Goal: Task Accomplishment & Management: Manage account settings

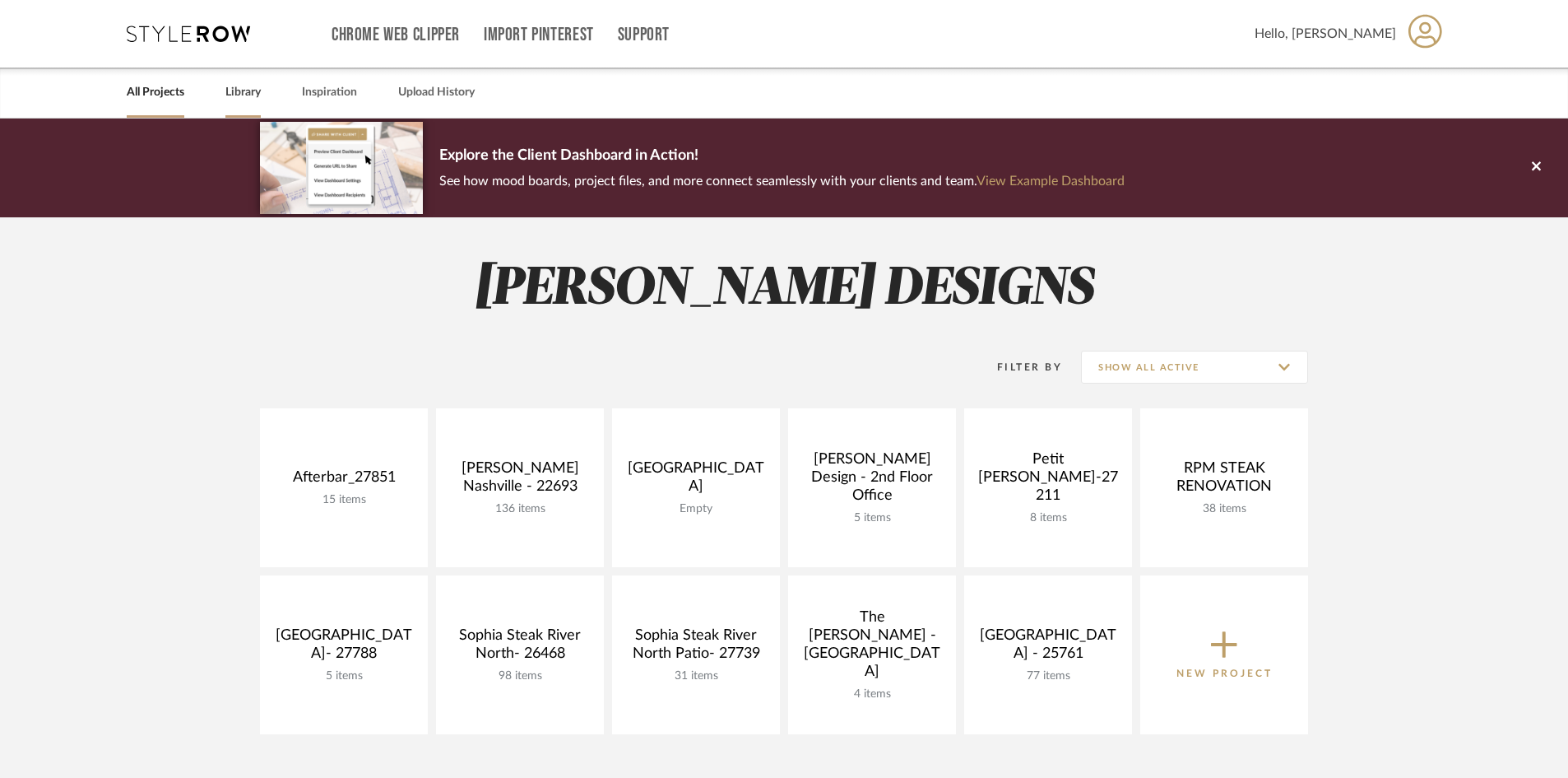
click at [253, 90] on link "Library" at bounding box center [243, 92] width 35 height 22
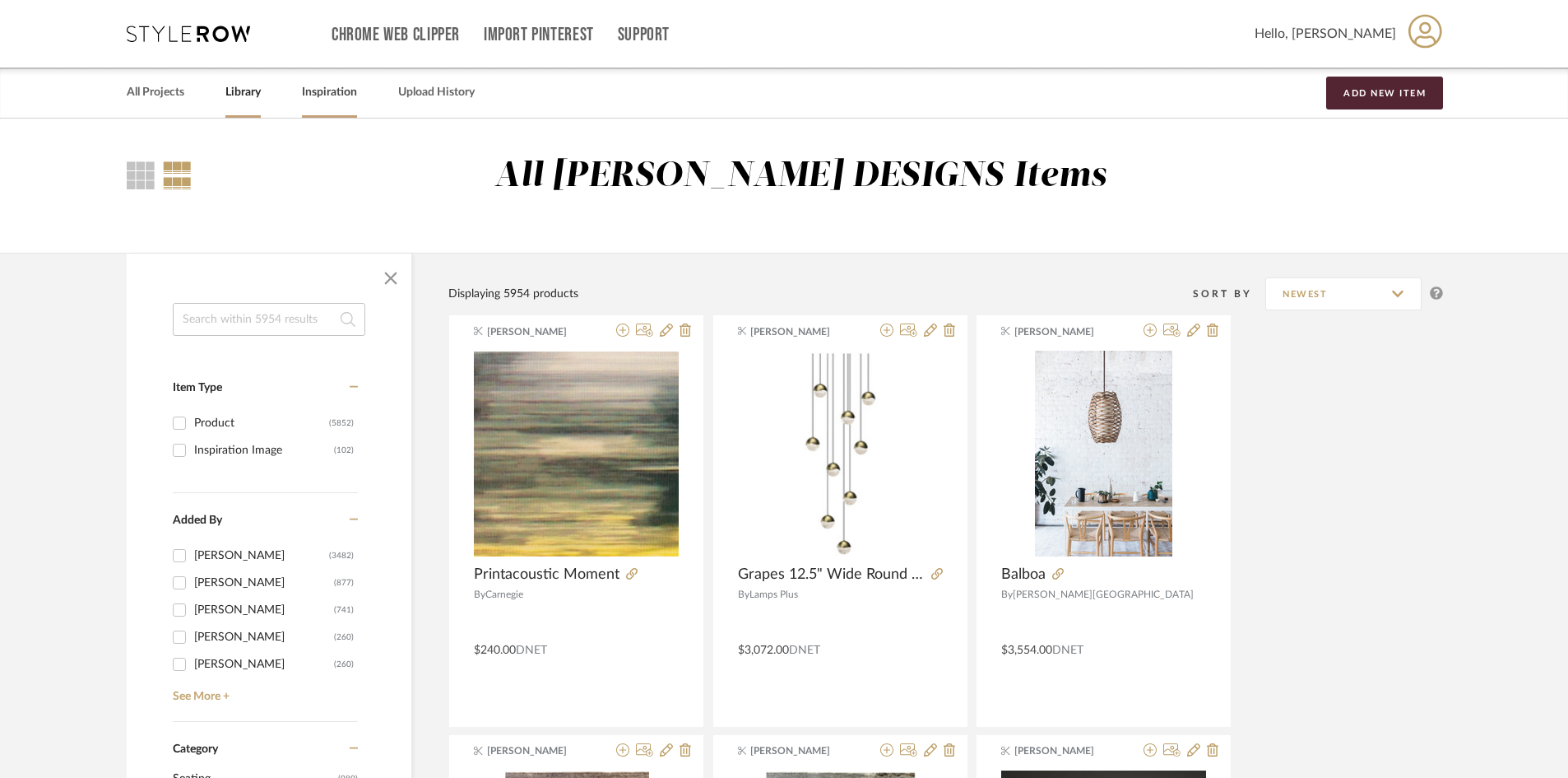
click at [346, 93] on link "Inspiration" at bounding box center [330, 92] width 55 height 22
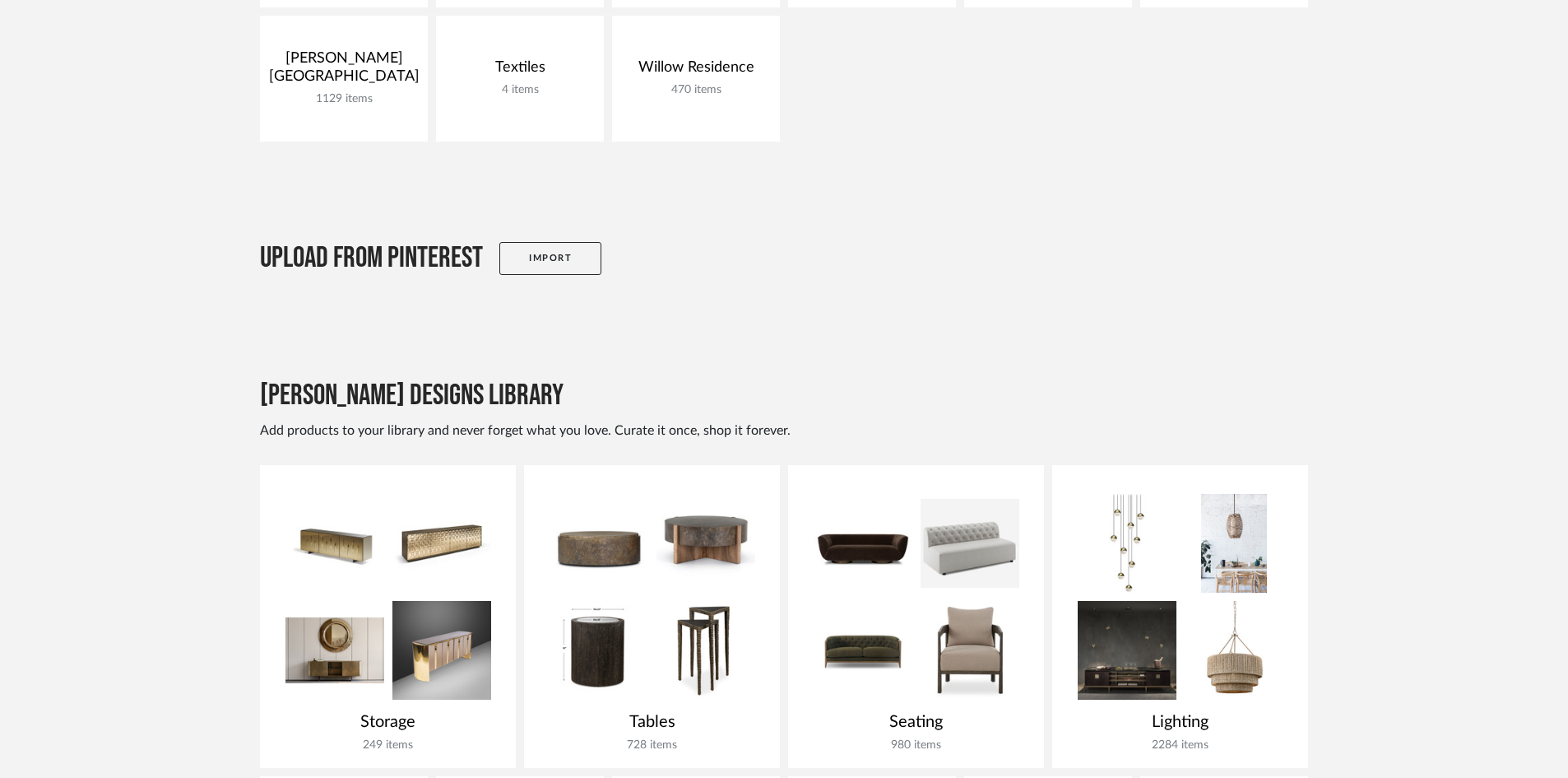
scroll to position [154, 0]
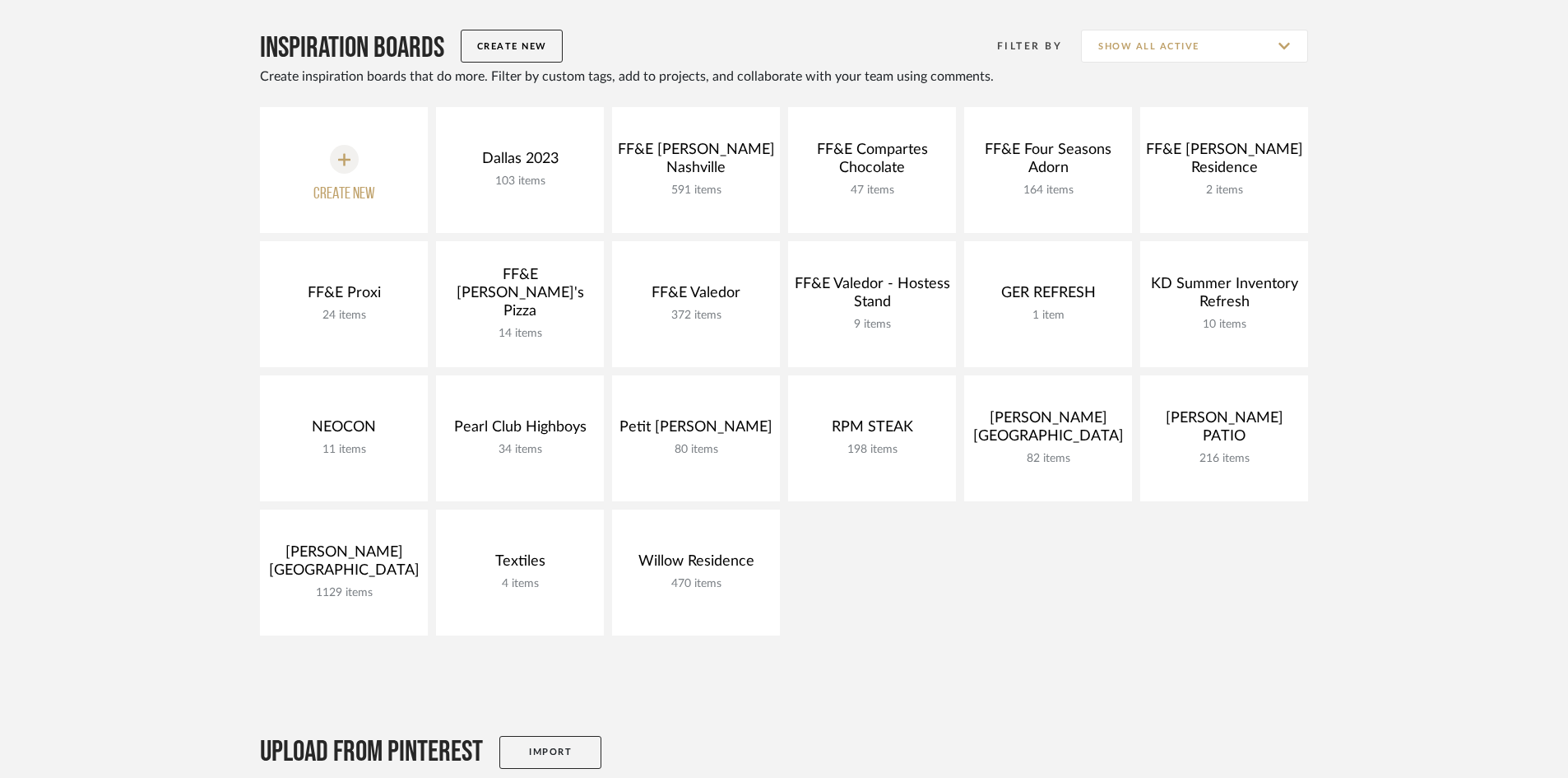
click at [547, 38] on button "Create New" at bounding box center [511, 46] width 102 height 33
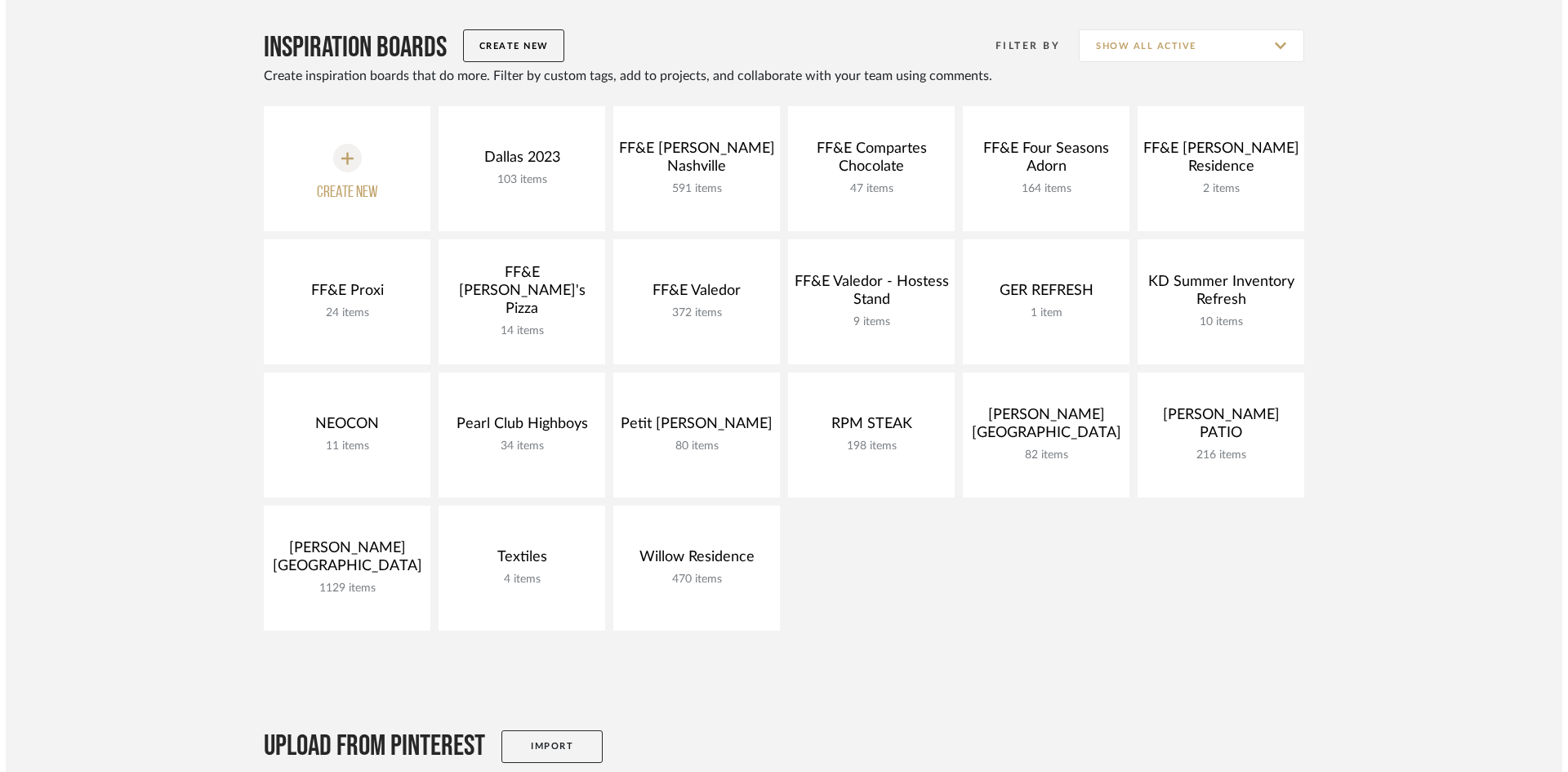
scroll to position [0, 0]
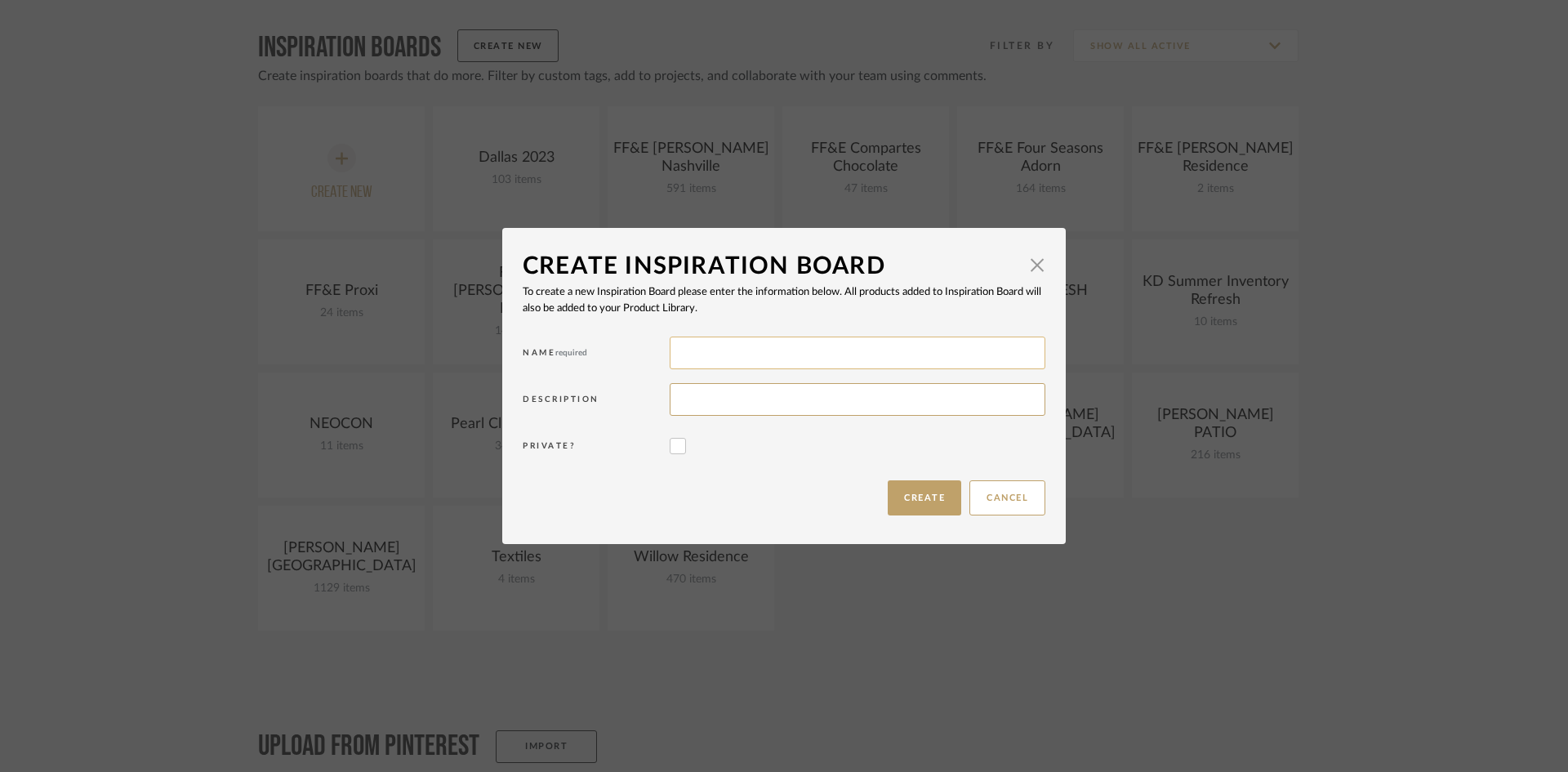
click at [750, 353] on input at bounding box center [857, 353] width 375 height 33
type input "Deere Park"
click at [813, 400] on input at bounding box center [857, 400] width 375 height 33
click at [739, 405] on input "Restaurant refresh" at bounding box center [857, 400] width 375 height 33
type input "Restaurant Refresh"
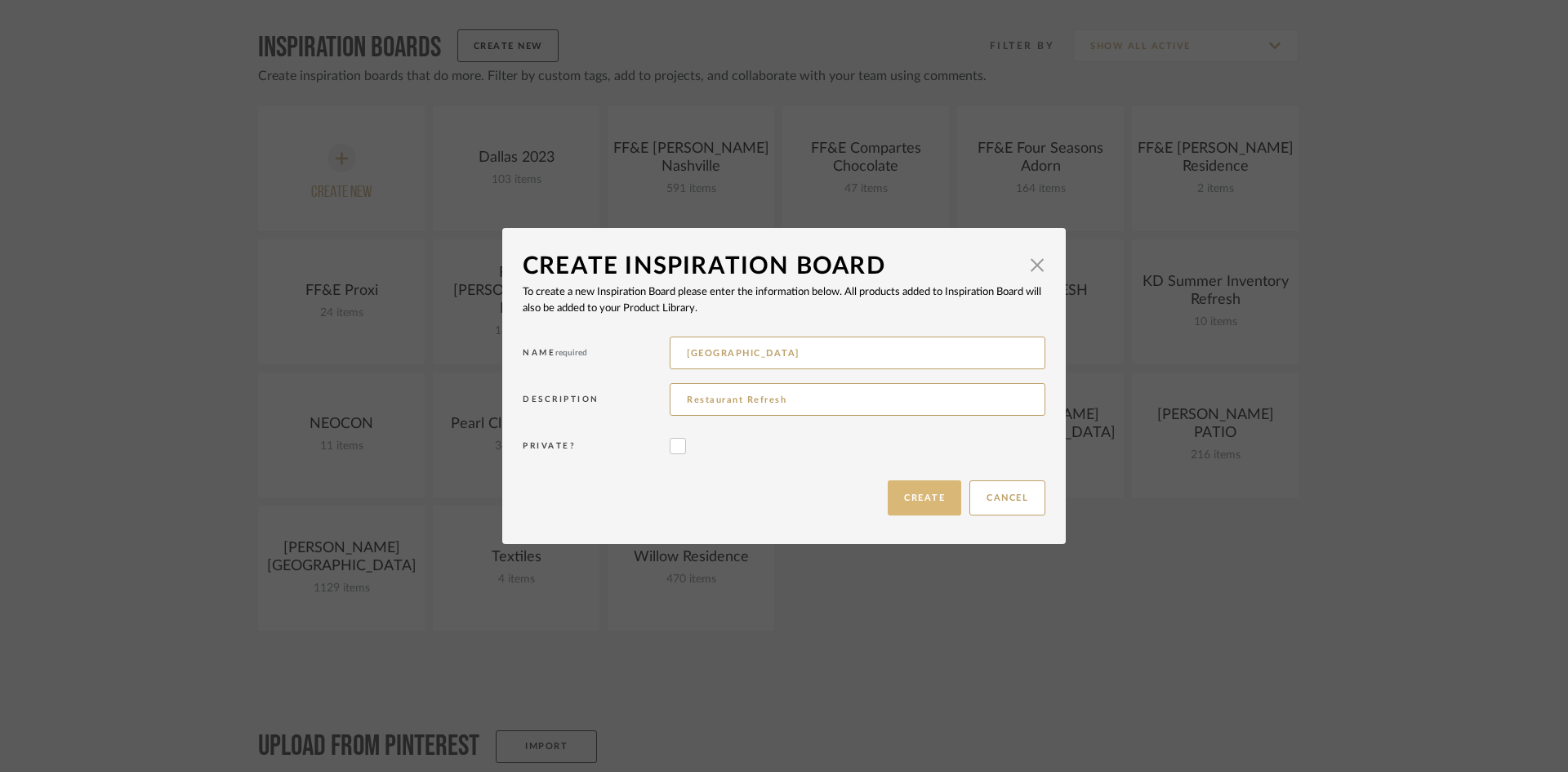
click at [948, 498] on button "Create" at bounding box center [924, 498] width 73 height 35
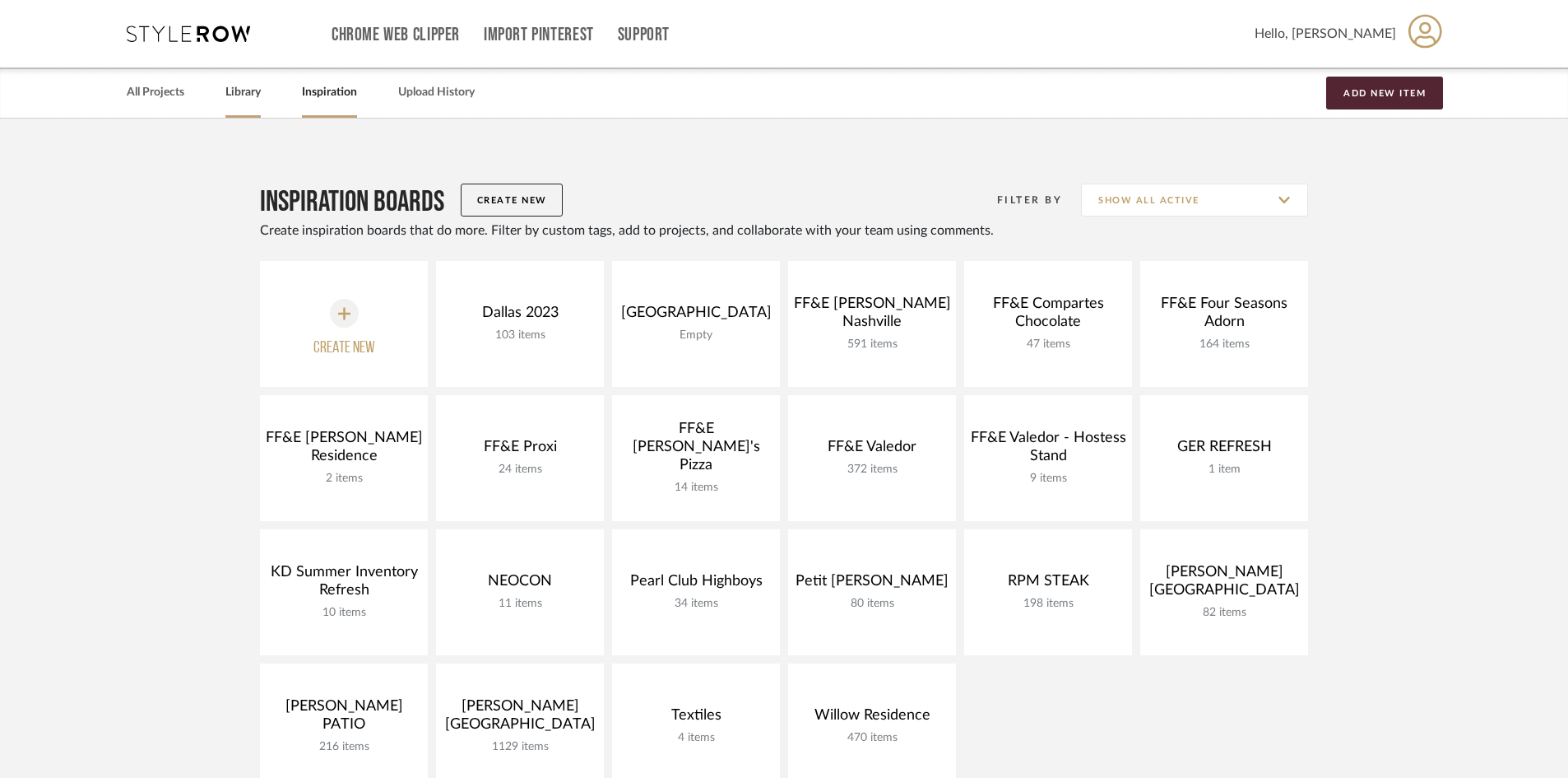
click at [233, 88] on link "Library" at bounding box center [243, 92] width 35 height 22
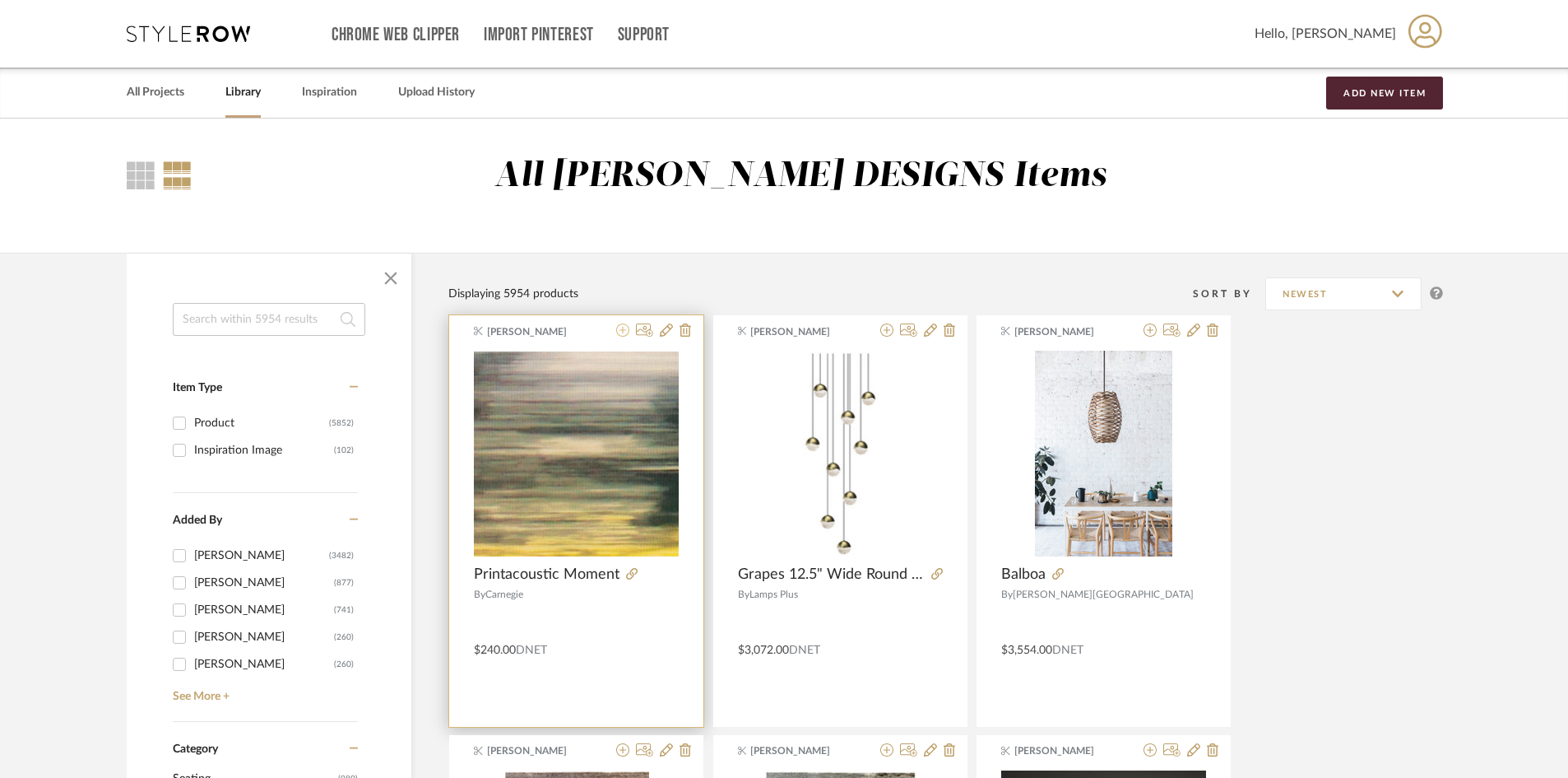
click at [624, 327] on icon at bounding box center [623, 331] width 14 height 14
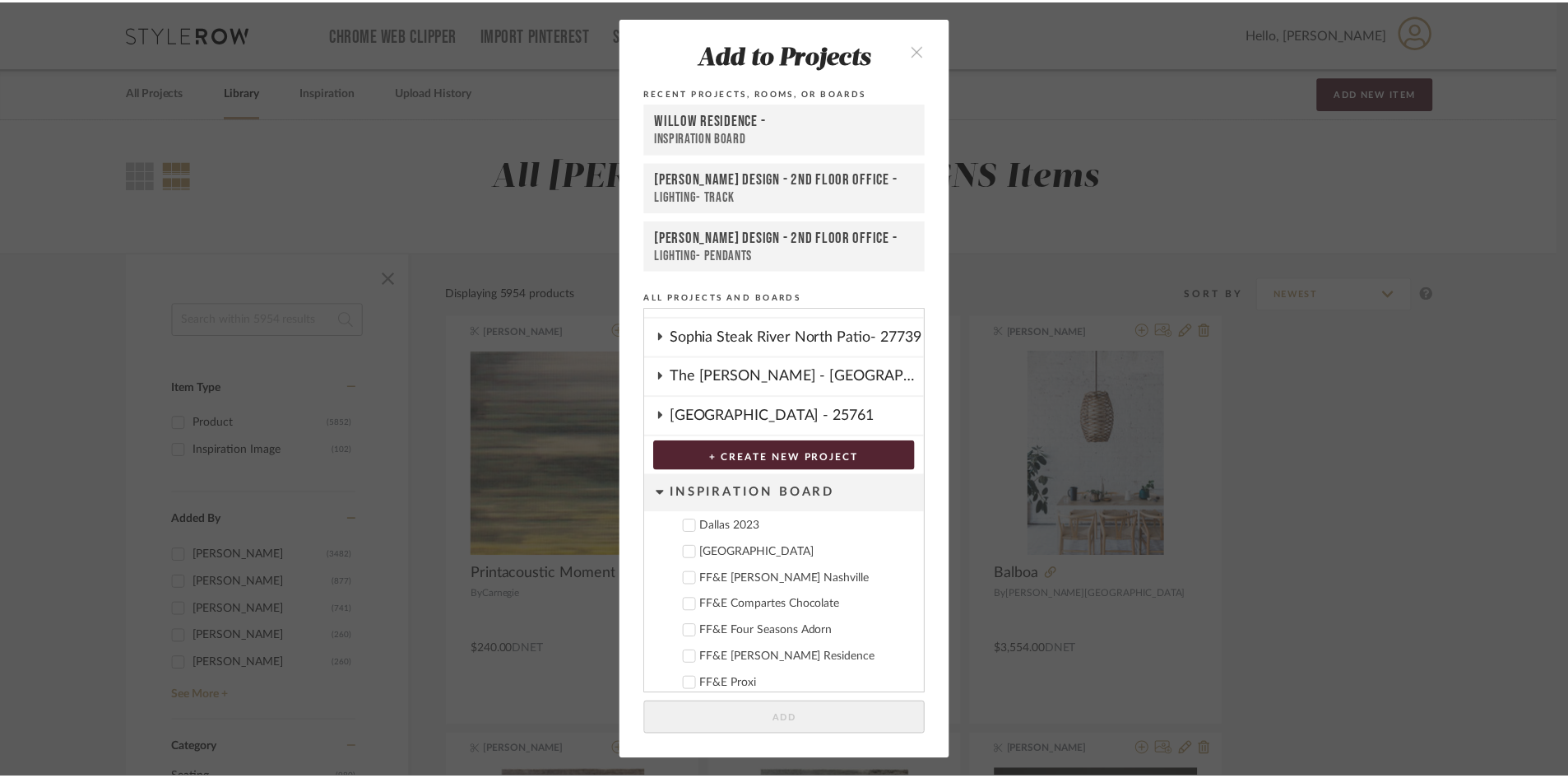
scroll to position [311, 0]
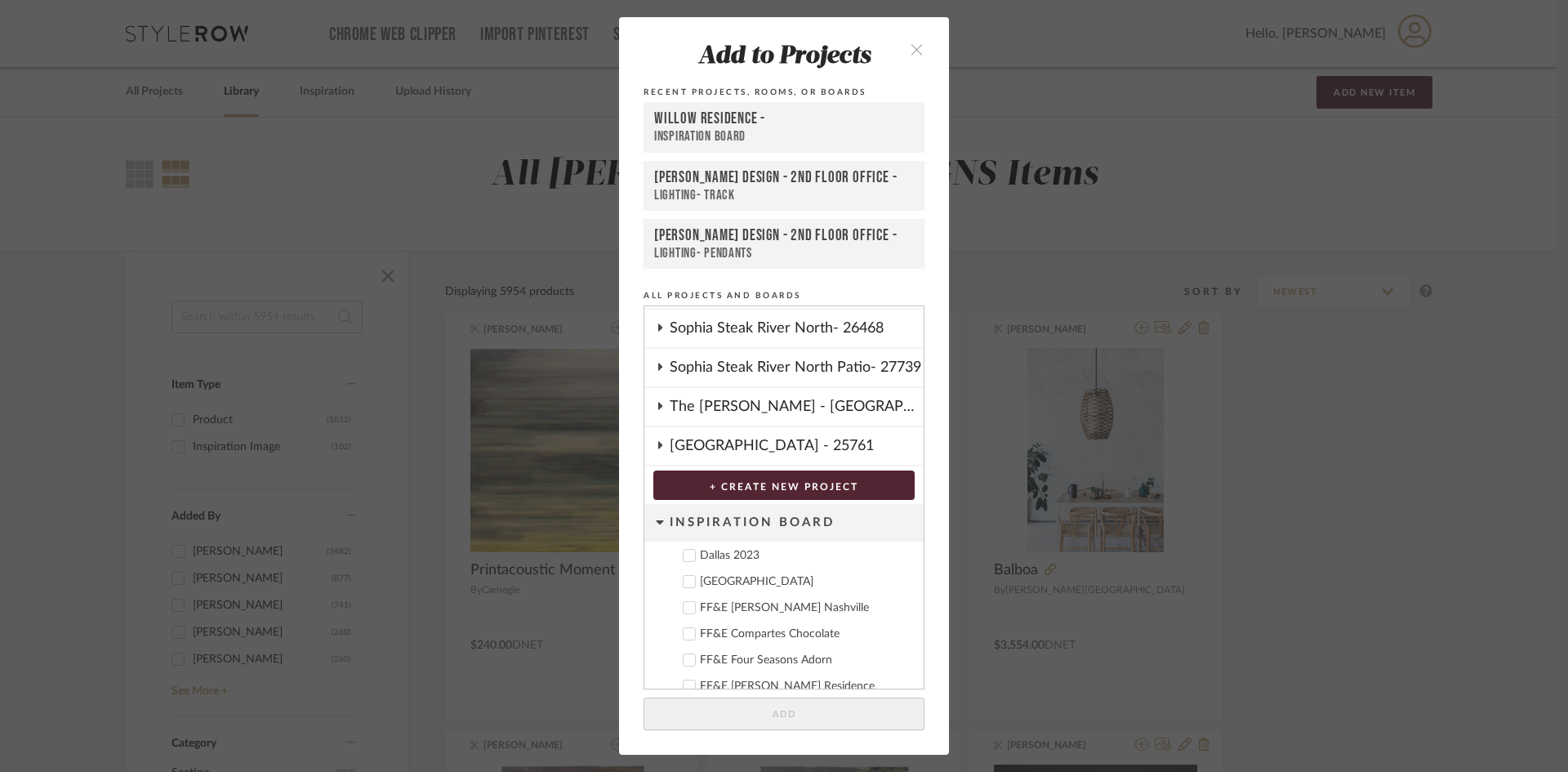
click at [734, 576] on div "Deere Park" at bounding box center [805, 582] width 210 height 14
click at [821, 729] on button "Add" at bounding box center [784, 714] width 281 height 34
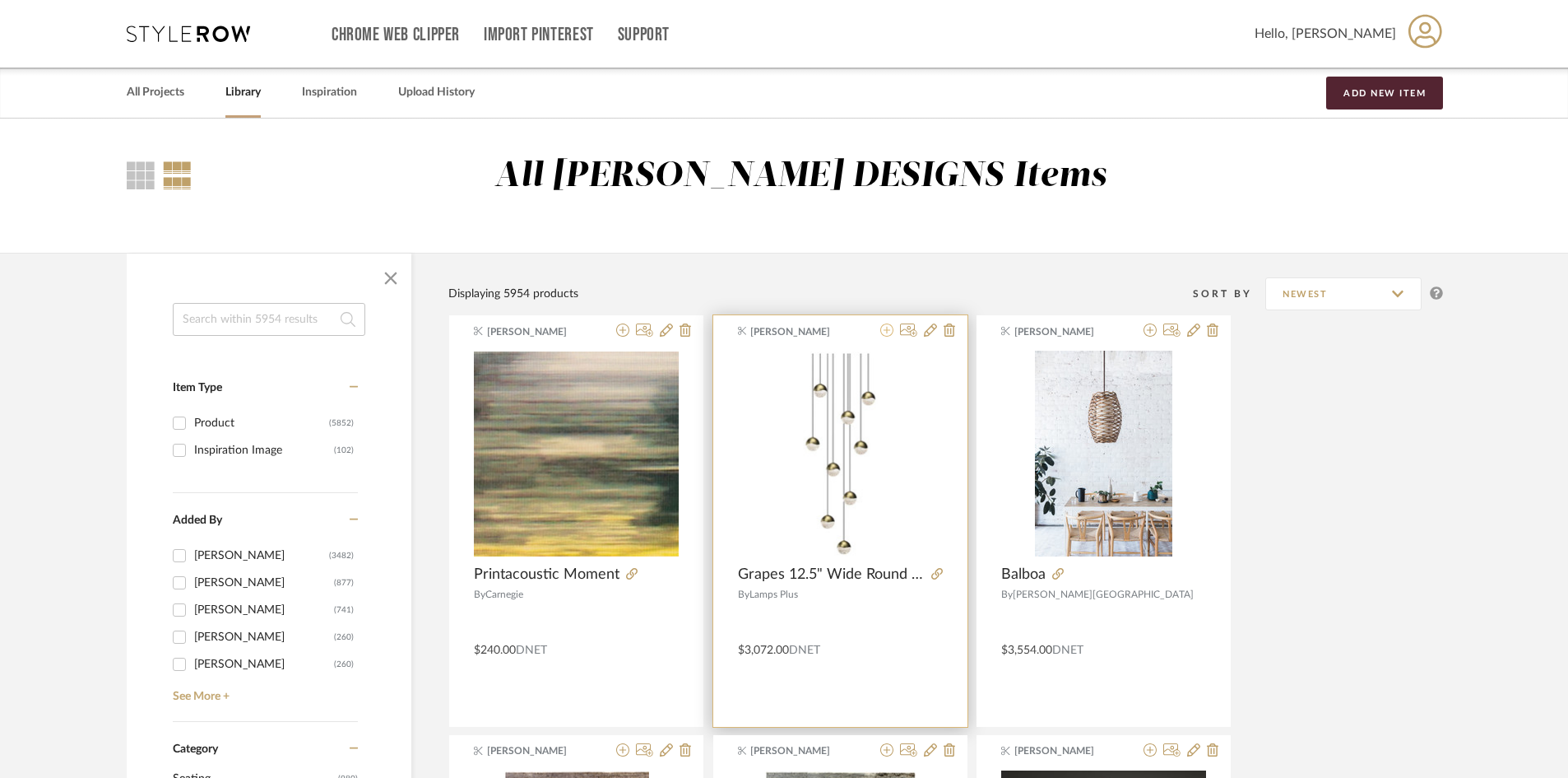
click at [889, 335] on icon at bounding box center [888, 331] width 14 height 14
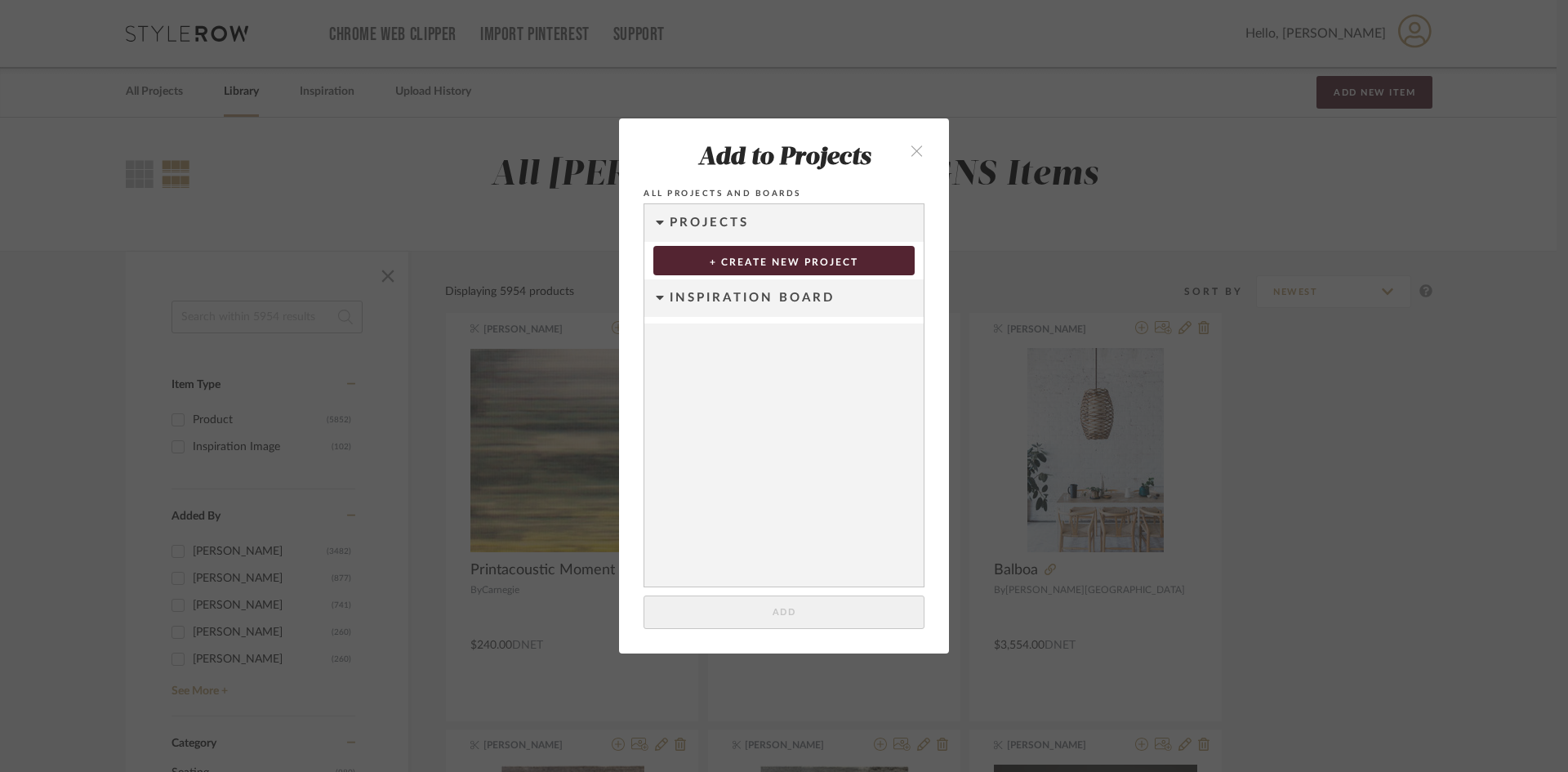
click at [724, 297] on div "Inspiration Board" at bounding box center [796, 297] width 254 height 38
click at [713, 294] on div "Inspiration Board" at bounding box center [796, 297] width 254 height 38
click at [918, 149] on button "close" at bounding box center [917, 150] width 48 height 34
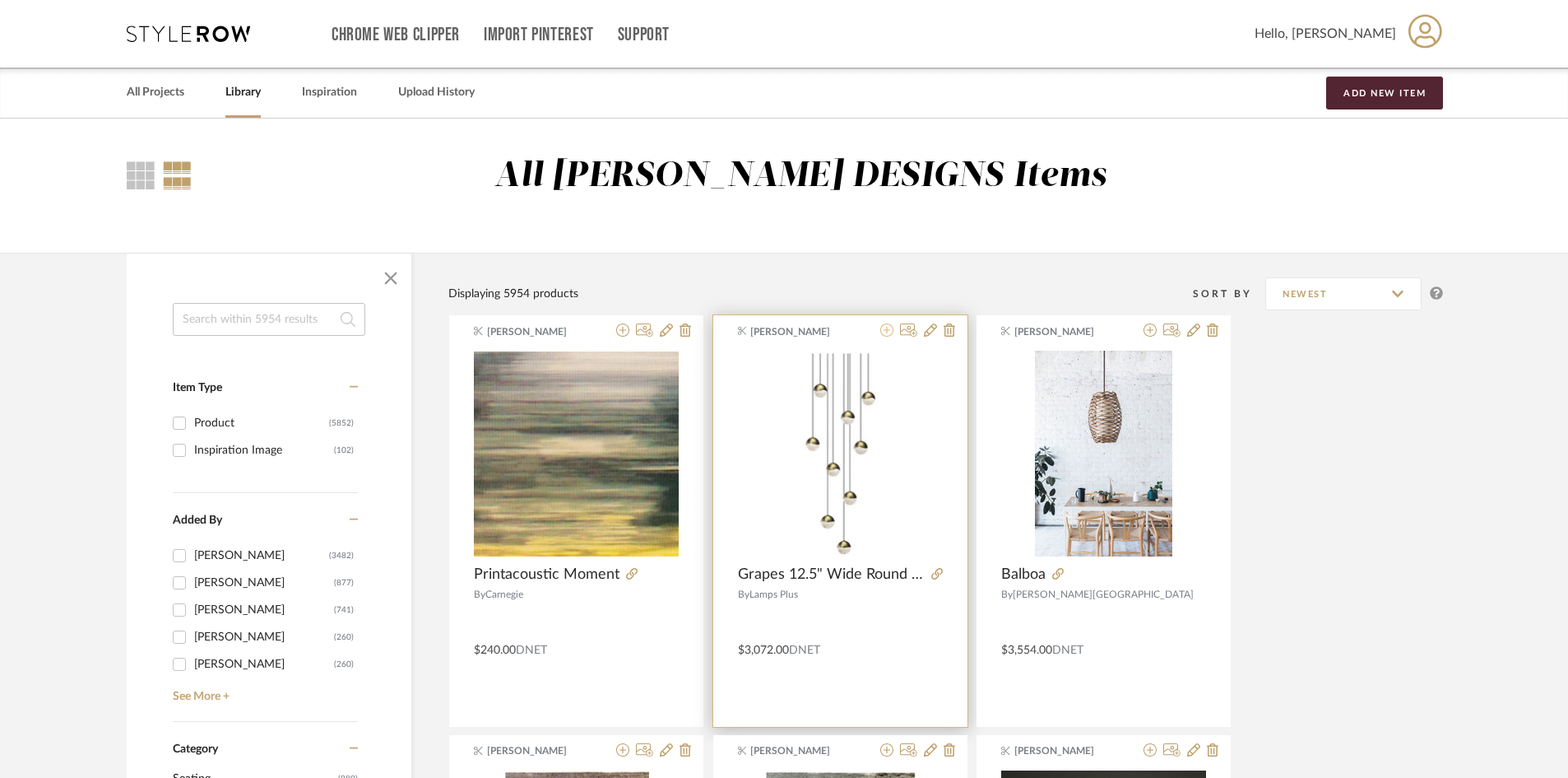
click at [889, 335] on icon at bounding box center [888, 331] width 14 height 14
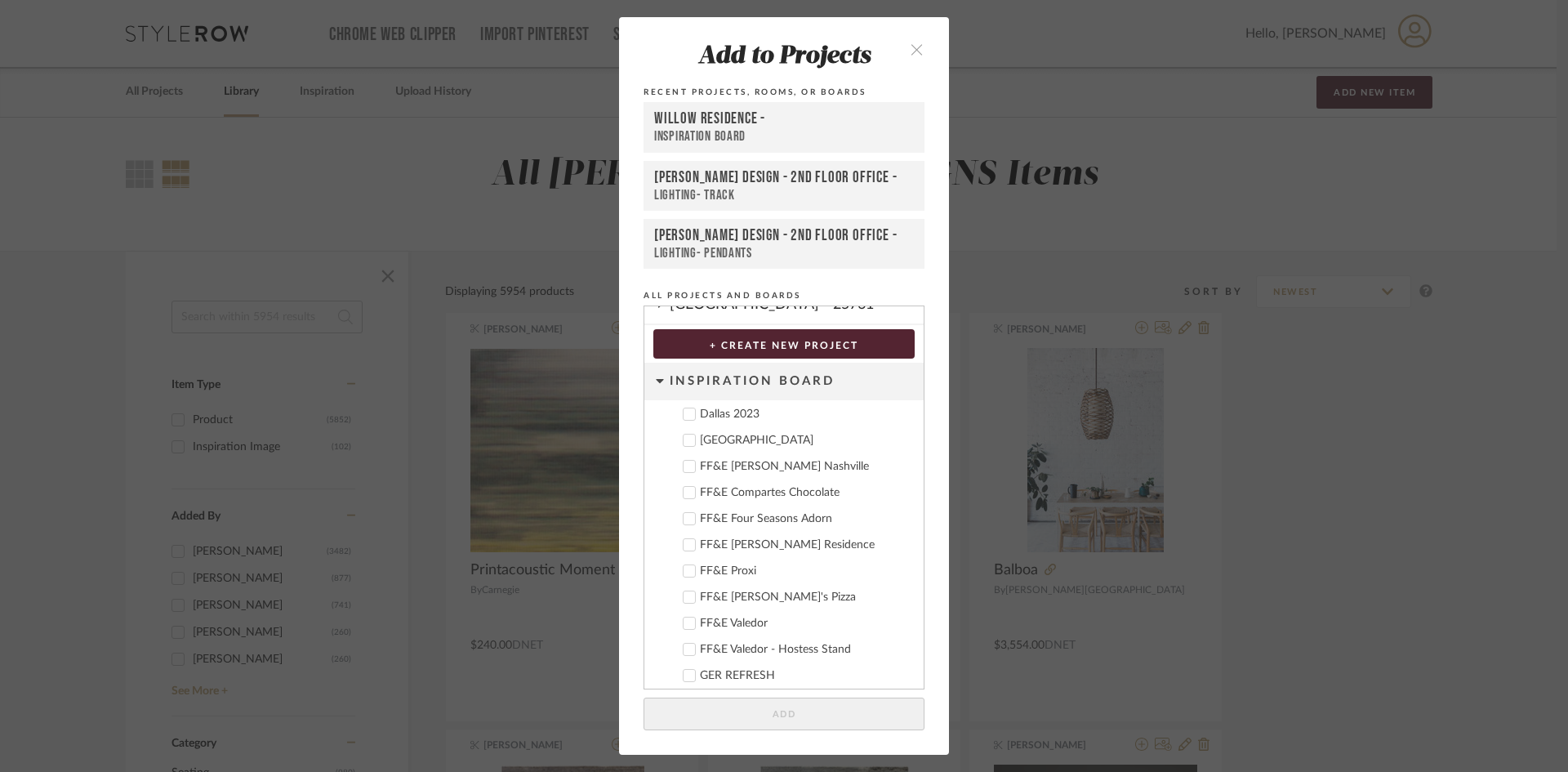
scroll to position [472, 0]
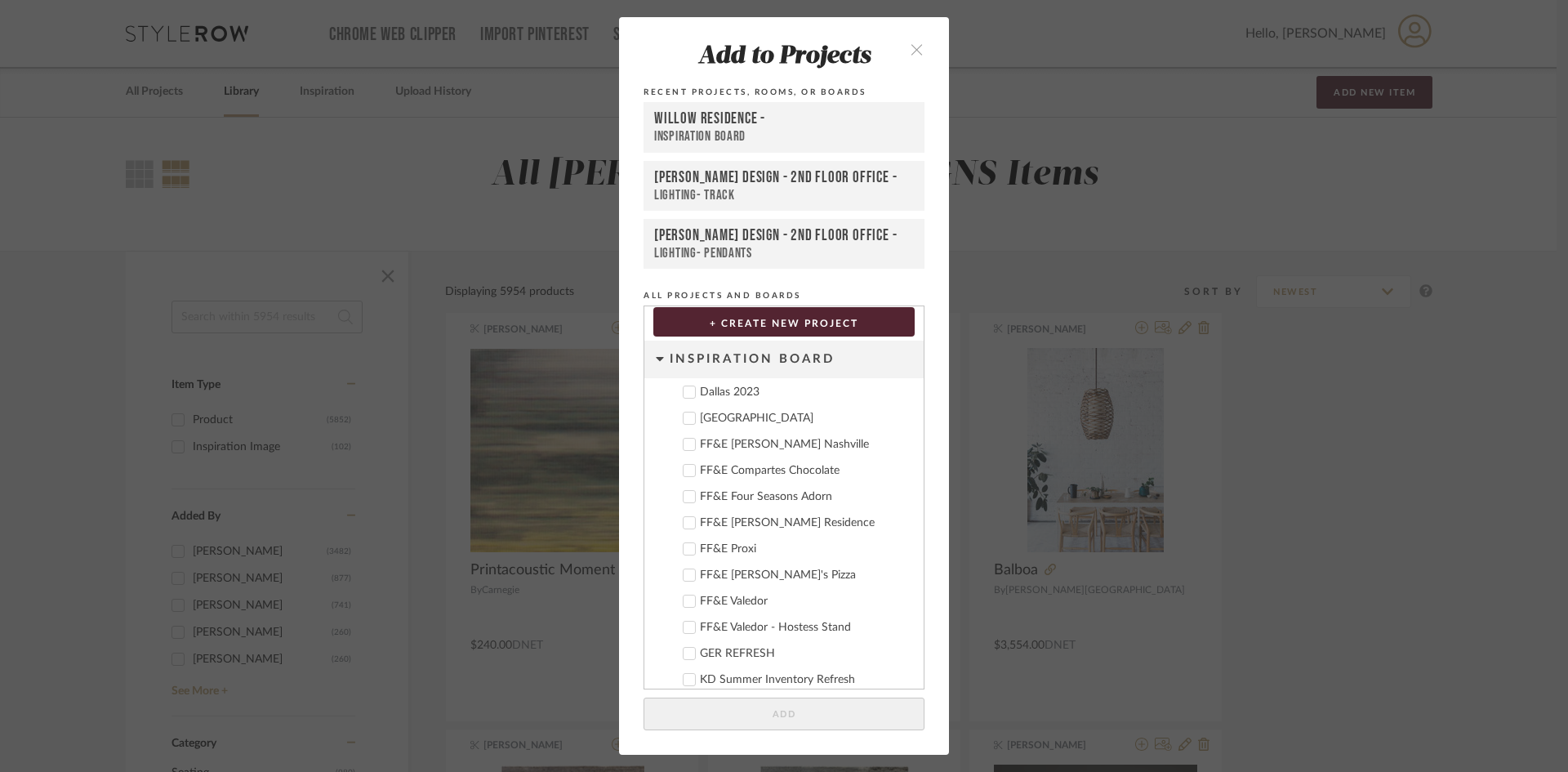
click at [729, 416] on div "Deere Park" at bounding box center [805, 419] width 210 height 14
click at [841, 712] on button "Add" at bounding box center [784, 714] width 281 height 34
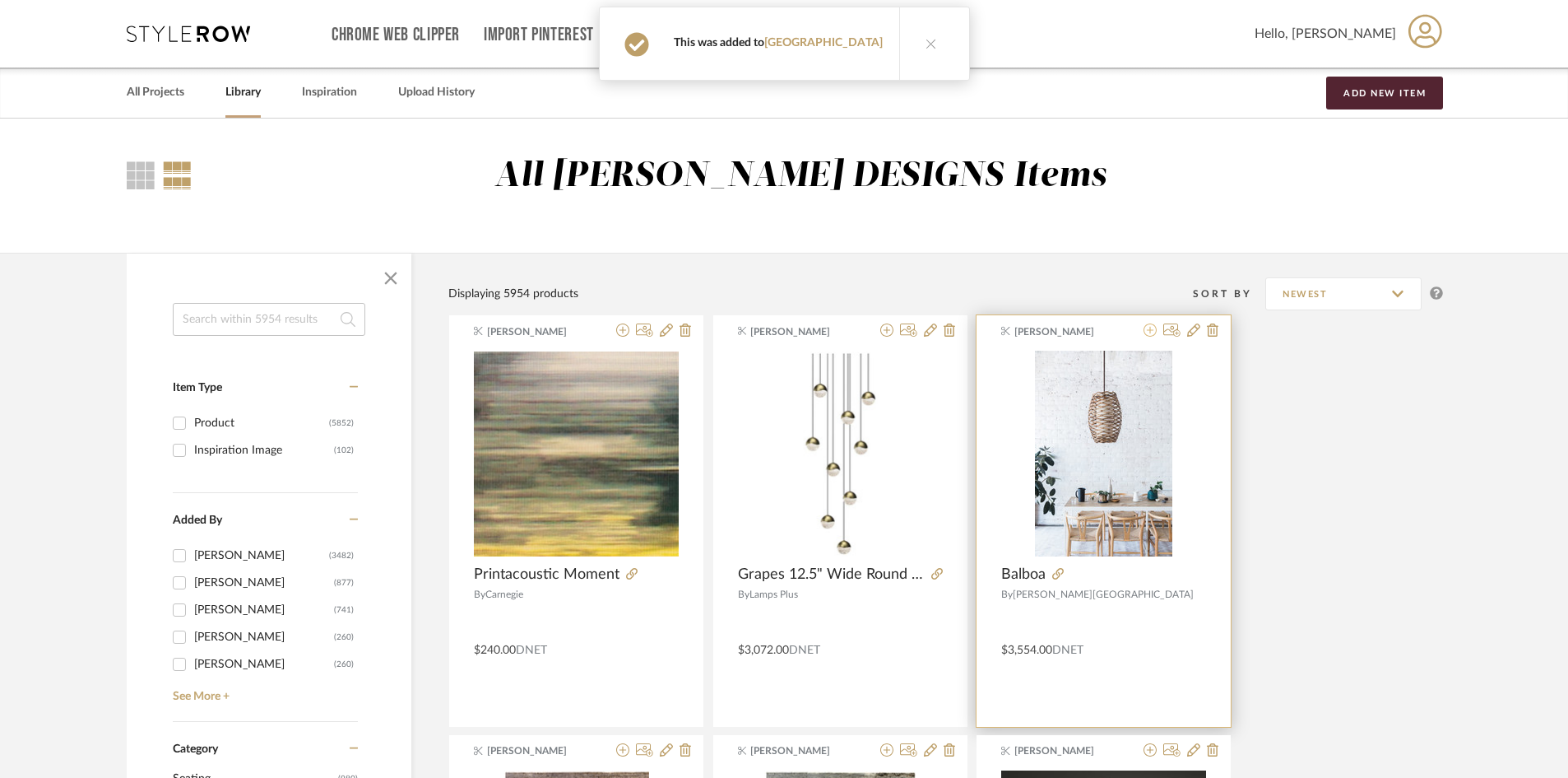
click at [1155, 334] on icon at bounding box center [1151, 331] width 14 height 14
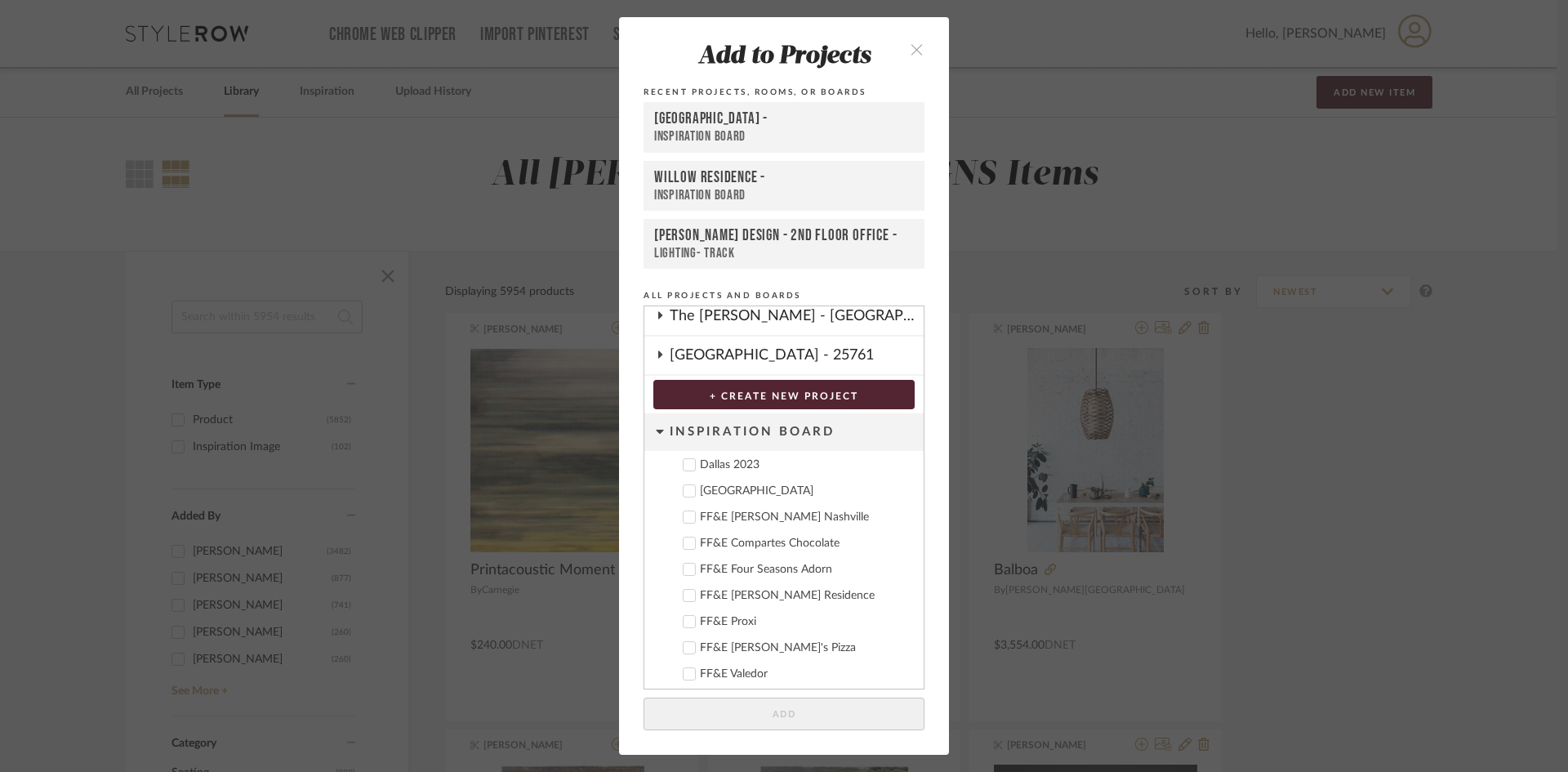
scroll to position [391, 0]
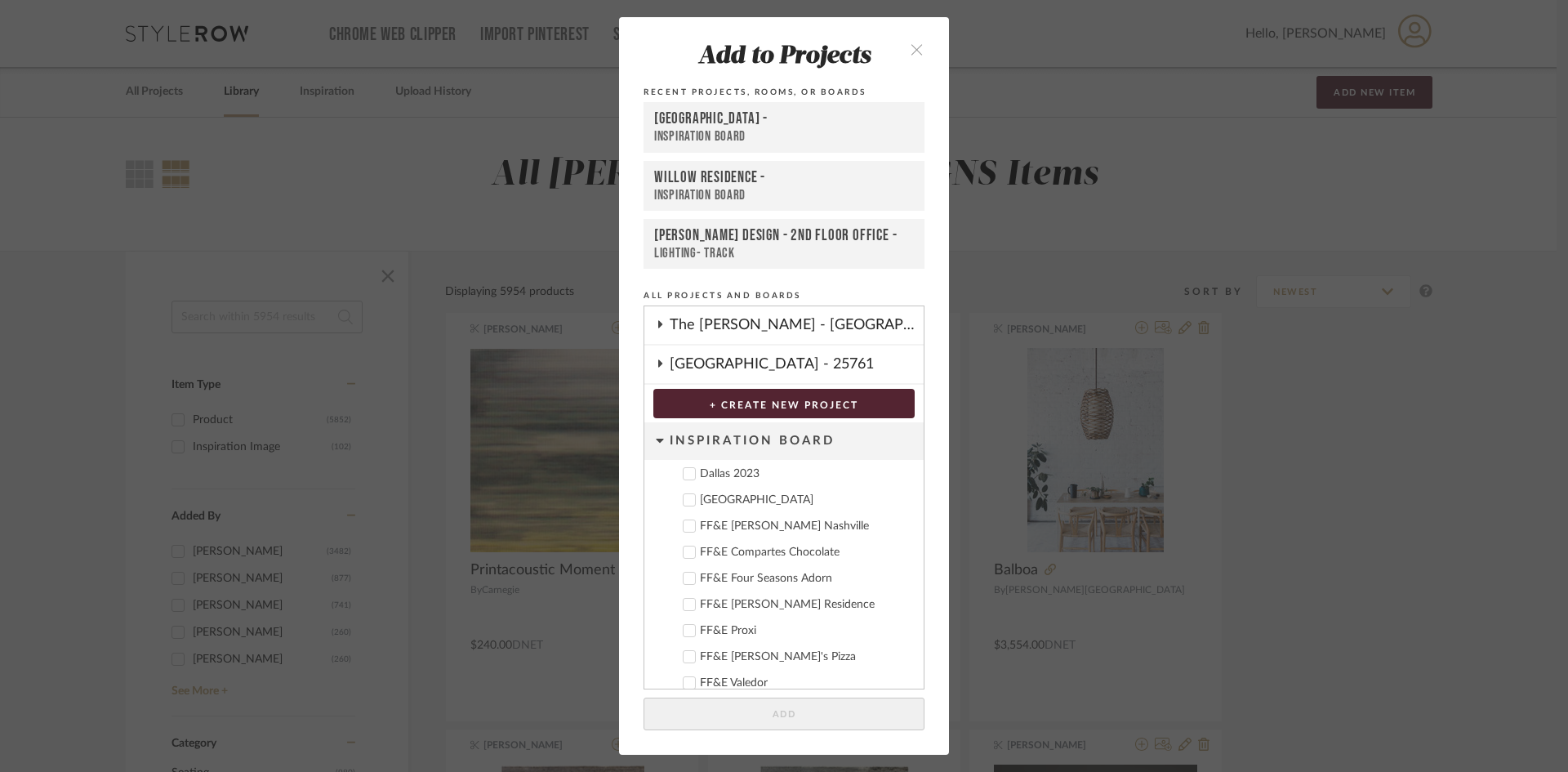
drag, startPoint x: 705, startPoint y: 499, endPoint x: 773, endPoint y: 625, distance: 143.2
click at [710, 502] on div "Deere Park" at bounding box center [805, 500] width 210 height 14
click at [788, 722] on button "Add" at bounding box center [784, 714] width 281 height 34
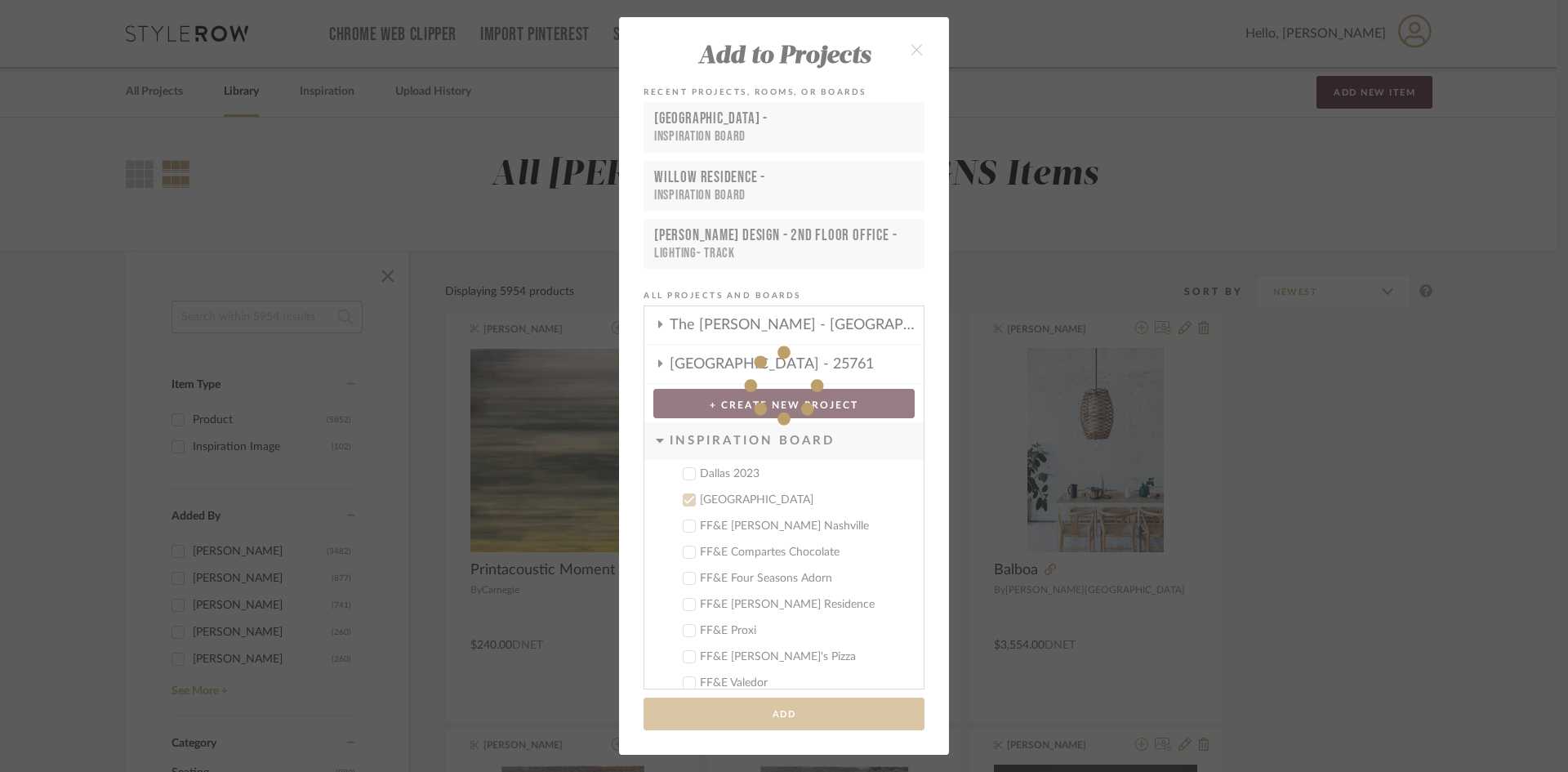
click at [1004, 462] on div "Add to Projects Recent Projects, Rooms, or Boards Deere Park - Inspiration Boar…" at bounding box center [784, 386] width 1568 height 772
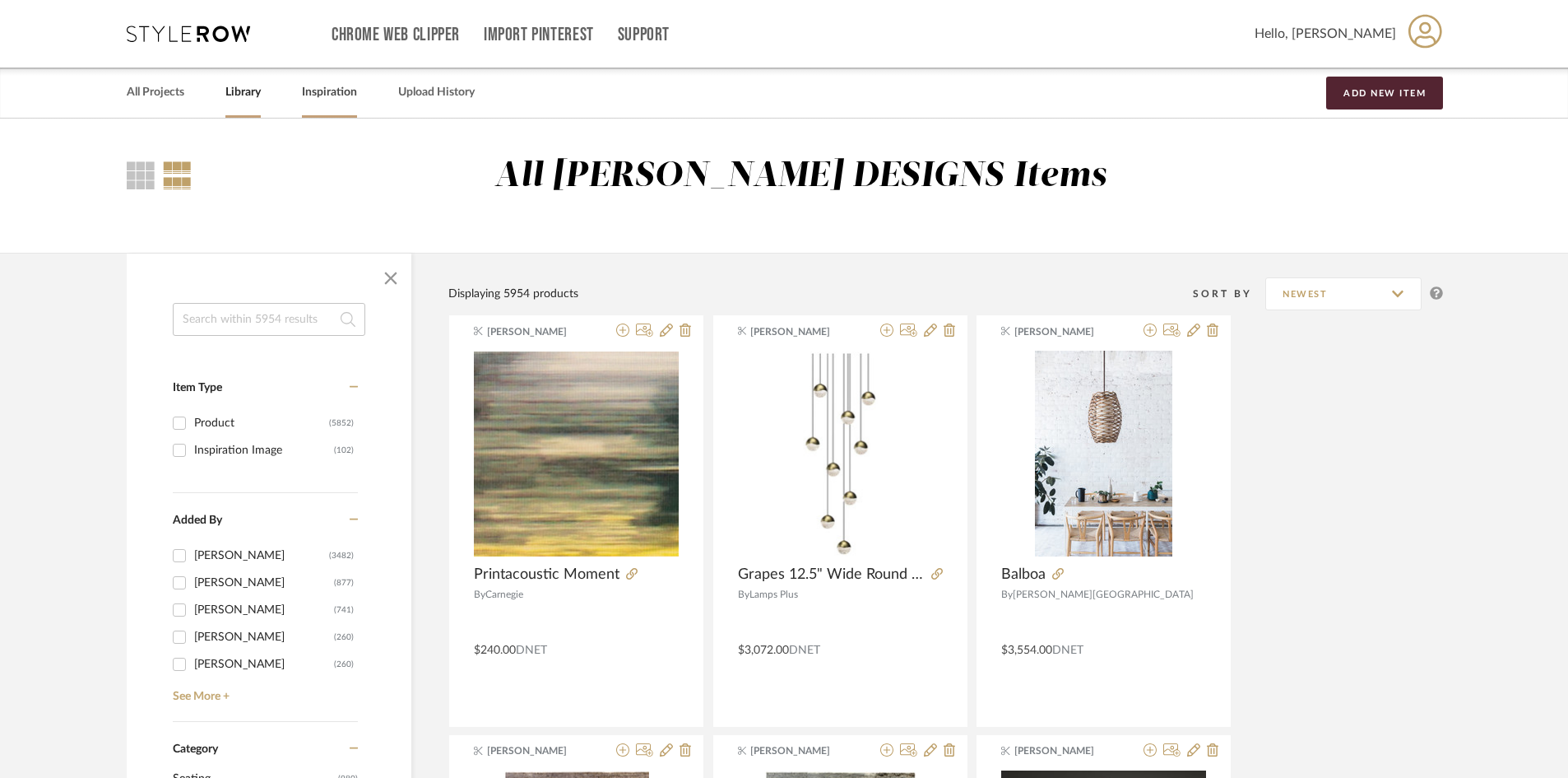
click at [324, 88] on link "Inspiration" at bounding box center [330, 92] width 55 height 22
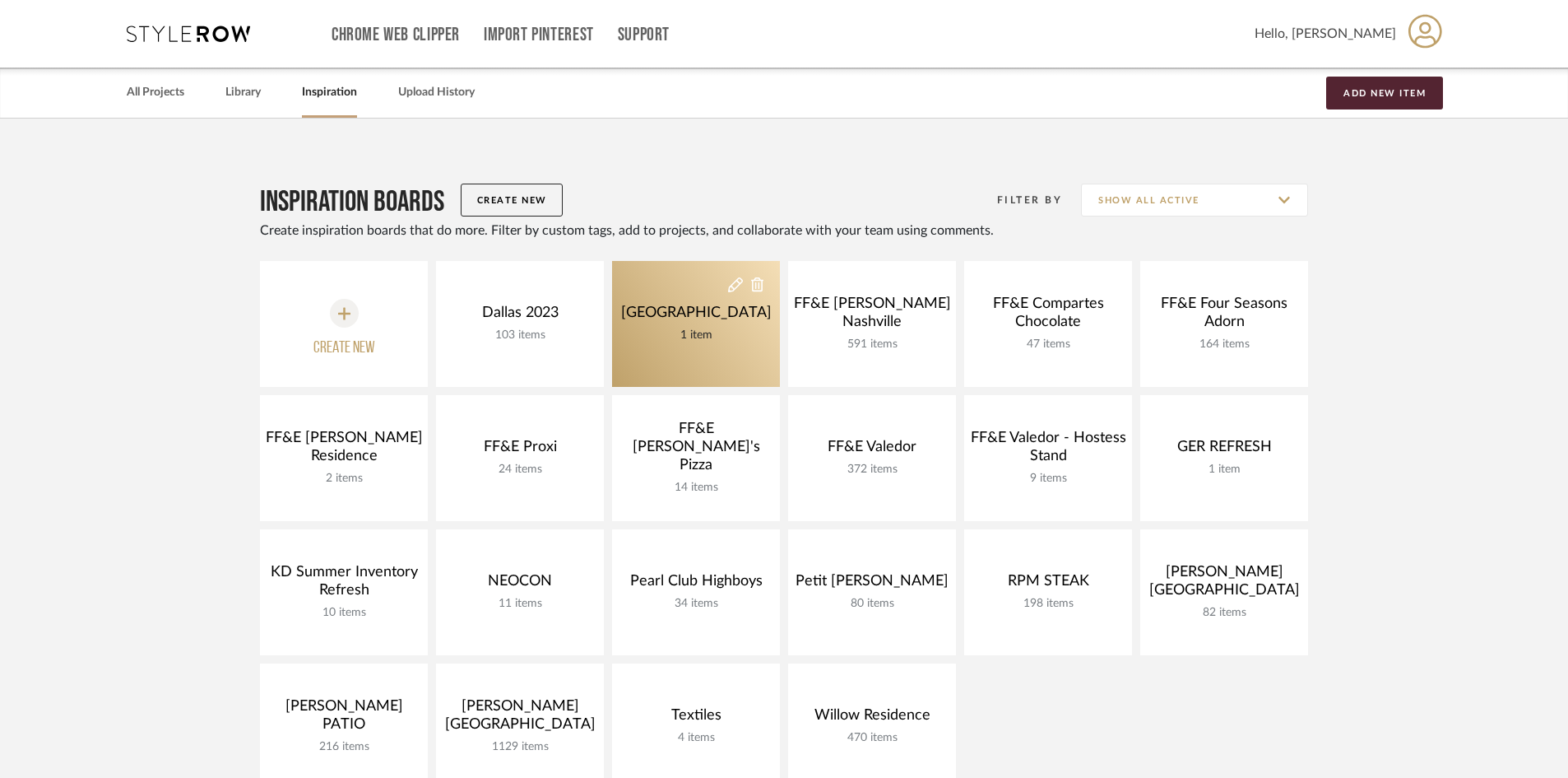
click at [651, 304] on link "Deere Park 1 item" at bounding box center [696, 324] width 168 height 126
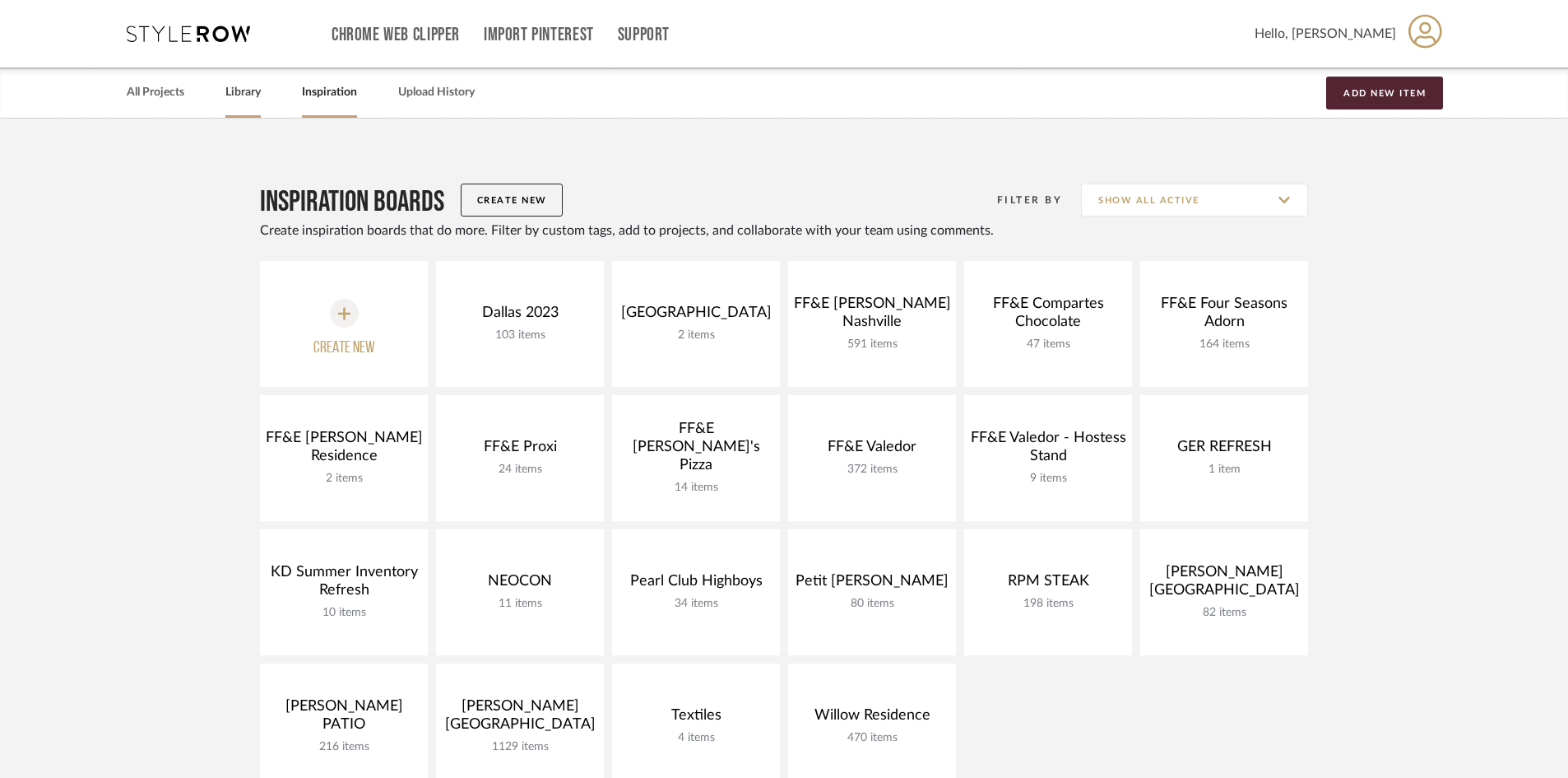
click at [255, 104] on div "Library" at bounding box center [243, 92] width 35 height 51
click at [248, 92] on link "Library" at bounding box center [243, 92] width 35 height 22
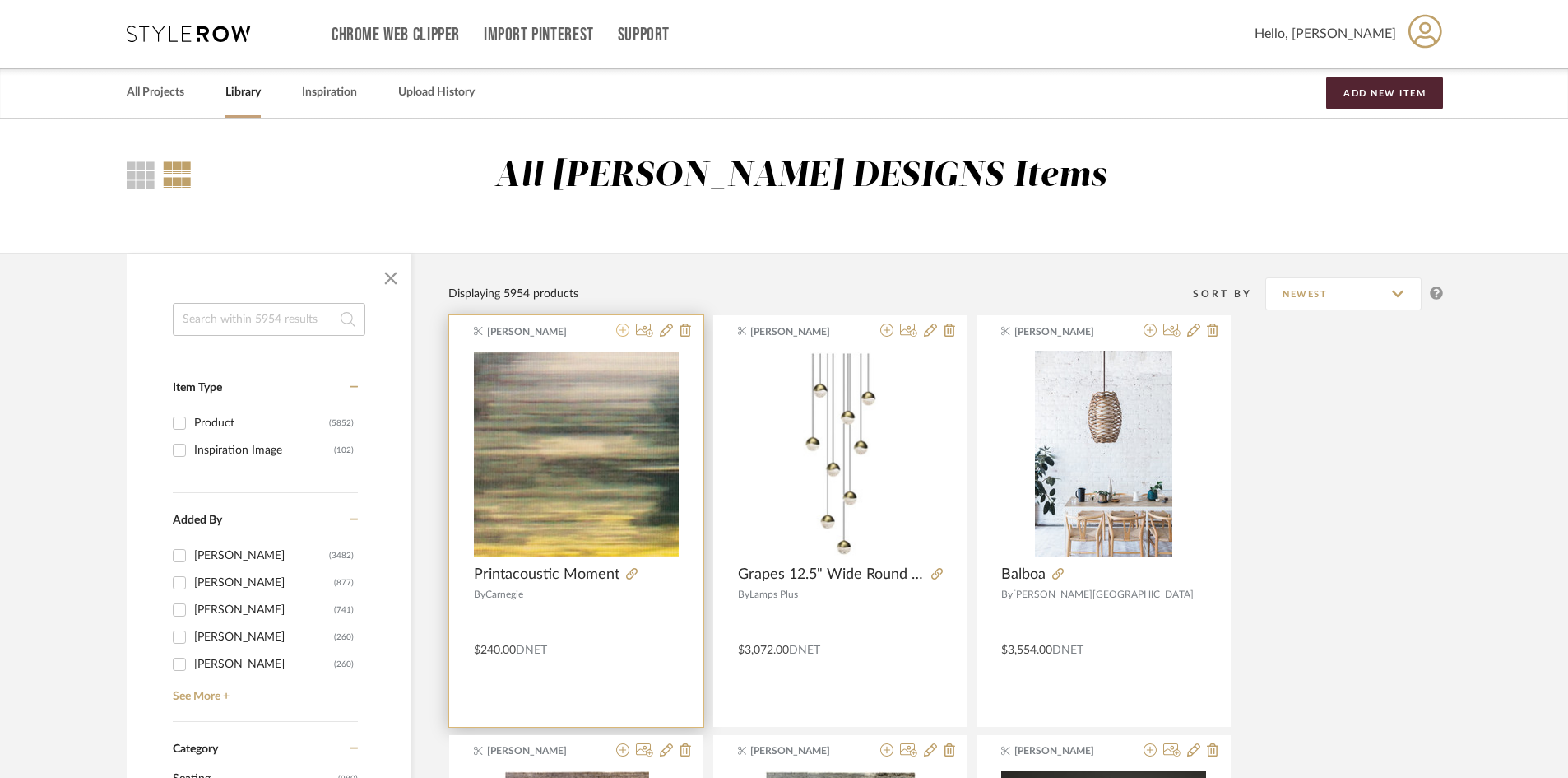
click at [622, 329] on icon at bounding box center [623, 331] width 14 height 14
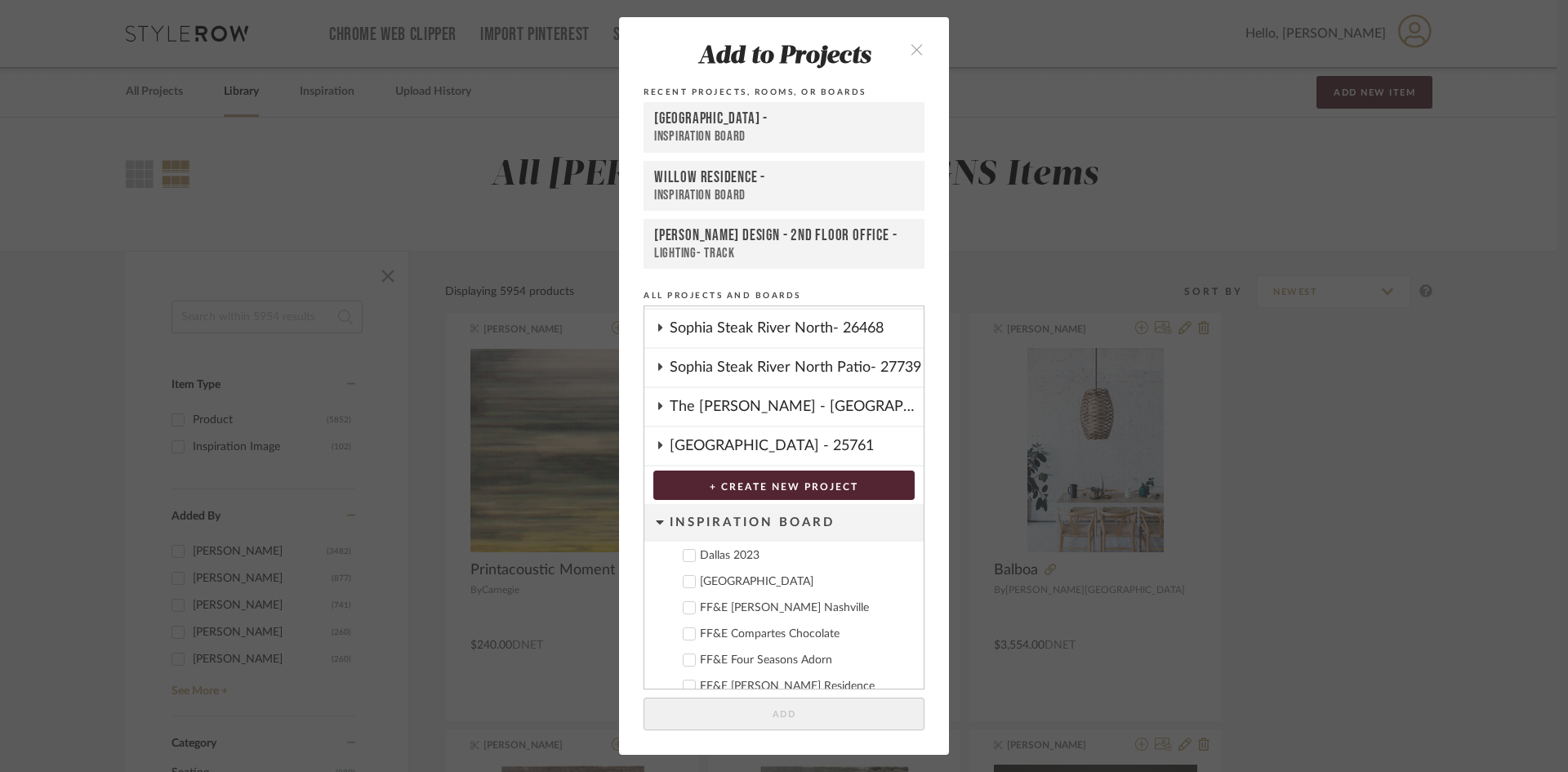
scroll to position [472, 0]
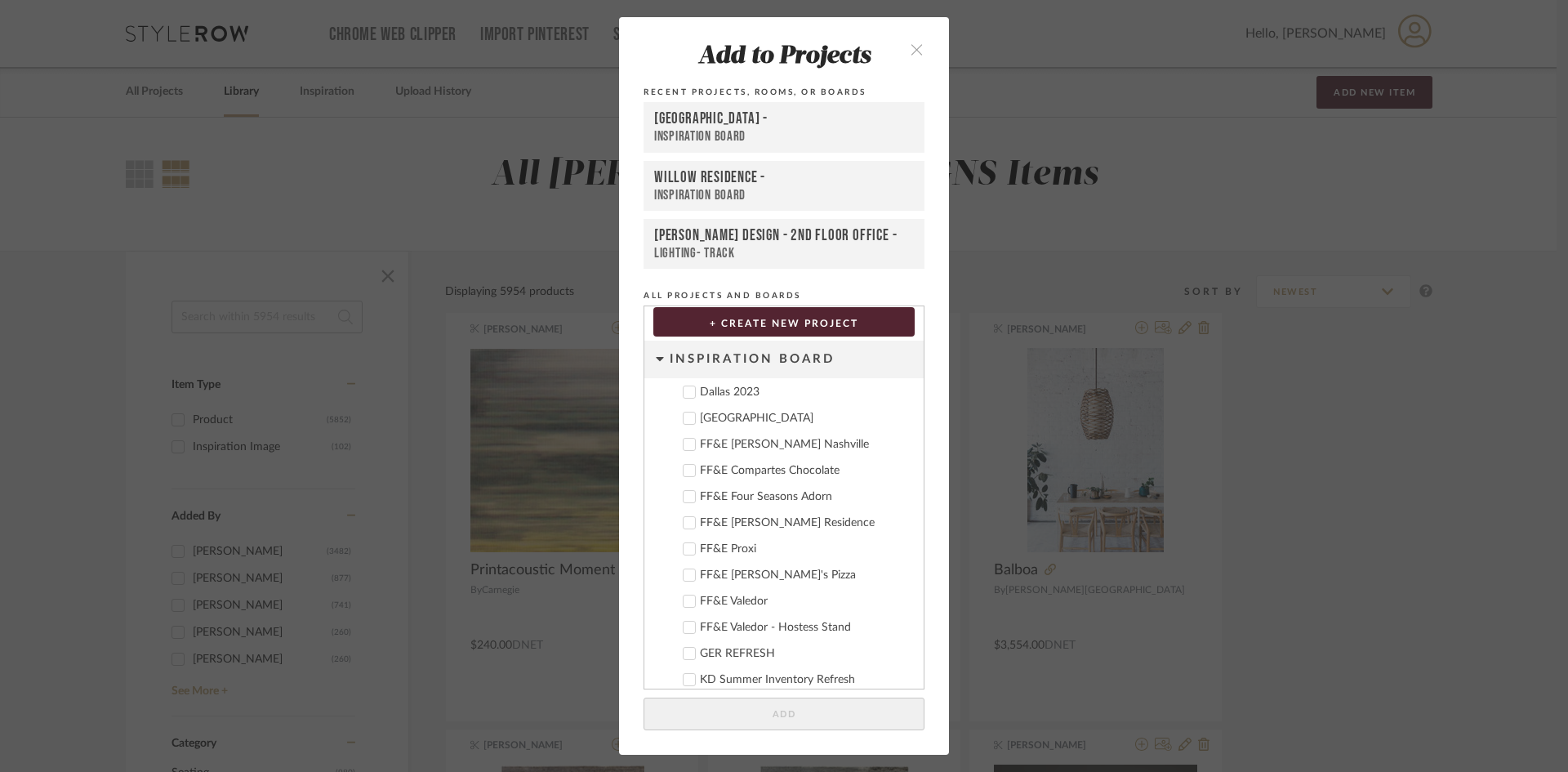
click at [739, 416] on div "Deere Park" at bounding box center [805, 419] width 210 height 14
click at [801, 725] on button "Add" at bounding box center [784, 714] width 281 height 34
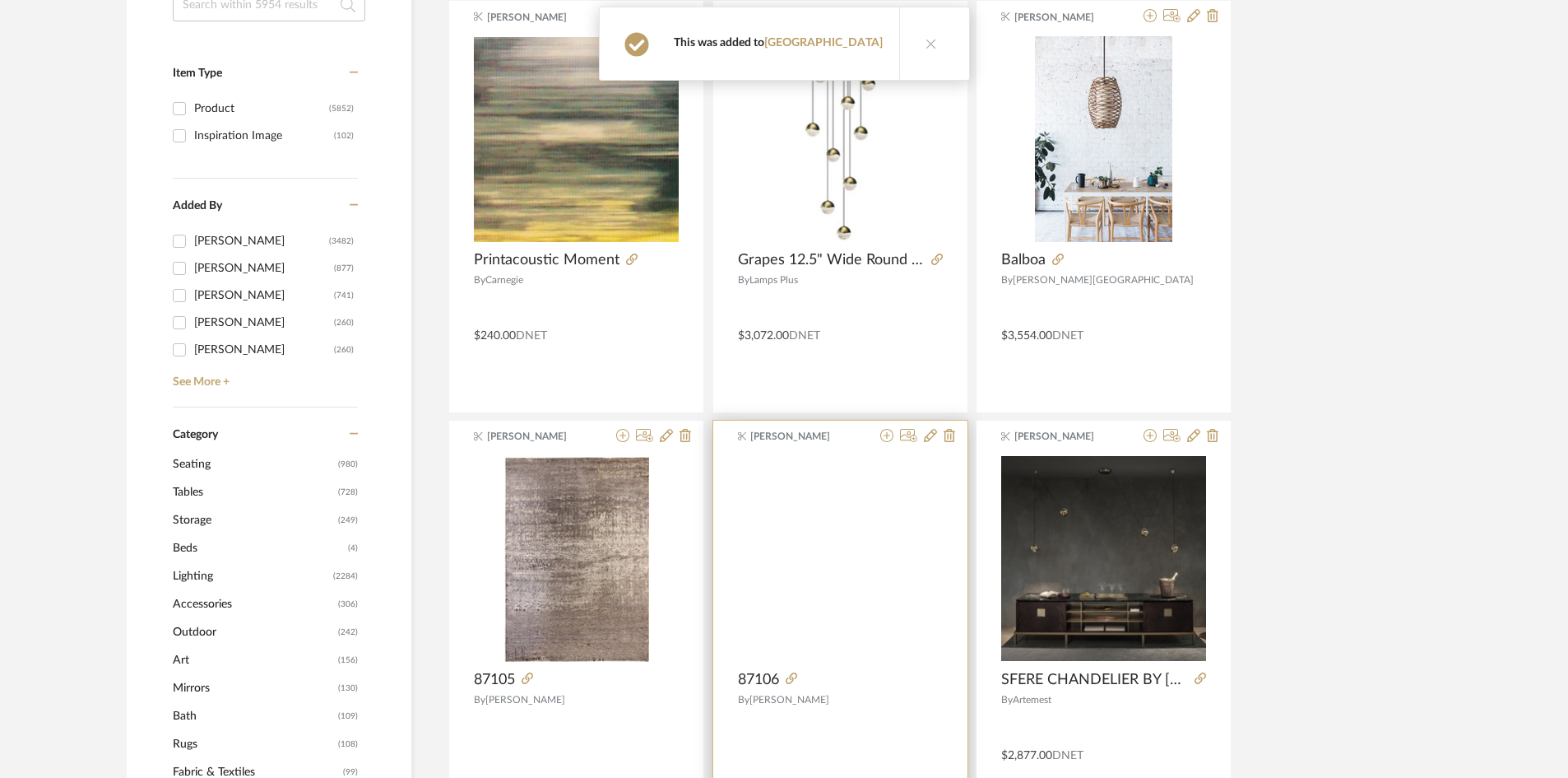
scroll to position [494, 0]
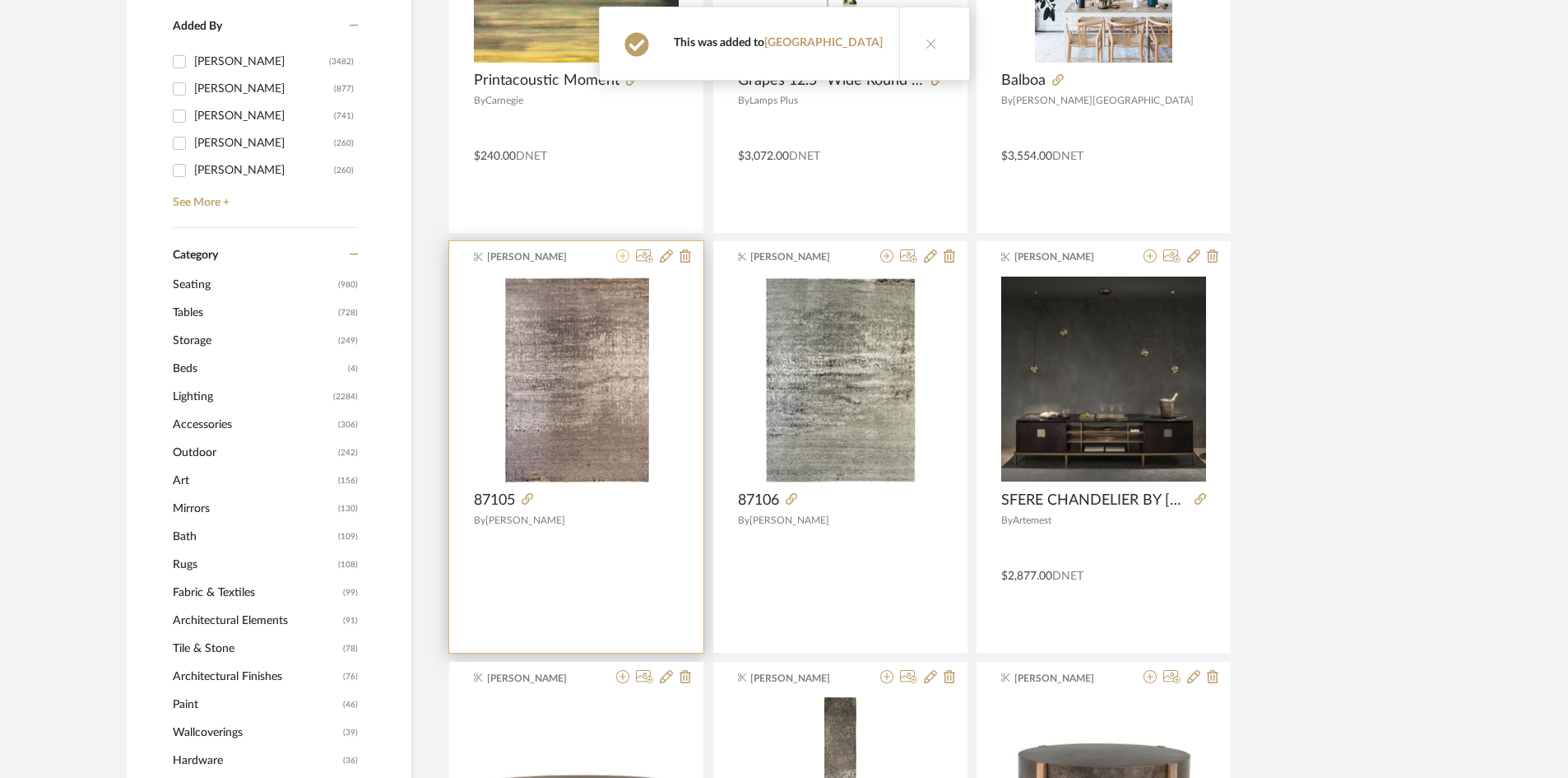
click at [624, 260] on icon at bounding box center [623, 256] width 14 height 14
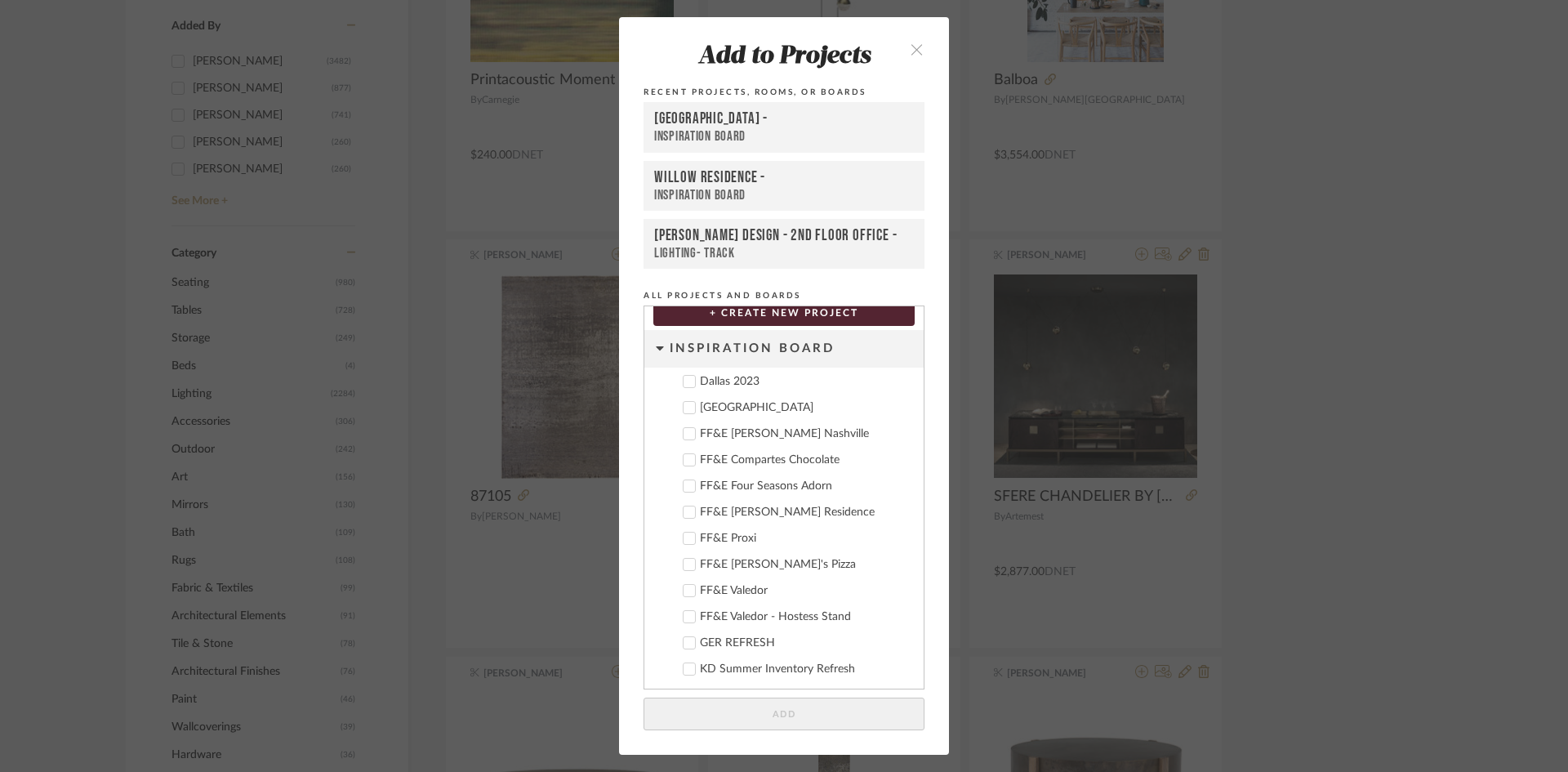
scroll to position [472, 0]
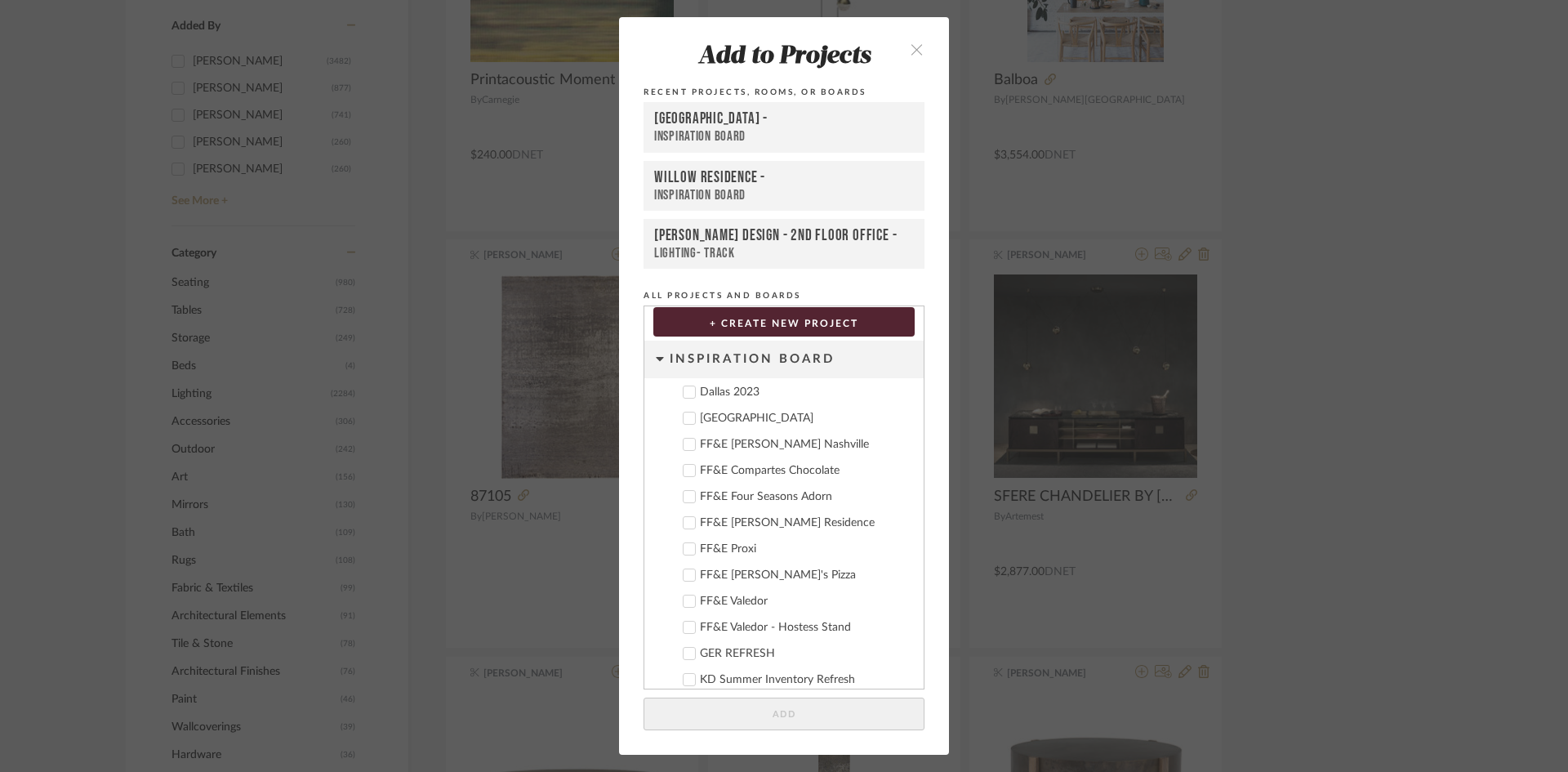
click at [726, 422] on div "Deere Park" at bounding box center [805, 419] width 210 height 14
click at [832, 725] on button "Add" at bounding box center [784, 714] width 281 height 34
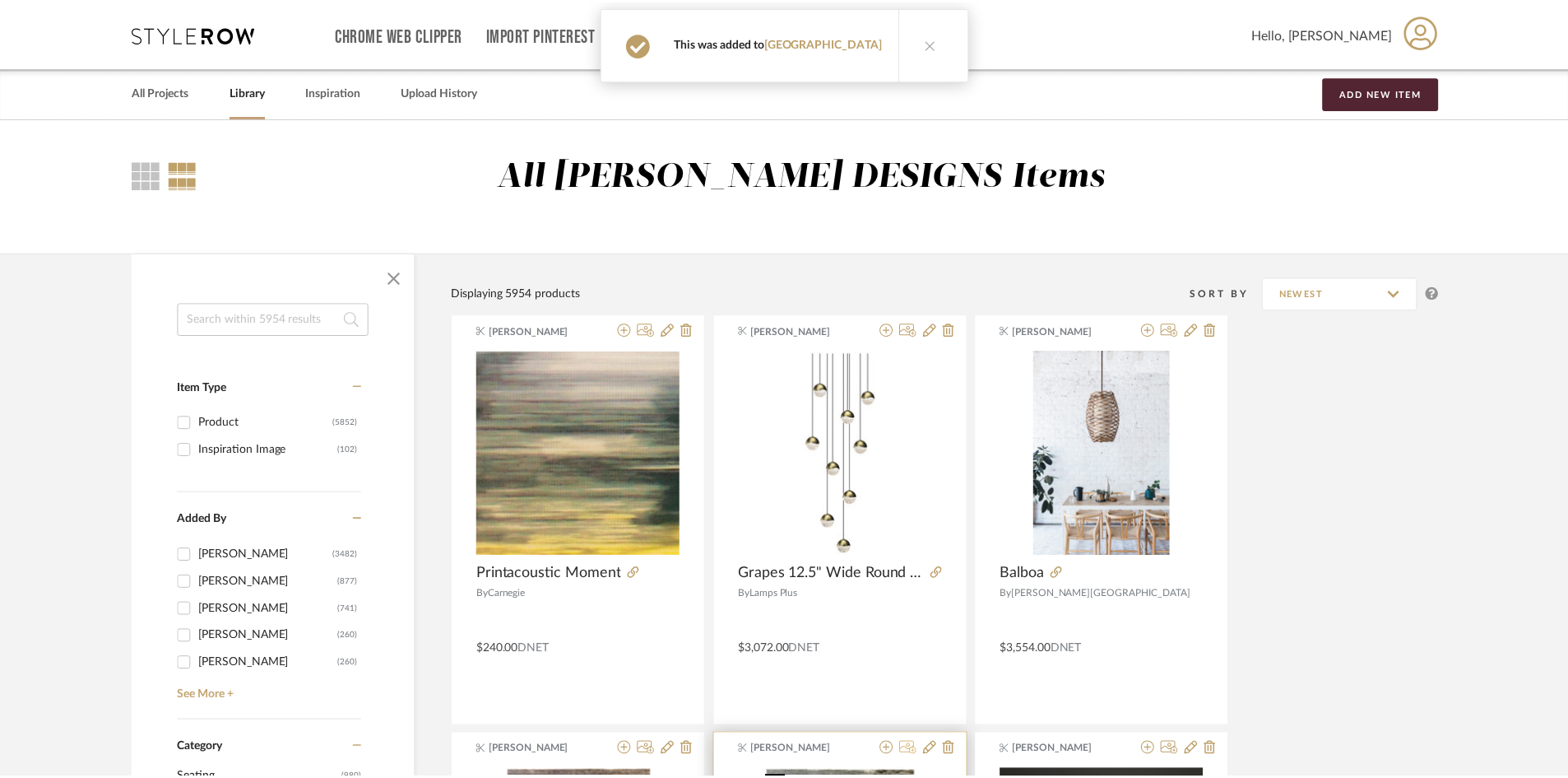
scroll to position [494, 0]
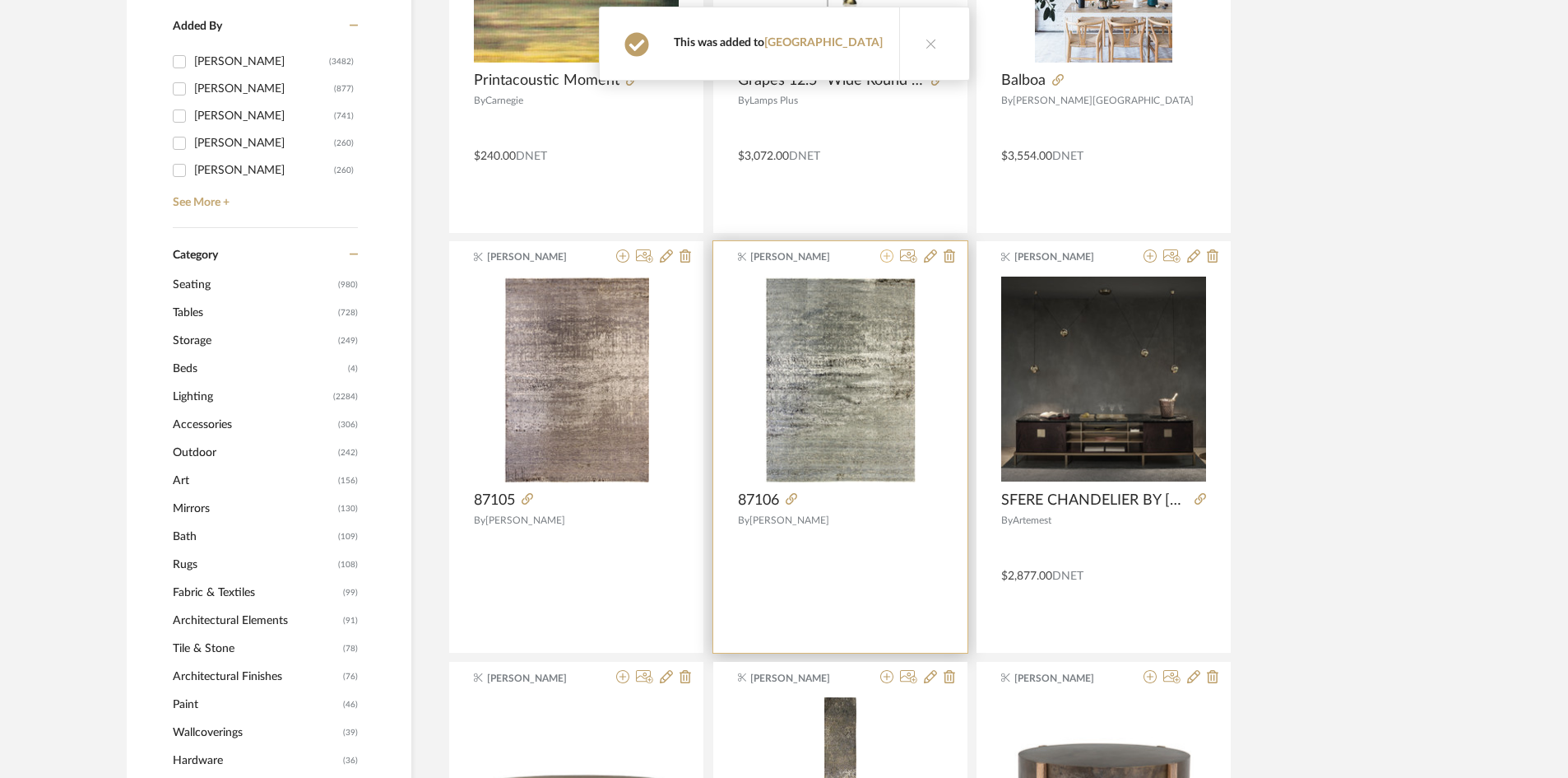
click at [881, 259] on icon at bounding box center [888, 256] width 14 height 14
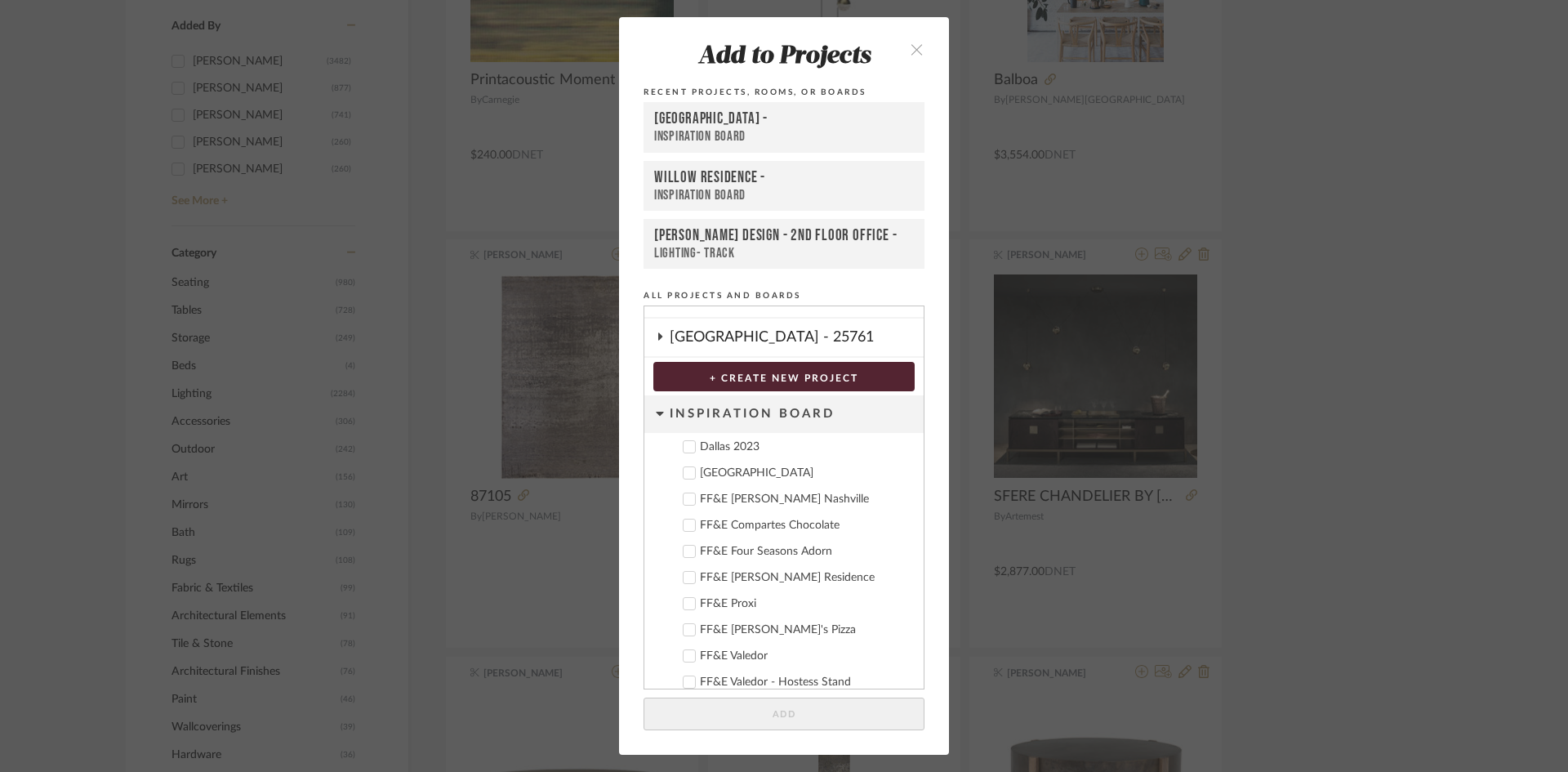
scroll to position [391, 0]
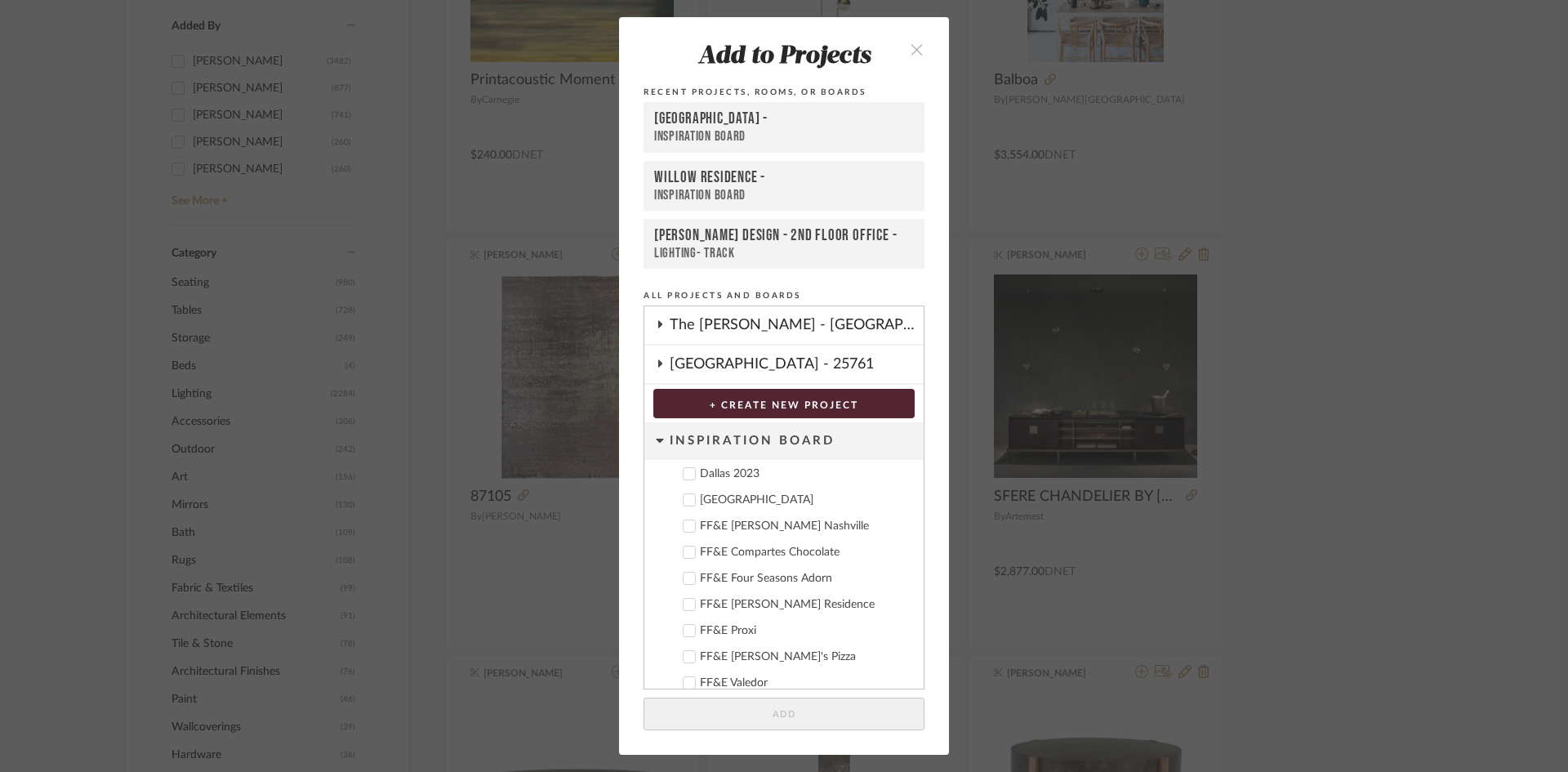
click at [730, 498] on div "Deere Park" at bounding box center [805, 500] width 210 height 14
click at [866, 722] on button "Add" at bounding box center [784, 714] width 281 height 34
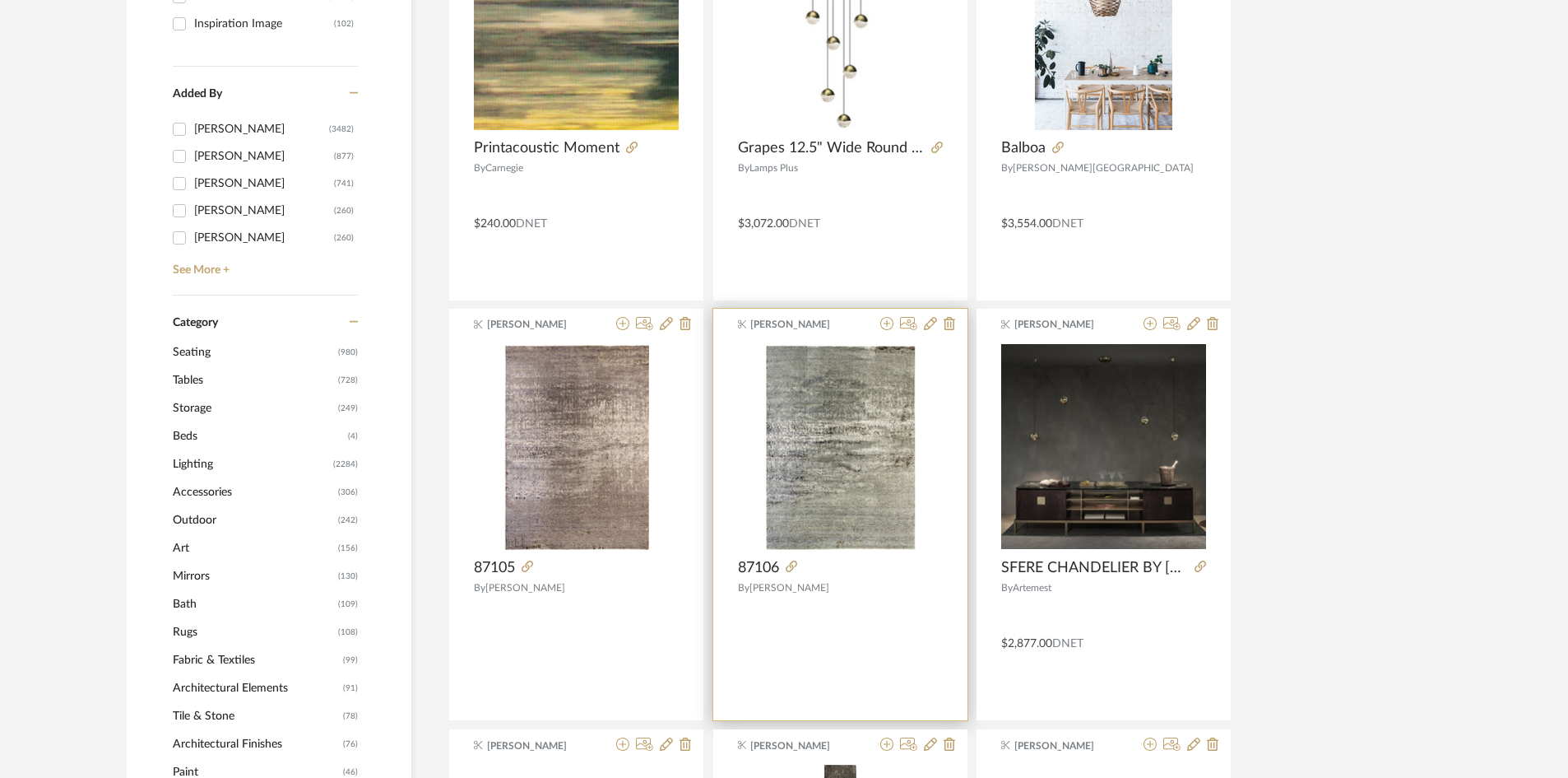
scroll to position [494, 0]
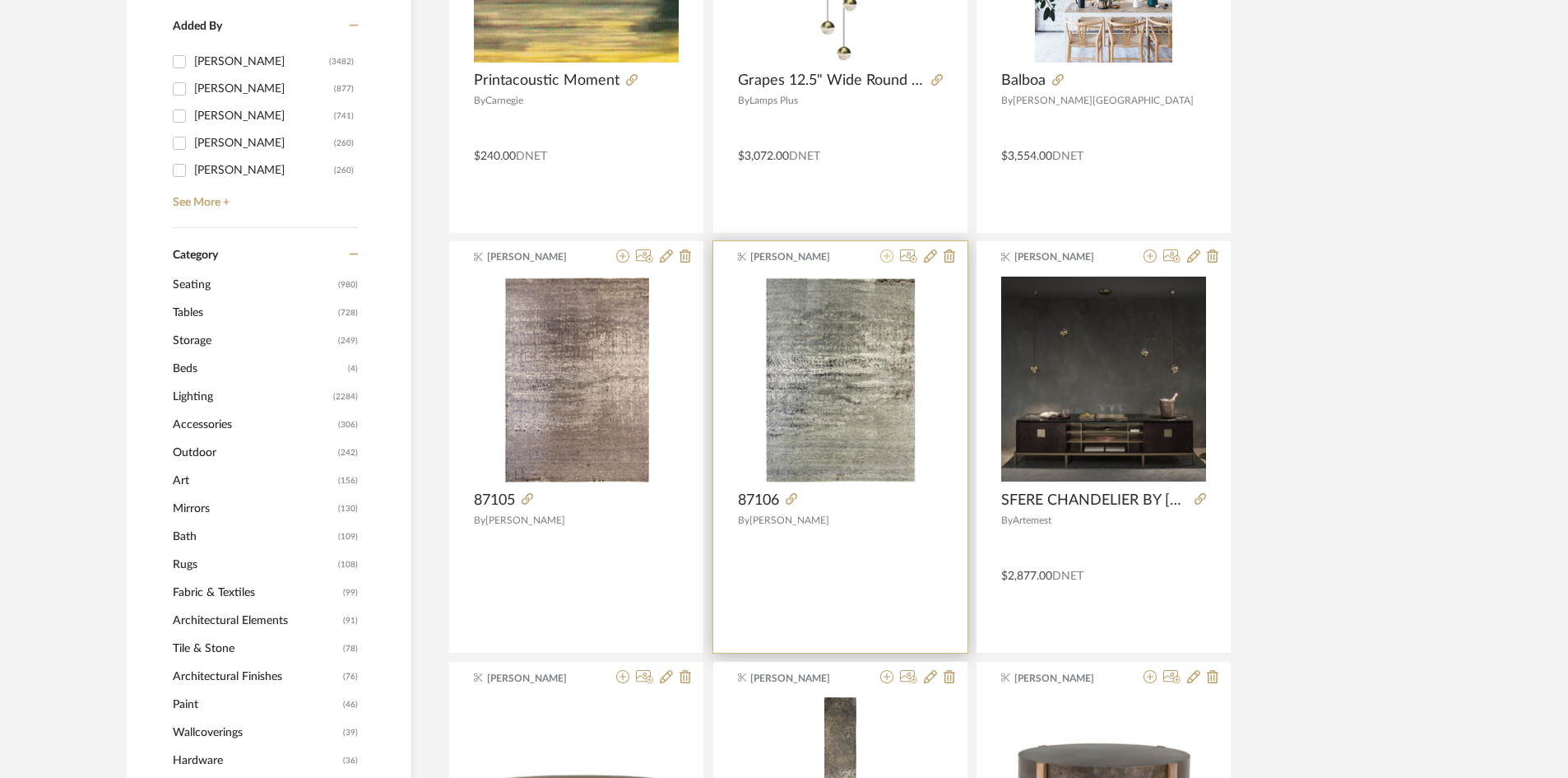
click at [883, 258] on icon at bounding box center [888, 256] width 14 height 14
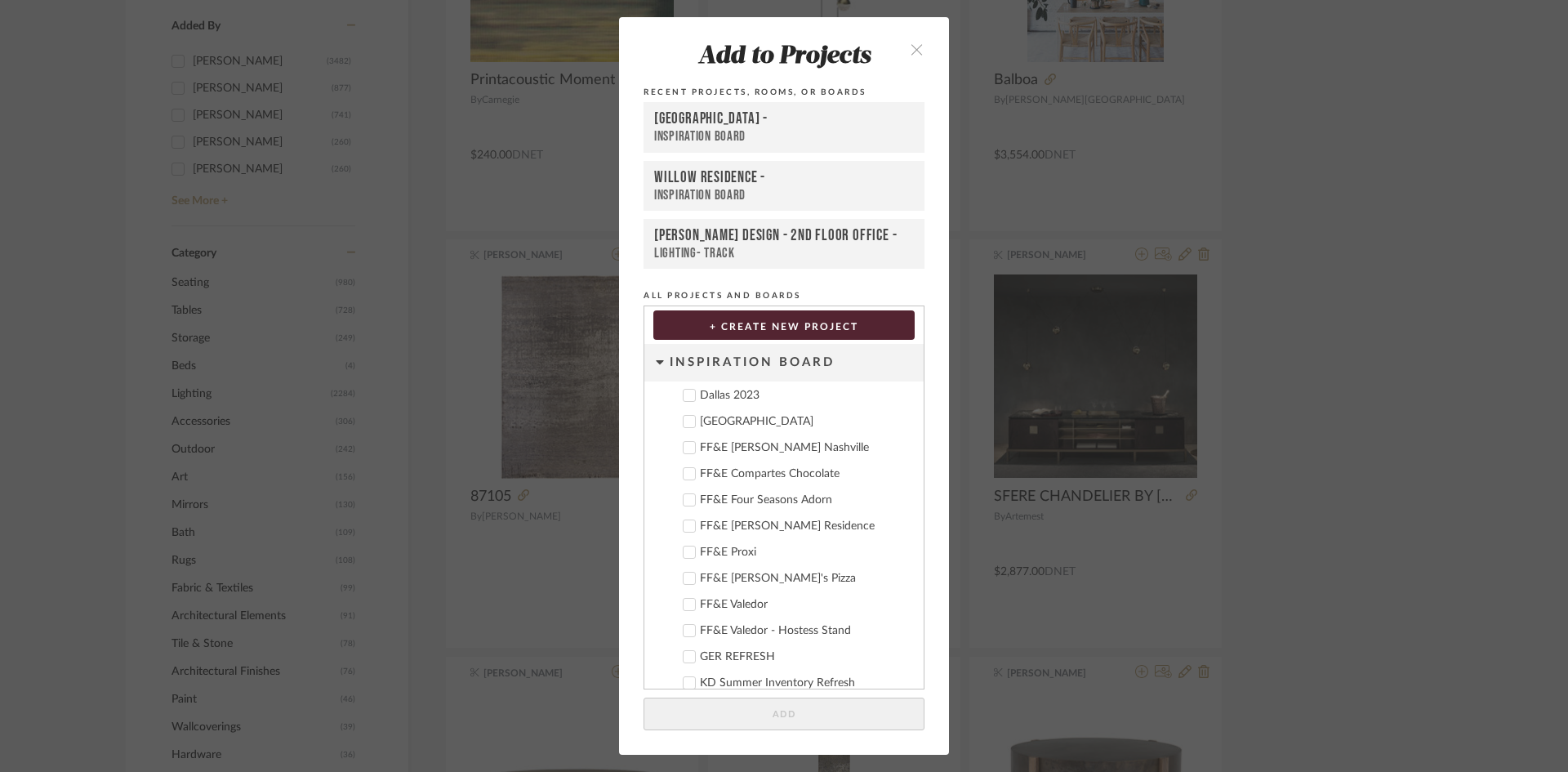
scroll to position [391, 0]
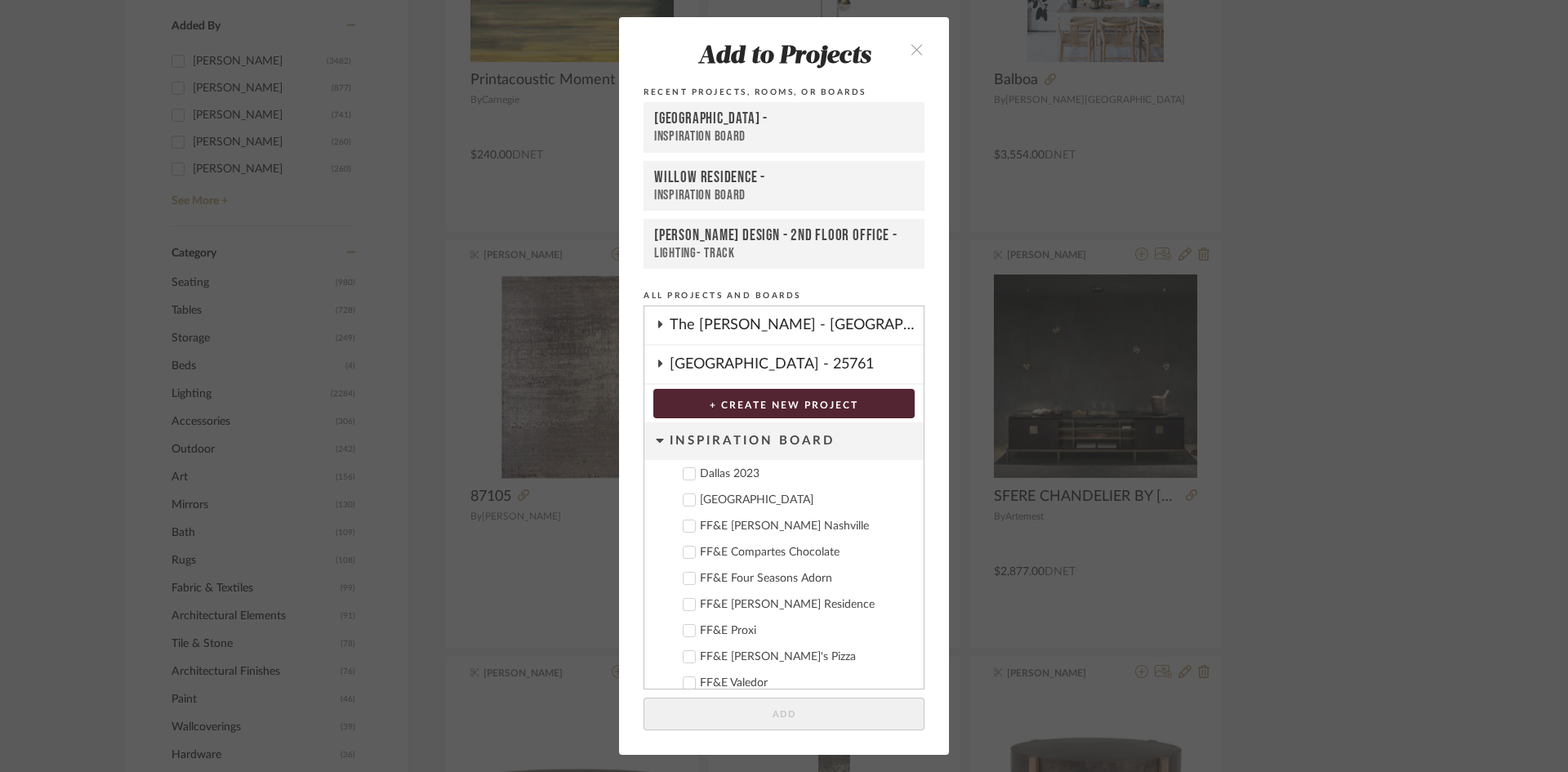
click at [741, 502] on div "Deere Park" at bounding box center [805, 500] width 210 height 14
click at [833, 718] on button "Add" at bounding box center [784, 714] width 281 height 34
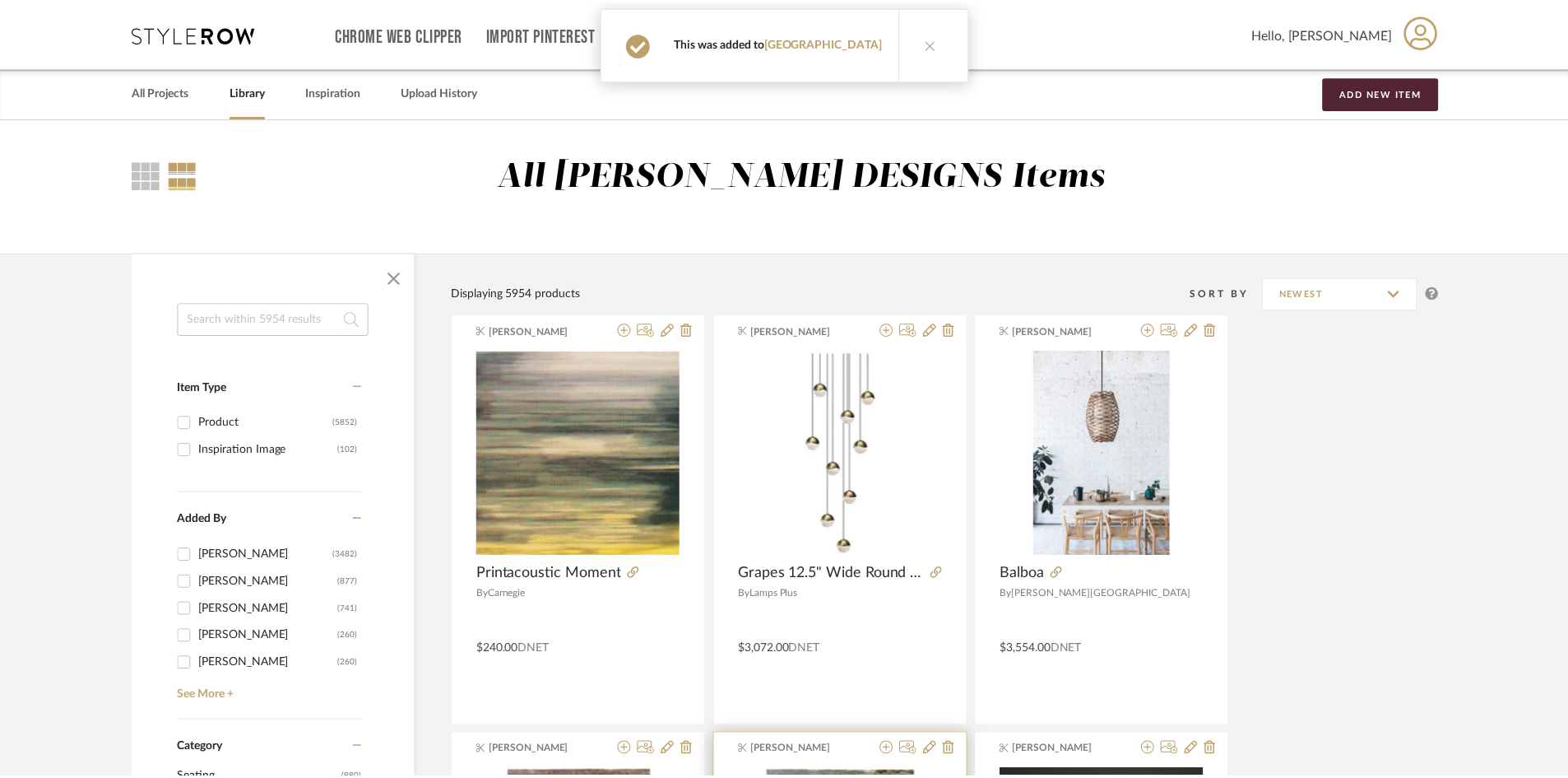
scroll to position [494, 0]
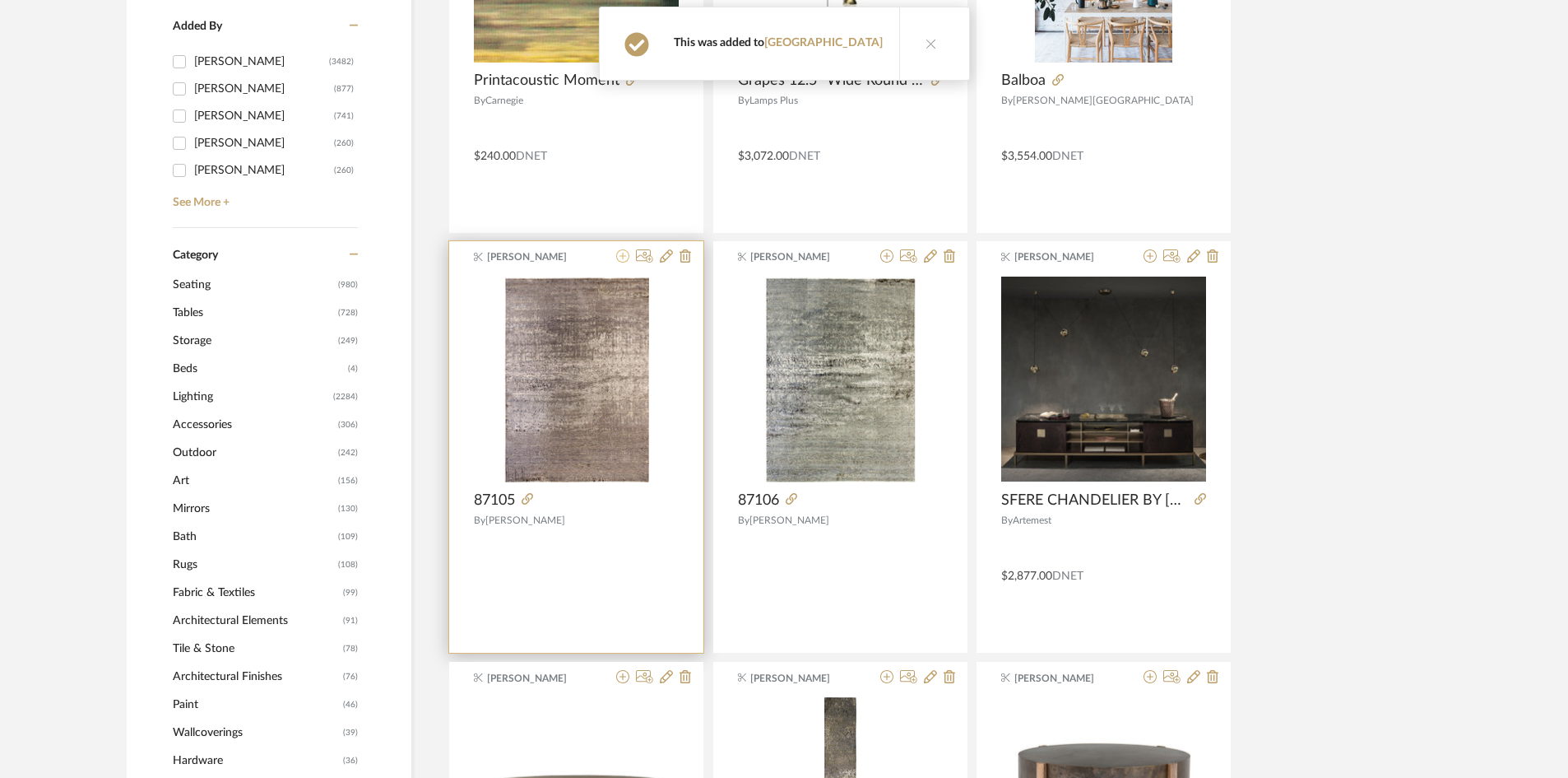
click at [622, 257] on icon at bounding box center [623, 256] width 14 height 14
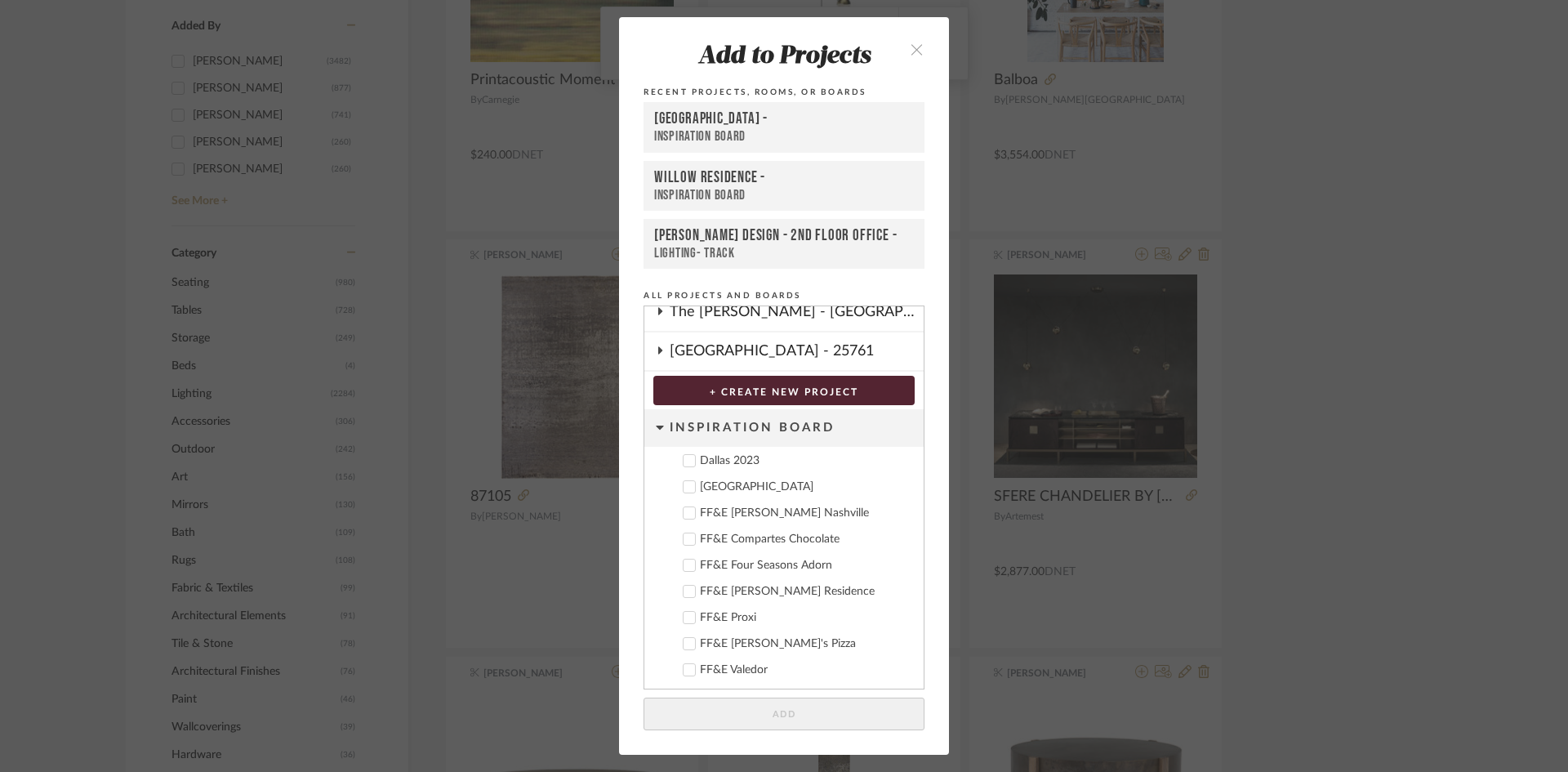
scroll to position [391, 0]
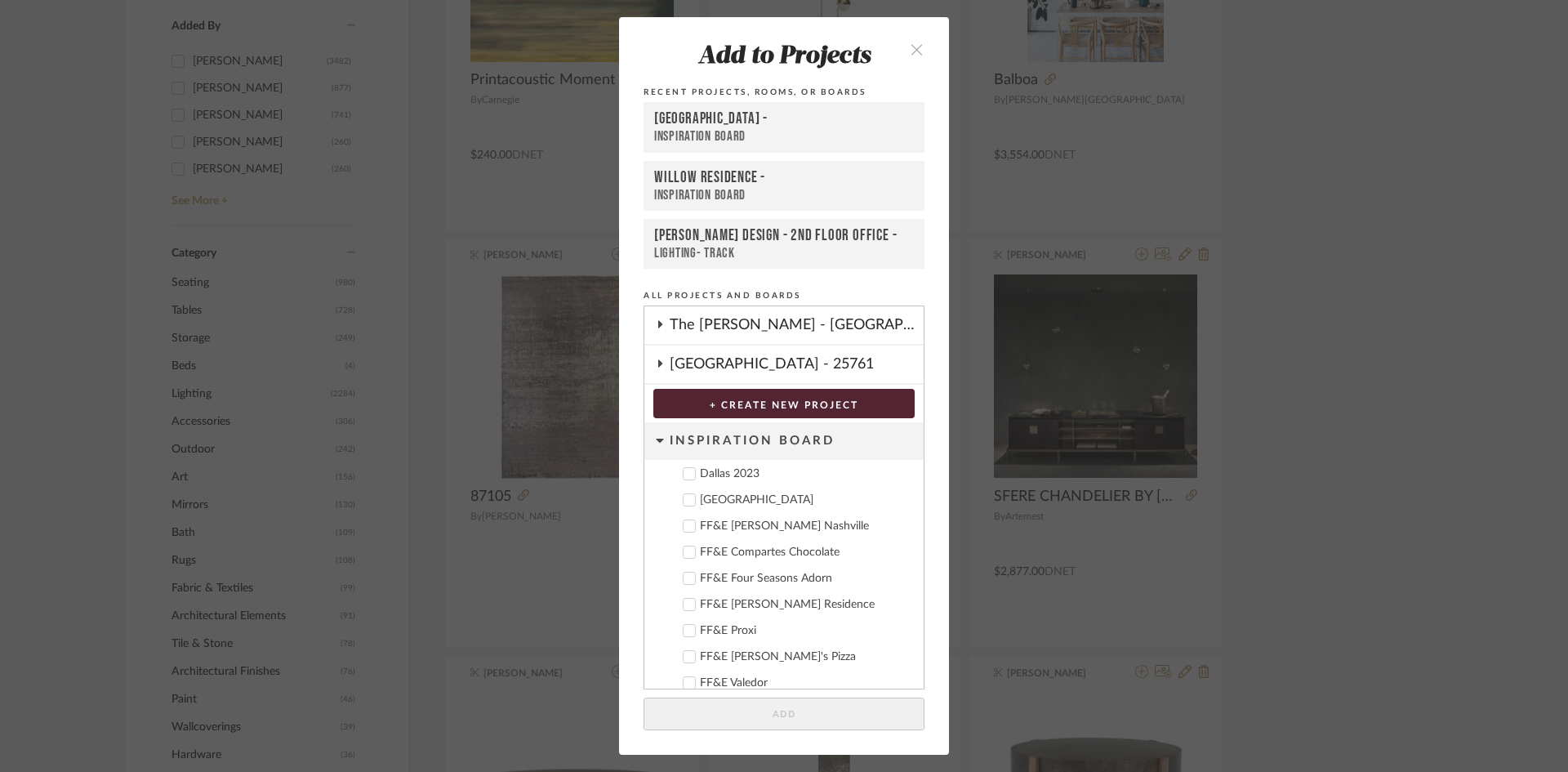
click at [733, 502] on div "Deere Park" at bounding box center [805, 500] width 210 height 14
click at [811, 698] on button "Add" at bounding box center [784, 714] width 281 height 34
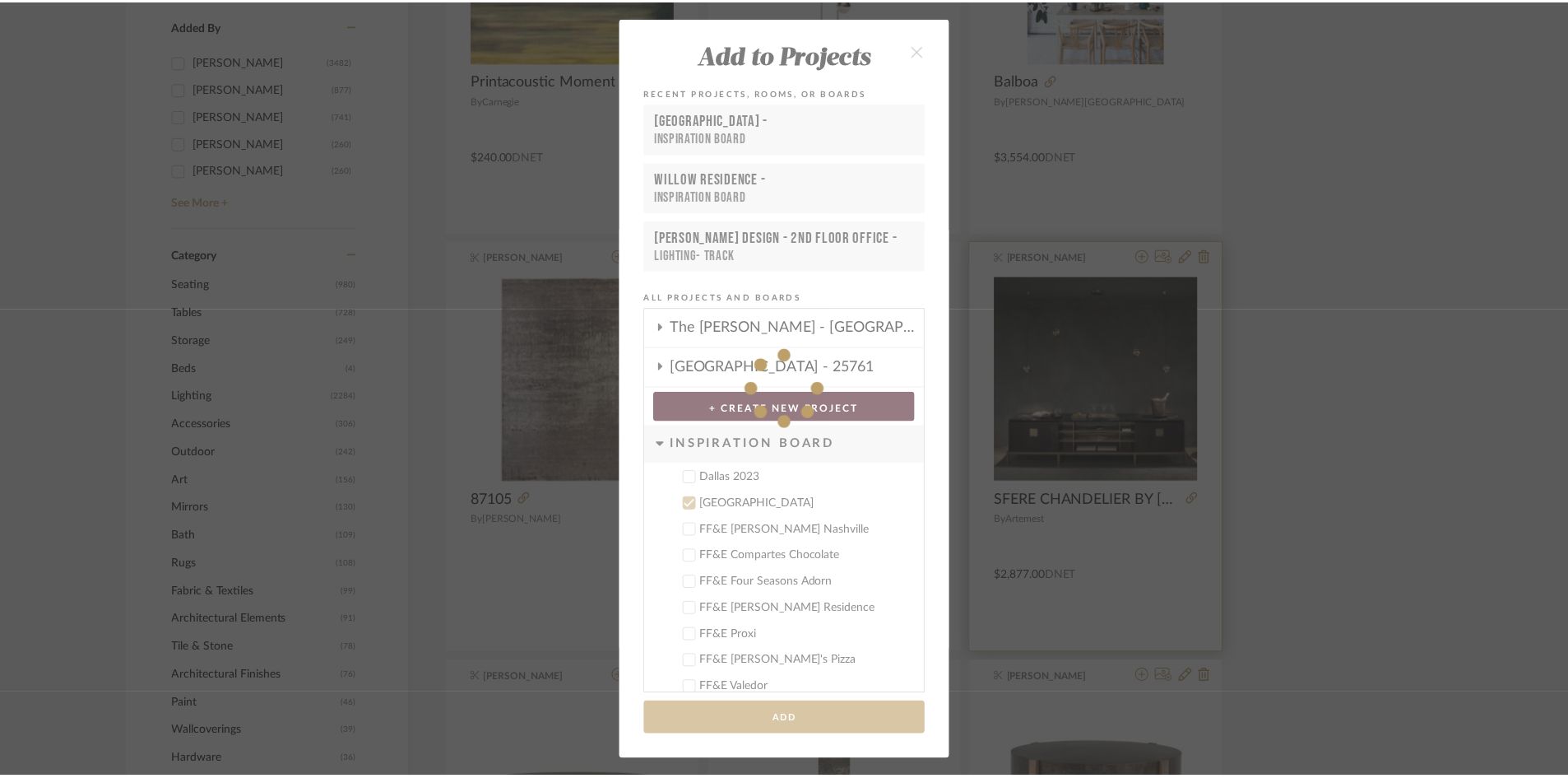
scroll to position [494, 0]
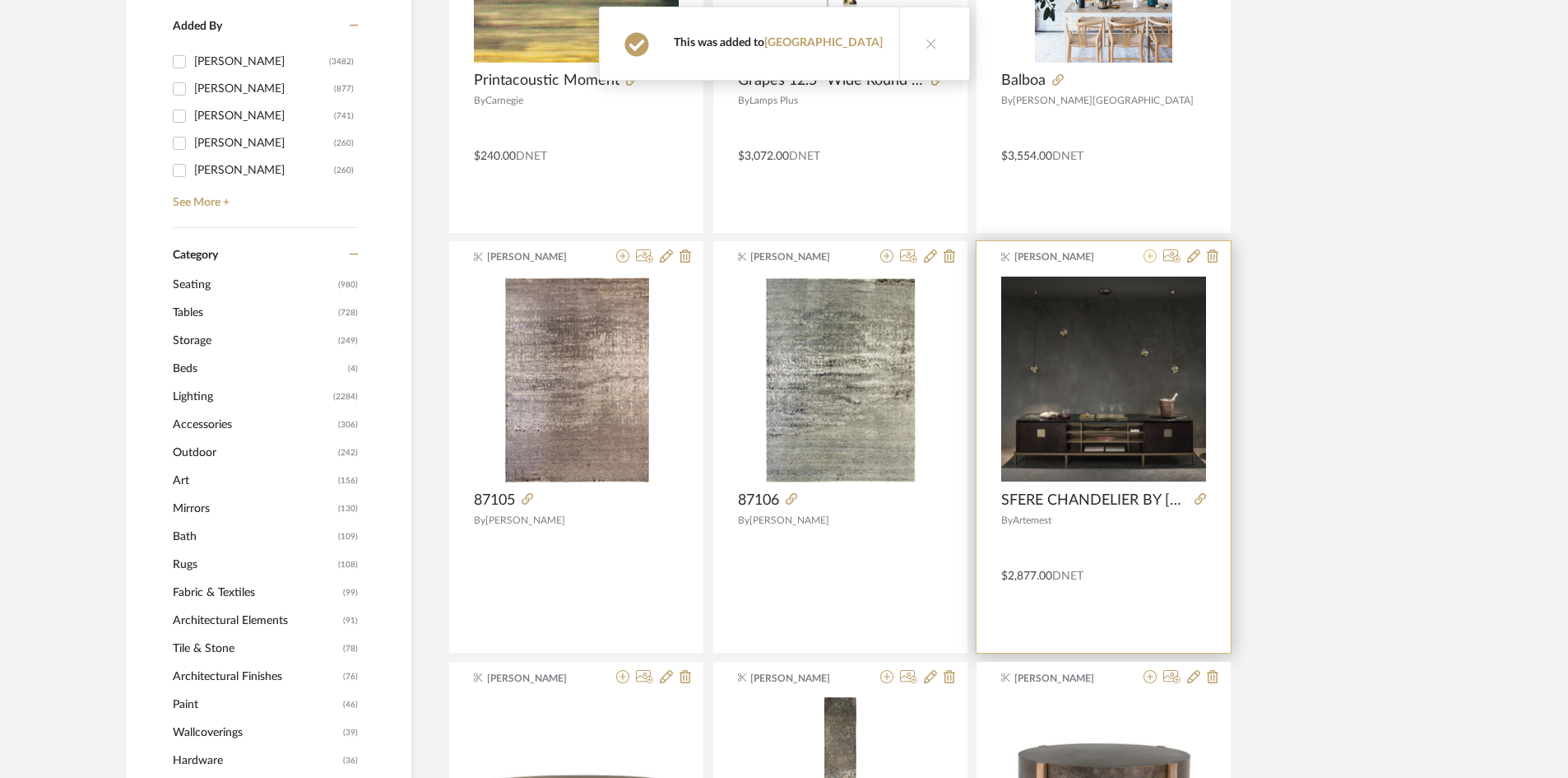
click at [1144, 260] on icon at bounding box center [1151, 256] width 14 height 14
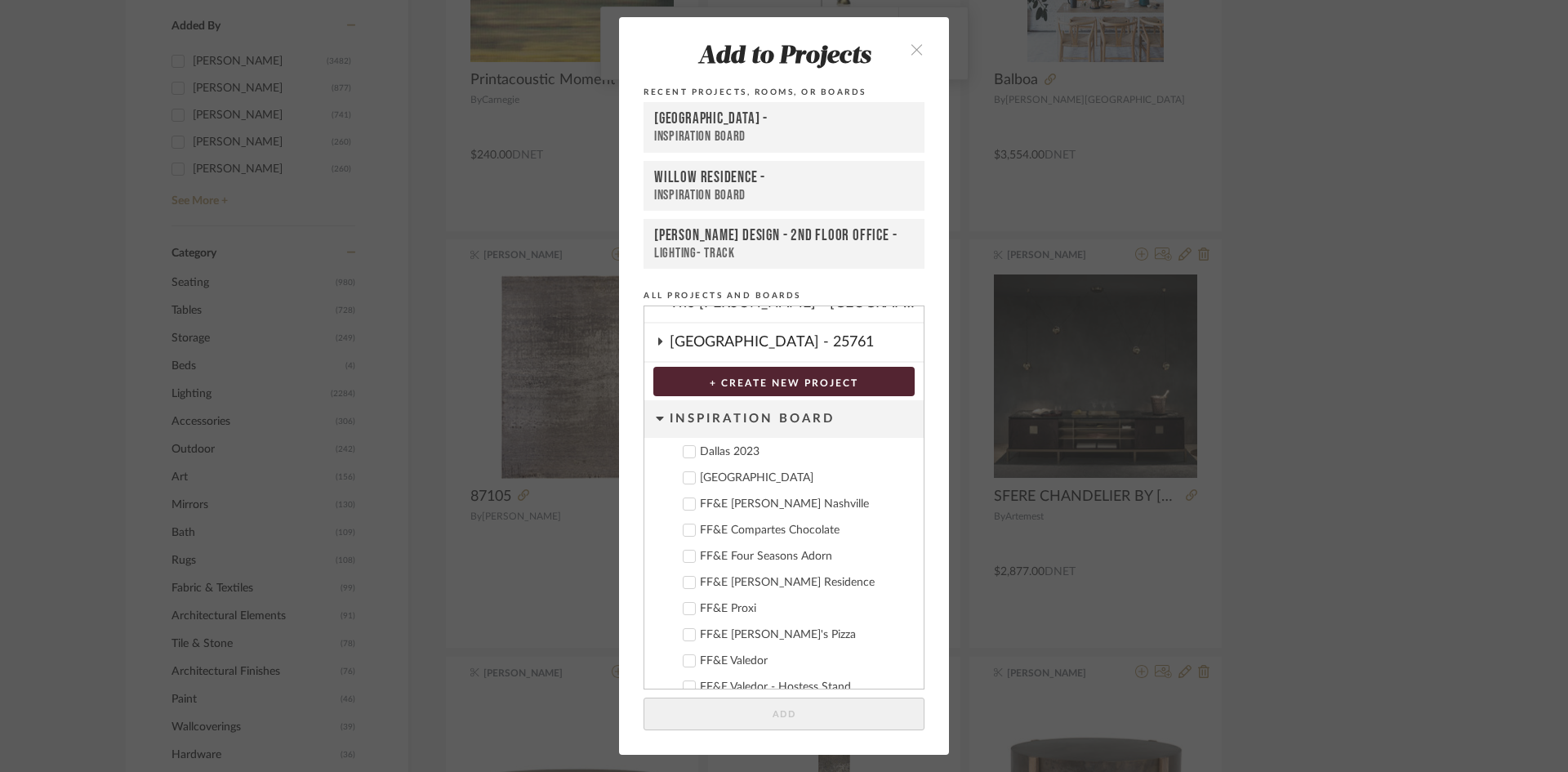
scroll to position [391, 0]
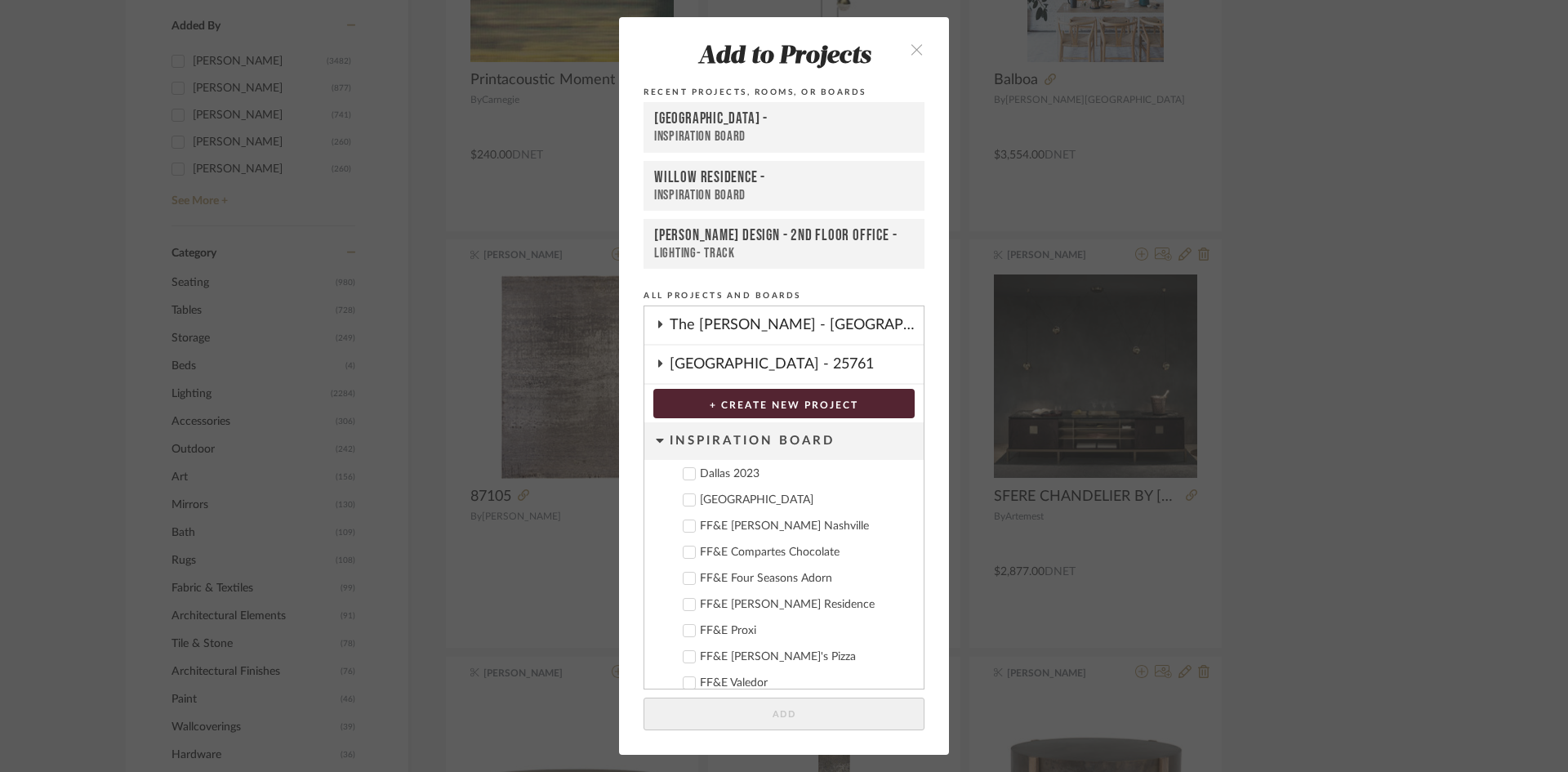
click at [727, 503] on div "Deere Park" at bounding box center [805, 500] width 210 height 14
click at [838, 704] on button "Add" at bounding box center [784, 714] width 281 height 34
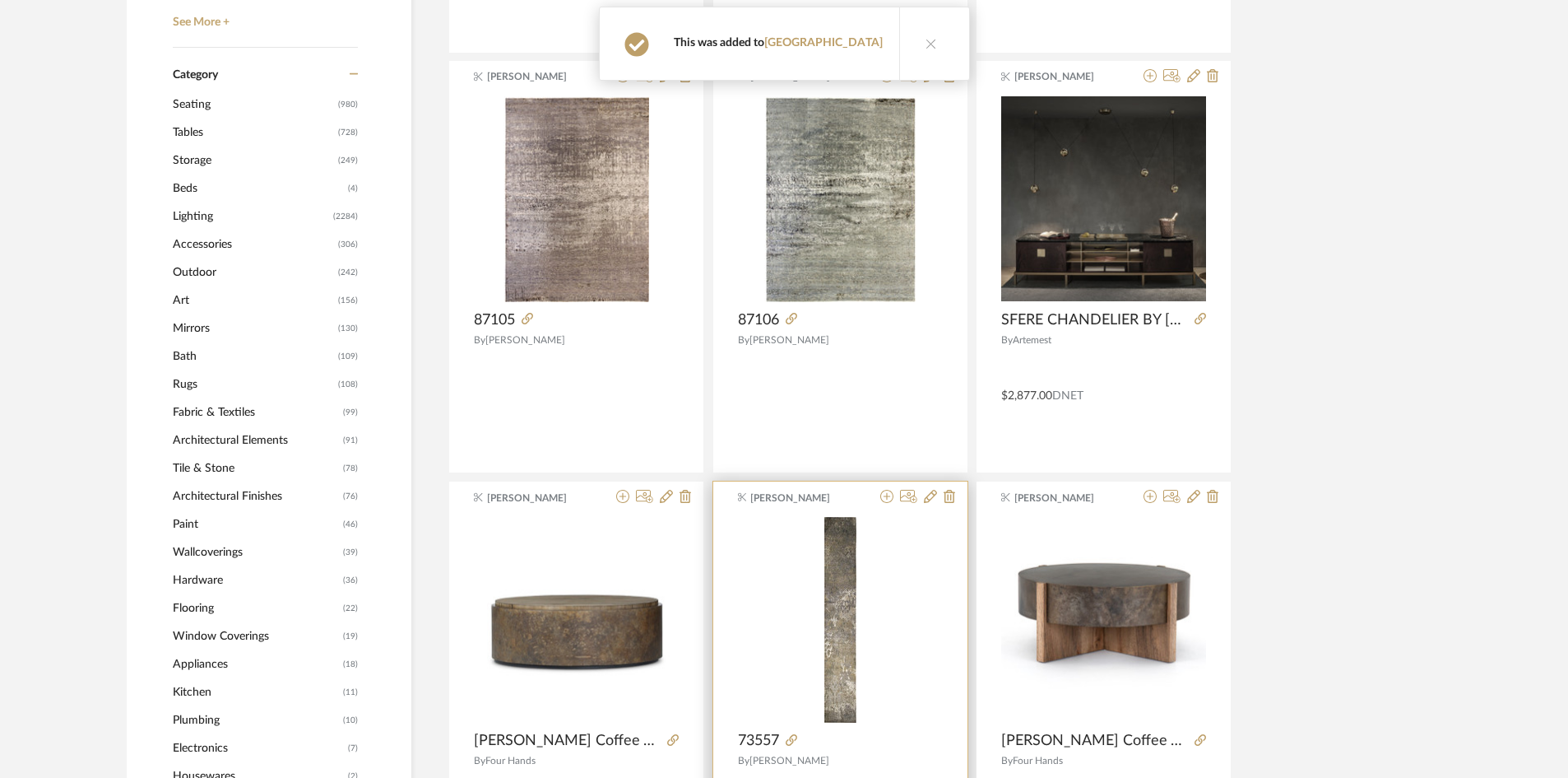
scroll to position [905, 0]
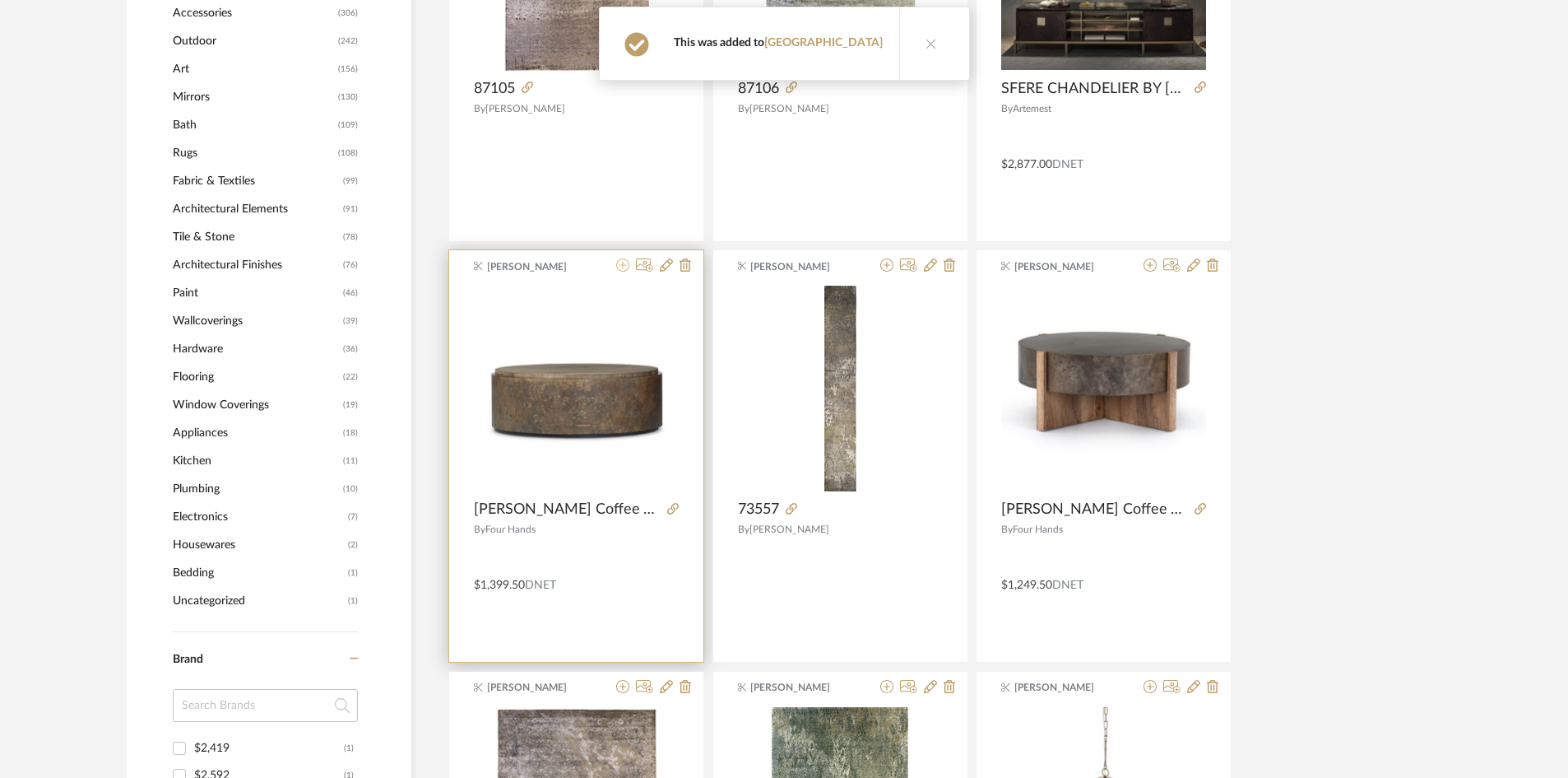
click at [624, 265] on icon at bounding box center [623, 265] width 14 height 14
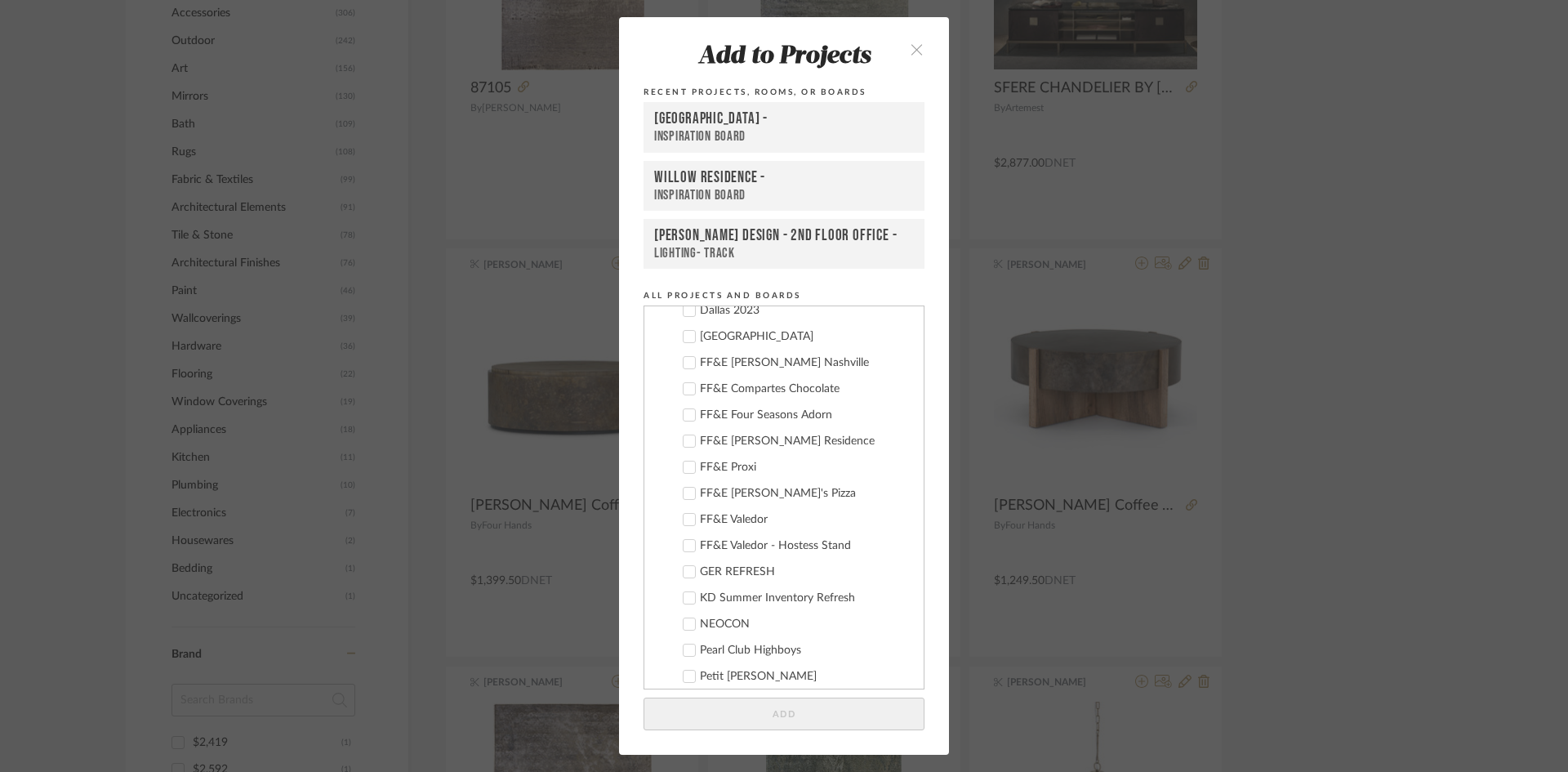
scroll to position [391, 0]
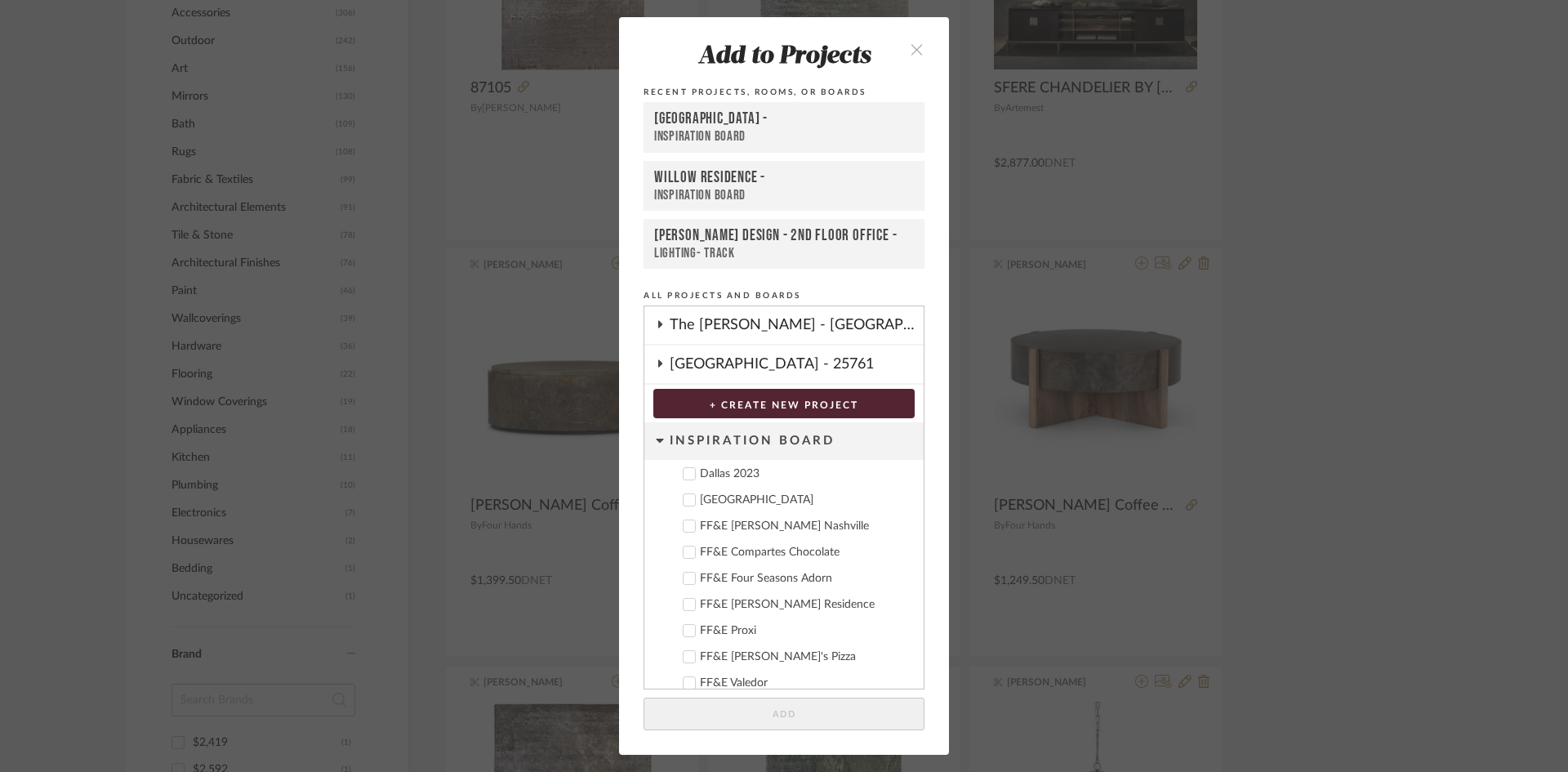
click at [740, 500] on div "Deere Park" at bounding box center [805, 500] width 210 height 14
click at [845, 709] on button "Add" at bounding box center [784, 714] width 281 height 34
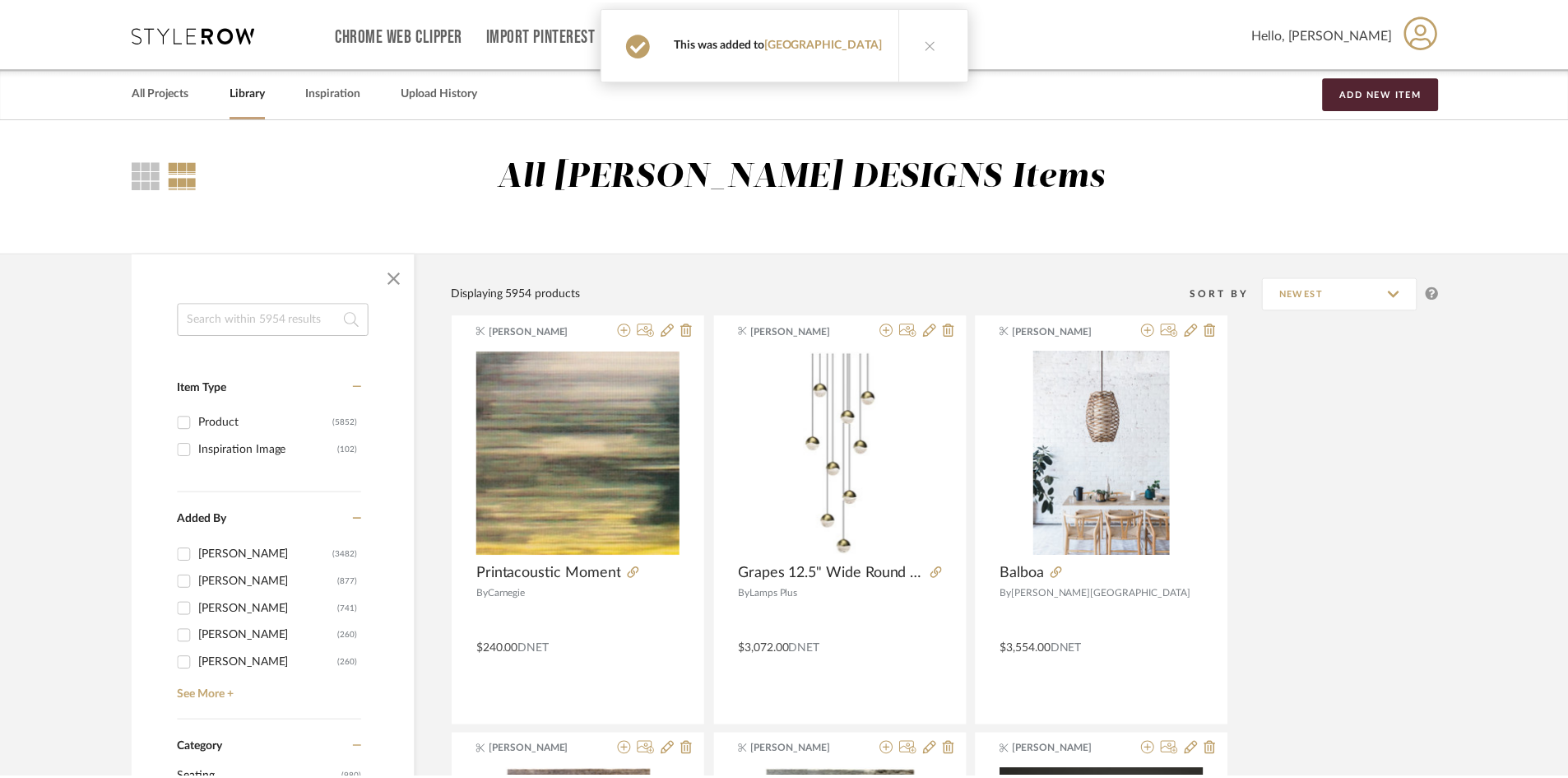
scroll to position [905, 0]
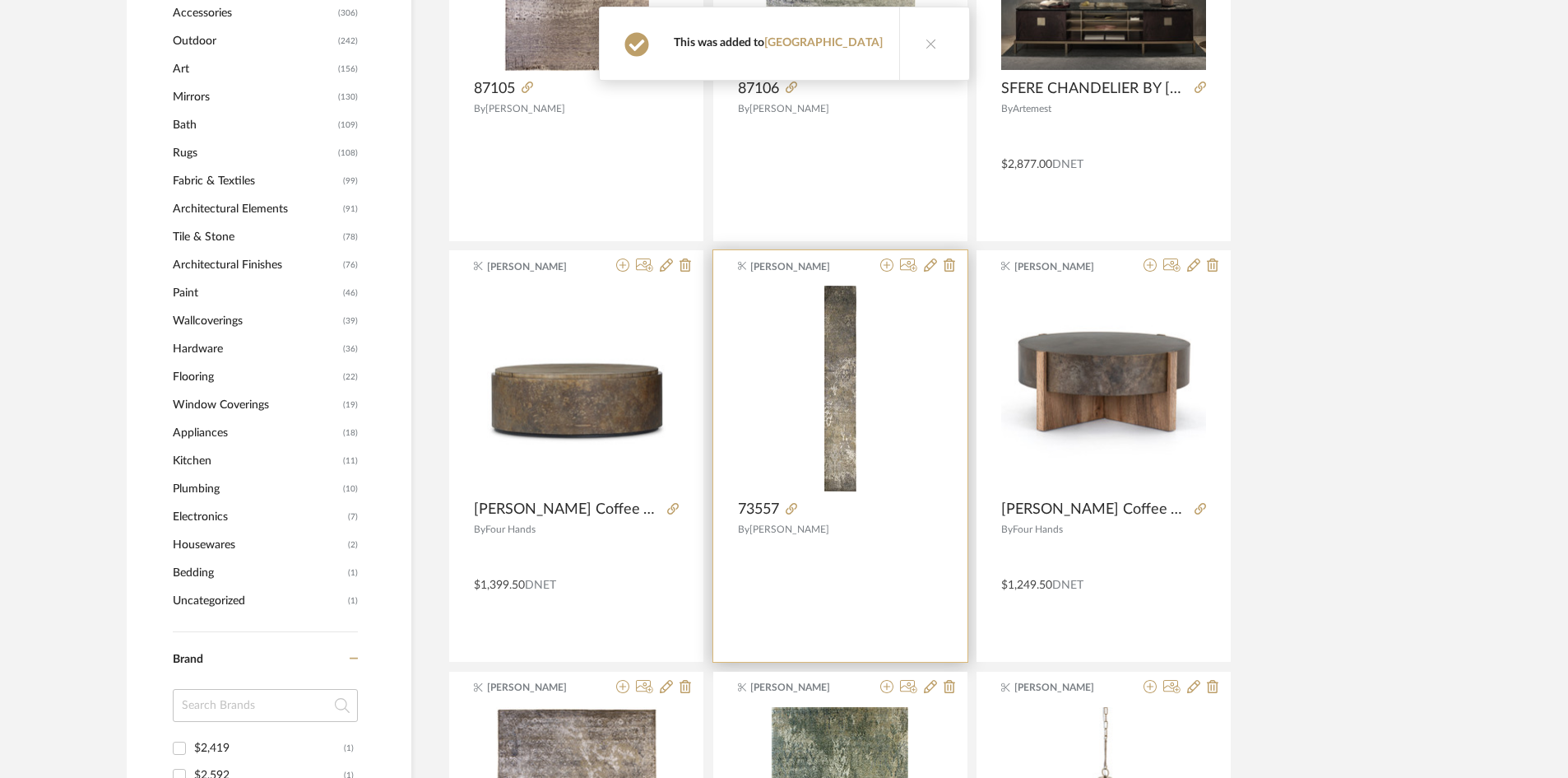
click at [893, 261] on div at bounding box center [915, 266] width 82 height 16
click at [887, 264] on icon at bounding box center [888, 265] width 14 height 14
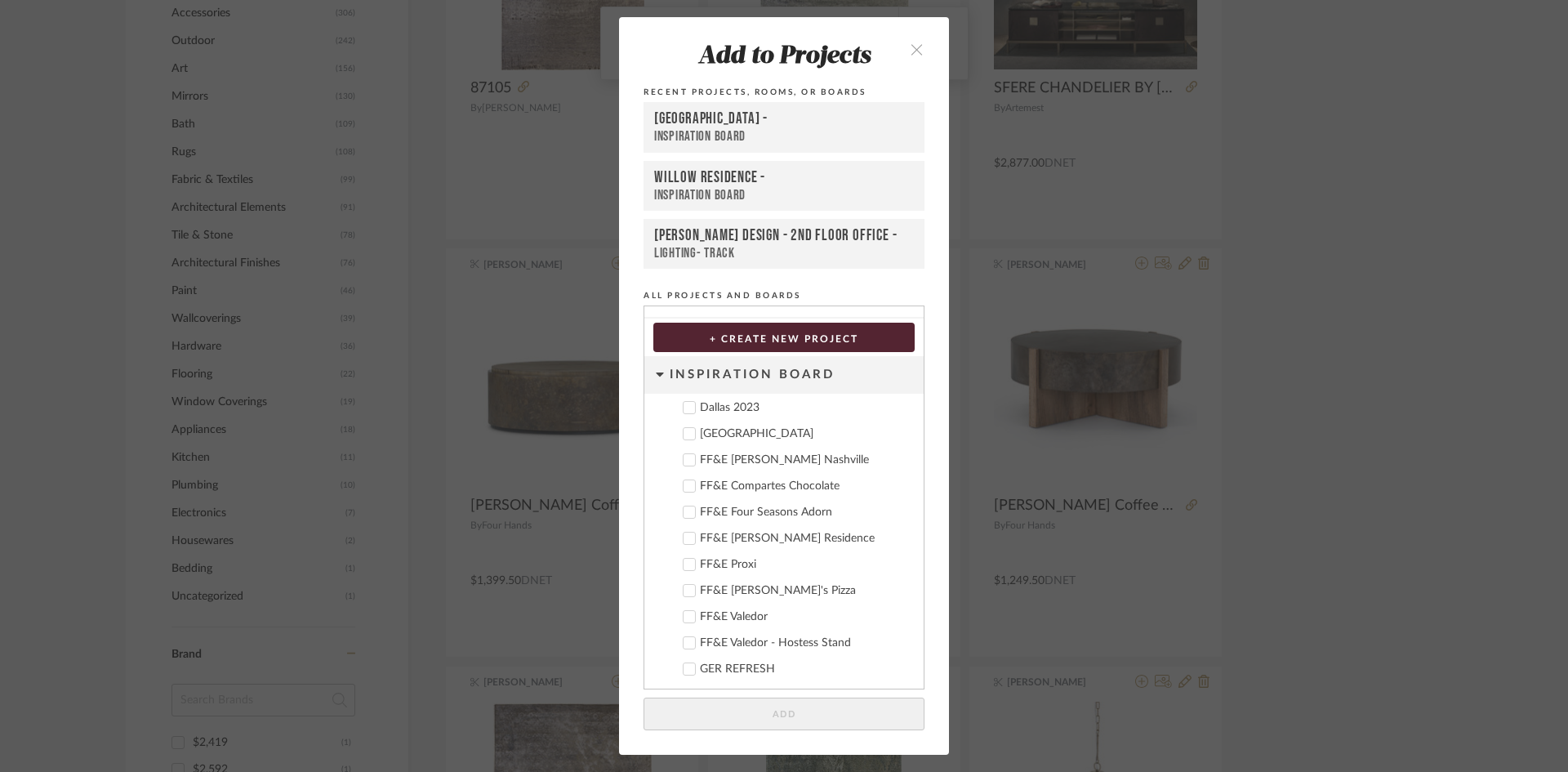
scroll to position [391, 0]
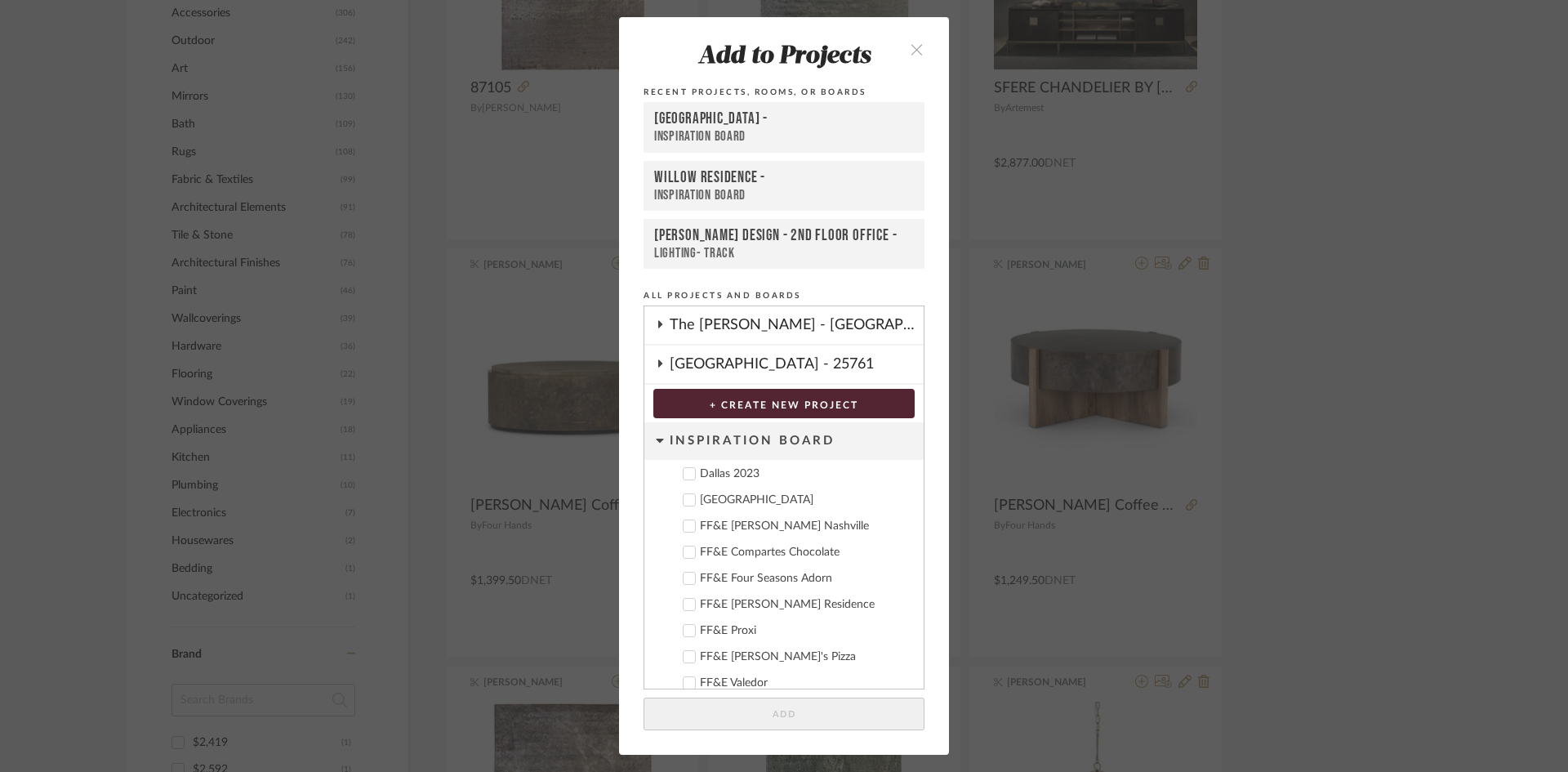
click at [737, 501] on div "Deere Park" at bounding box center [805, 500] width 210 height 14
click at [851, 720] on button "Add" at bounding box center [784, 714] width 281 height 34
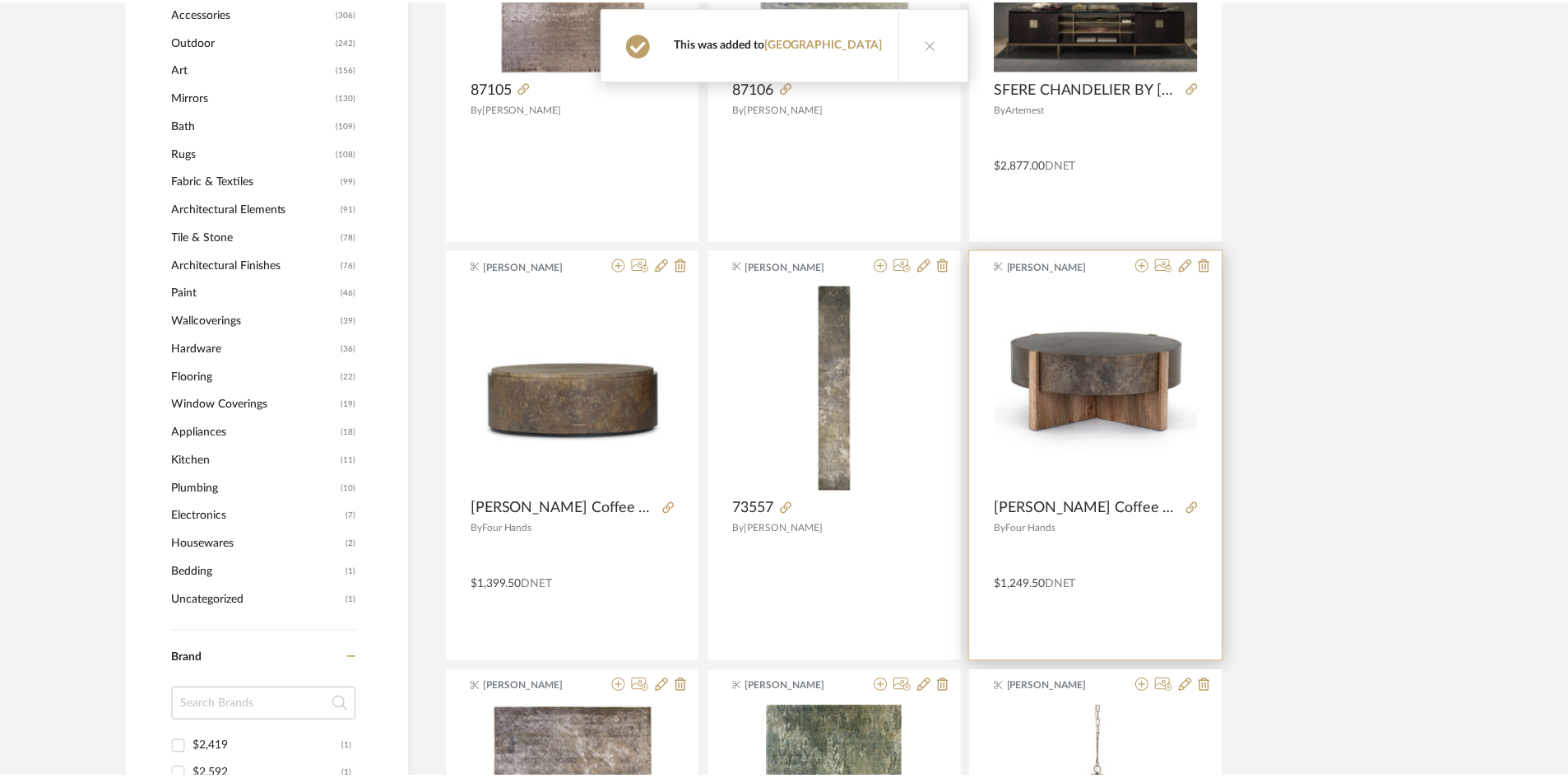
scroll to position [905, 0]
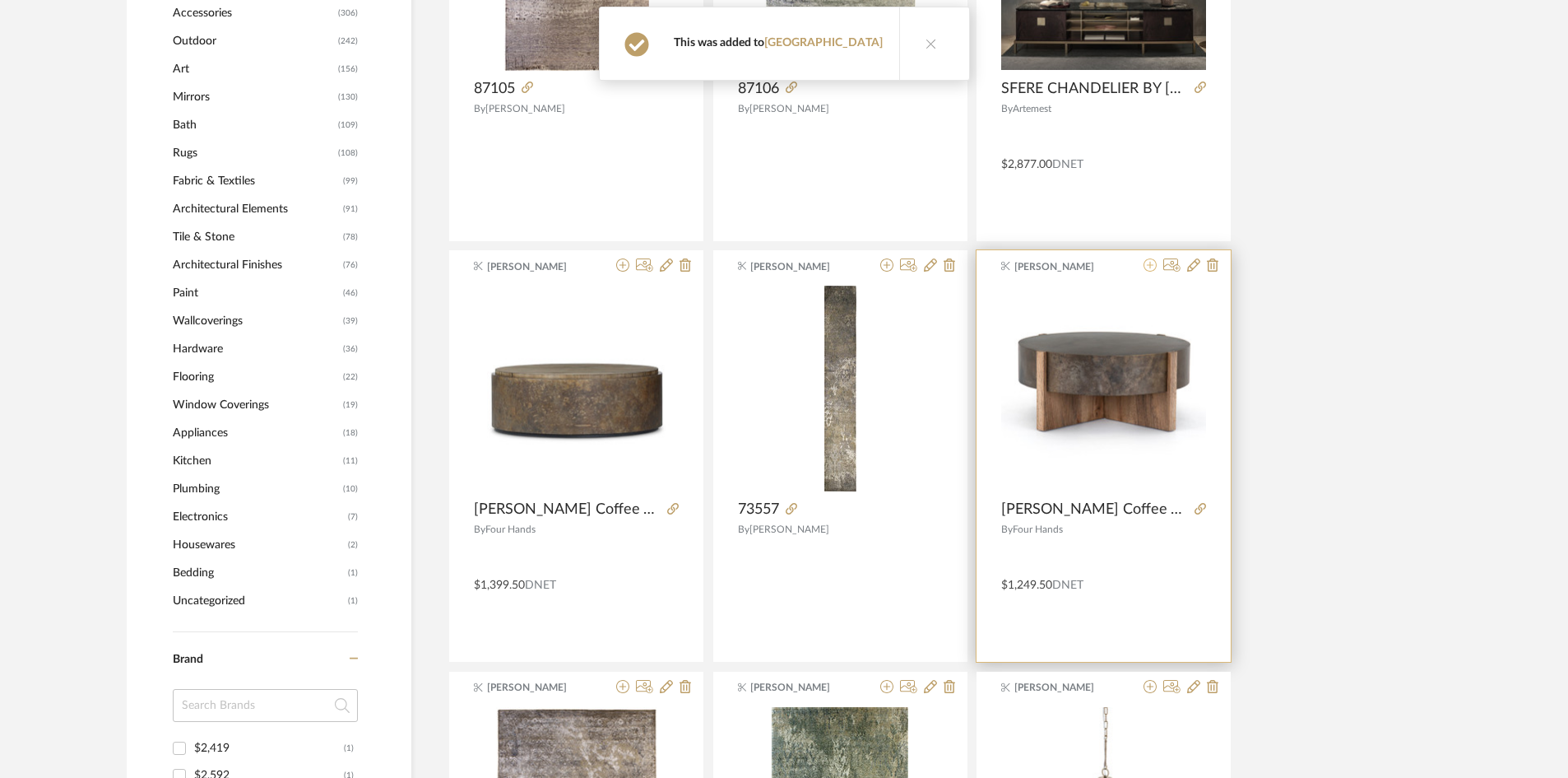
click at [1155, 259] on icon at bounding box center [1151, 265] width 14 height 14
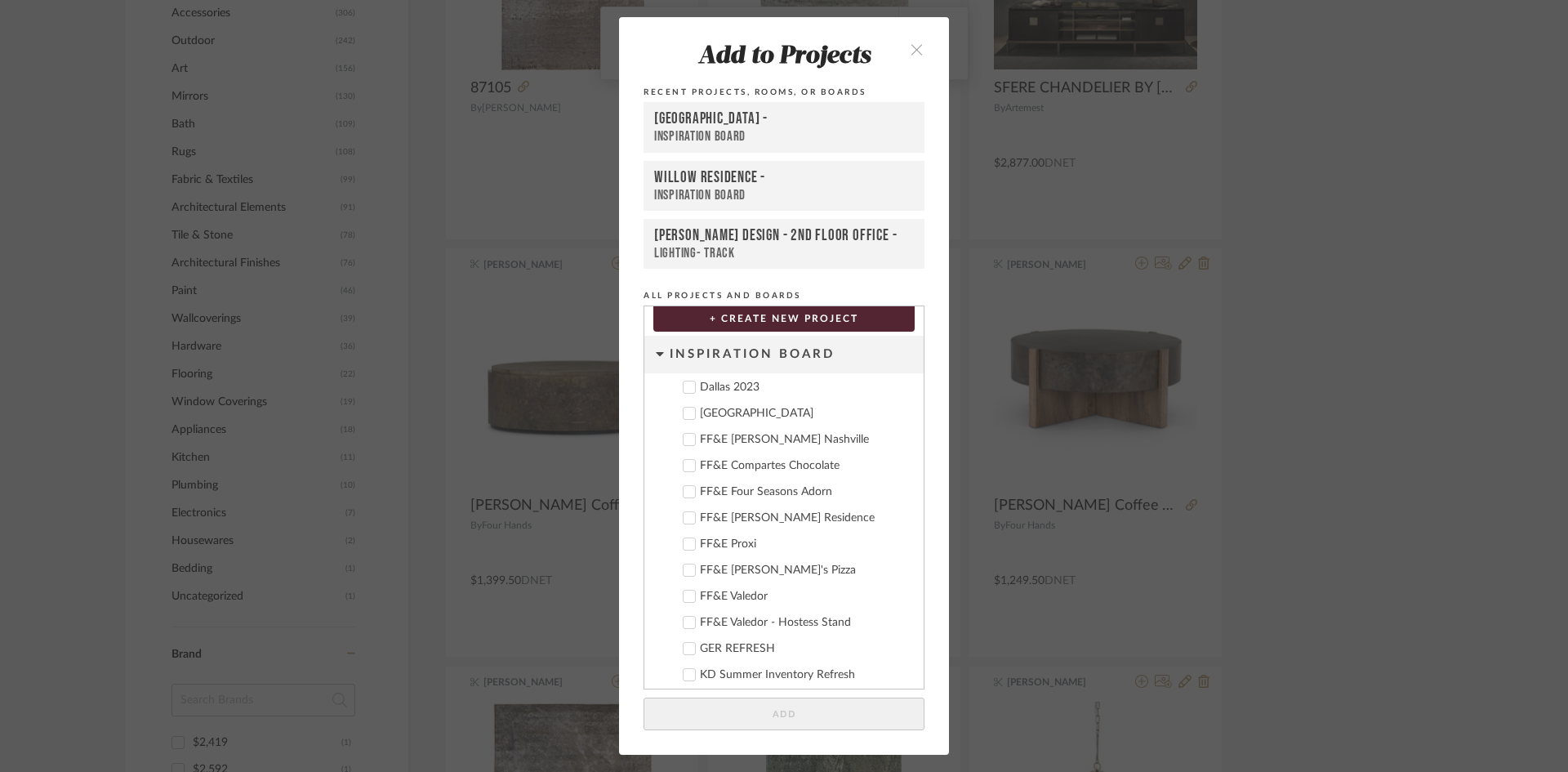
scroll to position [472, 0]
click at [715, 420] on div "Deere Park" at bounding box center [805, 419] width 210 height 14
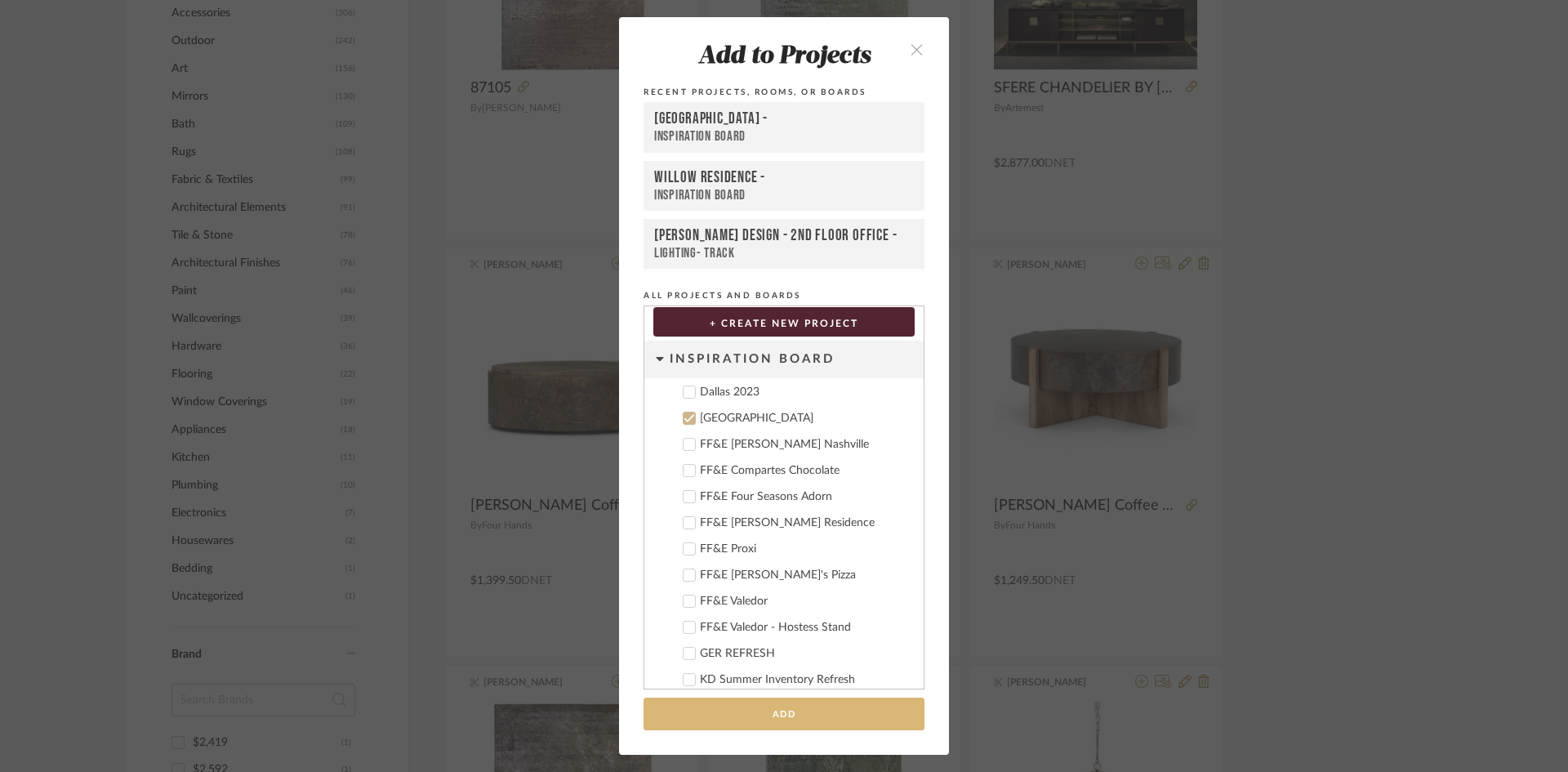
click at [752, 710] on button "Add" at bounding box center [784, 714] width 281 height 34
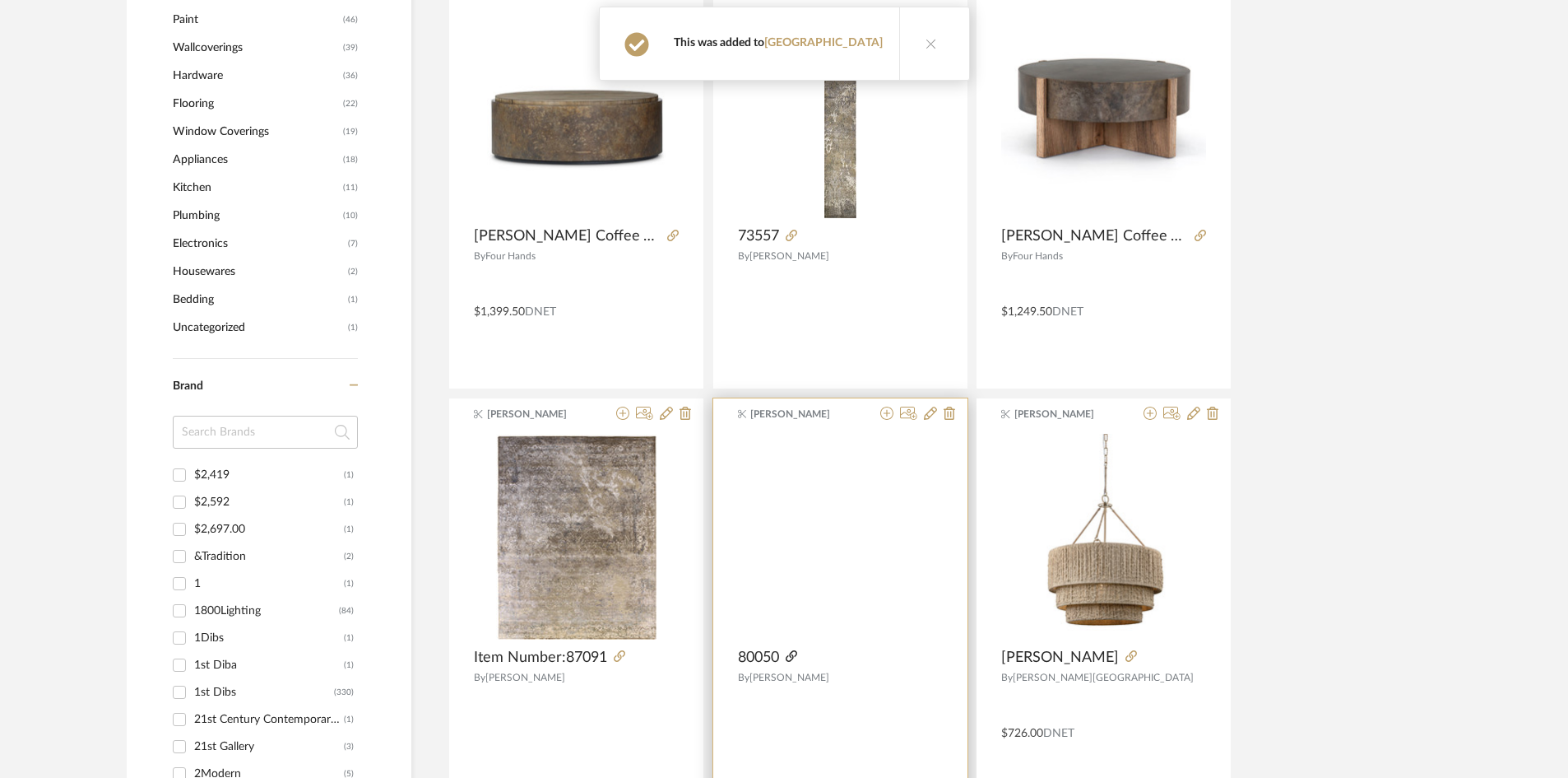
scroll to position [1317, 0]
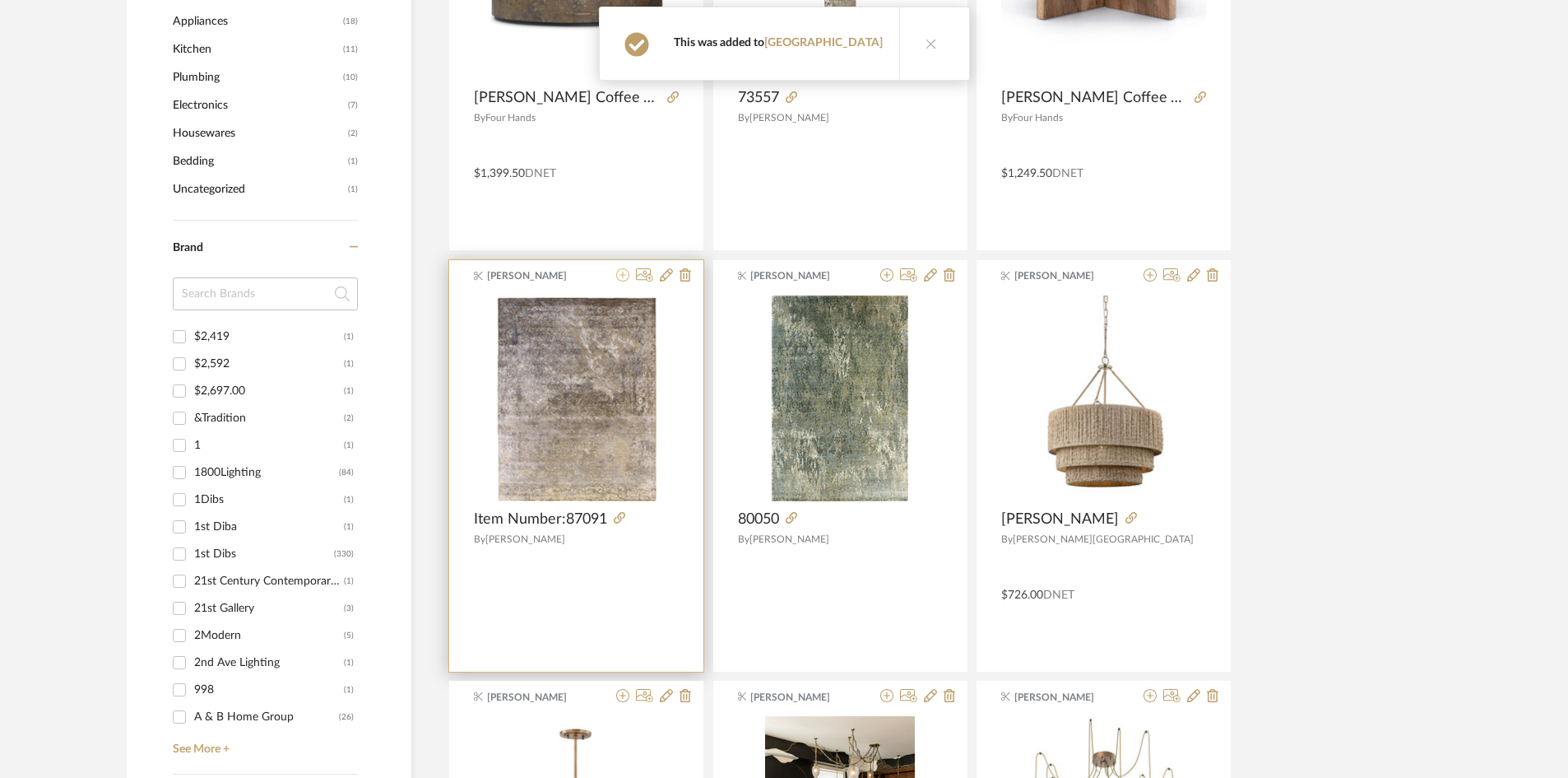
click at [622, 276] on icon at bounding box center [623, 275] width 14 height 14
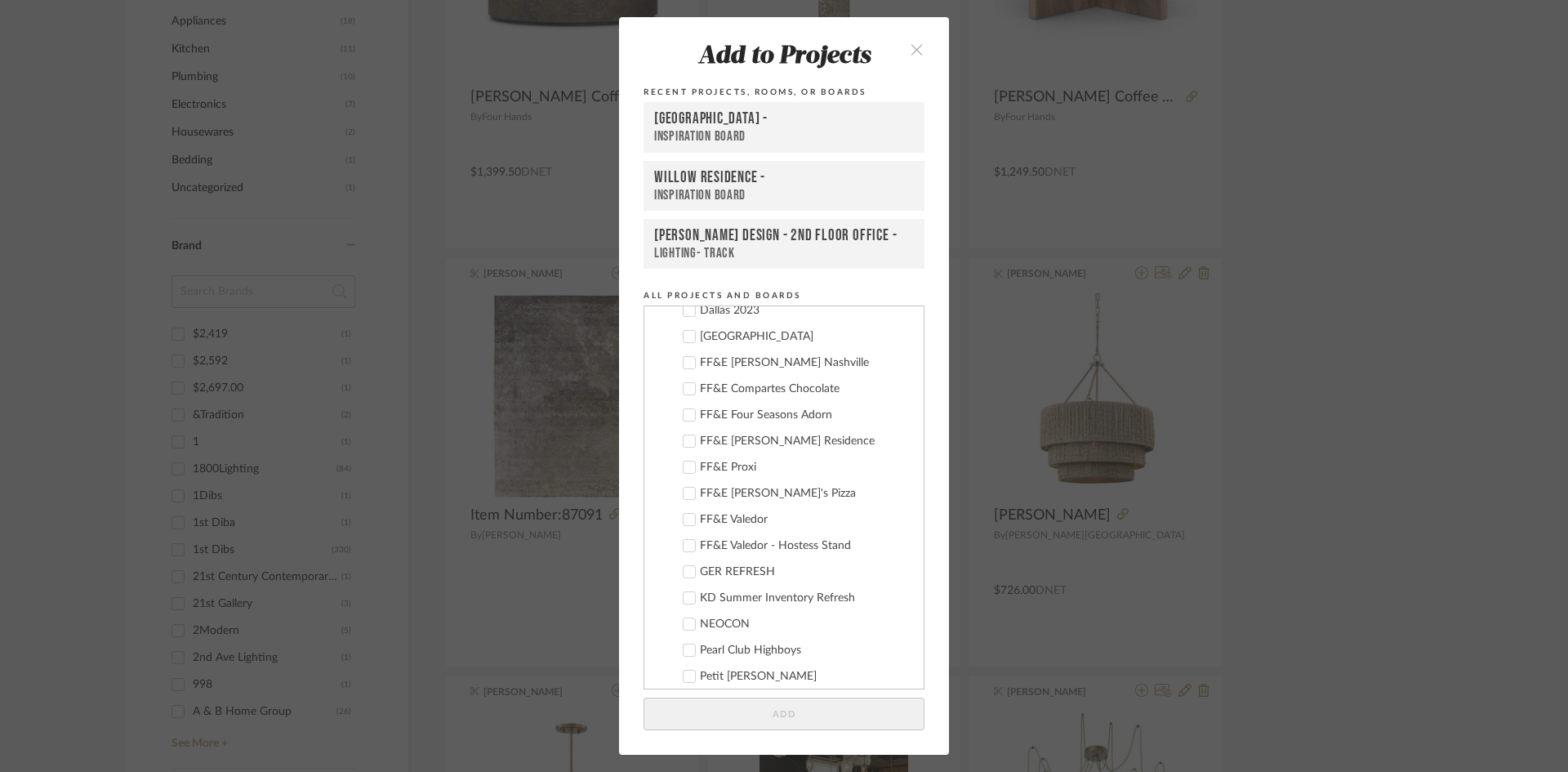
scroll to position [472, 0]
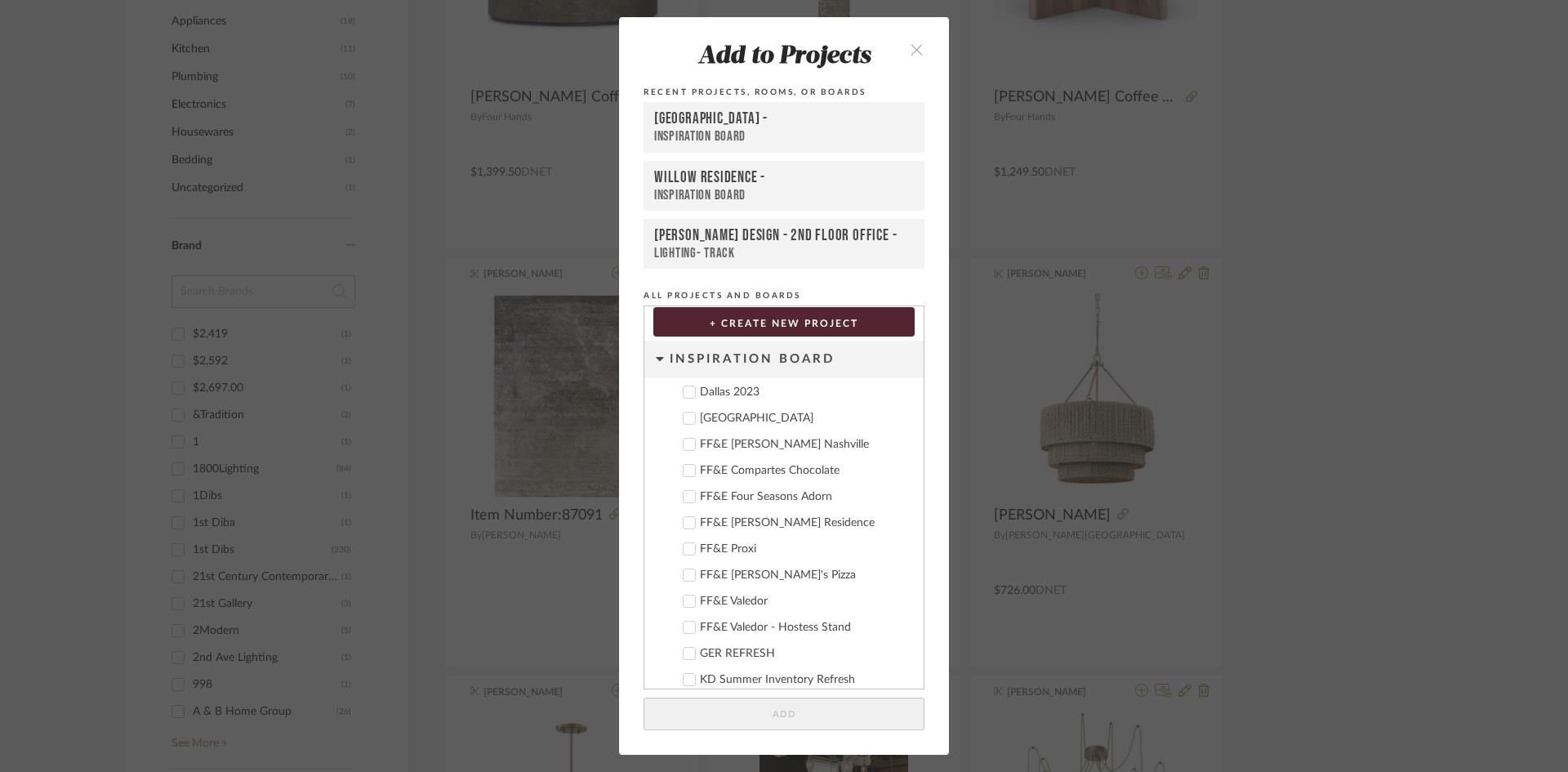
click at [730, 419] on div "Deere Park" at bounding box center [805, 419] width 210 height 14
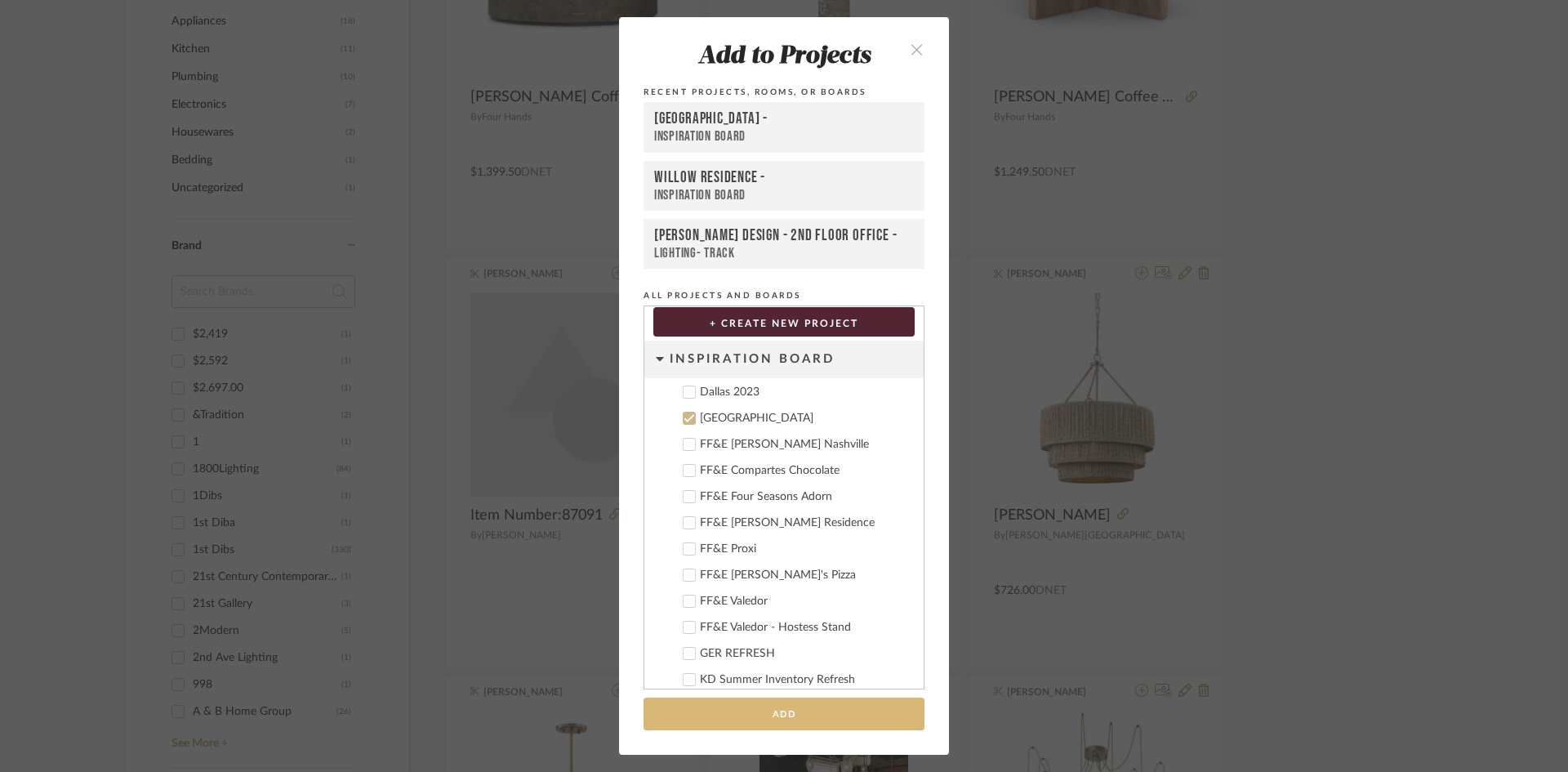
click at [875, 714] on button "Add" at bounding box center [784, 714] width 281 height 34
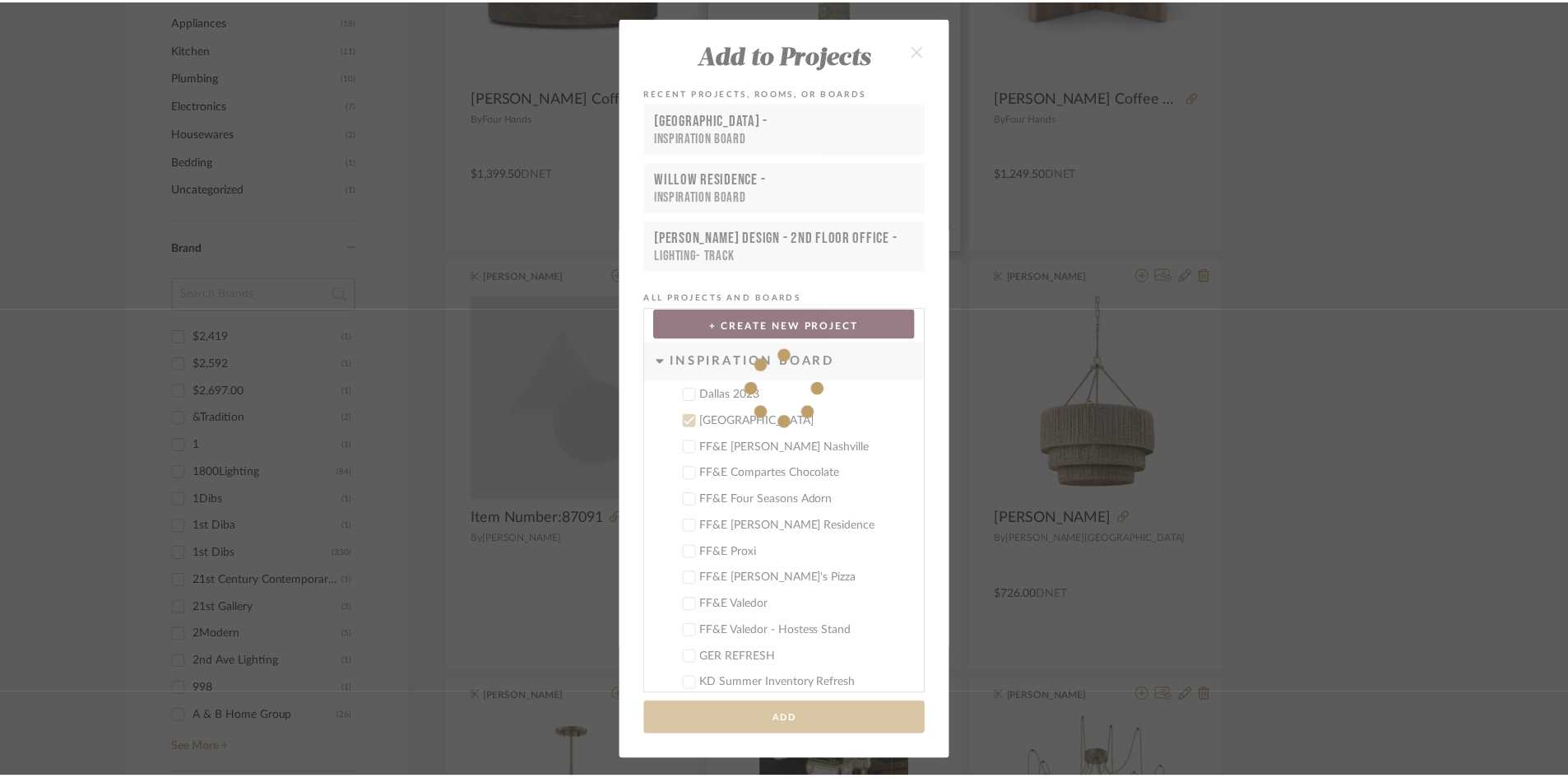
scroll to position [1317, 0]
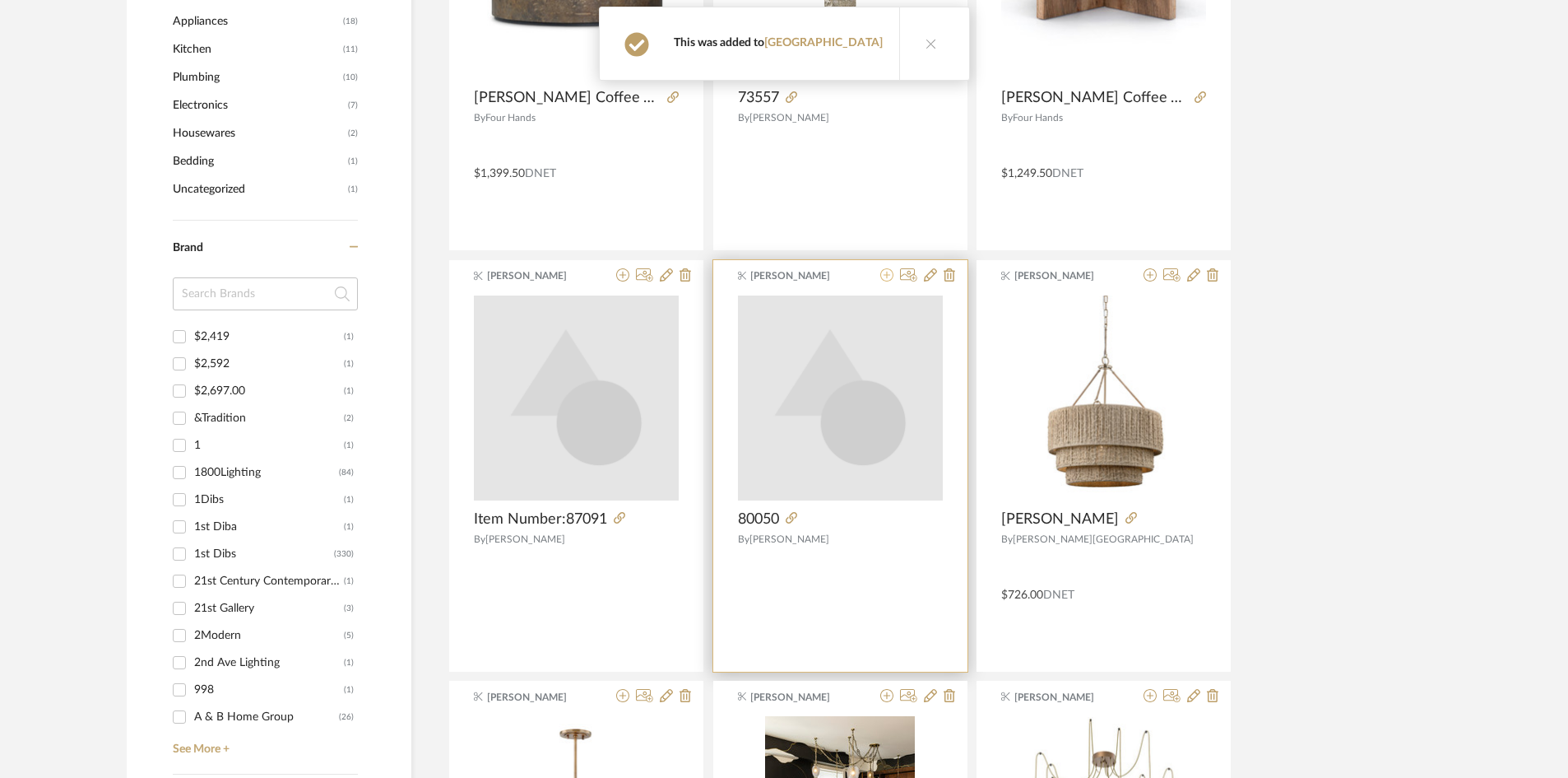
click at [882, 278] on icon at bounding box center [888, 275] width 14 height 14
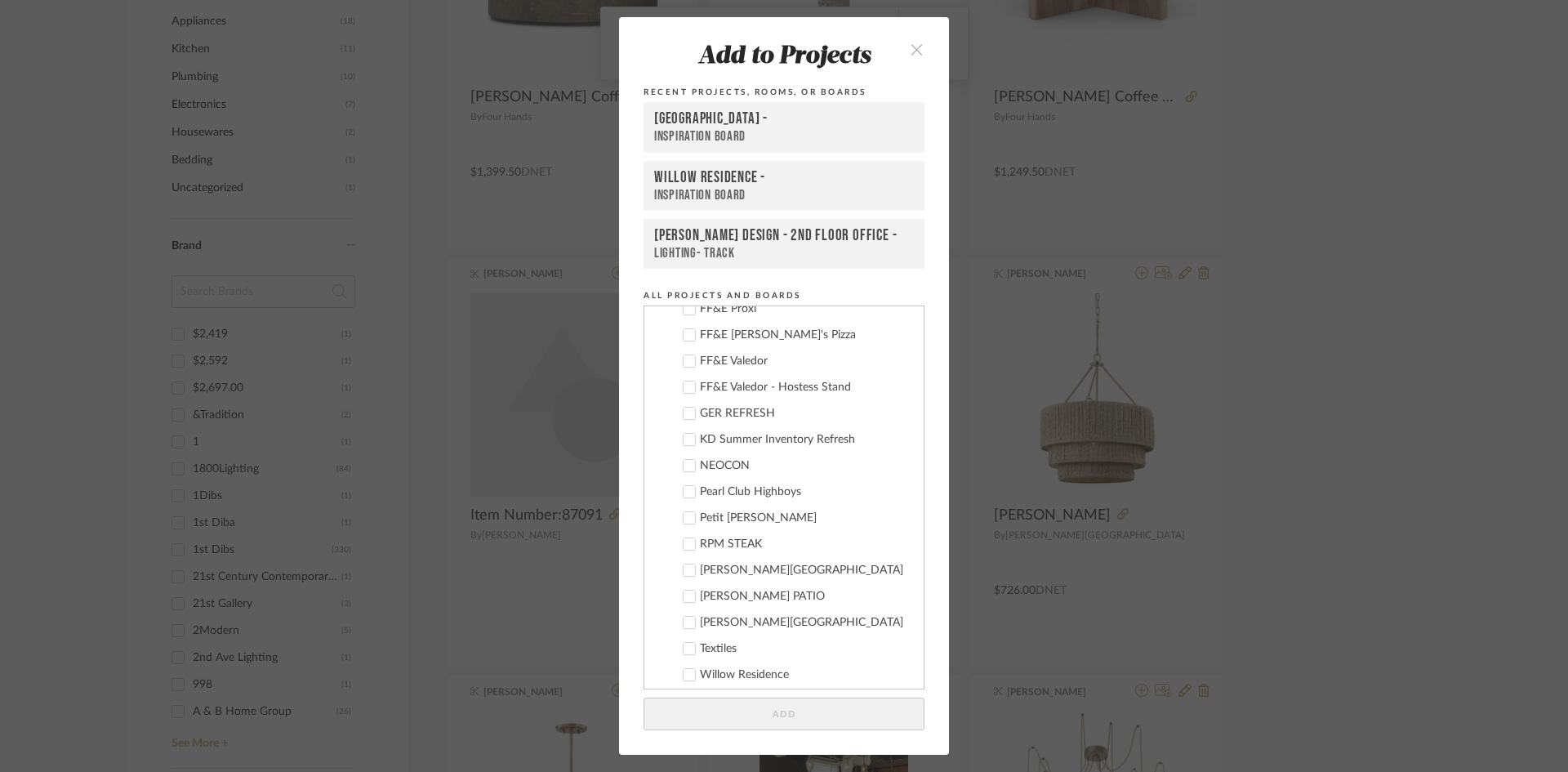
scroll to position [717, 0]
click at [1229, 334] on div "Add to Projects Recent Projects, Rooms, or Boards Deere Park - Inspiration Boar…" at bounding box center [784, 386] width 1568 height 772
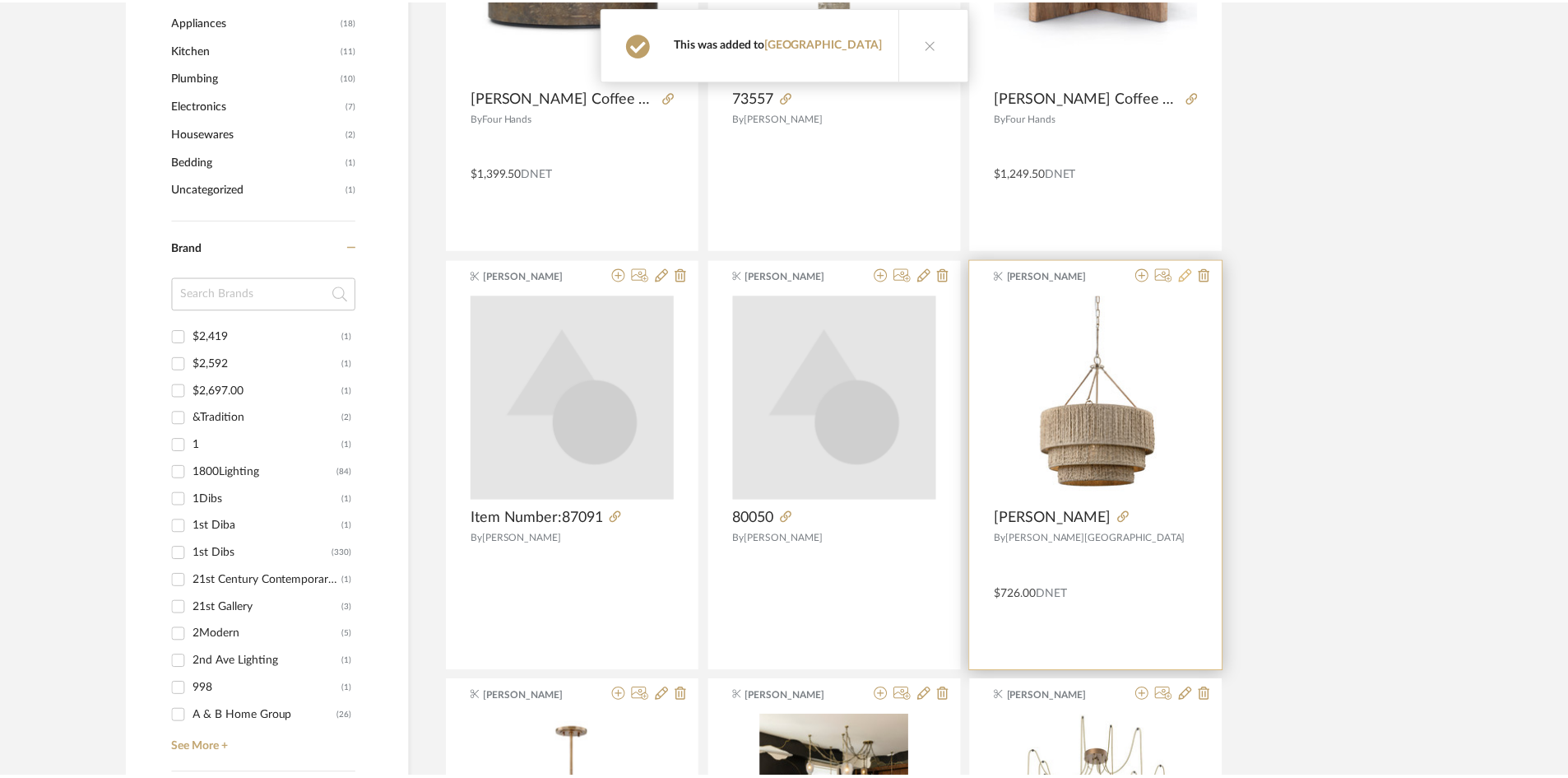
scroll to position [1317, 0]
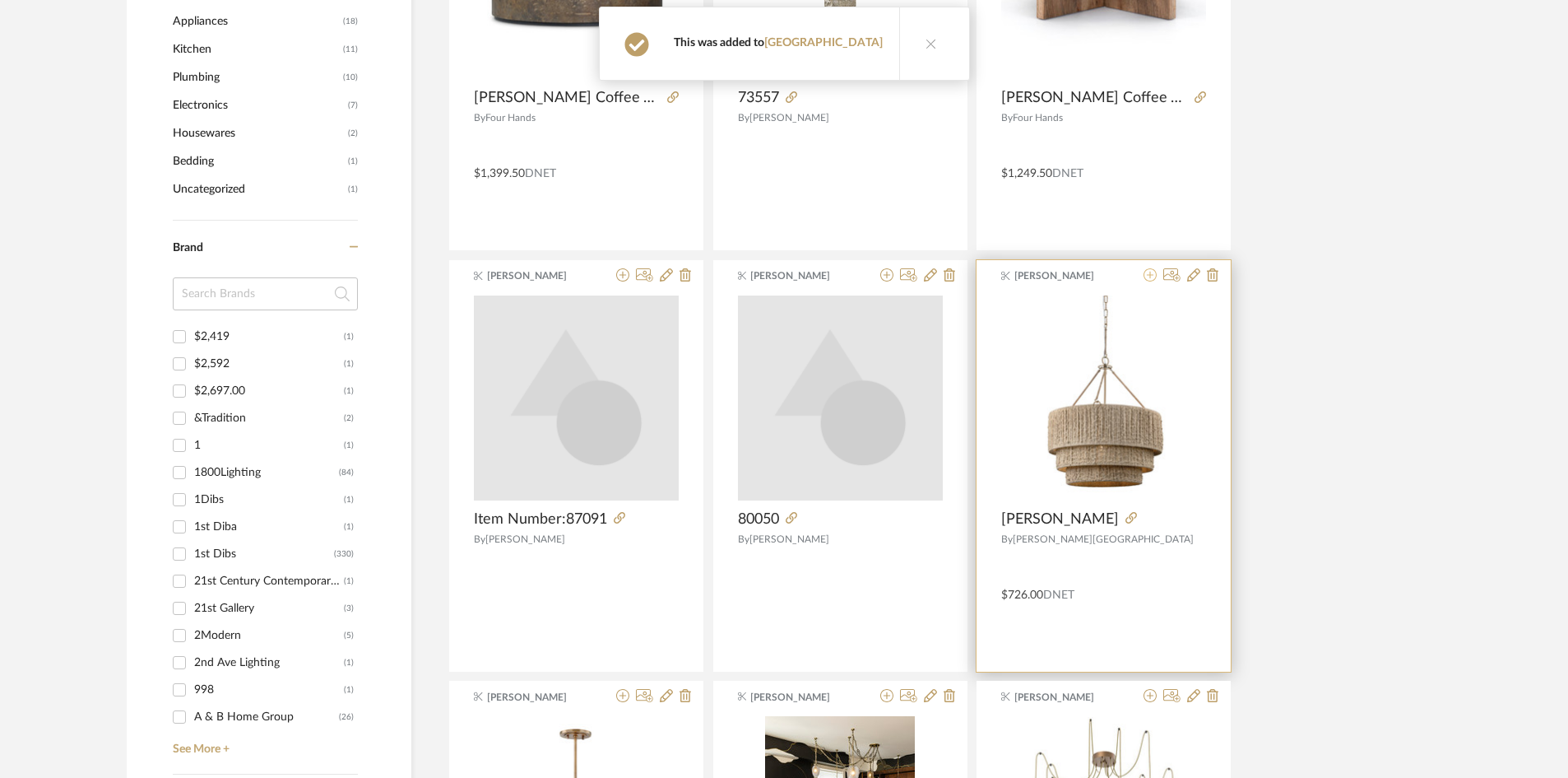
click at [1150, 271] on icon at bounding box center [1151, 275] width 14 height 14
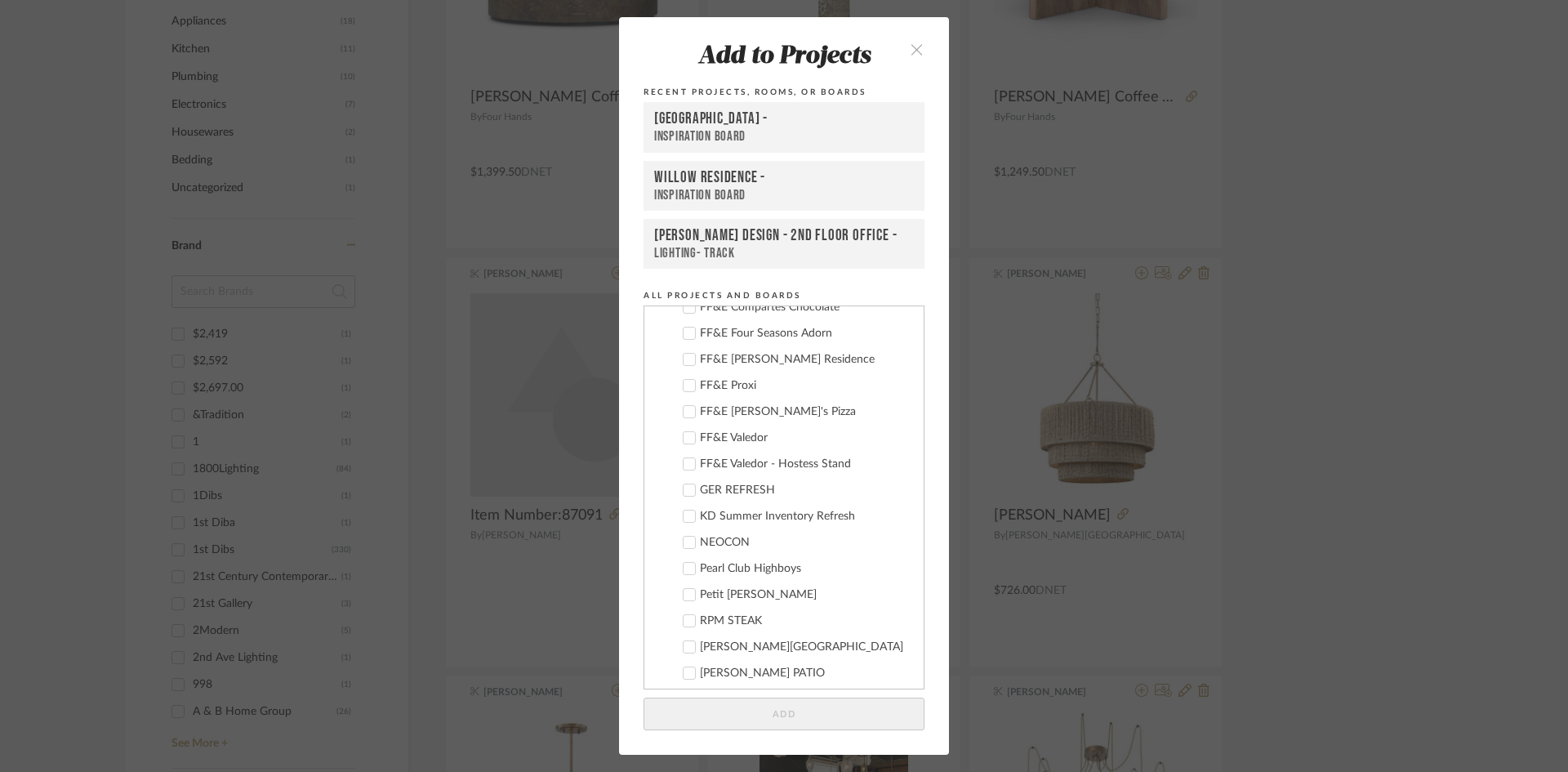
scroll to position [472, 0]
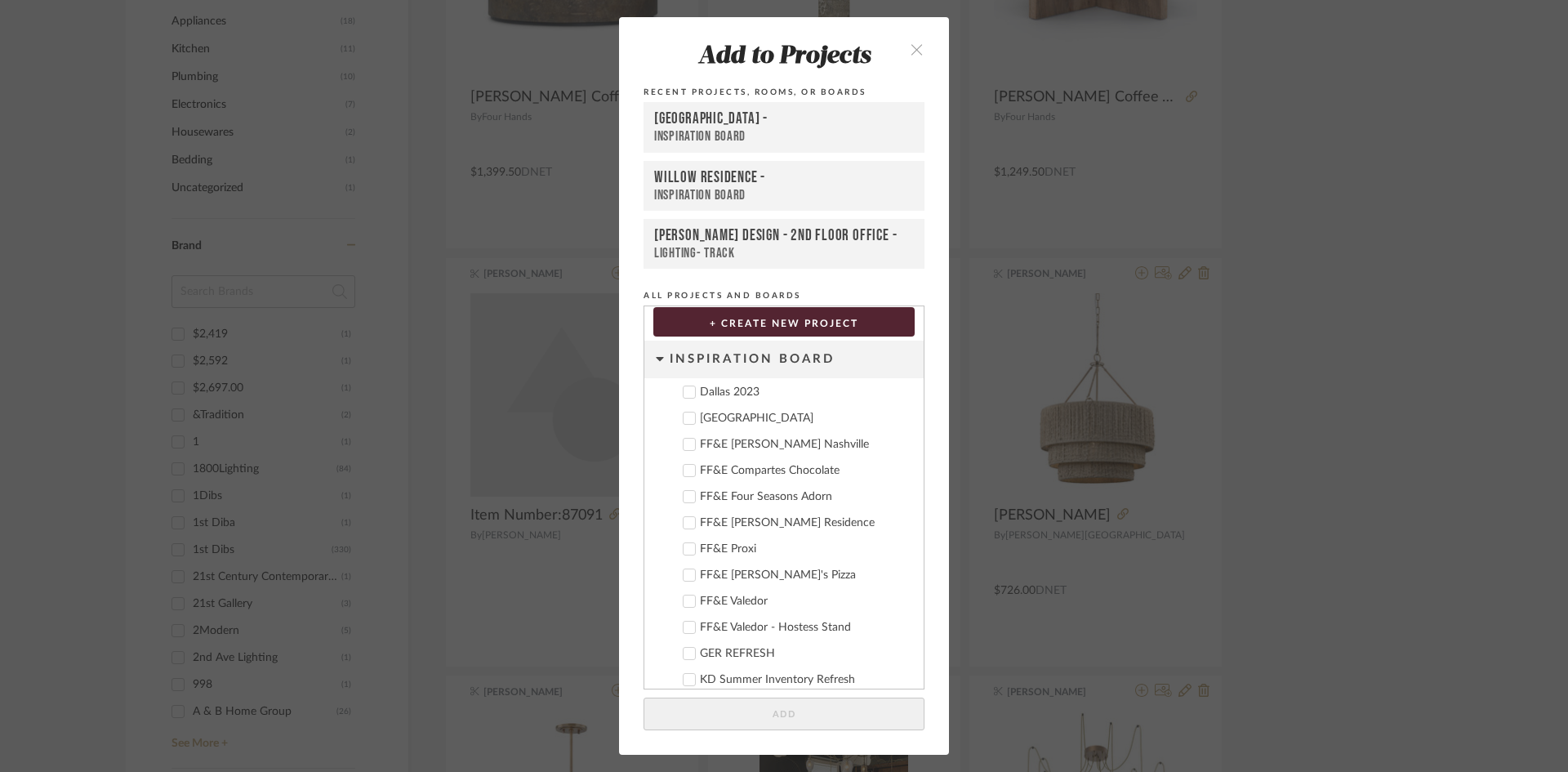
click at [730, 410] on label "Deere Park" at bounding box center [789, 418] width 242 height 16
click at [820, 703] on button "Add" at bounding box center [784, 714] width 281 height 34
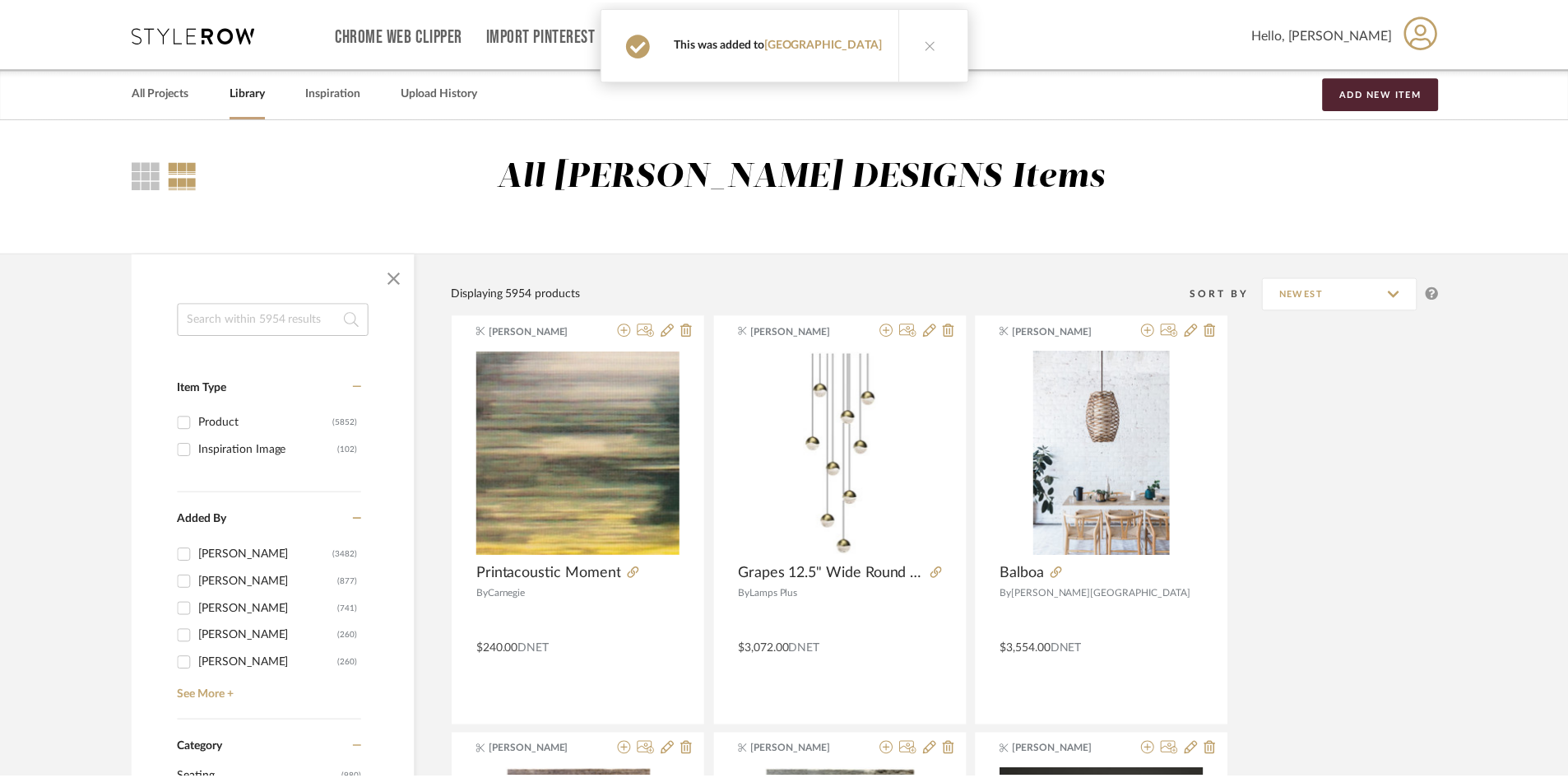
scroll to position [0, 0]
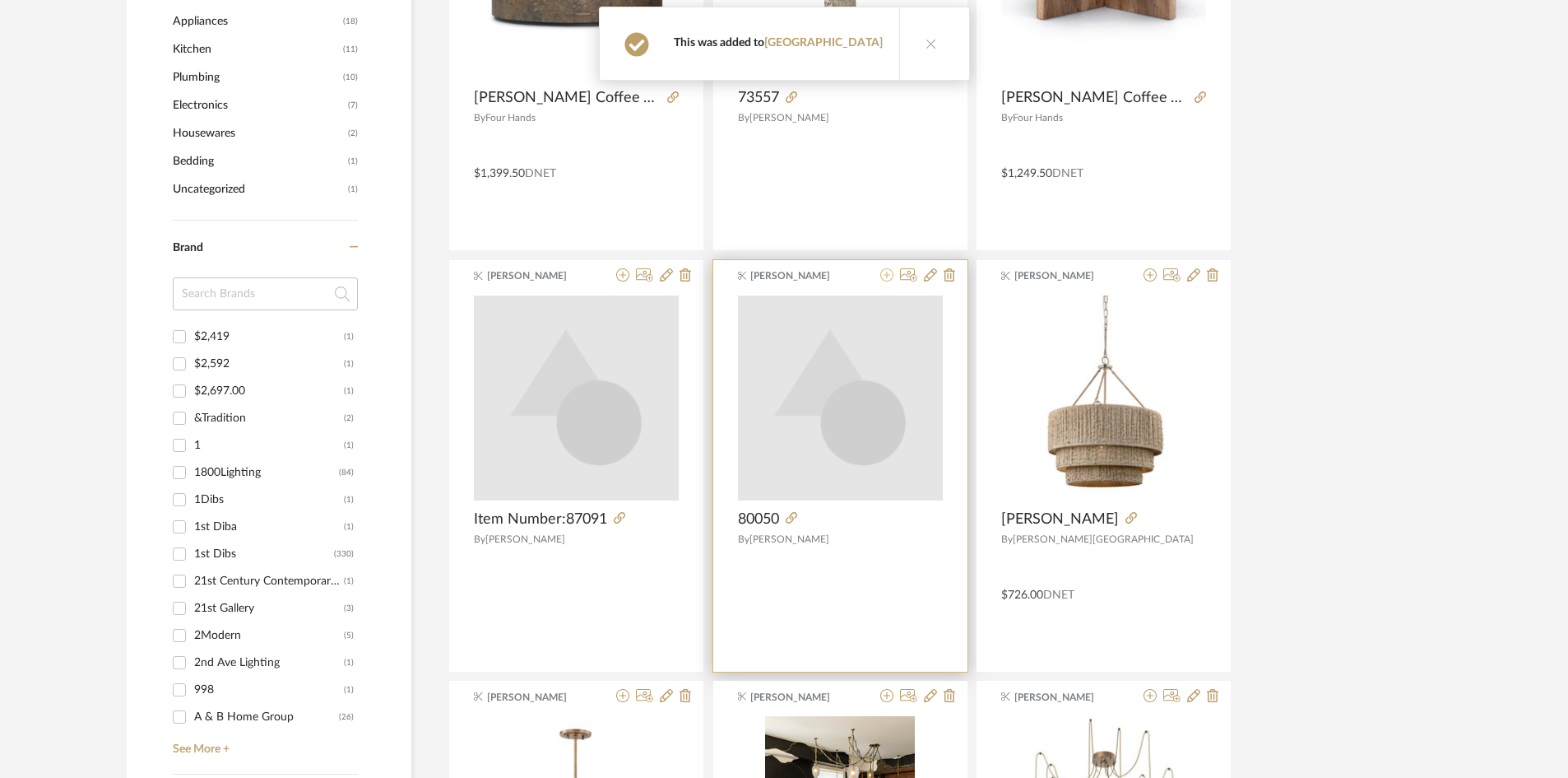
click at [889, 275] on icon at bounding box center [888, 275] width 14 height 14
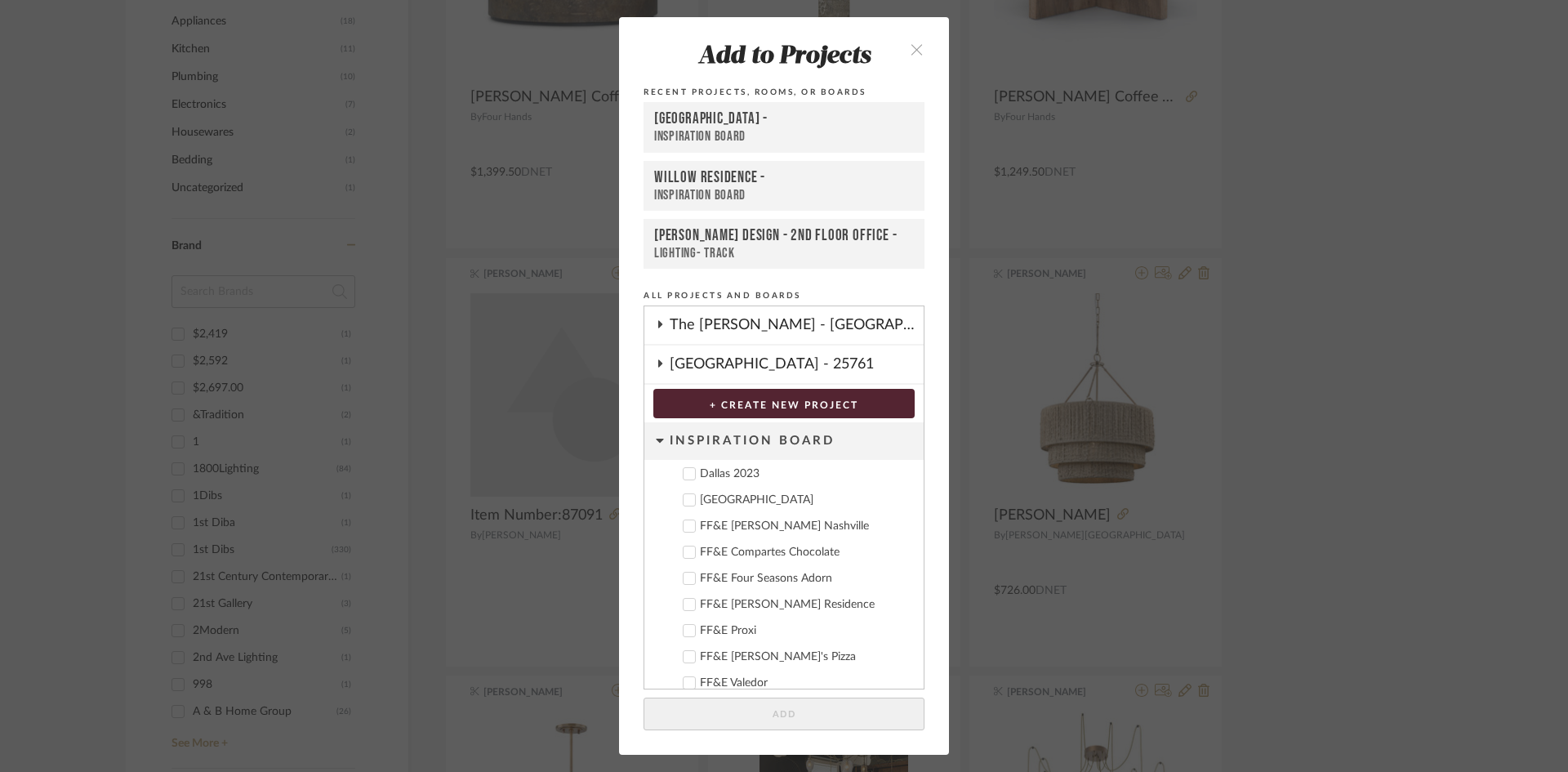
click at [737, 501] on div "Deere Park" at bounding box center [805, 500] width 210 height 14
click at [823, 720] on button "Add" at bounding box center [784, 714] width 281 height 34
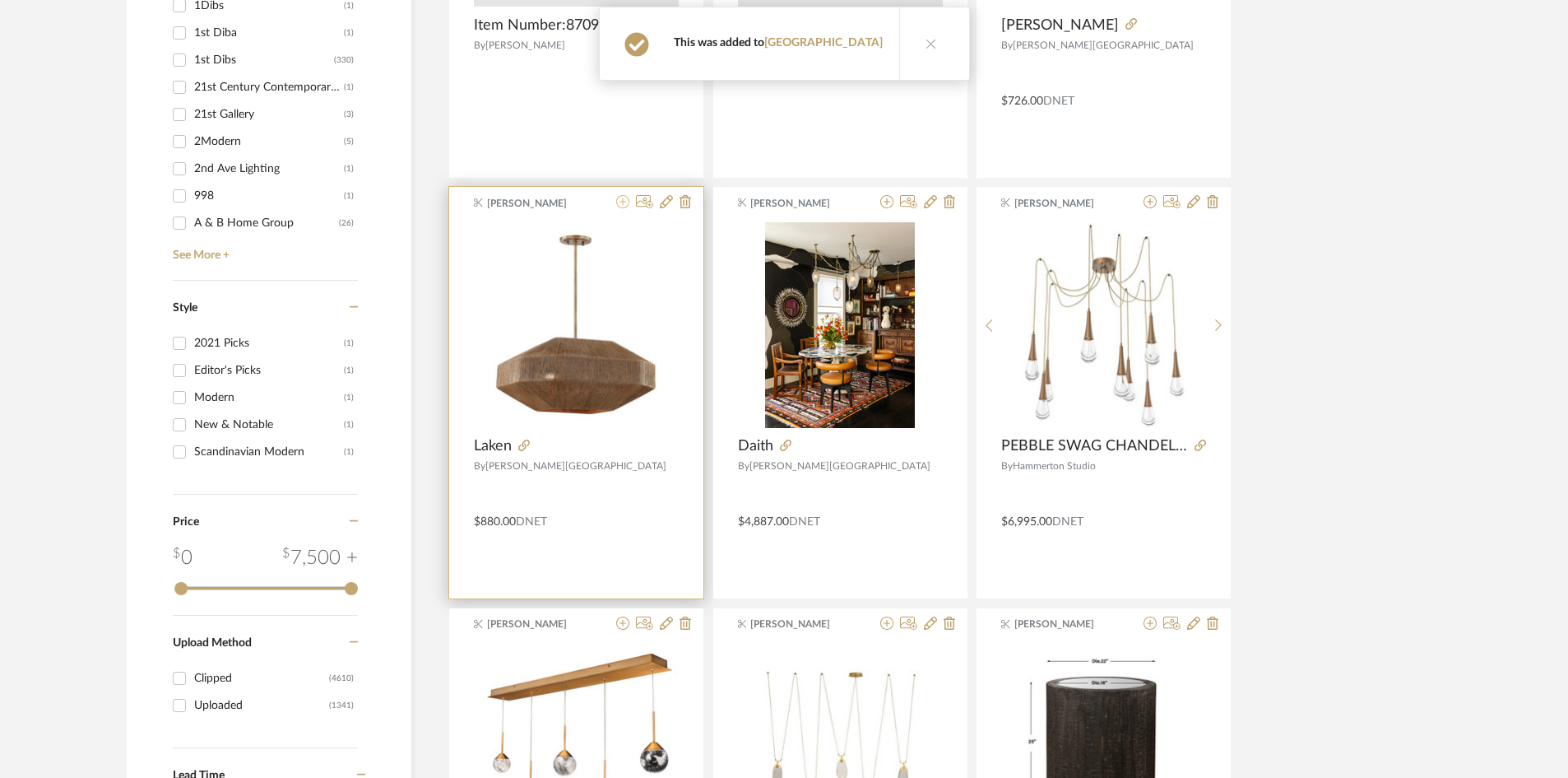
click at [623, 201] on icon at bounding box center [623, 202] width 14 height 14
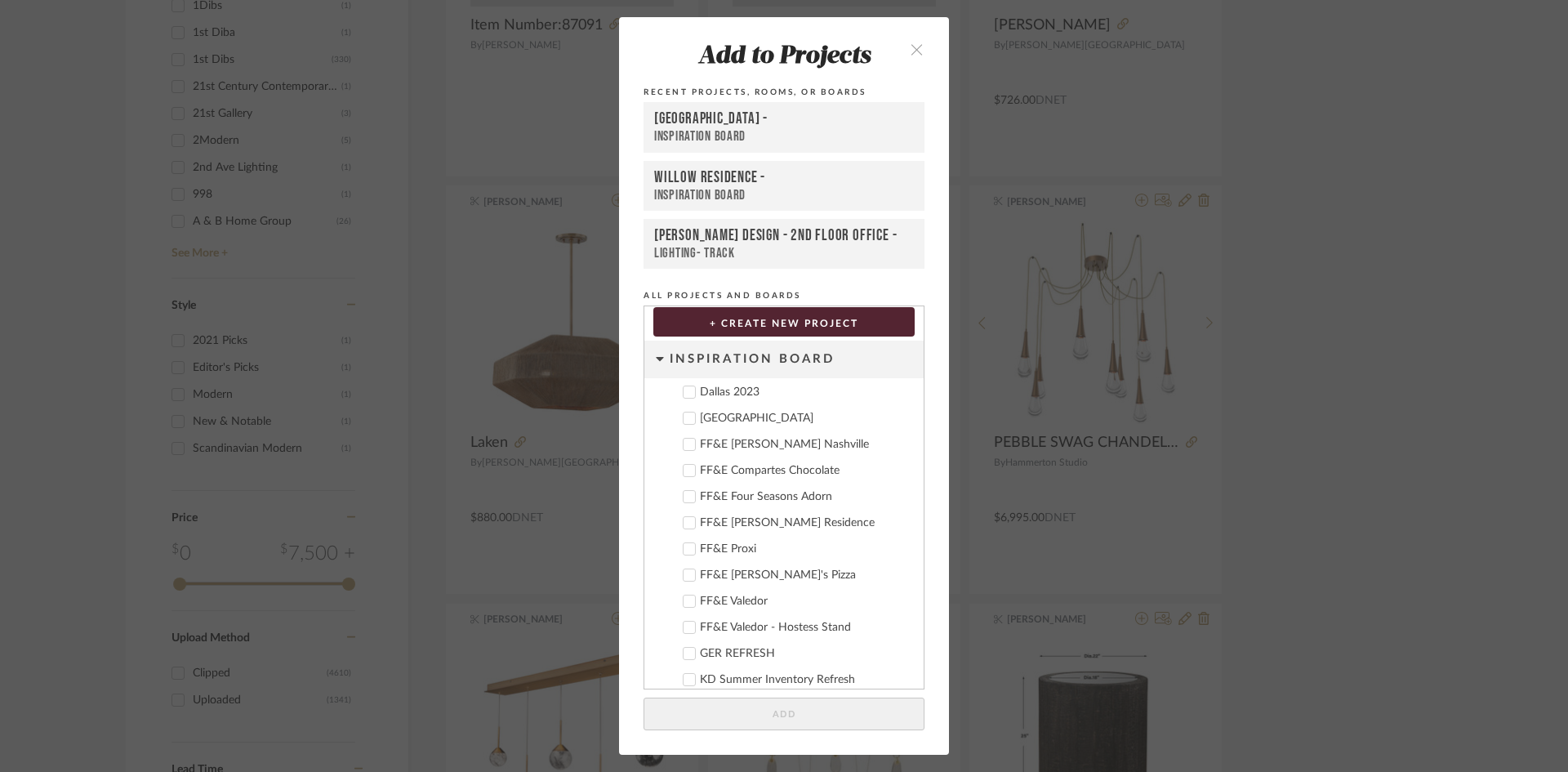
click at [728, 420] on div "Deere Park" at bounding box center [805, 419] width 210 height 14
click at [846, 717] on button "Add" at bounding box center [784, 714] width 281 height 34
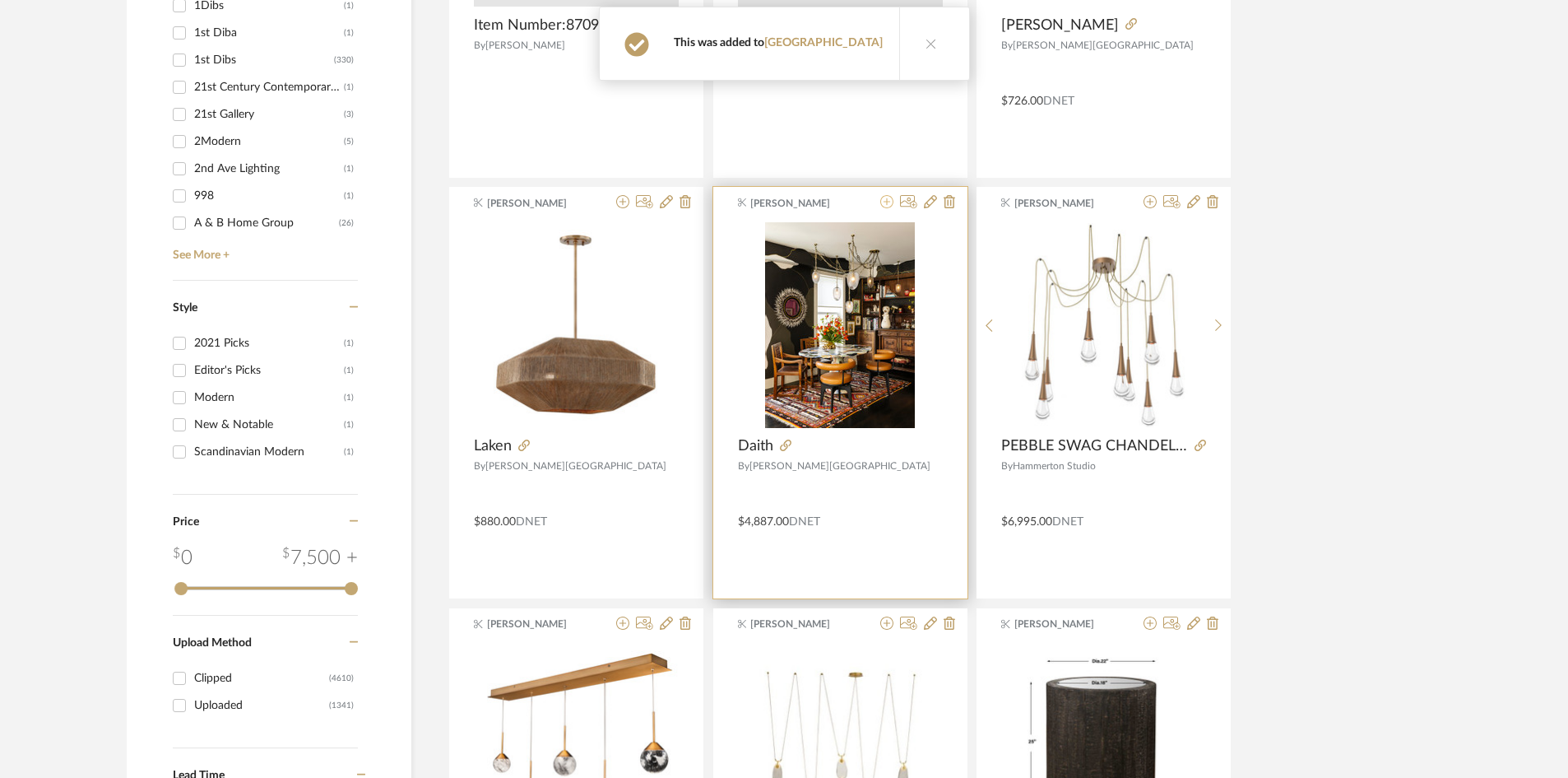
click at [884, 198] on icon at bounding box center [888, 202] width 14 height 14
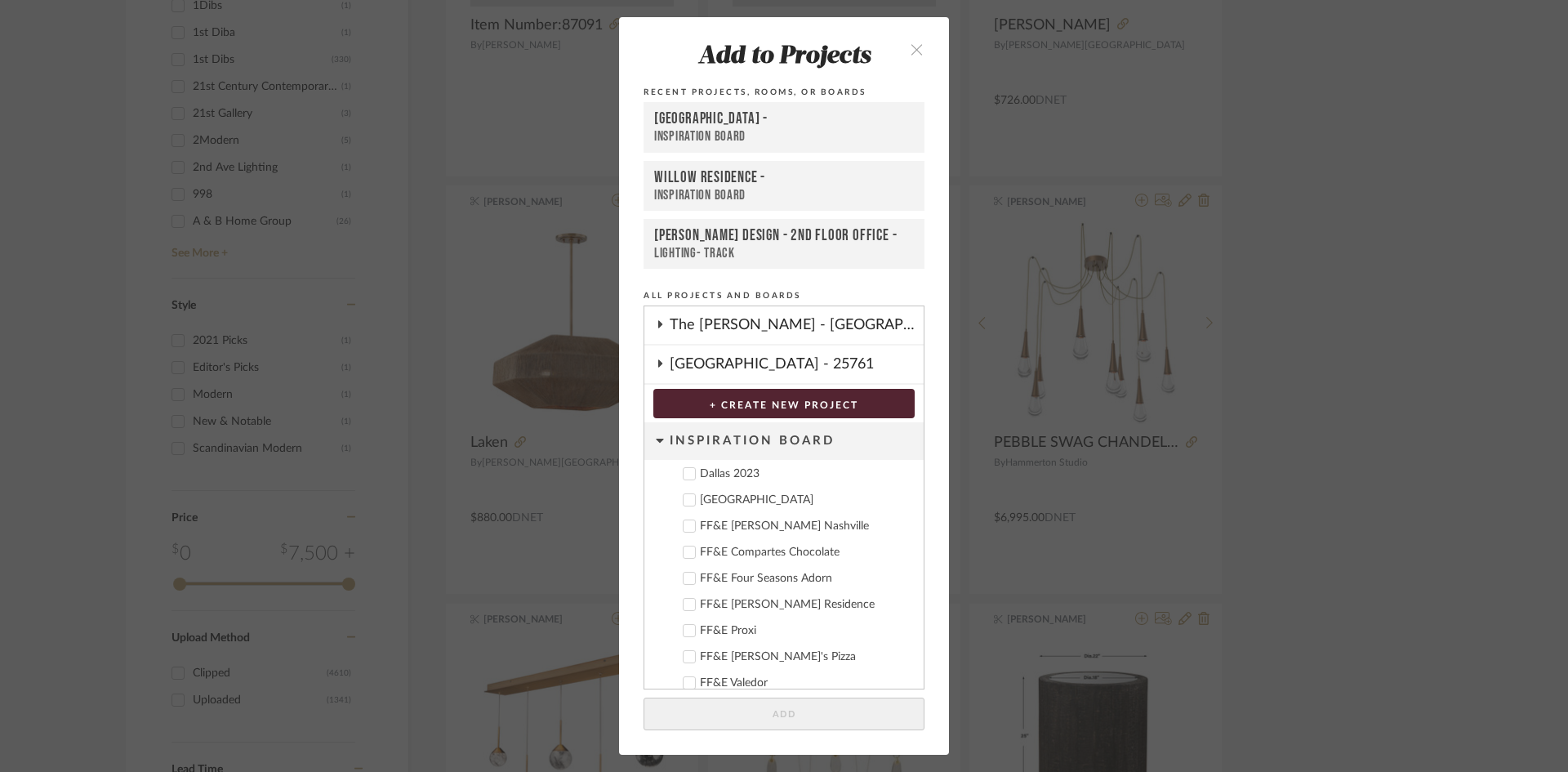
drag, startPoint x: 732, startPoint y: 500, endPoint x: 969, endPoint y: 742, distance: 338.7
click at [733, 500] on div "Deere Park" at bounding box center [805, 500] width 210 height 14
click at [866, 713] on button "Add" at bounding box center [784, 714] width 281 height 34
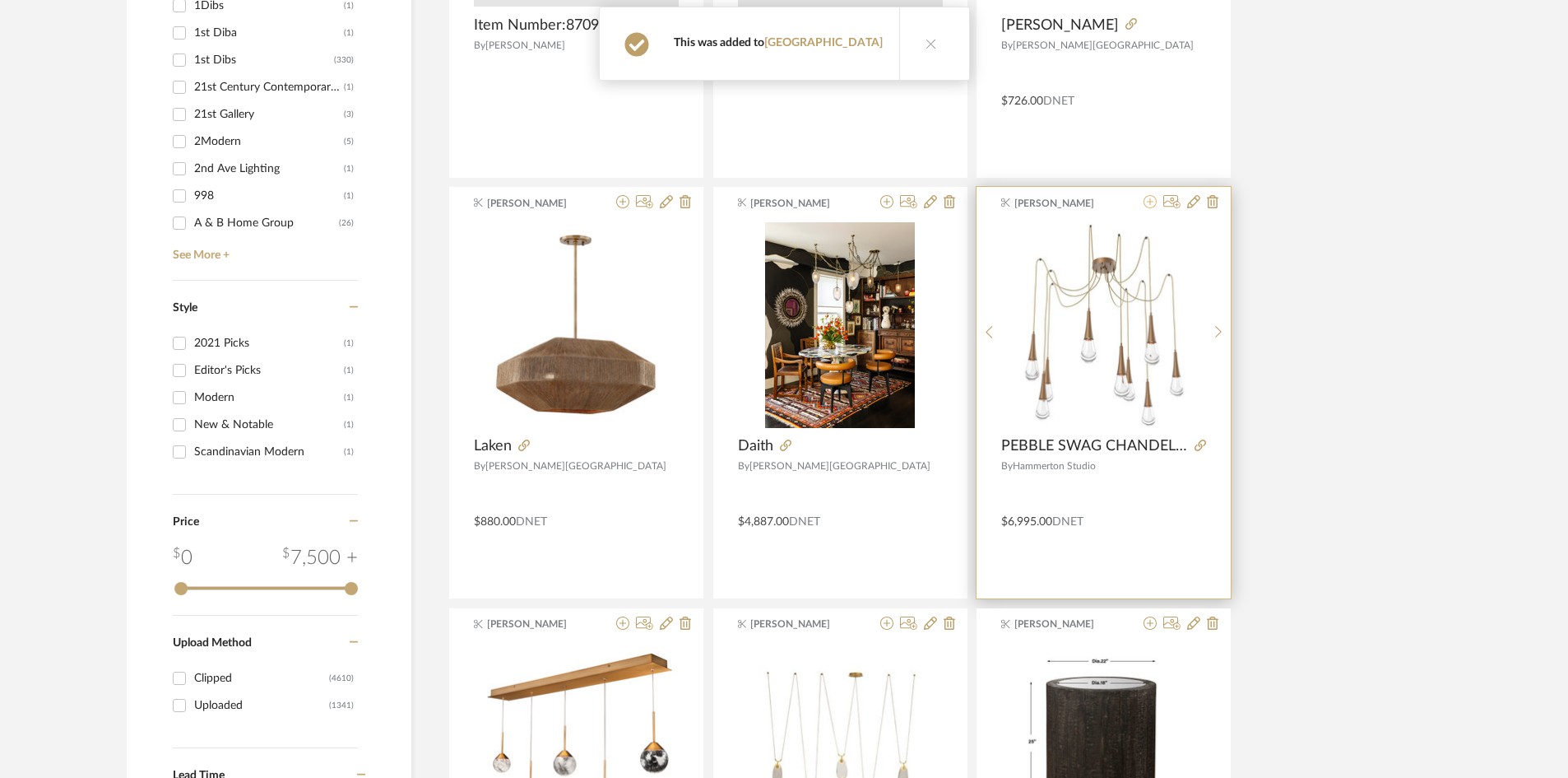
click at [1150, 200] on icon at bounding box center [1151, 202] width 14 height 14
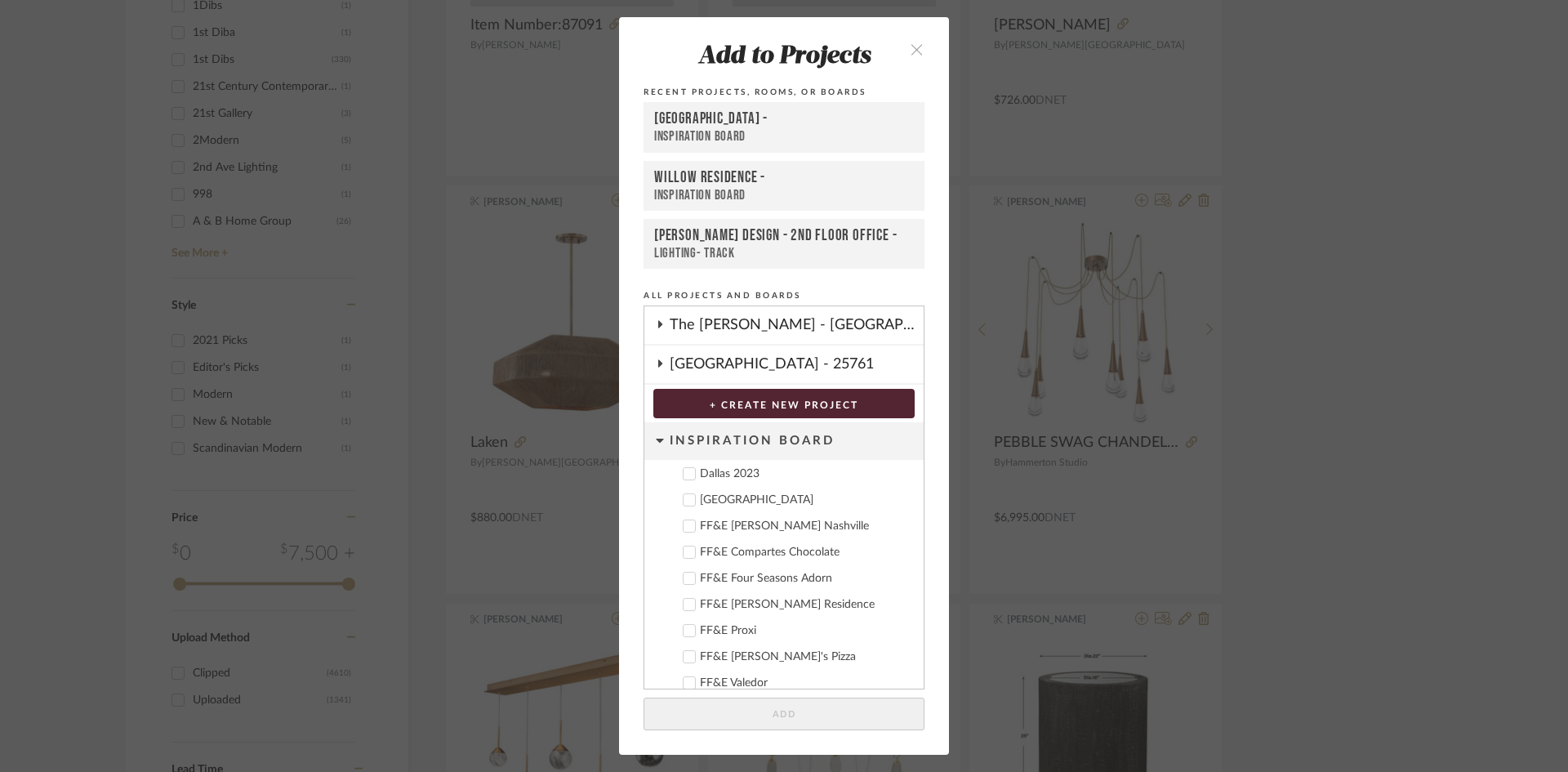
click at [728, 499] on div "Deere Park" at bounding box center [805, 500] width 210 height 14
click at [804, 715] on button "Add" at bounding box center [784, 714] width 281 height 34
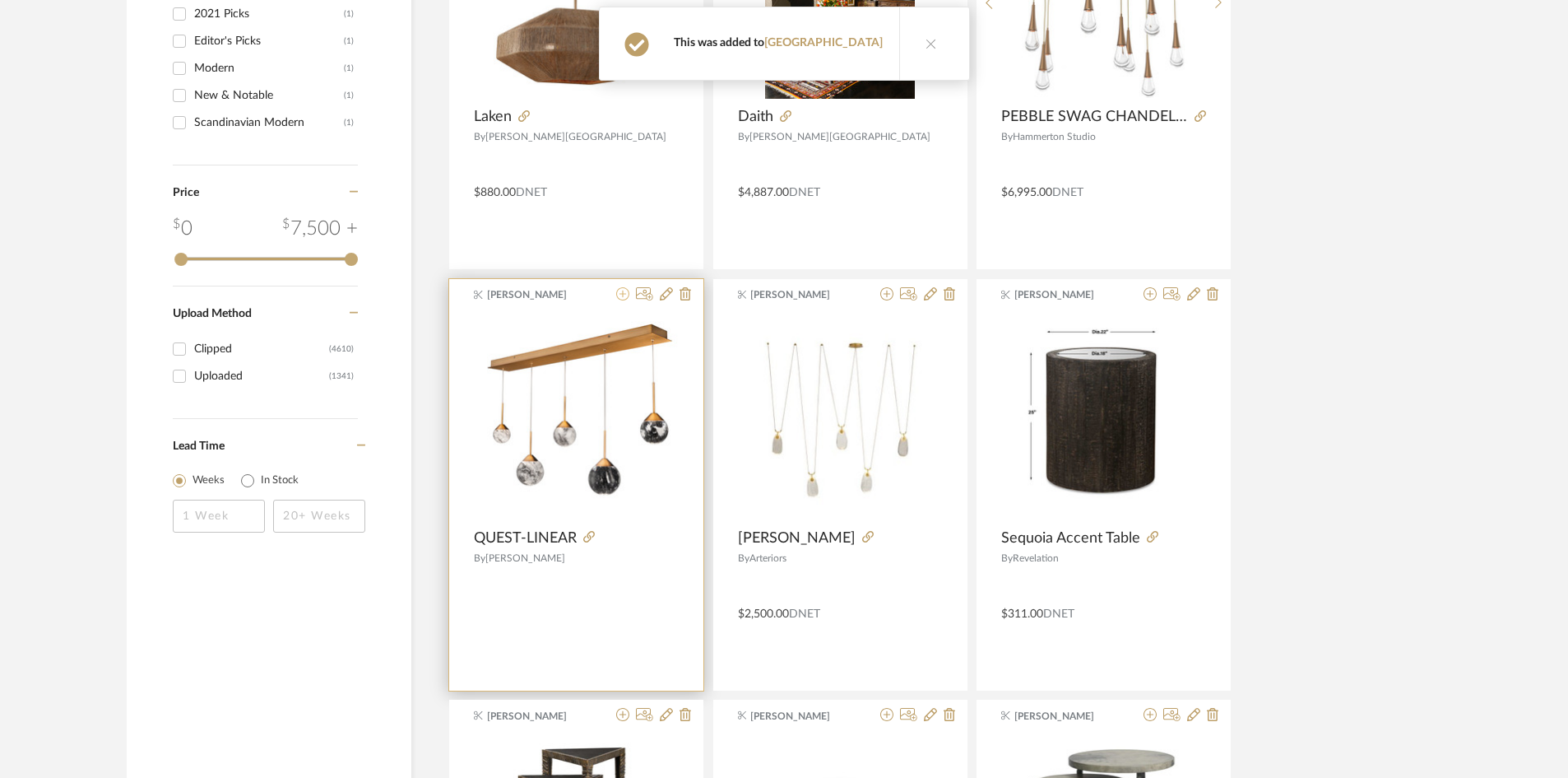
click at [626, 298] on icon at bounding box center [623, 294] width 14 height 14
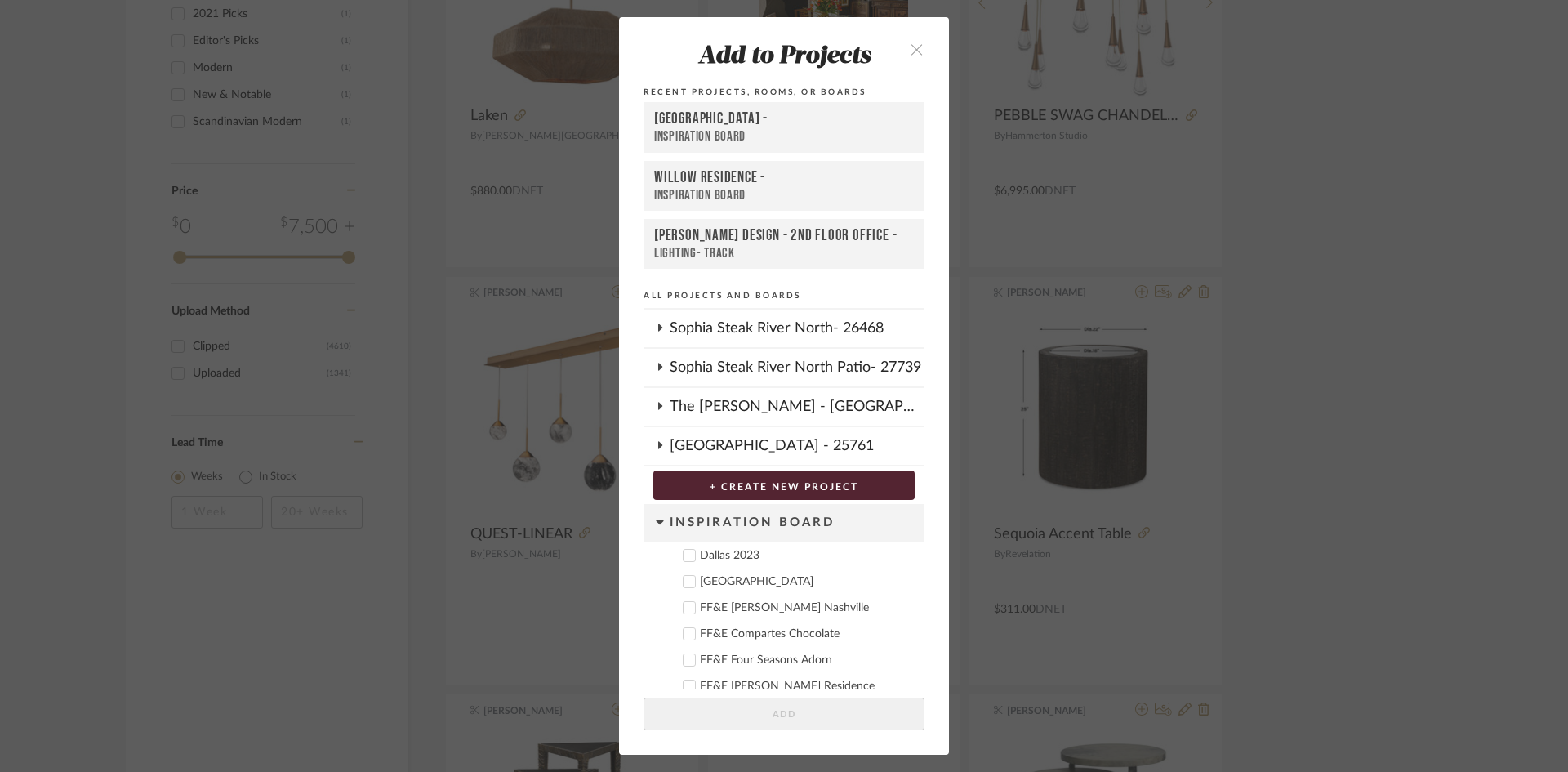
drag, startPoint x: 732, startPoint y: 583, endPoint x: 752, endPoint y: 595, distance: 23.3
click at [733, 583] on div "Deere Park" at bounding box center [805, 582] width 210 height 14
click at [792, 713] on button "Add" at bounding box center [784, 714] width 281 height 34
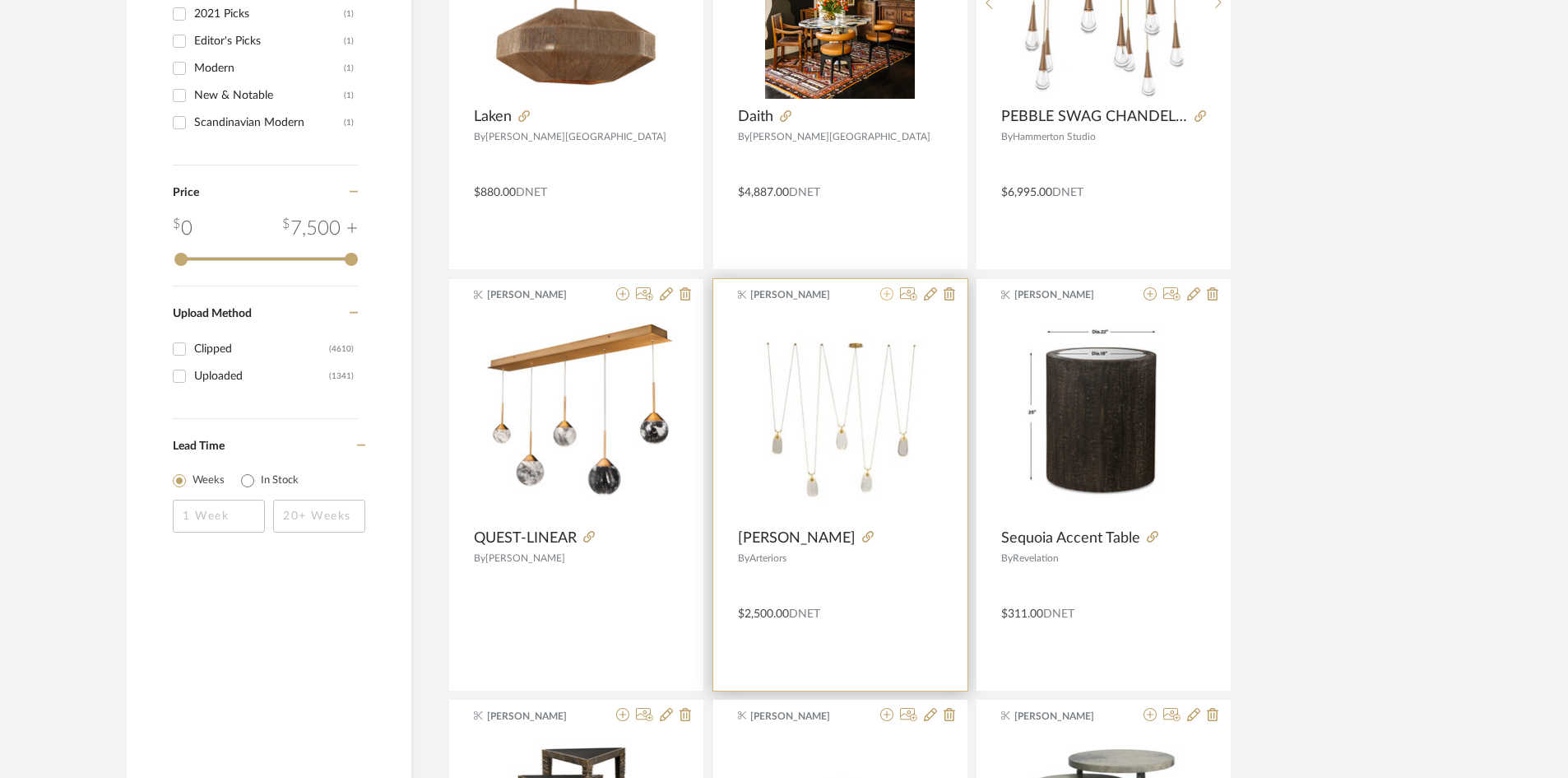
click at [888, 293] on icon at bounding box center [888, 294] width 14 height 14
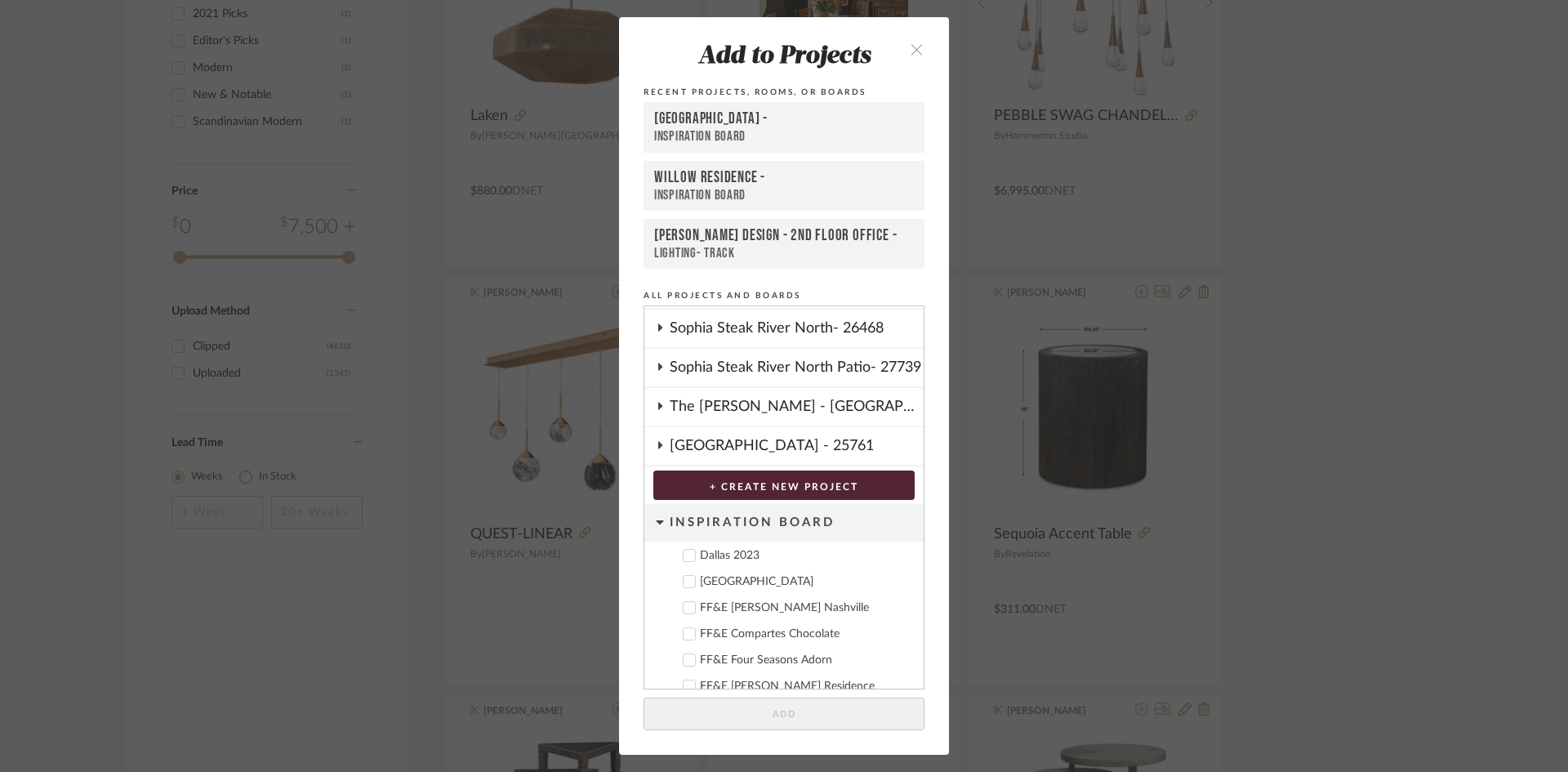
click at [733, 579] on div "Deere Park" at bounding box center [805, 582] width 210 height 14
click at [823, 719] on button "Add" at bounding box center [784, 714] width 281 height 34
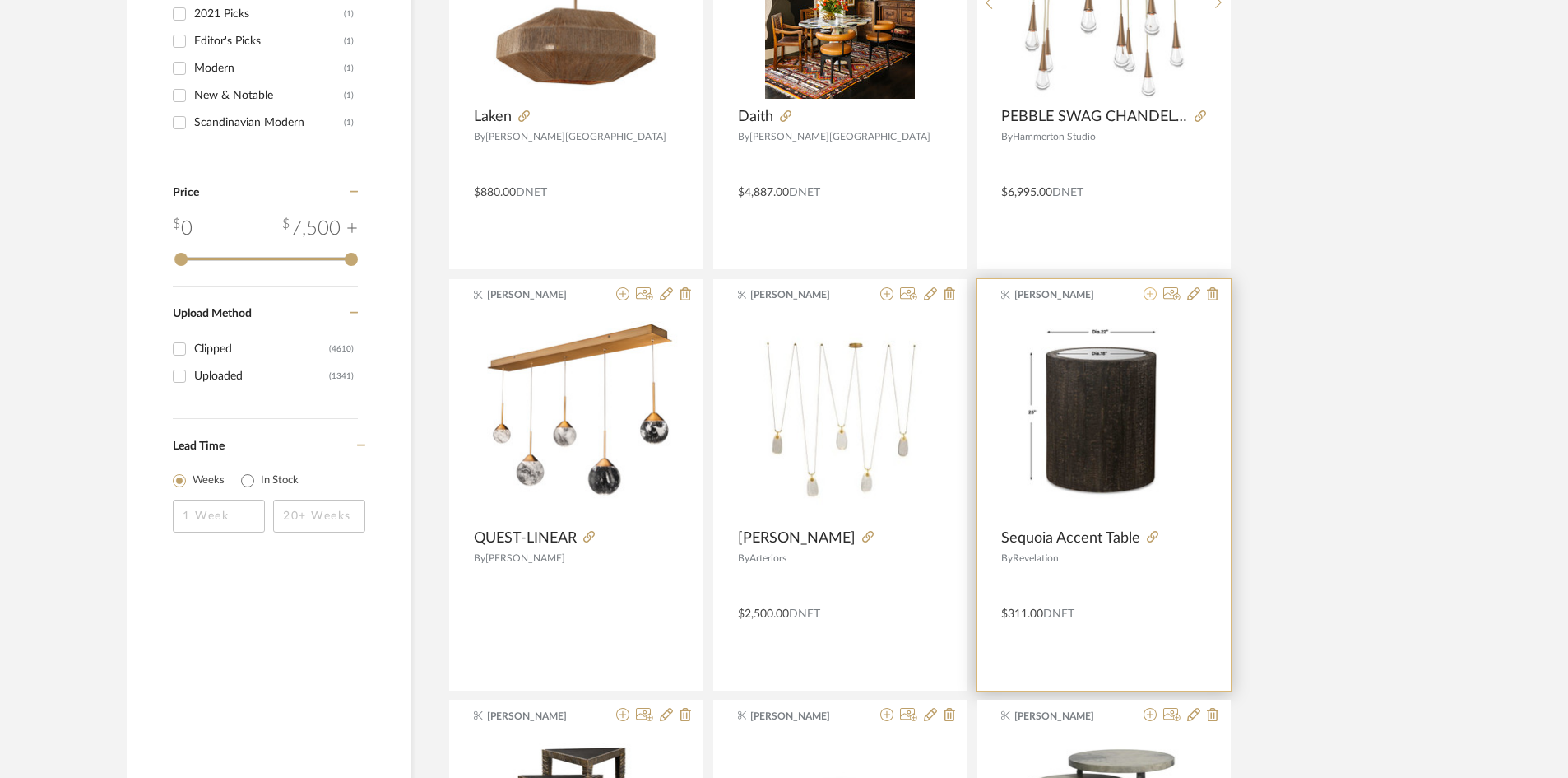
click at [1151, 298] on icon at bounding box center [1151, 294] width 14 height 14
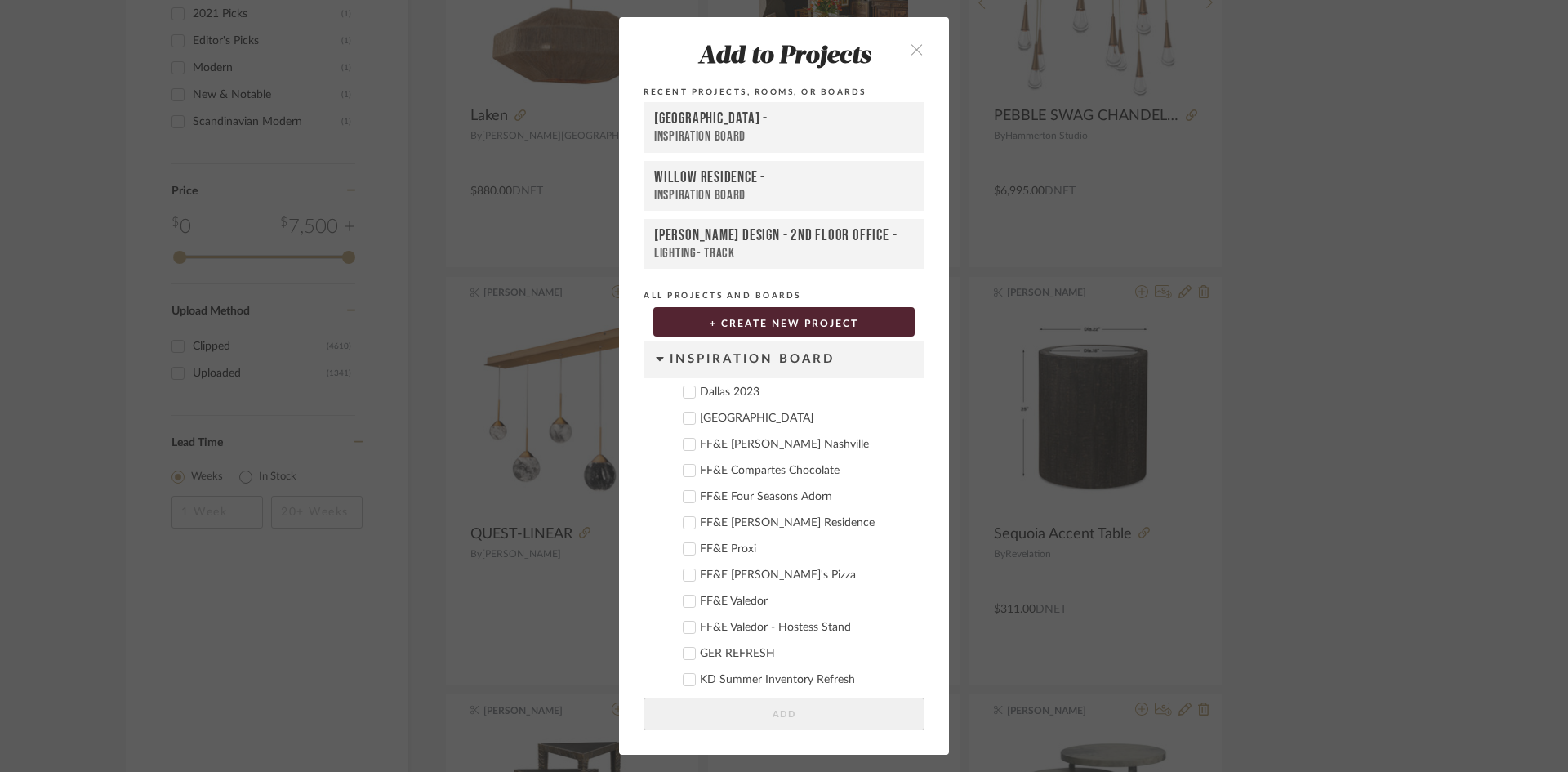
click at [739, 426] on label "Deere Park" at bounding box center [789, 418] width 242 height 16
click at [812, 718] on button "Add" at bounding box center [784, 714] width 281 height 34
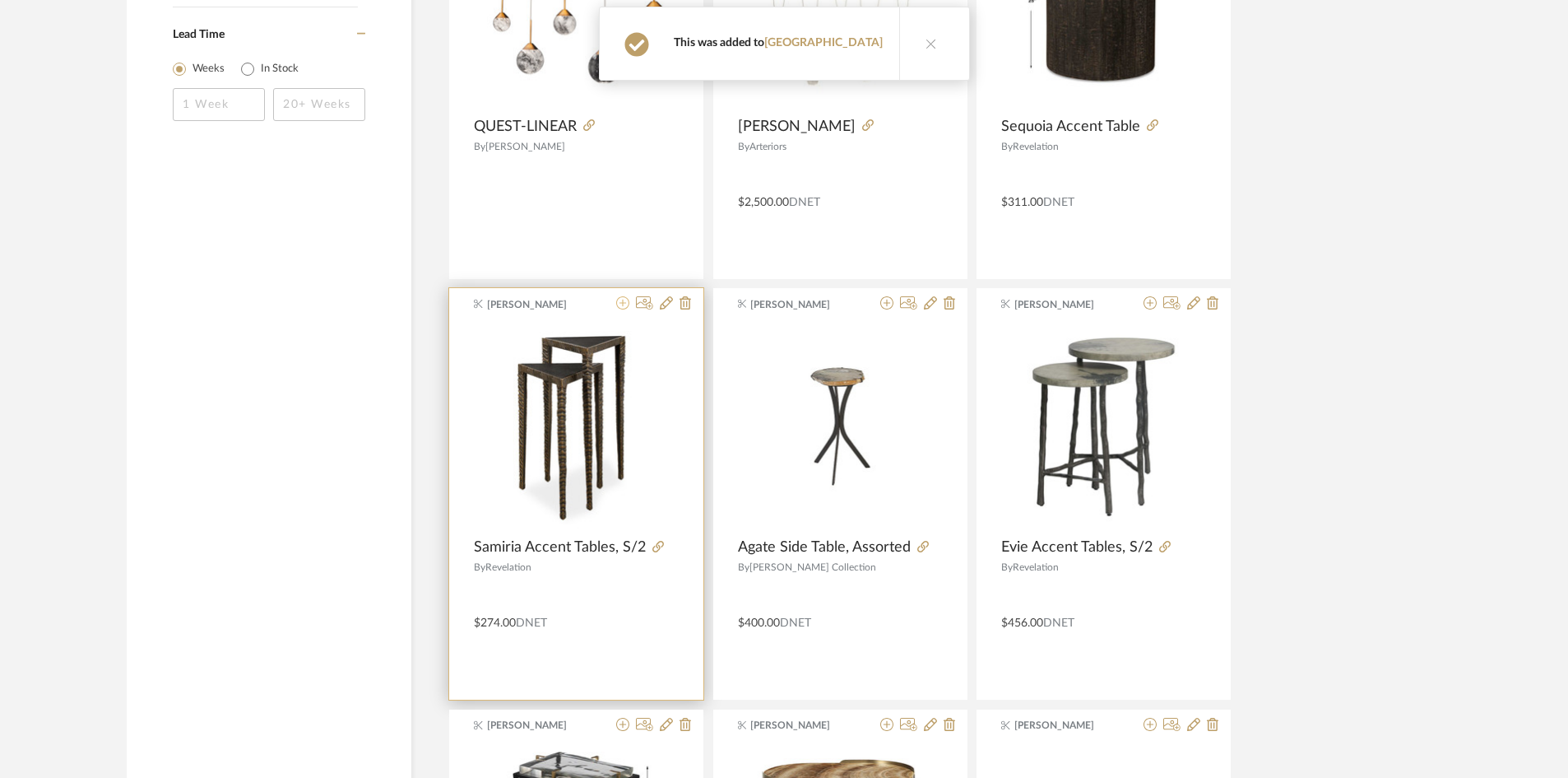
click at [626, 302] on icon at bounding box center [623, 303] width 14 height 14
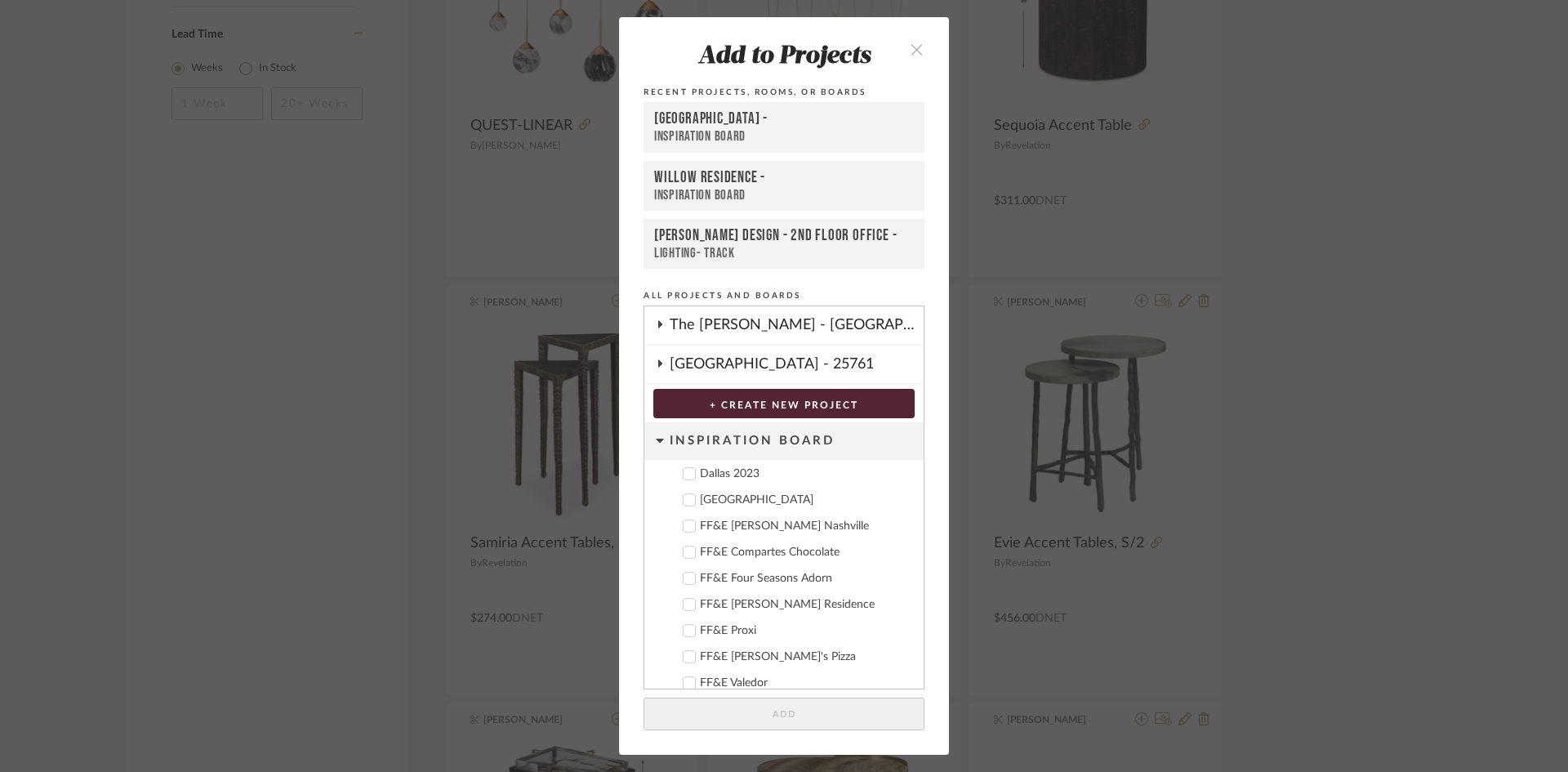
click at [725, 501] on div "Deere Park" at bounding box center [805, 500] width 210 height 14
click at [784, 712] on button "Add" at bounding box center [784, 714] width 281 height 34
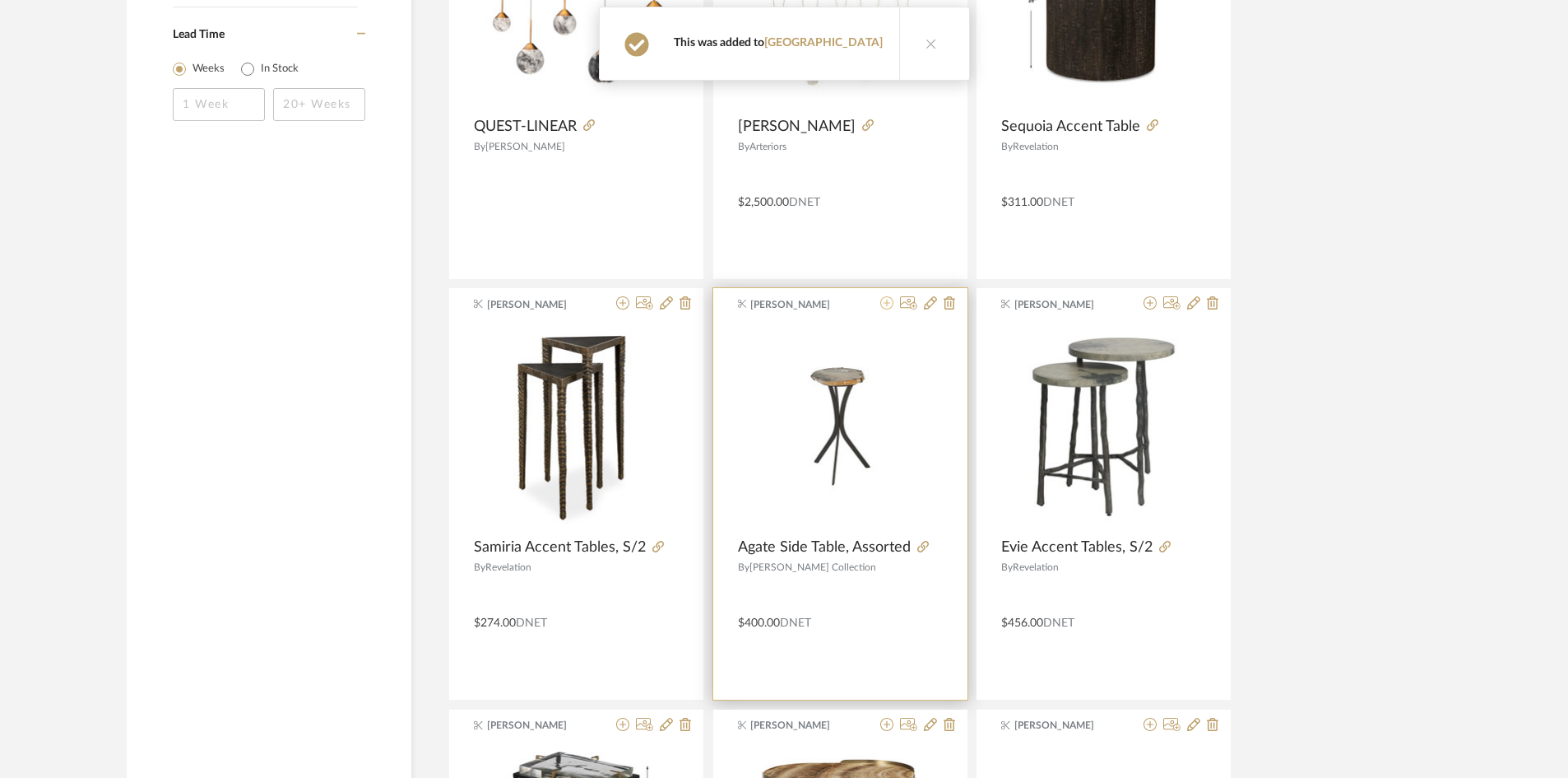
click at [885, 307] on icon at bounding box center [888, 303] width 14 height 14
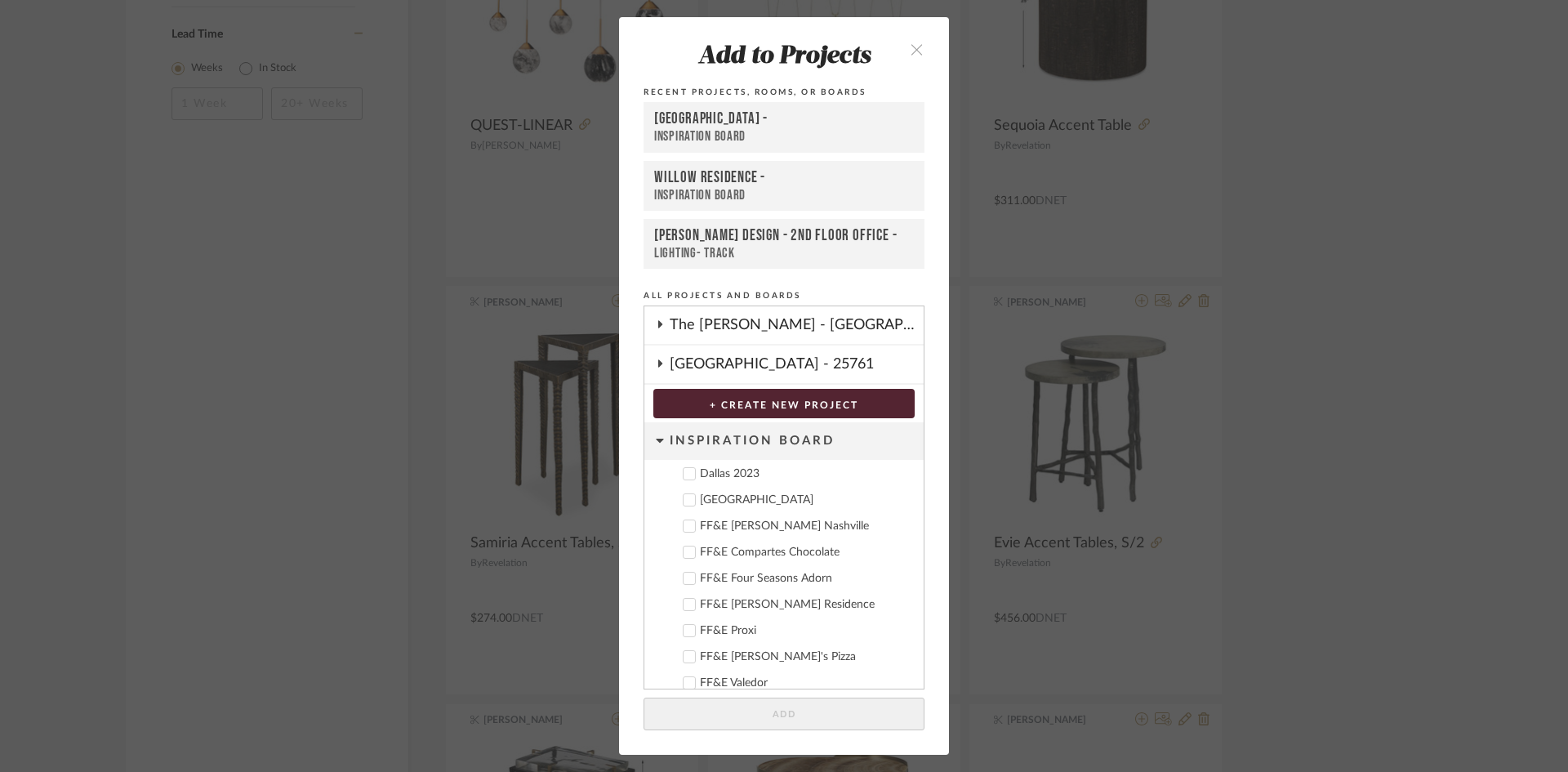
click at [736, 498] on div "Deere Park" at bounding box center [805, 500] width 210 height 14
drag, startPoint x: 855, startPoint y: 720, endPoint x: 1058, endPoint y: 498, distance: 300.8
click at [854, 720] on button "Add" at bounding box center [784, 714] width 281 height 34
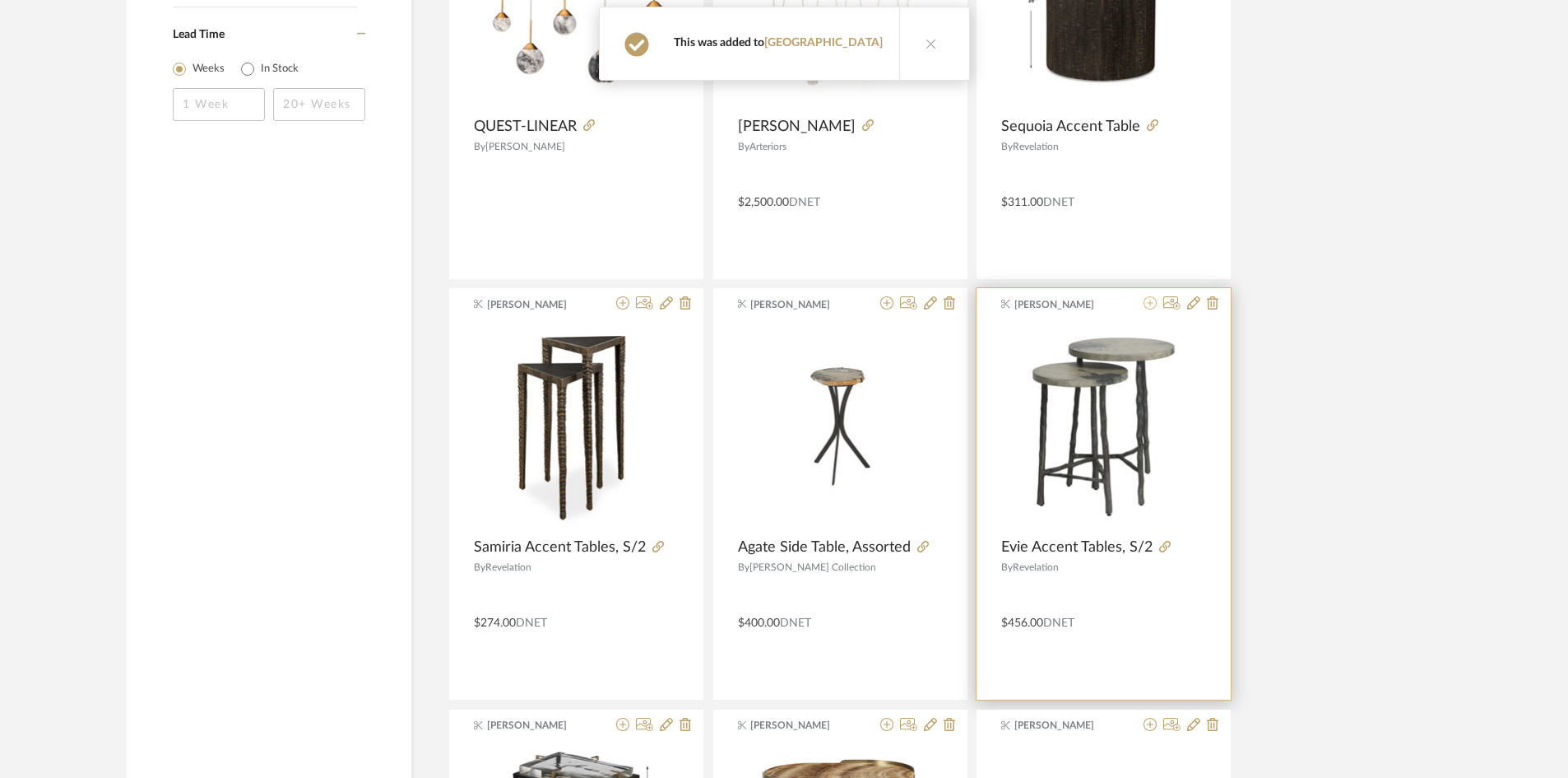
click at [1149, 303] on icon at bounding box center [1151, 303] width 14 height 14
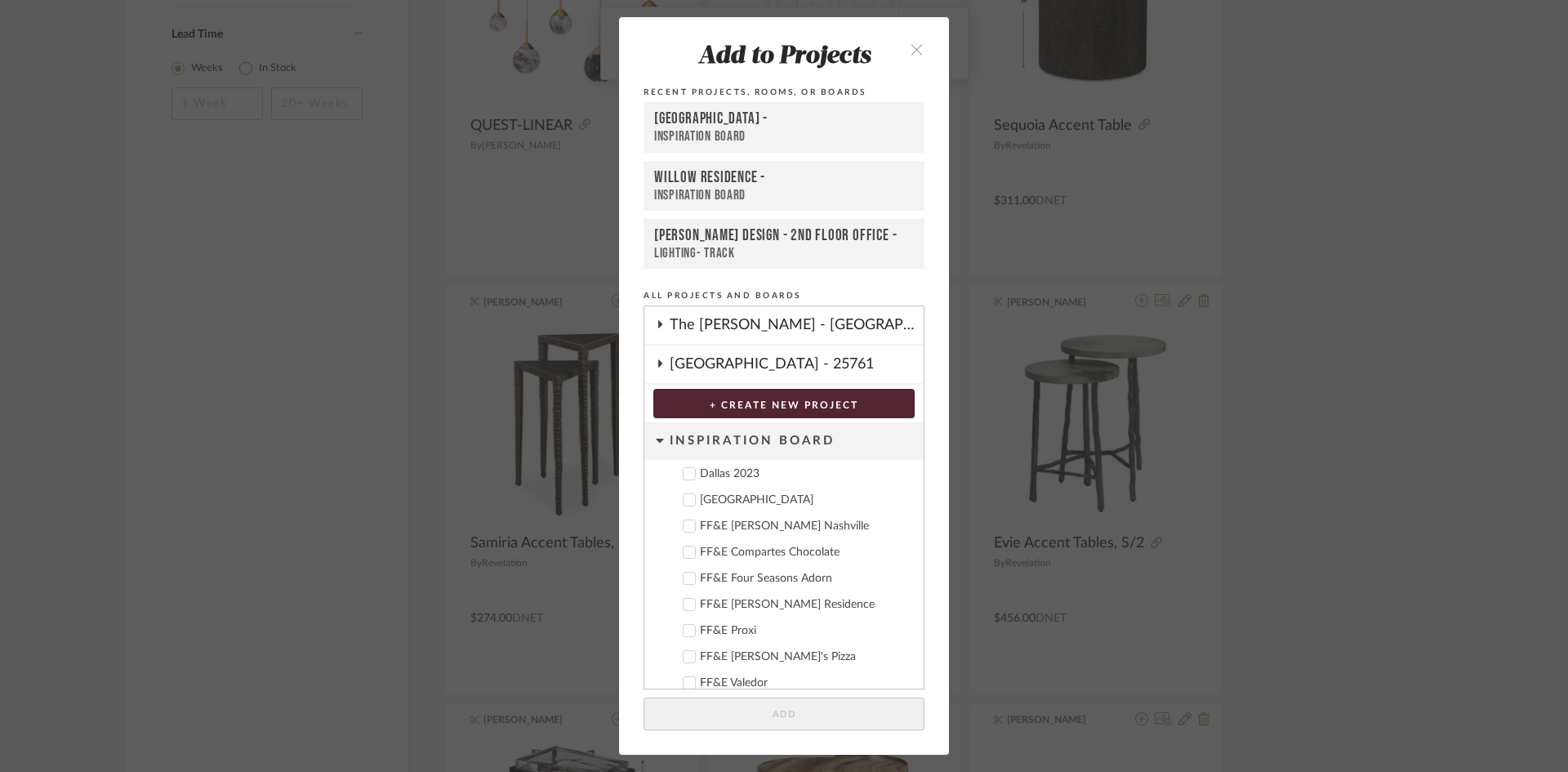
click at [717, 494] on div "Deere Park" at bounding box center [805, 500] width 210 height 14
click at [774, 704] on button "Add" at bounding box center [784, 714] width 281 height 34
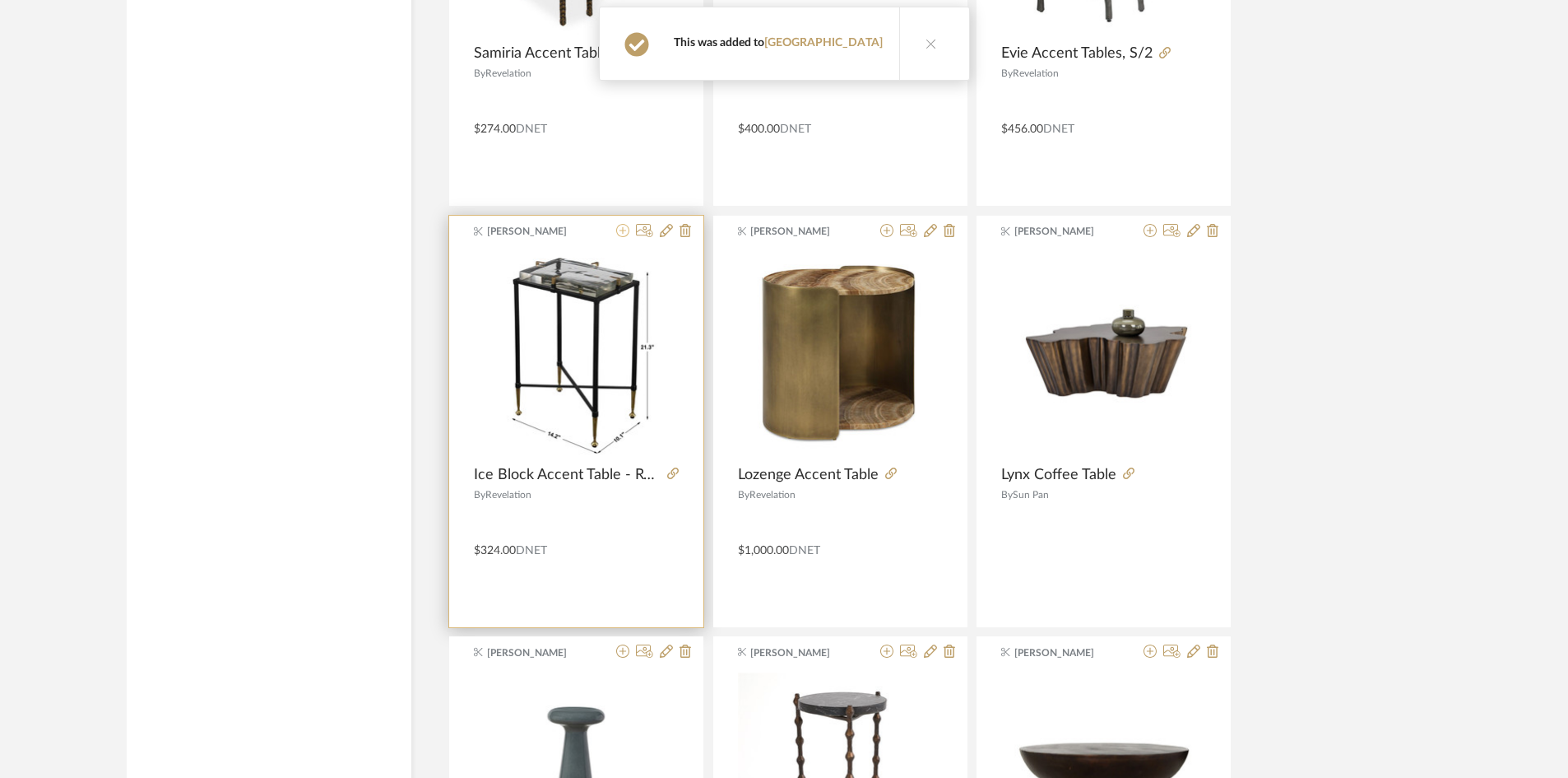
click at [623, 229] on icon at bounding box center [623, 230] width 14 height 14
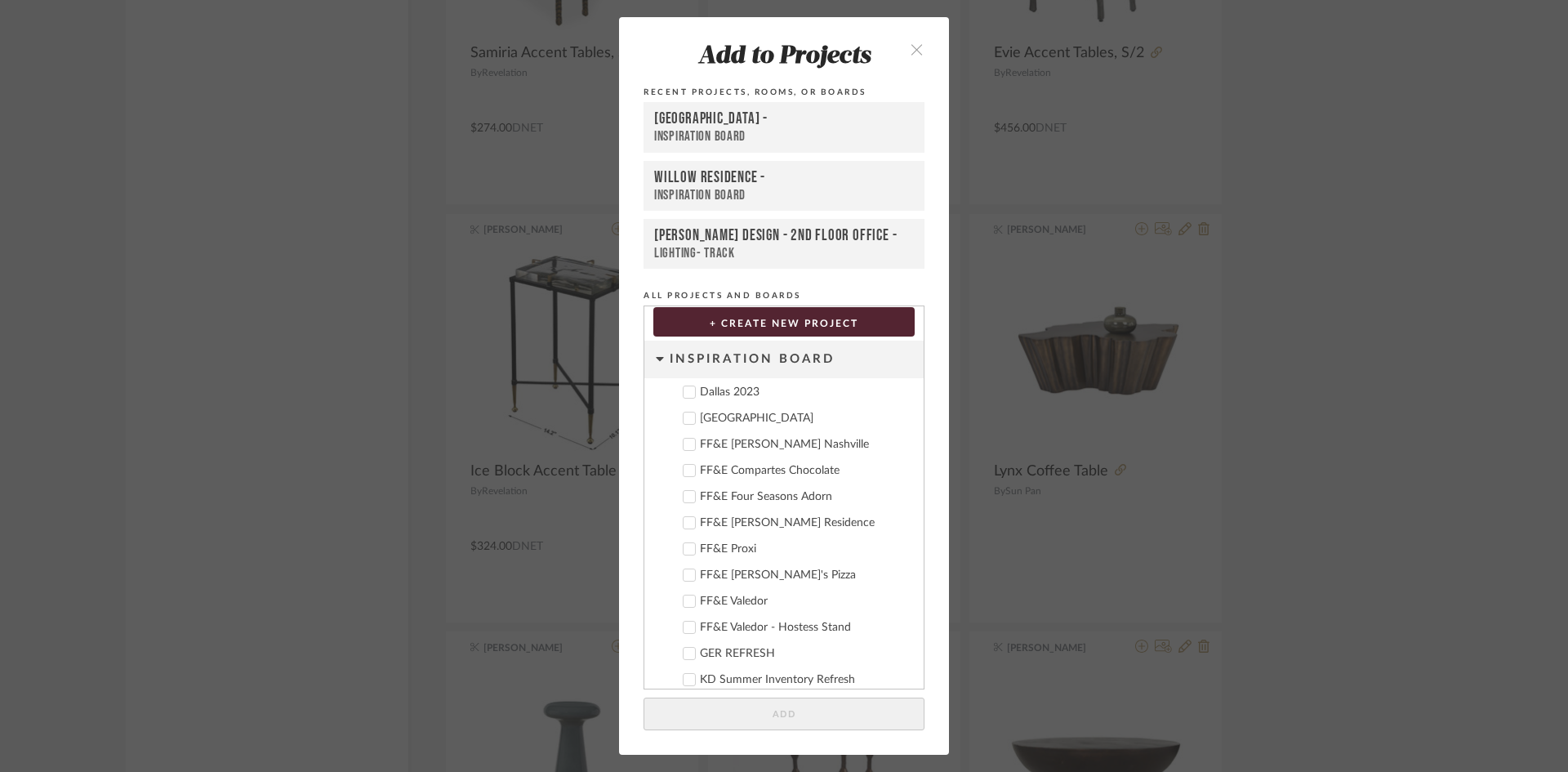
click at [715, 424] on div "Deere Park" at bounding box center [805, 419] width 210 height 14
click at [795, 704] on button "Add" at bounding box center [784, 714] width 281 height 34
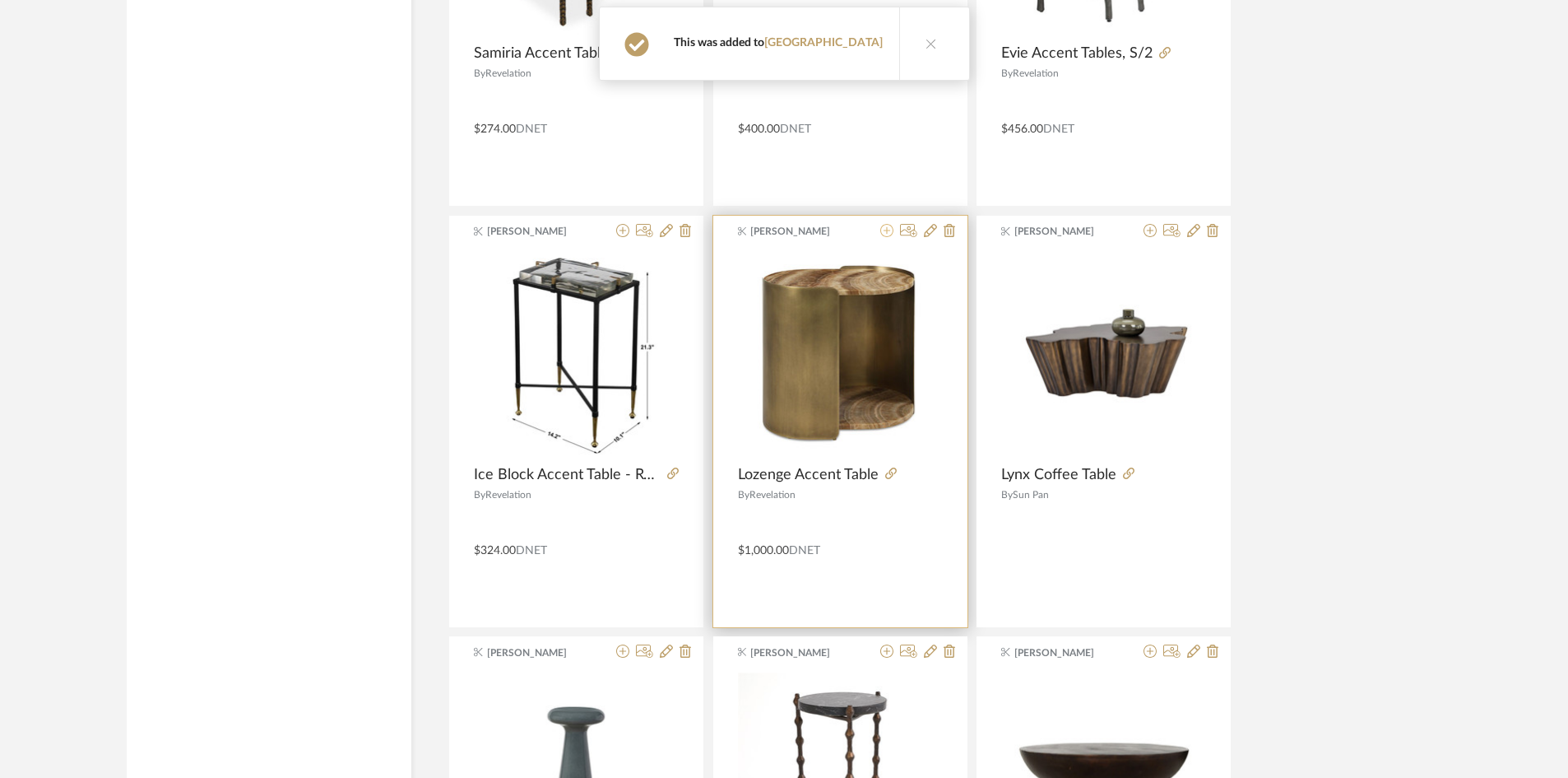
click at [891, 224] on icon at bounding box center [888, 230] width 14 height 14
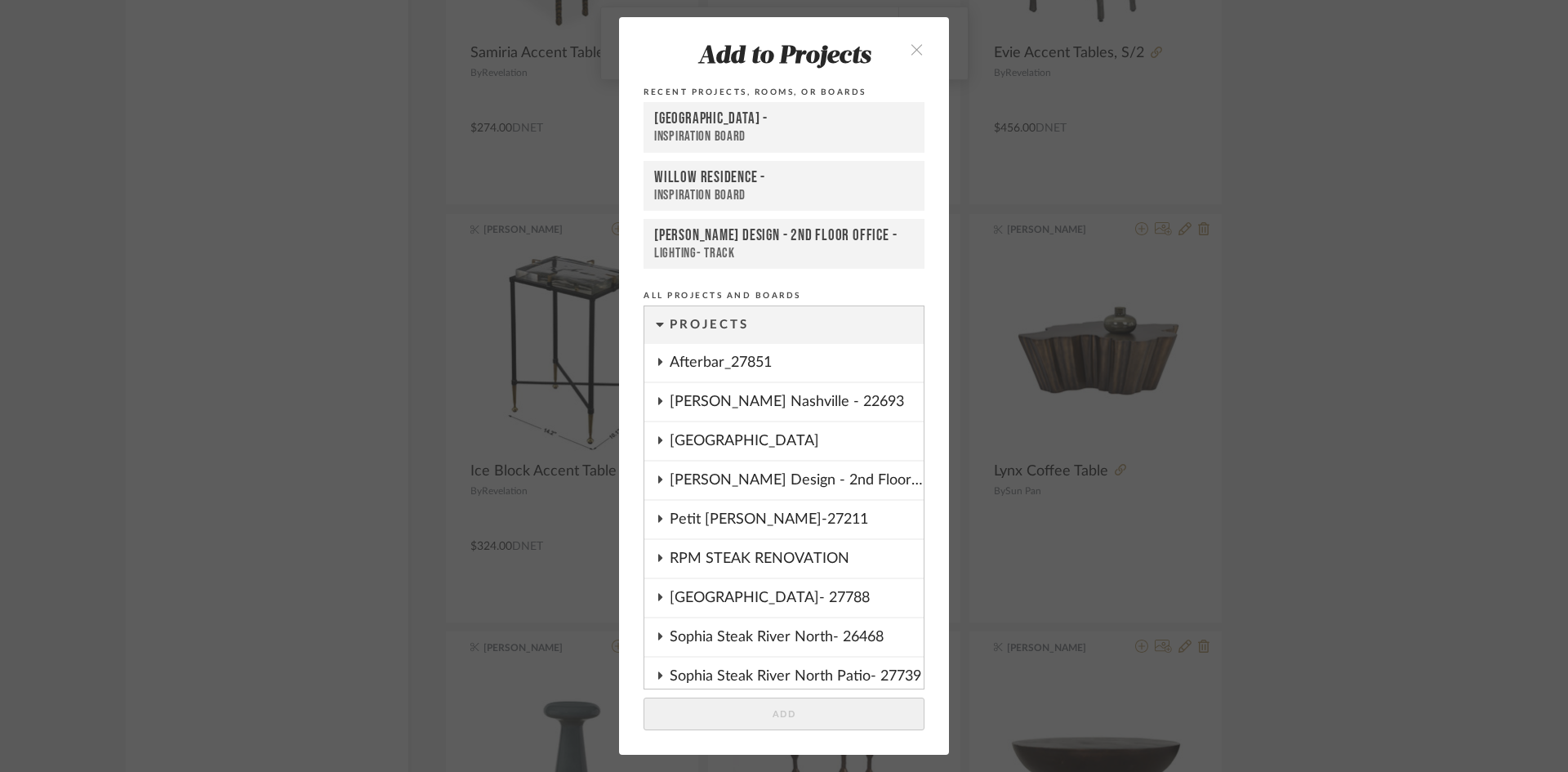
click at [880, 232] on div "Kehoe Design - 2nd Floor Office -" at bounding box center [784, 234] width 260 height 18
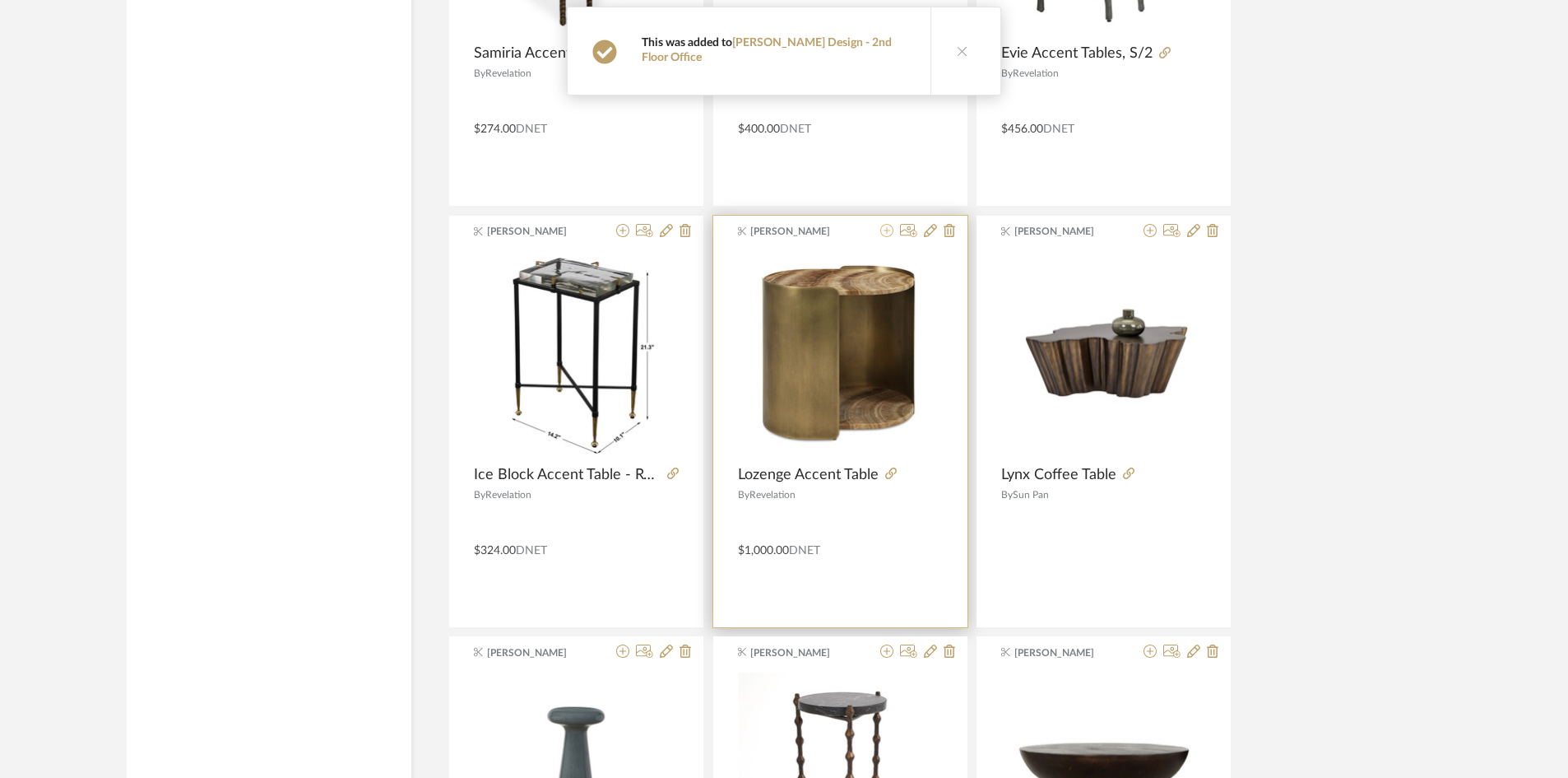
click at [891, 235] on icon at bounding box center [888, 230] width 14 height 14
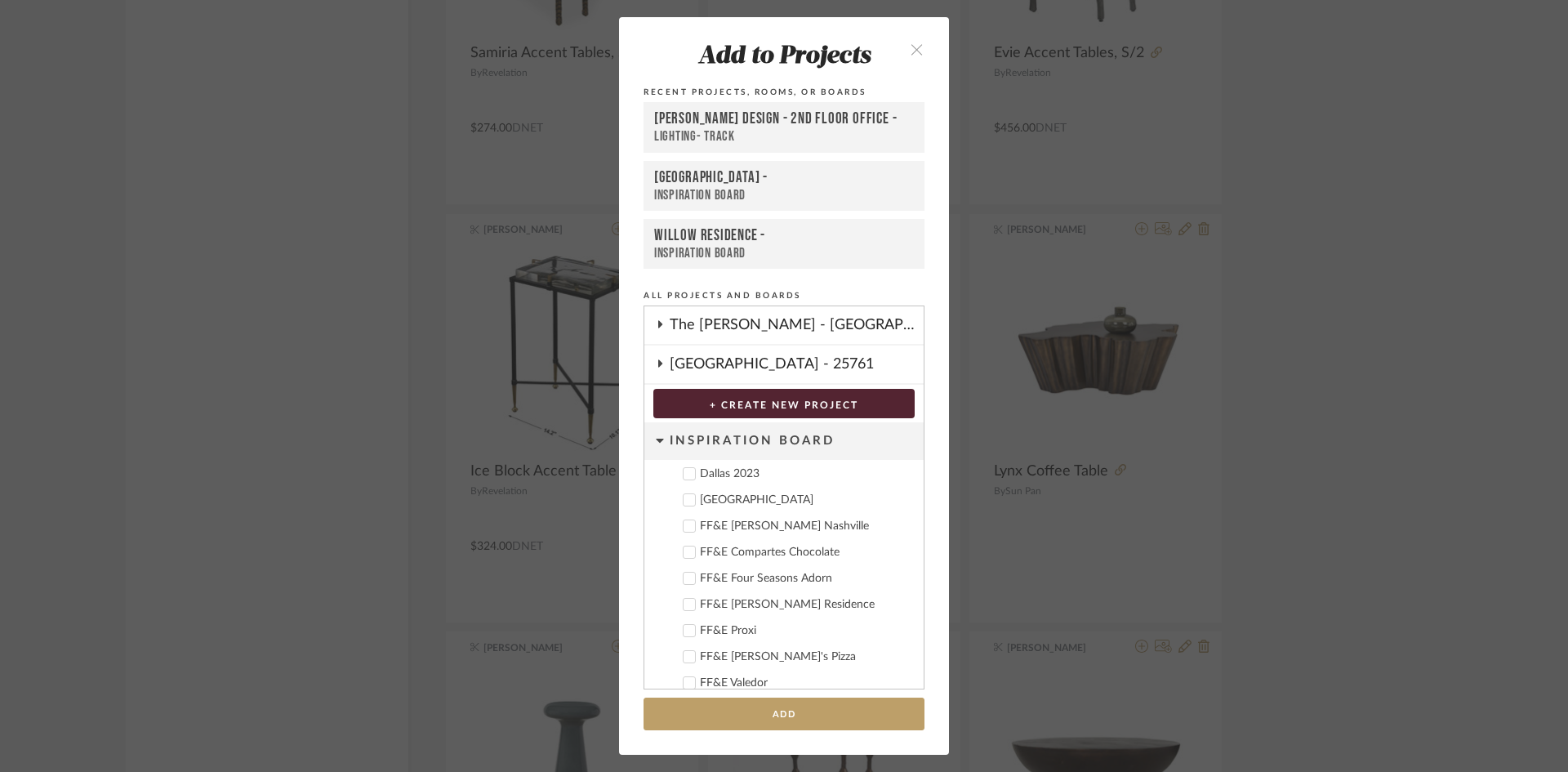
click at [726, 490] on cdk-nested-tree-node "Deere Park" at bounding box center [778, 499] width 266 height 26
click at [727, 501] on div "Deere Park" at bounding box center [805, 500] width 210 height 14
drag, startPoint x: 847, startPoint y: 714, endPoint x: 1007, endPoint y: 439, distance: 318.2
click at [847, 711] on button "Add" at bounding box center [784, 714] width 281 height 34
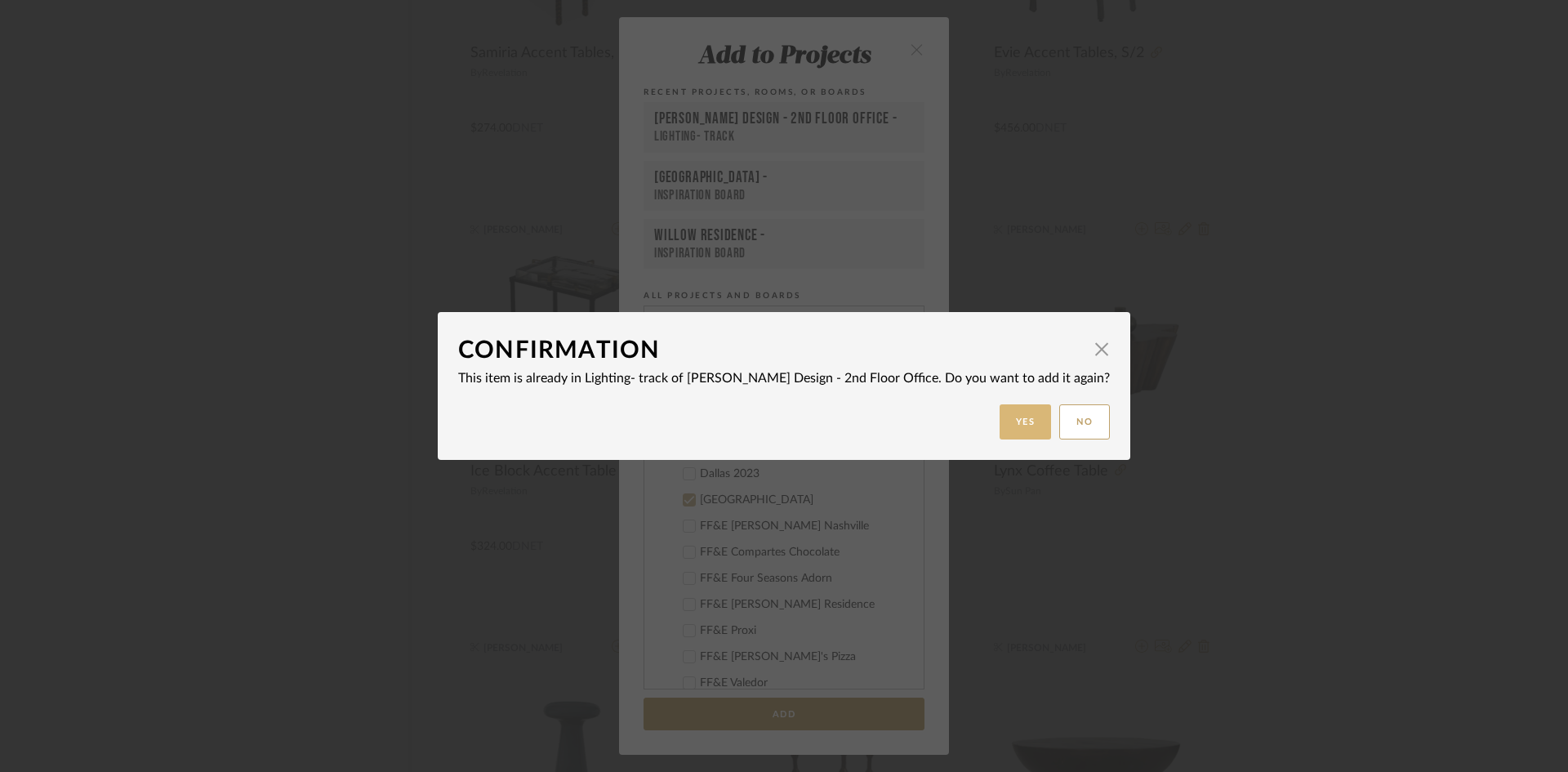
click at [1000, 425] on button "Yes" at bounding box center [1026, 422] width 52 height 35
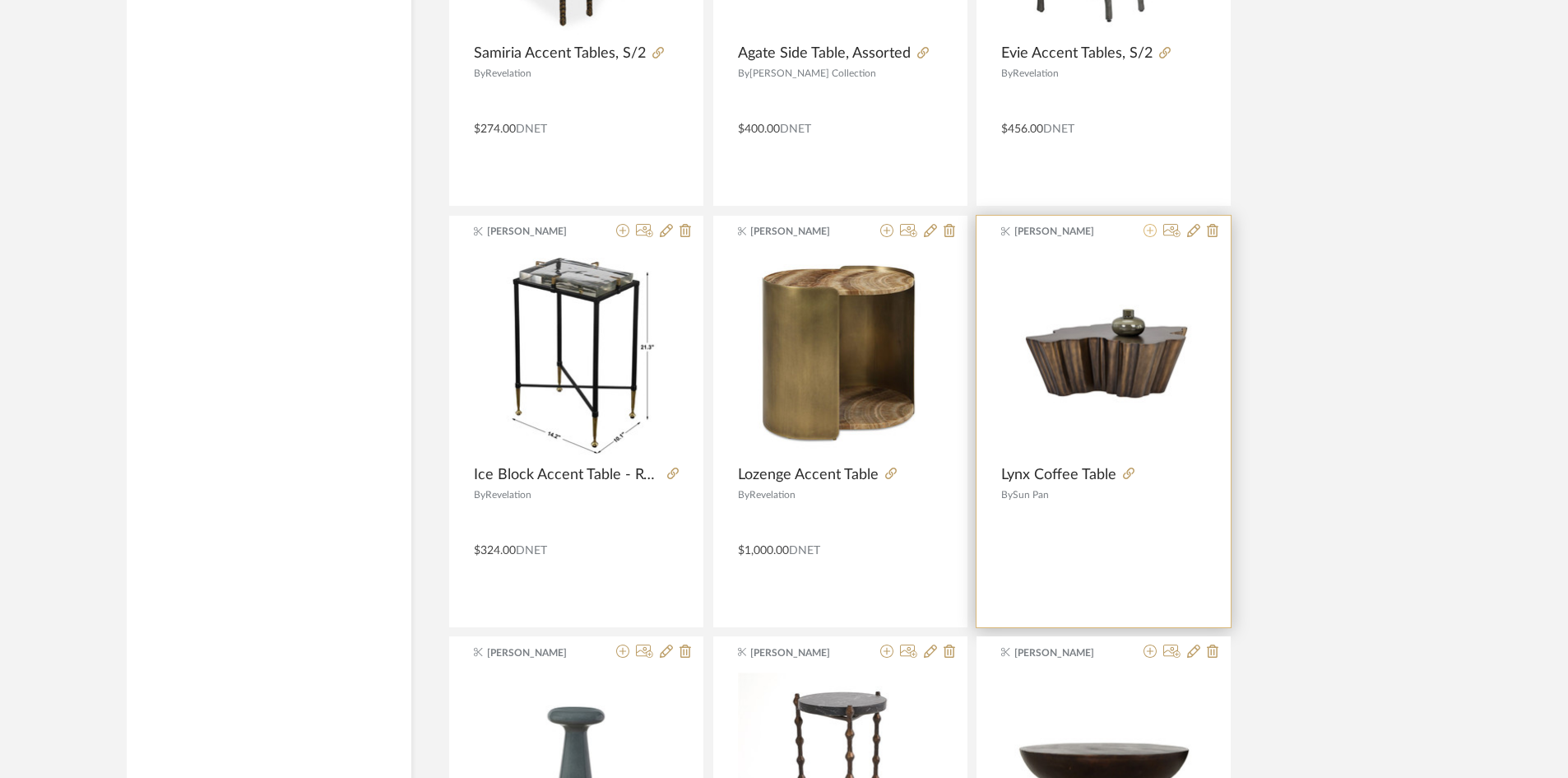
click at [1147, 229] on icon at bounding box center [1151, 230] width 14 height 14
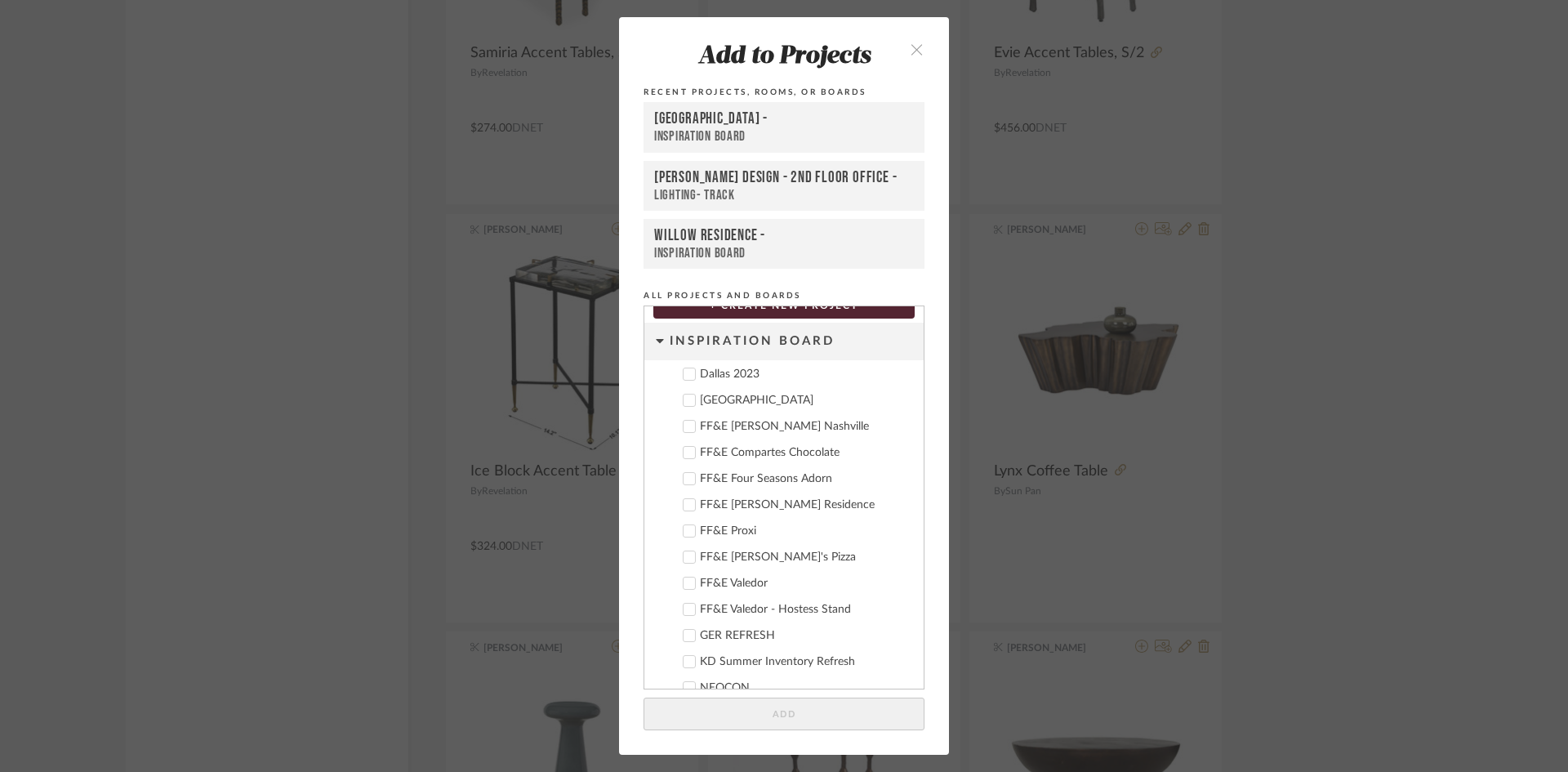
click at [733, 403] on div "Deere Park" at bounding box center [805, 400] width 210 height 14
click at [754, 709] on button "Add" at bounding box center [784, 714] width 281 height 34
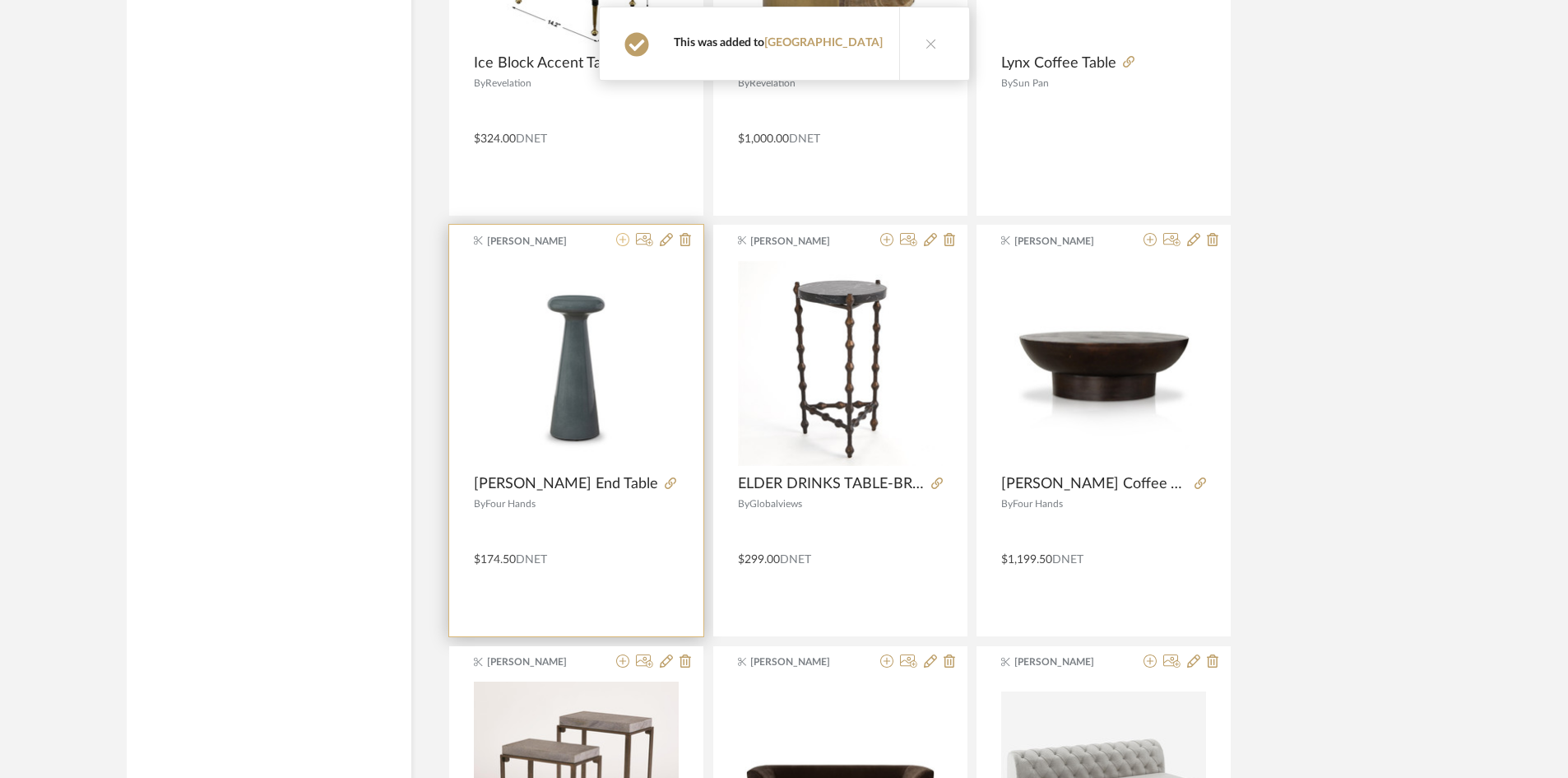
click at [627, 235] on icon at bounding box center [623, 240] width 14 height 14
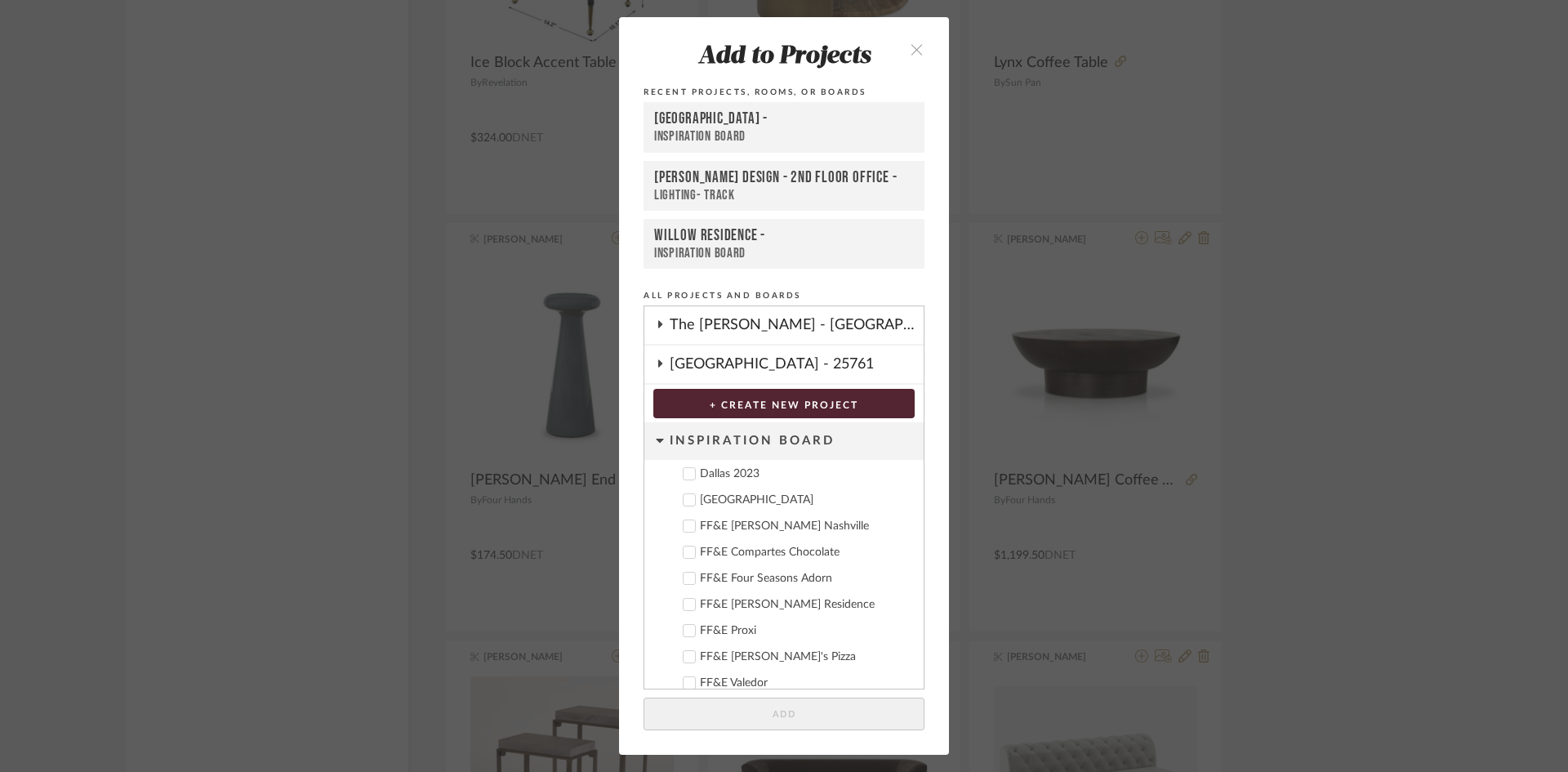
click at [730, 497] on div "Deere Park" at bounding box center [805, 500] width 210 height 14
click at [816, 718] on button "Add" at bounding box center [784, 714] width 281 height 34
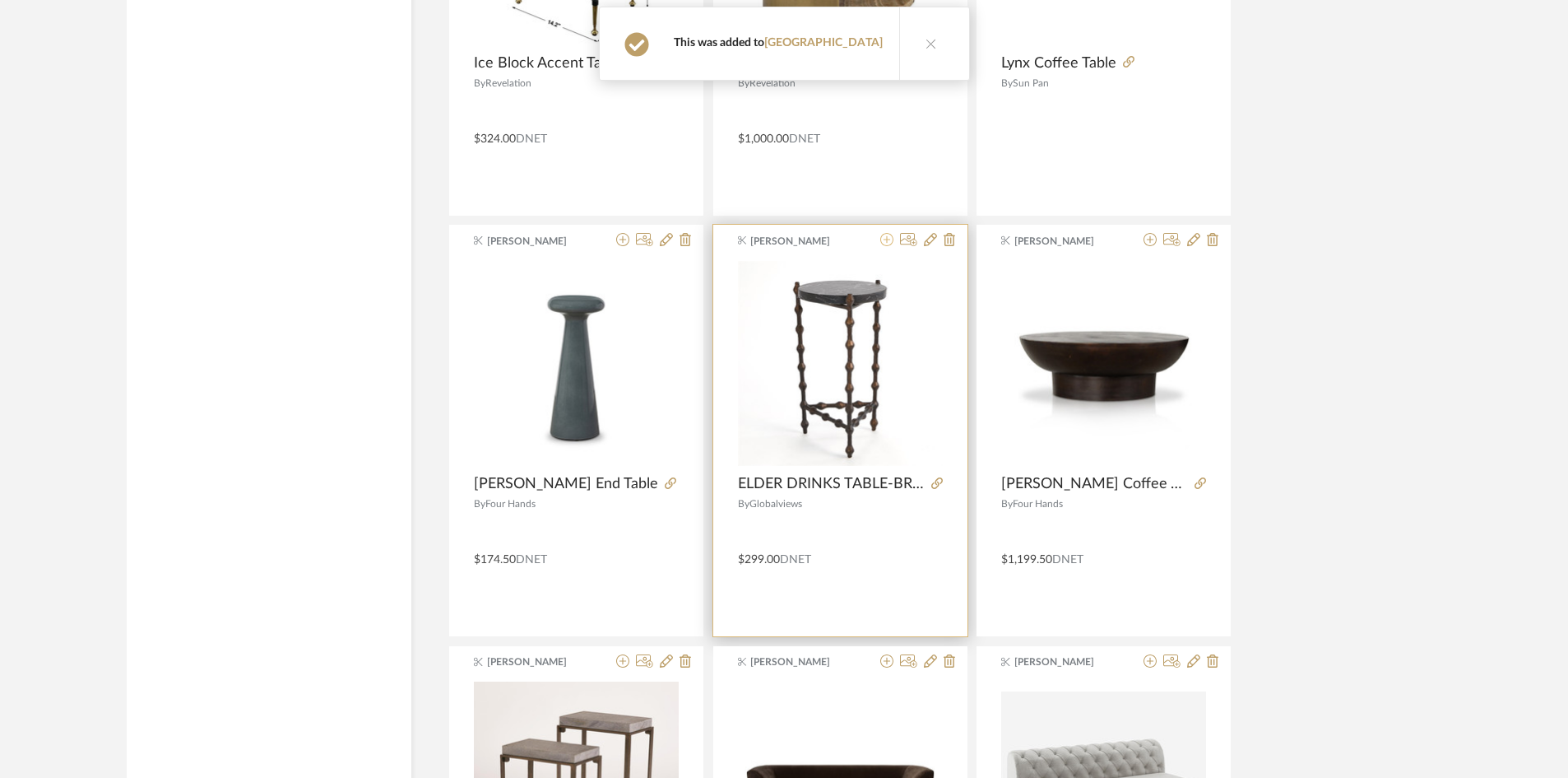
click at [886, 246] on fa-icon at bounding box center [888, 240] width 14 height 14
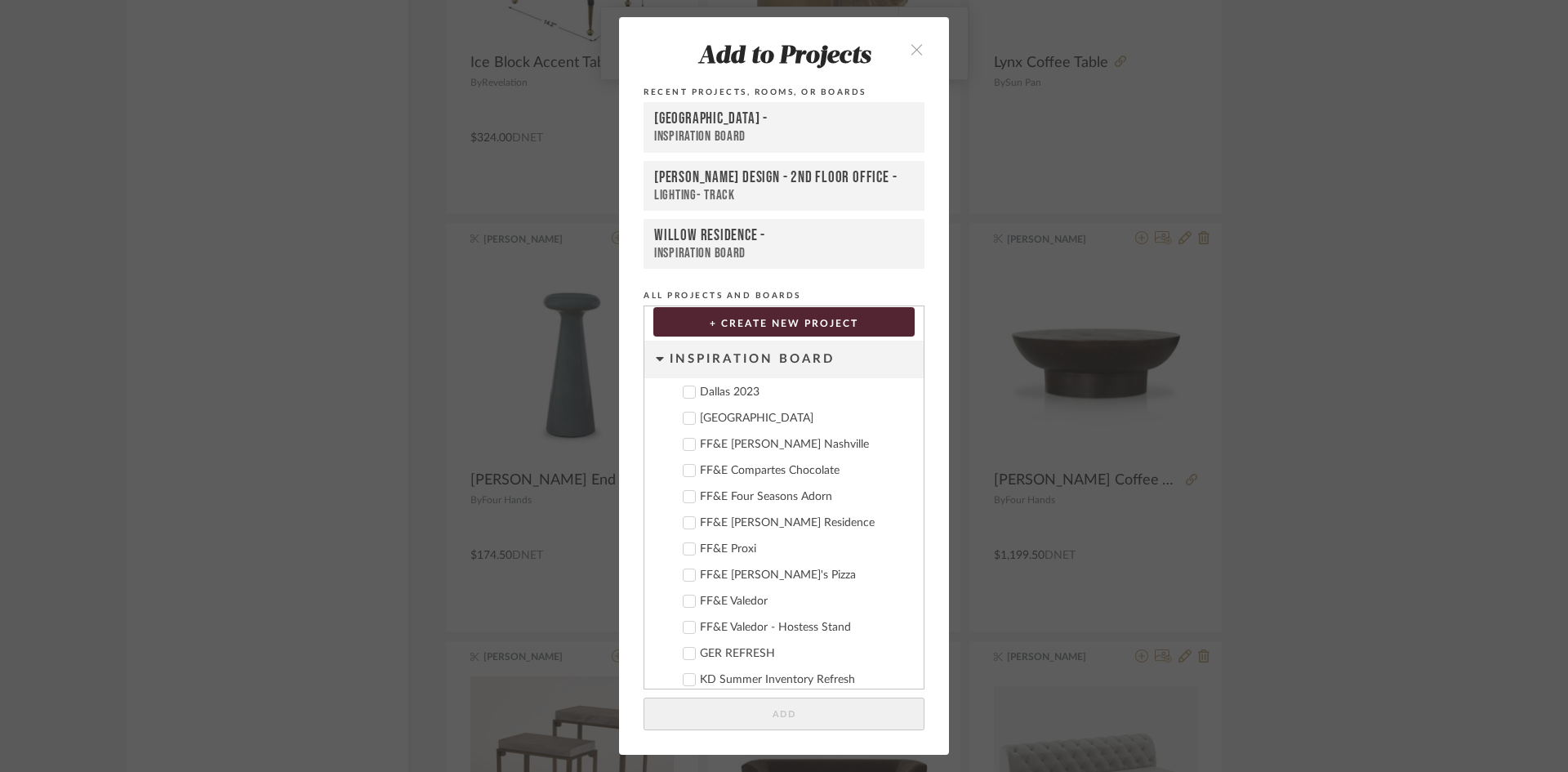
click at [722, 417] on div "Deere Park" at bounding box center [805, 419] width 210 height 14
click at [842, 714] on button "Add" at bounding box center [784, 714] width 281 height 34
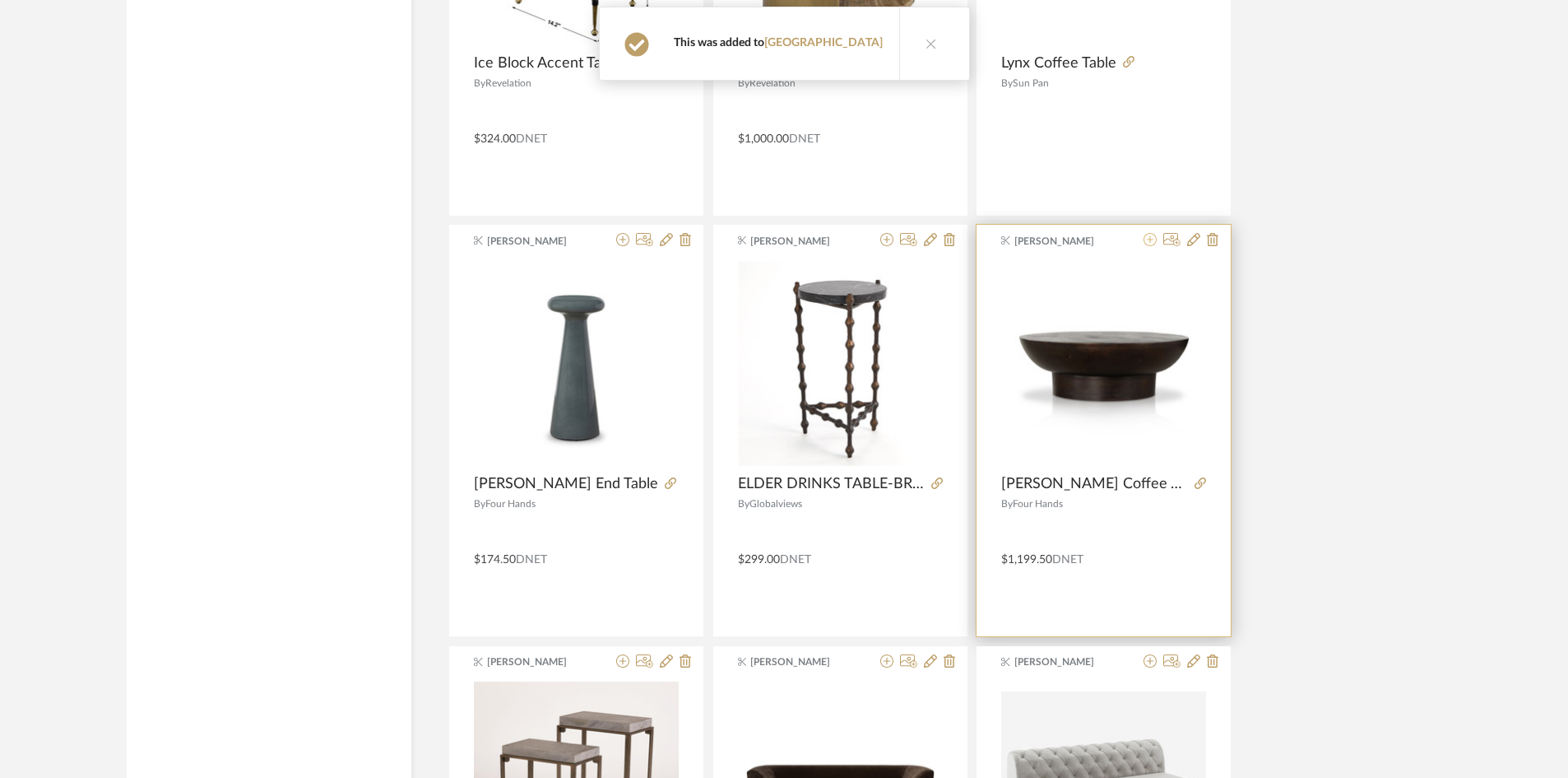
click at [1148, 239] on icon at bounding box center [1151, 240] width 14 height 14
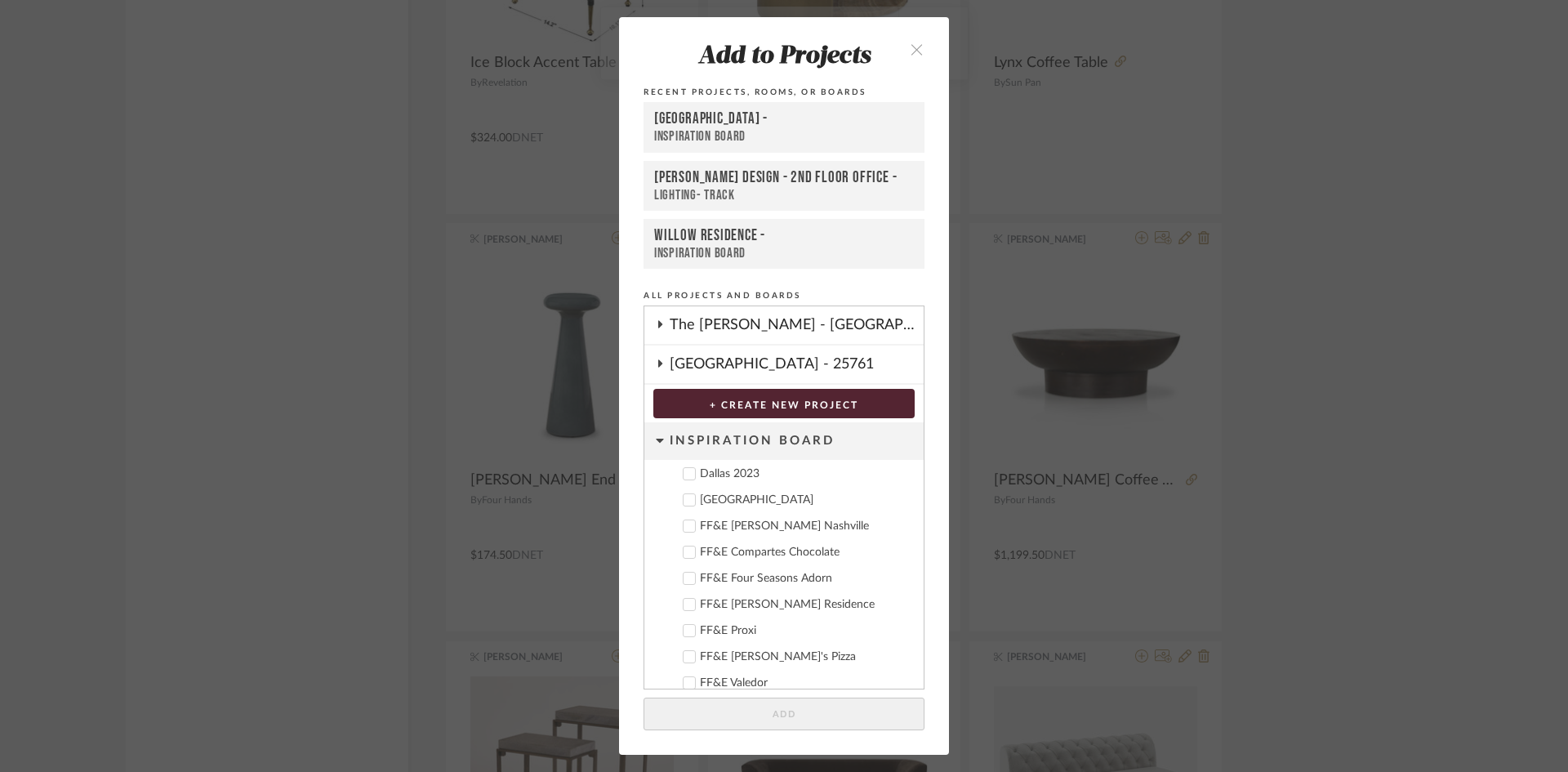
click at [735, 497] on div "Deere Park" at bounding box center [805, 500] width 210 height 14
click at [809, 718] on button "Add" at bounding box center [784, 714] width 281 height 34
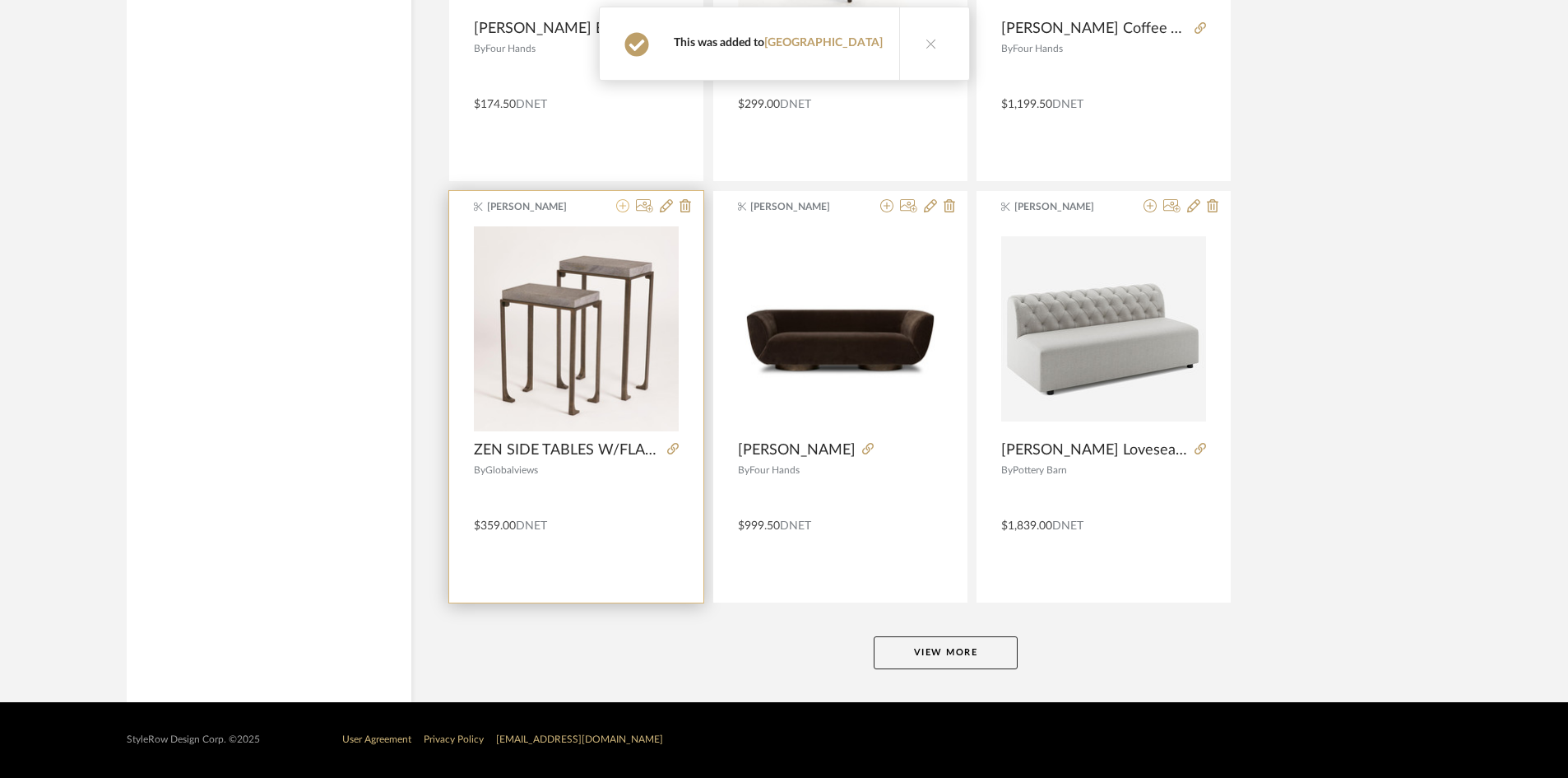
click at [620, 206] on icon at bounding box center [623, 206] width 14 height 14
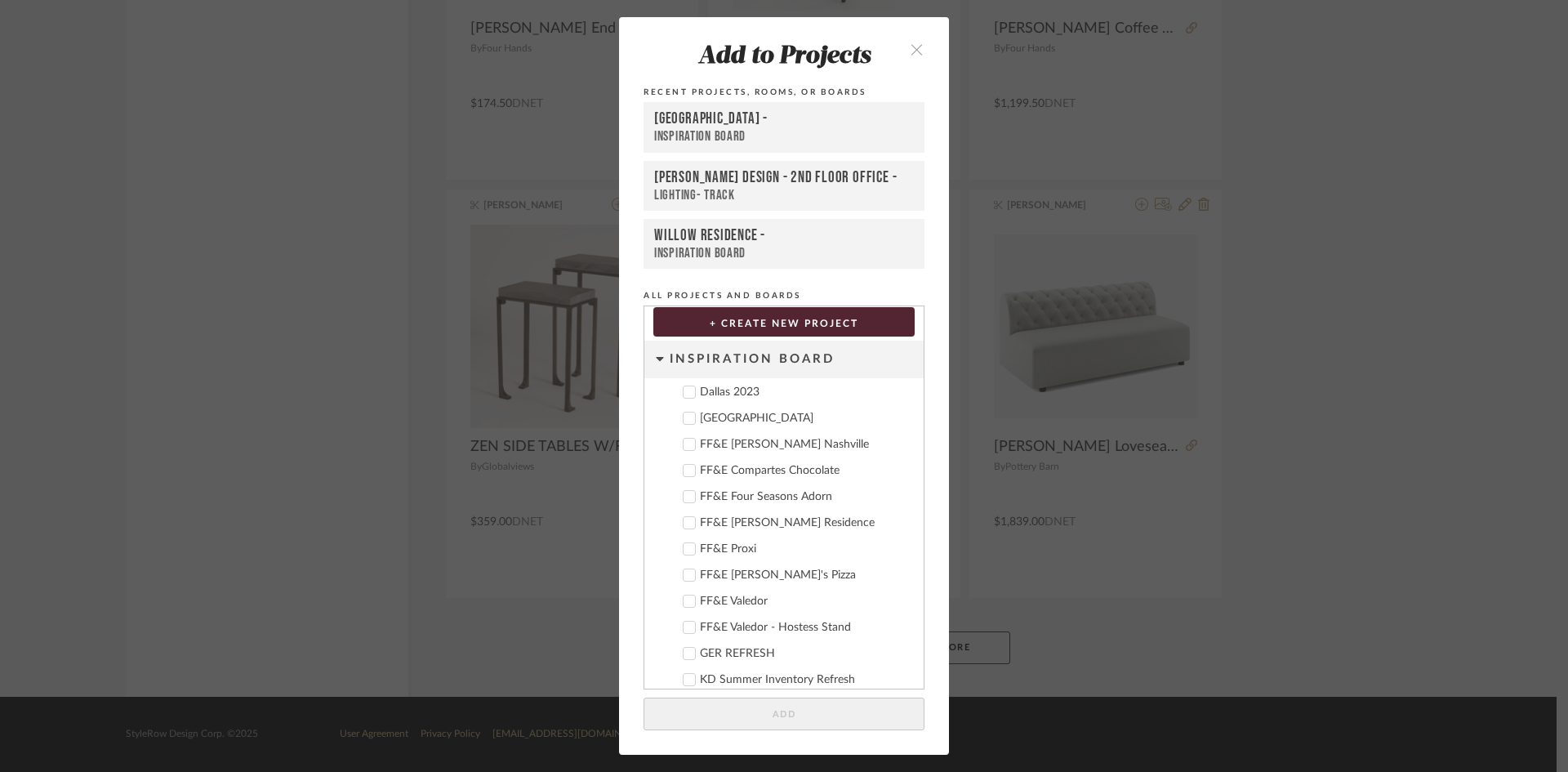
click at [720, 420] on div "Deere Park" at bounding box center [805, 419] width 210 height 14
click at [815, 703] on button "Add" at bounding box center [784, 714] width 281 height 34
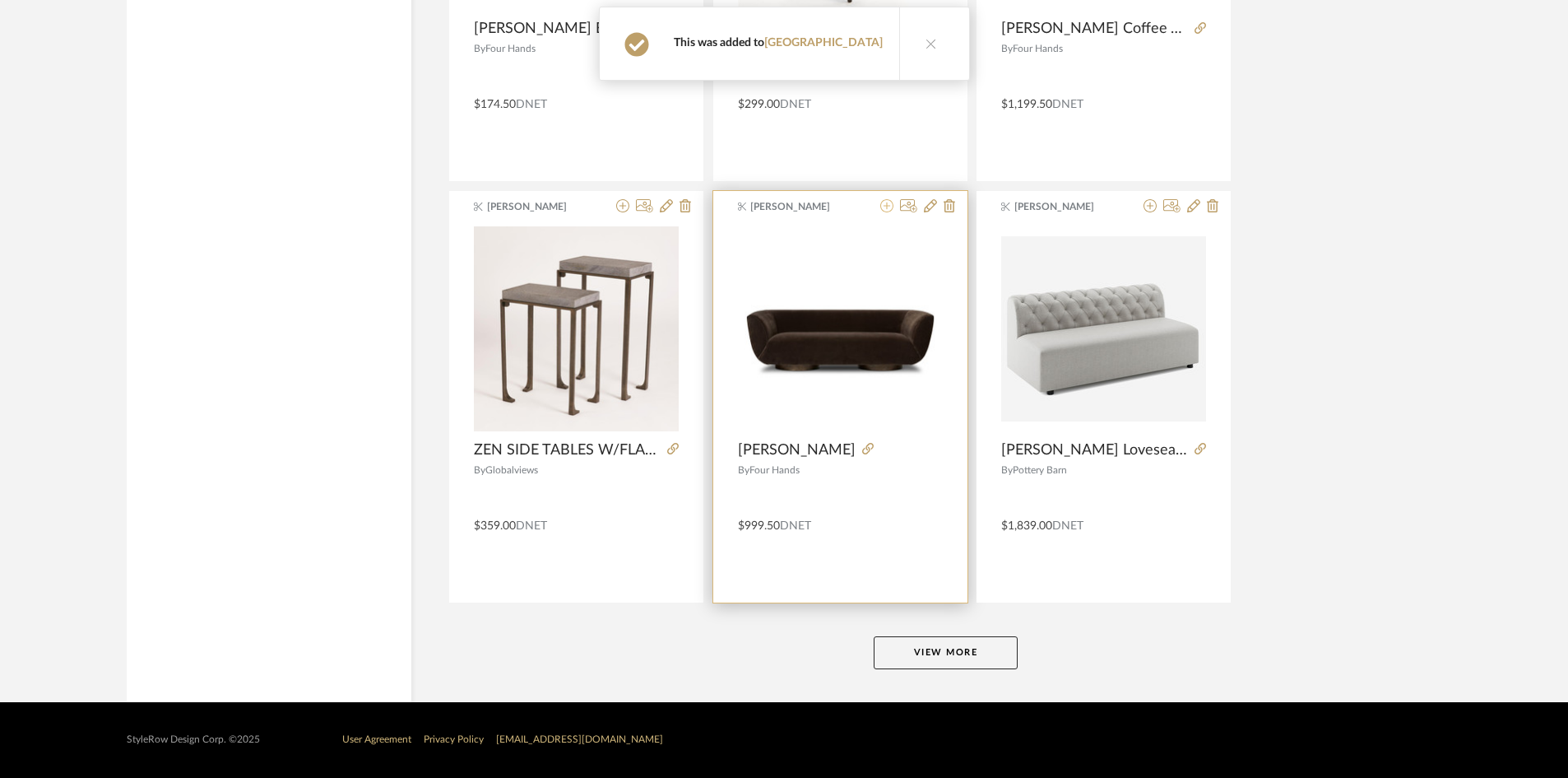
click at [882, 208] on icon at bounding box center [888, 206] width 14 height 14
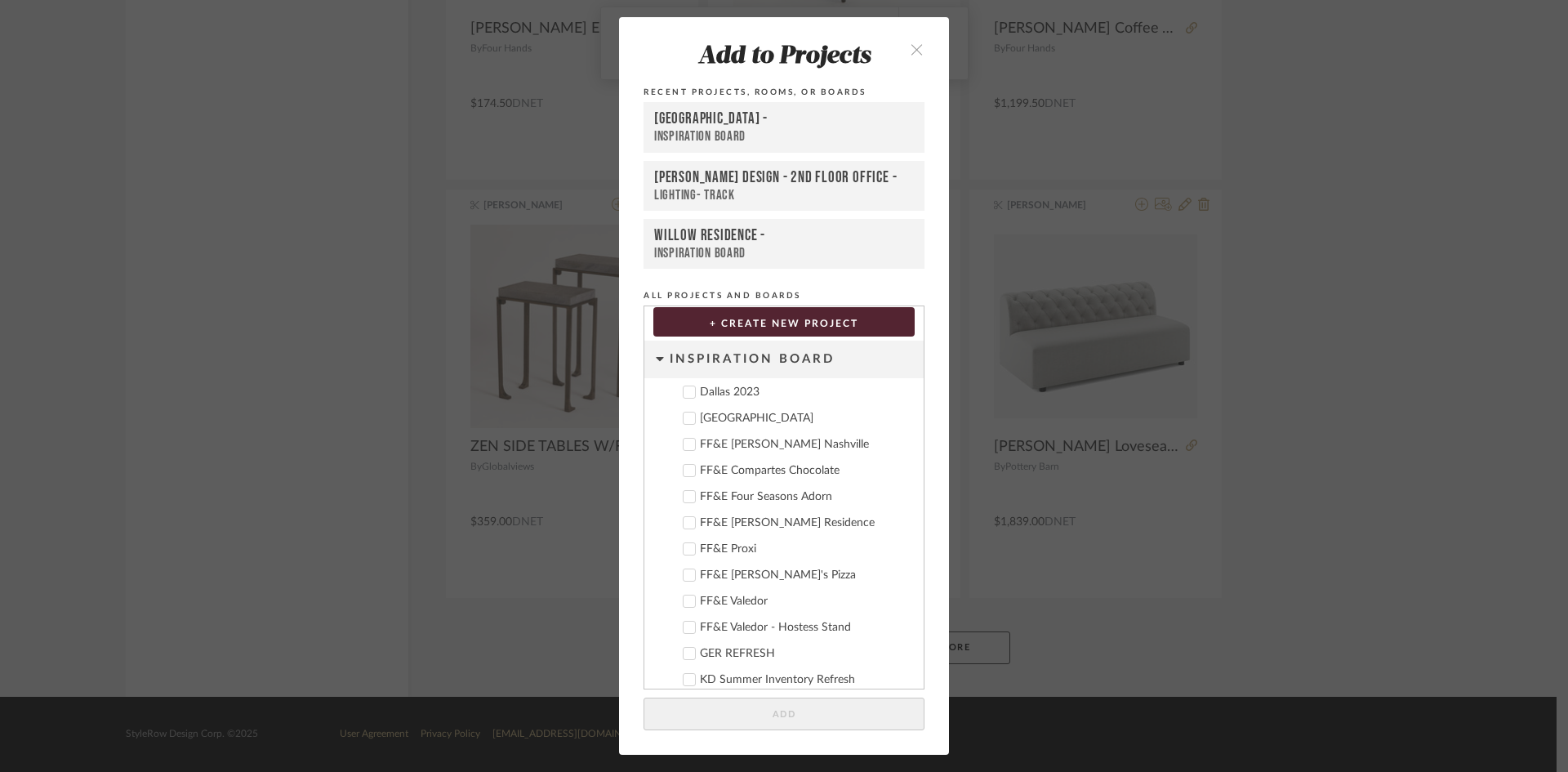
drag, startPoint x: 721, startPoint y: 418, endPoint x: 818, endPoint y: 614, distance: 218.7
click at [724, 422] on div "Deere Park" at bounding box center [805, 419] width 210 height 14
click at [829, 720] on button "Add" at bounding box center [784, 714] width 281 height 34
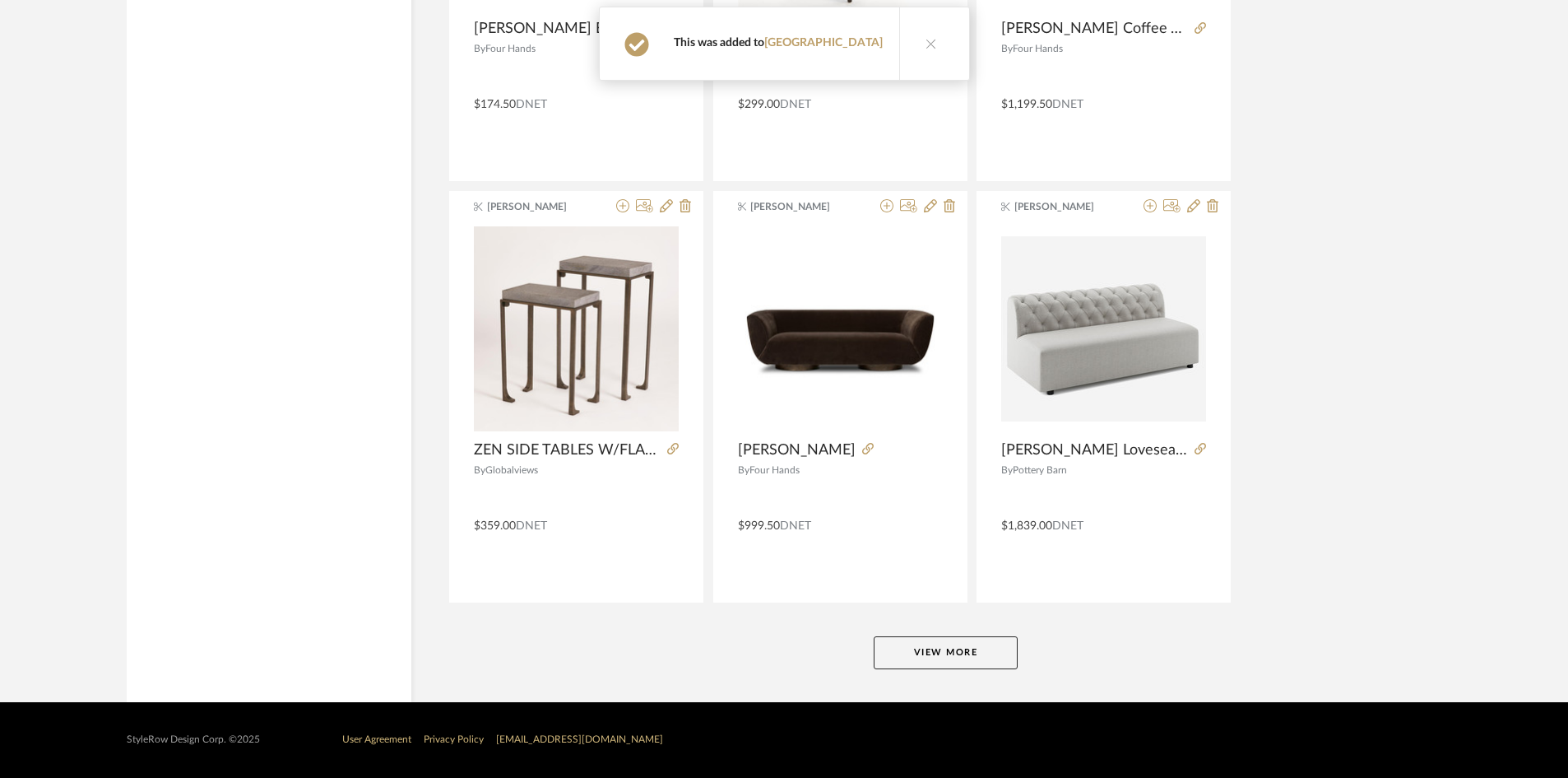
click at [960, 649] on button "View More" at bounding box center [946, 653] width 144 height 33
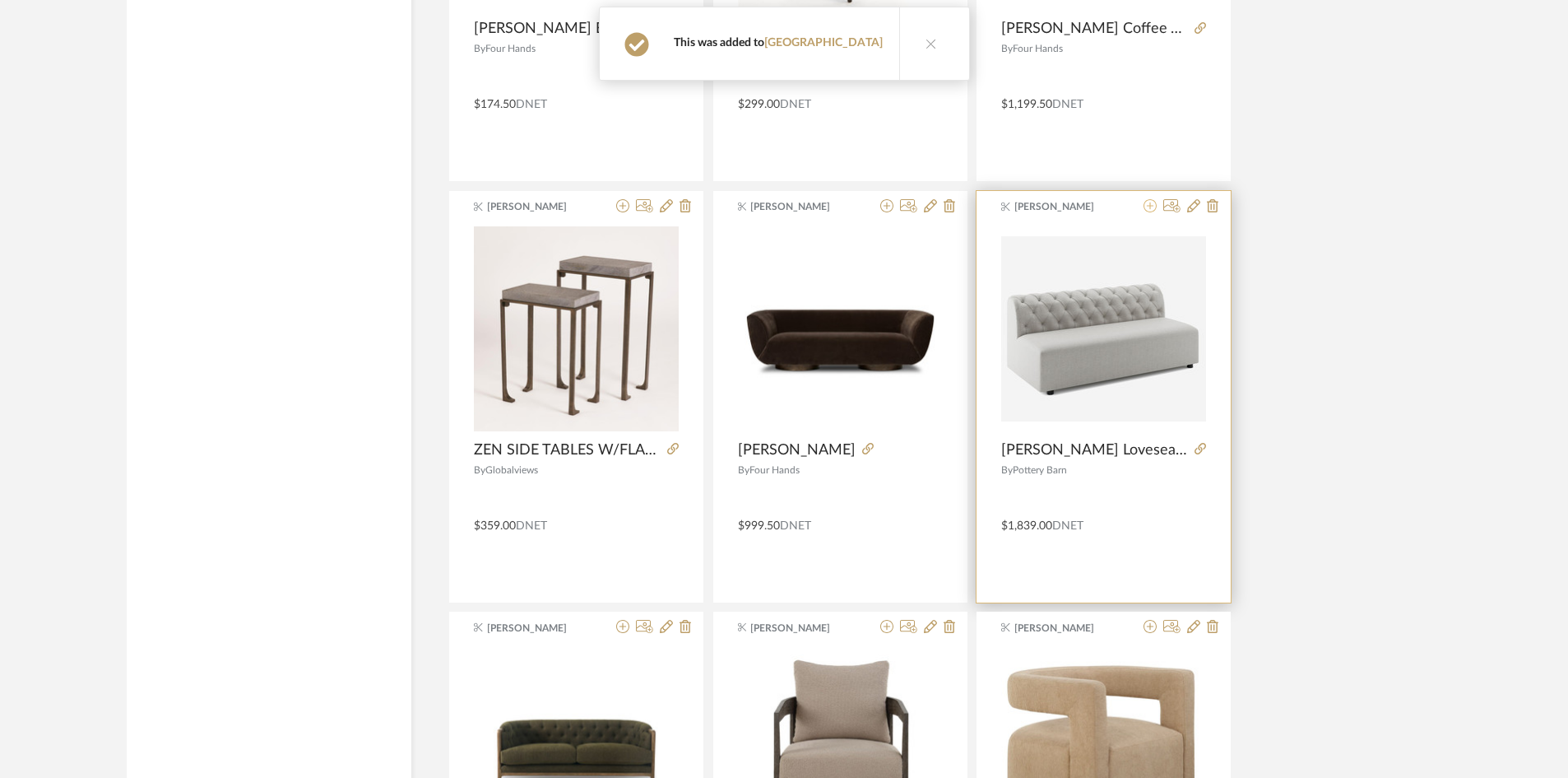
click at [1148, 202] on icon at bounding box center [1151, 206] width 14 height 14
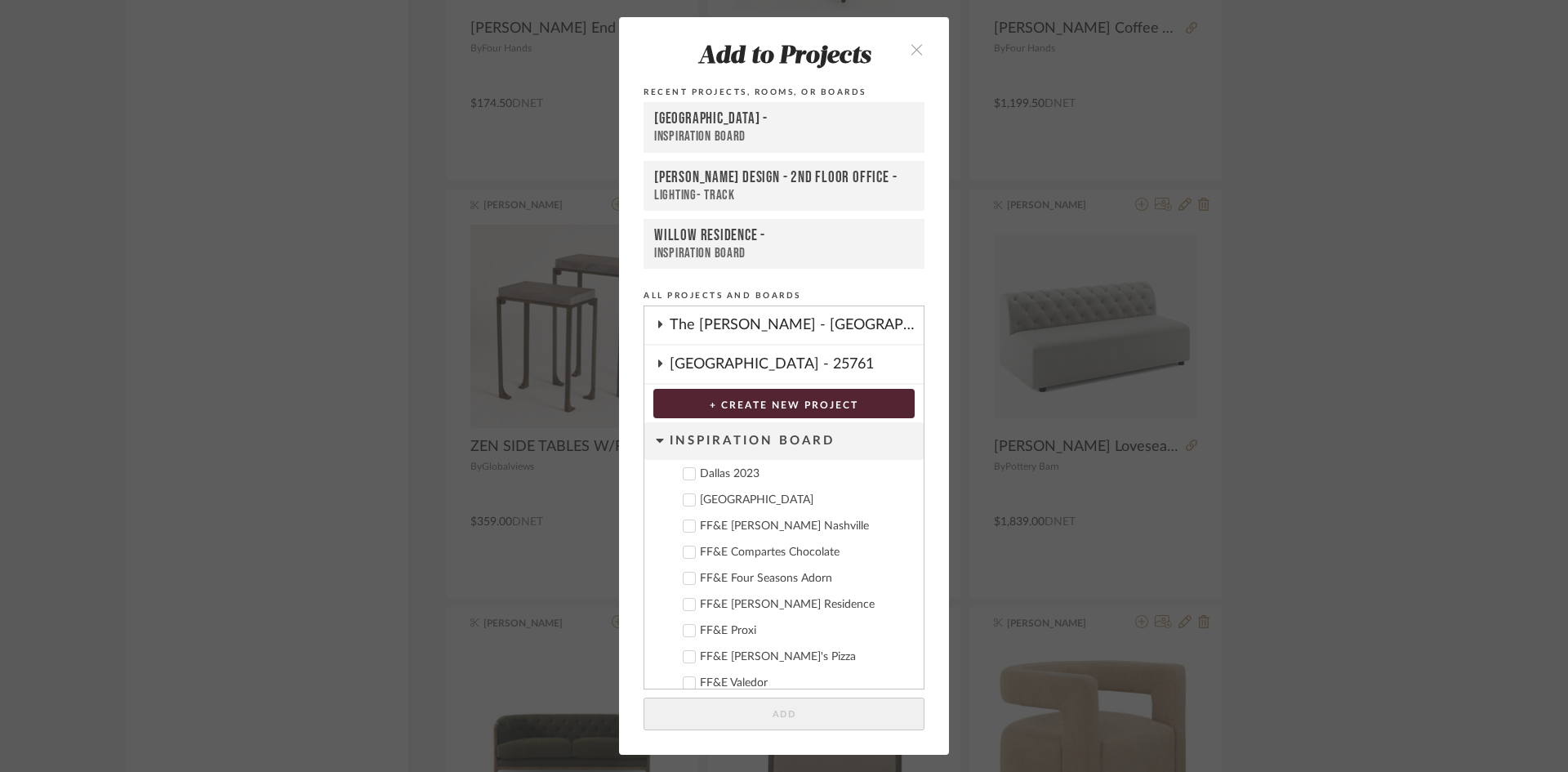
click at [731, 503] on div "Deere Park" at bounding box center [805, 500] width 210 height 14
click at [836, 711] on button "Add" at bounding box center [784, 714] width 281 height 34
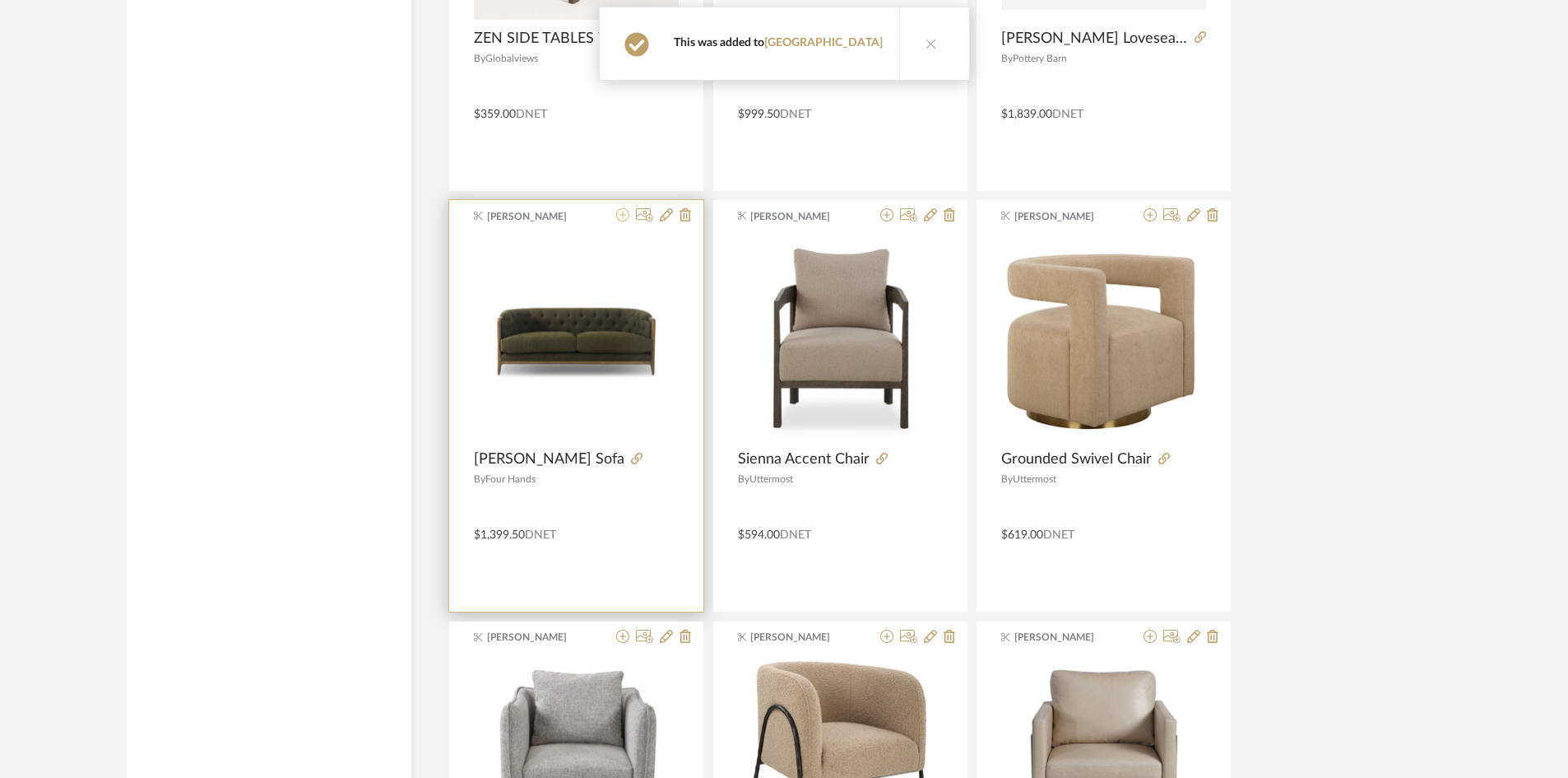
click at [621, 209] on icon at bounding box center [623, 215] width 14 height 14
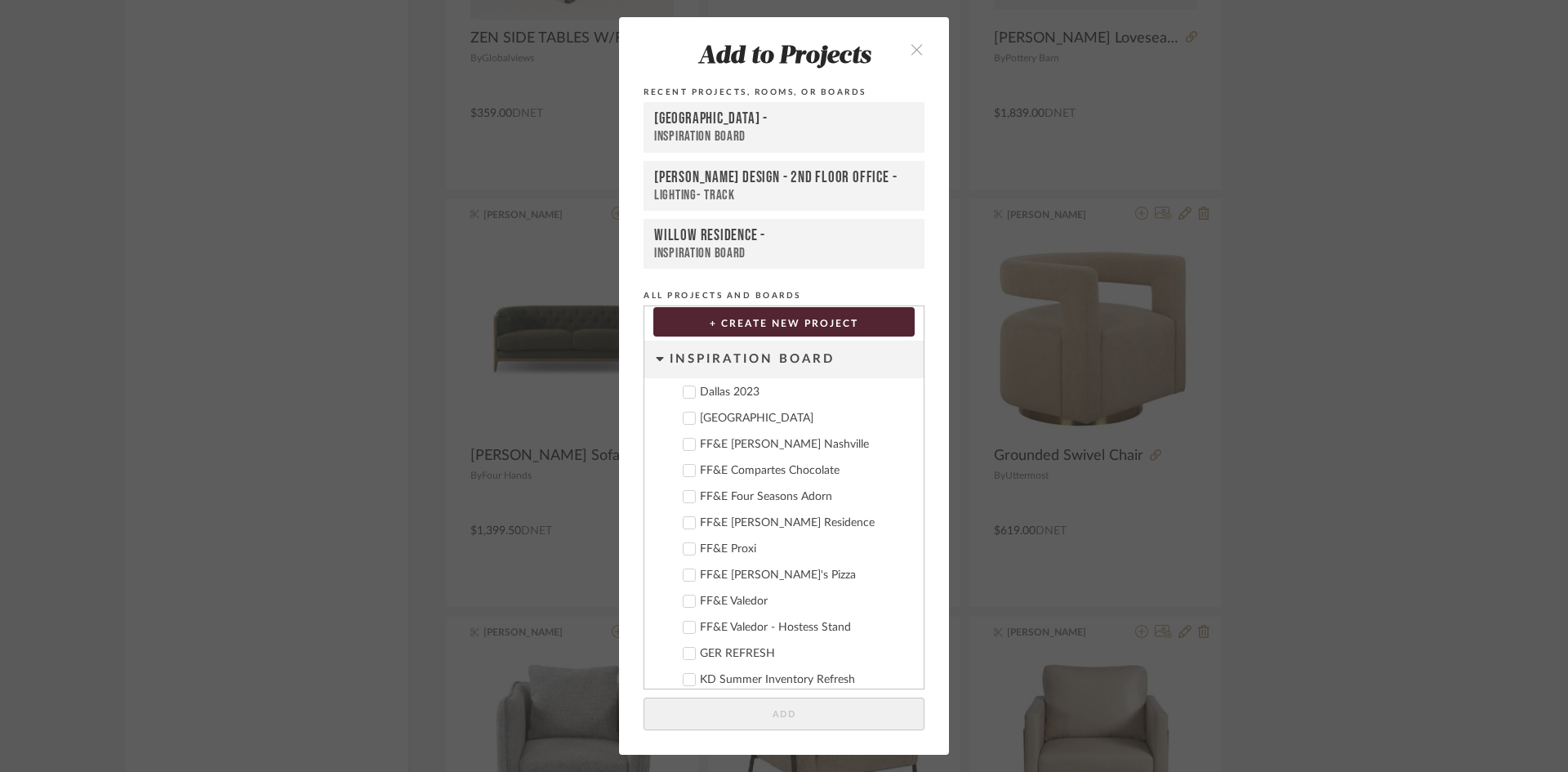
click at [728, 423] on div "Deere Park" at bounding box center [805, 419] width 210 height 14
click at [850, 716] on button "Add" at bounding box center [784, 714] width 281 height 34
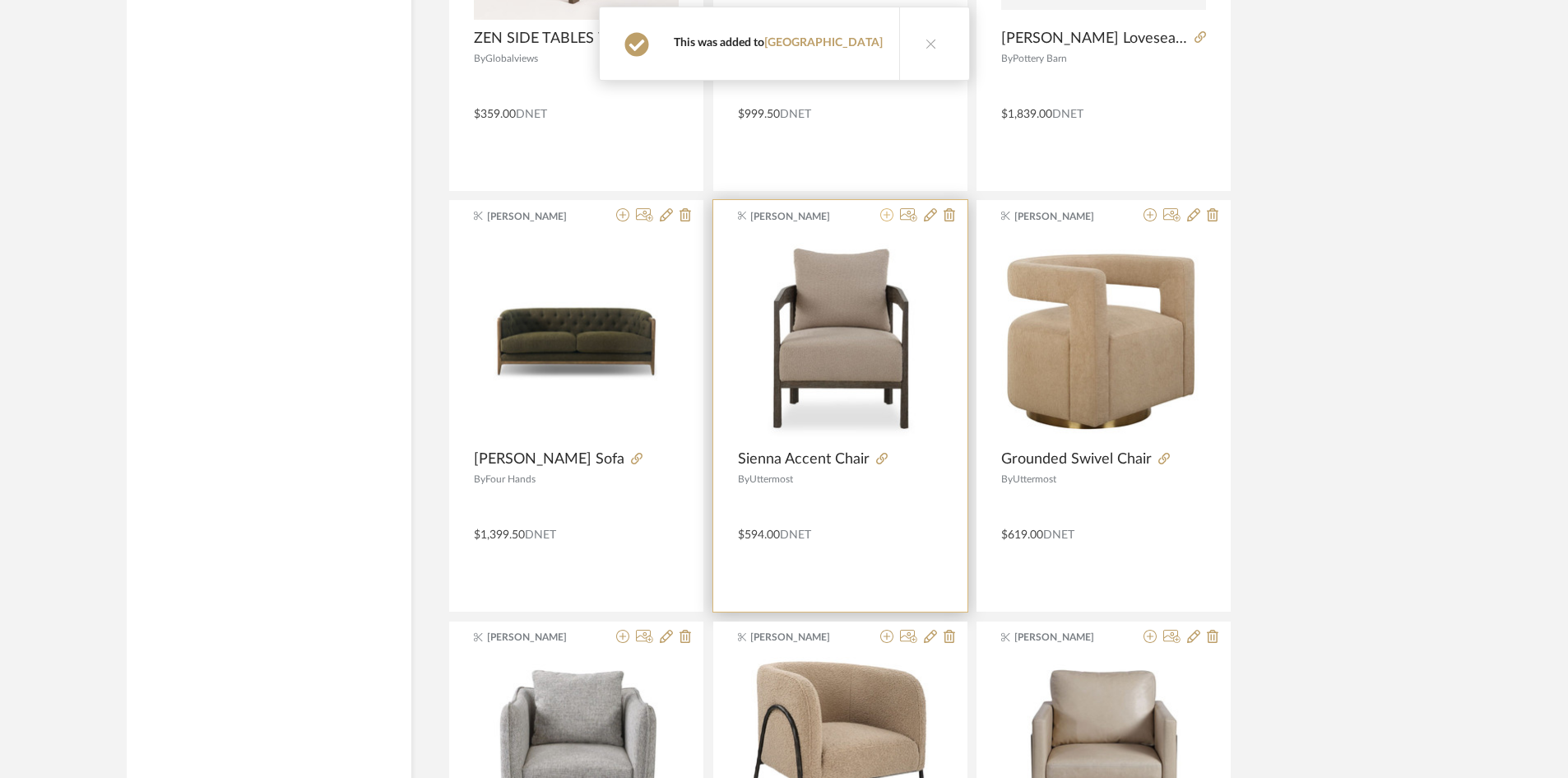
click at [882, 211] on icon at bounding box center [888, 215] width 14 height 14
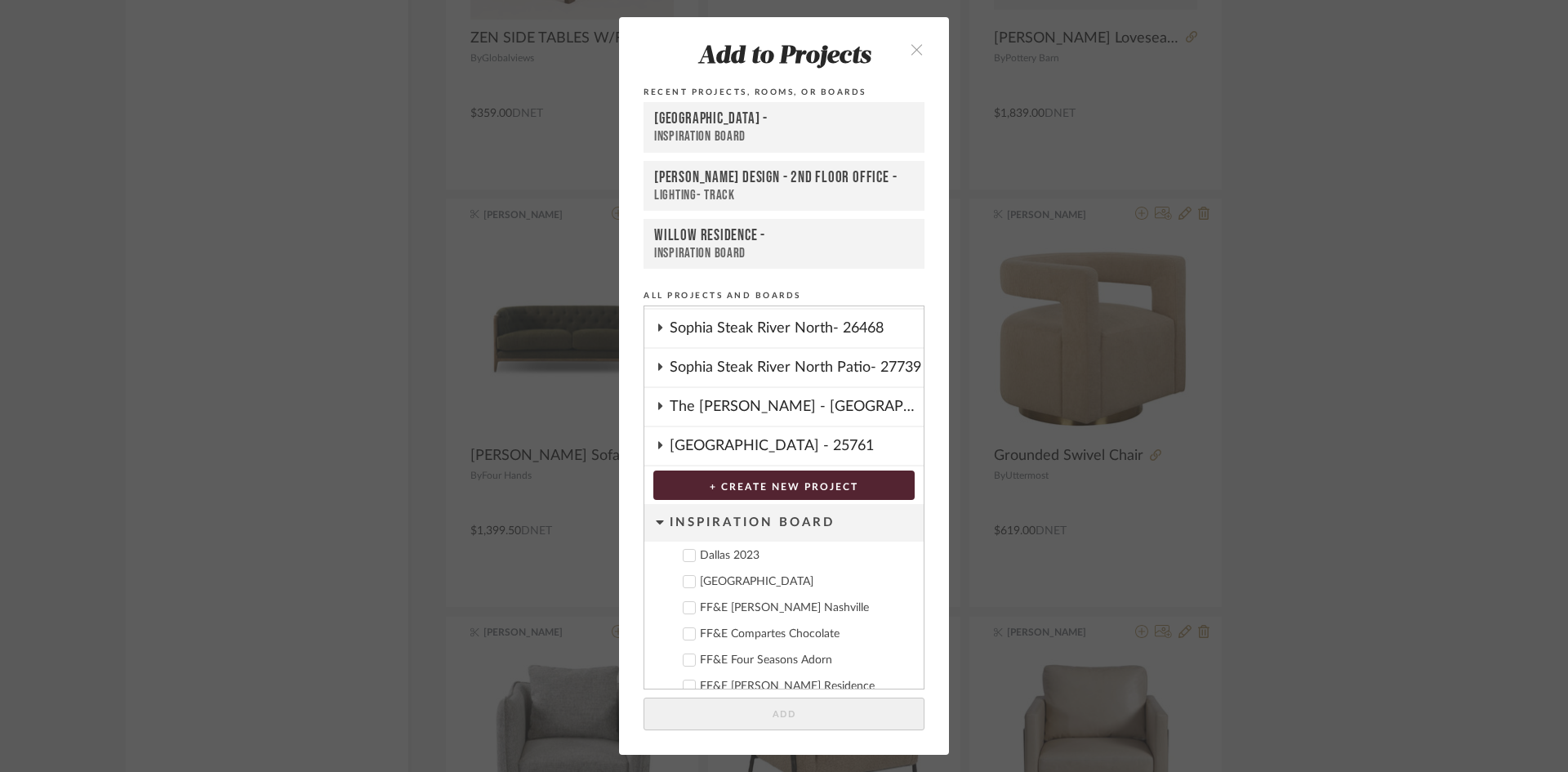
click at [736, 581] on div "Deere Park" at bounding box center [805, 582] width 210 height 14
click at [841, 715] on button "Add" at bounding box center [784, 714] width 281 height 34
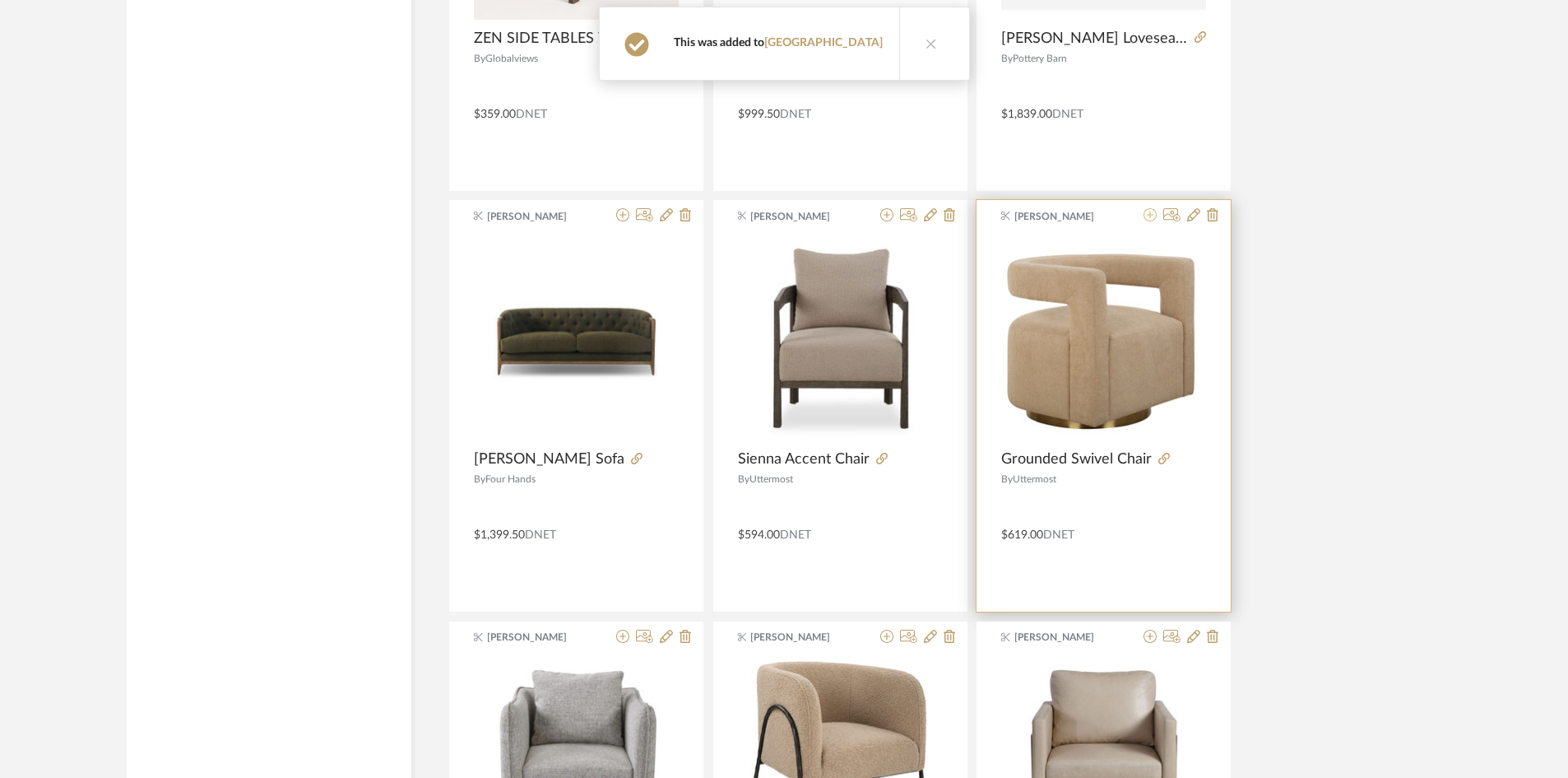
click at [1150, 212] on icon at bounding box center [1151, 215] width 14 height 14
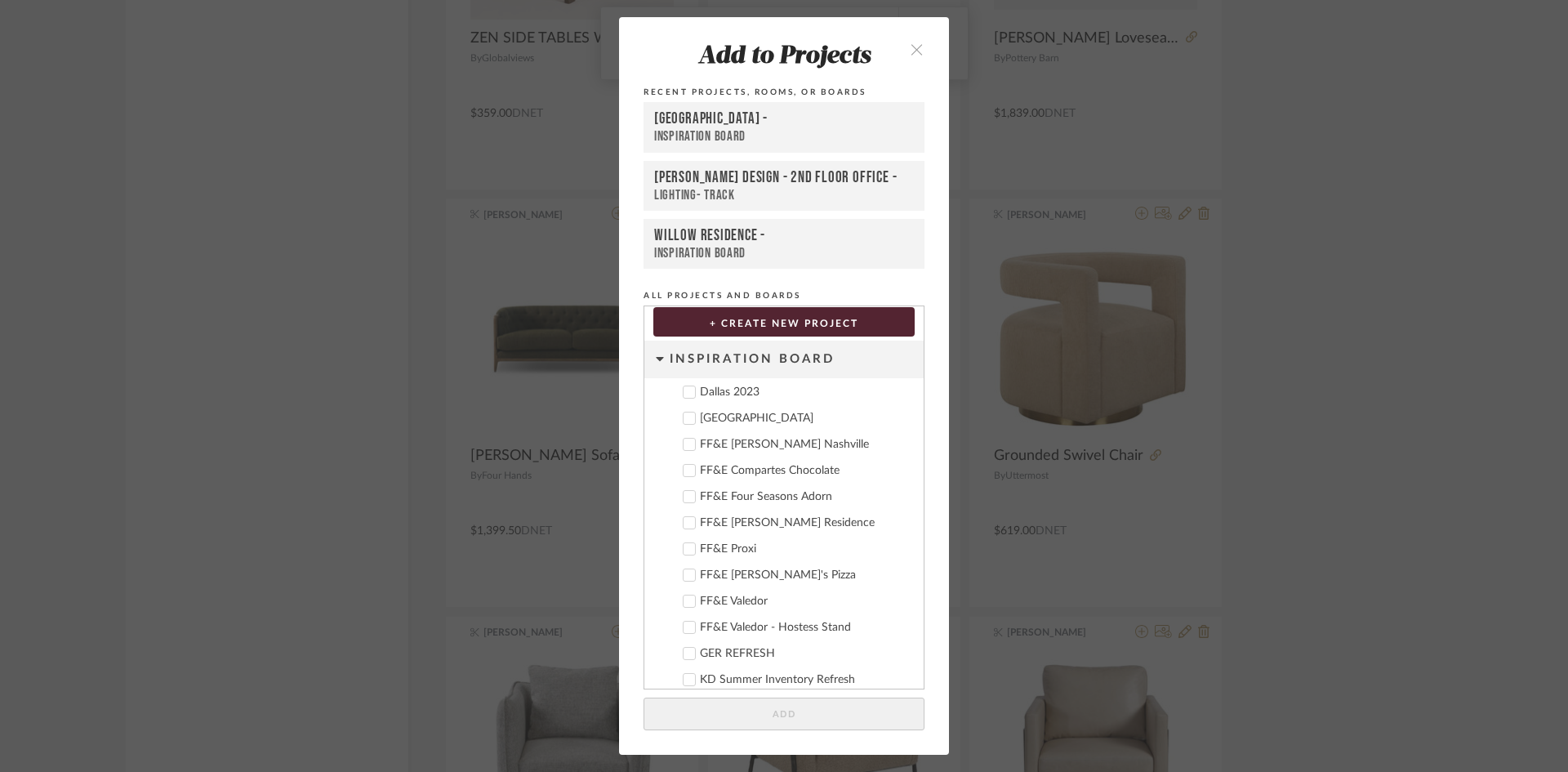
click at [726, 416] on div "Deere Park" at bounding box center [805, 419] width 210 height 14
click at [787, 721] on button "Add" at bounding box center [784, 714] width 281 height 34
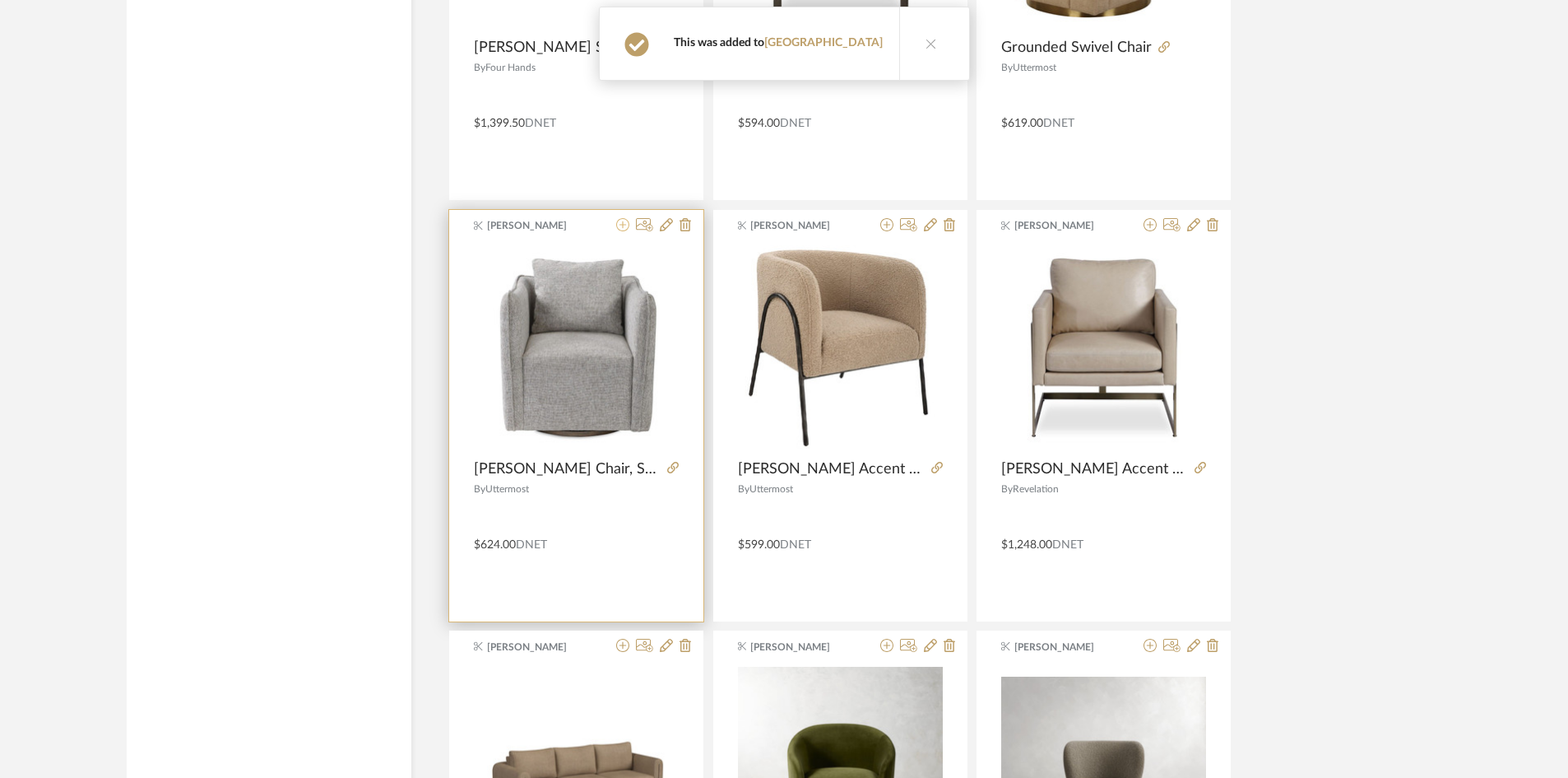
click at [618, 224] on icon at bounding box center [623, 225] width 14 height 14
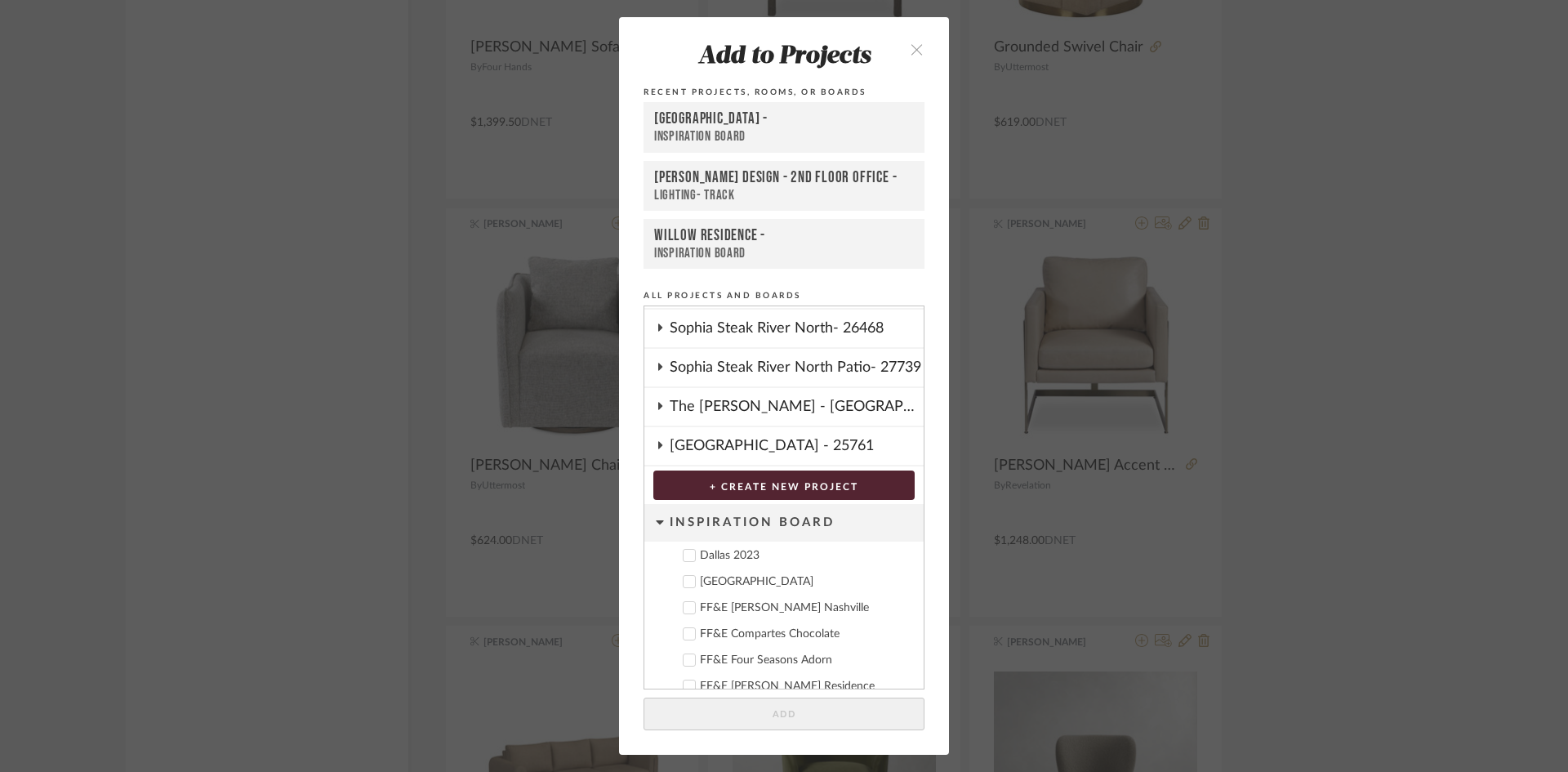
click at [729, 587] on div "Deere Park" at bounding box center [805, 582] width 210 height 14
click at [811, 713] on button "Add" at bounding box center [784, 714] width 281 height 34
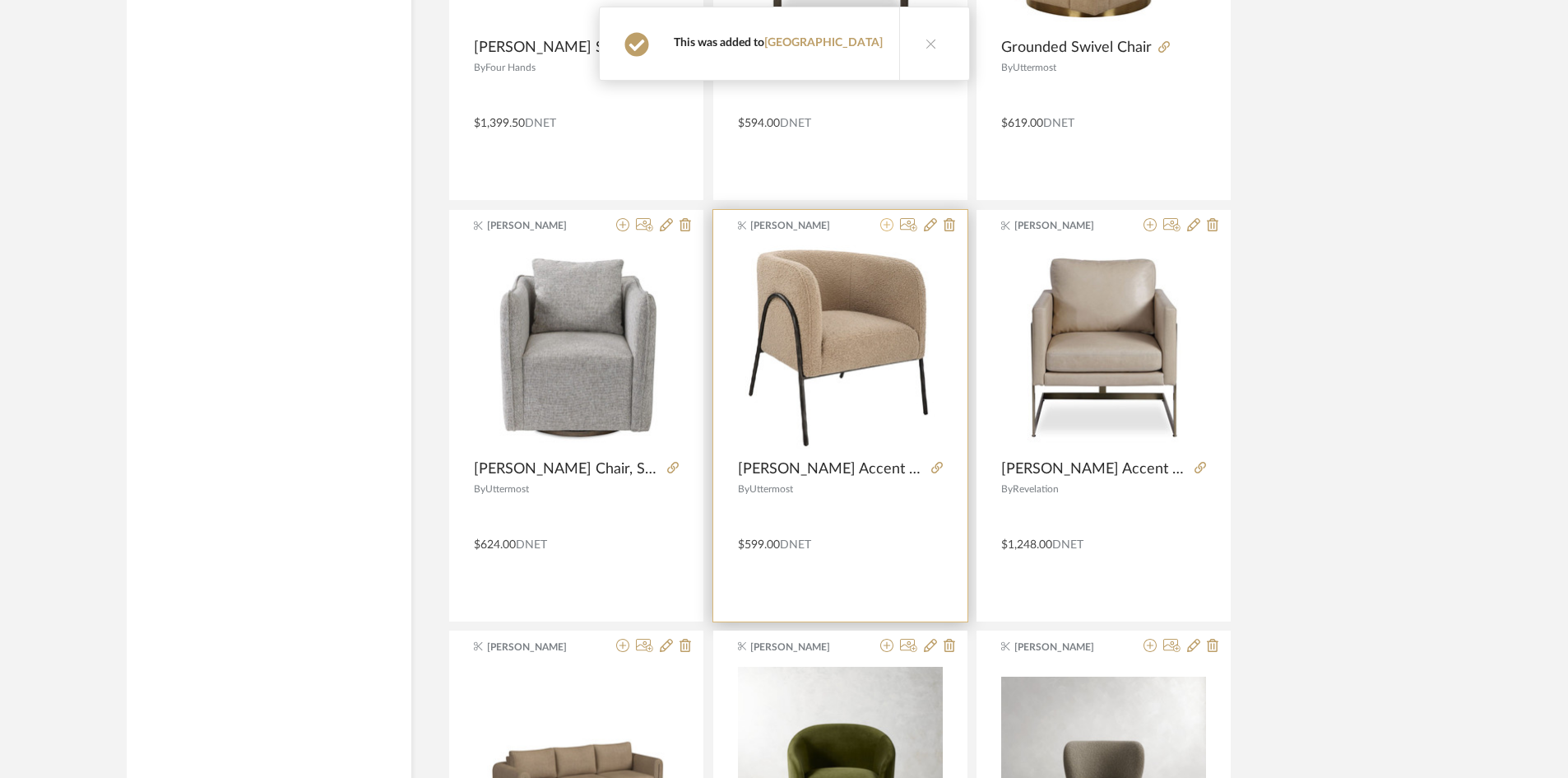
click at [891, 228] on icon at bounding box center [888, 225] width 14 height 14
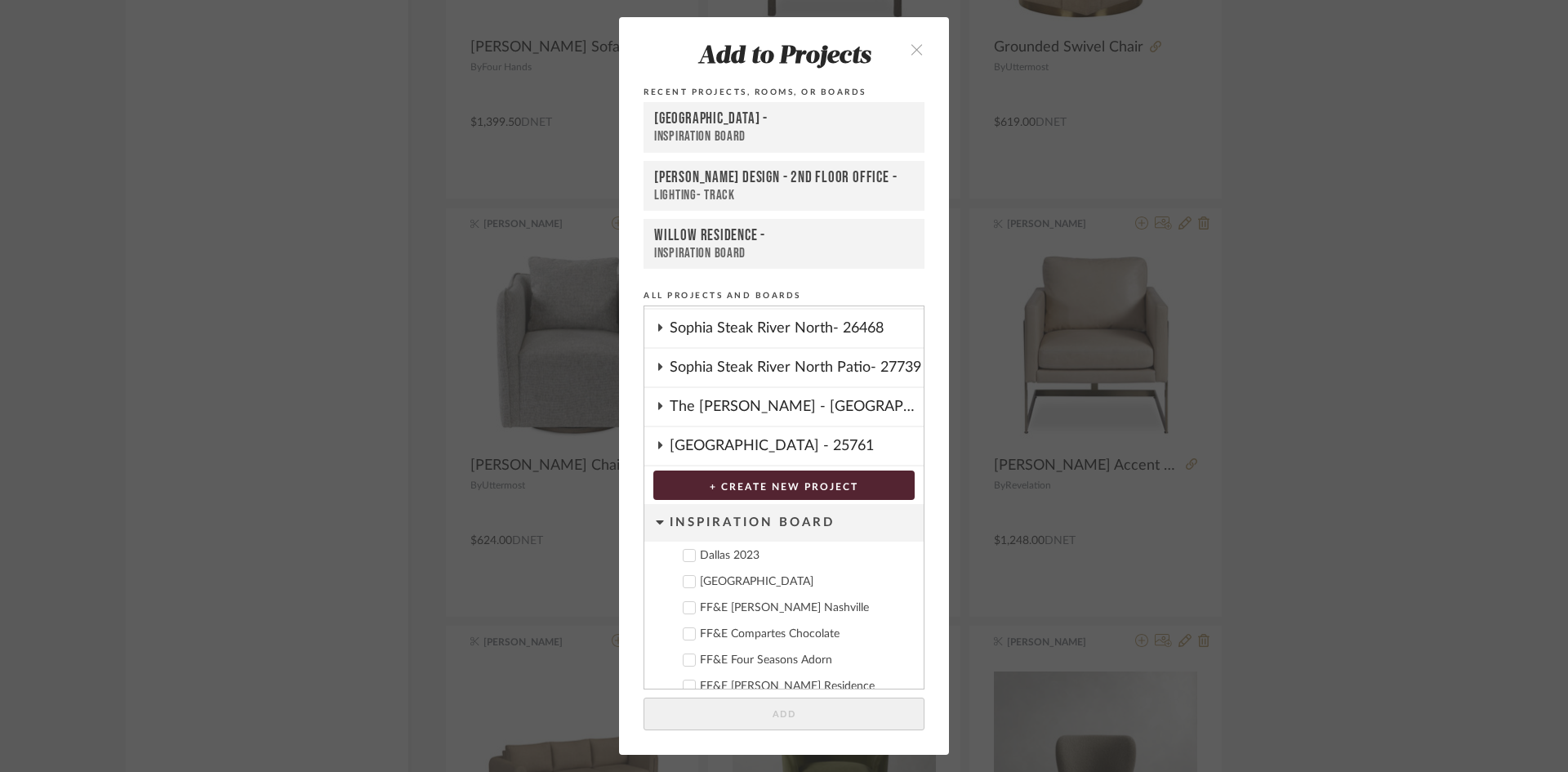
drag, startPoint x: 727, startPoint y: 581, endPoint x: 745, endPoint y: 594, distance: 22.2
click at [729, 585] on div "Deere Park" at bounding box center [805, 582] width 210 height 14
click at [827, 721] on button "Add" at bounding box center [784, 714] width 281 height 34
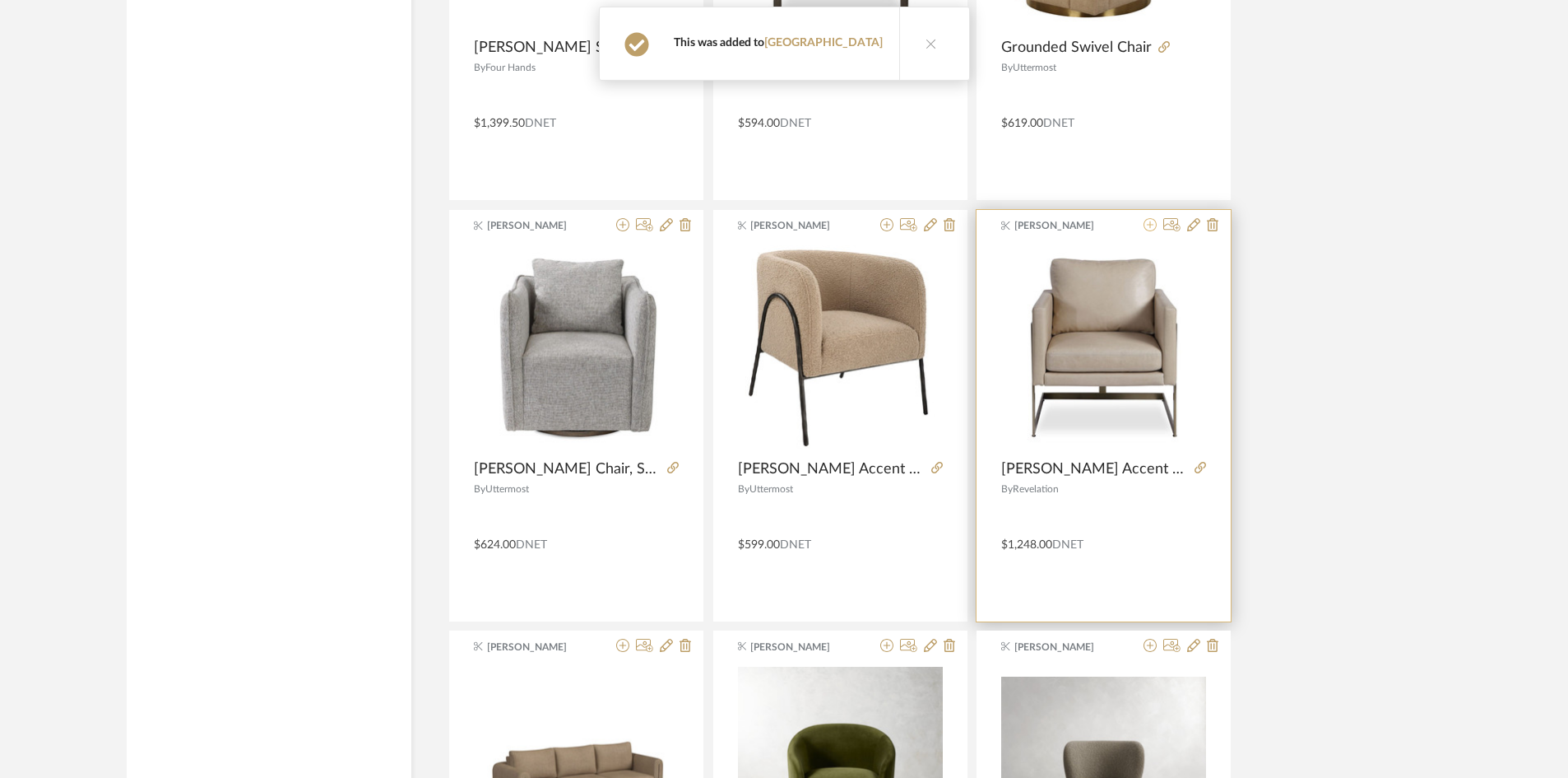
click at [1145, 223] on icon at bounding box center [1151, 225] width 14 height 14
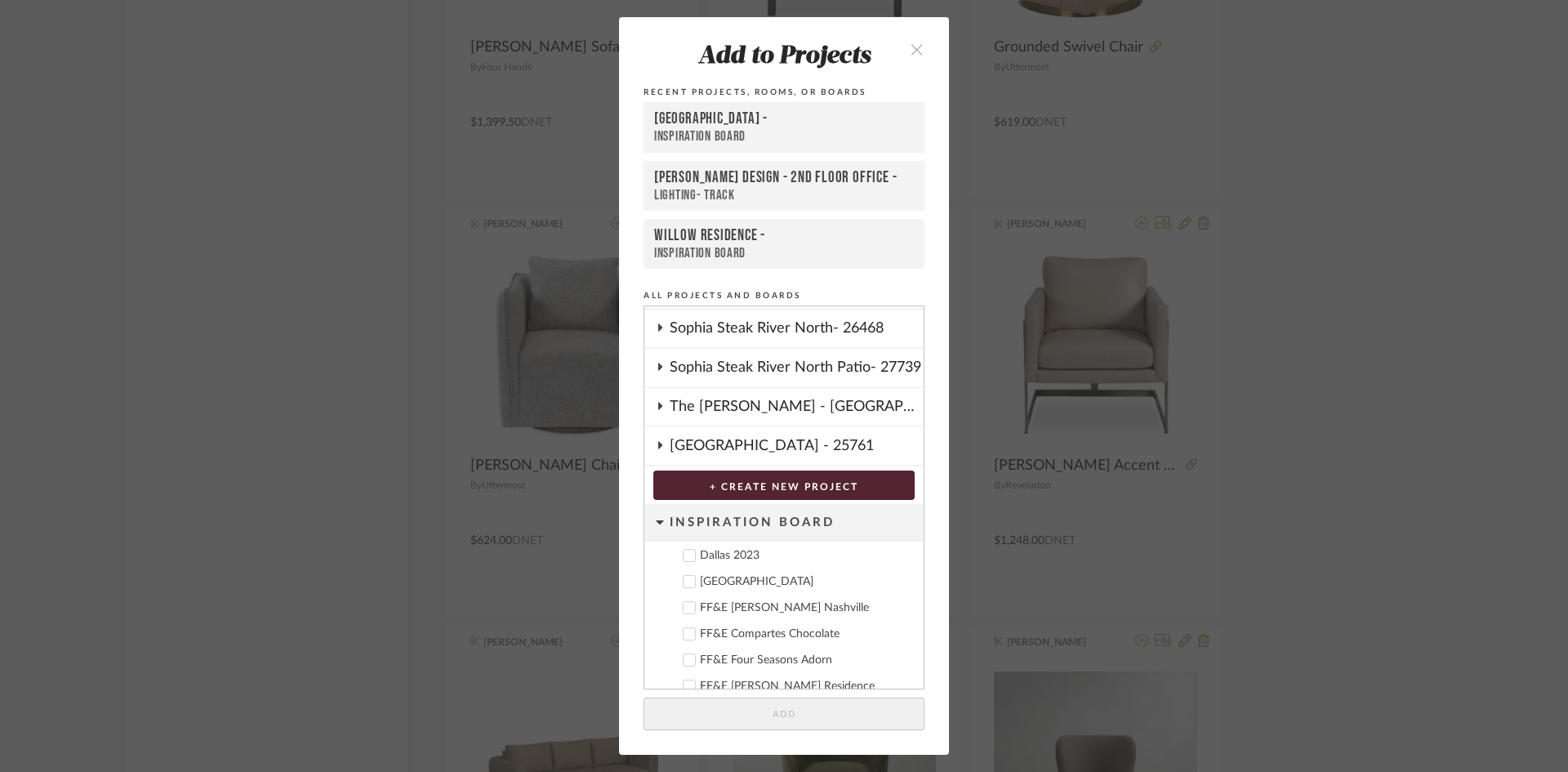
click at [721, 588] on div "Deere Park" at bounding box center [805, 582] width 210 height 14
click at [760, 690] on add-to "Add to Projects Recent Projects, Rooms, or Boards Deere Park - Inspiration Boar…" at bounding box center [784, 386] width 330 height 737
click at [753, 703] on button "Add" at bounding box center [784, 714] width 281 height 34
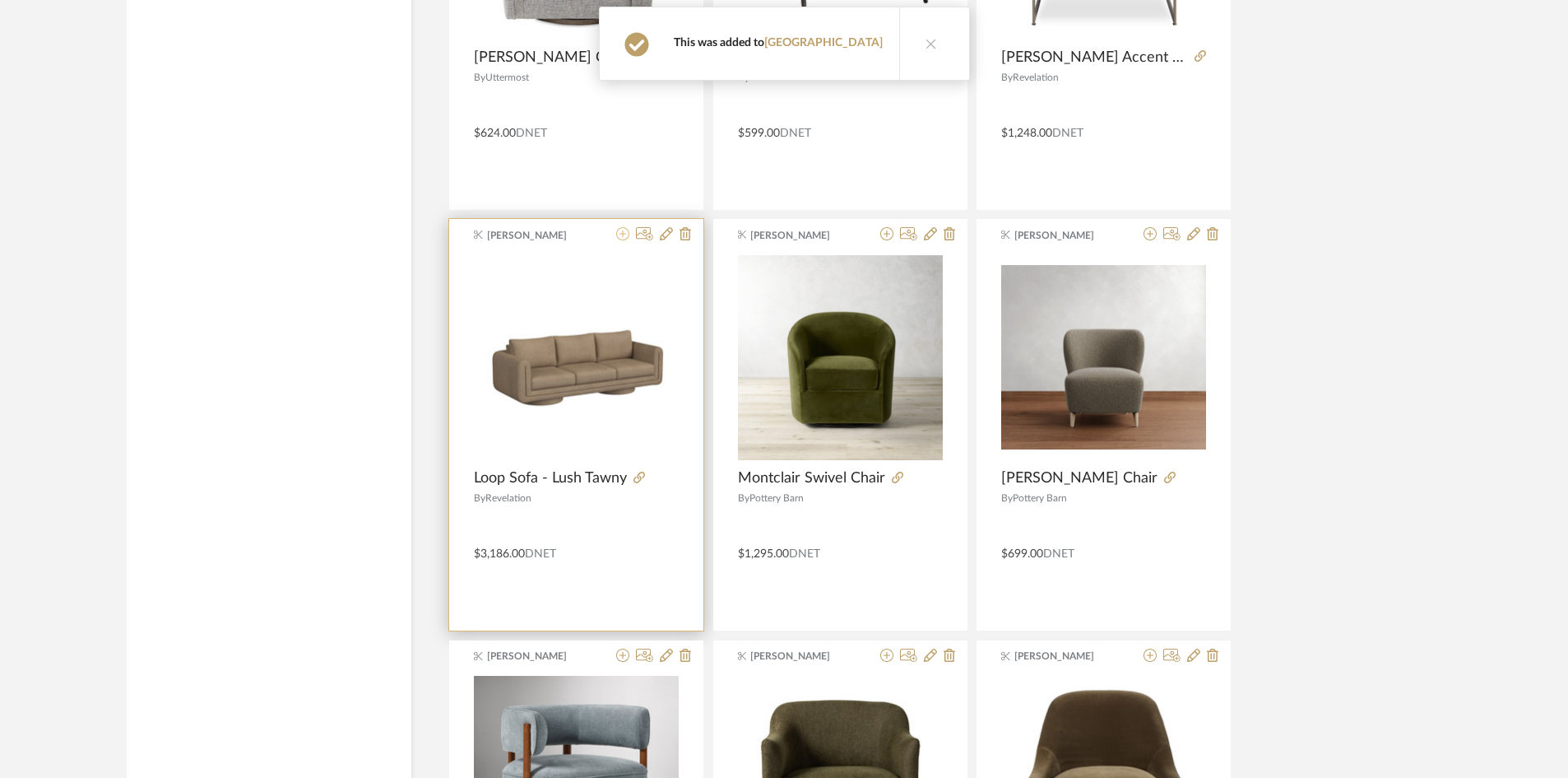
click at [621, 241] on button at bounding box center [623, 235] width 14 height 16
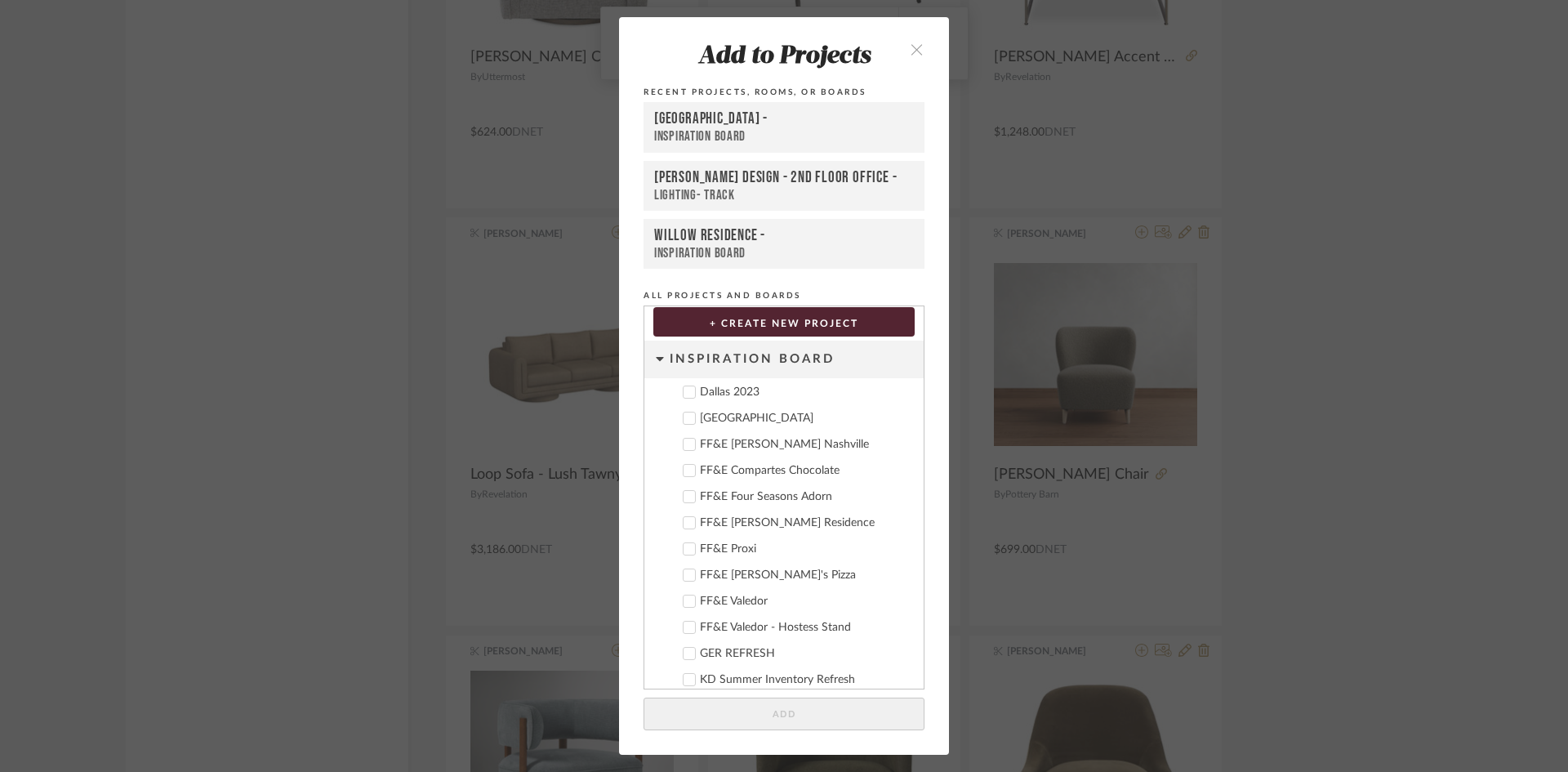
click at [724, 420] on div "Deere Park" at bounding box center [805, 419] width 210 height 14
click at [834, 725] on button "Add" at bounding box center [784, 714] width 281 height 34
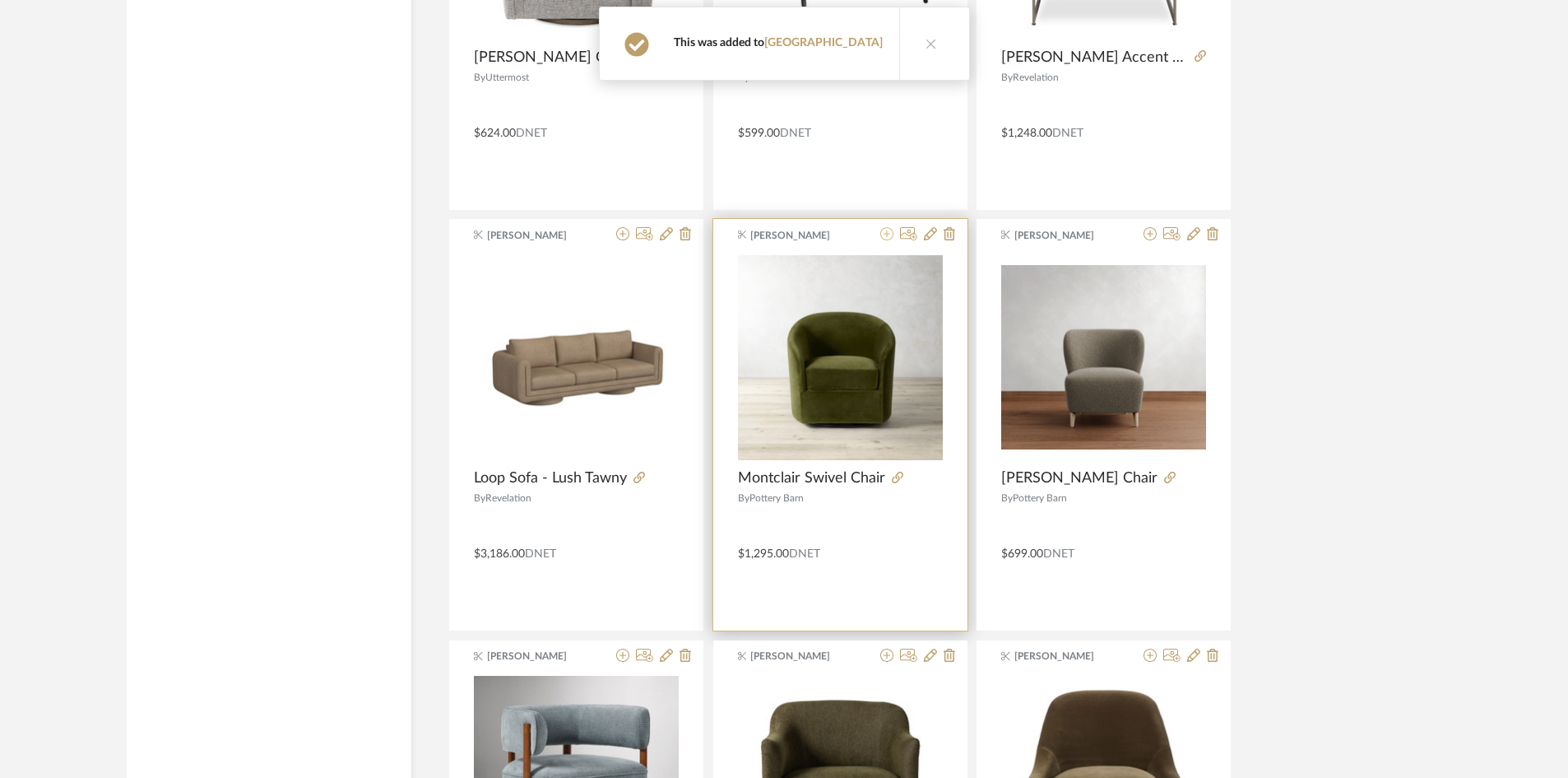
click at [887, 238] on icon at bounding box center [888, 234] width 14 height 14
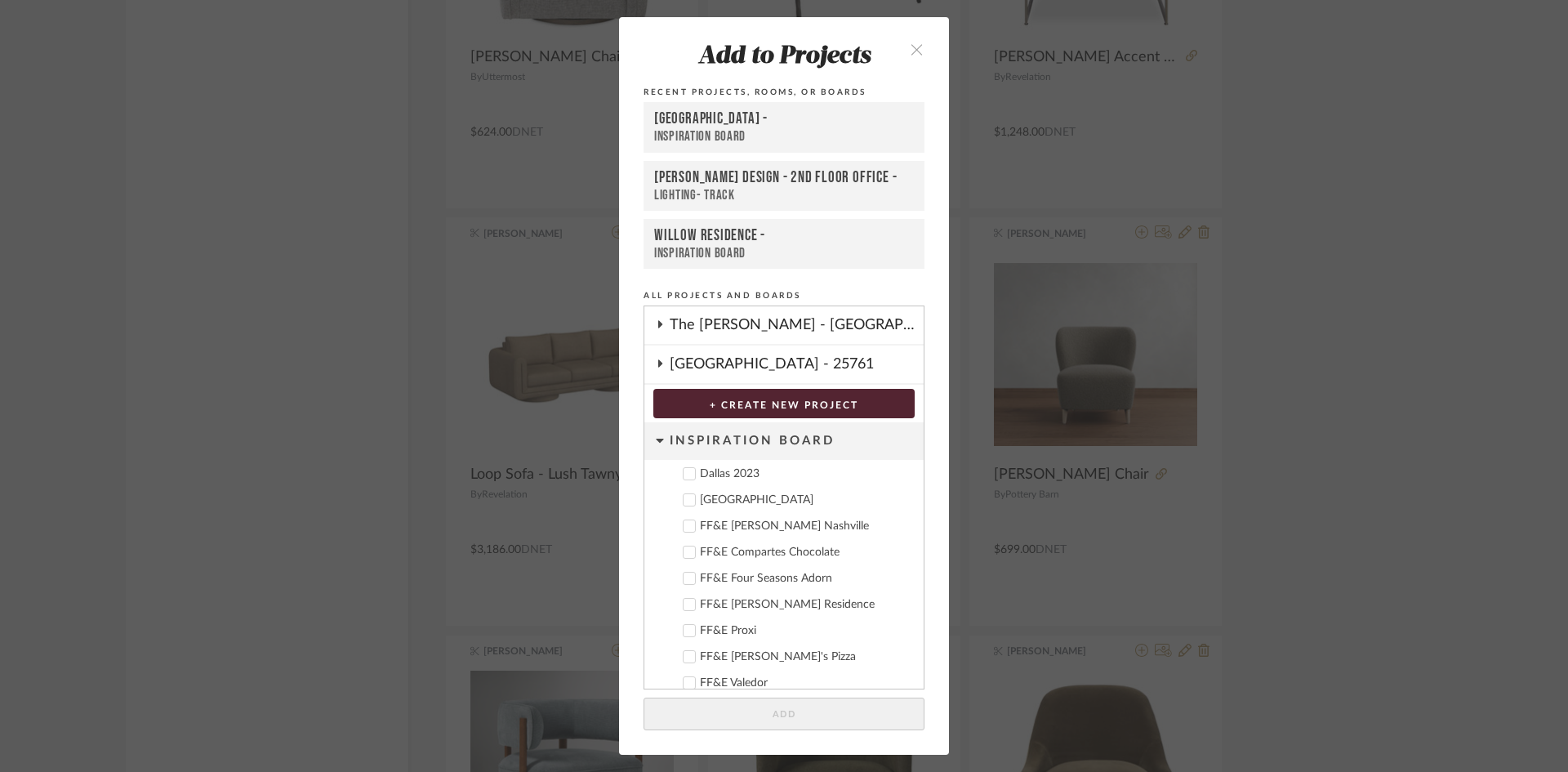
click at [736, 504] on div "Deere Park" at bounding box center [805, 500] width 210 height 14
click at [856, 718] on button "Add" at bounding box center [784, 714] width 281 height 34
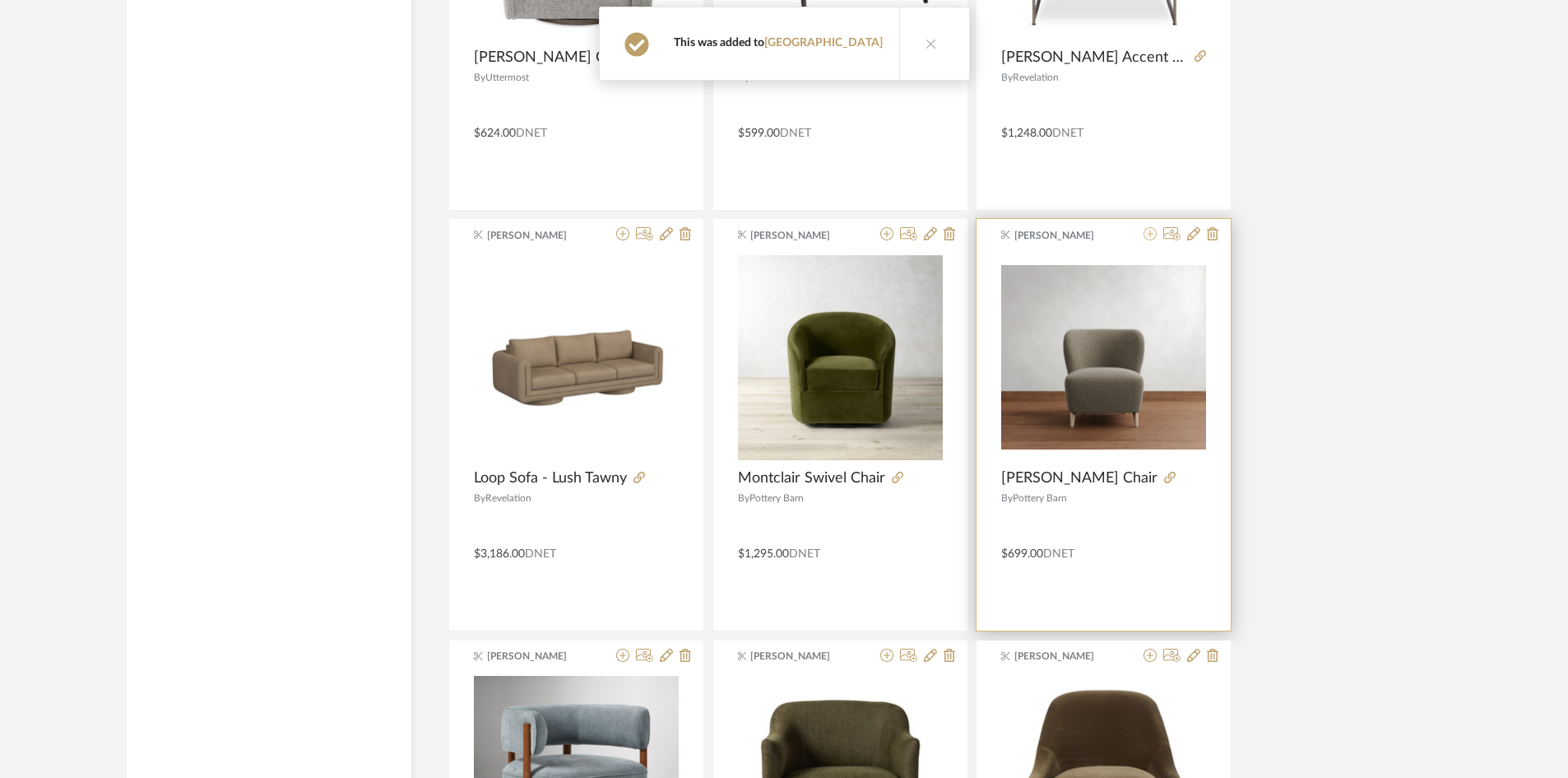
click at [1149, 239] on icon at bounding box center [1151, 234] width 14 height 14
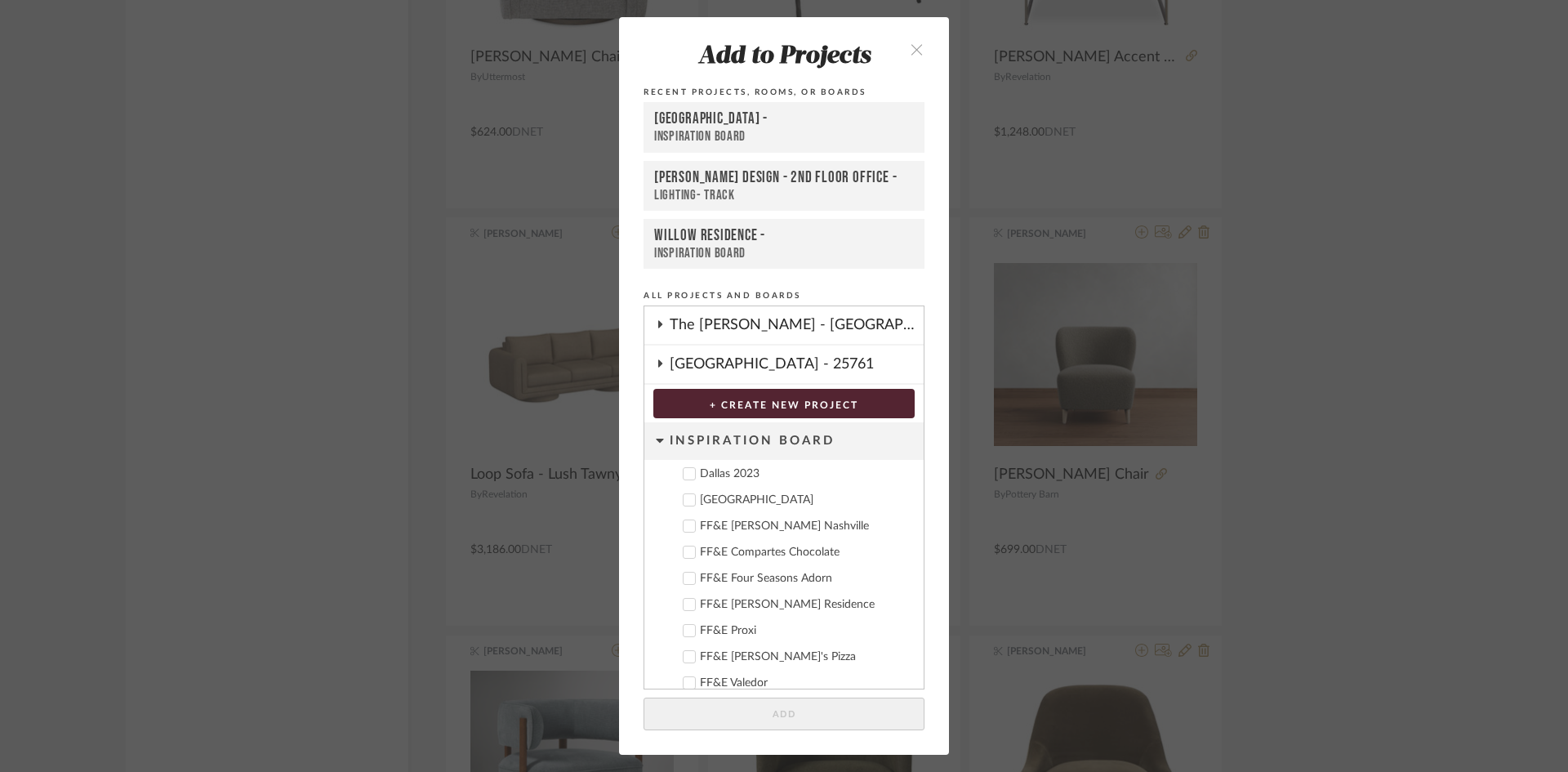
click at [713, 495] on div "Deere Park" at bounding box center [805, 500] width 210 height 14
click at [763, 708] on button "Add" at bounding box center [784, 714] width 281 height 34
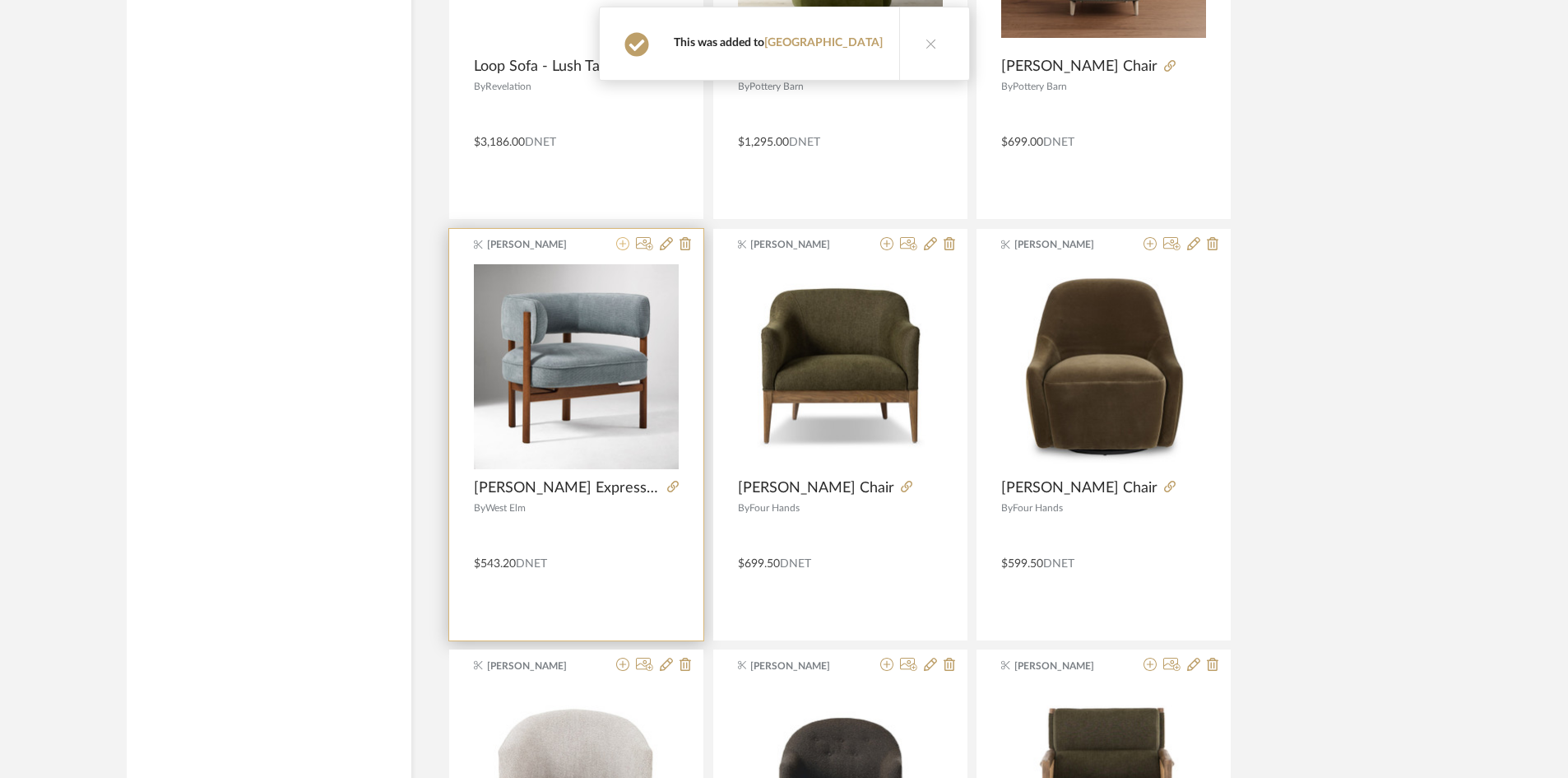
click at [629, 249] on icon at bounding box center [623, 244] width 14 height 14
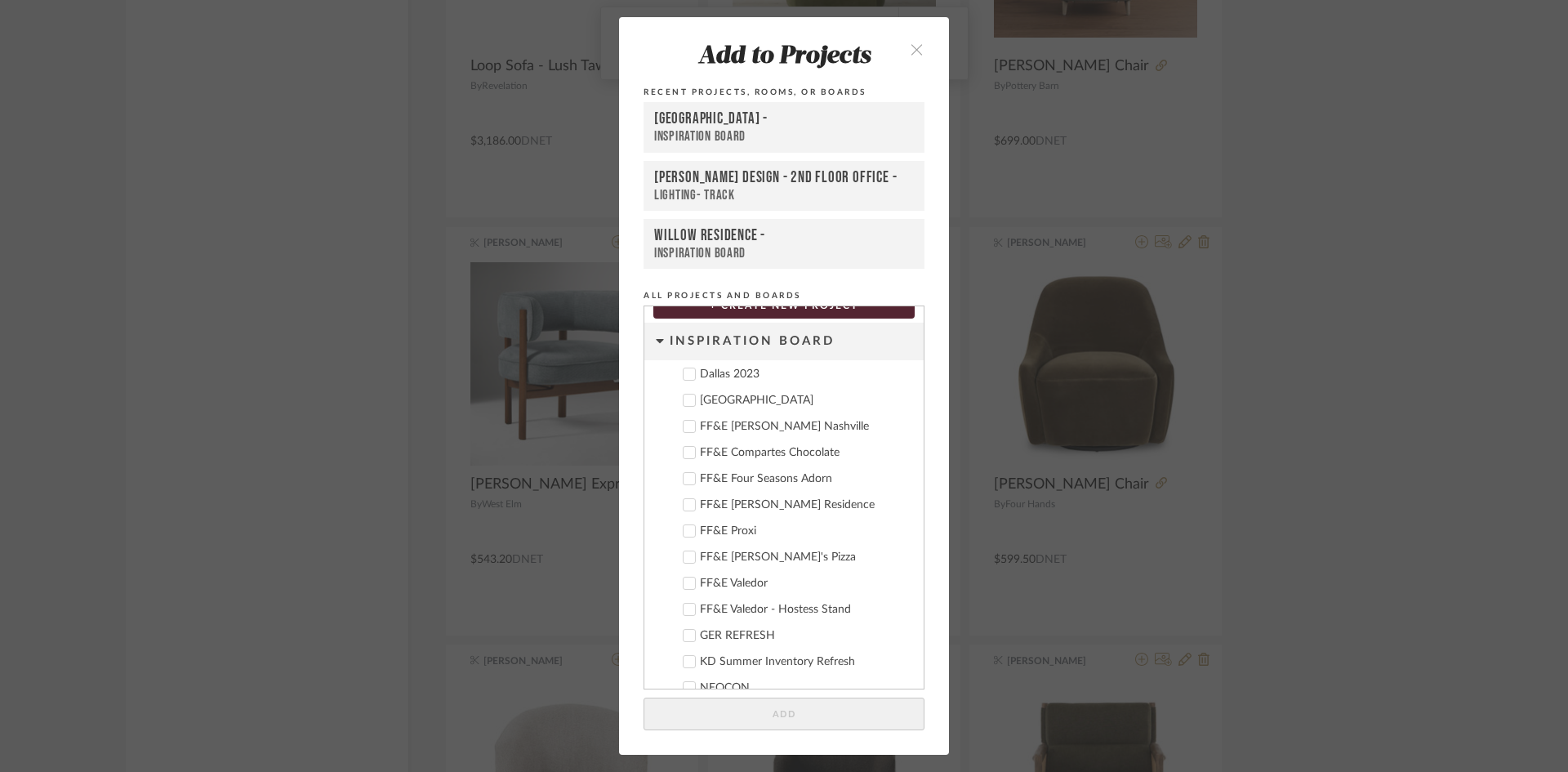
click at [736, 406] on div "Deere Park" at bounding box center [805, 400] width 210 height 14
click at [772, 705] on button "Add" at bounding box center [784, 714] width 281 height 34
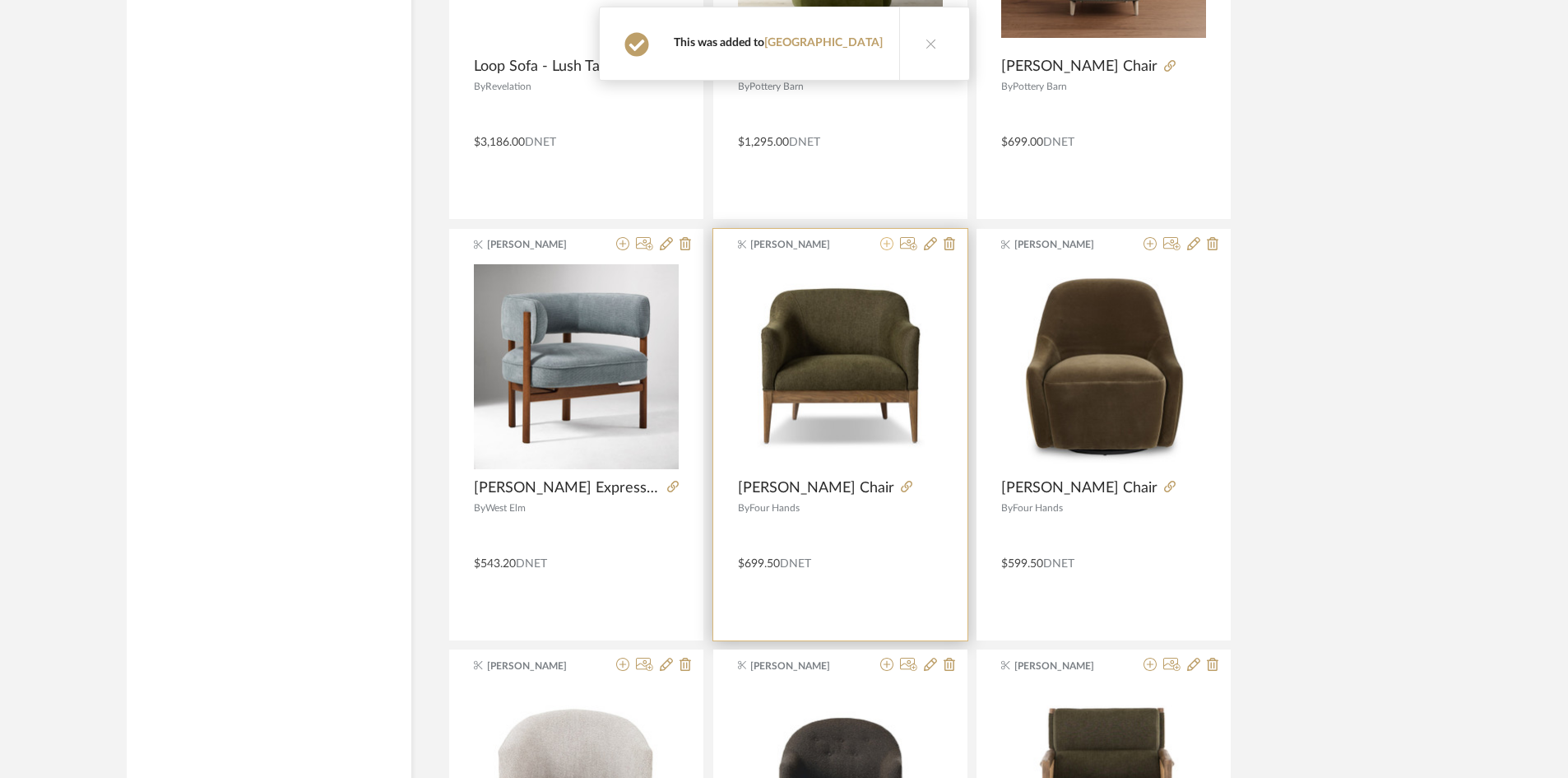
click at [883, 244] on icon at bounding box center [888, 244] width 14 height 14
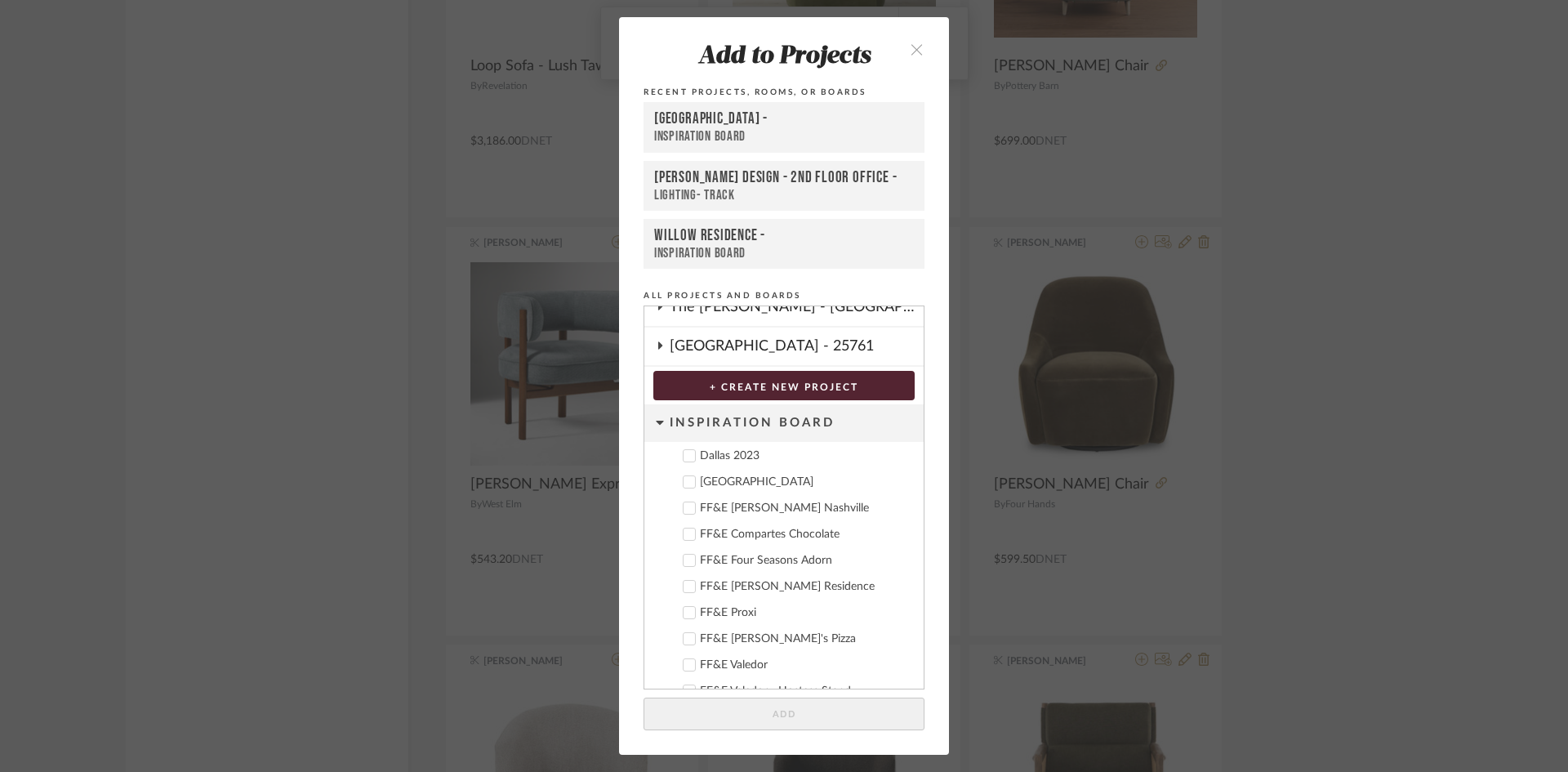
drag, startPoint x: 708, startPoint y: 484, endPoint x: 839, endPoint y: 673, distance: 230.0
click at [709, 484] on div "Deere Park" at bounding box center [805, 482] width 210 height 14
click at [827, 712] on button "Add" at bounding box center [784, 714] width 281 height 34
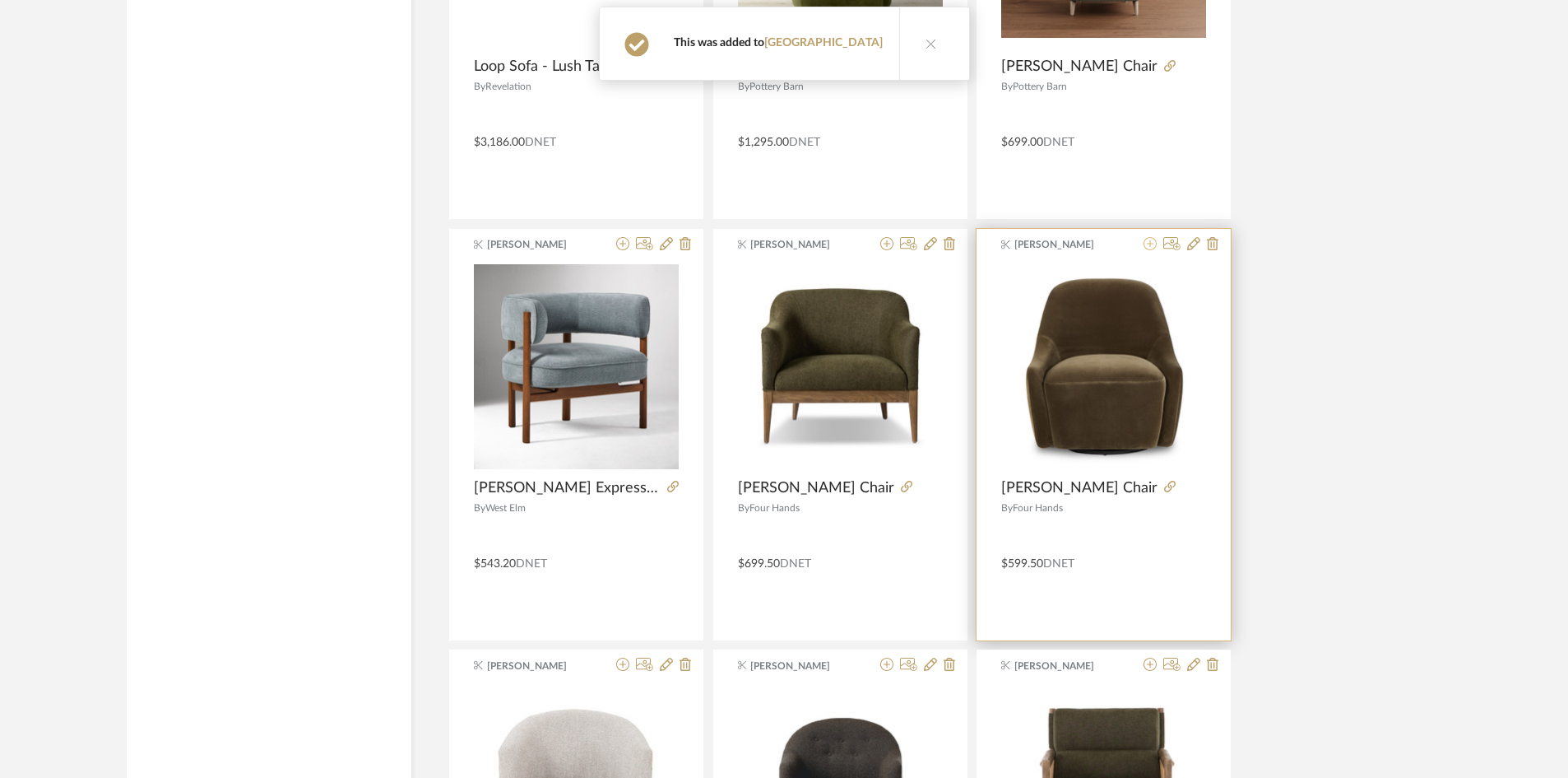
click at [1155, 244] on icon at bounding box center [1151, 244] width 14 height 14
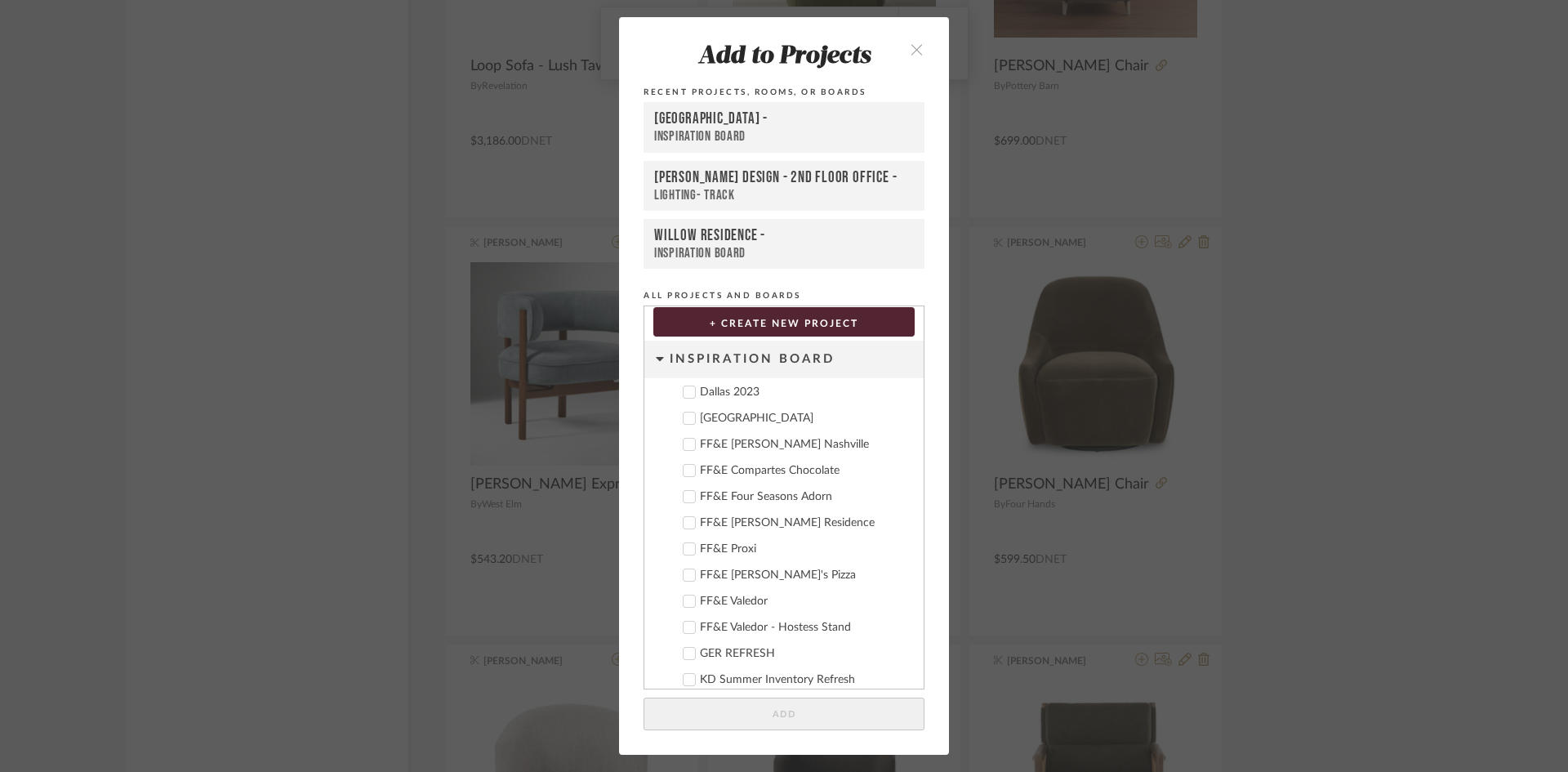
click at [731, 412] on div "Deere Park" at bounding box center [805, 419] width 210 height 14
click at [818, 713] on button "Add" at bounding box center [784, 714] width 281 height 34
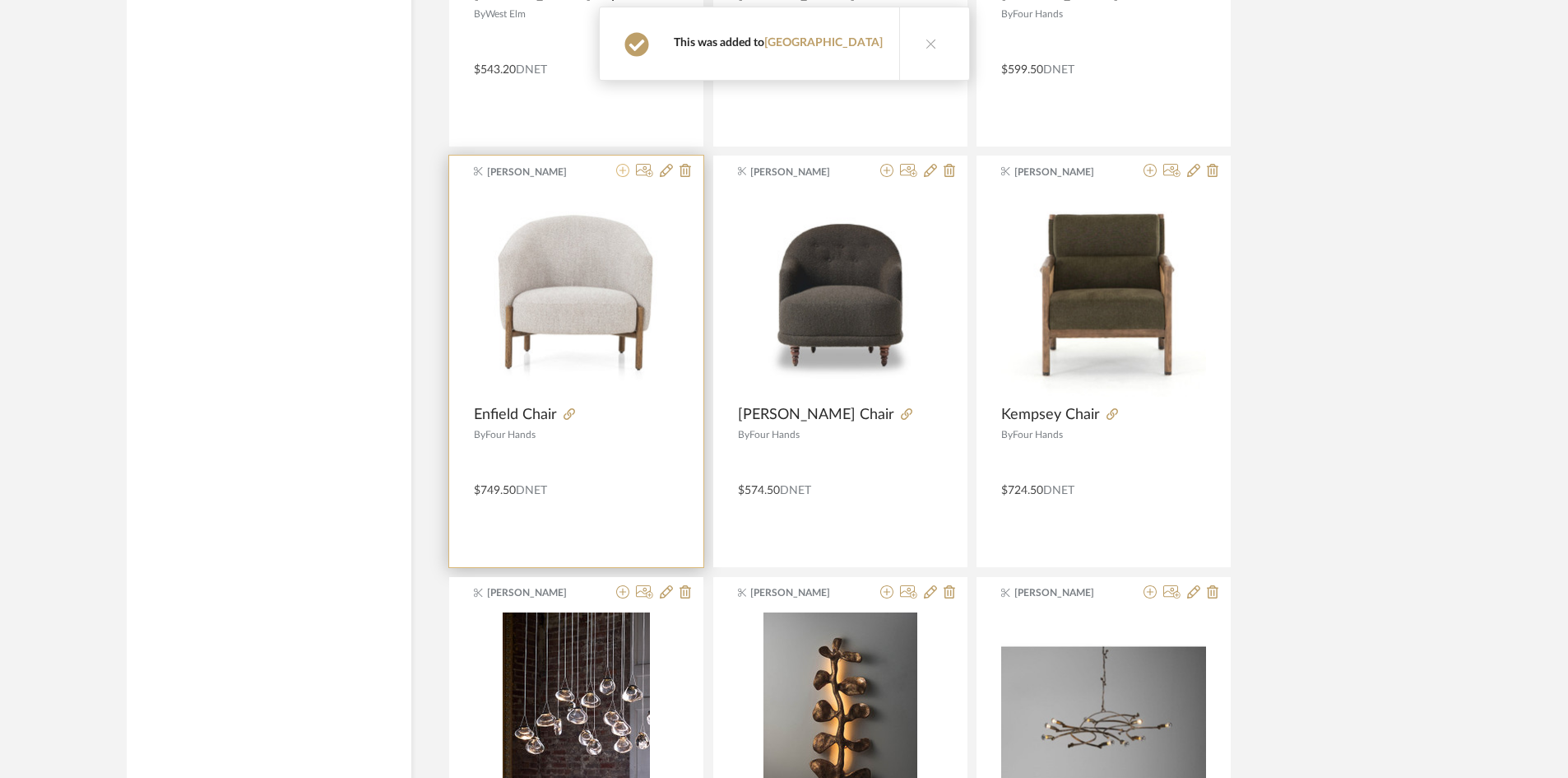
click at [623, 173] on icon at bounding box center [623, 170] width 14 height 14
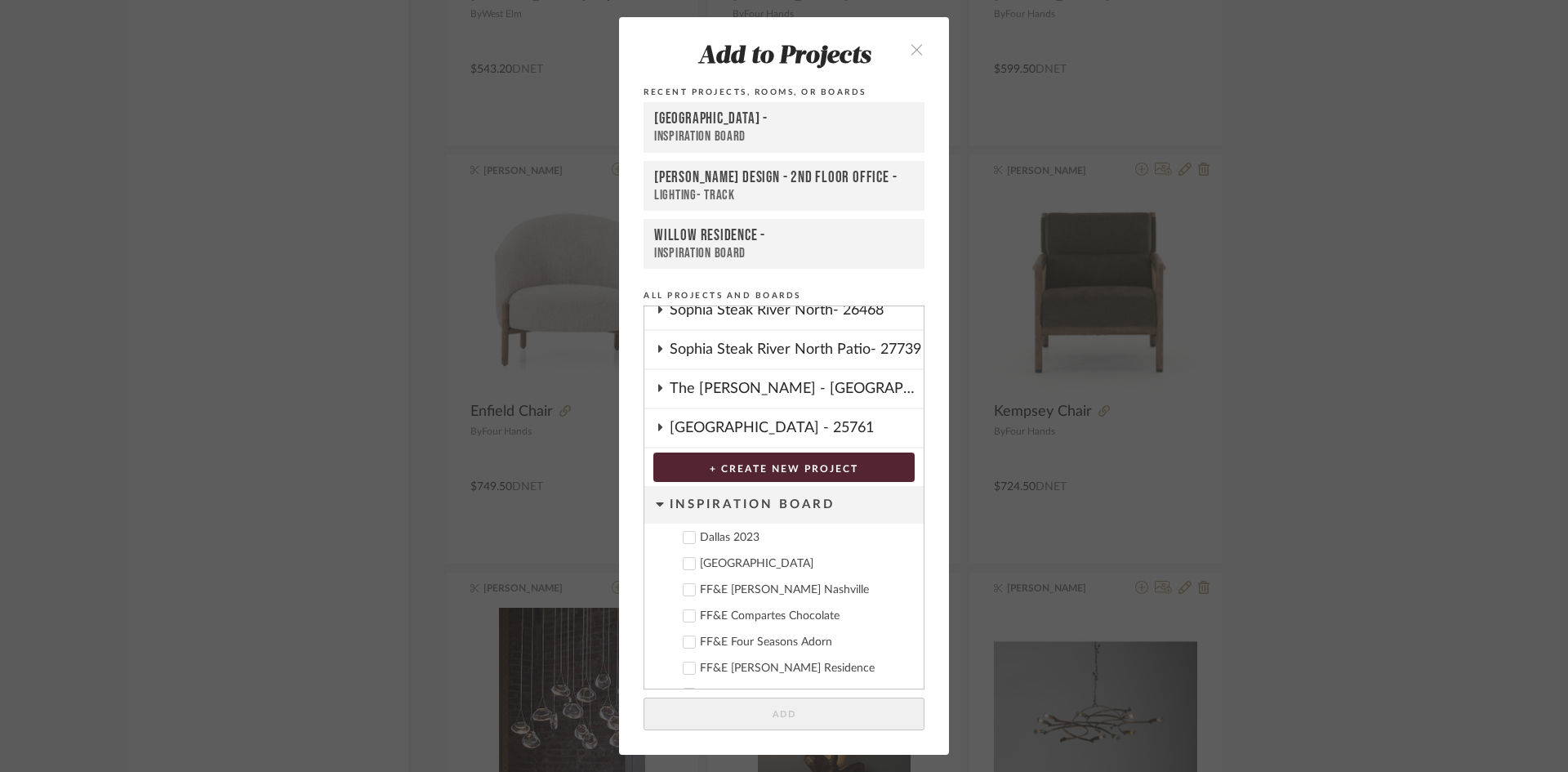
click at [719, 565] on div "Deere Park" at bounding box center [805, 564] width 210 height 14
click at [806, 713] on button "Add" at bounding box center [784, 714] width 281 height 34
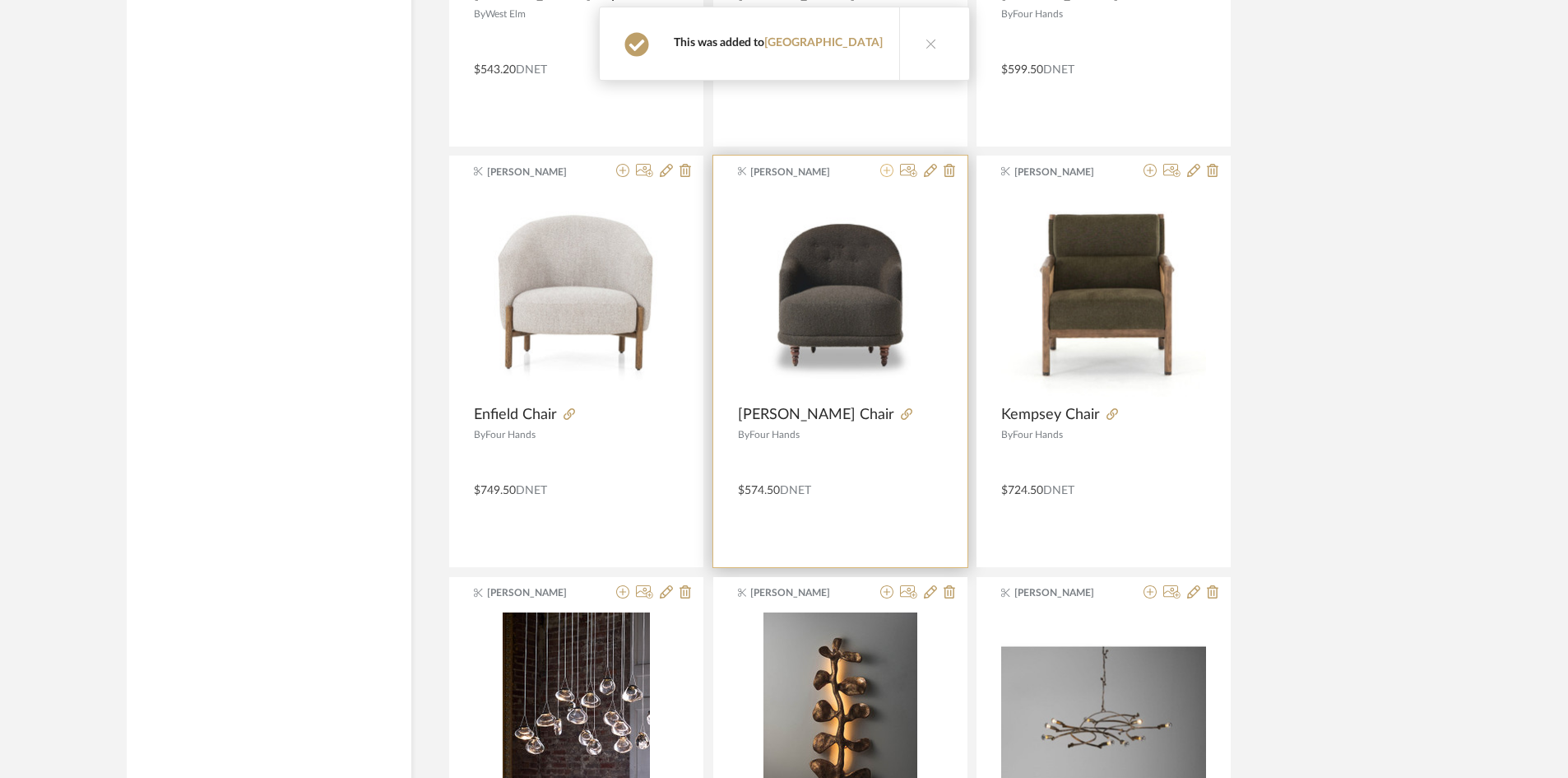
click at [892, 173] on icon at bounding box center [888, 170] width 14 height 14
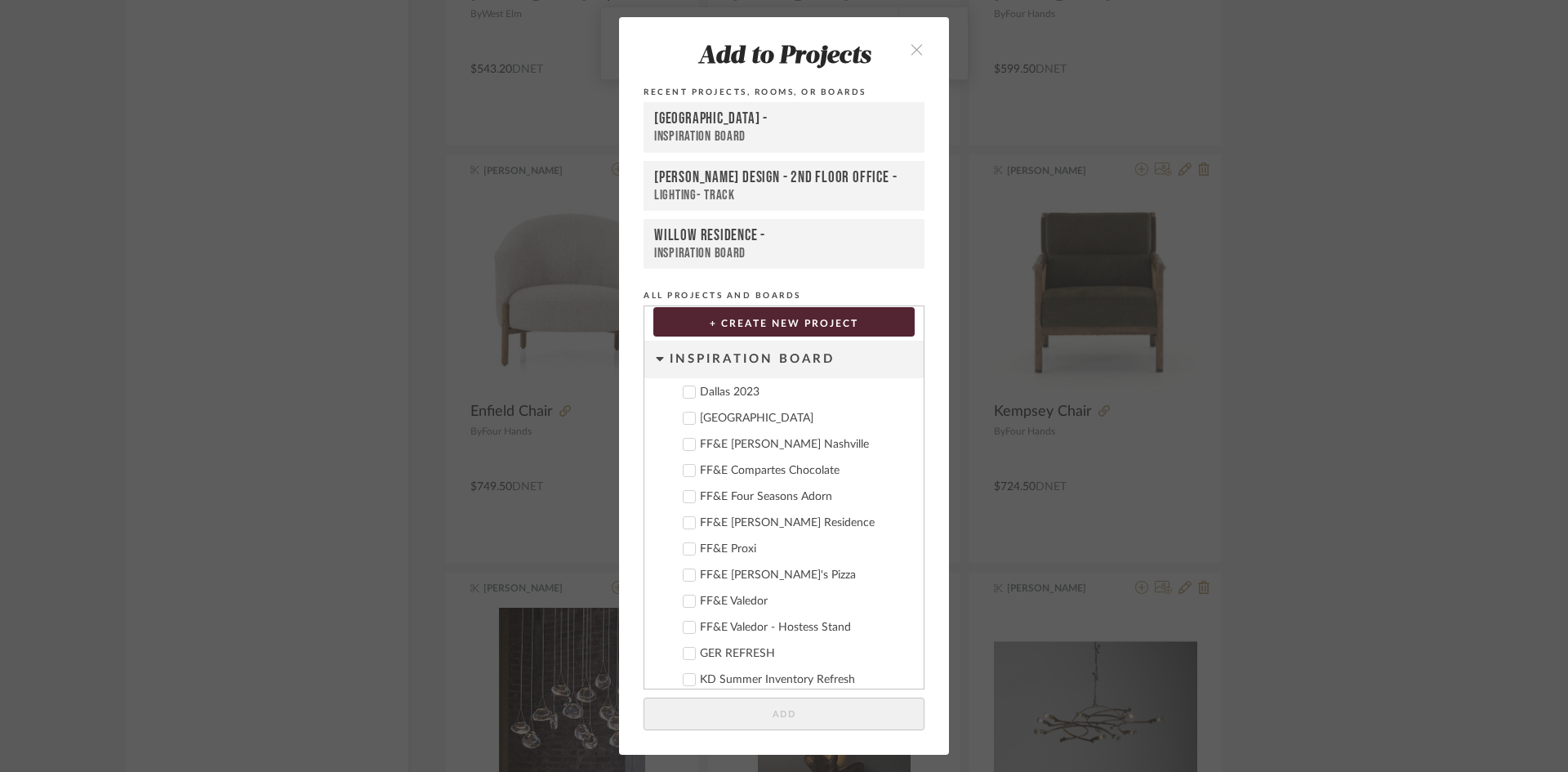
drag, startPoint x: 720, startPoint y: 417, endPoint x: 731, endPoint y: 448, distance: 32.9
click at [722, 422] on div "Deere Park" at bounding box center [805, 419] width 210 height 14
click at [798, 705] on button "Add" at bounding box center [784, 714] width 281 height 34
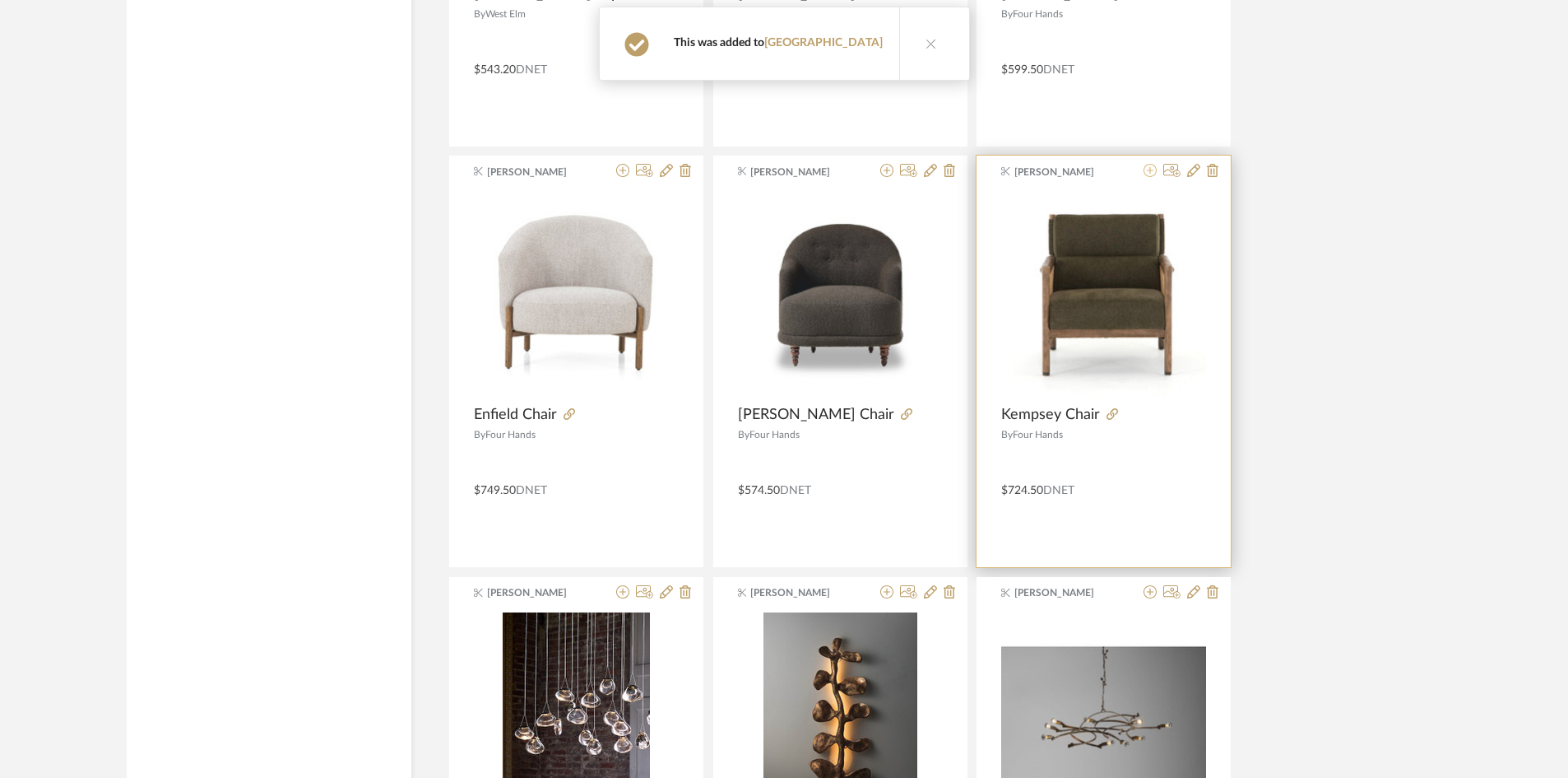
click at [1155, 167] on icon at bounding box center [1151, 170] width 14 height 14
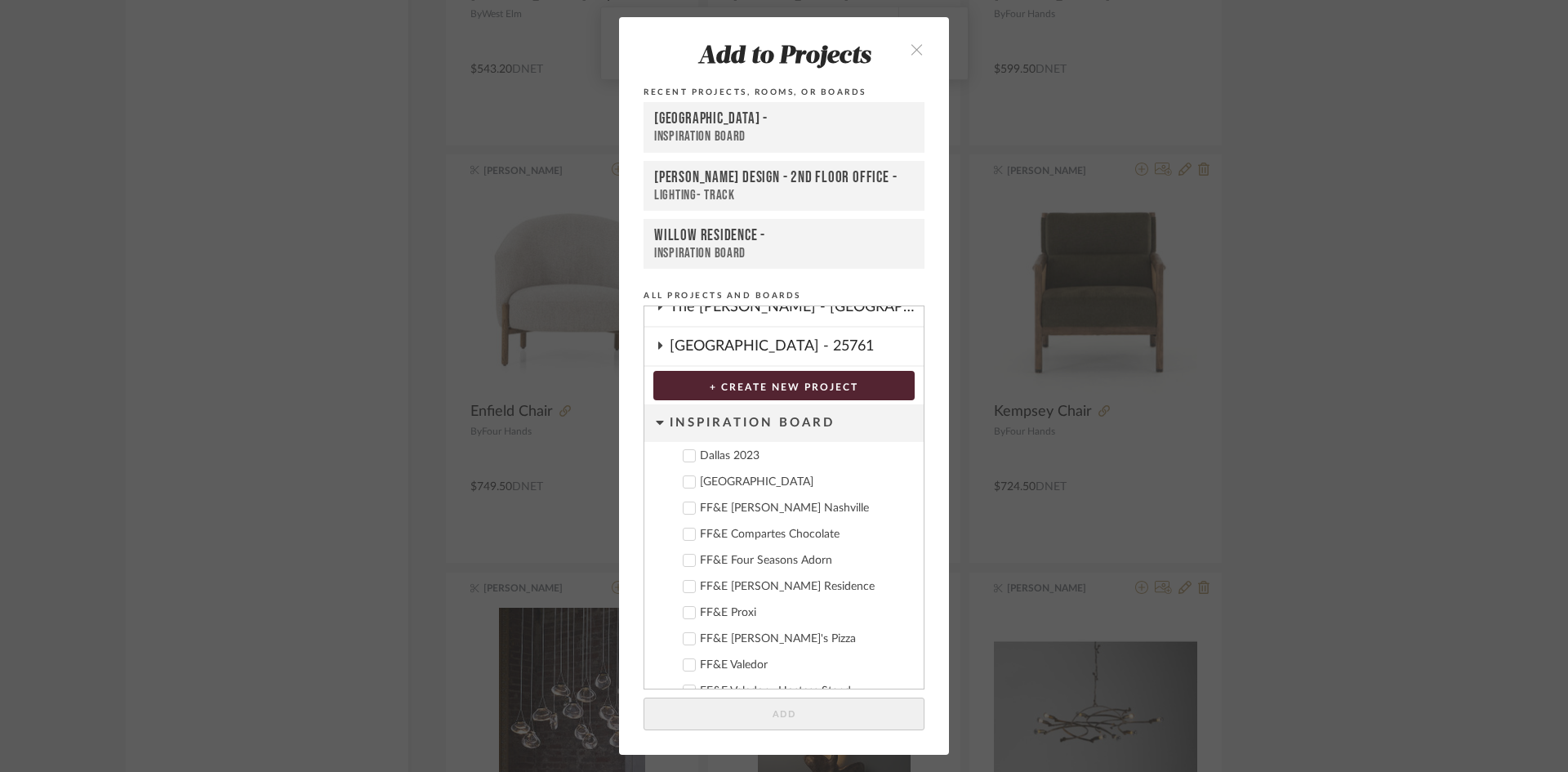
click at [706, 482] on div "Deere Park" at bounding box center [805, 482] width 210 height 14
click at [789, 713] on button "Add" at bounding box center [784, 714] width 281 height 34
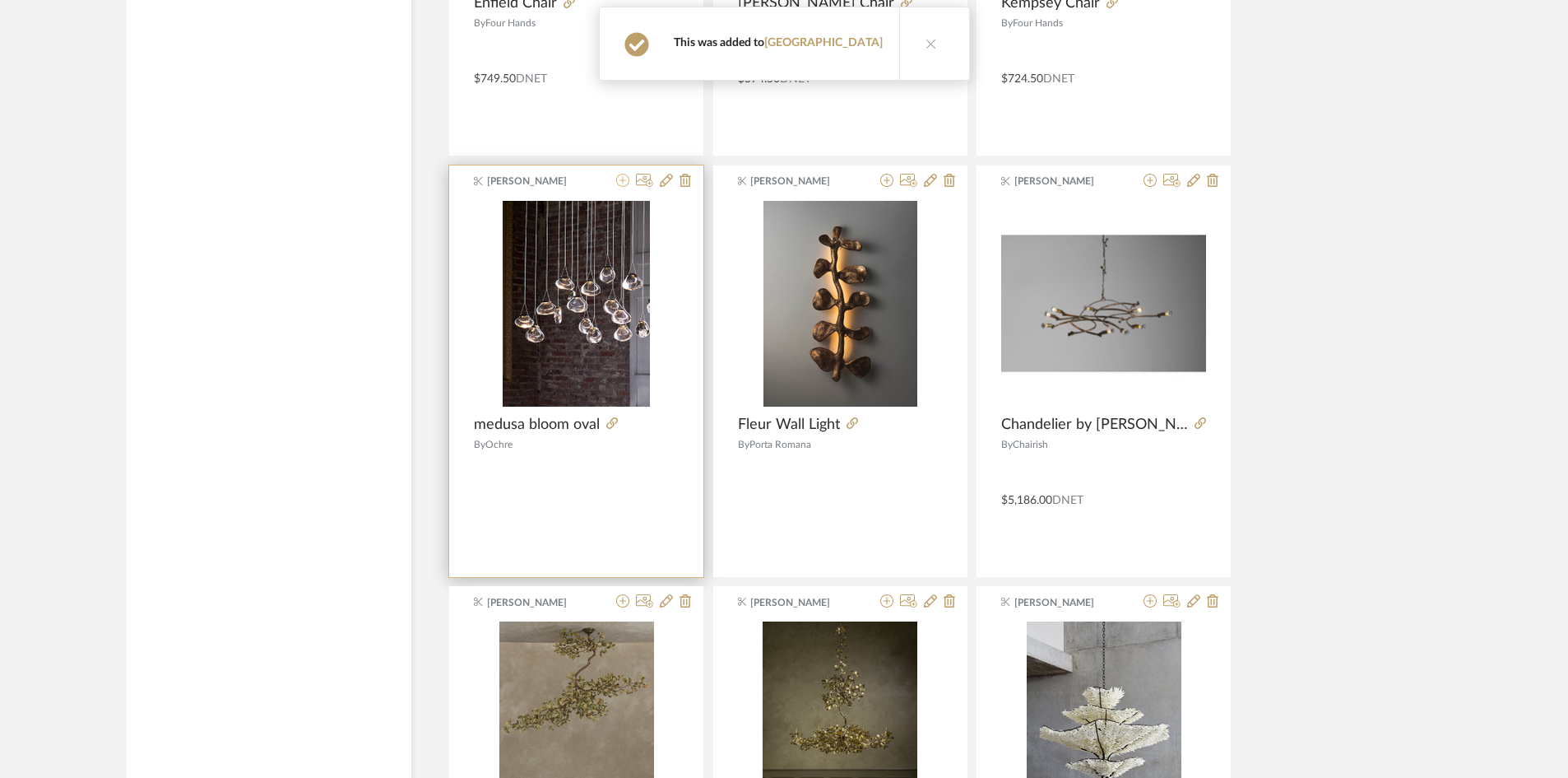
click at [618, 182] on icon at bounding box center [623, 181] width 14 height 14
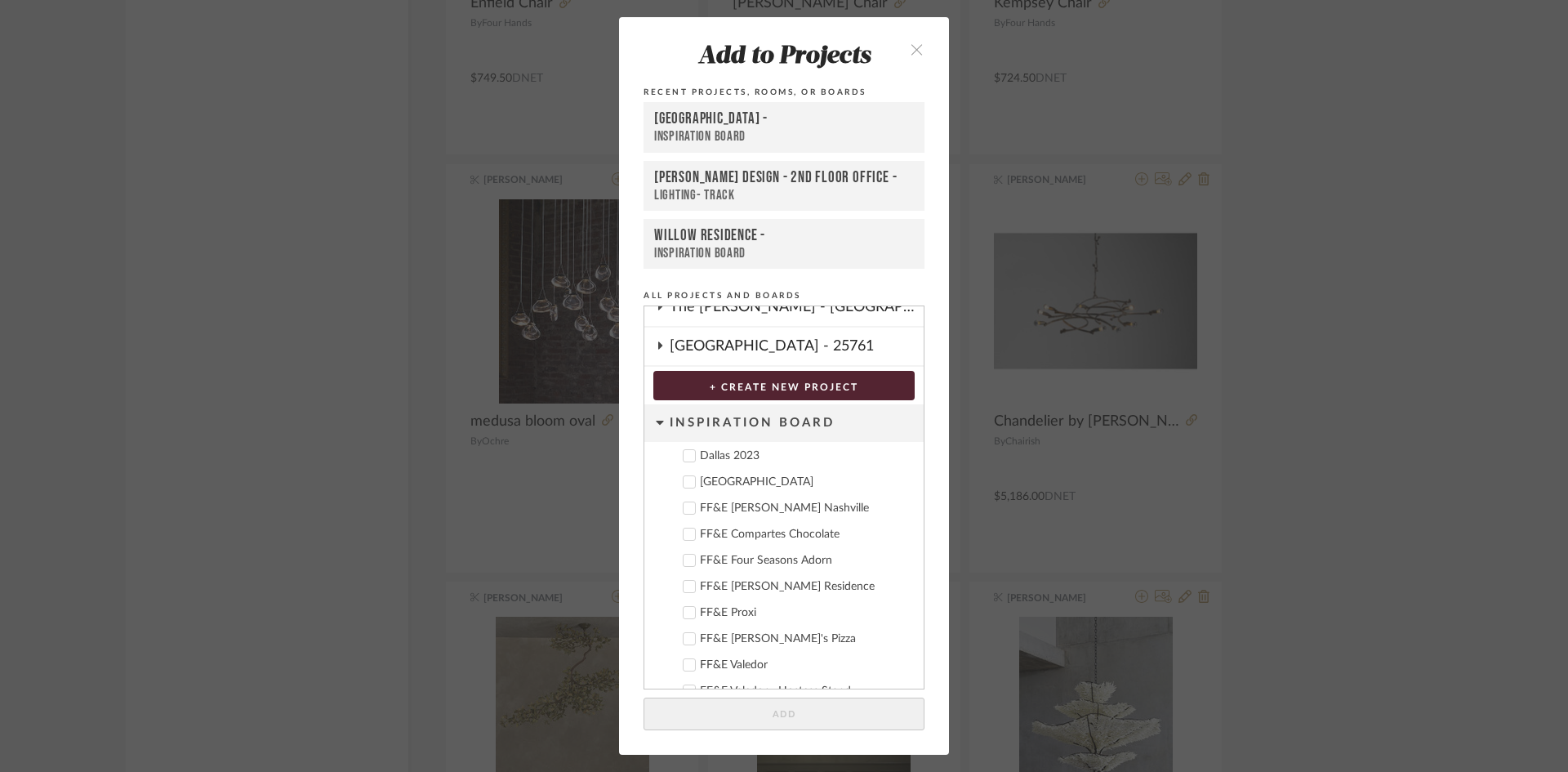
click at [726, 481] on div "Deere Park" at bounding box center [805, 482] width 210 height 14
click at [791, 716] on button "Add" at bounding box center [784, 714] width 281 height 34
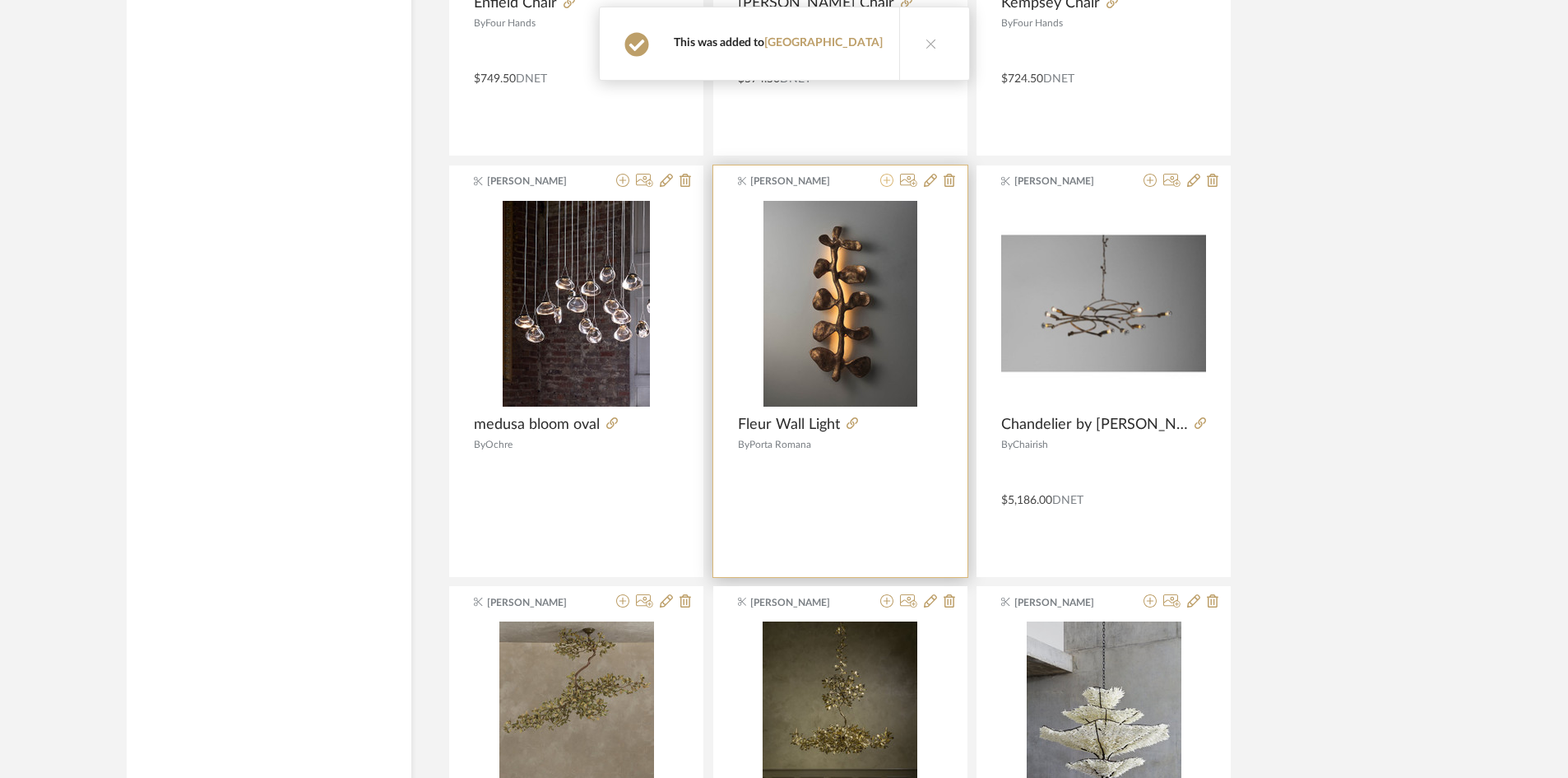
click at [892, 178] on icon at bounding box center [888, 181] width 14 height 14
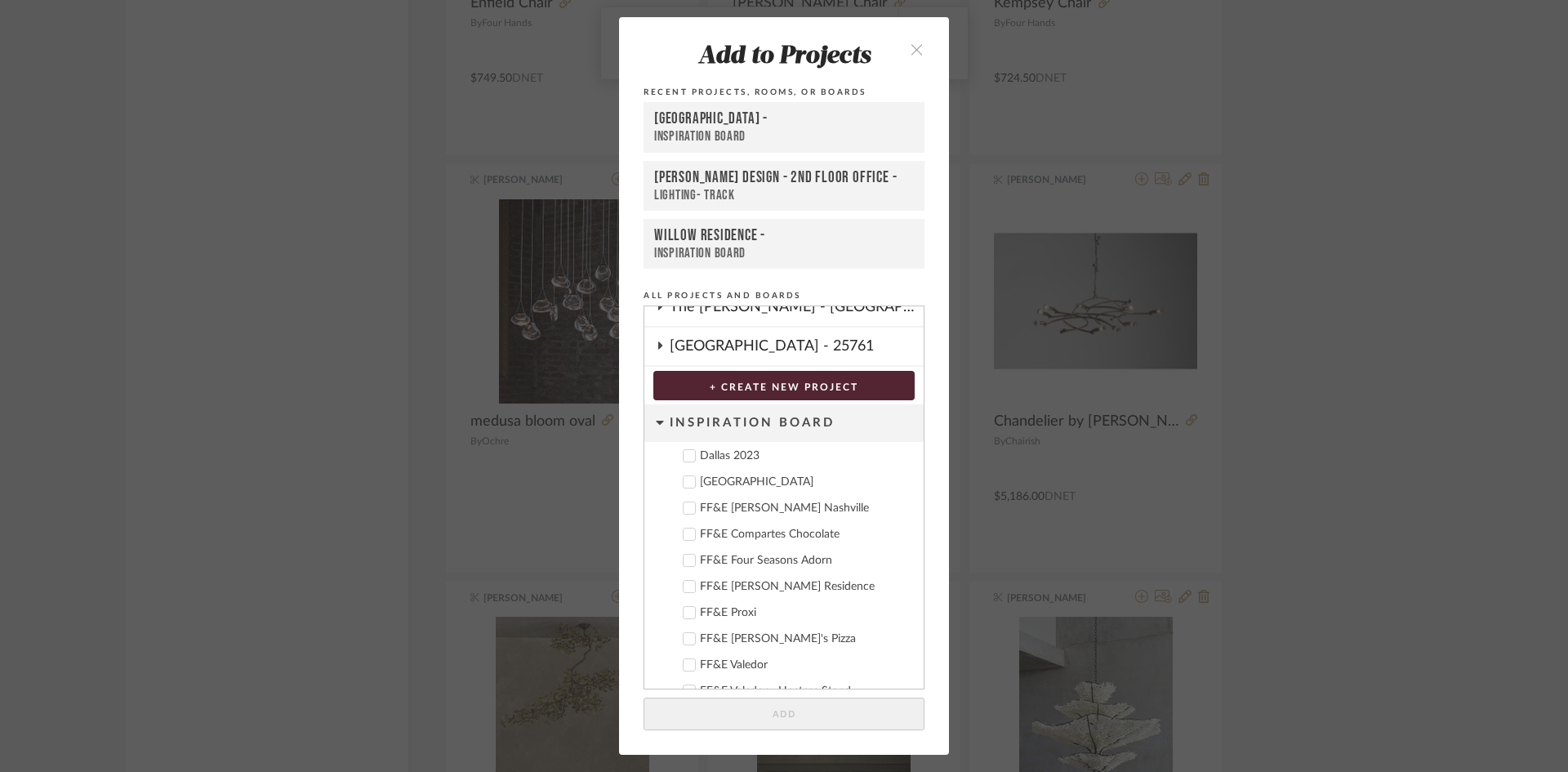
click at [722, 486] on div "Deere Park" at bounding box center [805, 482] width 210 height 14
drag, startPoint x: 880, startPoint y: 715, endPoint x: 1093, endPoint y: 373, distance: 402.9
click at [880, 713] on button "Add" at bounding box center [784, 714] width 281 height 34
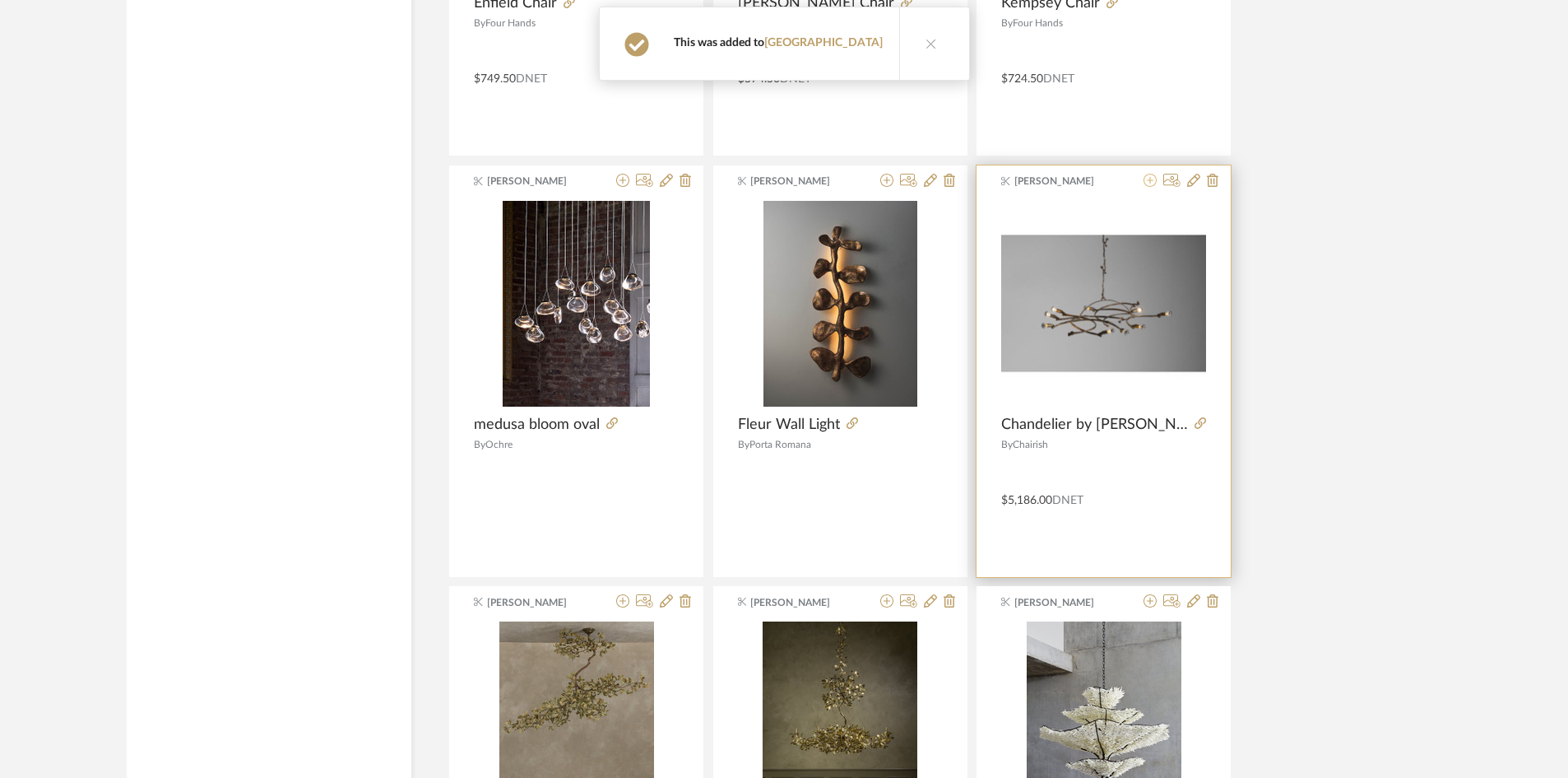
click at [1147, 187] on fa-icon at bounding box center [1151, 181] width 14 height 14
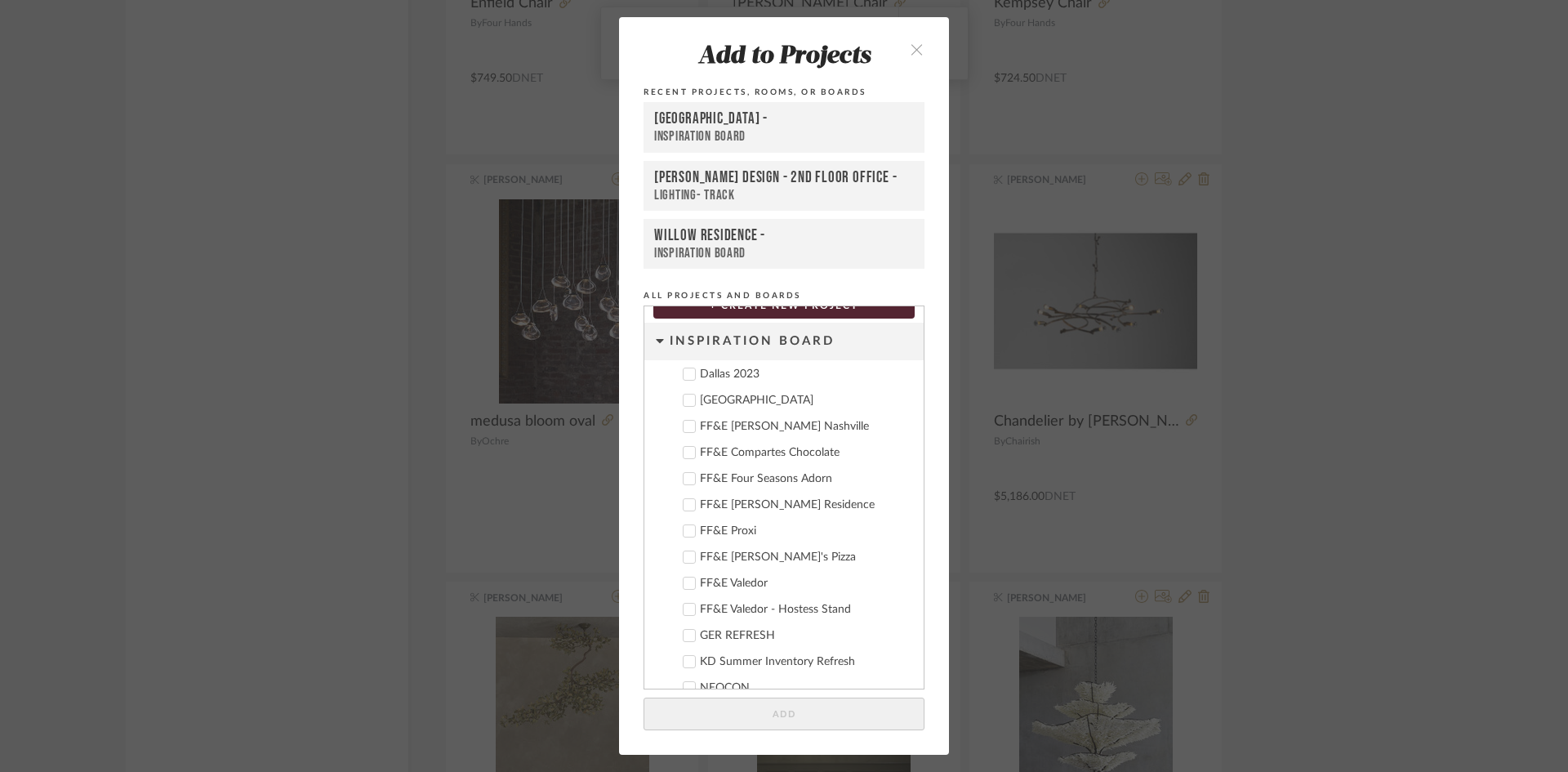
click at [741, 402] on div "Deere Park" at bounding box center [805, 400] width 210 height 14
click at [795, 726] on button "Add" at bounding box center [784, 714] width 281 height 34
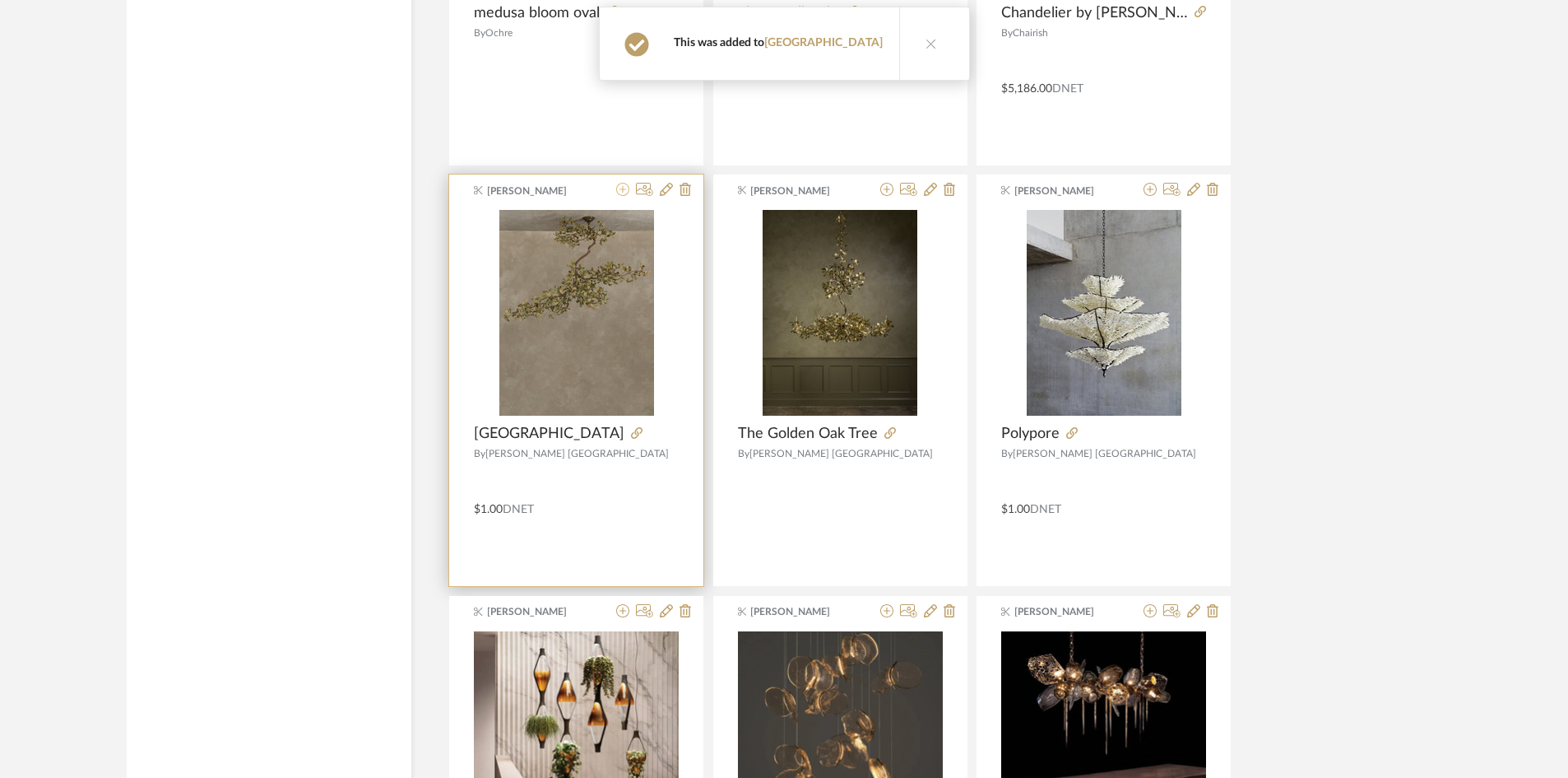
click at [623, 191] on icon at bounding box center [623, 190] width 14 height 14
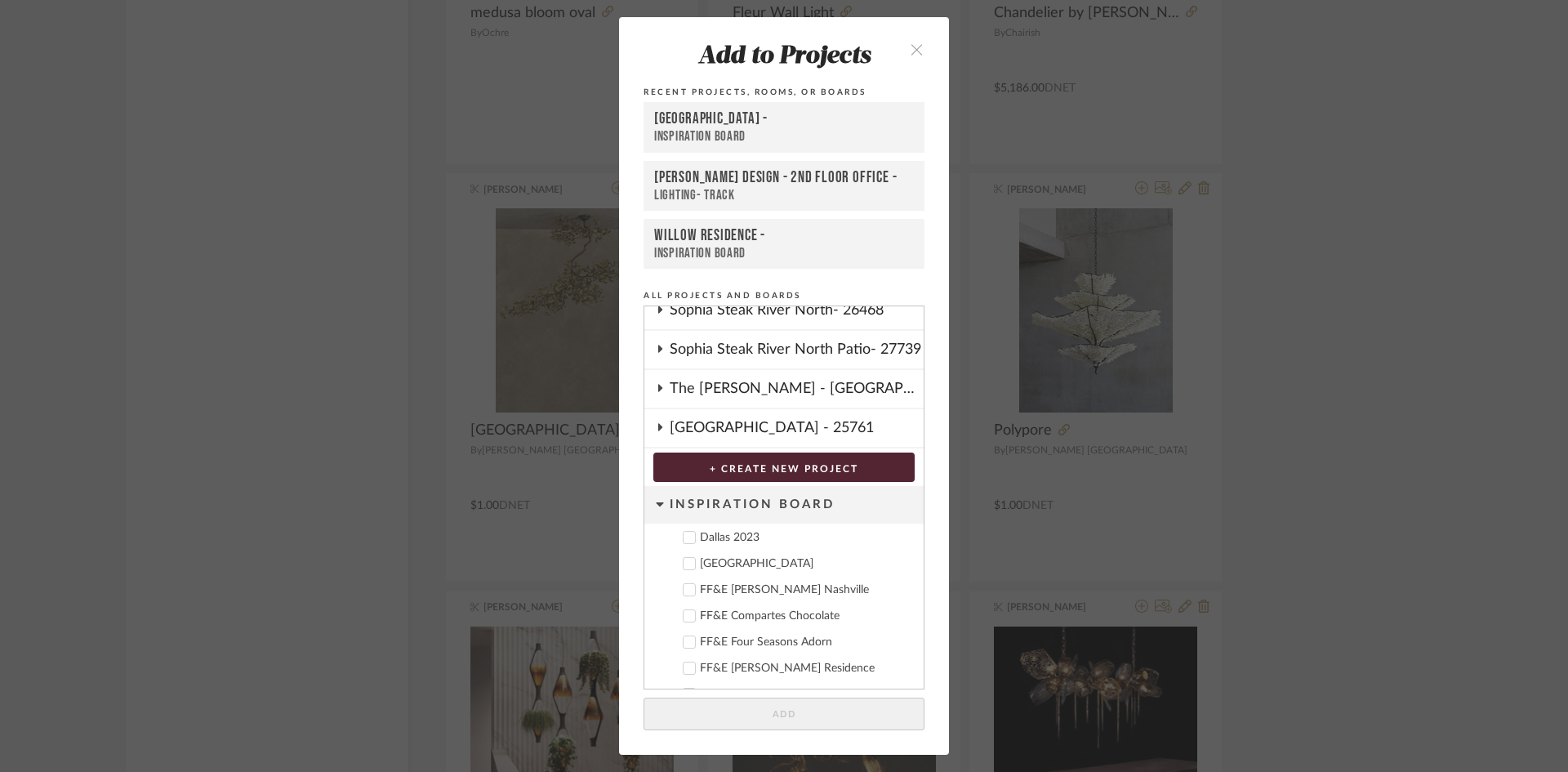
click at [731, 572] on cdk-nested-tree-node "Deere Park" at bounding box center [778, 563] width 266 height 26
click at [731, 561] on div "Deere Park" at bounding box center [805, 564] width 210 height 14
click at [808, 727] on button "Add" at bounding box center [784, 714] width 281 height 34
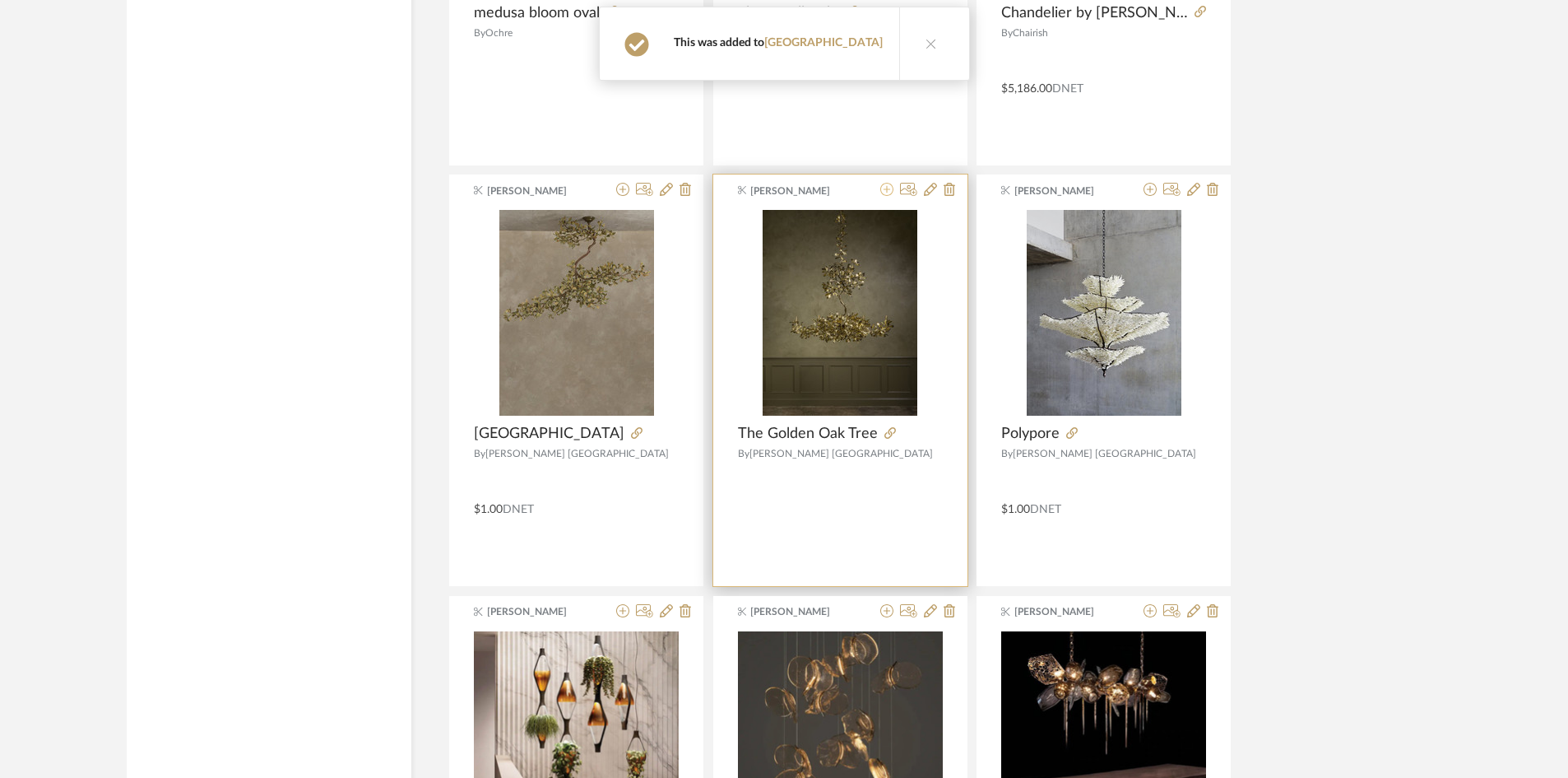
click at [889, 194] on icon at bounding box center [888, 190] width 14 height 14
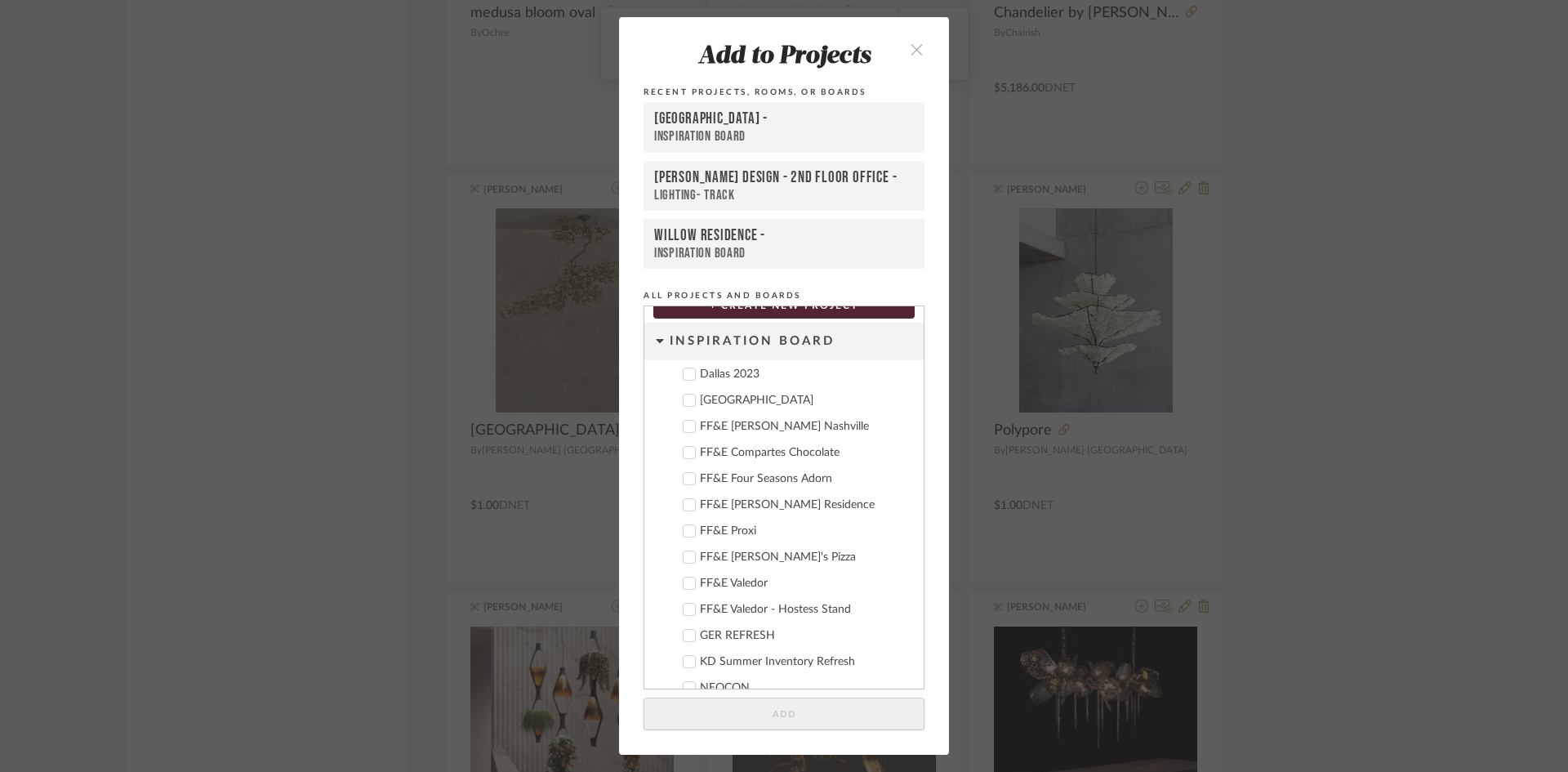
click at [720, 401] on div "Deere Park" at bounding box center [805, 400] width 210 height 14
click at [820, 711] on button "Add" at bounding box center [784, 714] width 281 height 34
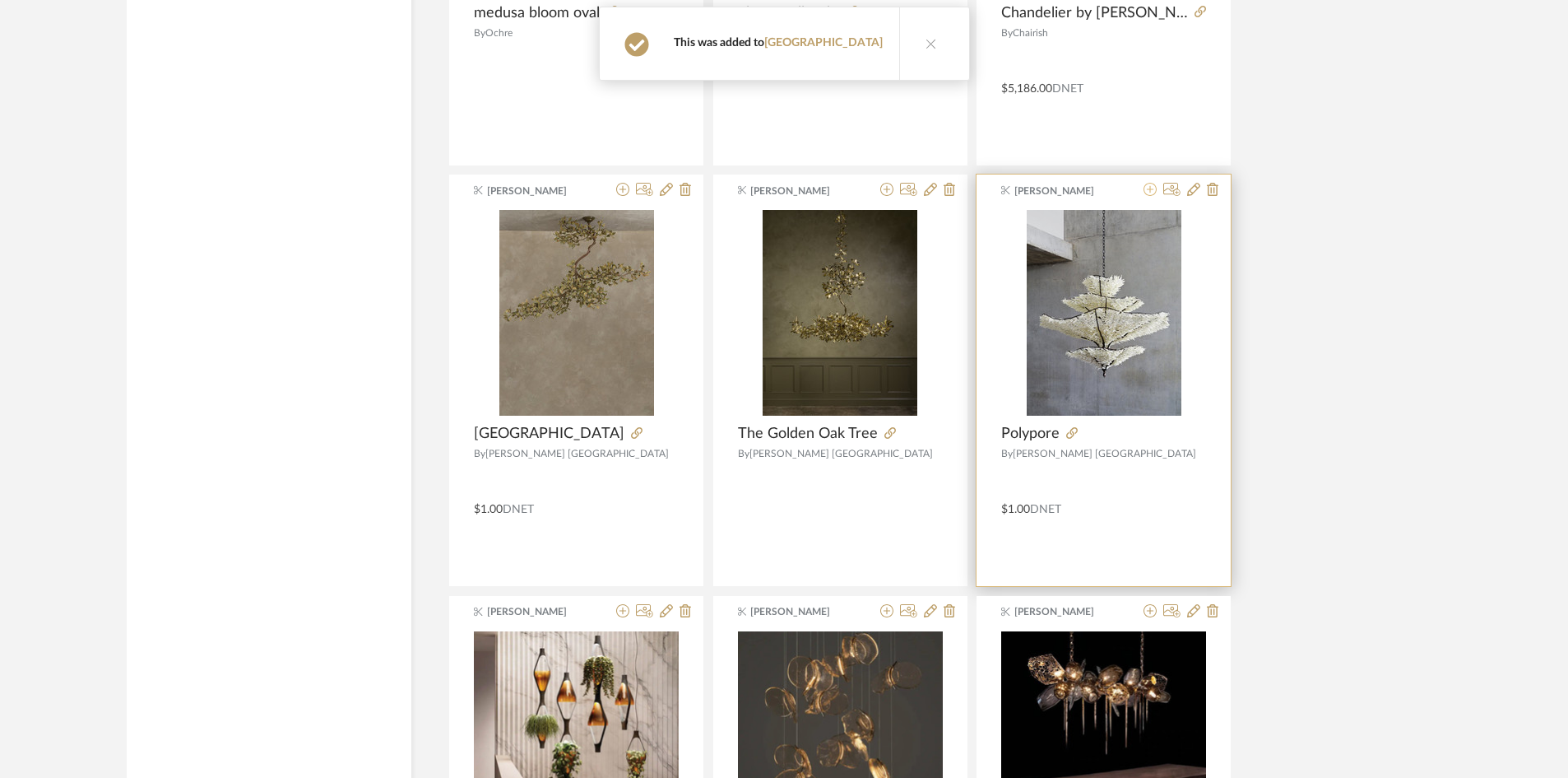
click at [1145, 189] on icon at bounding box center [1151, 190] width 14 height 14
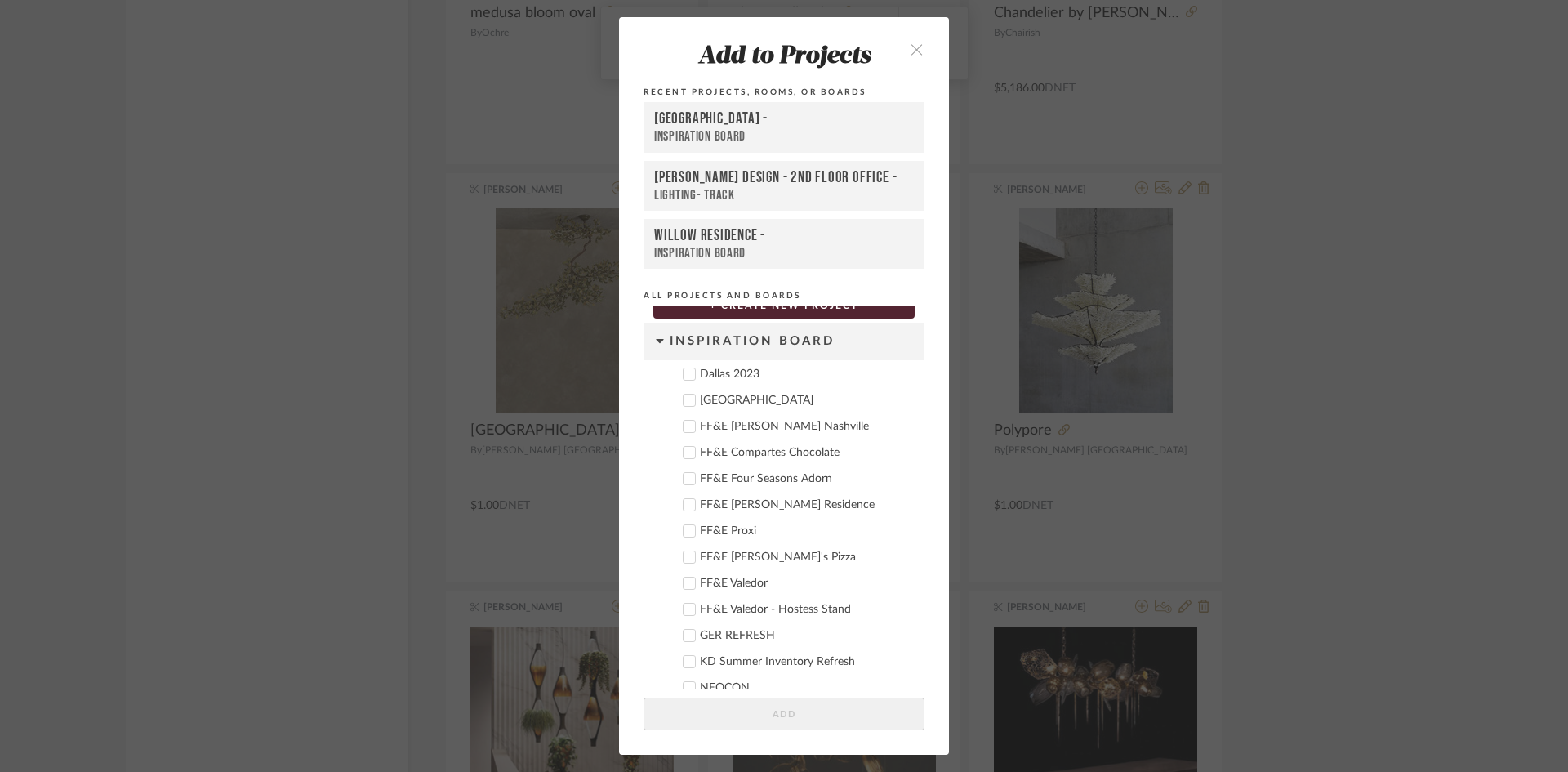
click at [736, 395] on div "Deere Park" at bounding box center [805, 400] width 210 height 14
click at [768, 710] on button "Add" at bounding box center [784, 714] width 281 height 34
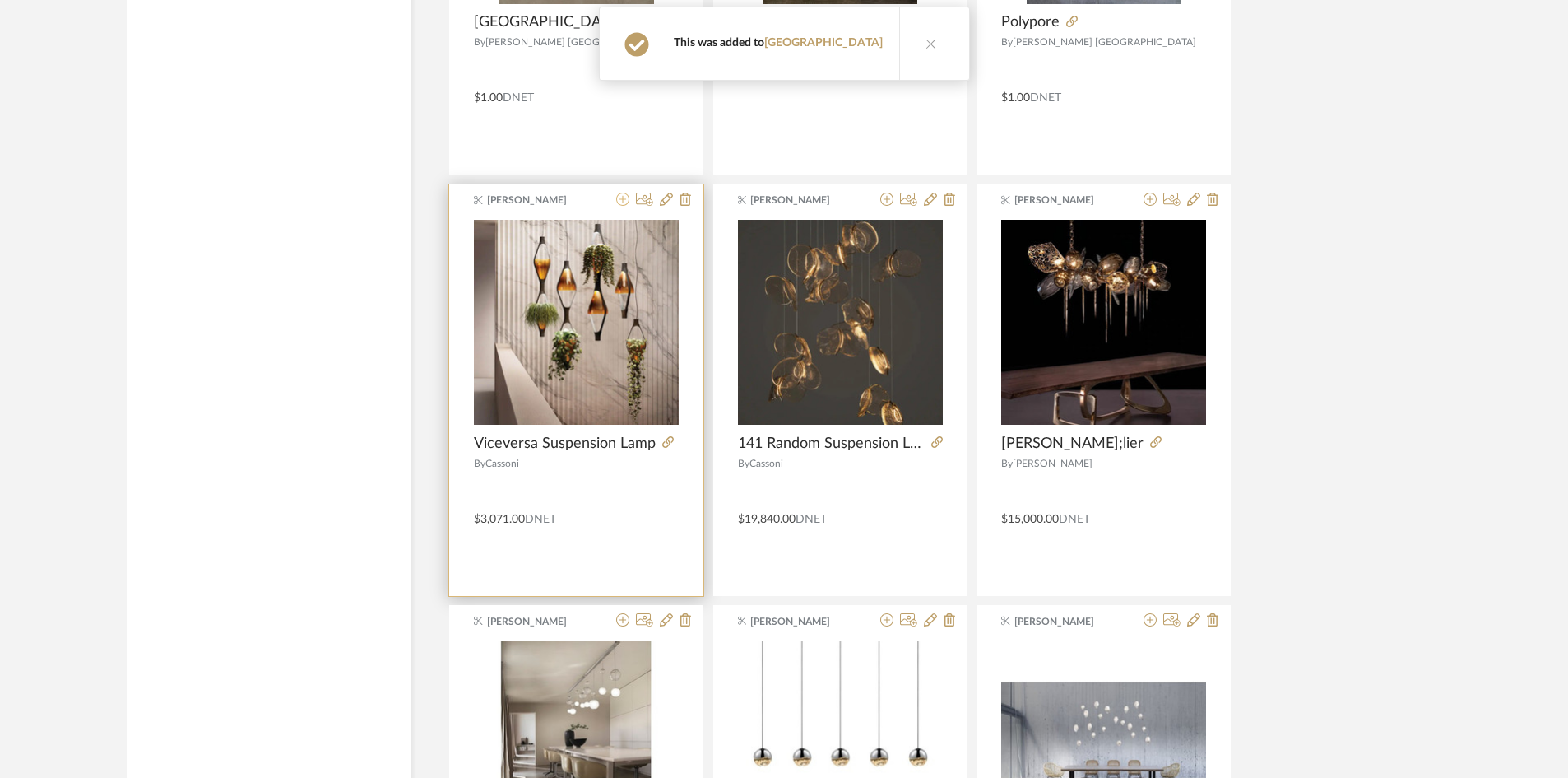
click at [622, 196] on icon at bounding box center [623, 199] width 14 height 14
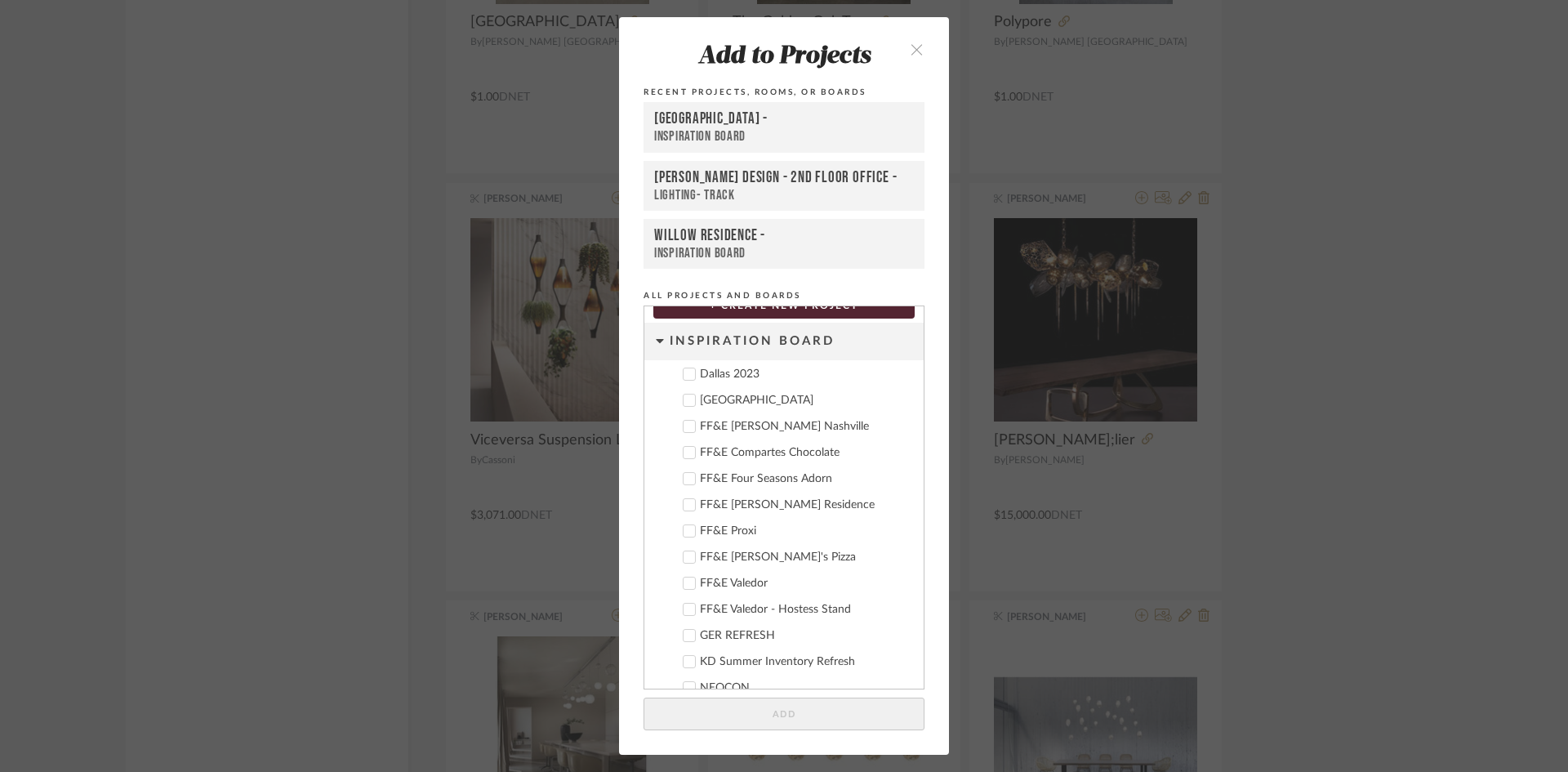
drag, startPoint x: 724, startPoint y: 400, endPoint x: 795, endPoint y: 647, distance: 257.0
click at [725, 400] on div "Deere Park" at bounding box center [805, 400] width 210 height 14
click at [815, 712] on button "Add" at bounding box center [784, 714] width 281 height 34
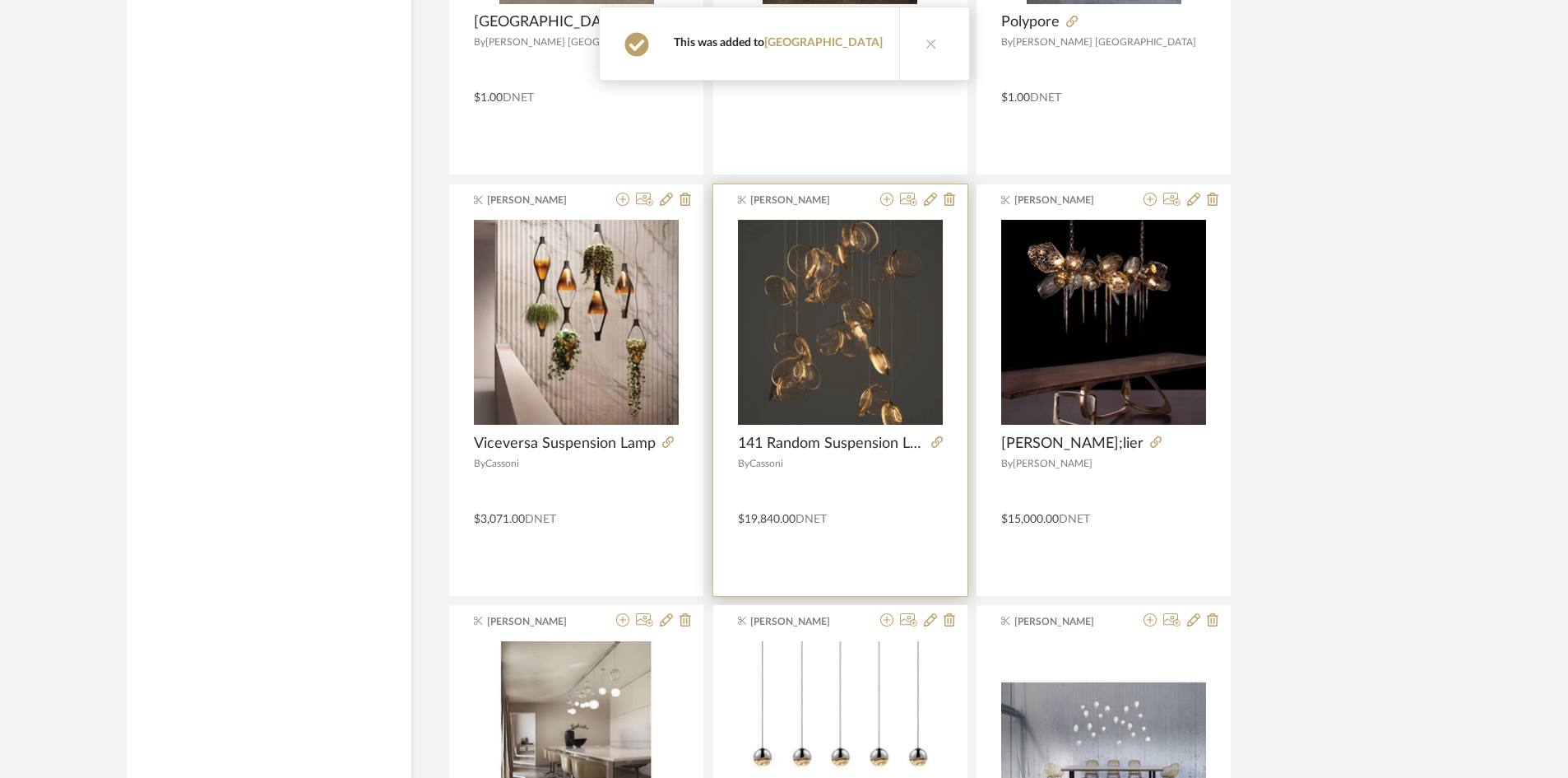
click at [895, 194] on div at bounding box center [915, 200] width 82 height 16
click at [892, 201] on div at bounding box center [915, 200] width 82 height 16
click at [889, 202] on icon at bounding box center [888, 199] width 14 height 14
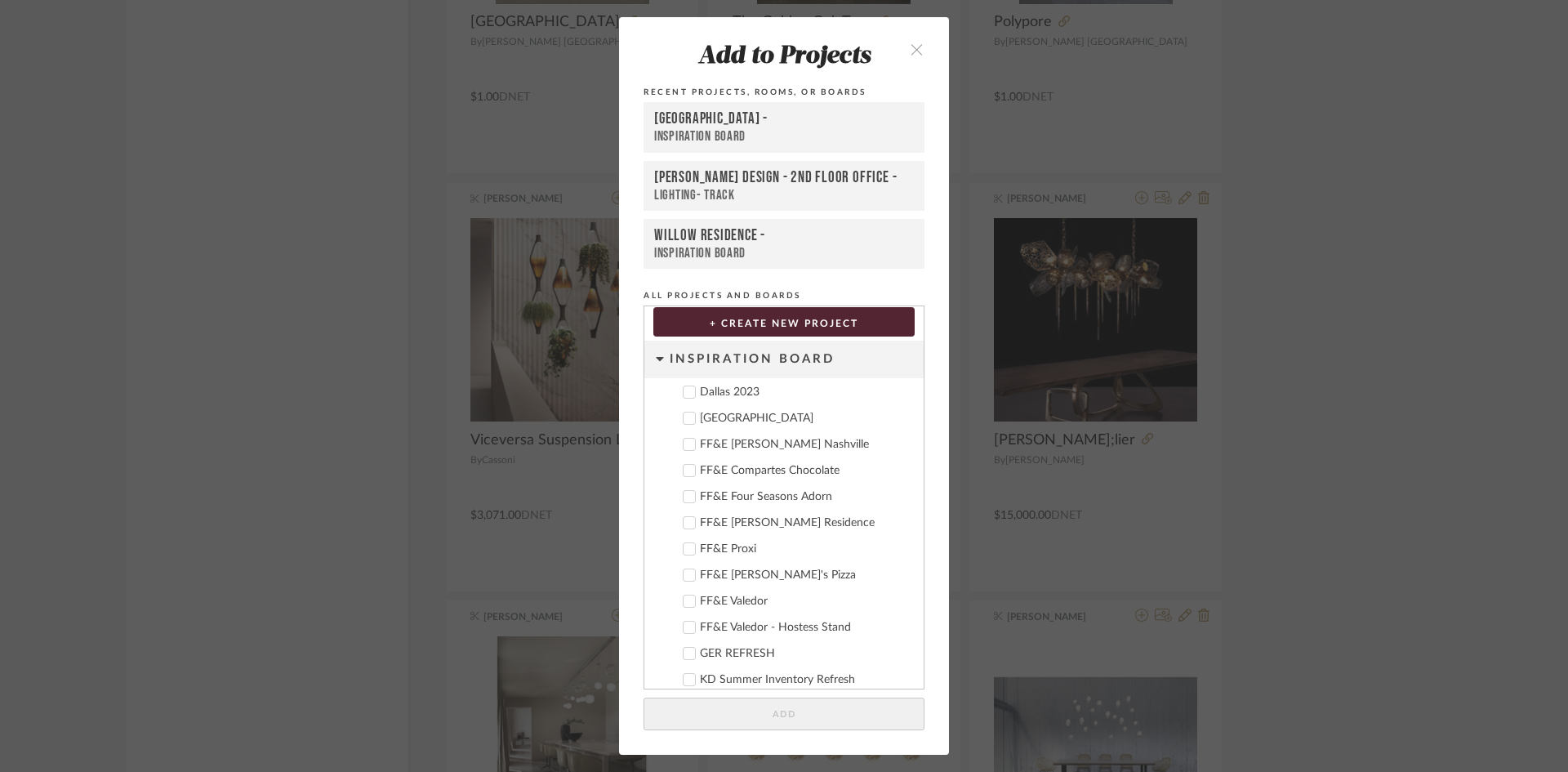
drag, startPoint x: 732, startPoint y: 420, endPoint x: 789, endPoint y: 628, distance: 215.7
click at [733, 420] on div "Deere Park" at bounding box center [805, 419] width 210 height 14
click at [783, 720] on button "Add" at bounding box center [784, 714] width 281 height 34
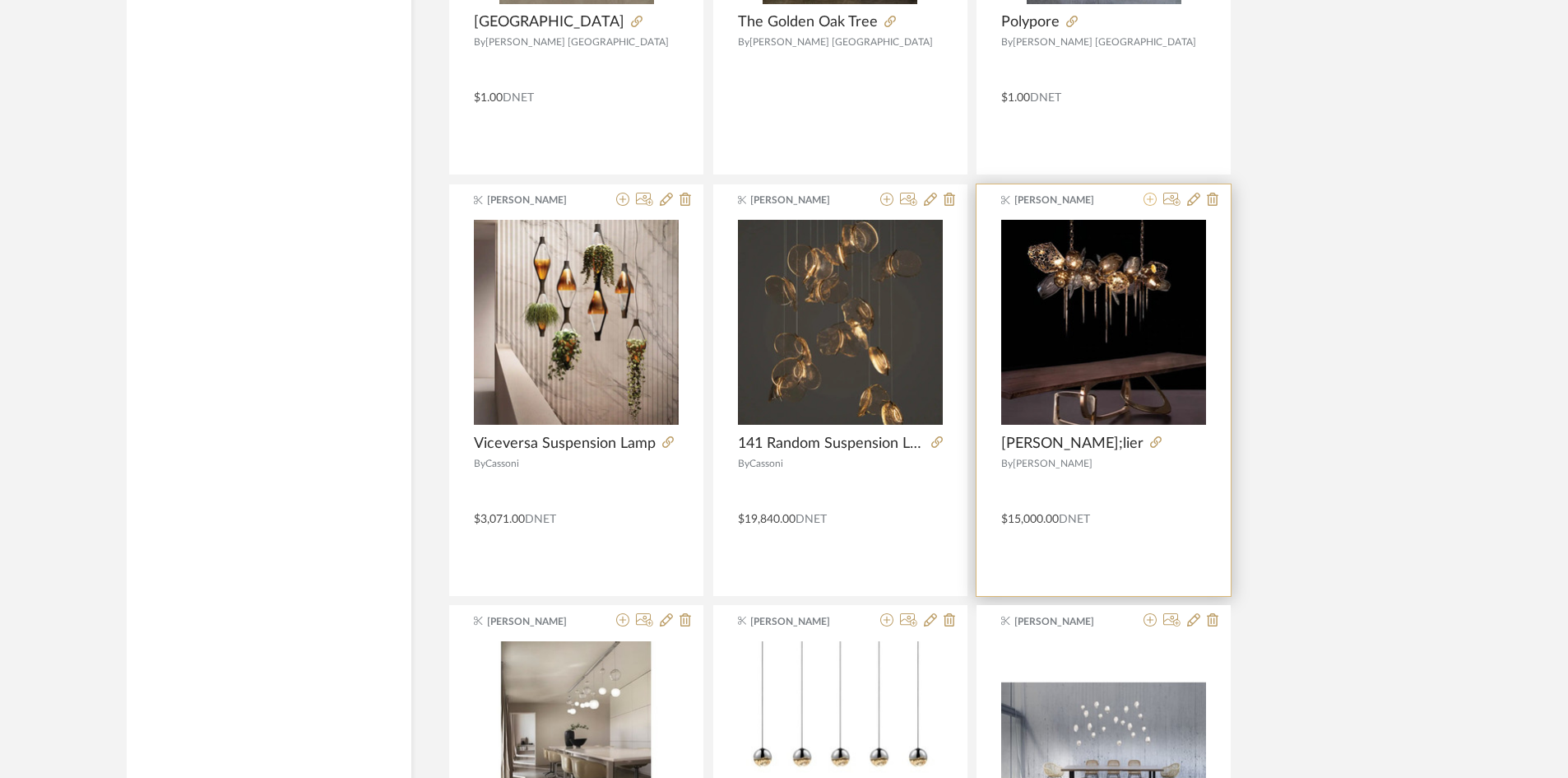
click at [1155, 193] on icon at bounding box center [1151, 199] width 14 height 14
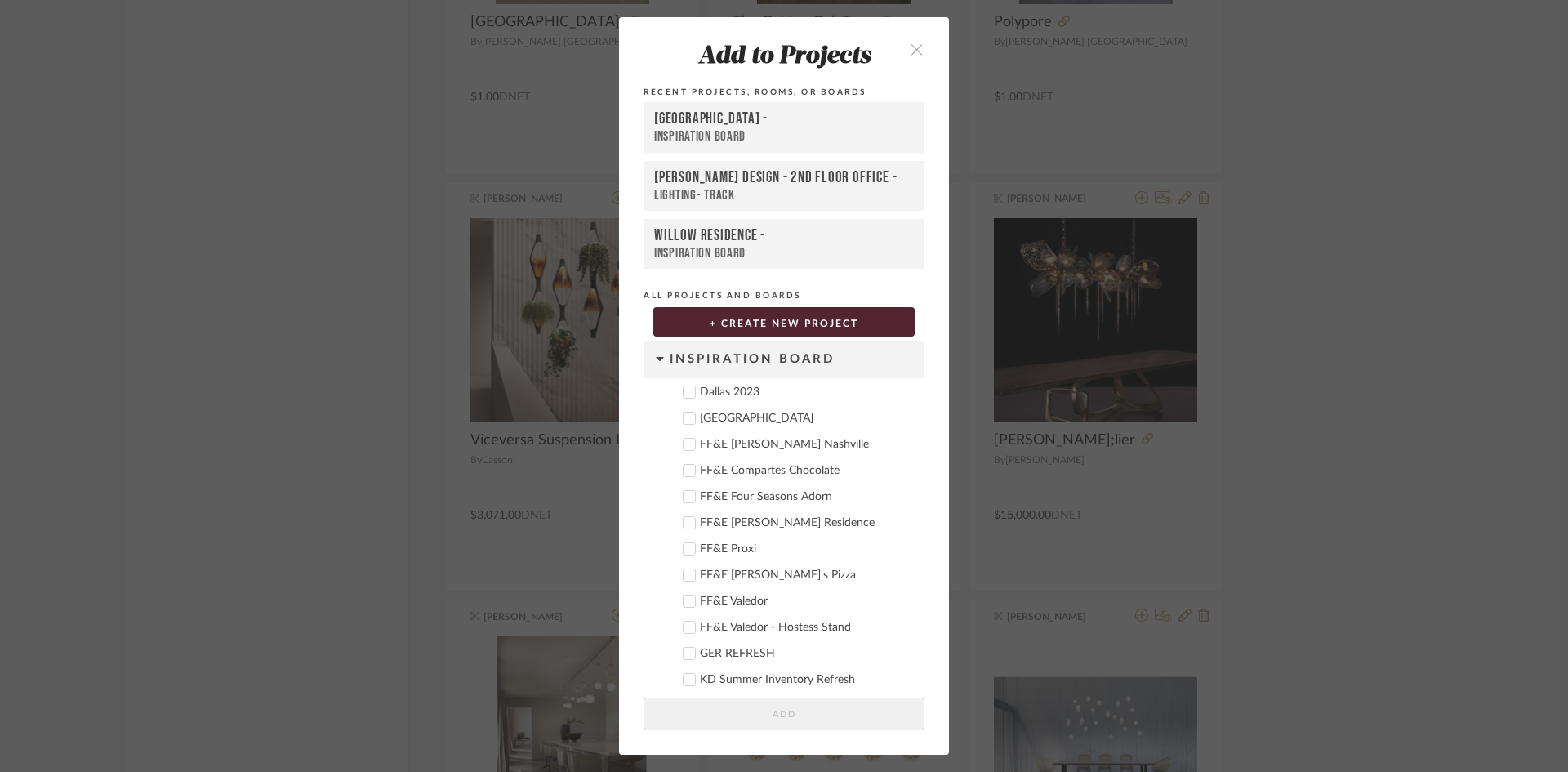
click at [736, 424] on div "Deere Park" at bounding box center [805, 419] width 210 height 14
click at [797, 713] on button "Add" at bounding box center [784, 714] width 281 height 34
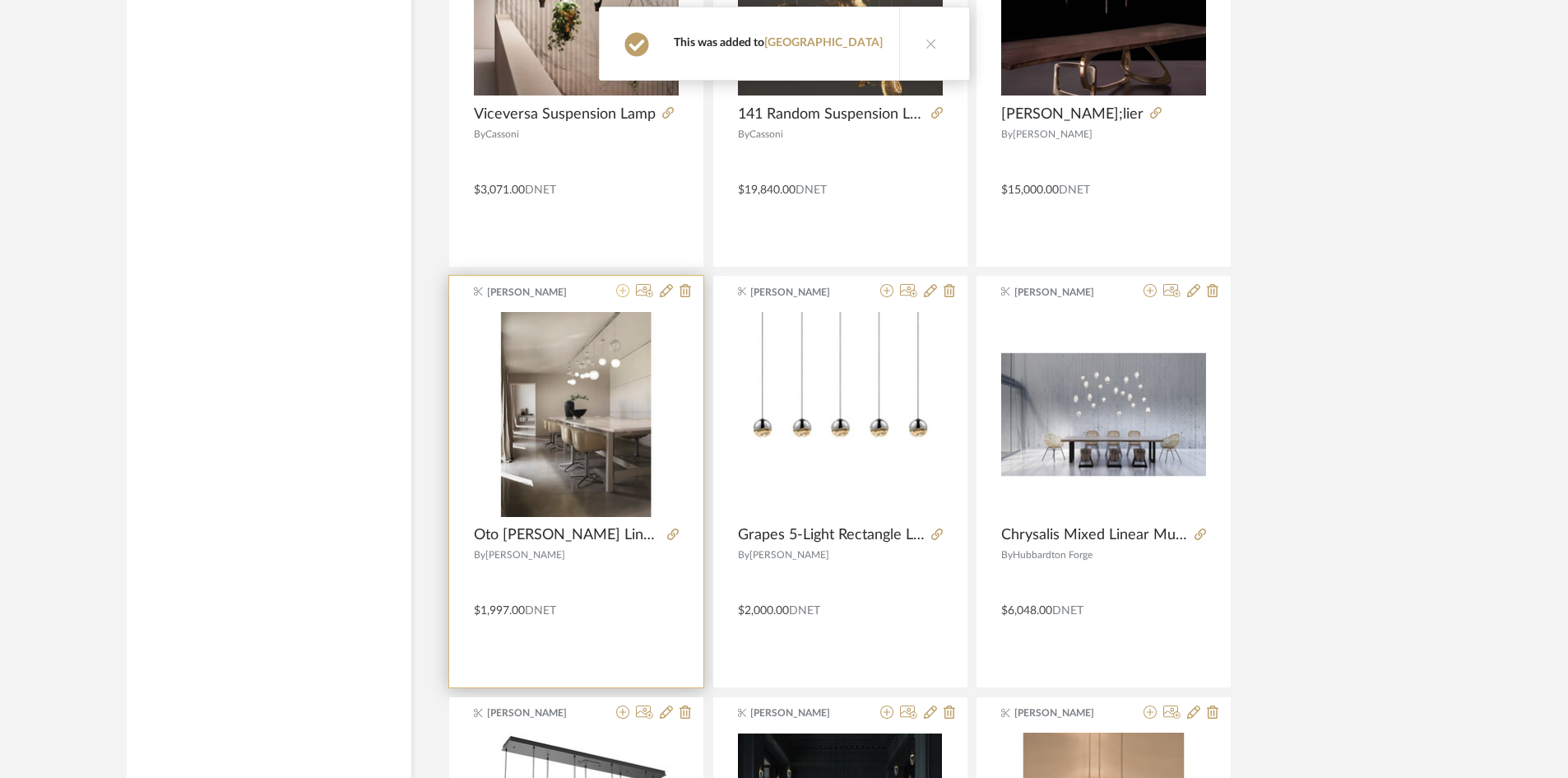
click at [622, 290] on icon at bounding box center [623, 291] width 14 height 14
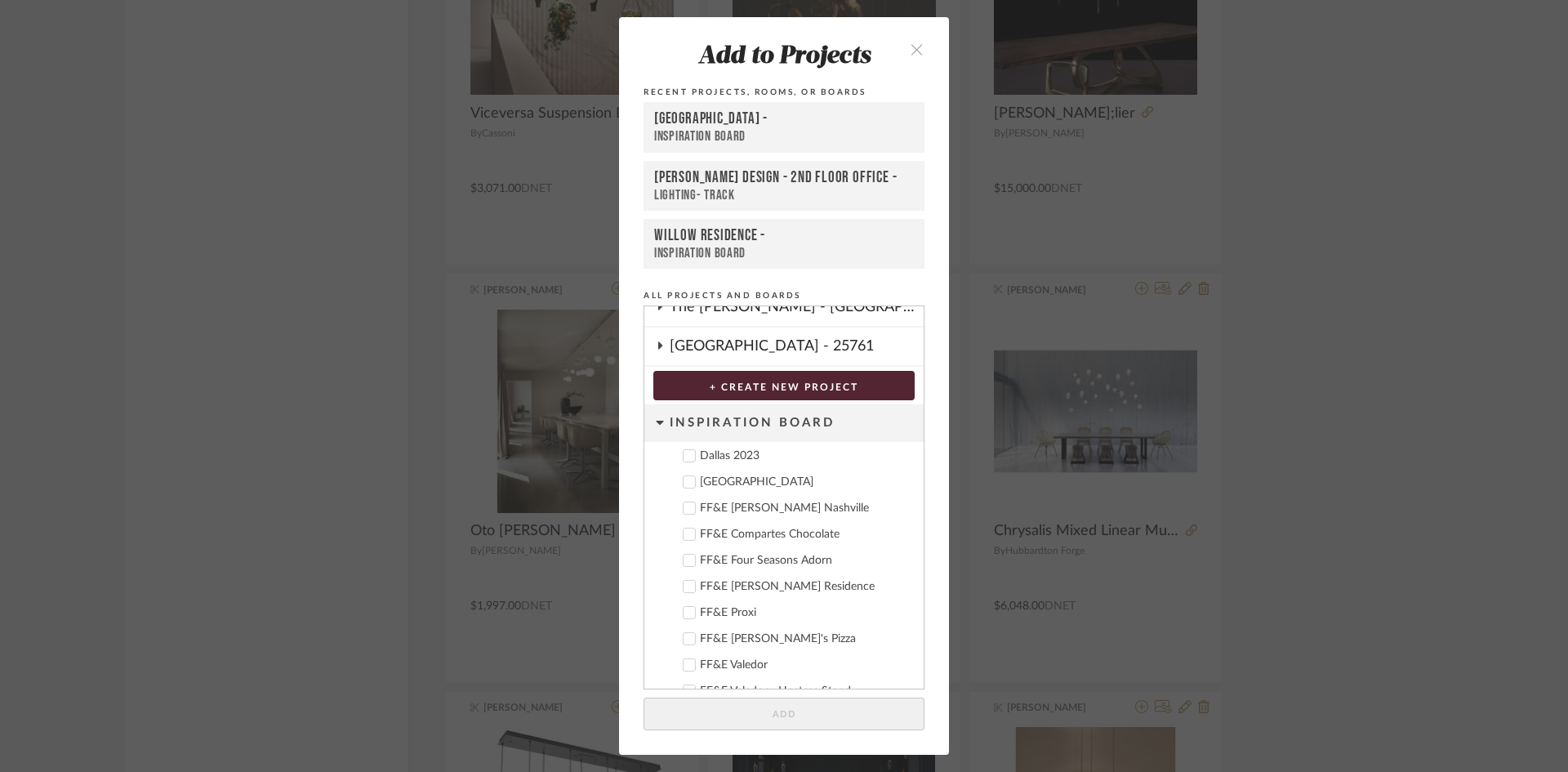
click at [735, 480] on div "Deere Park" at bounding box center [805, 482] width 210 height 14
click at [800, 703] on button "Add" at bounding box center [784, 714] width 281 height 34
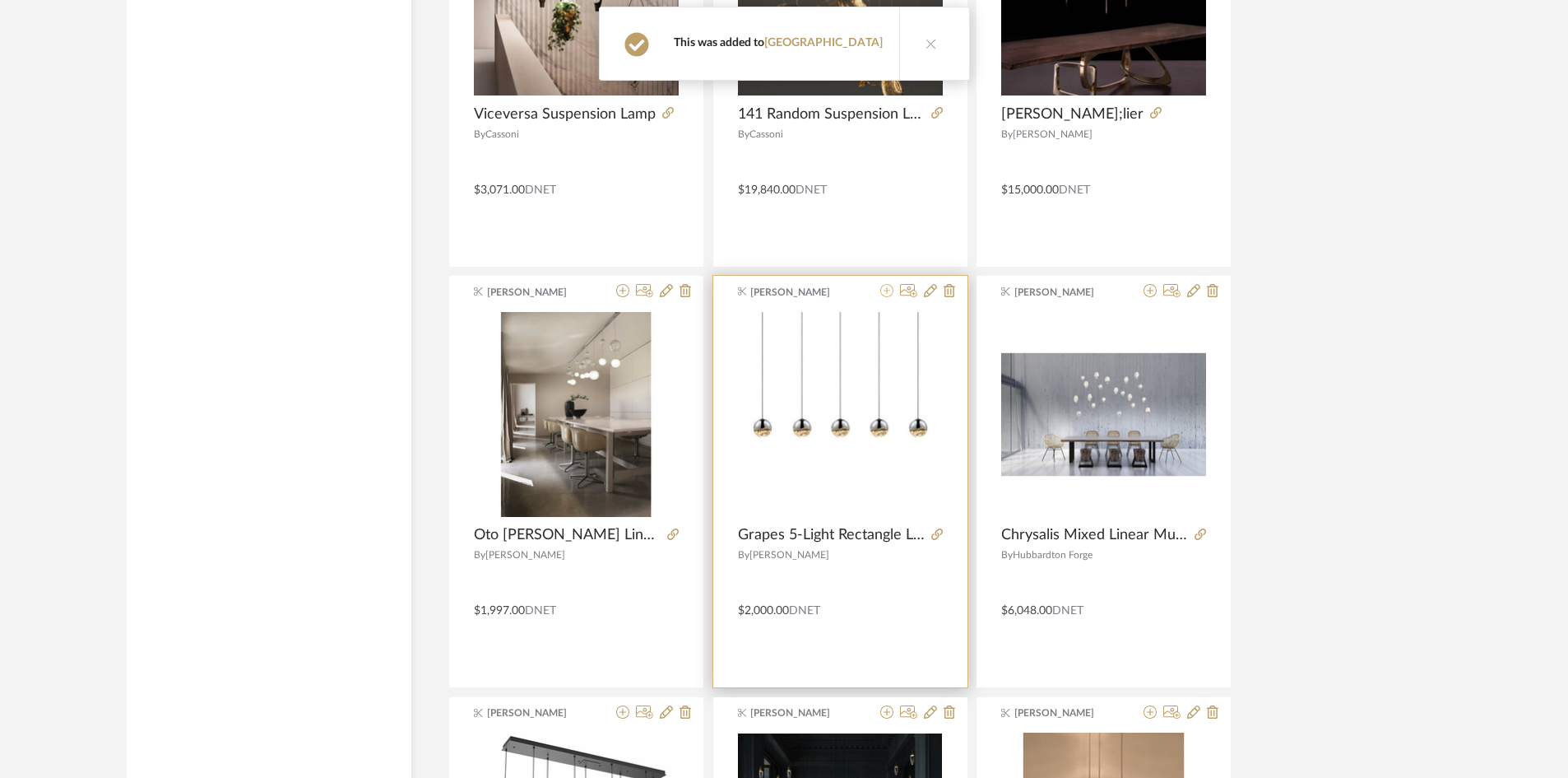
click at [881, 288] on icon at bounding box center [888, 291] width 14 height 14
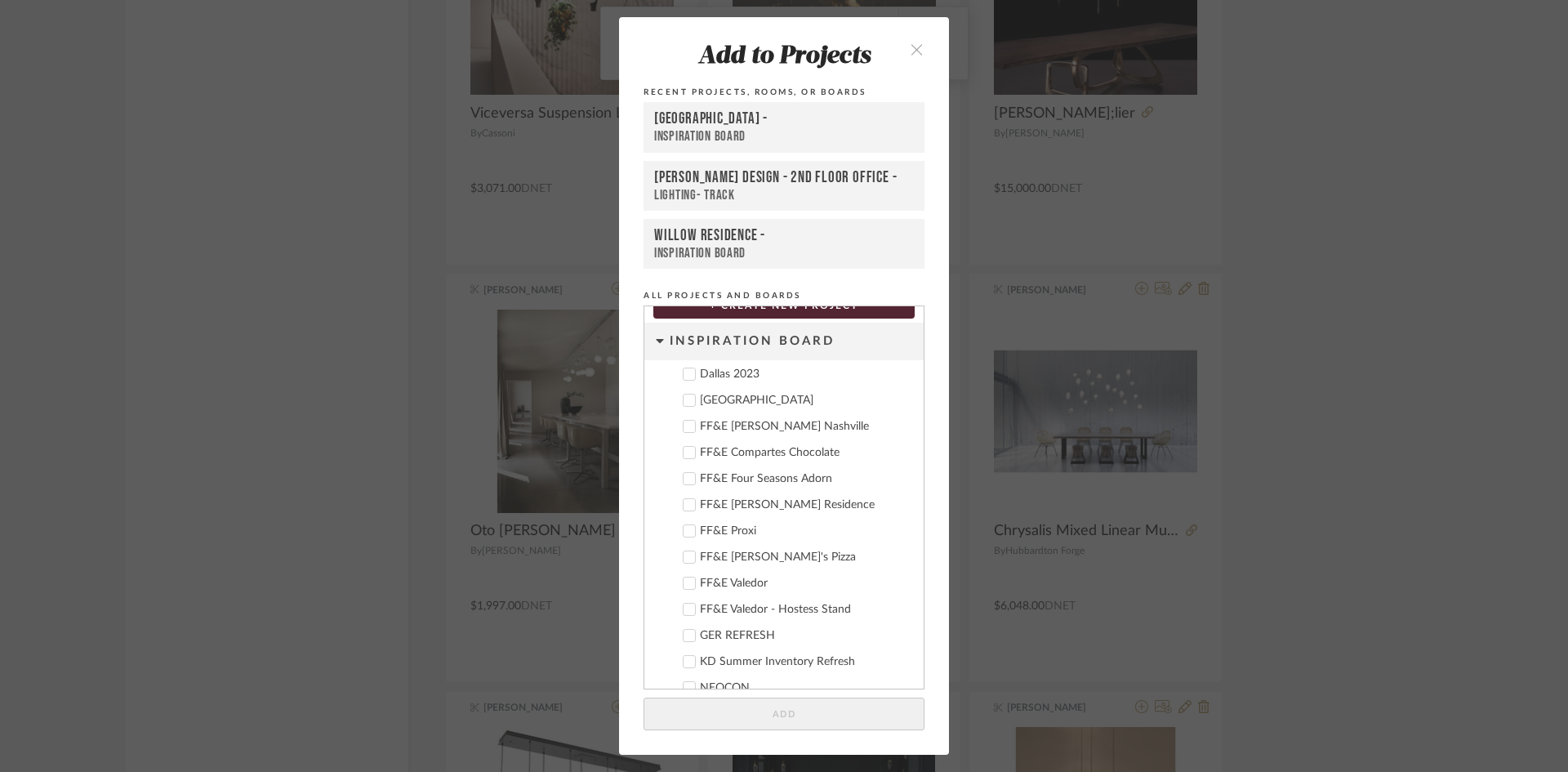
drag, startPoint x: 726, startPoint y: 400, endPoint x: 726, endPoint y: 411, distance: 11.0
click at [725, 400] on div "Deere Park" at bounding box center [805, 400] width 210 height 14
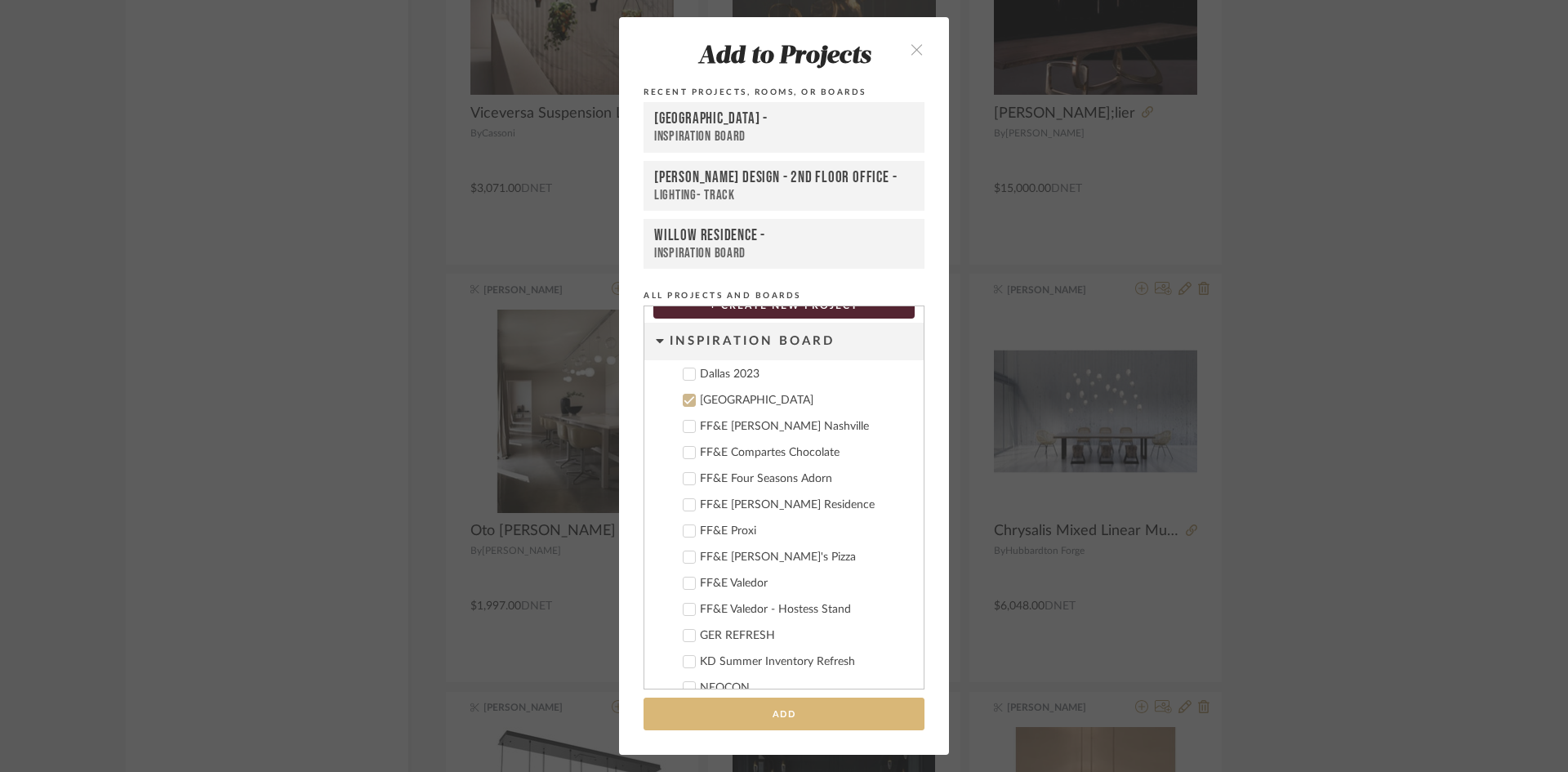
click at [811, 713] on button "Add" at bounding box center [784, 714] width 281 height 34
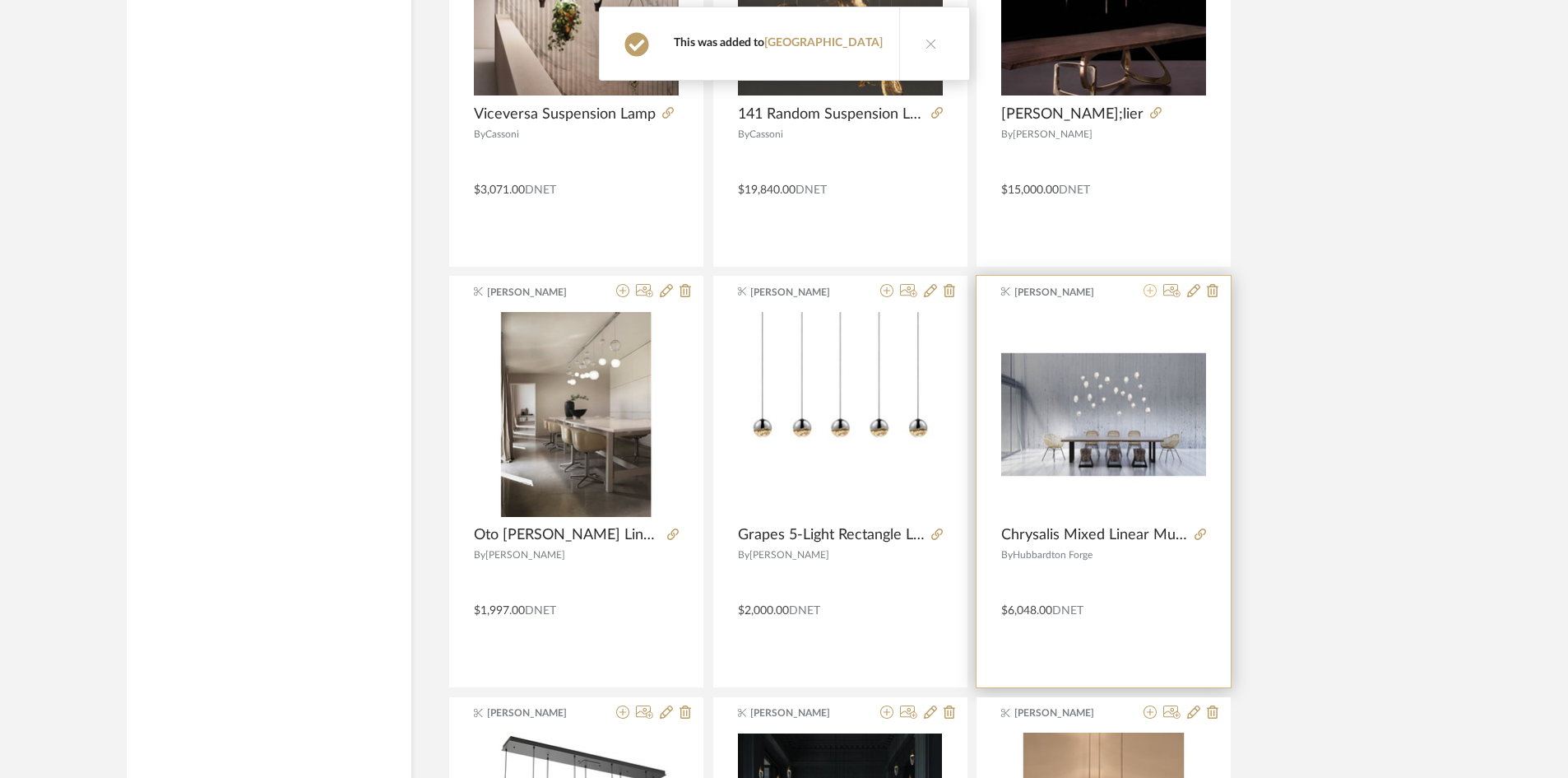
click at [1152, 298] on fa-icon at bounding box center [1151, 292] width 14 height 14
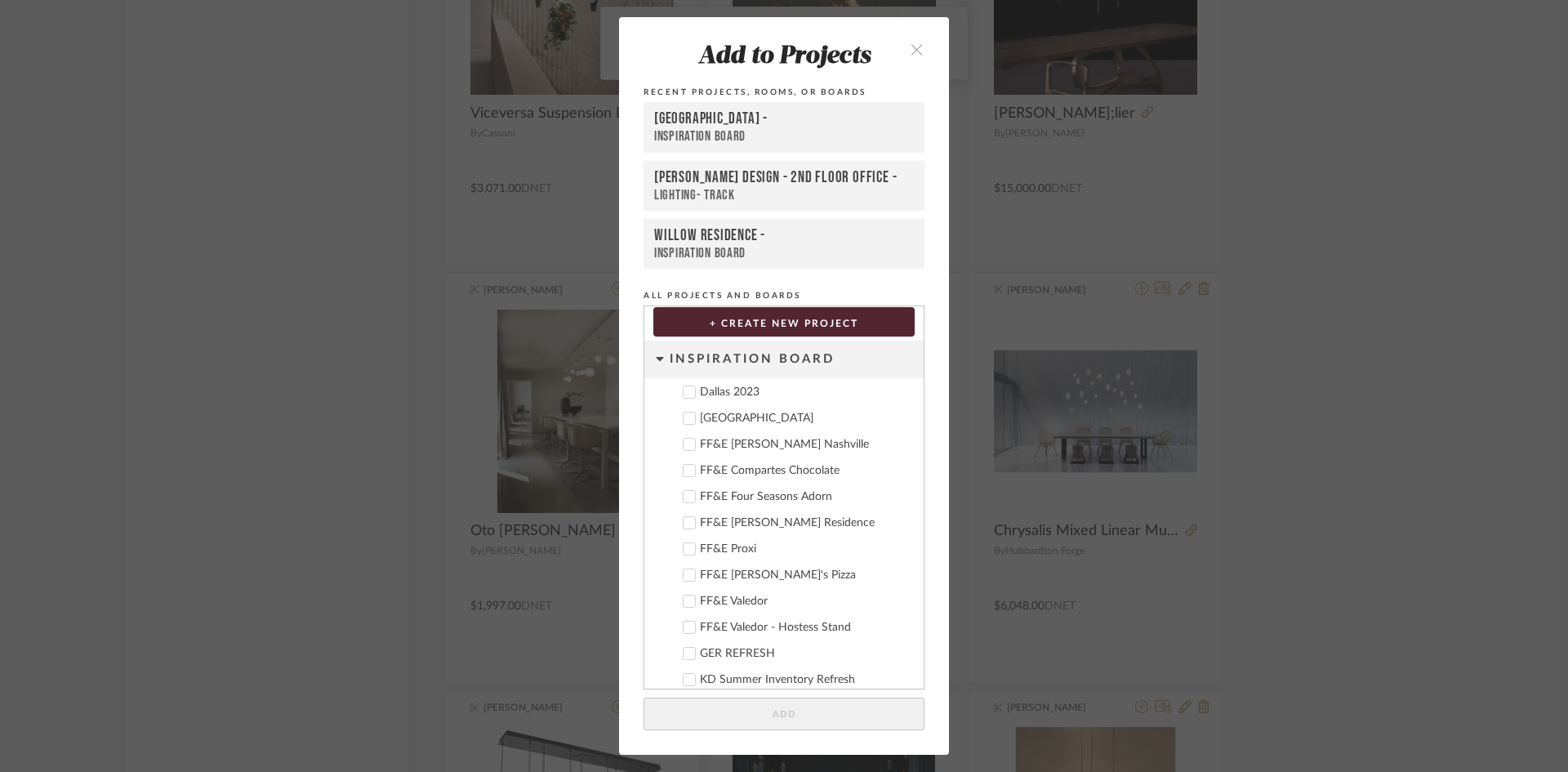
click at [718, 404] on cdk-nested-tree-node "Deere Park" at bounding box center [778, 417] width 266 height 26
click at [723, 421] on div "Deere Park" at bounding box center [805, 419] width 210 height 14
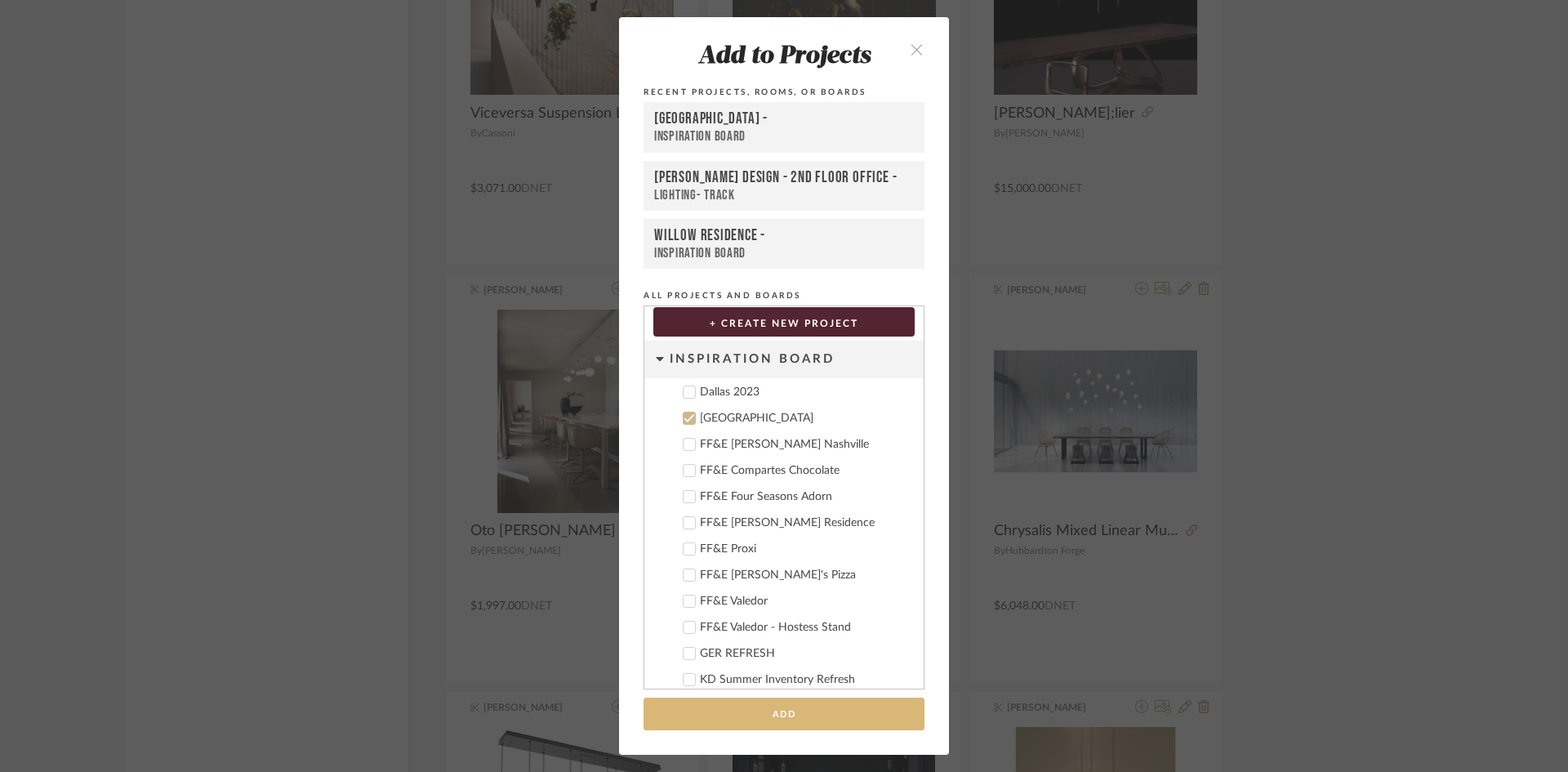
click at [774, 727] on button "Add" at bounding box center [784, 714] width 281 height 34
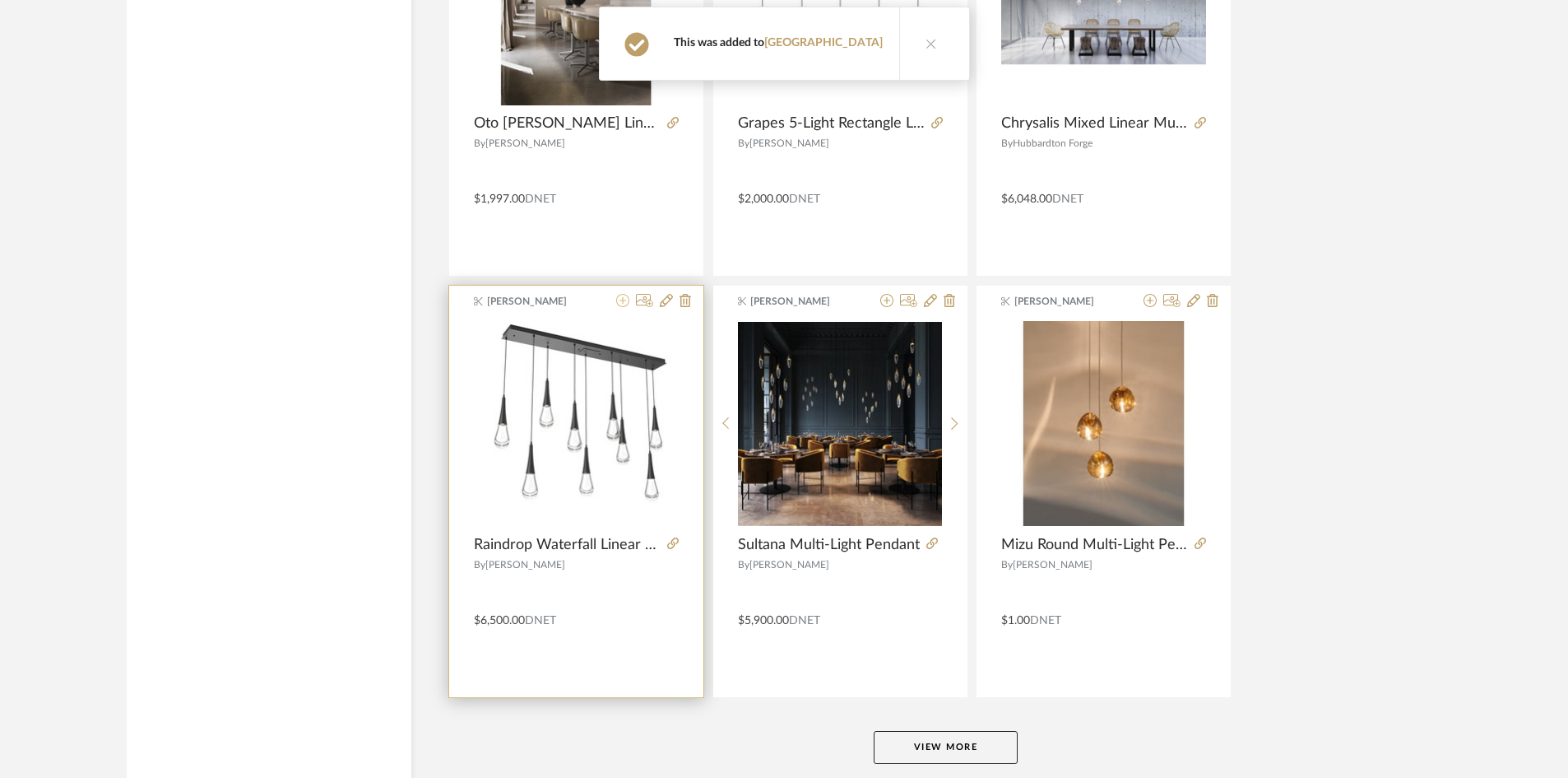
click at [622, 304] on icon at bounding box center [623, 301] width 14 height 14
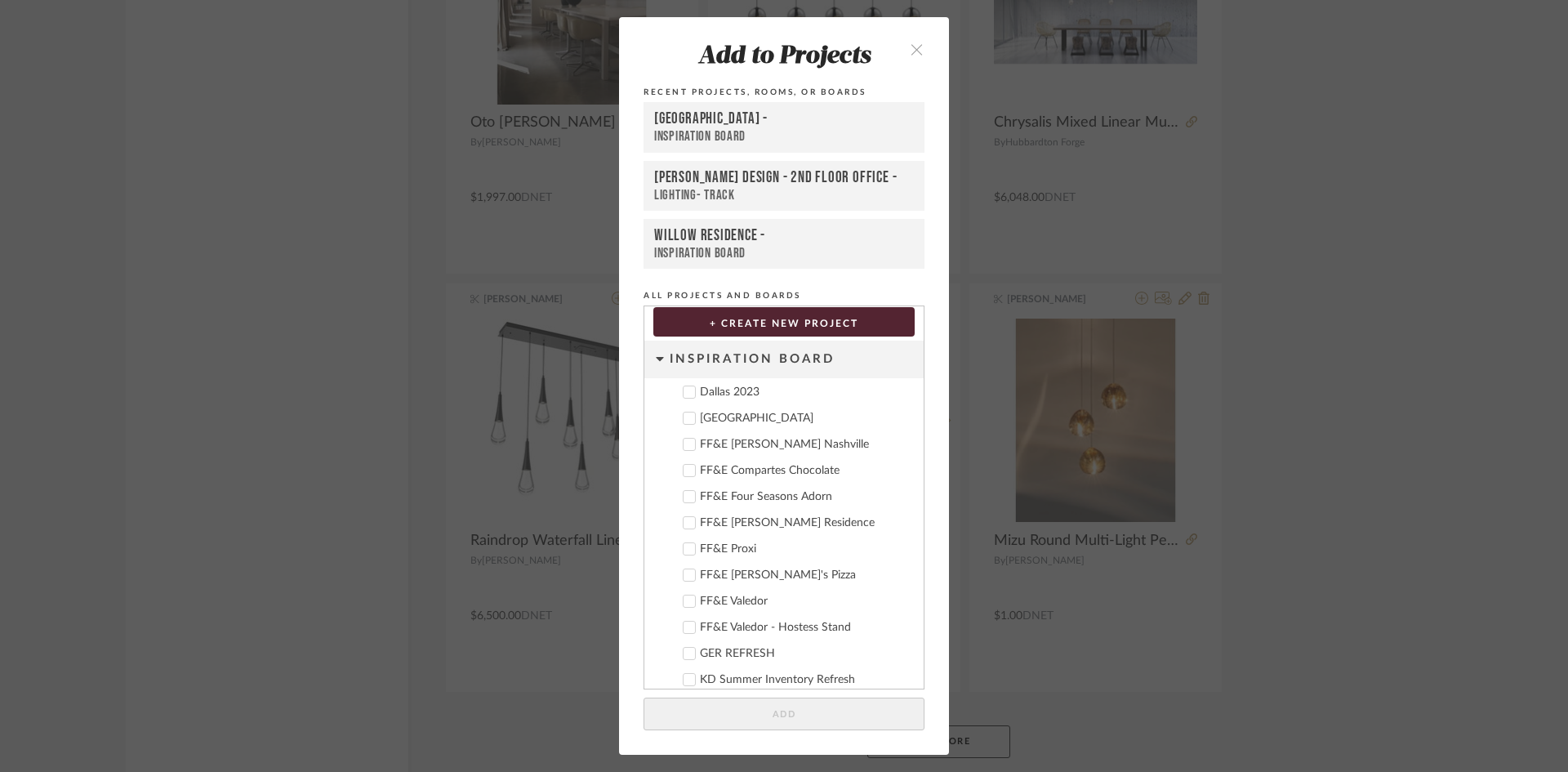
drag, startPoint x: 729, startPoint y: 421, endPoint x: 742, endPoint y: 464, distance: 44.9
click at [731, 427] on label "Deere Park" at bounding box center [789, 418] width 242 height 16
click at [838, 715] on button "Add" at bounding box center [784, 714] width 281 height 34
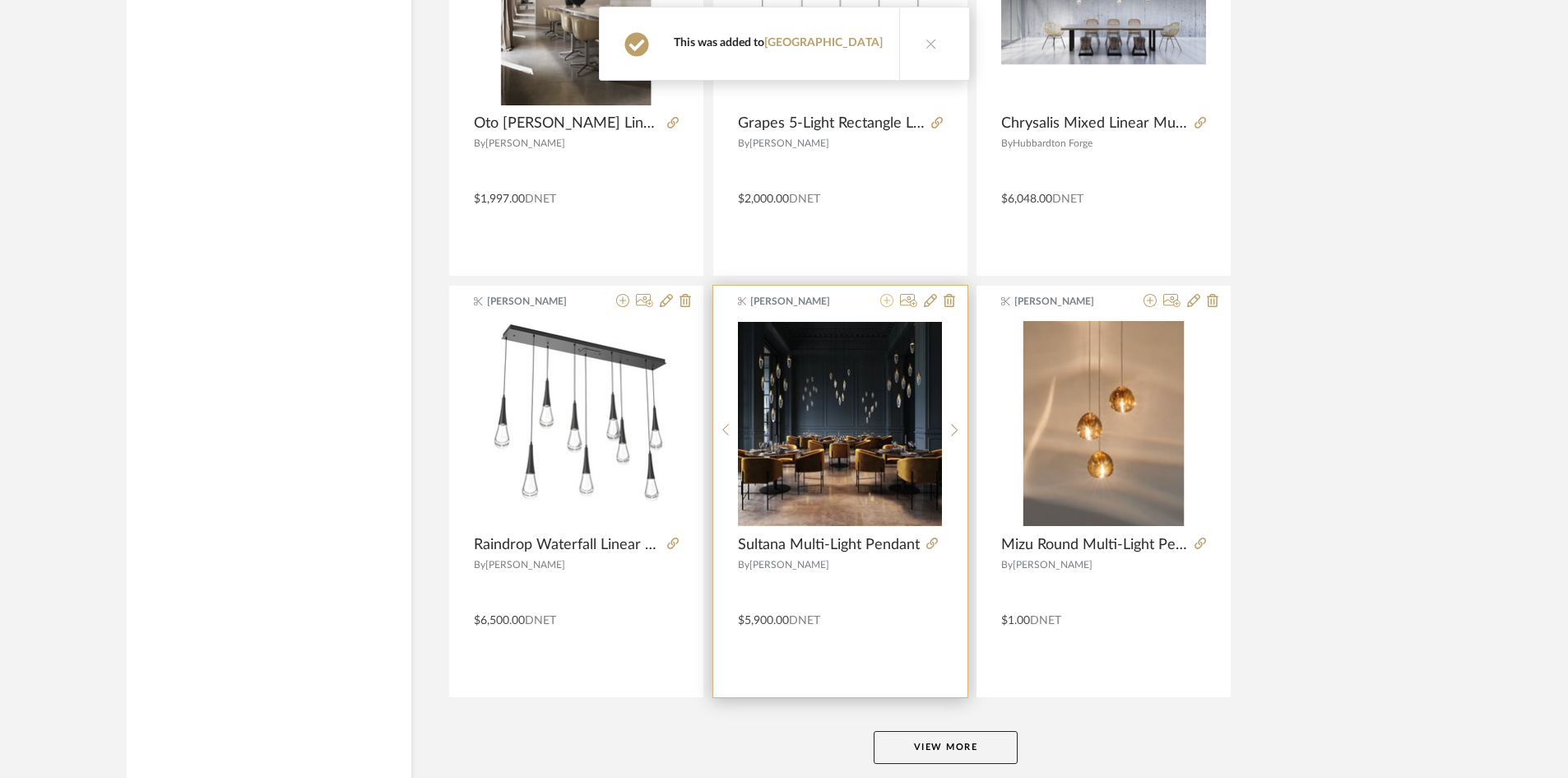
click at [886, 298] on icon at bounding box center [888, 301] width 14 height 14
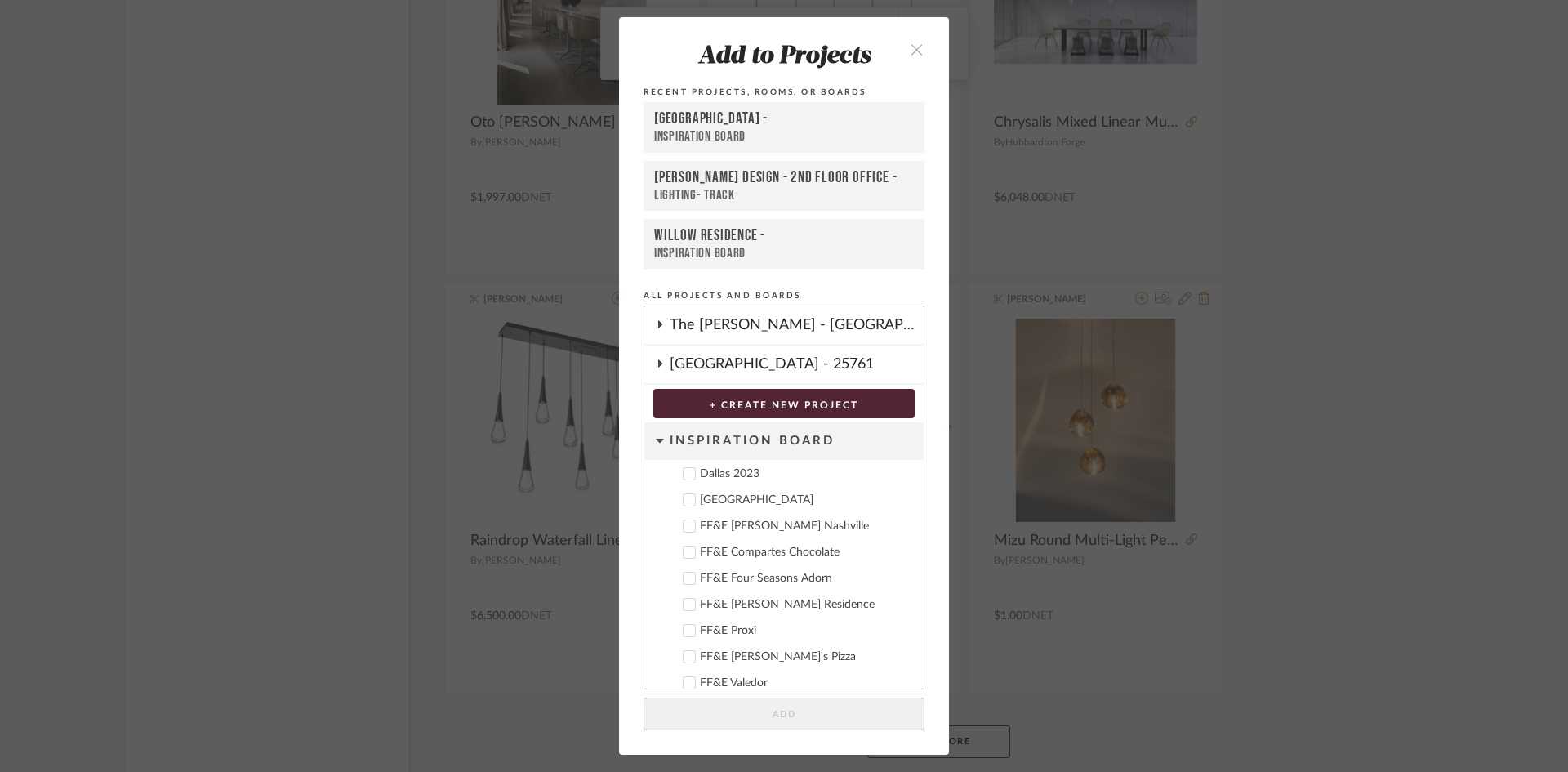
click at [734, 497] on div "Deere Park" at bounding box center [805, 500] width 210 height 14
drag, startPoint x: 856, startPoint y: 707, endPoint x: 1114, endPoint y: 316, distance: 468.4
click at [859, 706] on button "Add" at bounding box center [784, 714] width 281 height 34
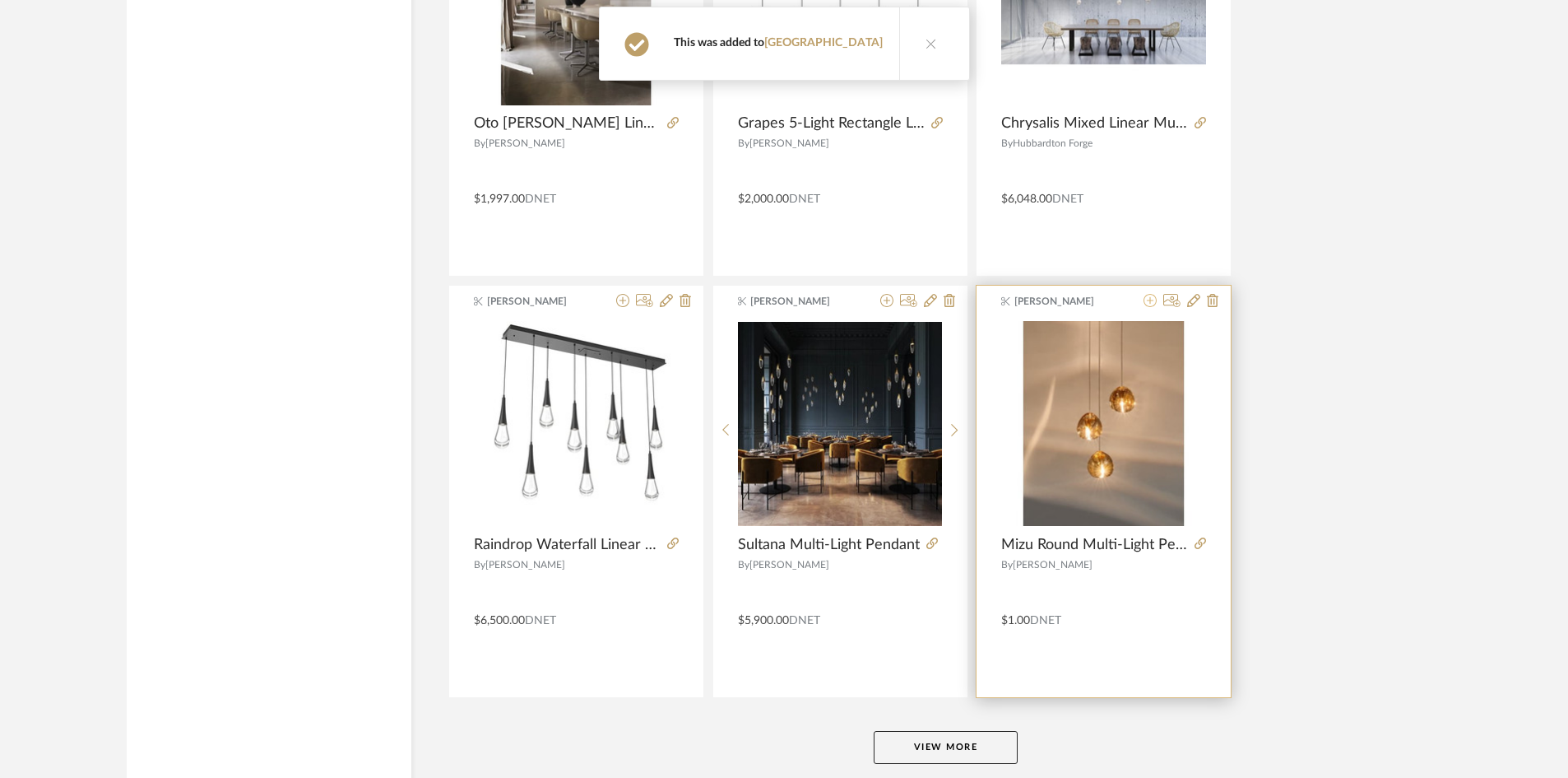
click at [1149, 304] on icon at bounding box center [1151, 301] width 14 height 14
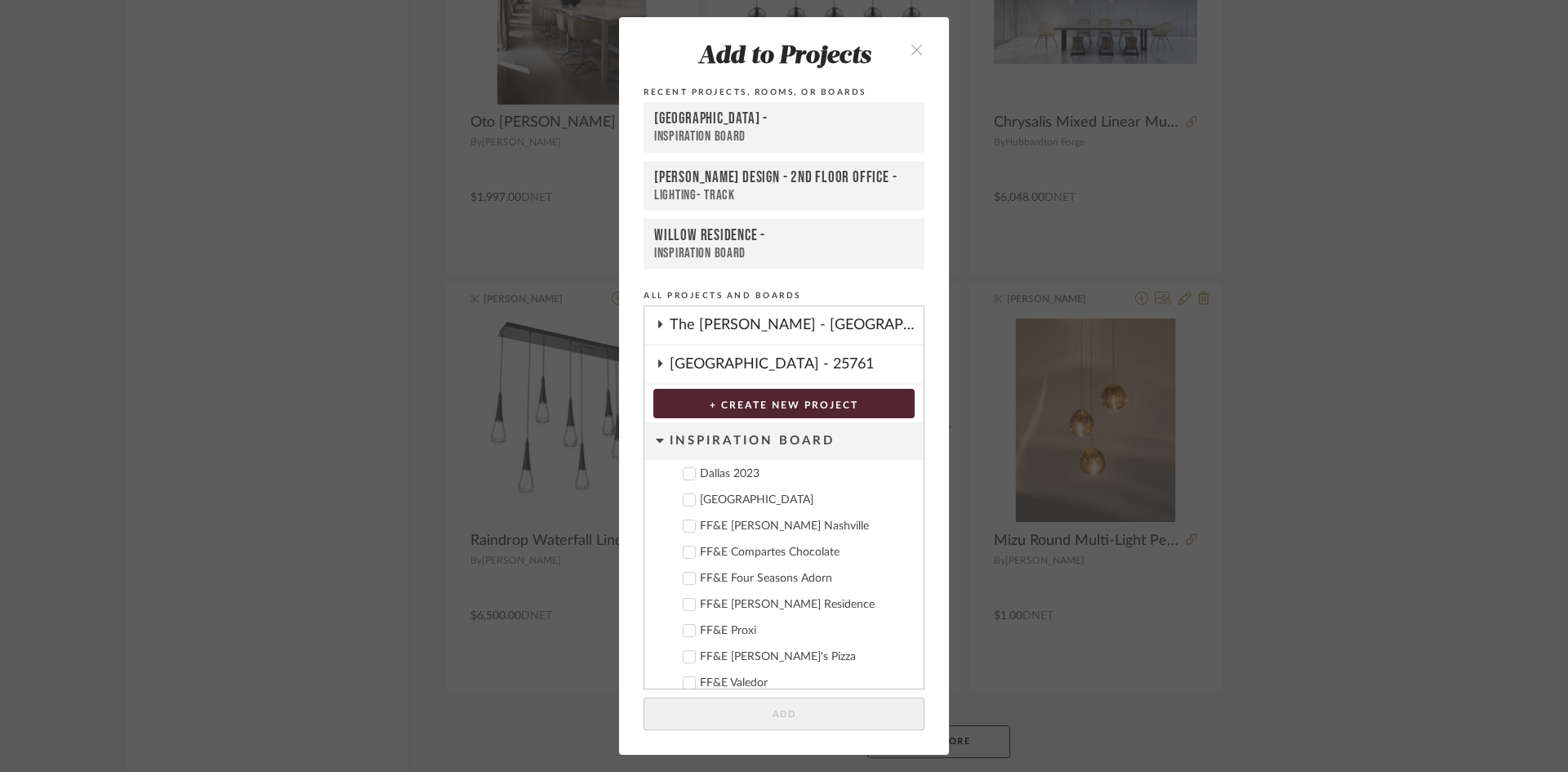
click at [734, 499] on div "Deere Park" at bounding box center [805, 500] width 210 height 14
click at [838, 715] on button "Add" at bounding box center [784, 714] width 281 height 34
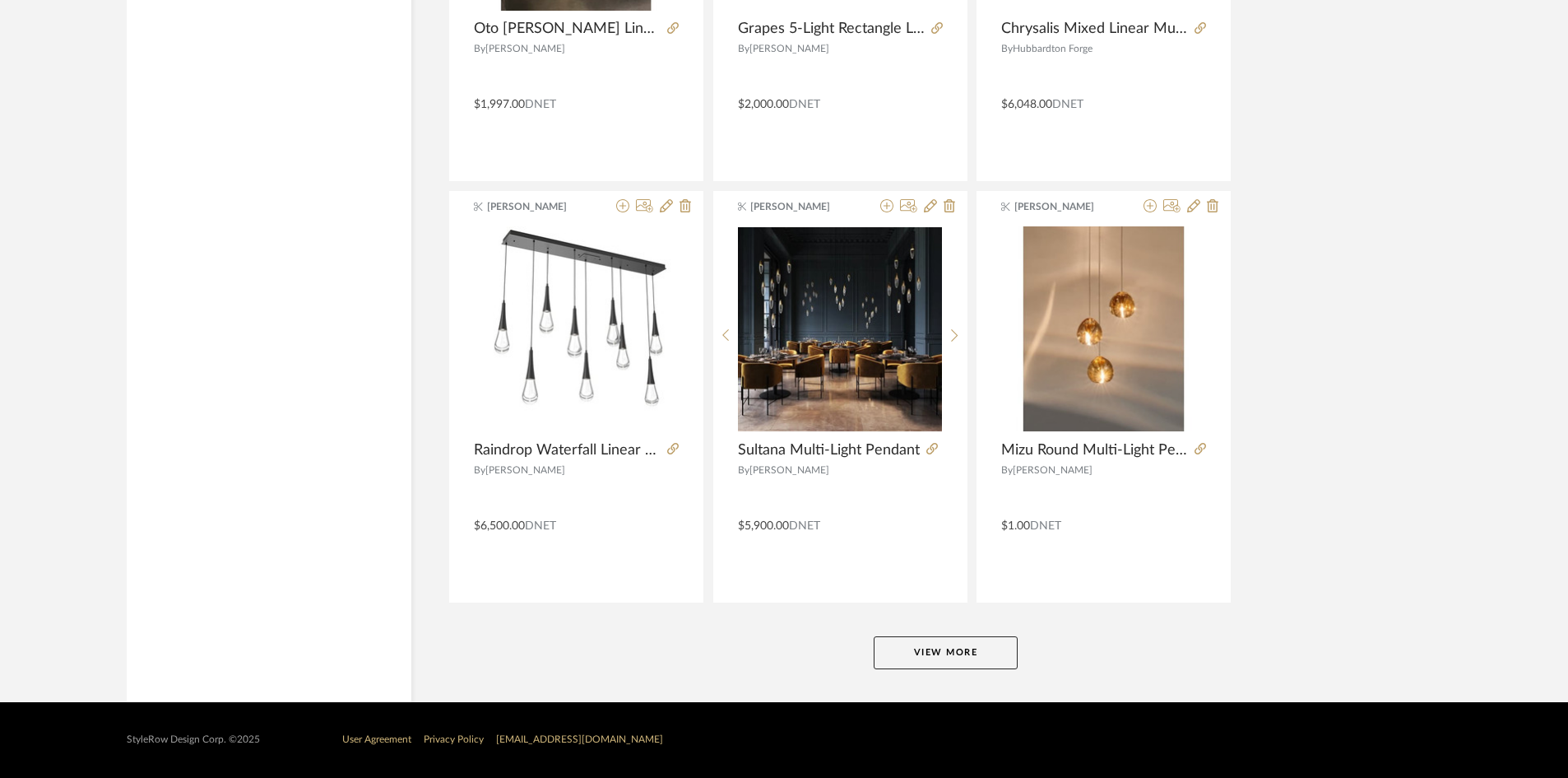
click at [972, 651] on button "View More" at bounding box center [946, 653] width 144 height 33
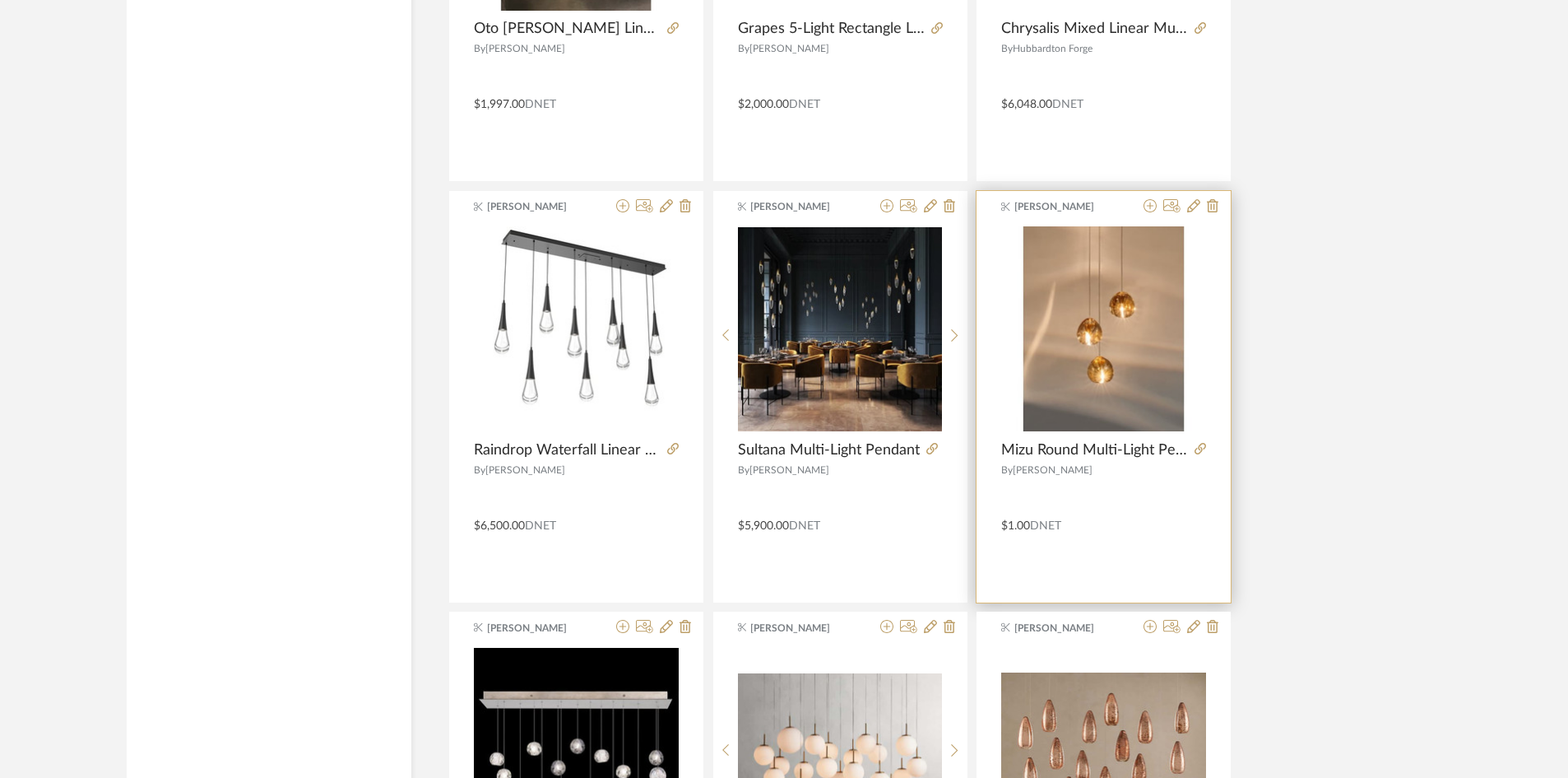
click at [1142, 205] on div at bounding box center [1178, 207] width 82 height 16
click at [1148, 208] on icon at bounding box center [1151, 206] width 14 height 14
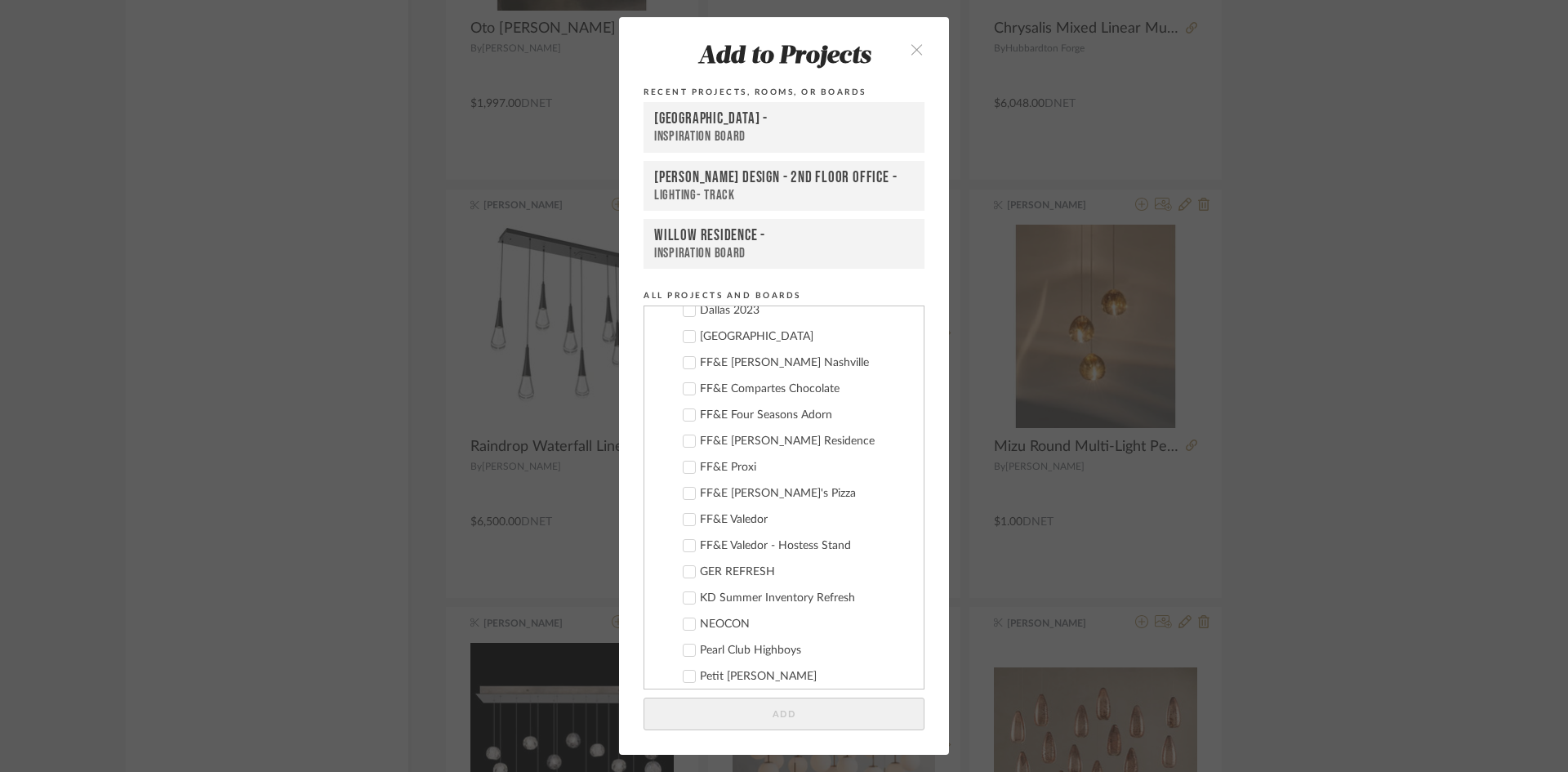
scroll to position [391, 0]
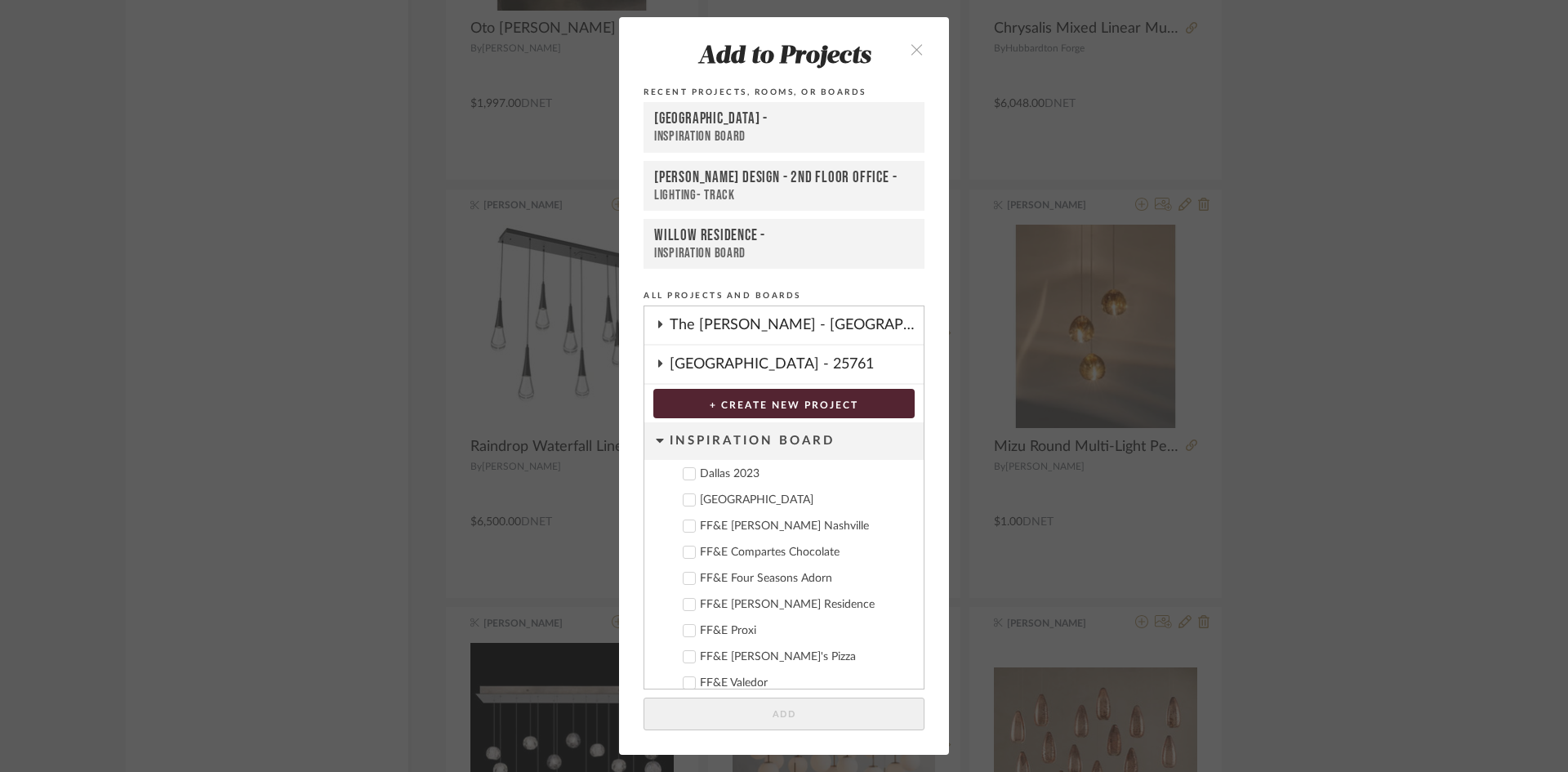
click at [740, 487] on cdk-nested-tree-node "Deere Park" at bounding box center [778, 499] width 266 height 26
click at [739, 496] on div "Deere Park" at bounding box center [805, 500] width 210 height 14
click at [815, 710] on button "Add" at bounding box center [784, 714] width 281 height 34
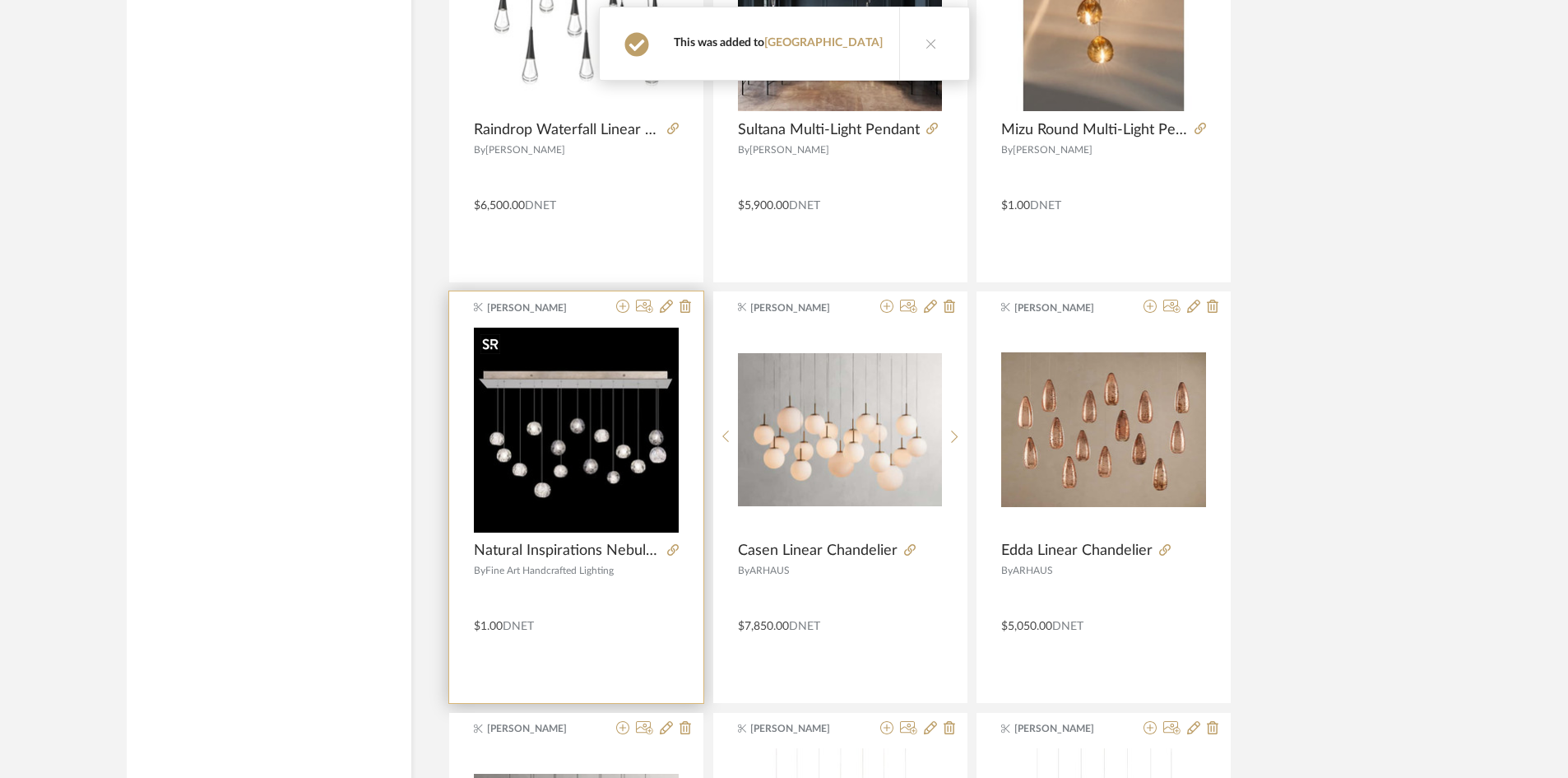
scroll to position [8452, 0]
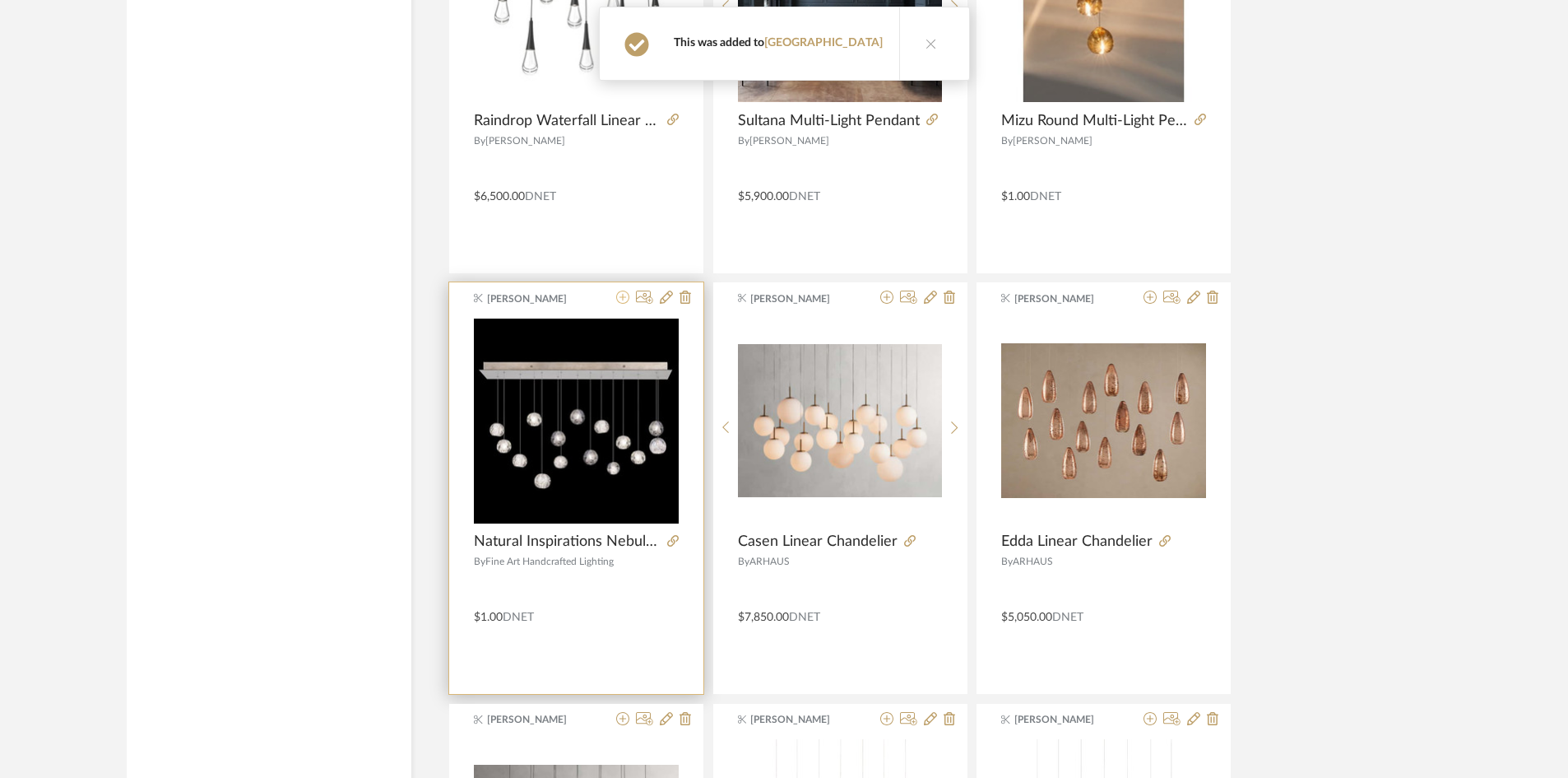
click at [619, 297] on icon at bounding box center [623, 298] width 14 height 14
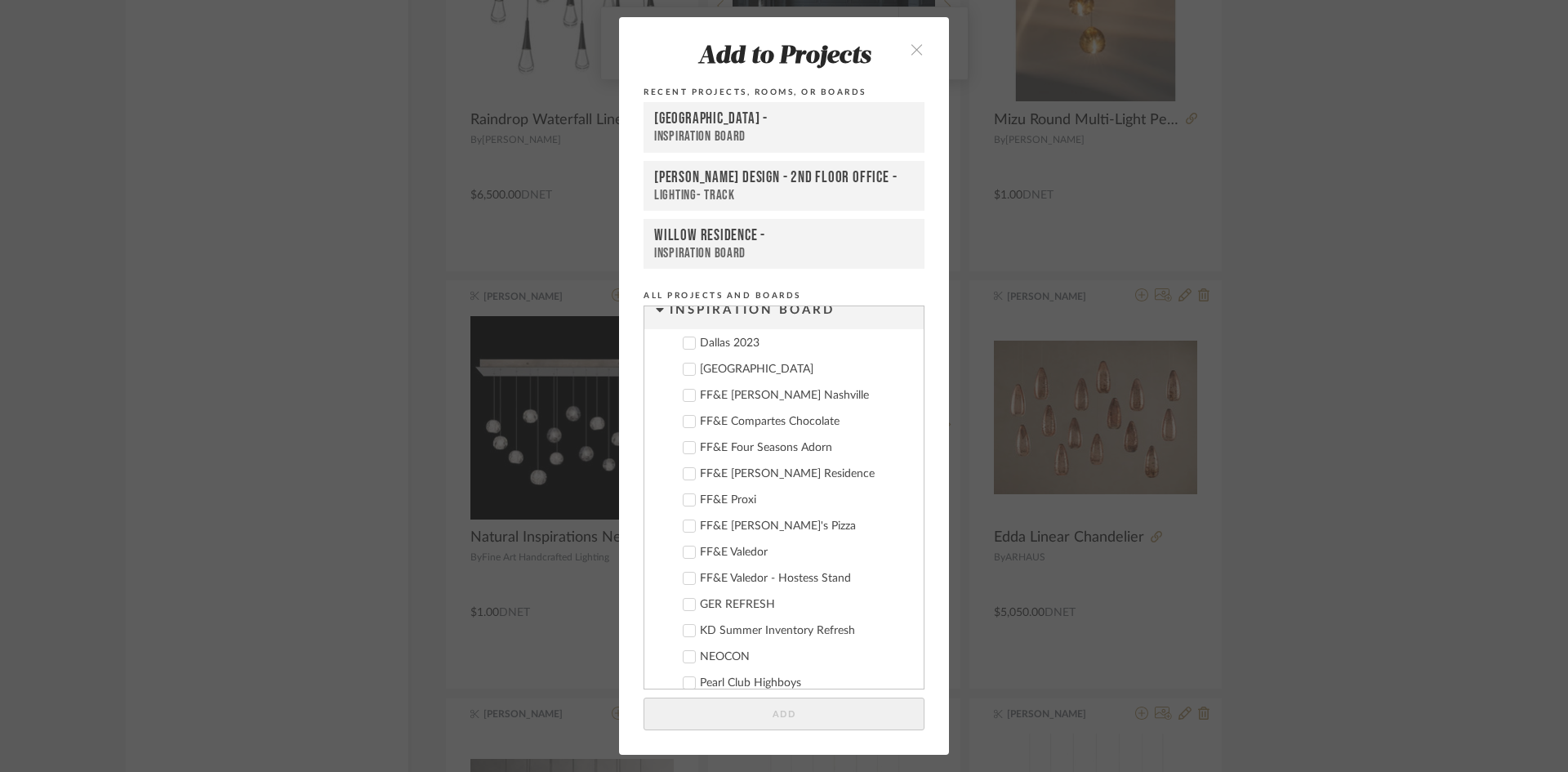
scroll to position [490, 0]
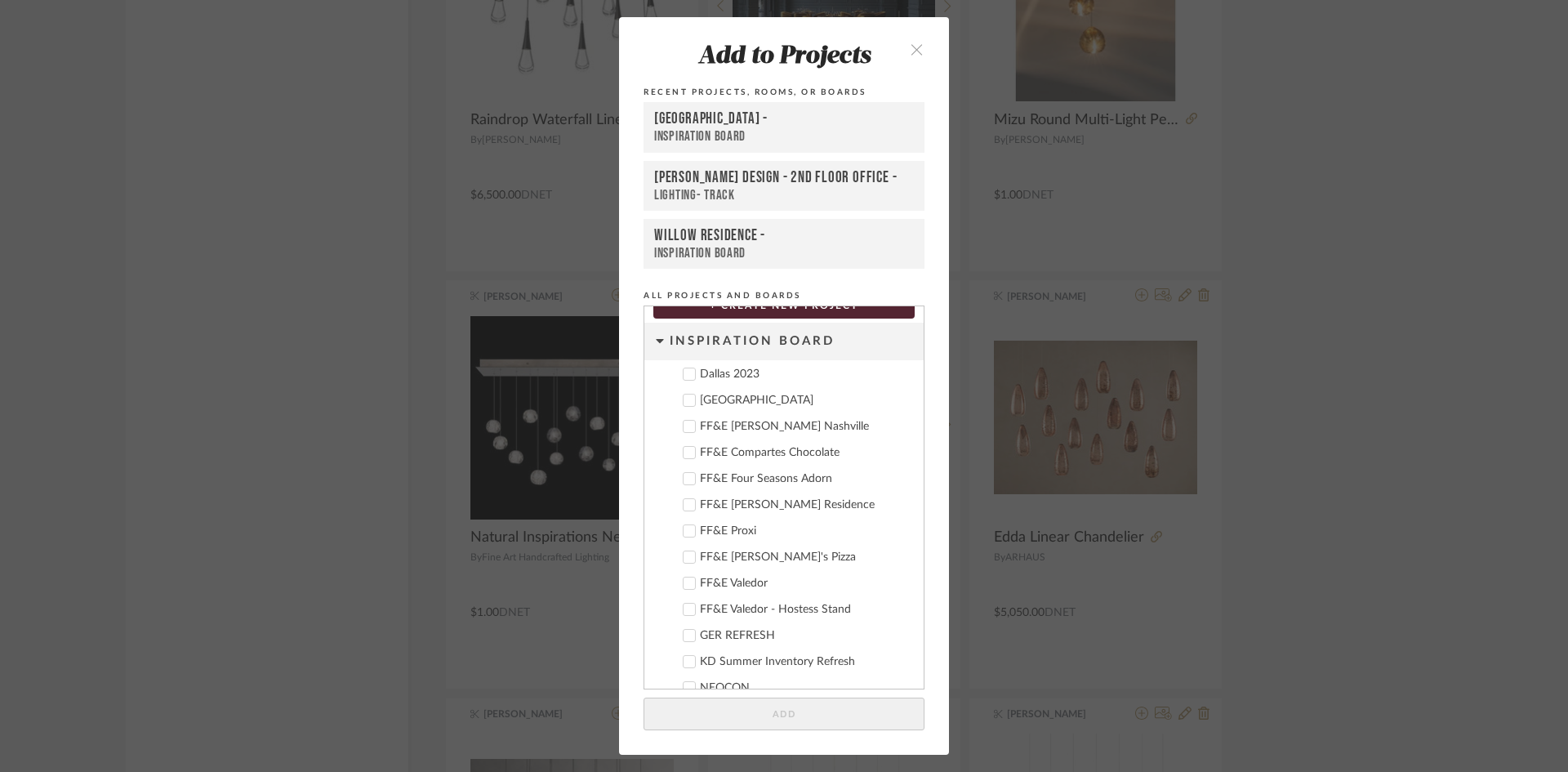
click at [700, 401] on div "Deere Park" at bounding box center [805, 400] width 210 height 14
click at [839, 722] on button "Add" at bounding box center [784, 714] width 281 height 34
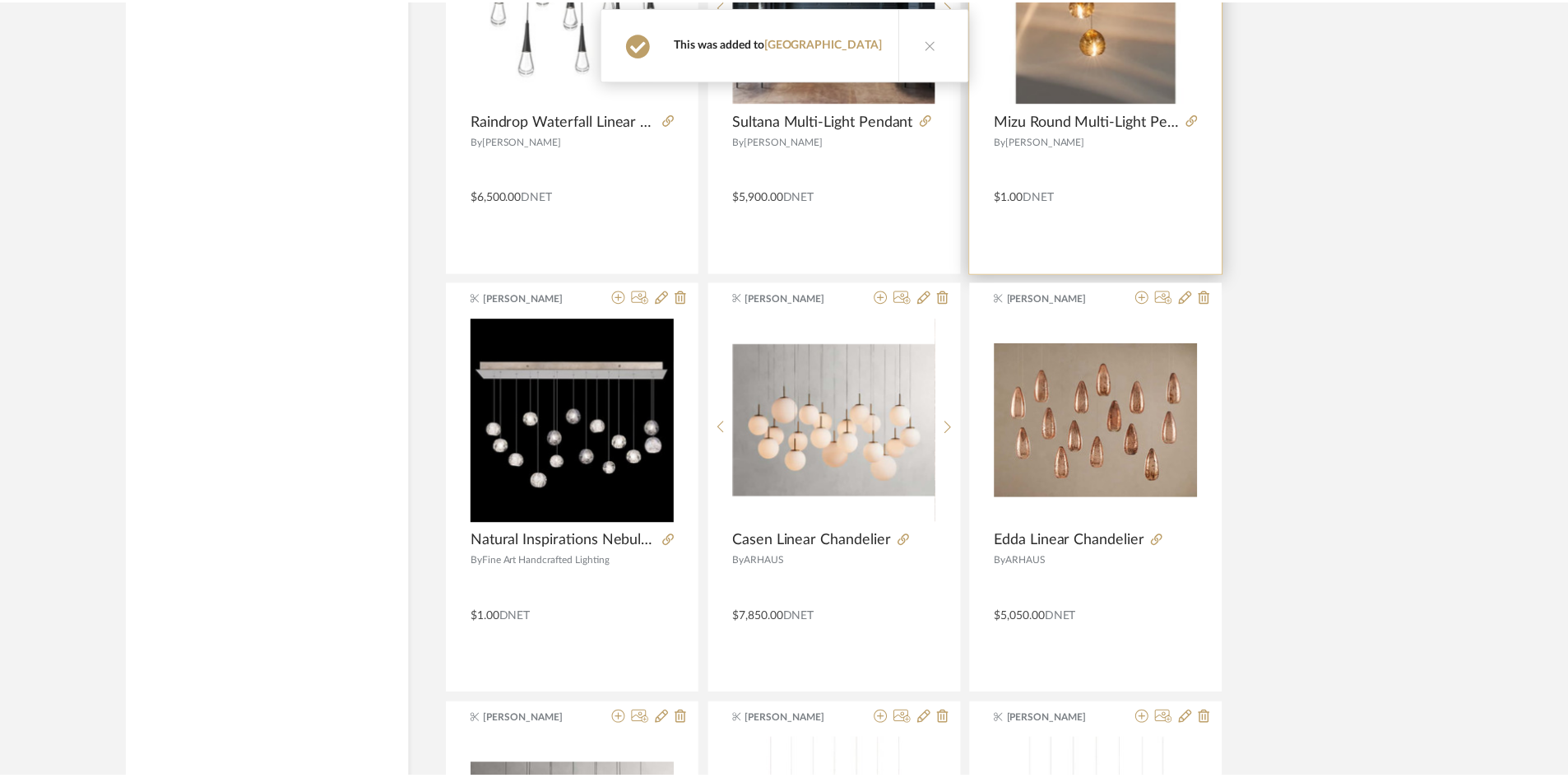
scroll to position [8452, 0]
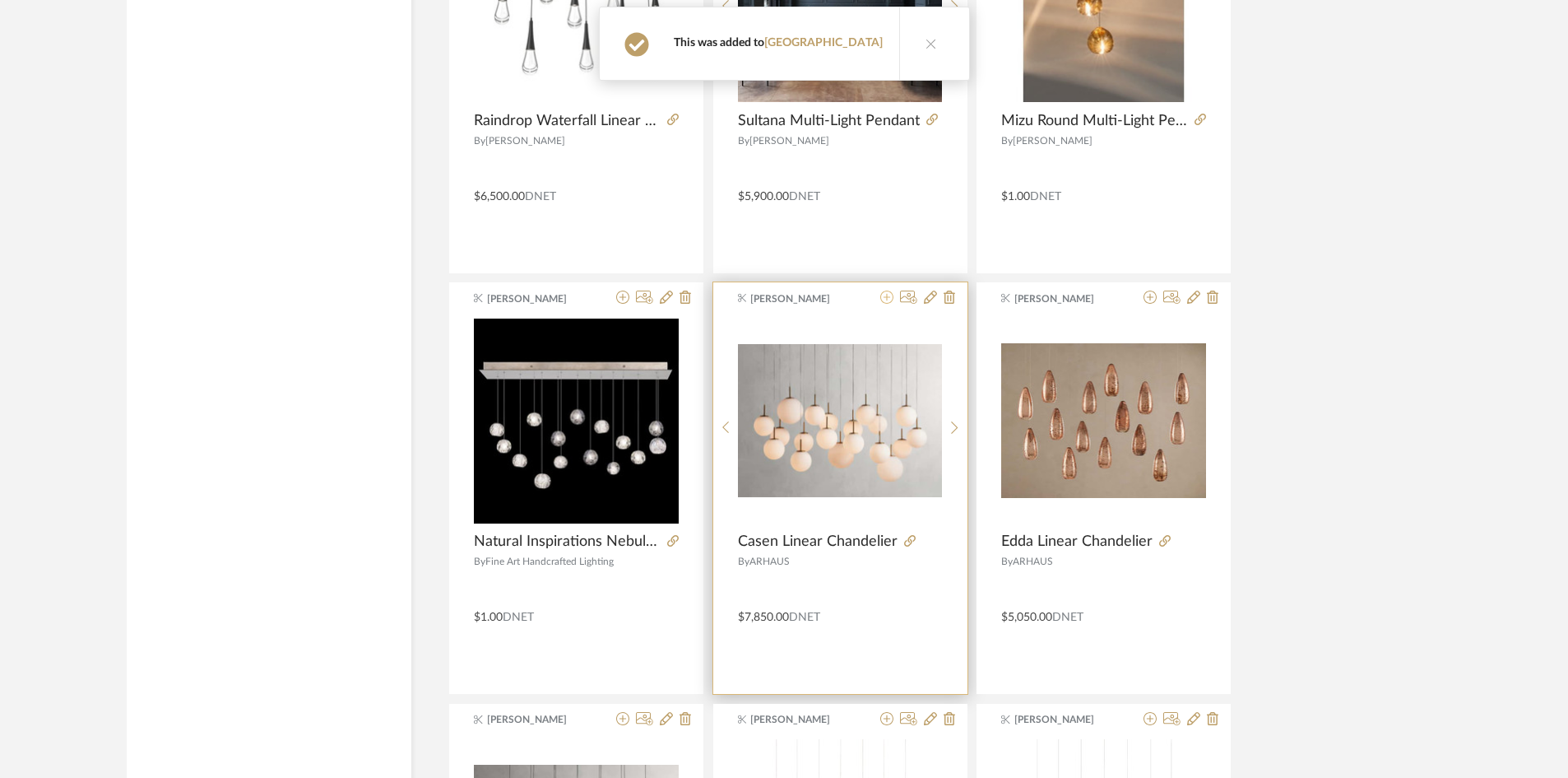
click at [882, 300] on icon at bounding box center [888, 298] width 14 height 14
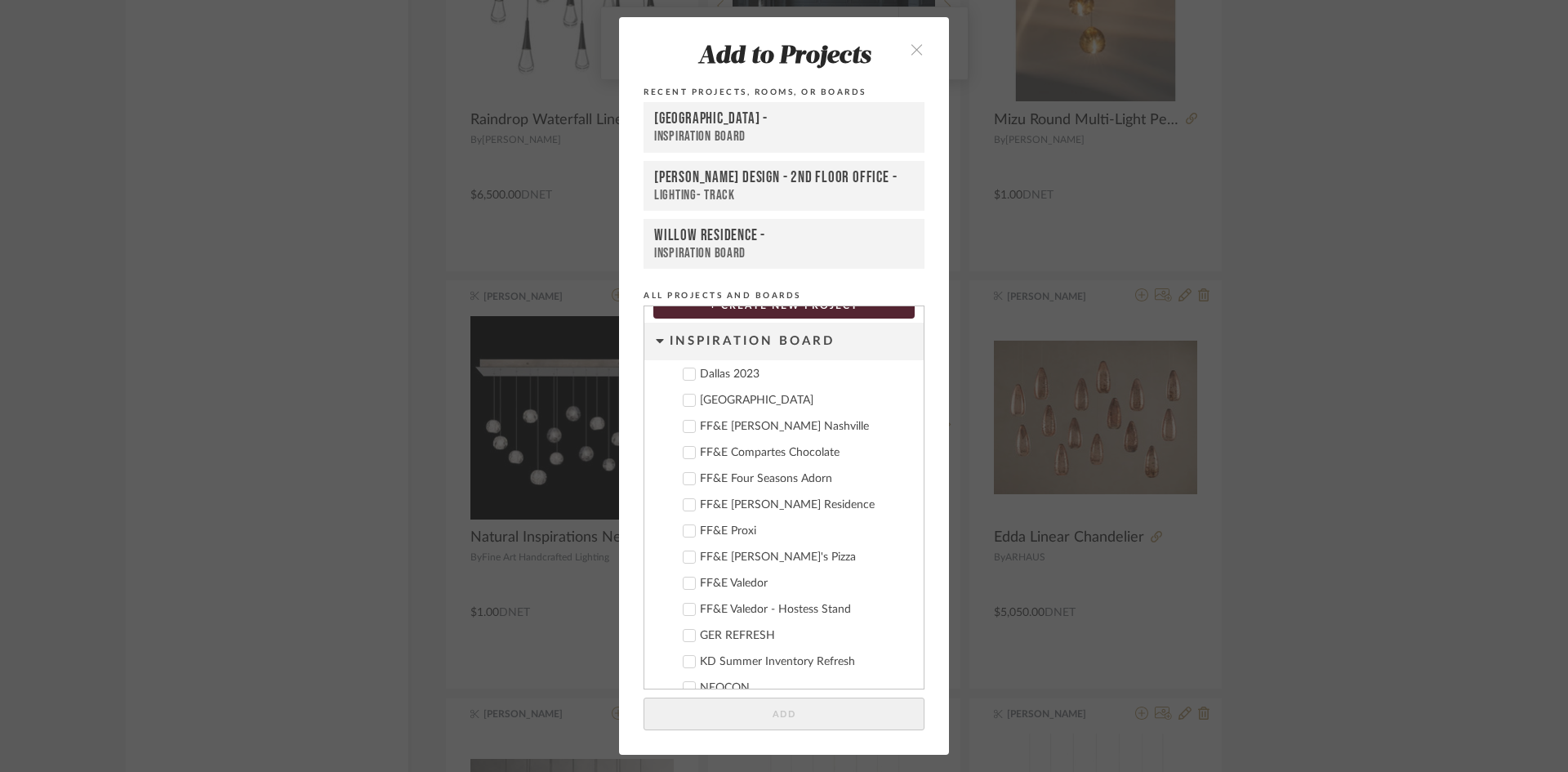
click at [731, 401] on div "Deere Park" at bounding box center [805, 400] width 210 height 14
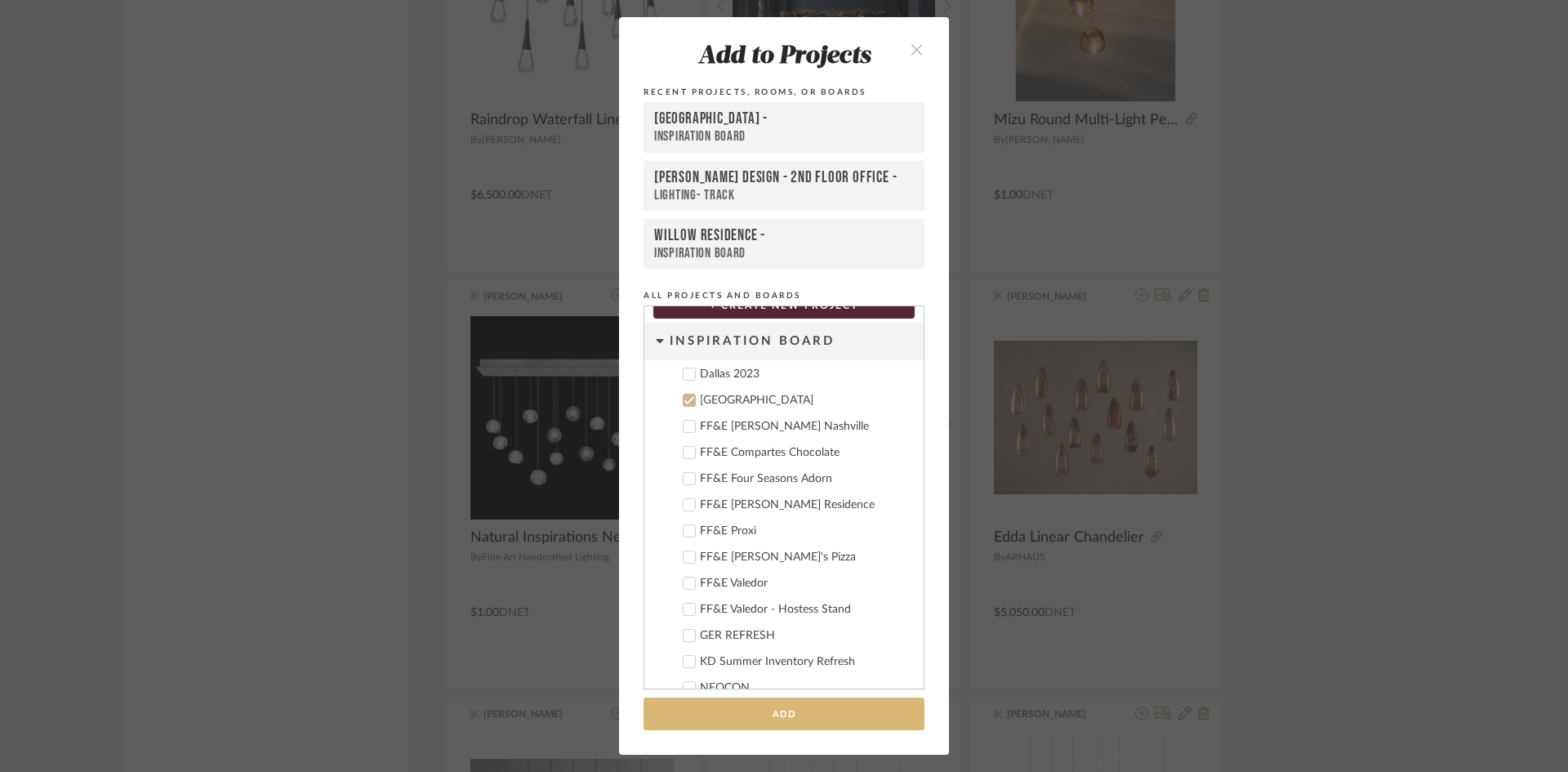
click at [885, 707] on button "Add" at bounding box center [784, 714] width 281 height 34
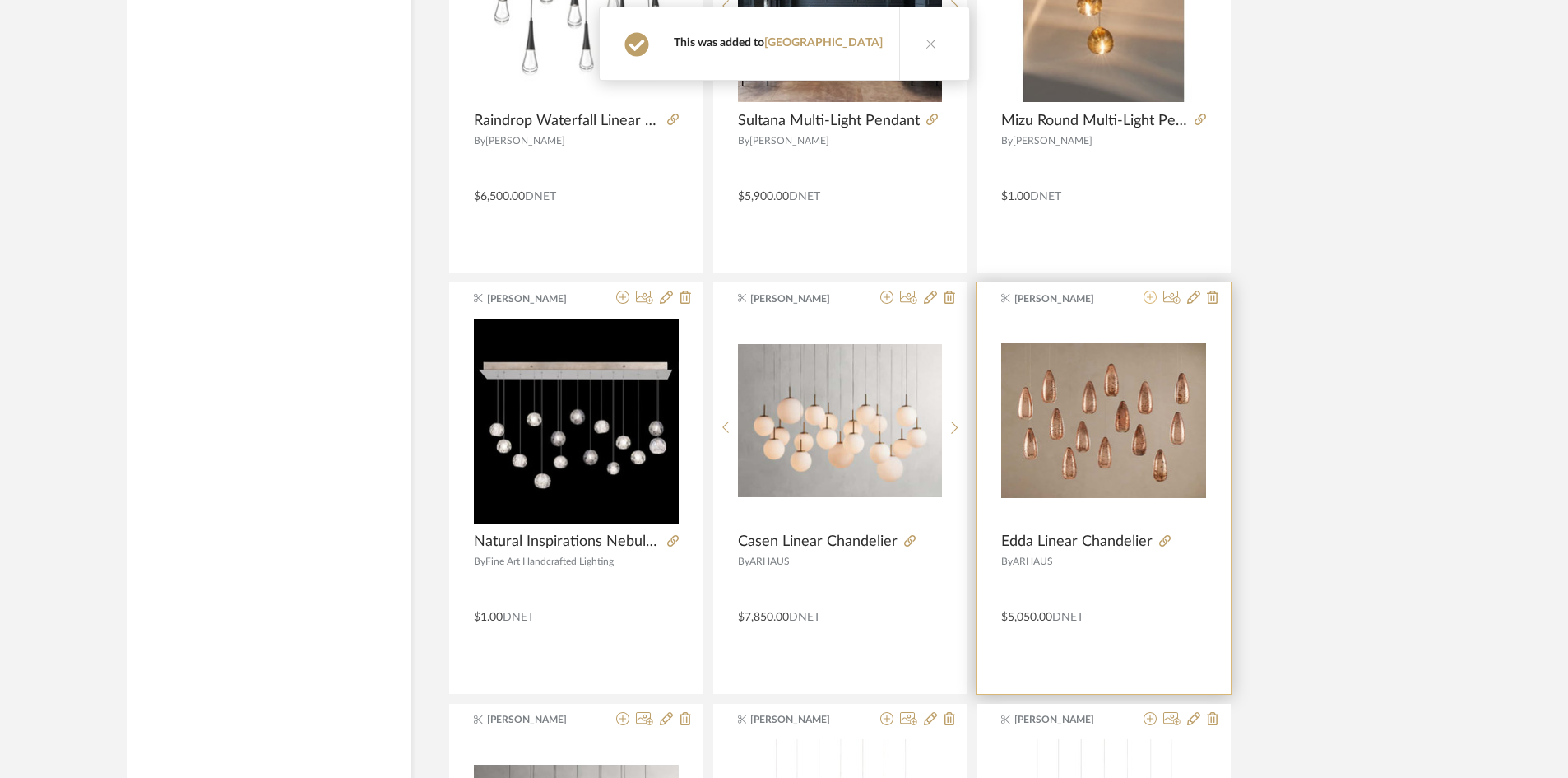
click at [1153, 296] on icon at bounding box center [1151, 298] width 14 height 14
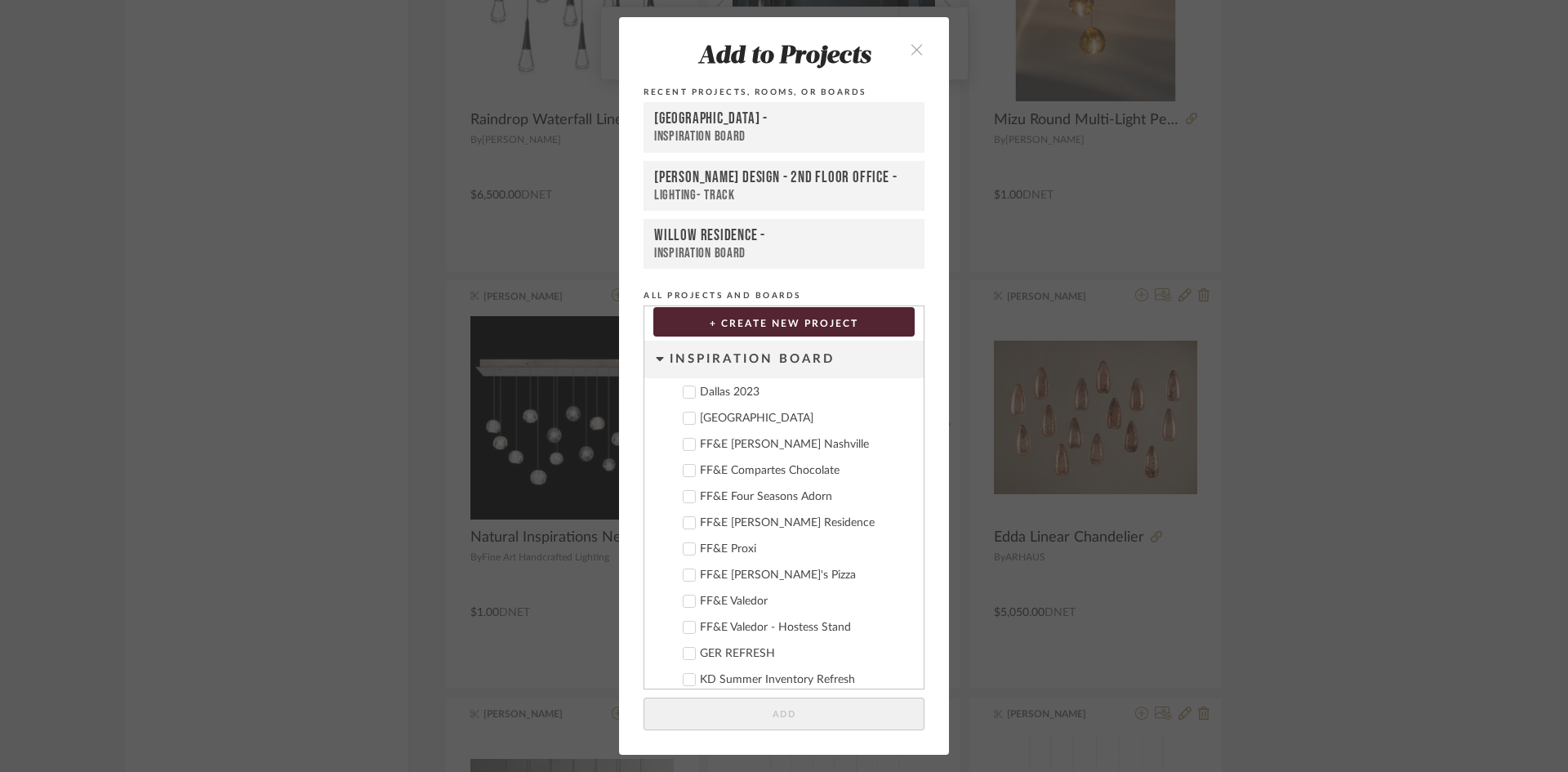
click at [722, 413] on div "Deere Park" at bounding box center [805, 419] width 210 height 14
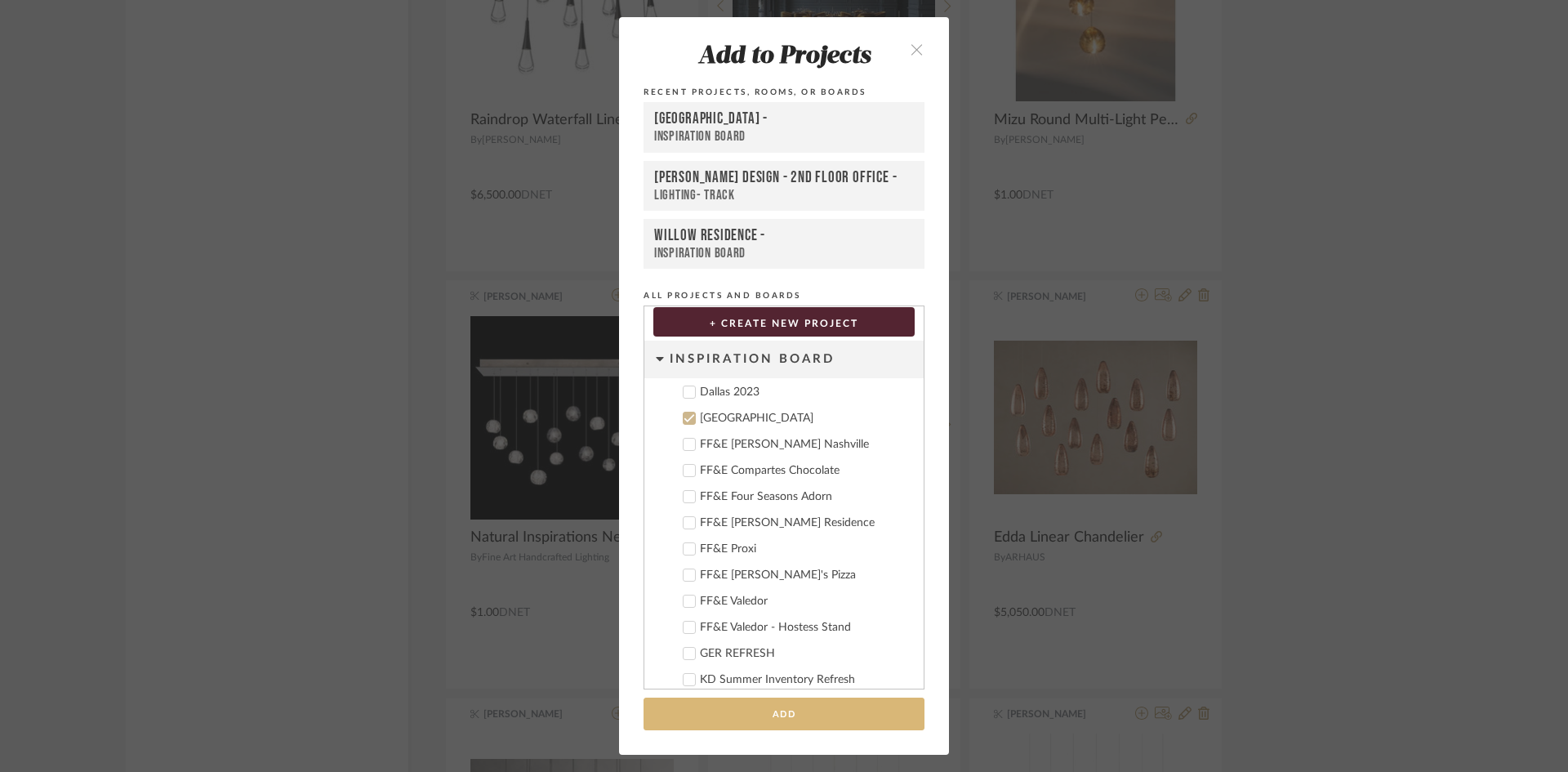
click at [832, 704] on button "Add" at bounding box center [784, 714] width 281 height 34
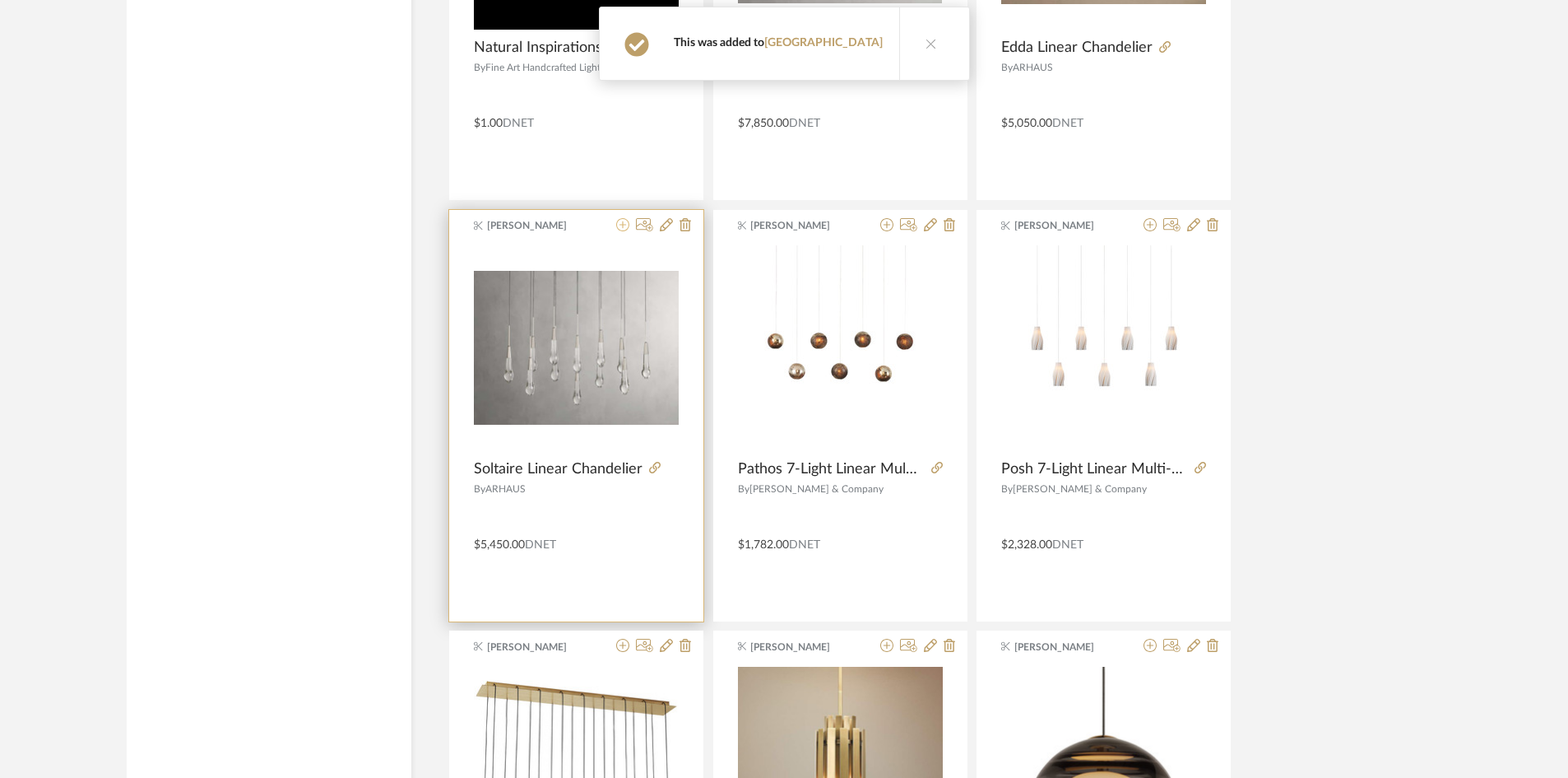
click at [623, 220] on icon at bounding box center [623, 225] width 14 height 14
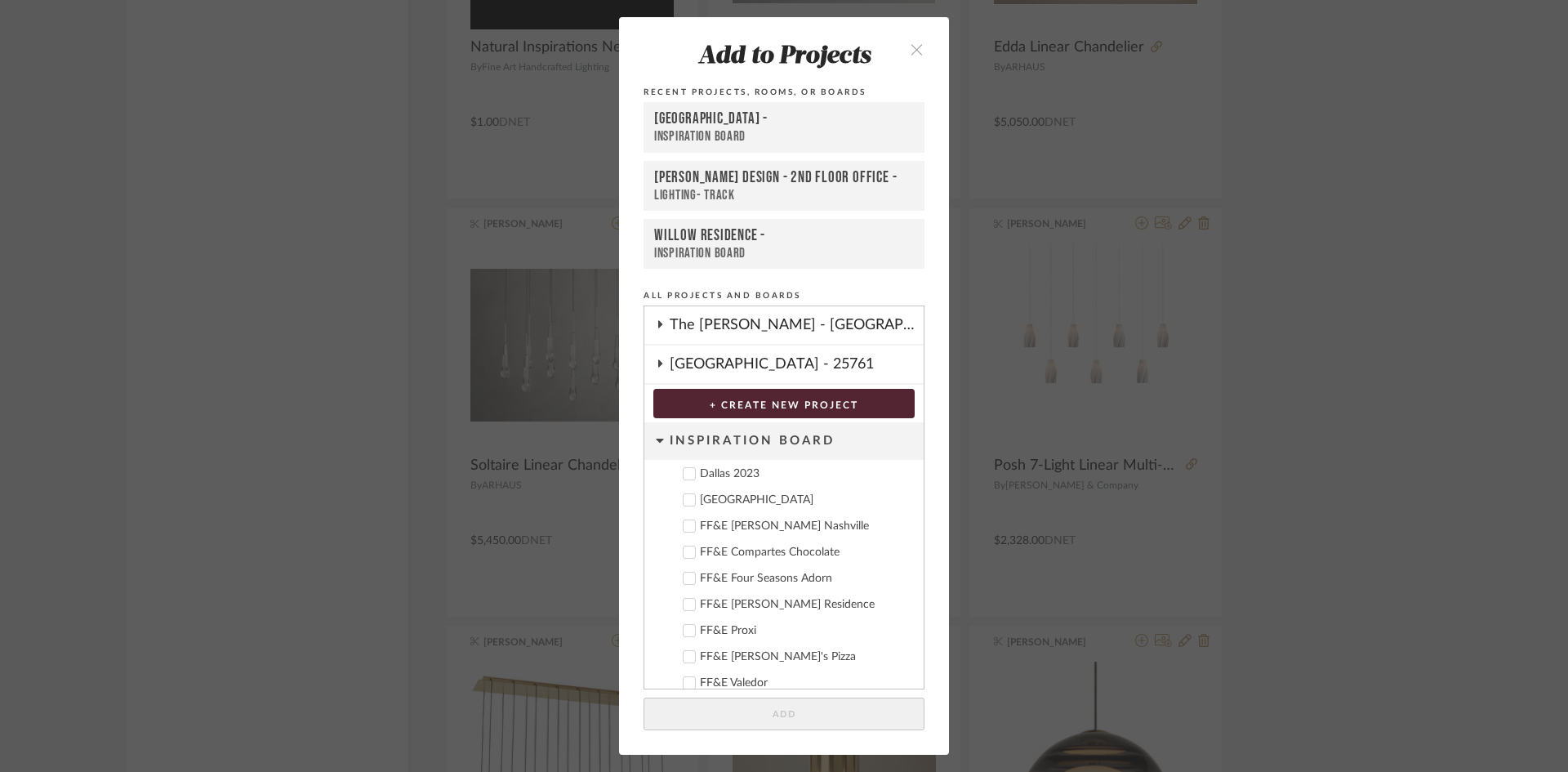
click at [731, 503] on div "Deere Park" at bounding box center [805, 500] width 210 height 14
click at [840, 712] on button "Add" at bounding box center [784, 714] width 281 height 34
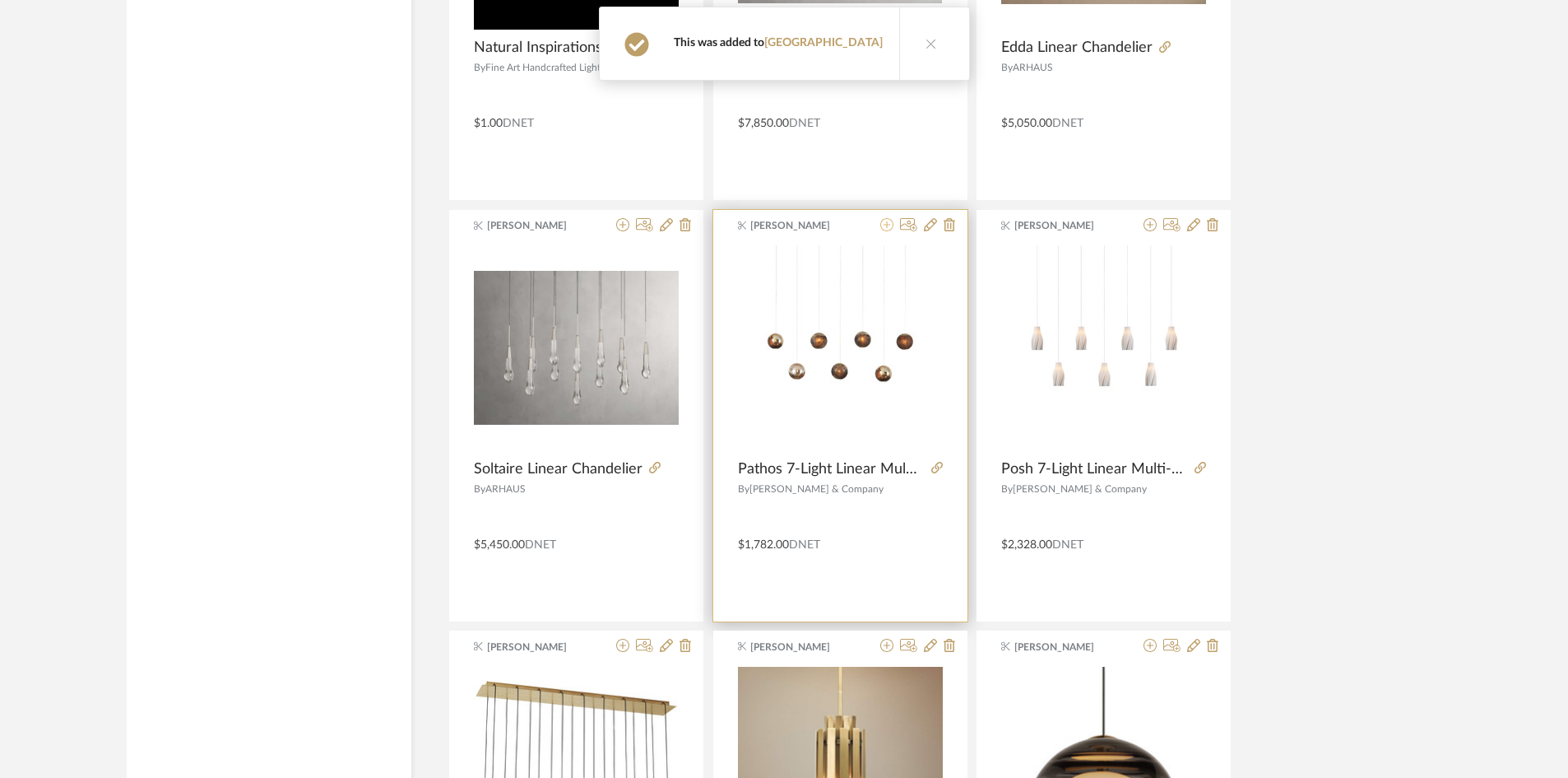
click at [887, 225] on icon at bounding box center [888, 225] width 14 height 14
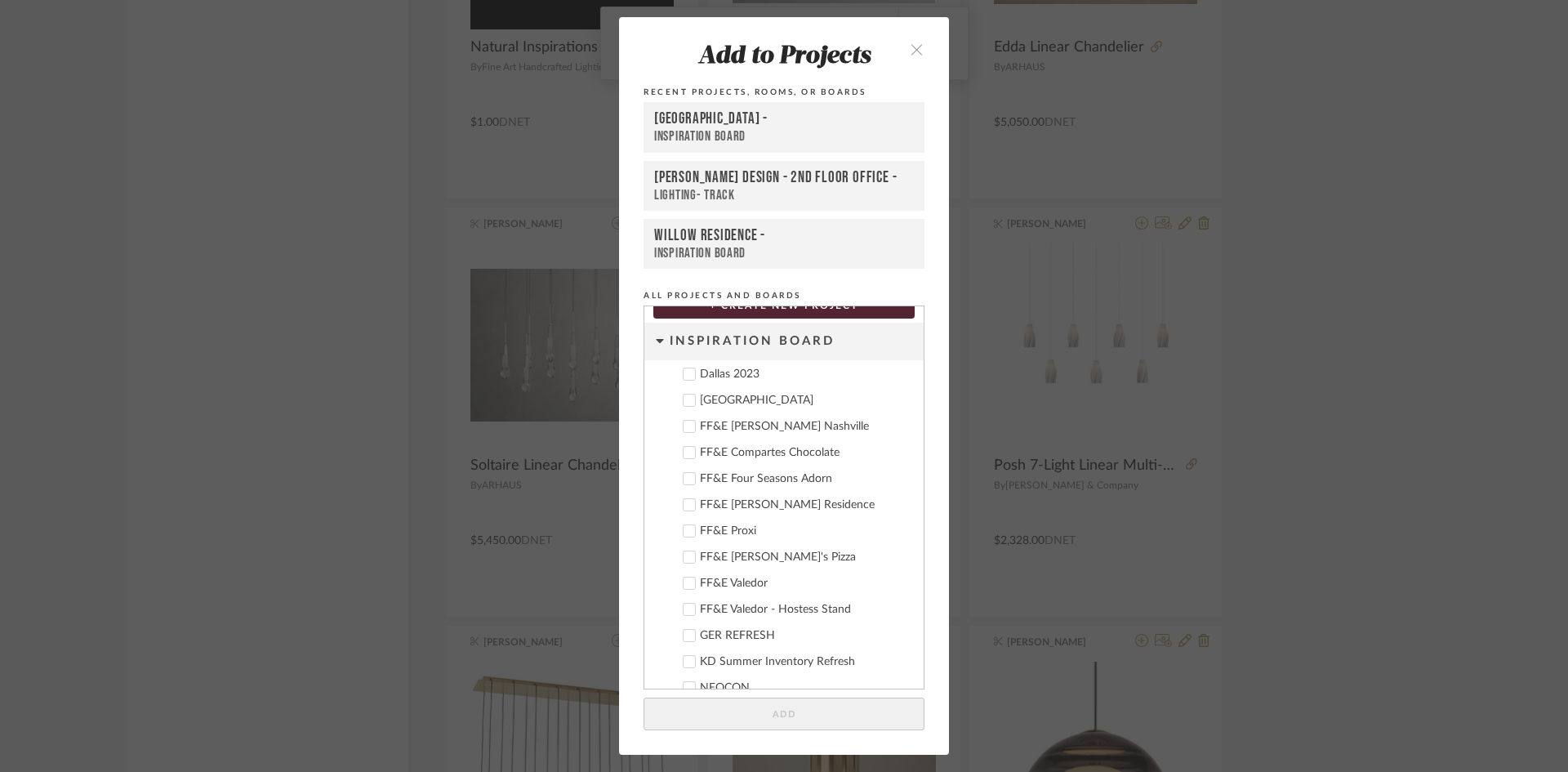
drag, startPoint x: 718, startPoint y: 403, endPoint x: 733, endPoint y: 423, distance: 25.0
click at [721, 407] on div "Deere Park" at bounding box center [805, 400] width 210 height 14
click at [805, 709] on button "Add" at bounding box center [784, 714] width 281 height 34
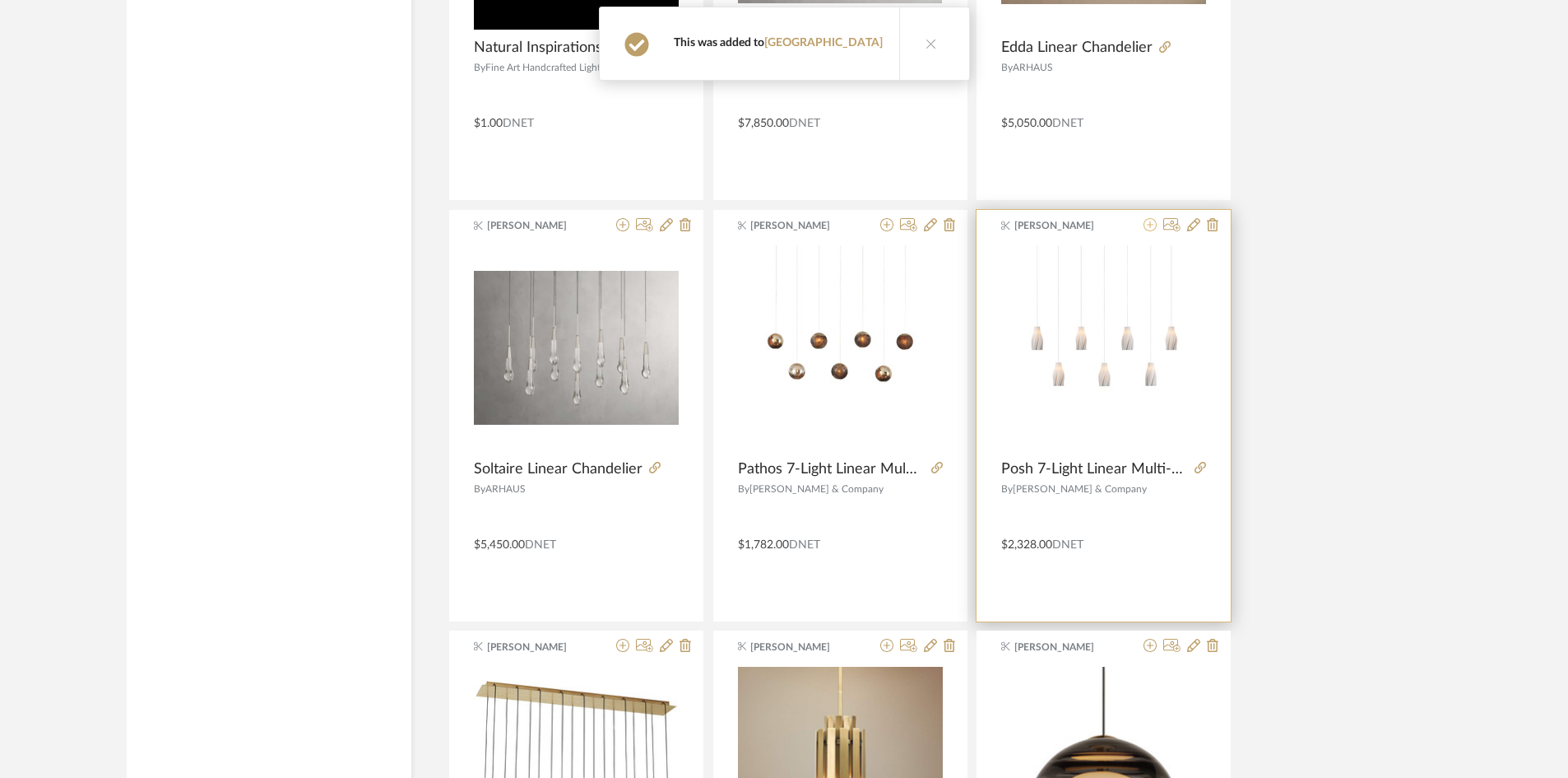
click at [1147, 228] on icon at bounding box center [1151, 225] width 14 height 14
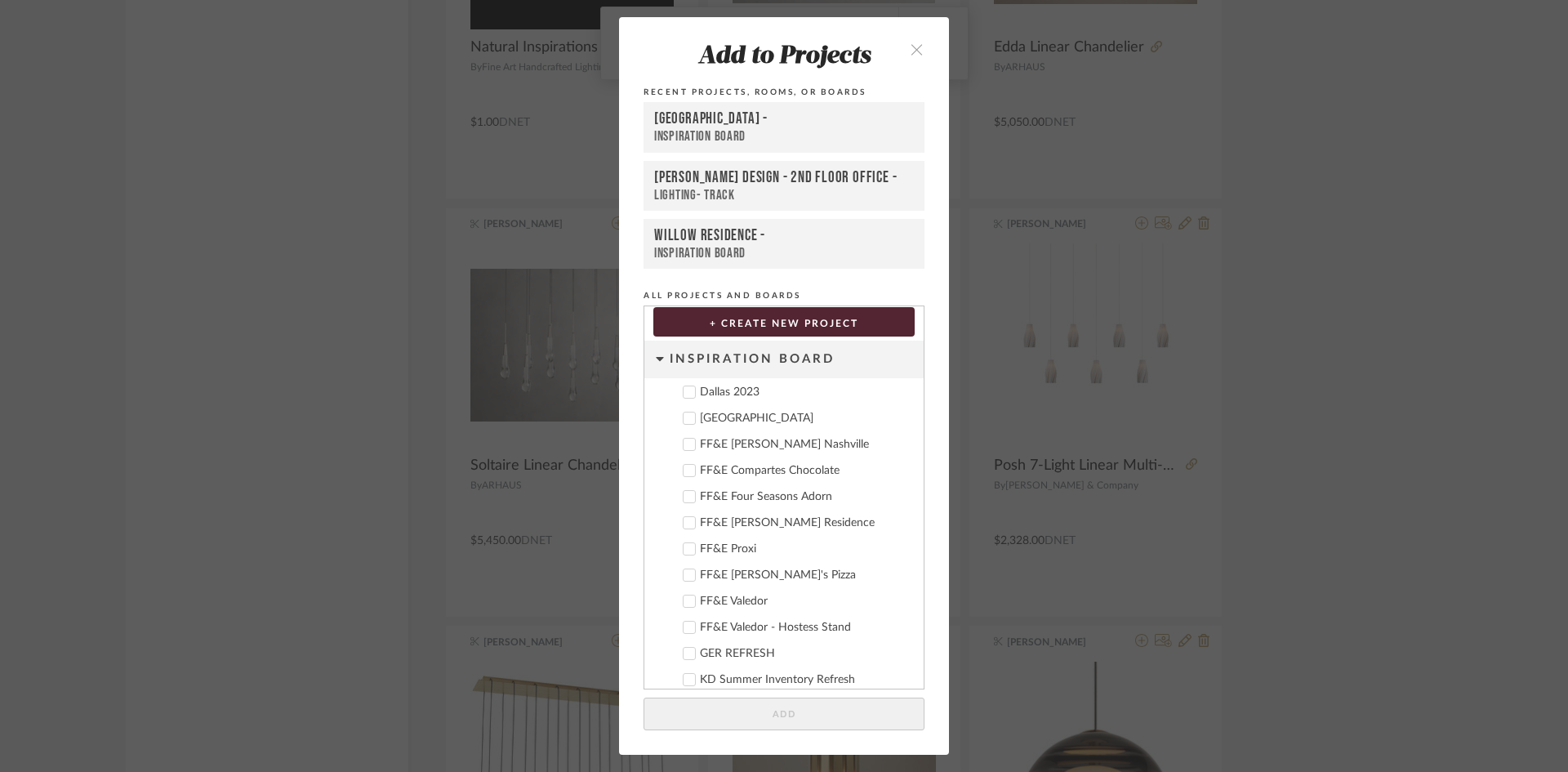
click at [731, 423] on div "Deere Park" at bounding box center [805, 419] width 210 height 14
click at [832, 708] on button "Add" at bounding box center [784, 714] width 281 height 34
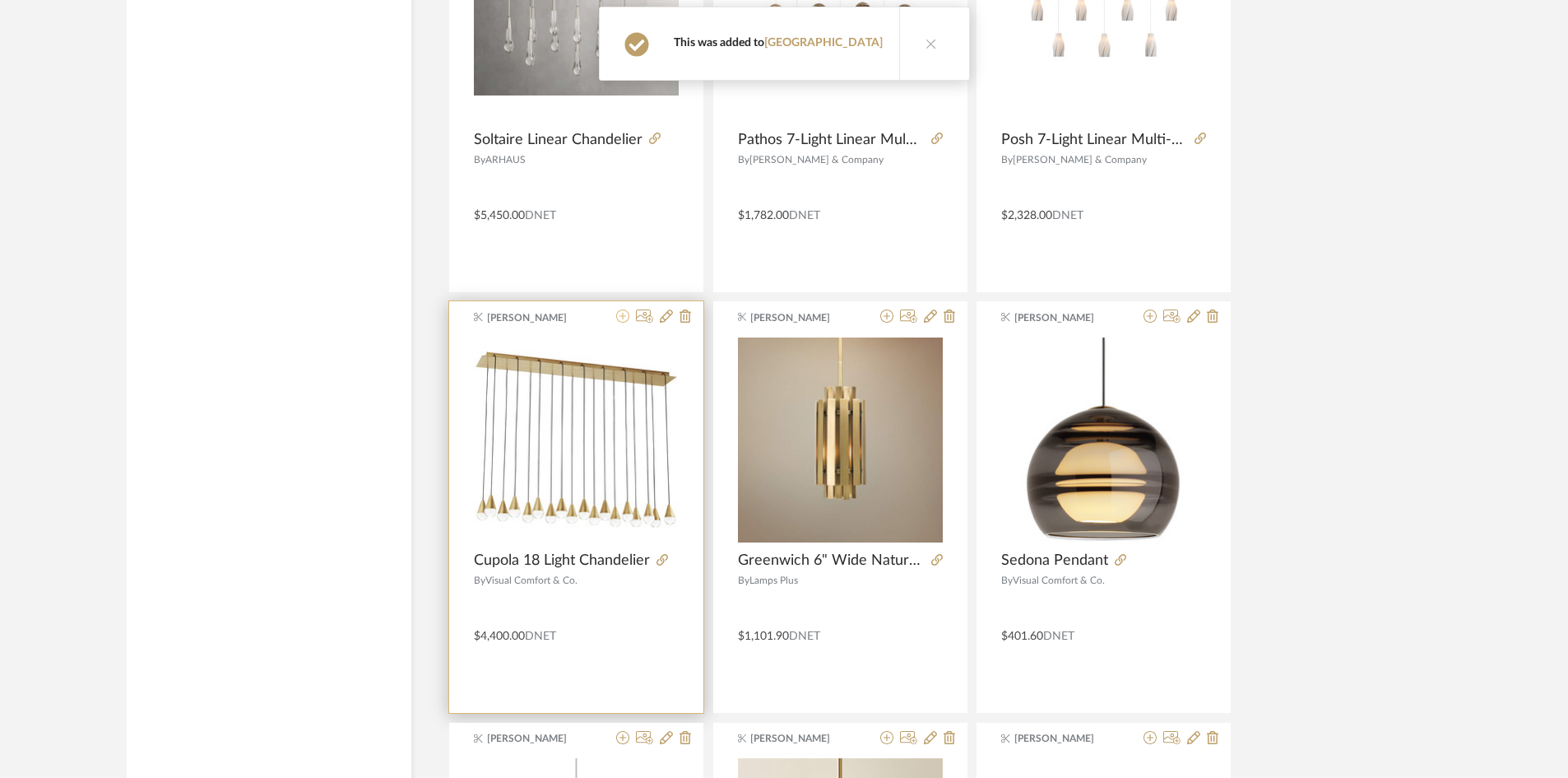
click at [626, 317] on icon at bounding box center [623, 316] width 14 height 14
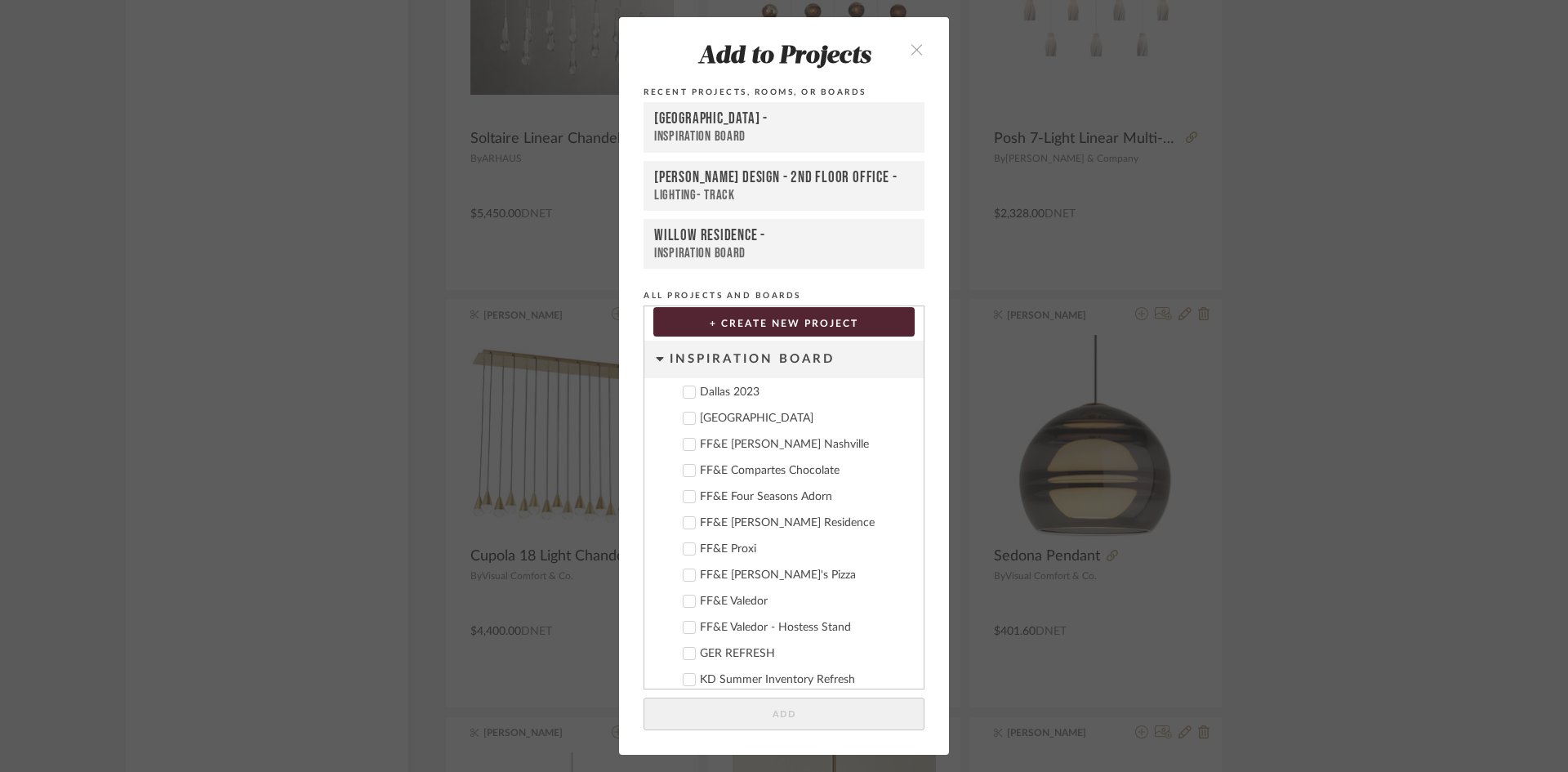
click at [734, 425] on div "Deere Park" at bounding box center [805, 419] width 210 height 14
click at [854, 693] on add-to "Add to Projects Recent Projects, Rooms, or Boards Deere Park - Inspiration Boar…" at bounding box center [784, 386] width 330 height 737
click at [830, 709] on button "Add" at bounding box center [784, 714] width 281 height 34
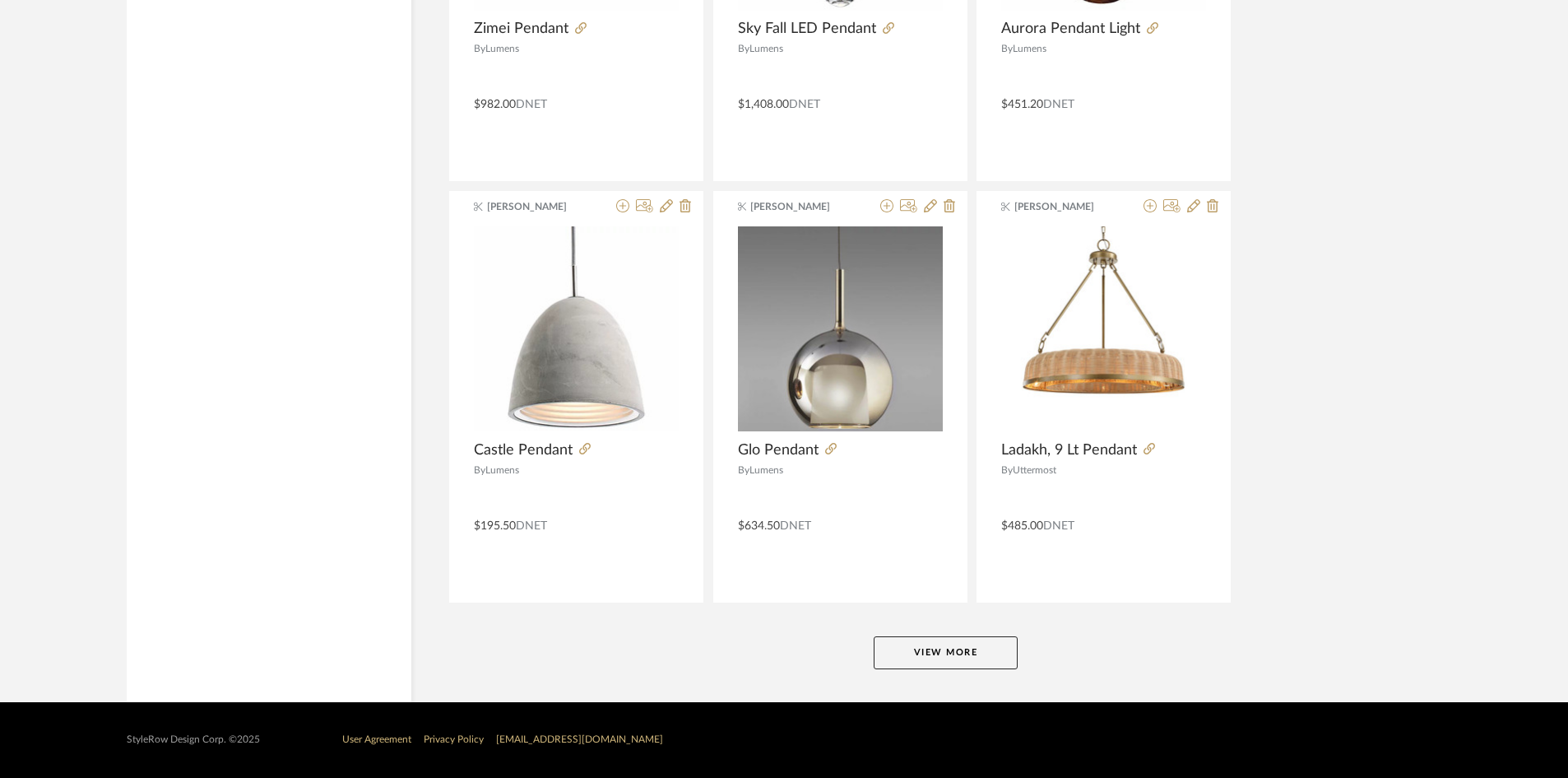
click at [982, 655] on button "View More" at bounding box center [946, 653] width 144 height 33
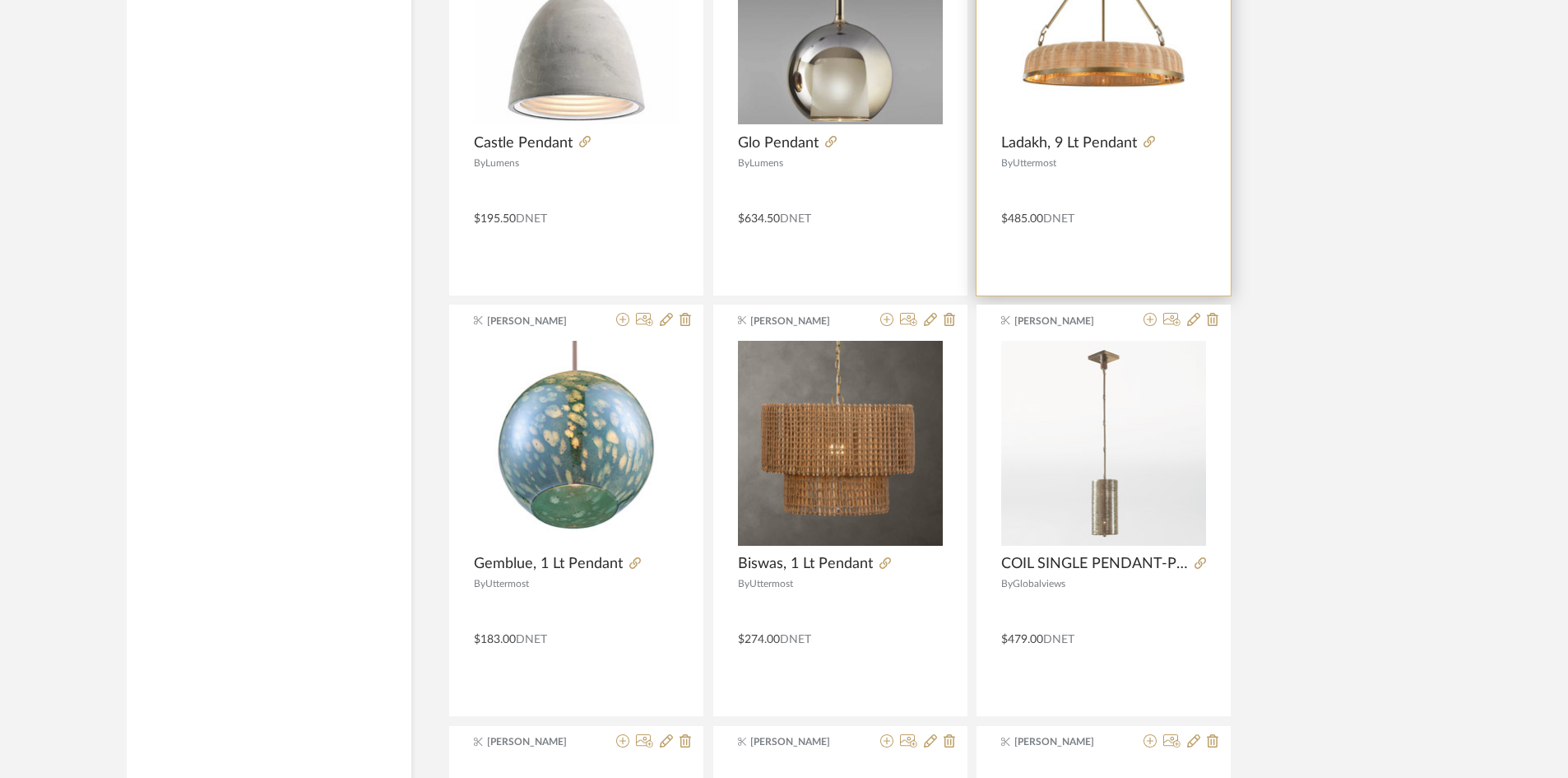
scroll to position [12662, 0]
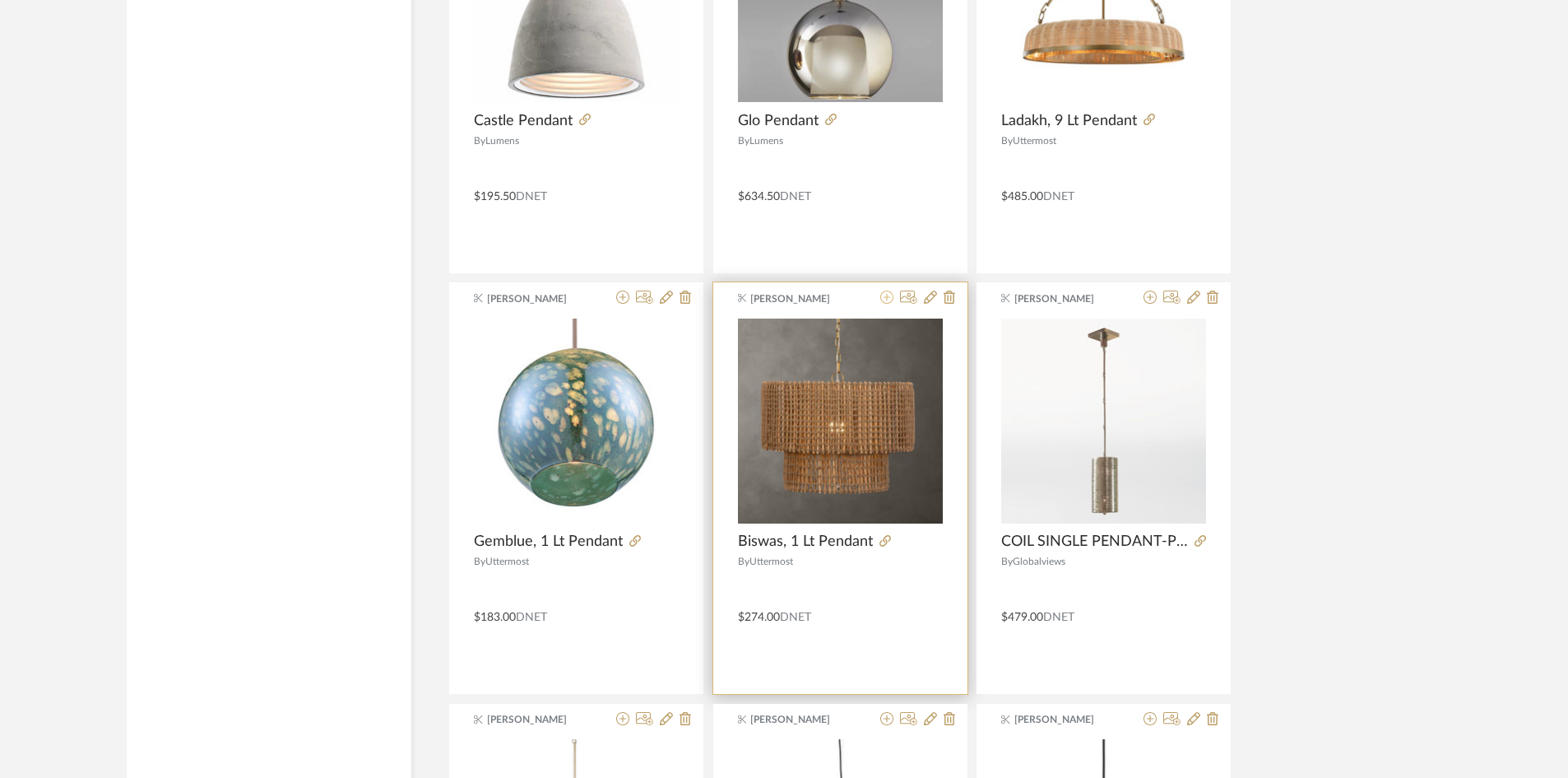
click at [889, 298] on icon at bounding box center [888, 298] width 14 height 14
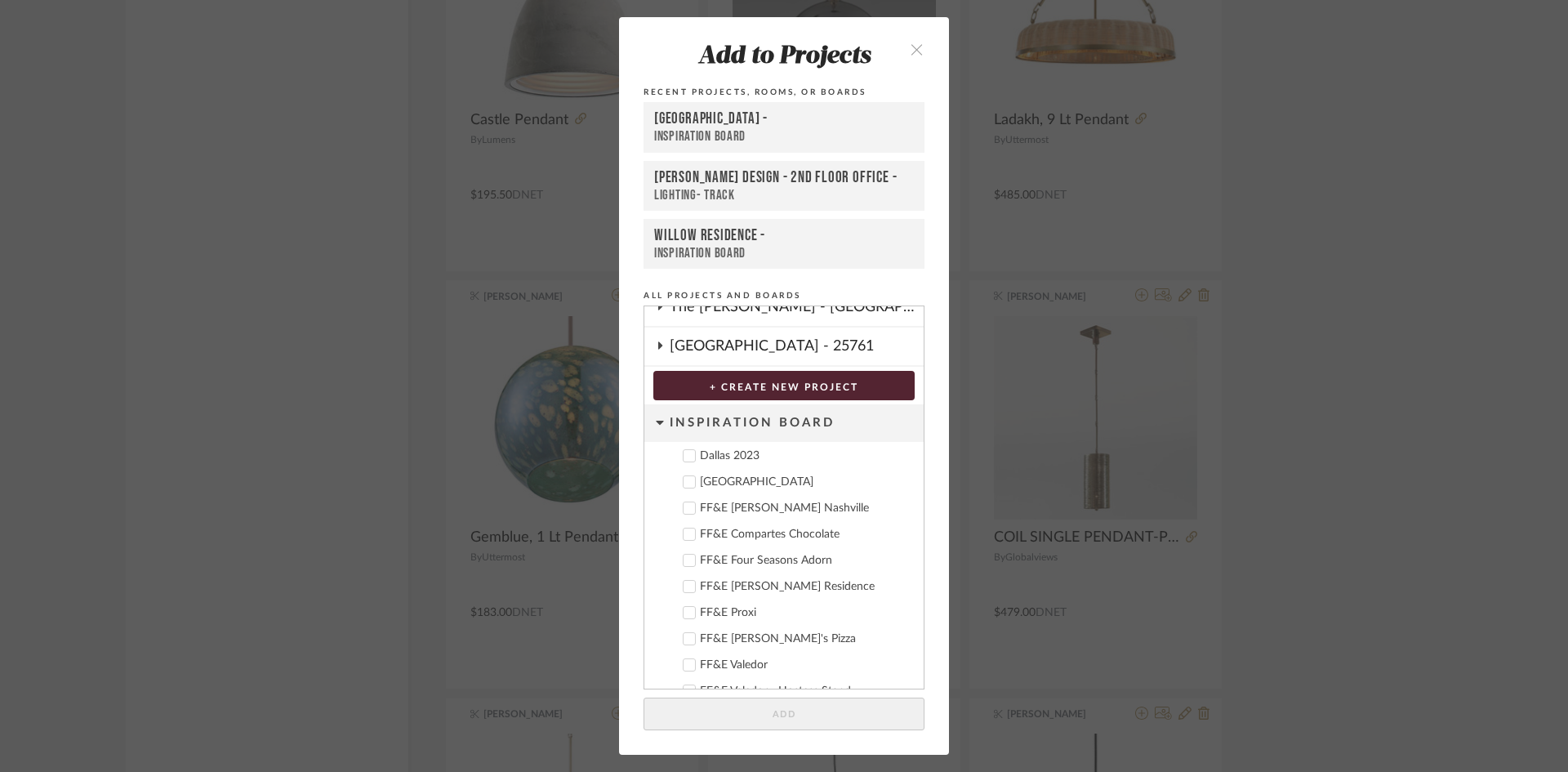
click at [713, 484] on div "Deere Park" at bounding box center [805, 482] width 210 height 14
click at [847, 708] on button "Add" at bounding box center [784, 714] width 281 height 34
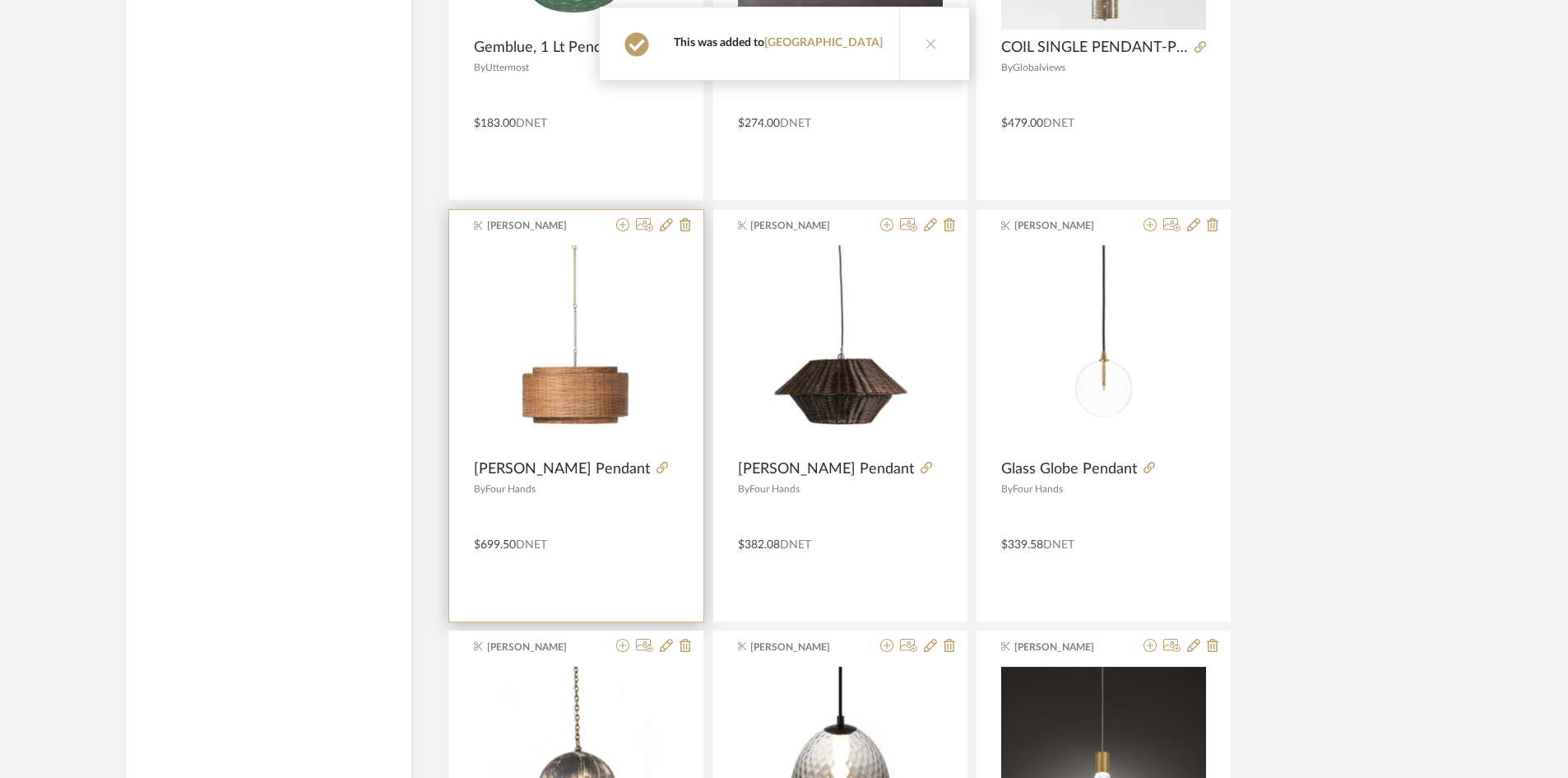
click at [620, 216] on div "Tessa McKerr Wendall Pendant By Four Hands $699.50 DNET" at bounding box center [576, 415] width 255 height 411
click at [622, 221] on icon at bounding box center [623, 225] width 14 height 14
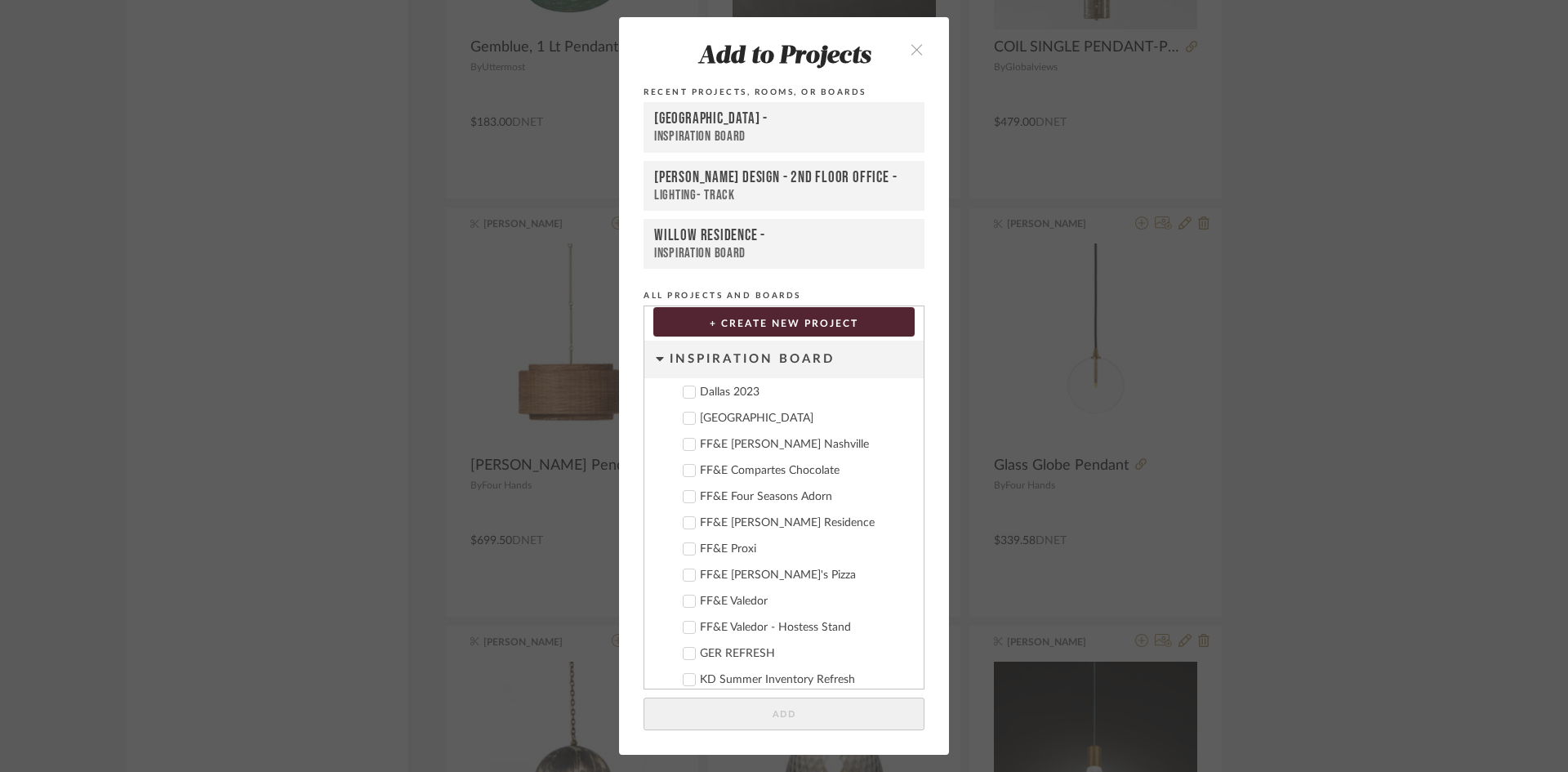
click at [725, 423] on div "Deere Park" at bounding box center [805, 419] width 210 height 14
click at [839, 732] on add-to "Add to Projects Recent Projects, Rooms, or Boards Deere Park - Inspiration Boar…" at bounding box center [784, 386] width 330 height 737
click at [843, 709] on button "Add" at bounding box center [784, 714] width 281 height 34
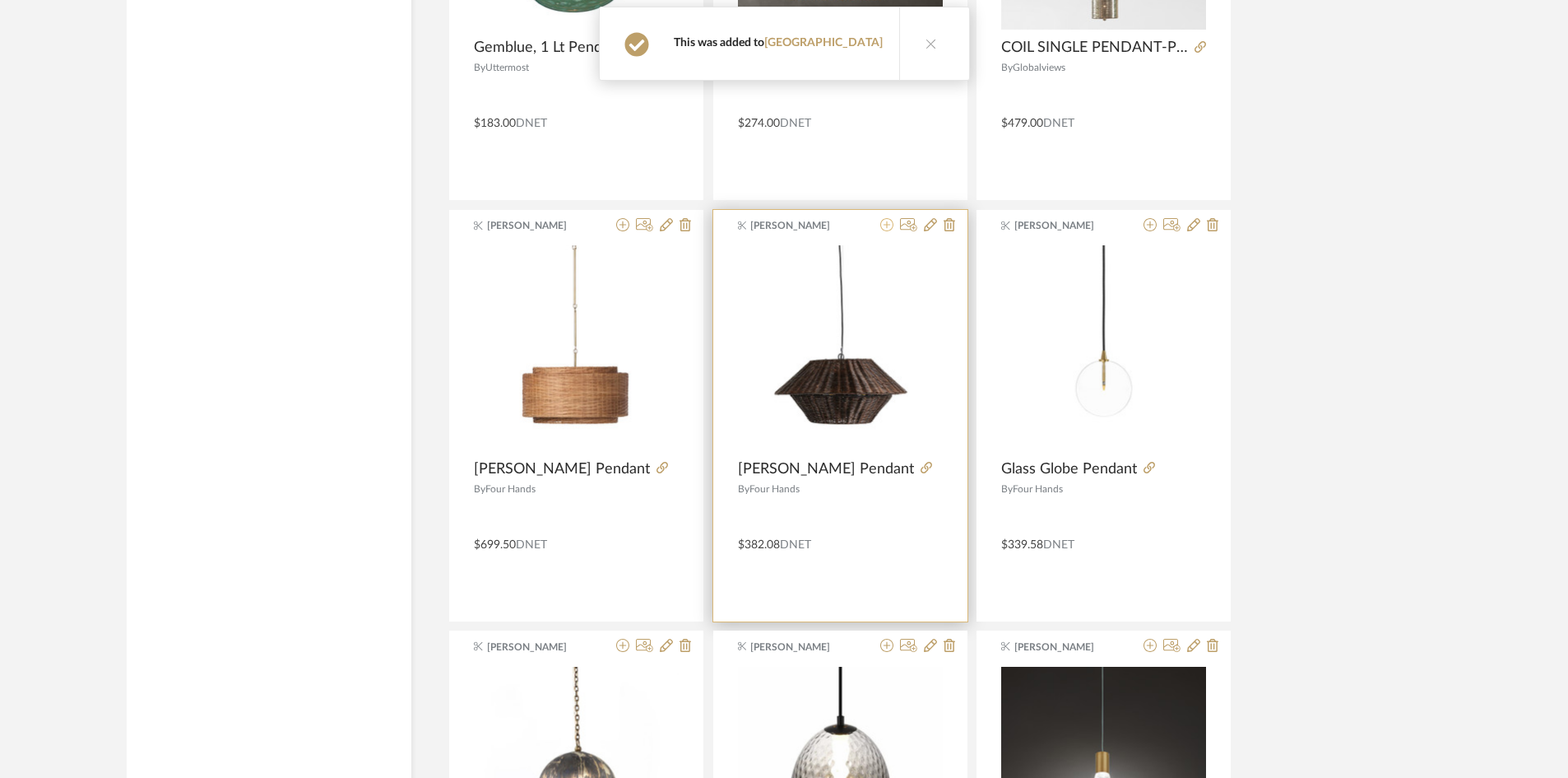
click at [889, 225] on icon at bounding box center [888, 225] width 14 height 14
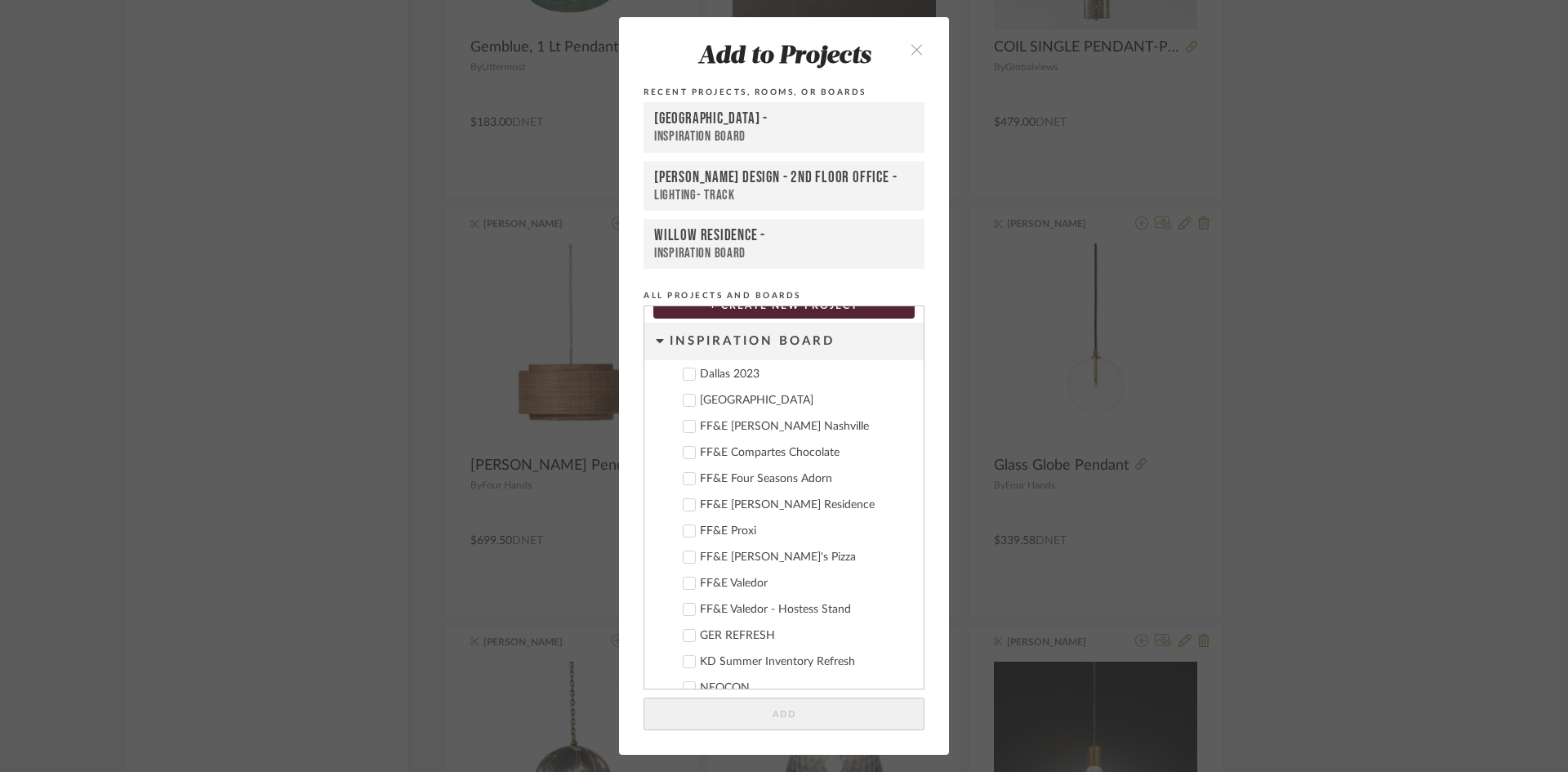
click at [724, 397] on div "Deere Park" at bounding box center [805, 400] width 210 height 14
click at [859, 707] on button "Add" at bounding box center [784, 714] width 281 height 34
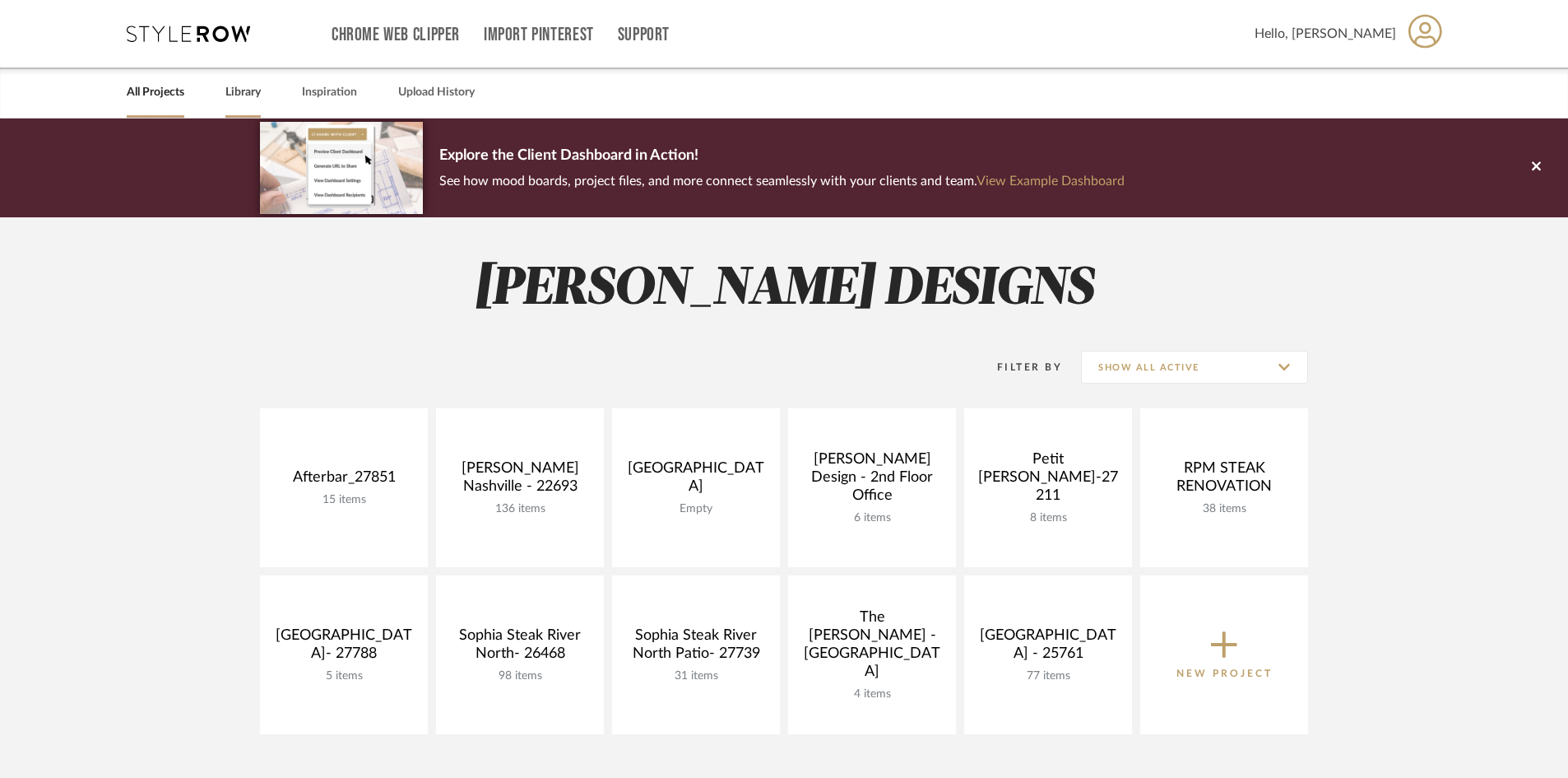
click at [247, 88] on link "Library" at bounding box center [243, 92] width 35 height 22
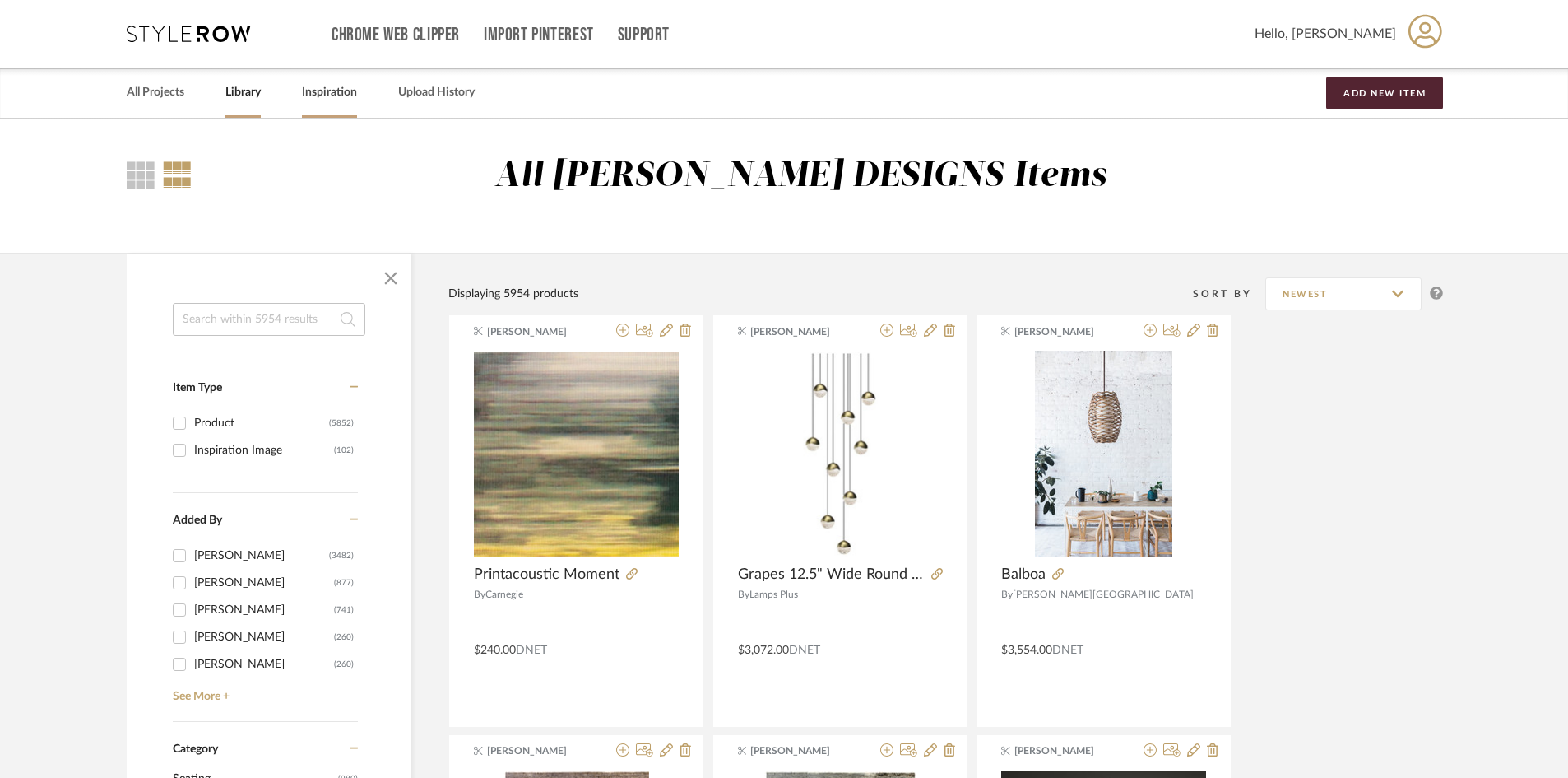
click at [313, 98] on link "Inspiration" at bounding box center [330, 92] width 55 height 22
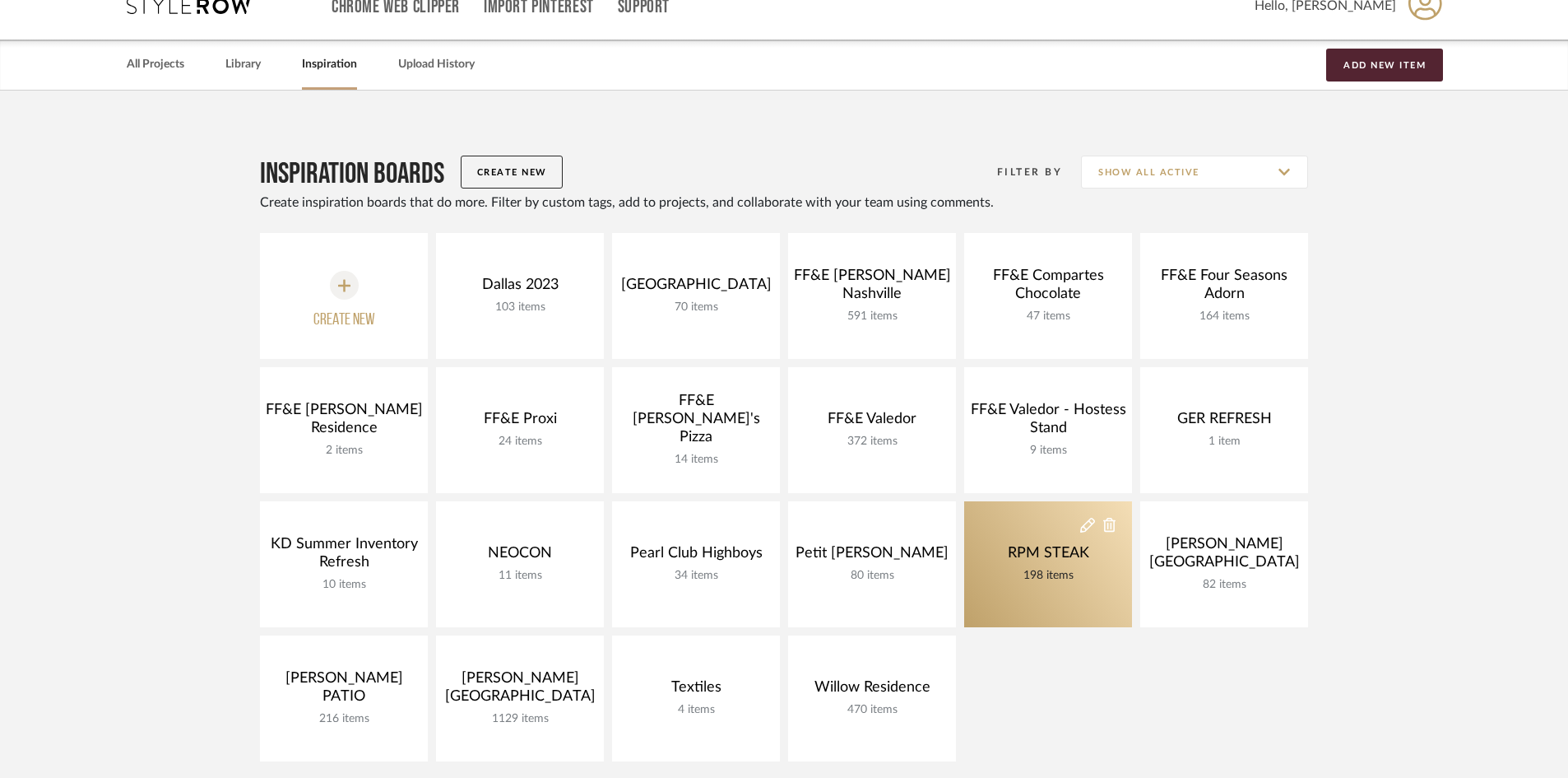
scroll to position [83, 0]
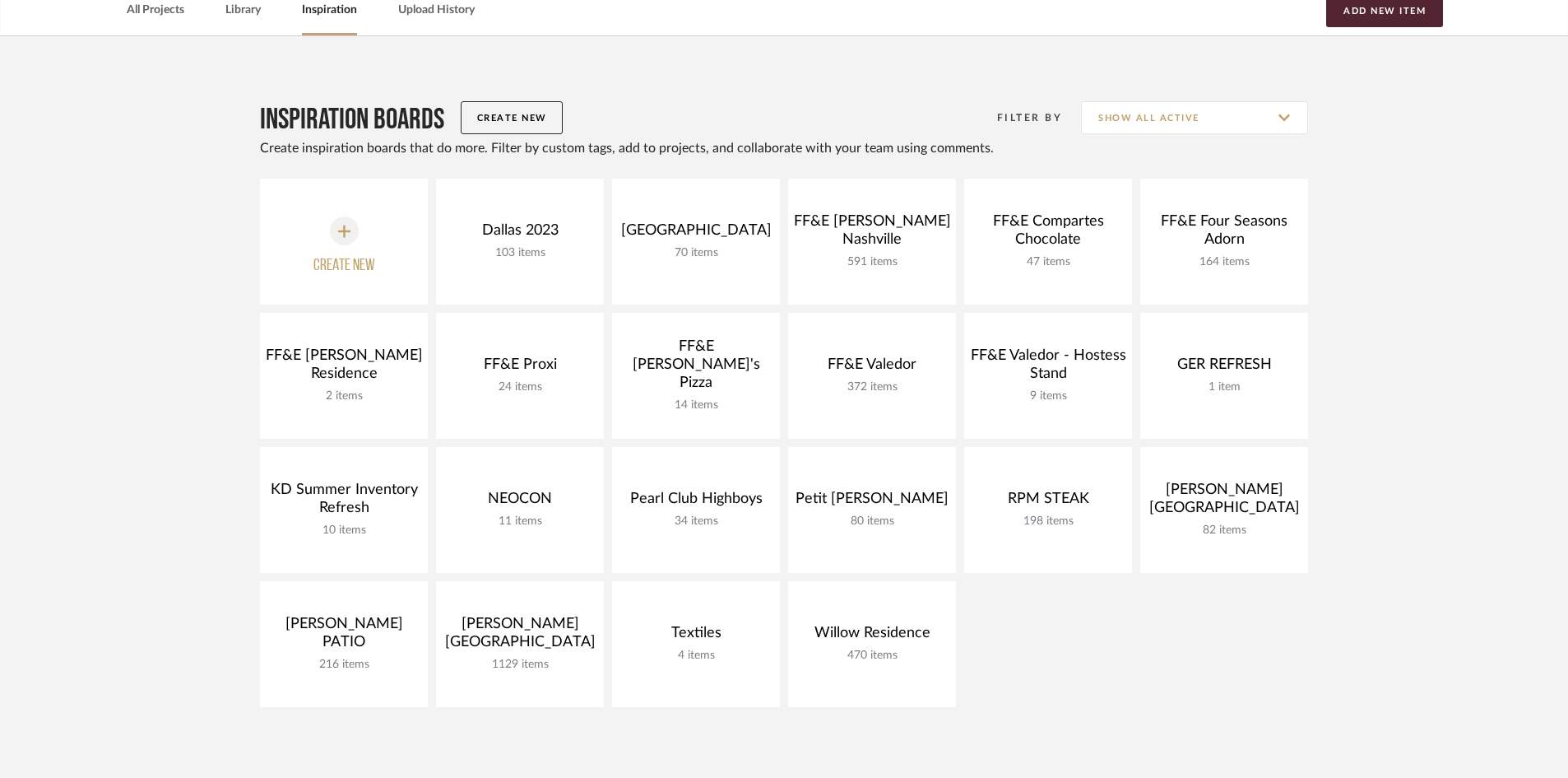
click at [547, 117] on button "Create New" at bounding box center [511, 118] width 102 height 33
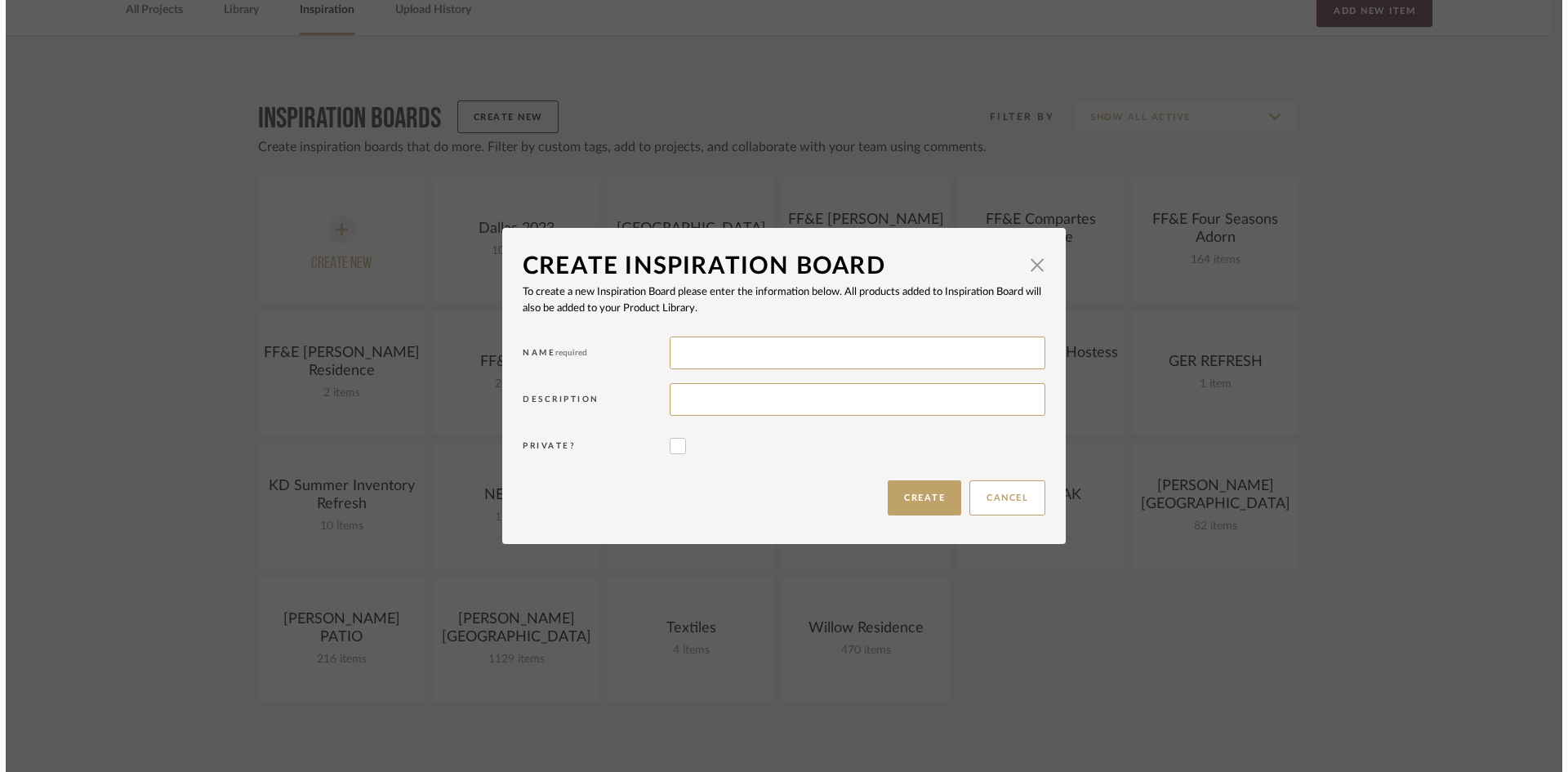
scroll to position [0, 0]
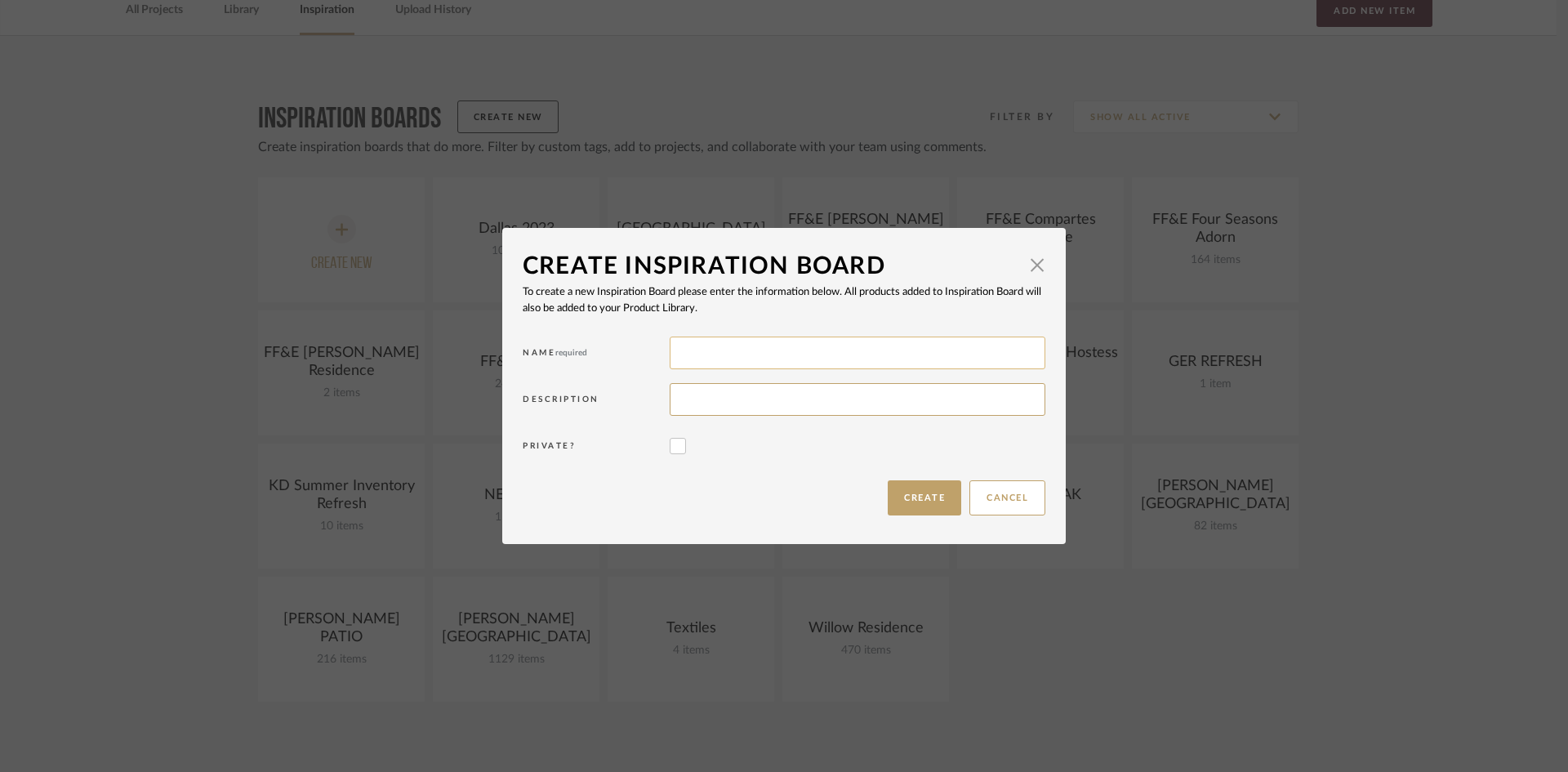
click at [713, 350] on input at bounding box center [857, 353] width 375 height 33
type input "Greenbelt"
click at [755, 391] on input at bounding box center [857, 400] width 375 height 33
type input "Deere Park Addition"
click at [907, 493] on button "Create" at bounding box center [924, 498] width 73 height 35
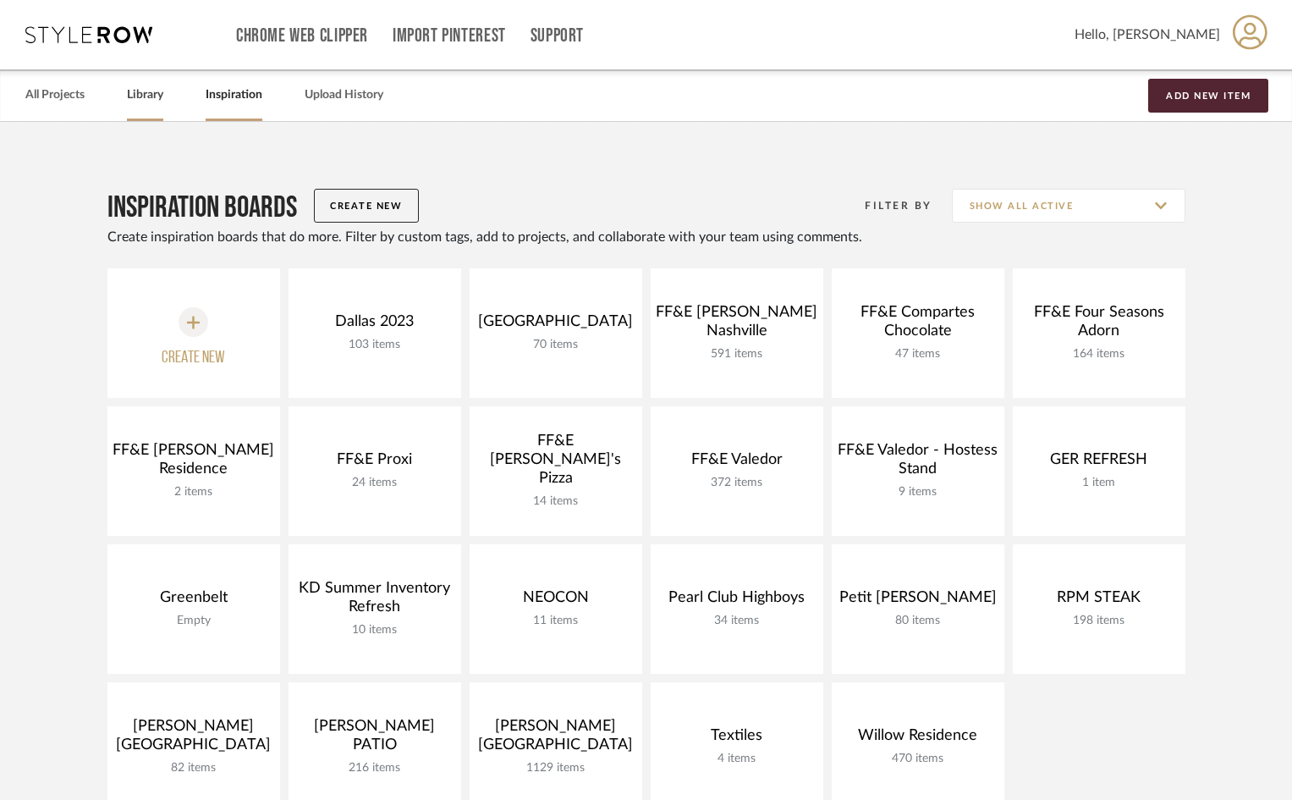
click at [136, 94] on link "Library" at bounding box center [145, 95] width 36 height 23
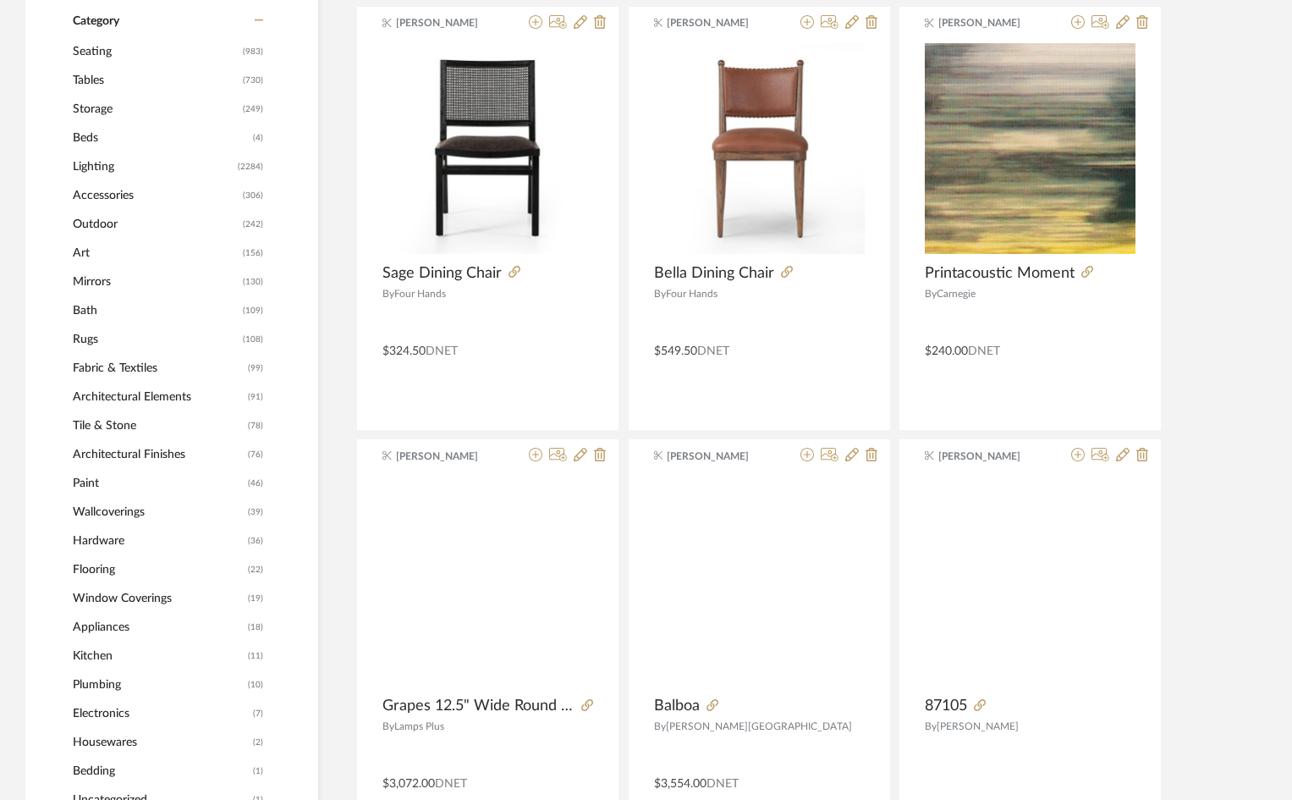
scroll to position [762, 0]
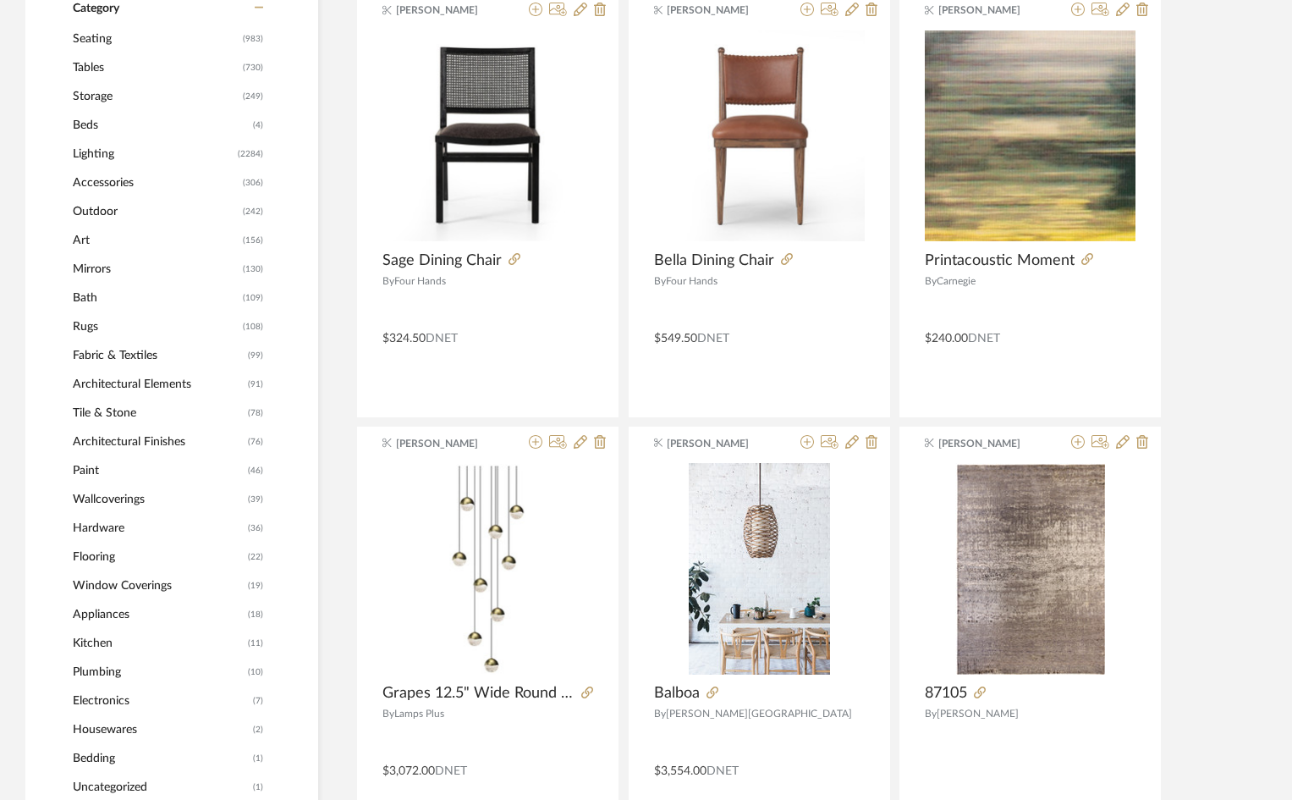
click at [108, 95] on span "Storage" at bounding box center [156, 96] width 166 height 29
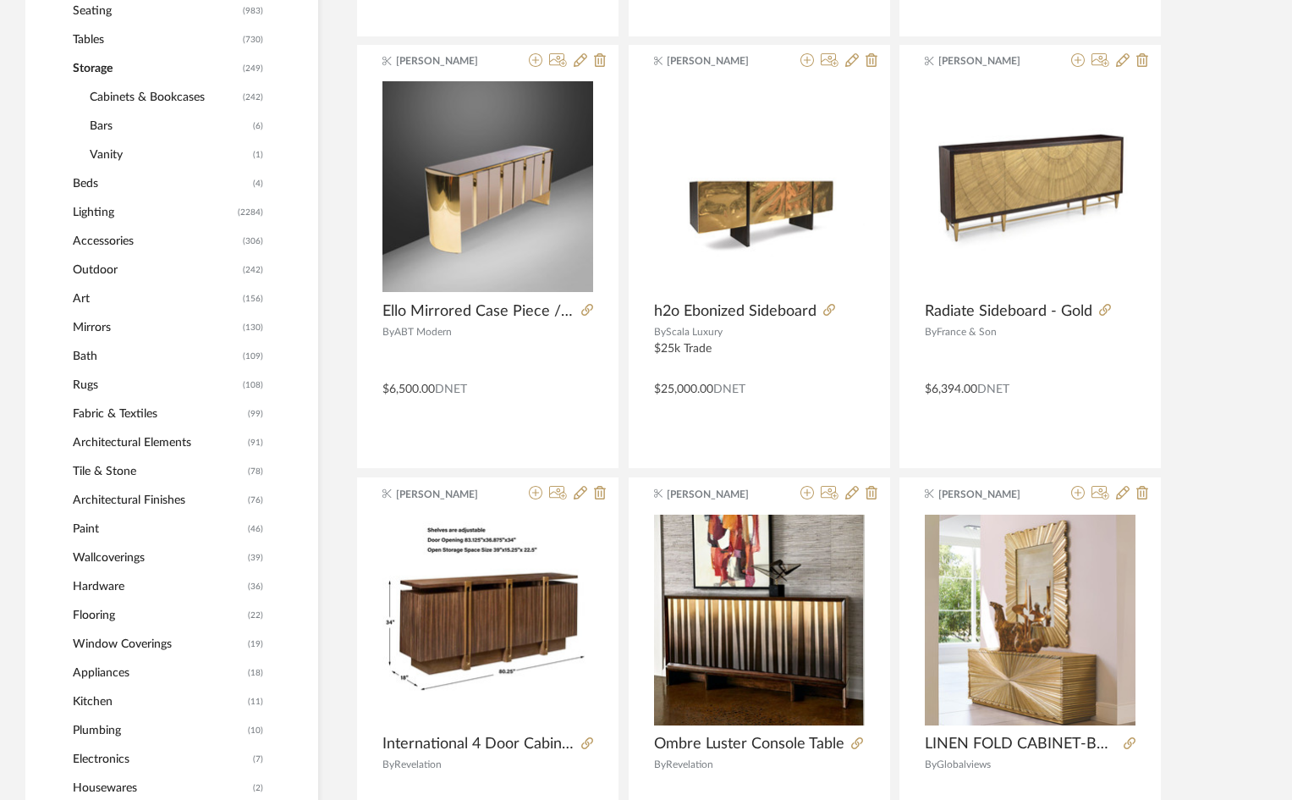
scroll to position [759, 0]
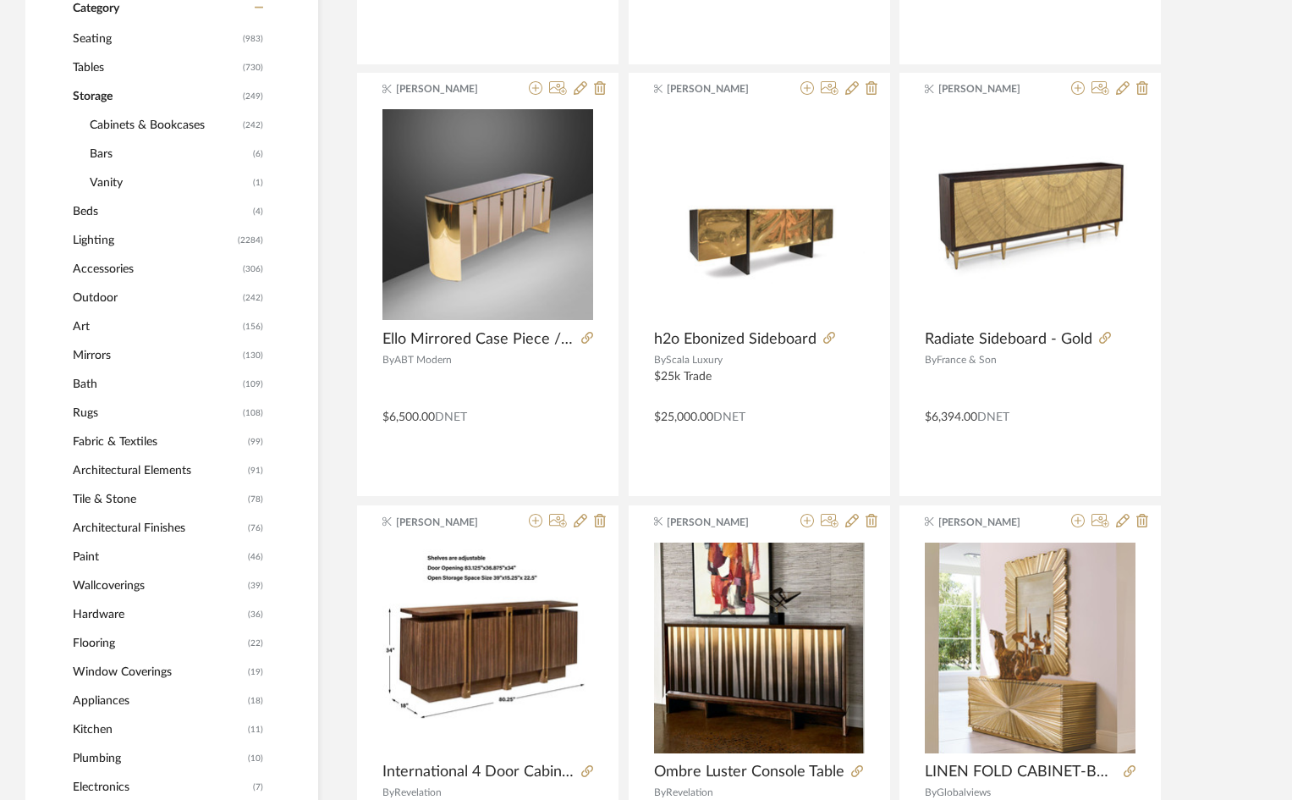
click at [117, 42] on span "Seating" at bounding box center [156, 39] width 166 height 29
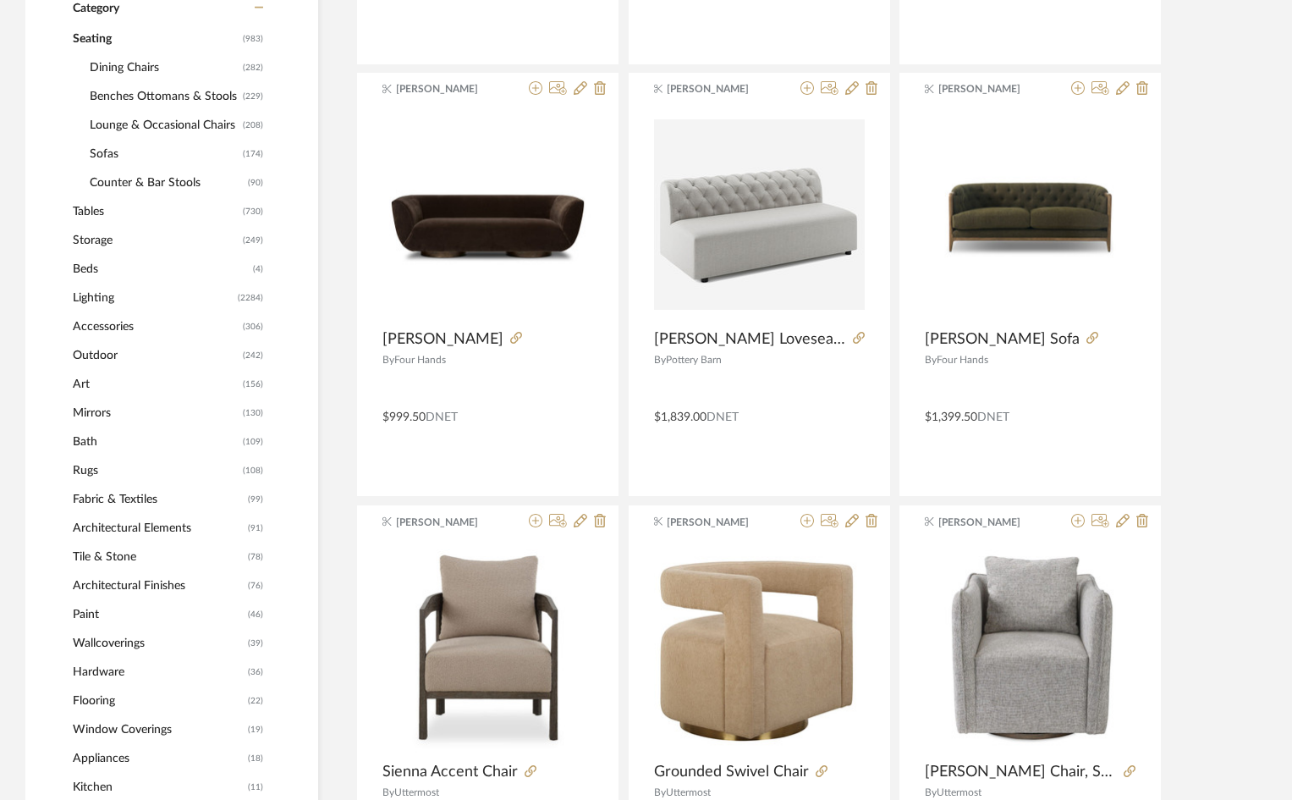
click at [123, 64] on span "Dining Chairs" at bounding box center [164, 67] width 149 height 29
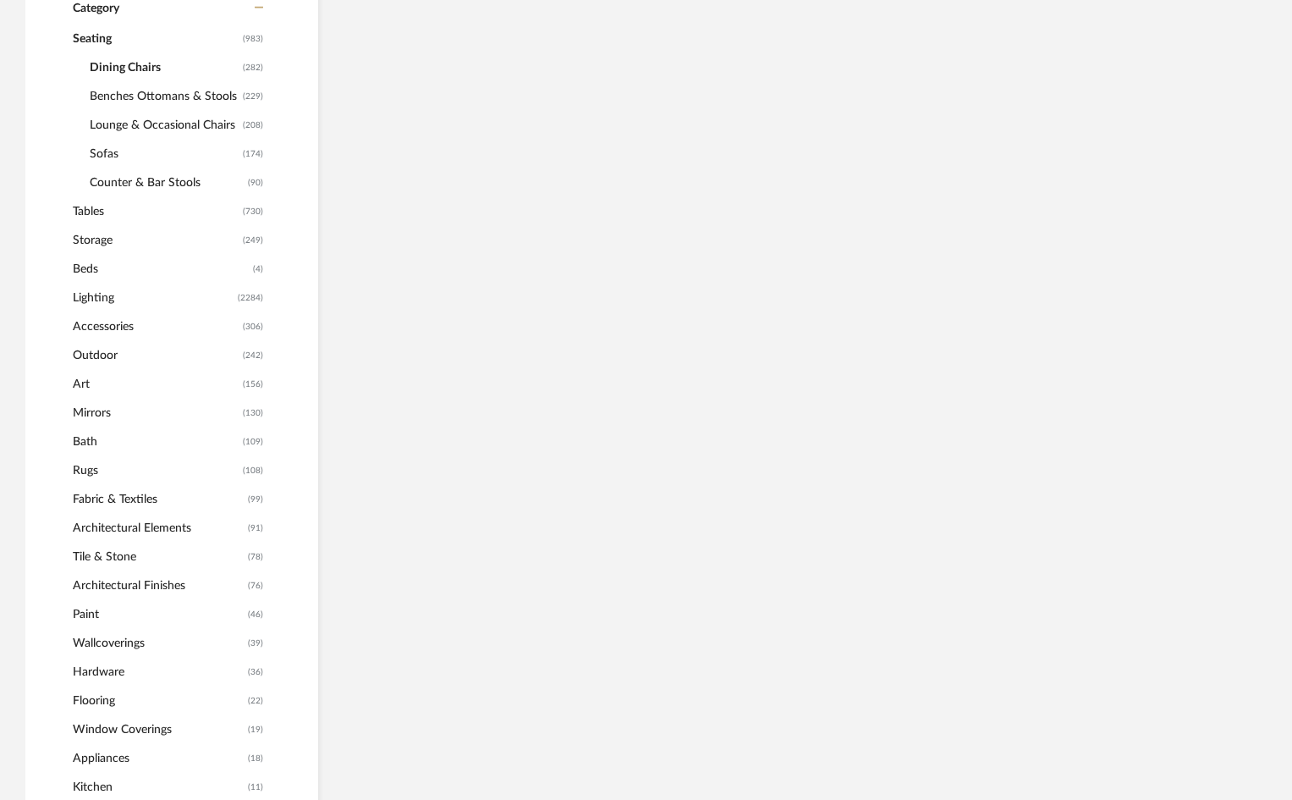
scroll to position [744, 0]
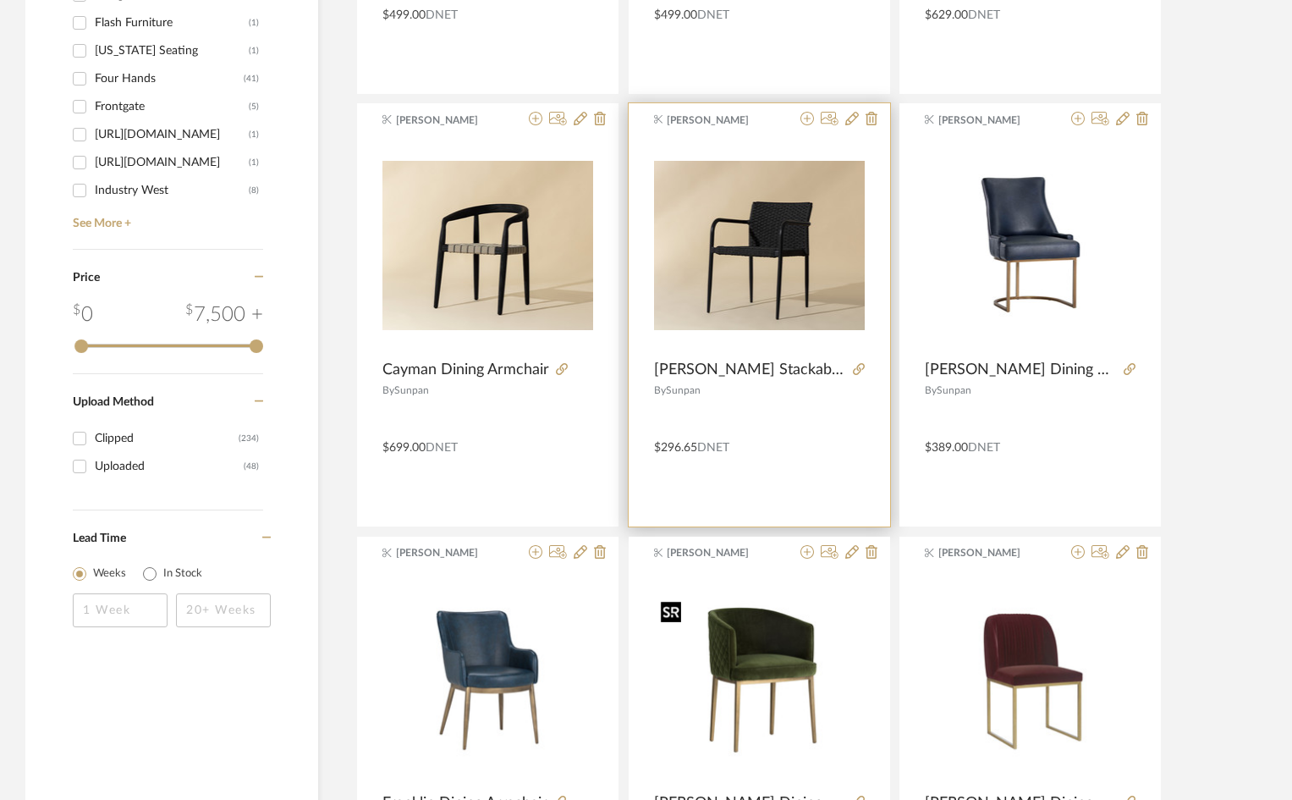
scroll to position [2014, 0]
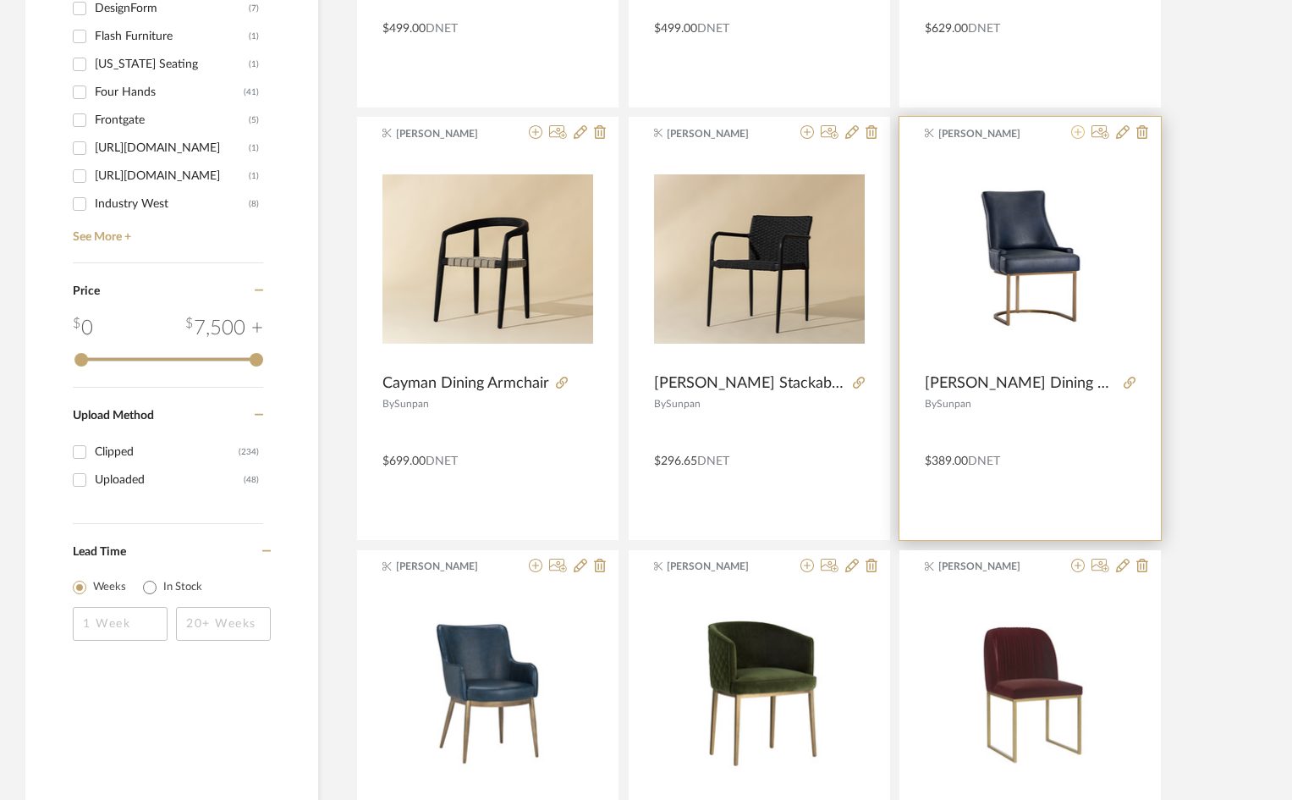
click at [1074, 129] on icon at bounding box center [1079, 132] width 14 height 14
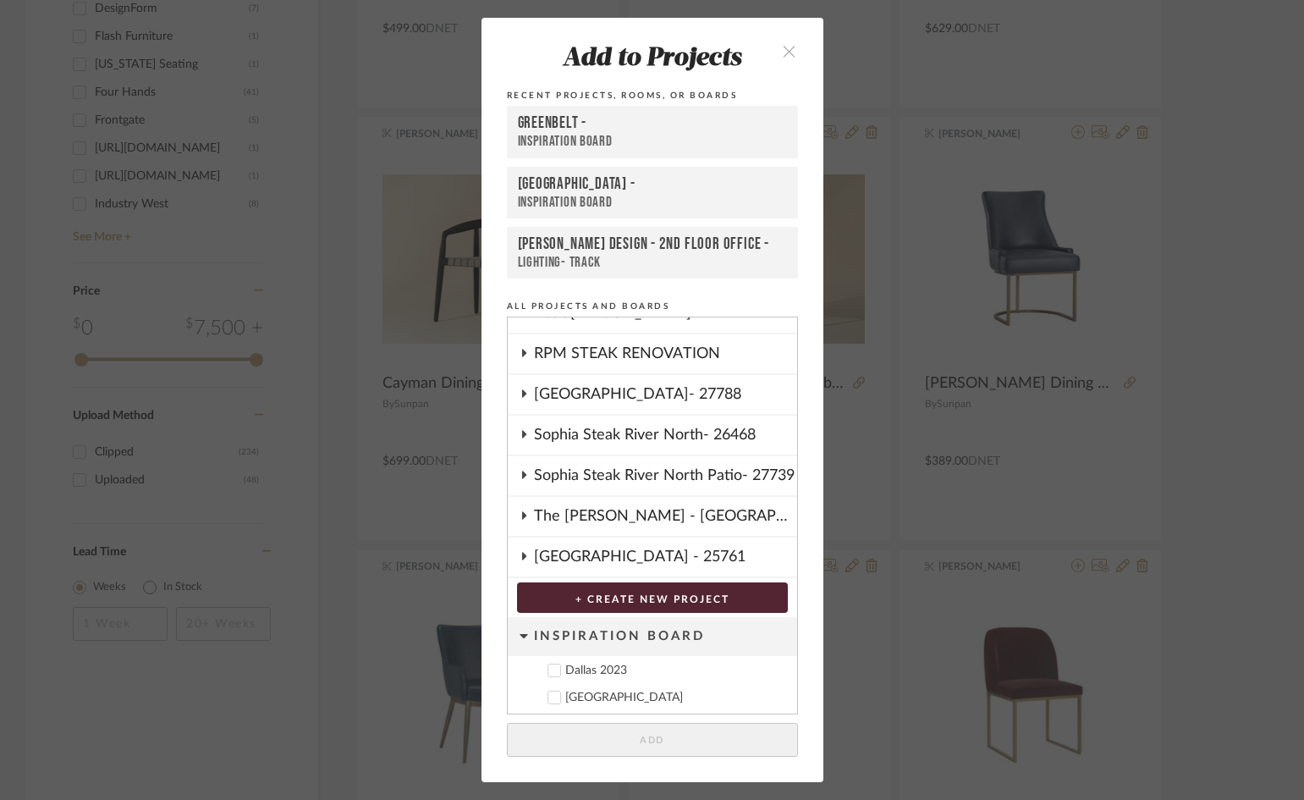
scroll to position [770, 0]
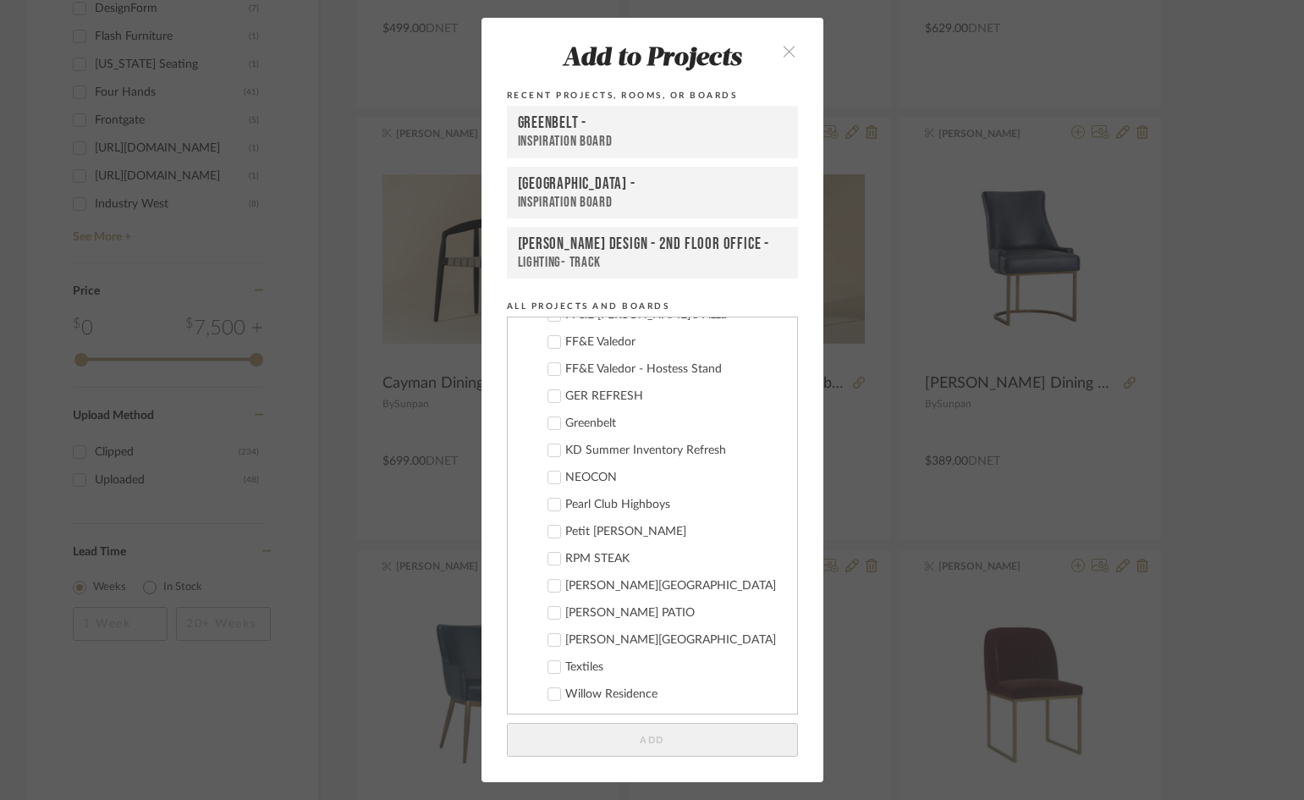
click at [577, 420] on div "Greenbelt" at bounding box center [674, 423] width 218 height 14
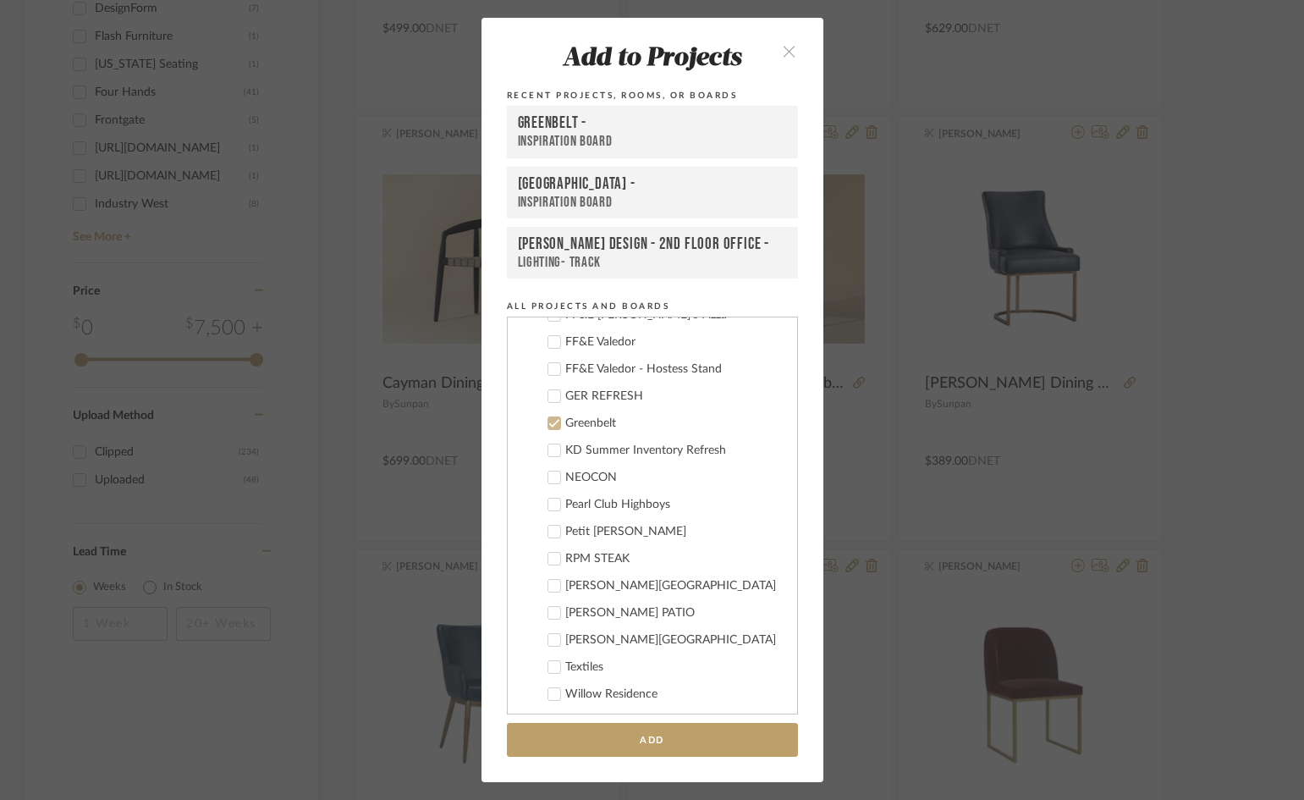
click at [668, 714] on add-to "Add to Projects Recent Projects, Rooms, or Boards Greenbelt - Inspiration Board…" at bounding box center [653, 400] width 342 height 764
click at [643, 747] on button "Add" at bounding box center [652, 740] width 291 height 35
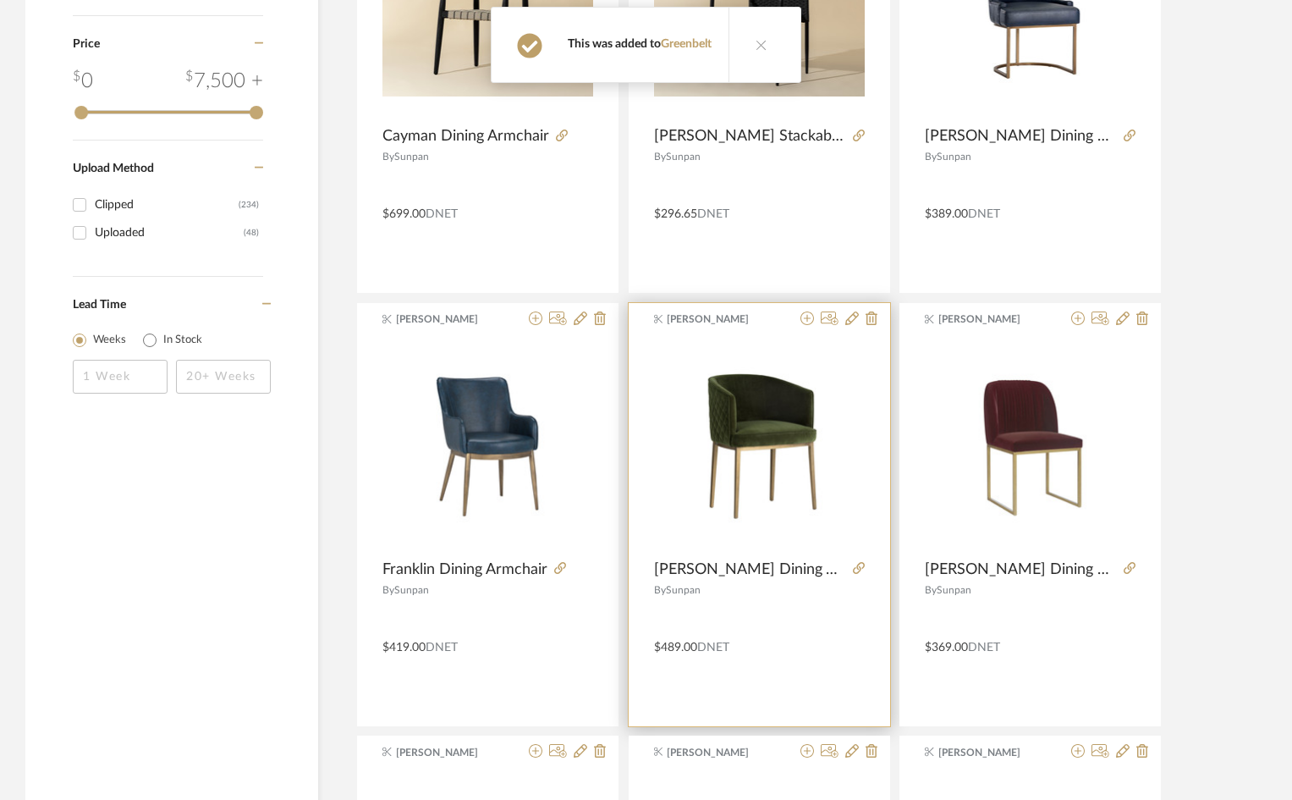
scroll to position [2268, 0]
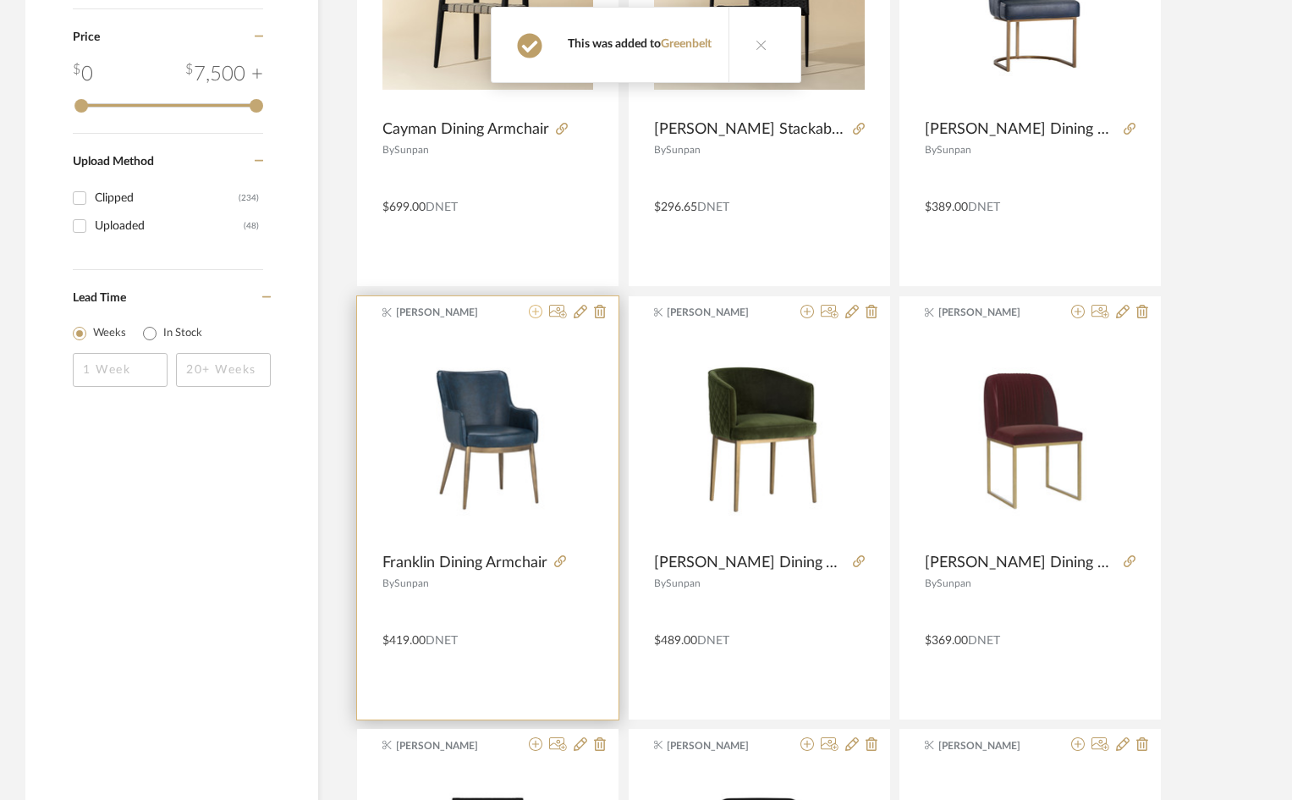
click at [535, 309] on icon at bounding box center [536, 312] width 14 height 14
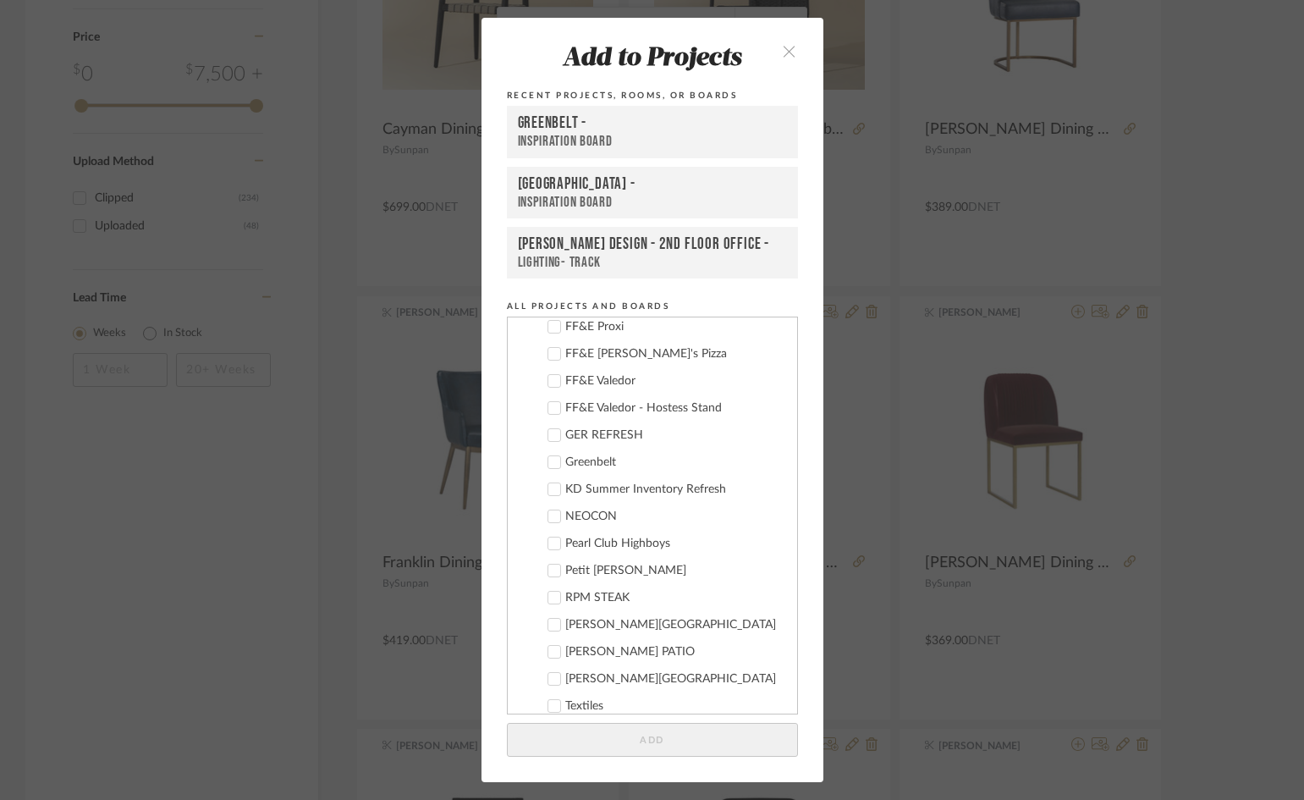
scroll to position [770, 0]
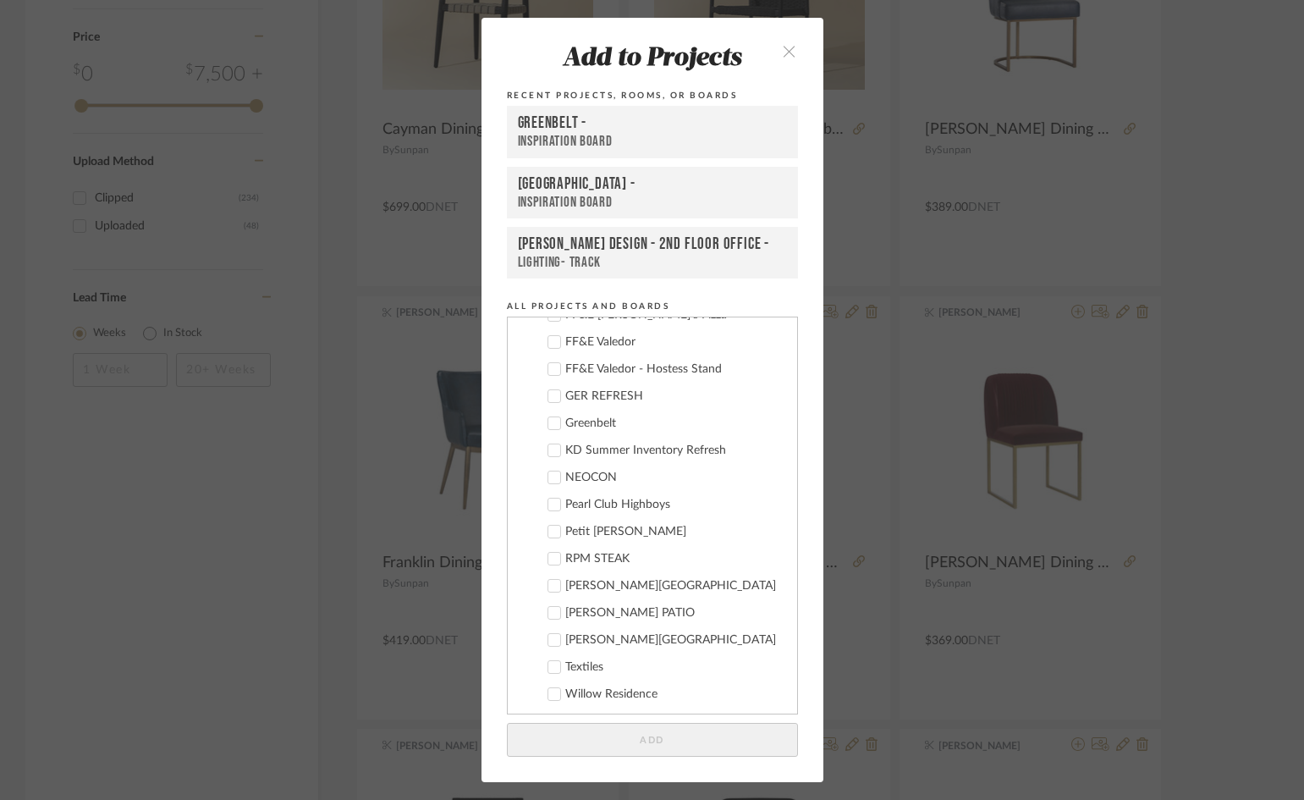
click at [584, 424] on div "Greenbelt" at bounding box center [674, 423] width 218 height 14
click at [675, 756] on button "Add" at bounding box center [652, 740] width 291 height 35
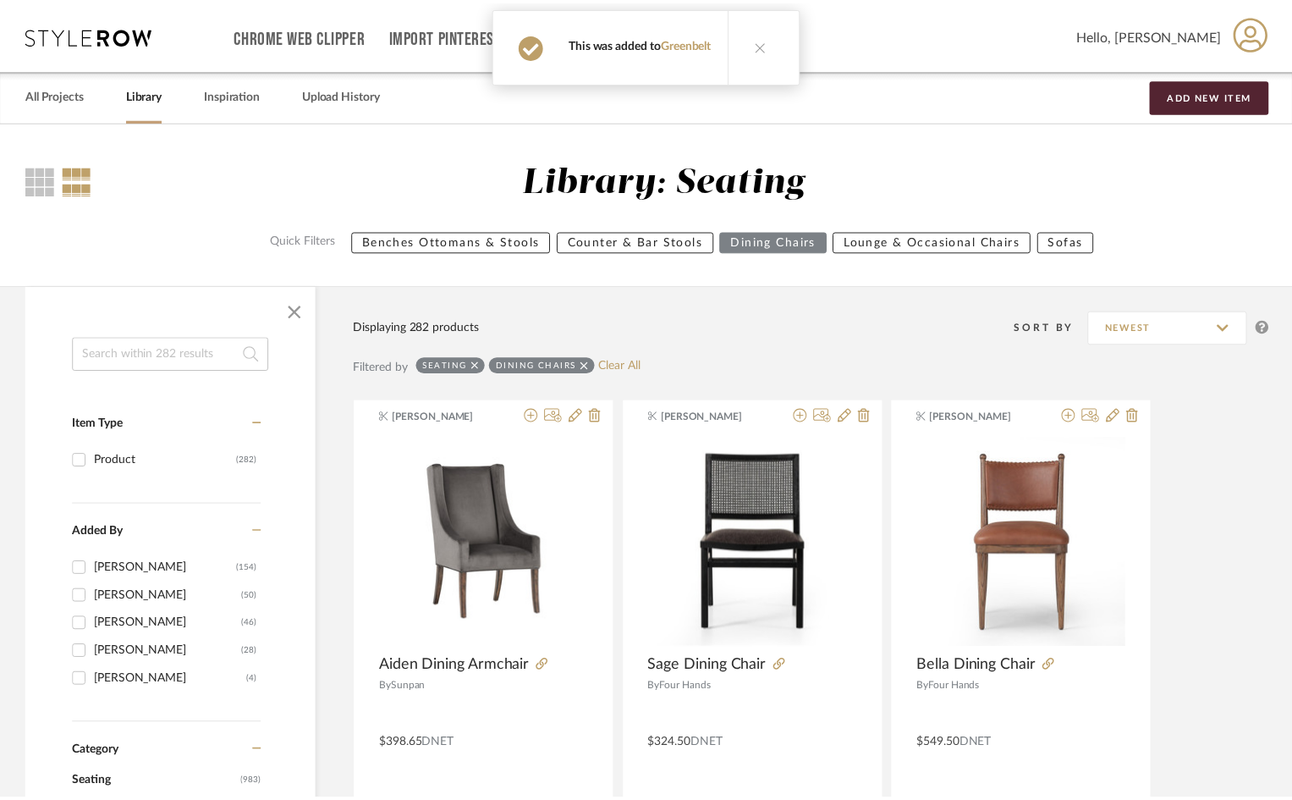
scroll to position [2268, 0]
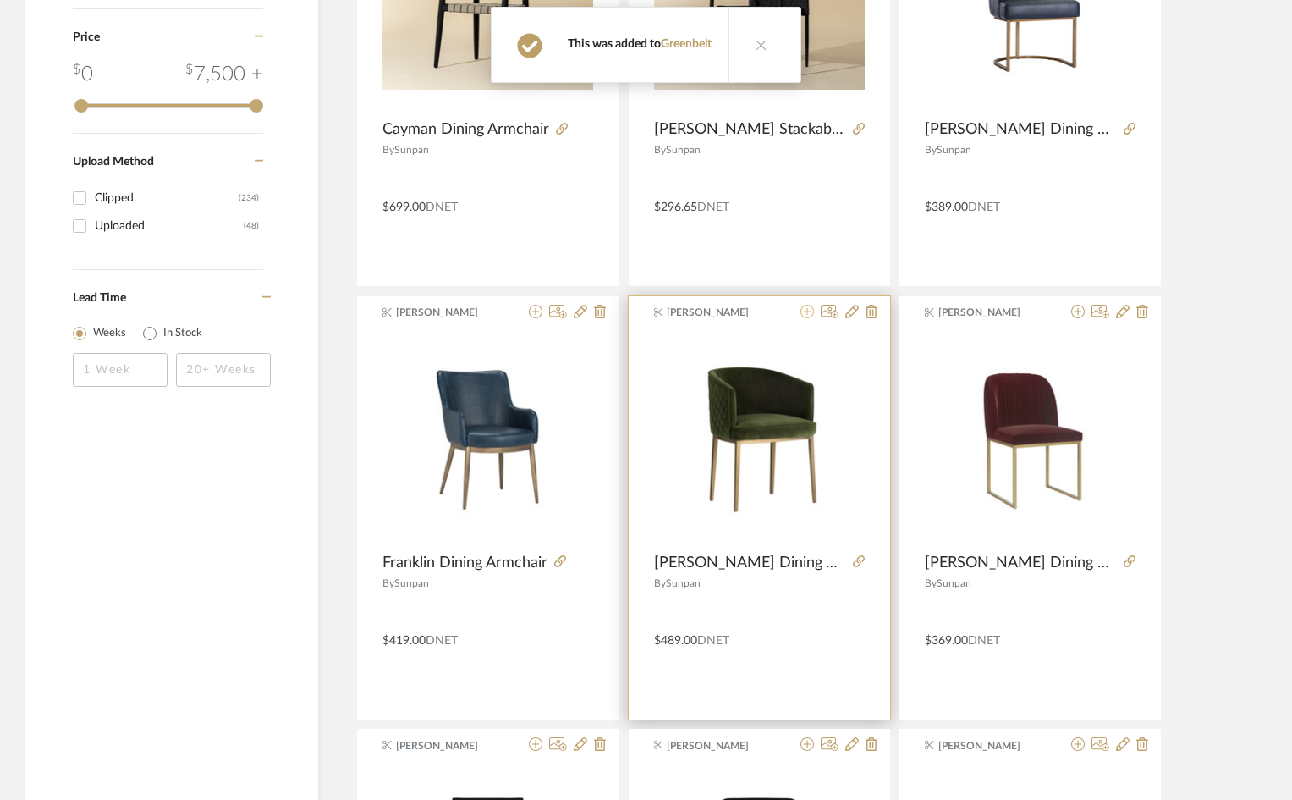
click at [804, 311] on icon at bounding box center [808, 312] width 14 height 14
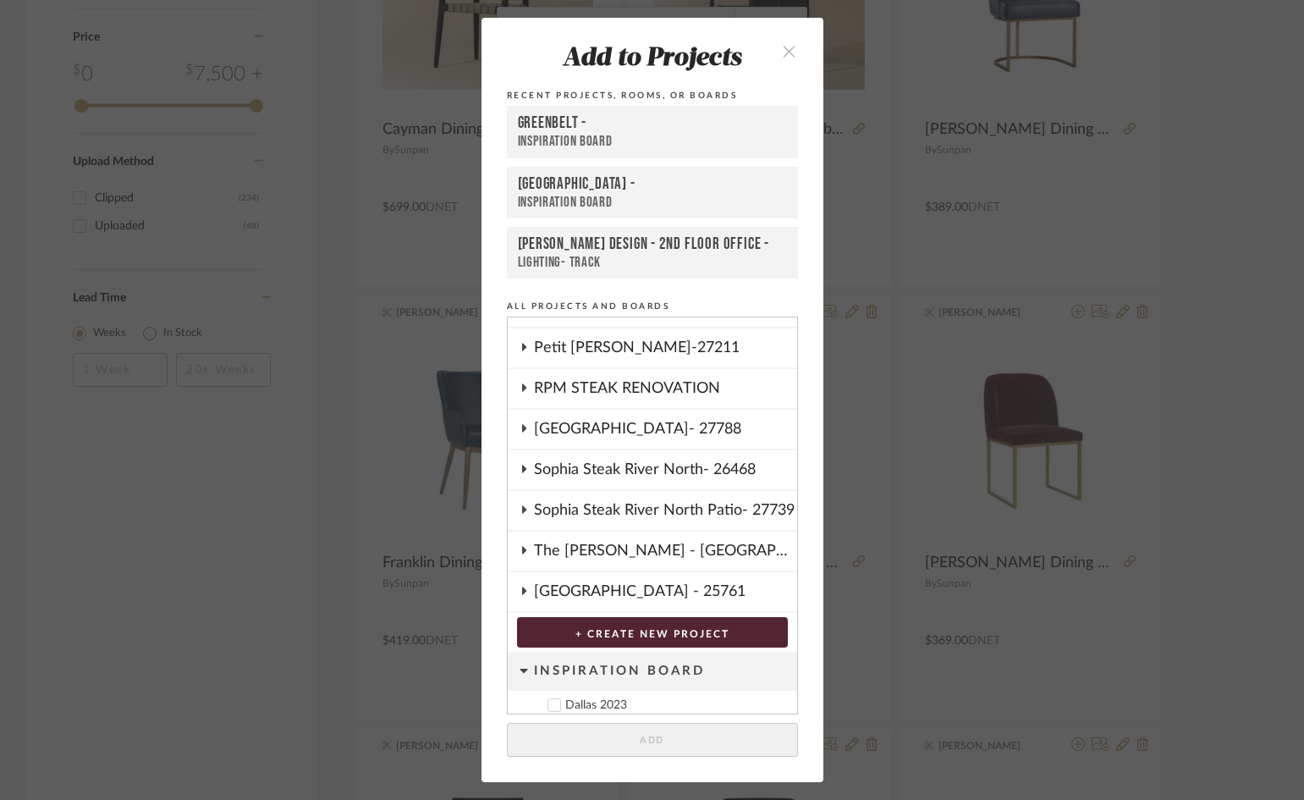
scroll to position [770, 0]
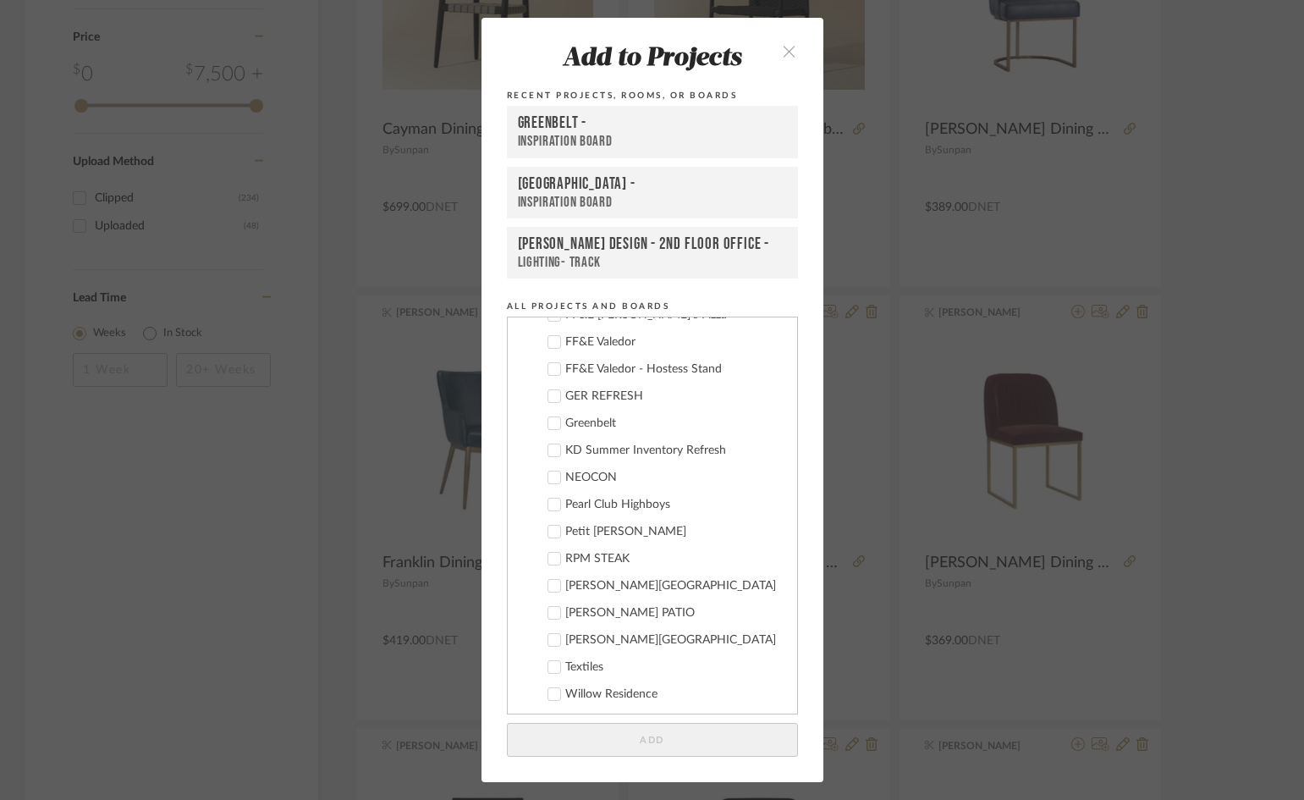
click at [587, 425] on div "Greenbelt" at bounding box center [674, 423] width 218 height 14
click at [730, 733] on button "Add" at bounding box center [652, 740] width 291 height 35
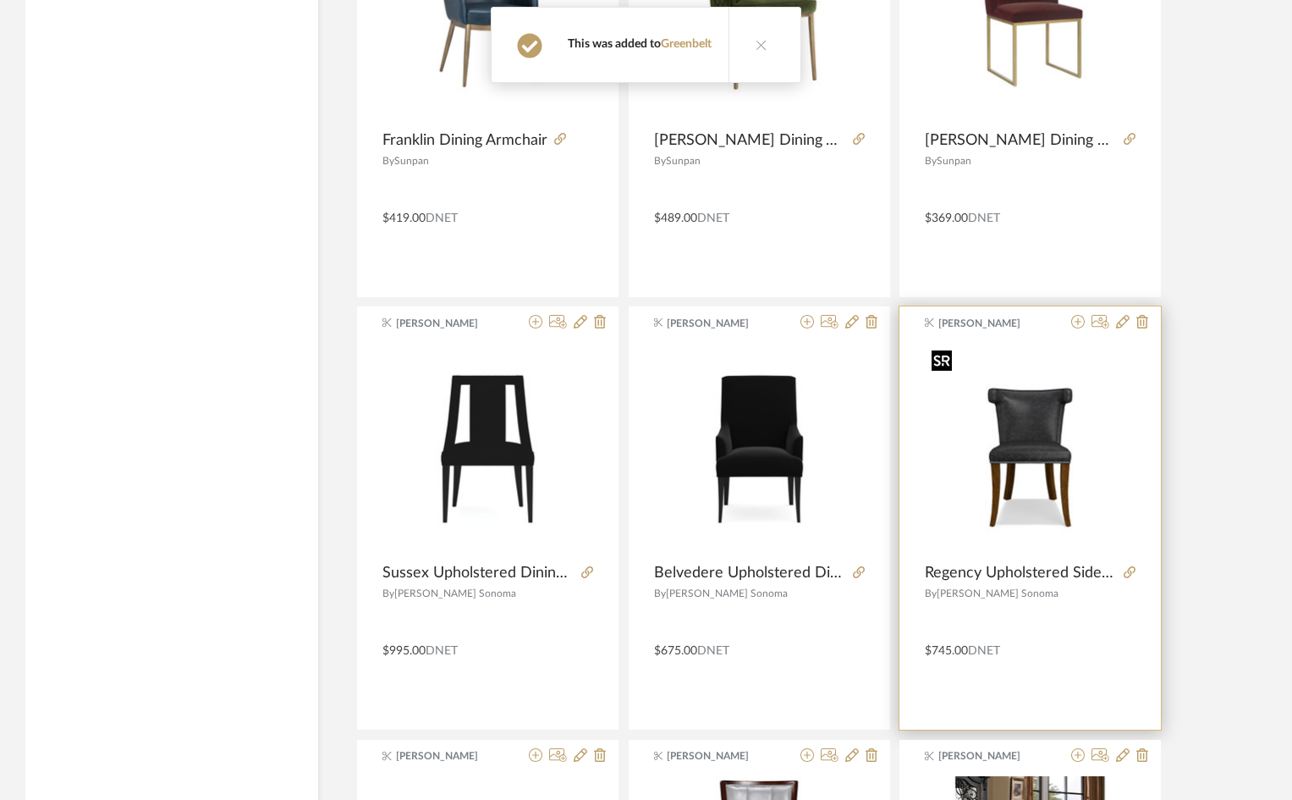
scroll to position [2437, 0]
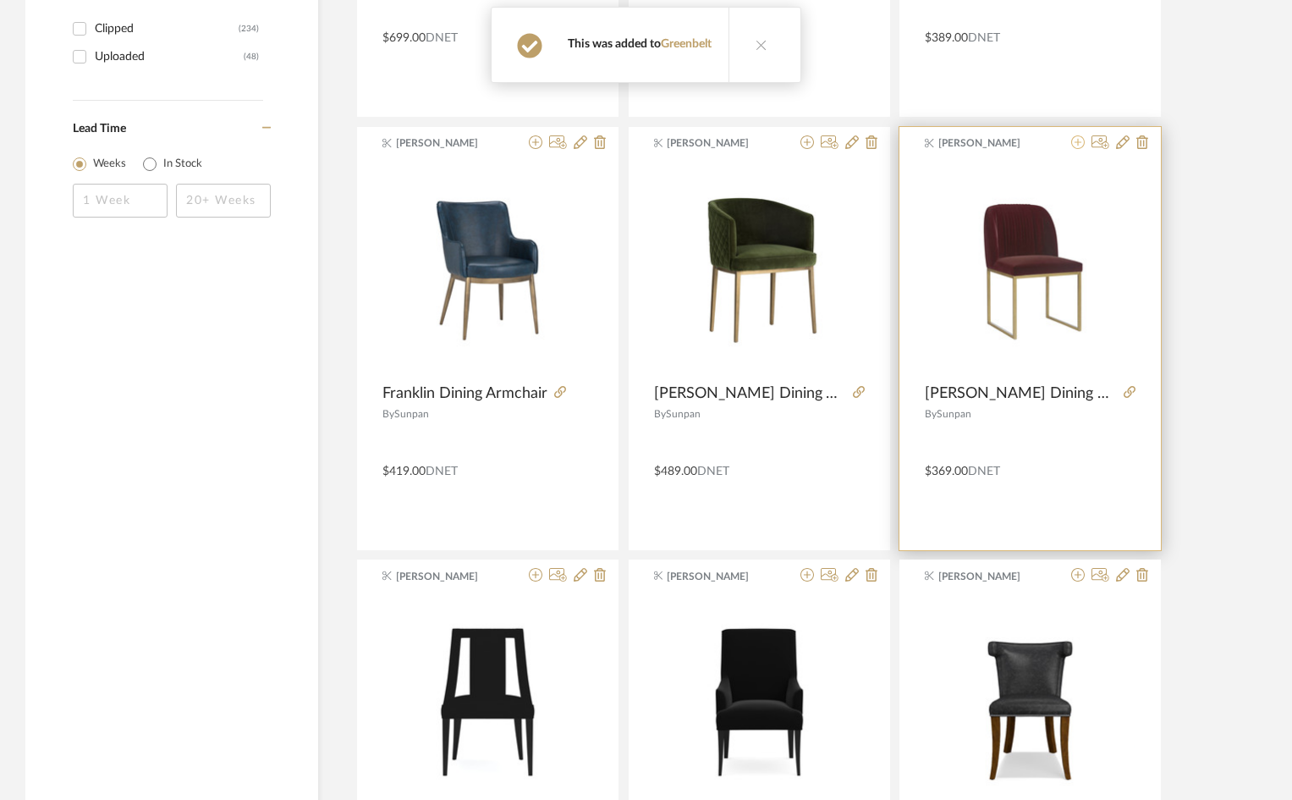
click at [1079, 144] on icon at bounding box center [1079, 142] width 14 height 14
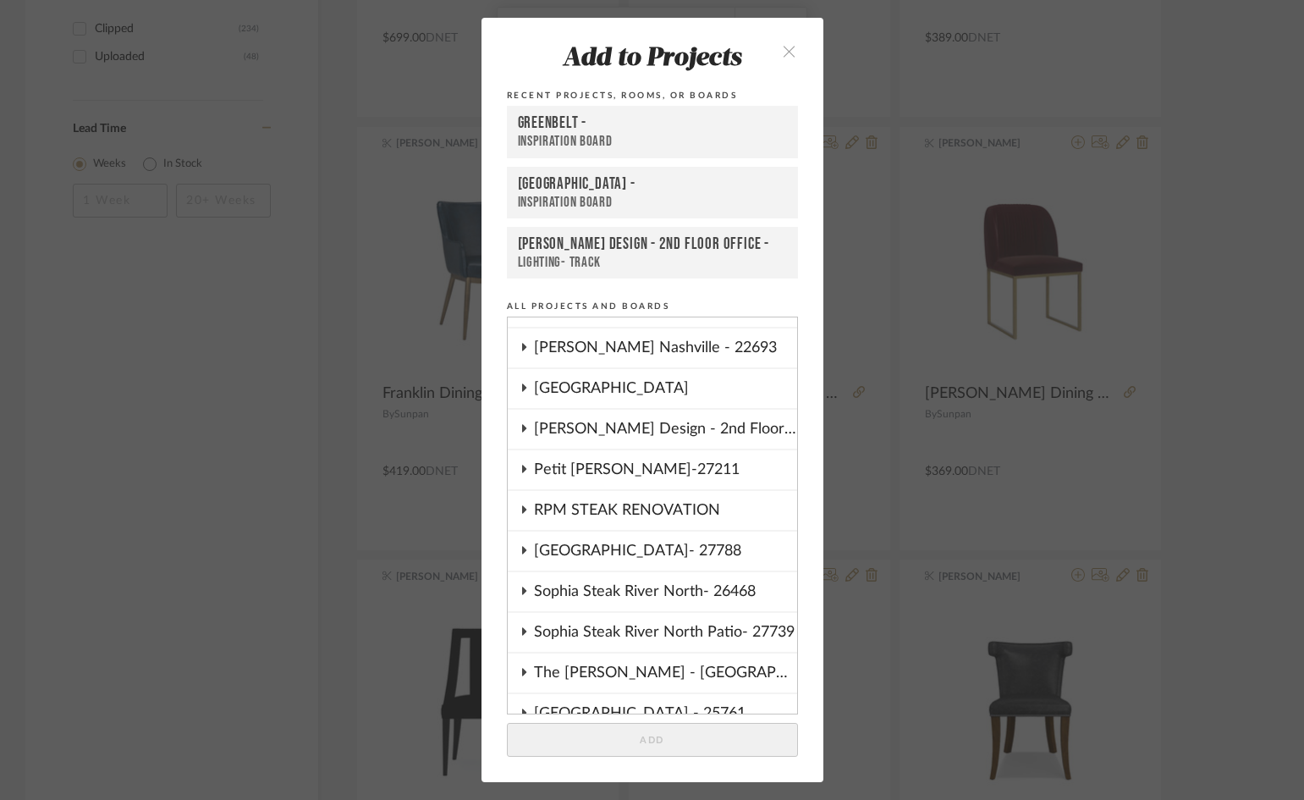
scroll to position [770, 0]
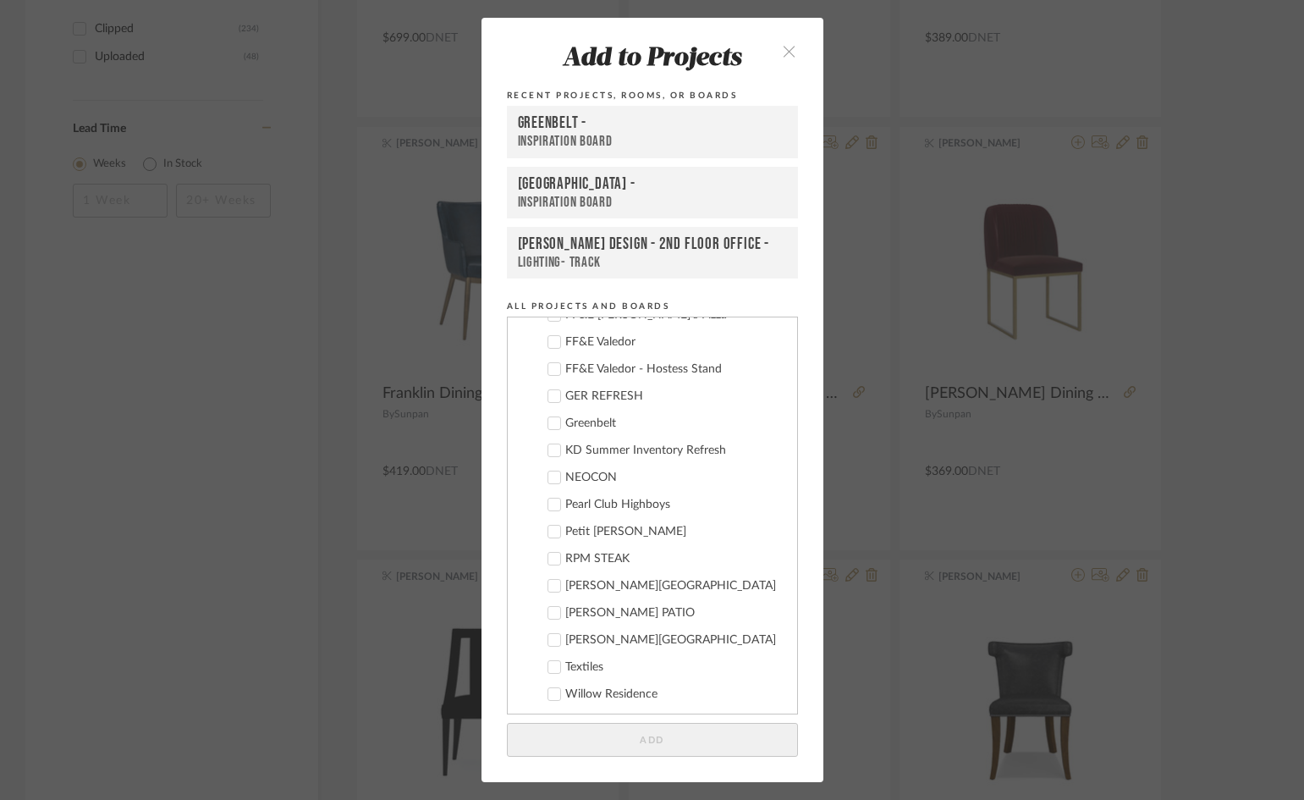
click at [587, 420] on div "Greenbelt" at bounding box center [674, 423] width 218 height 14
click at [738, 742] on button "Add" at bounding box center [652, 740] width 291 height 35
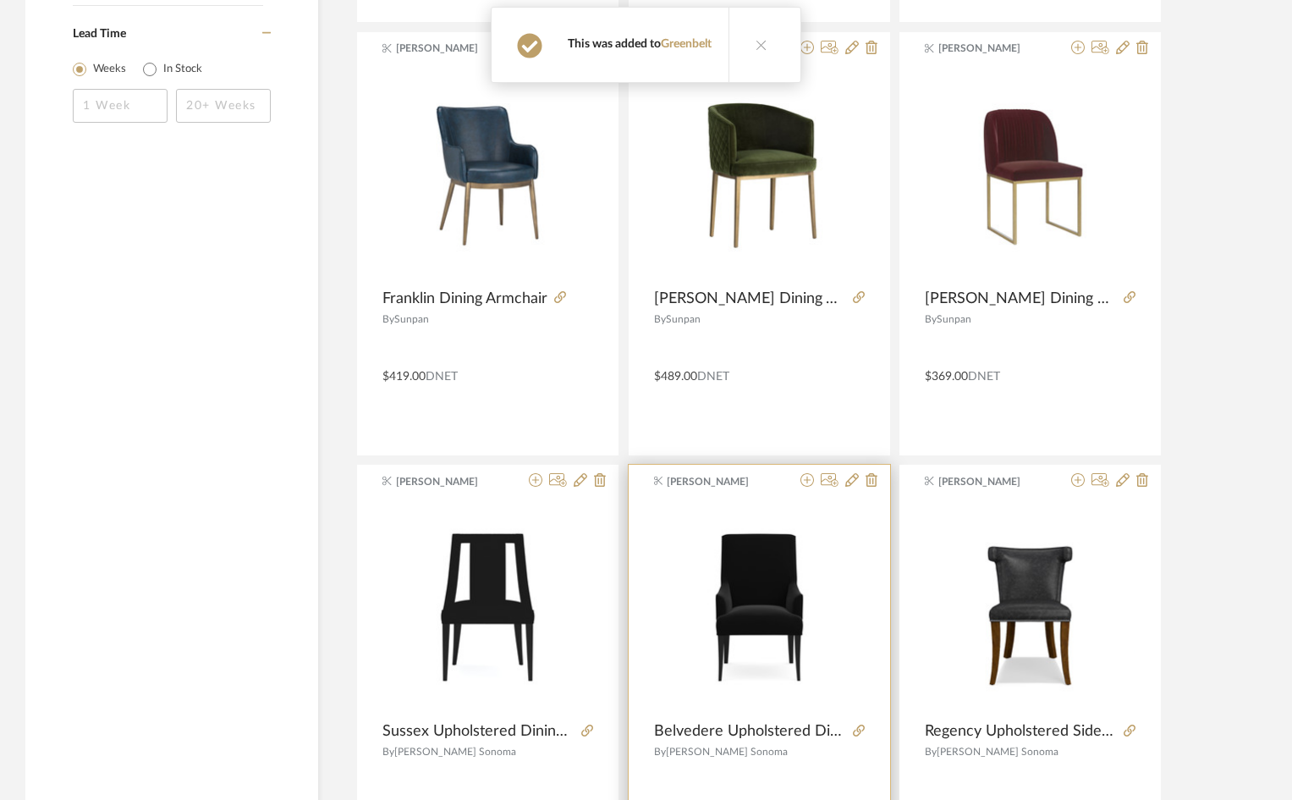
scroll to position [2860, 0]
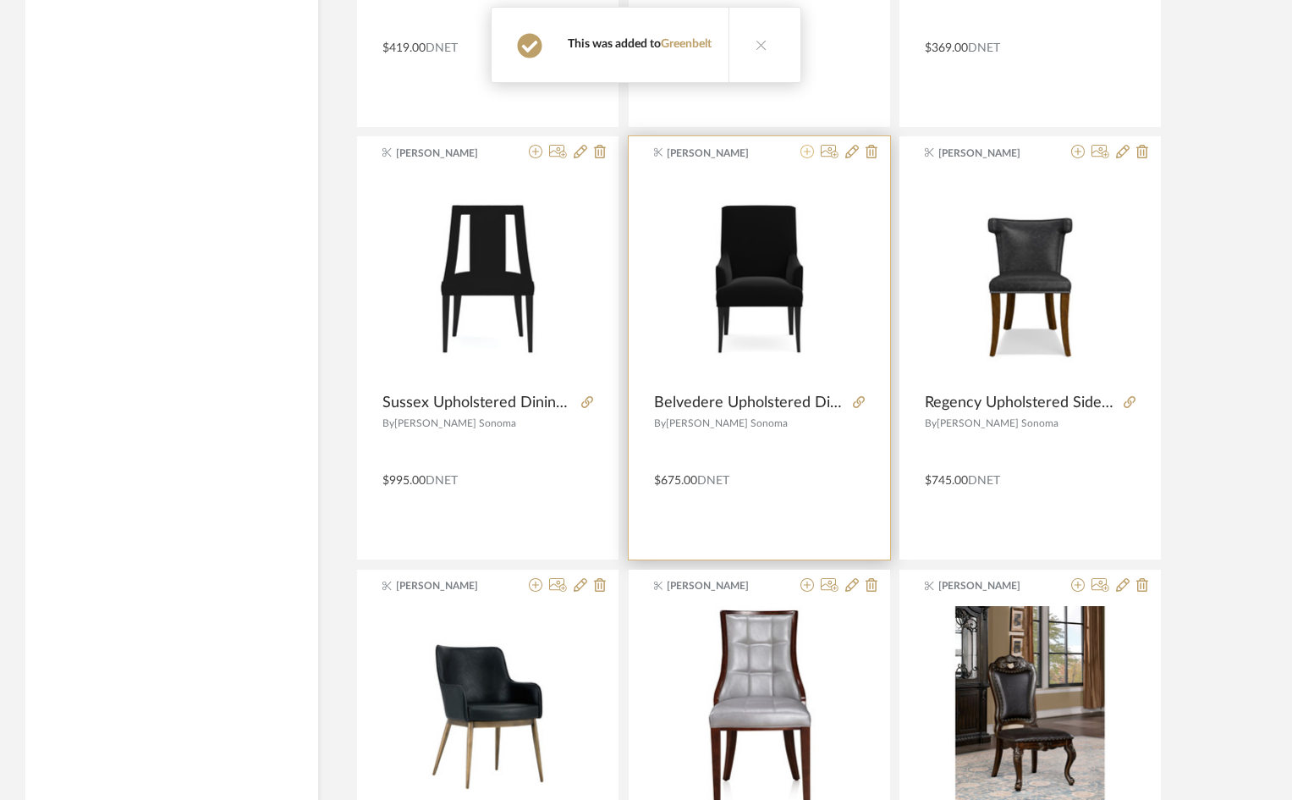
click at [807, 156] on icon at bounding box center [808, 152] width 14 height 14
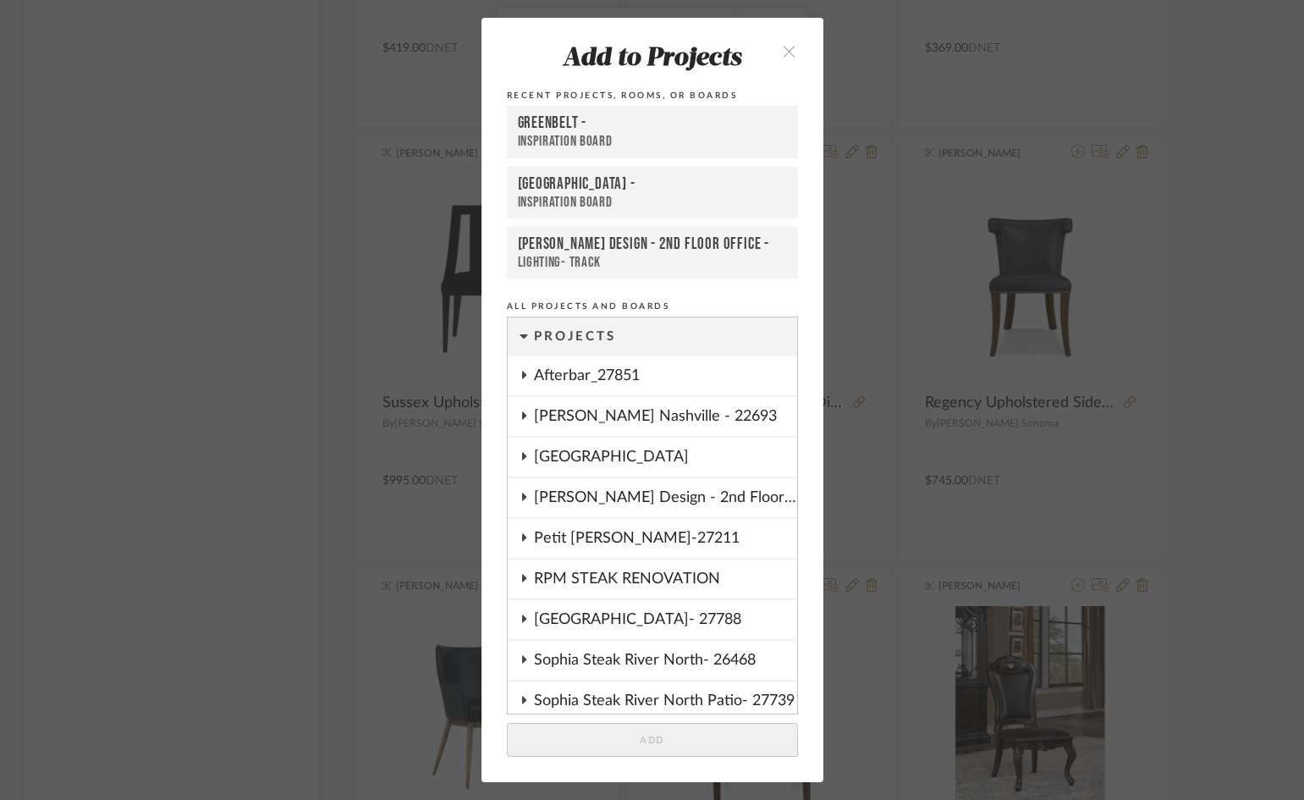
scroll to position [770, 0]
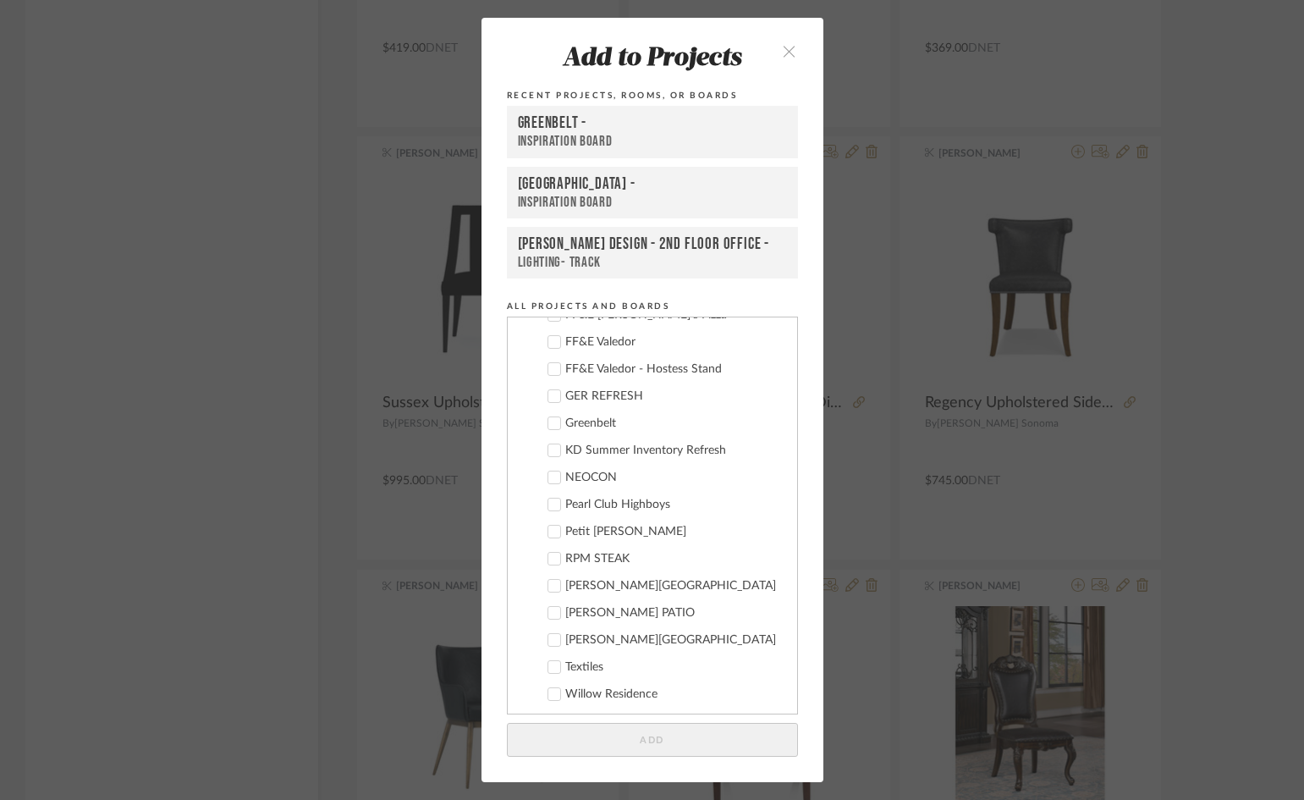
click at [587, 420] on div "Greenbelt" at bounding box center [674, 423] width 218 height 14
click at [687, 743] on button "Add" at bounding box center [652, 740] width 291 height 35
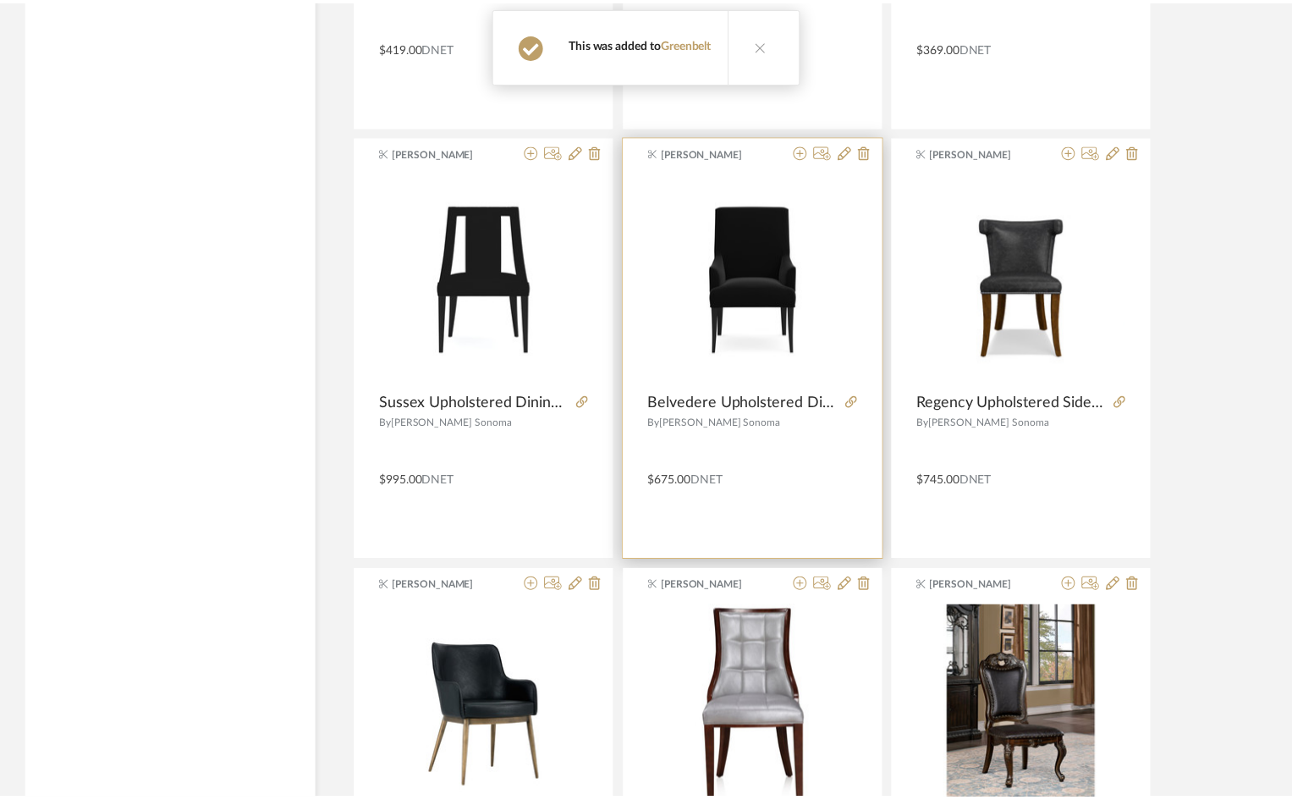
scroll to position [2860, 0]
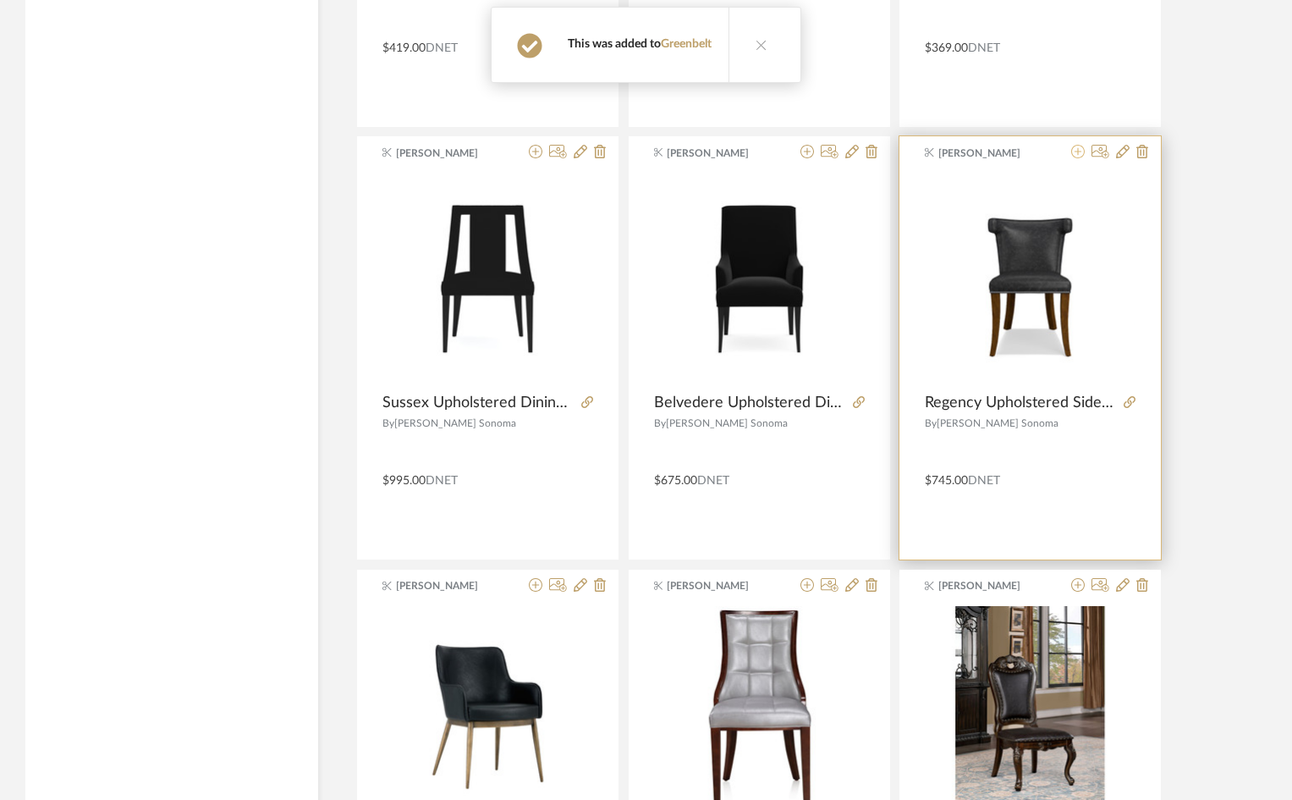
click at [1073, 157] on icon at bounding box center [1079, 152] width 14 height 14
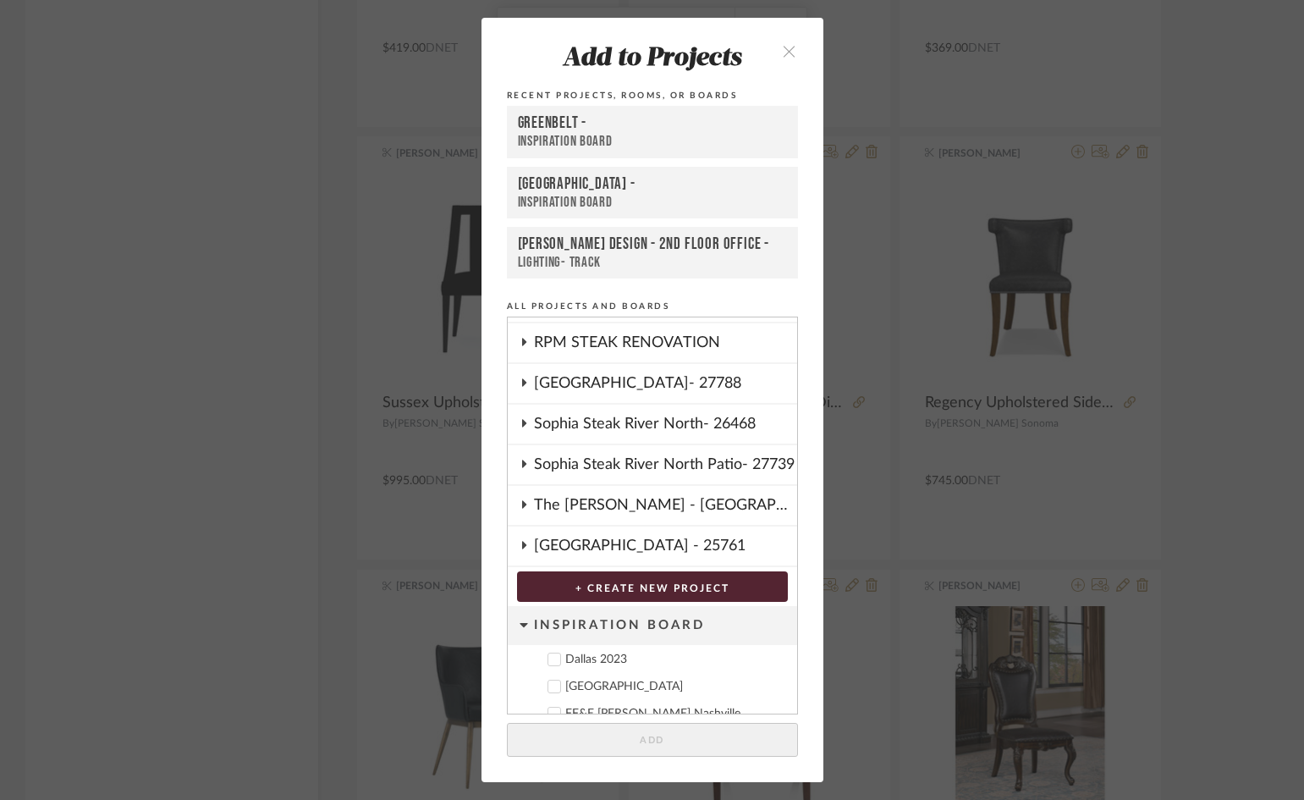
scroll to position [770, 0]
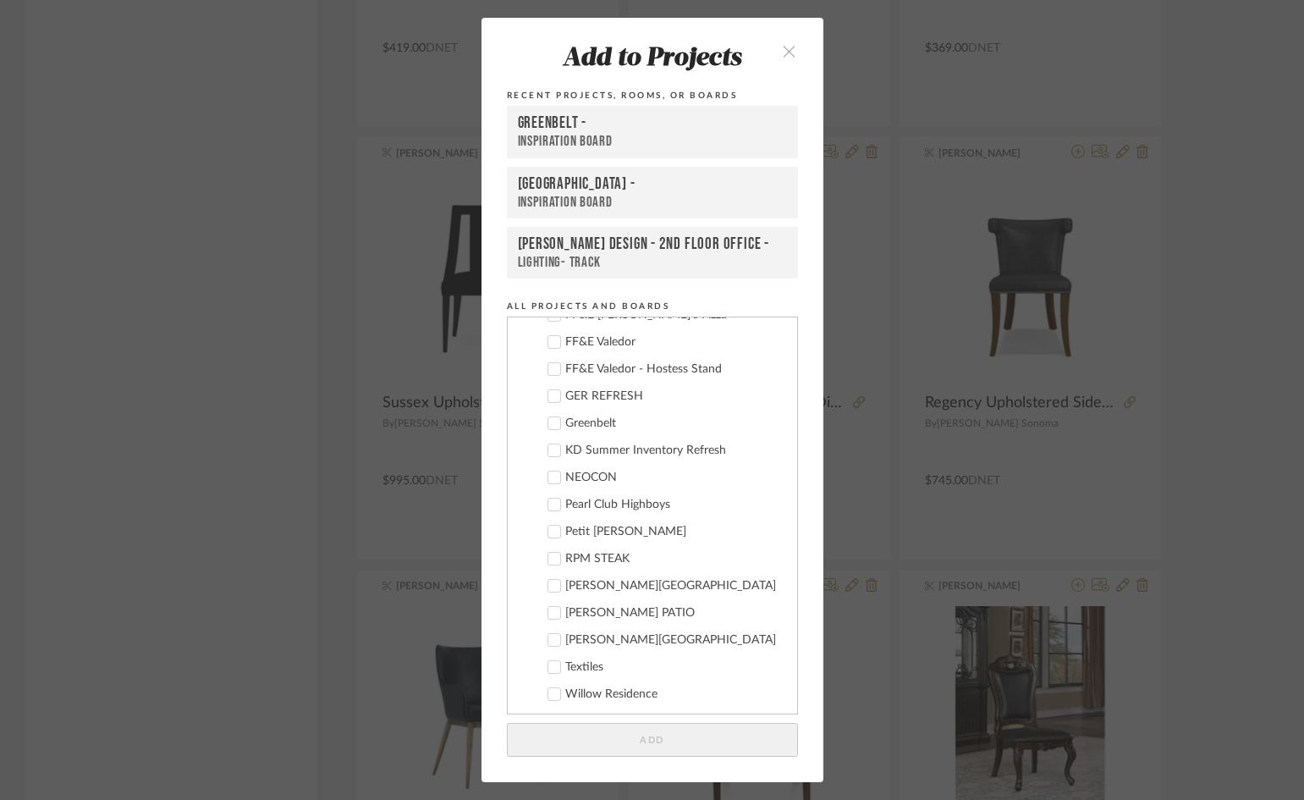
click at [596, 417] on div "Greenbelt" at bounding box center [674, 423] width 218 height 14
click at [674, 731] on button "Add" at bounding box center [652, 740] width 291 height 35
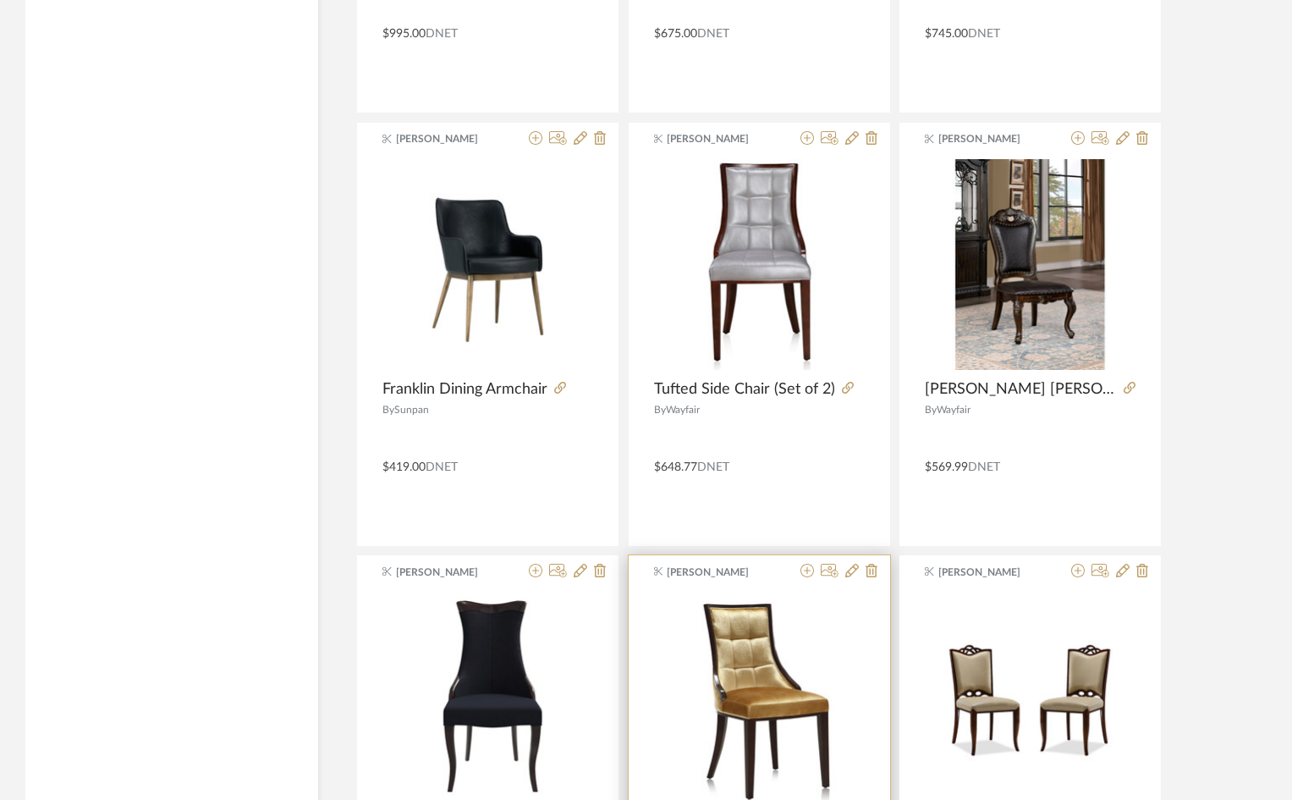
scroll to position [3283, 0]
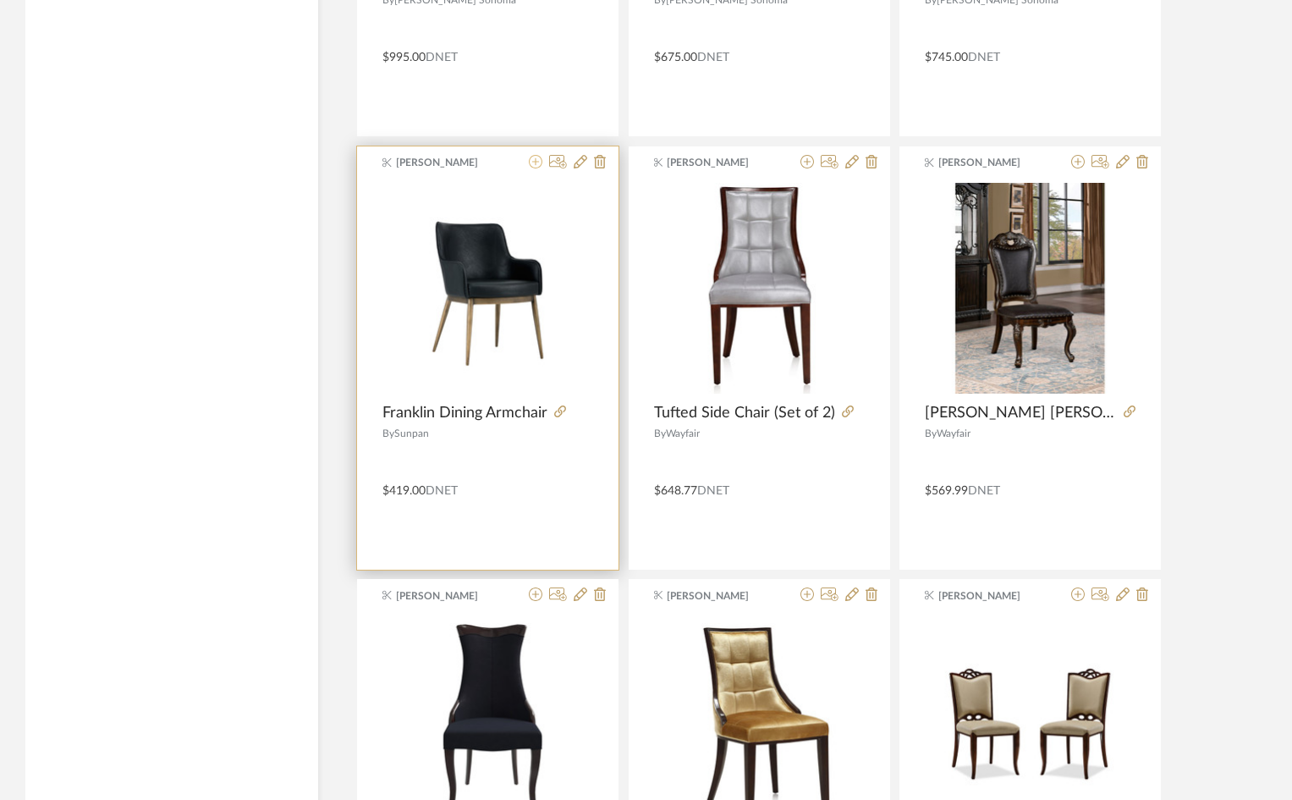
click at [534, 159] on icon at bounding box center [536, 162] width 14 height 14
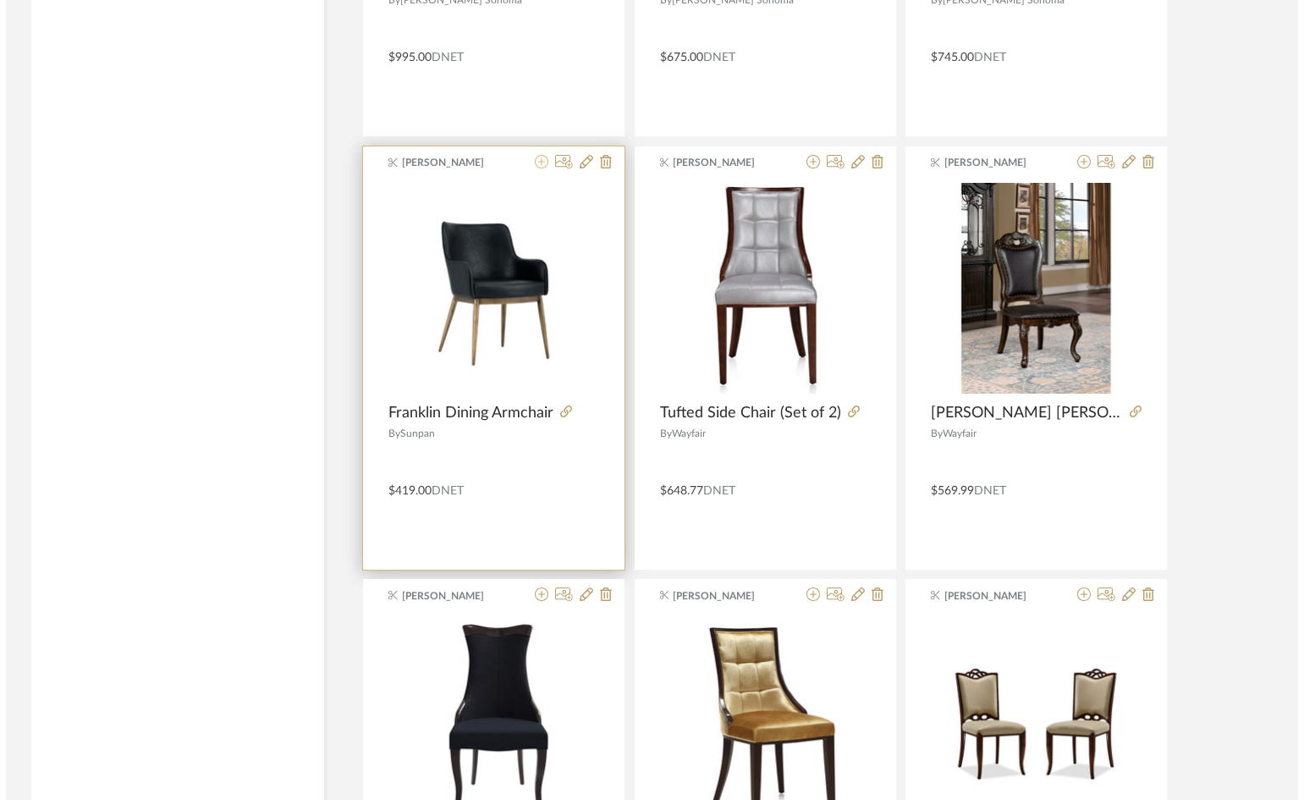
scroll to position [0, 0]
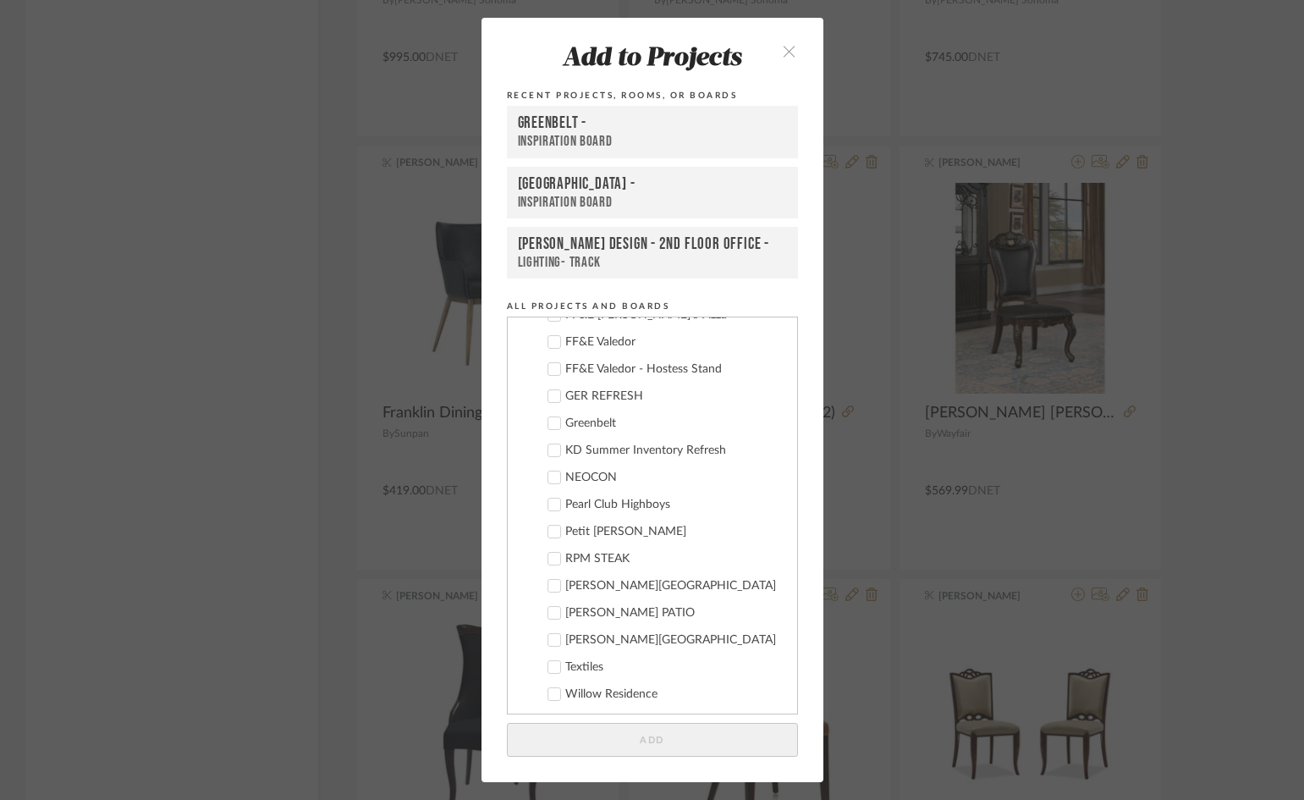
click at [602, 417] on div "Greenbelt" at bounding box center [674, 423] width 218 height 14
click at [681, 740] on button "Add" at bounding box center [652, 740] width 291 height 35
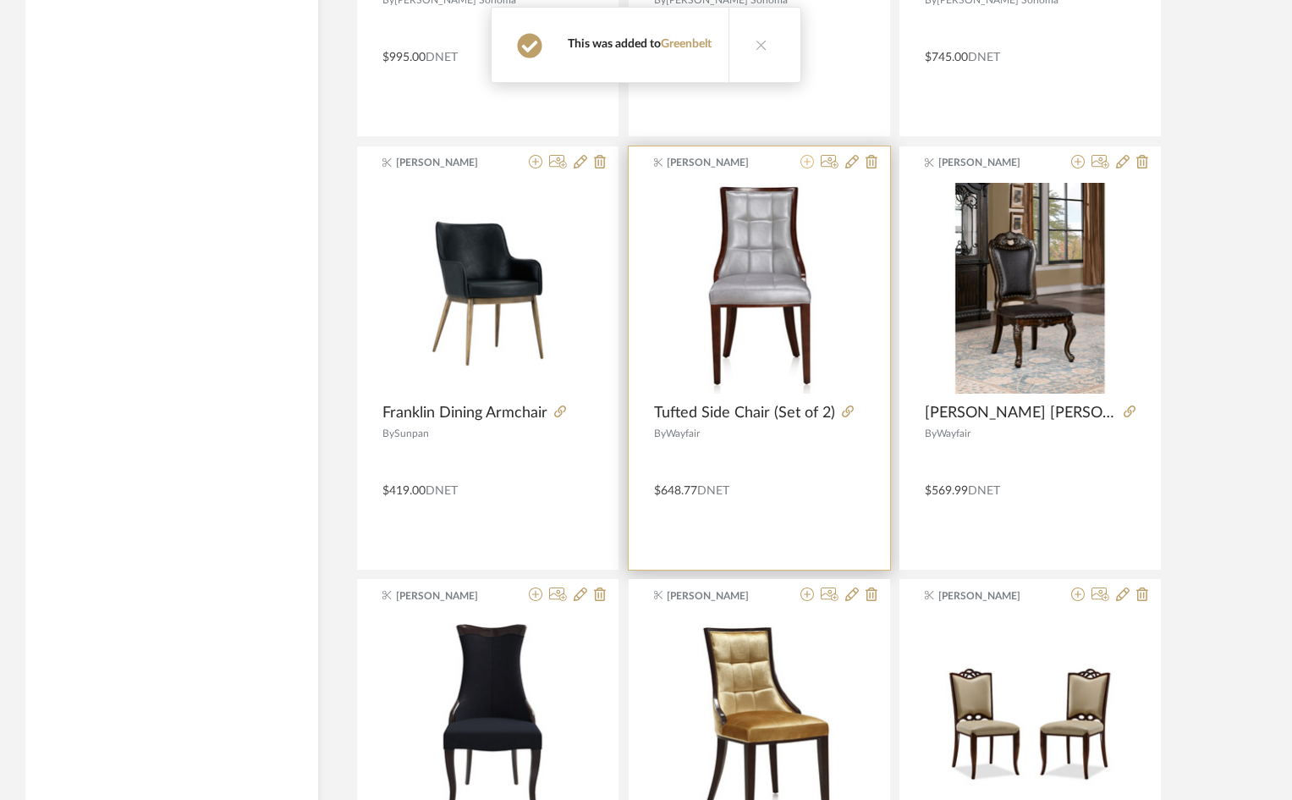
click at [805, 165] on icon at bounding box center [808, 162] width 14 height 14
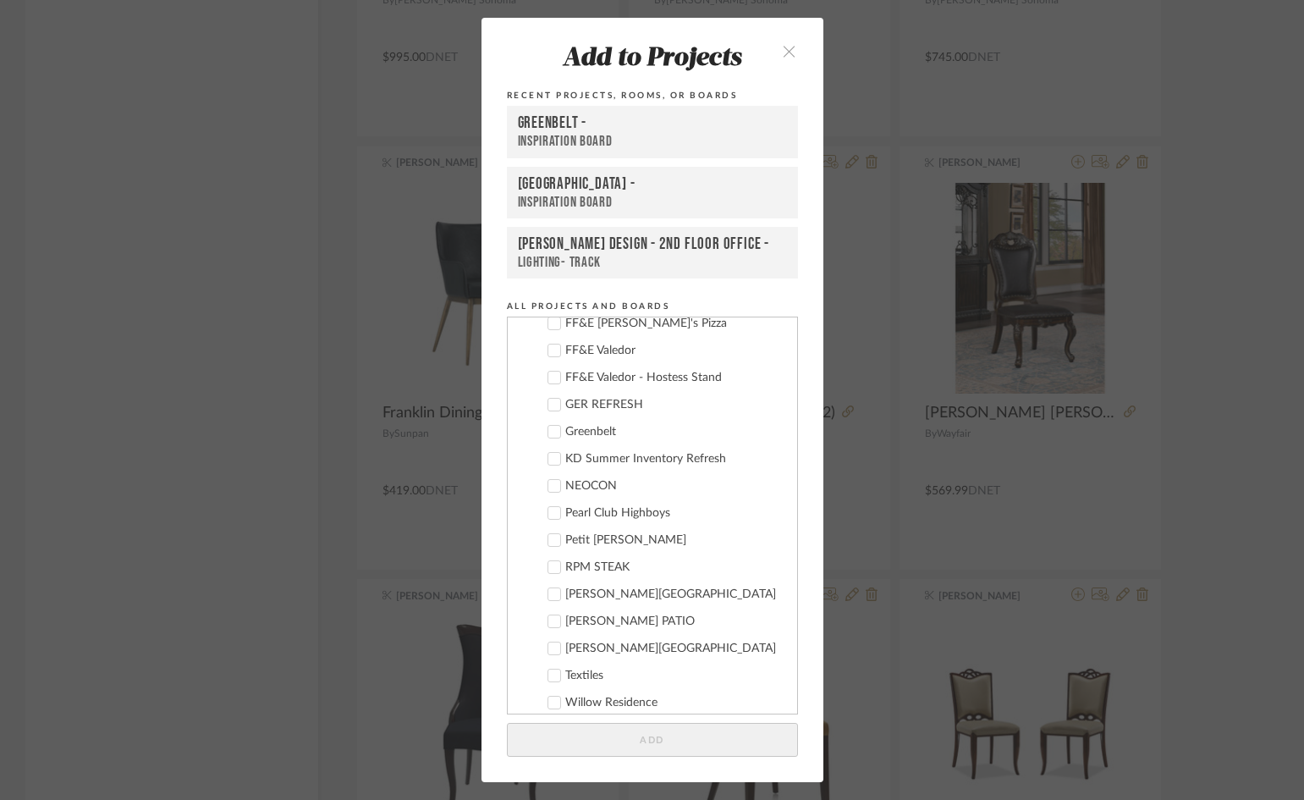
click at [583, 437] on div "Greenbelt" at bounding box center [674, 432] width 218 height 14
click at [696, 732] on button "Add" at bounding box center [652, 740] width 291 height 35
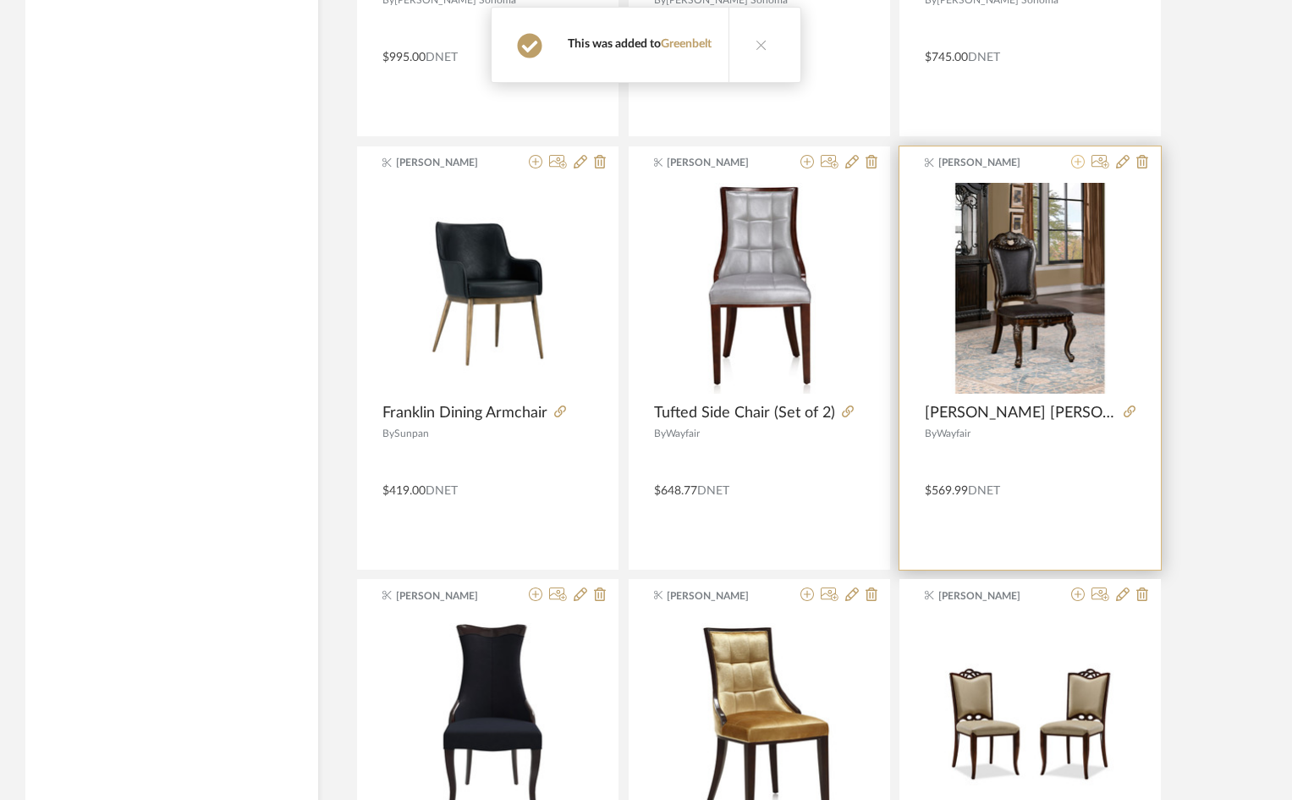
click at [1083, 157] on icon at bounding box center [1079, 162] width 14 height 14
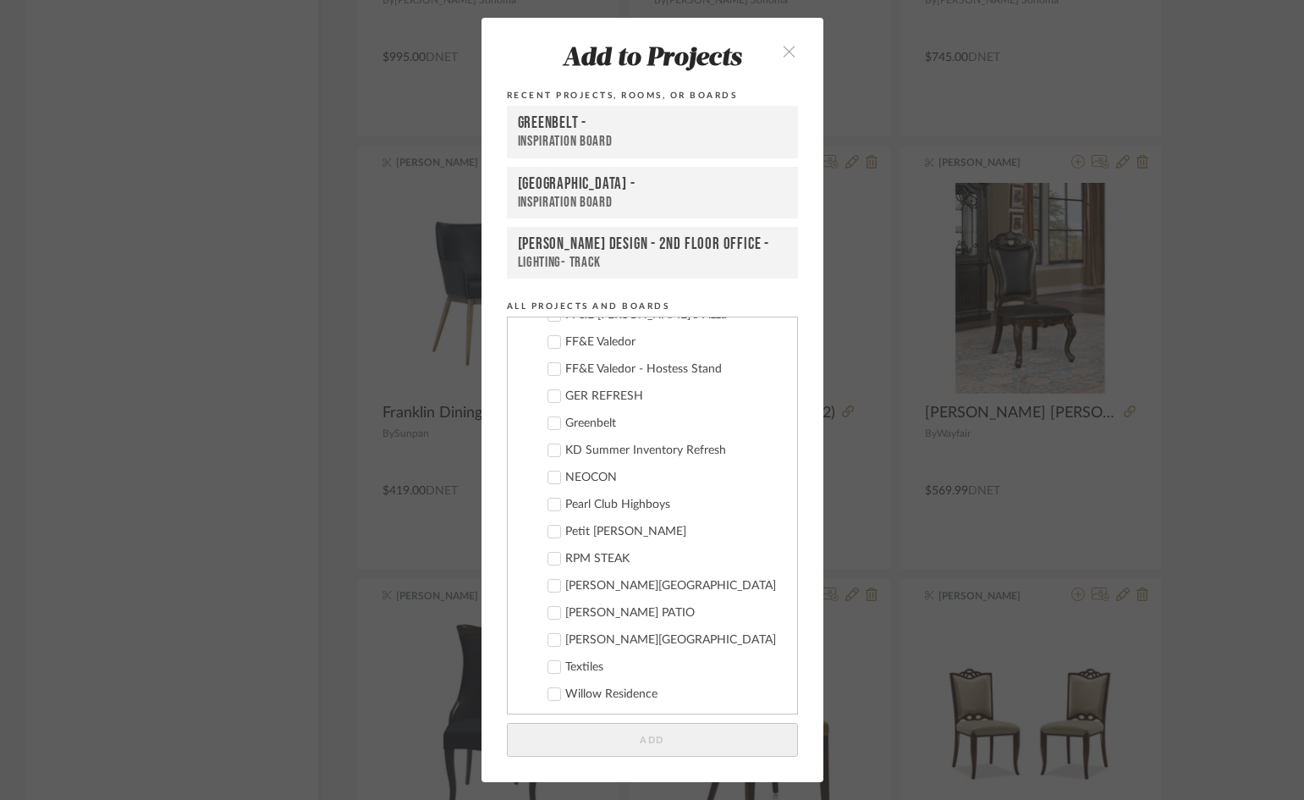
click at [594, 428] on div "Greenbelt" at bounding box center [674, 423] width 218 height 14
click at [732, 749] on button "Add" at bounding box center [652, 740] width 291 height 35
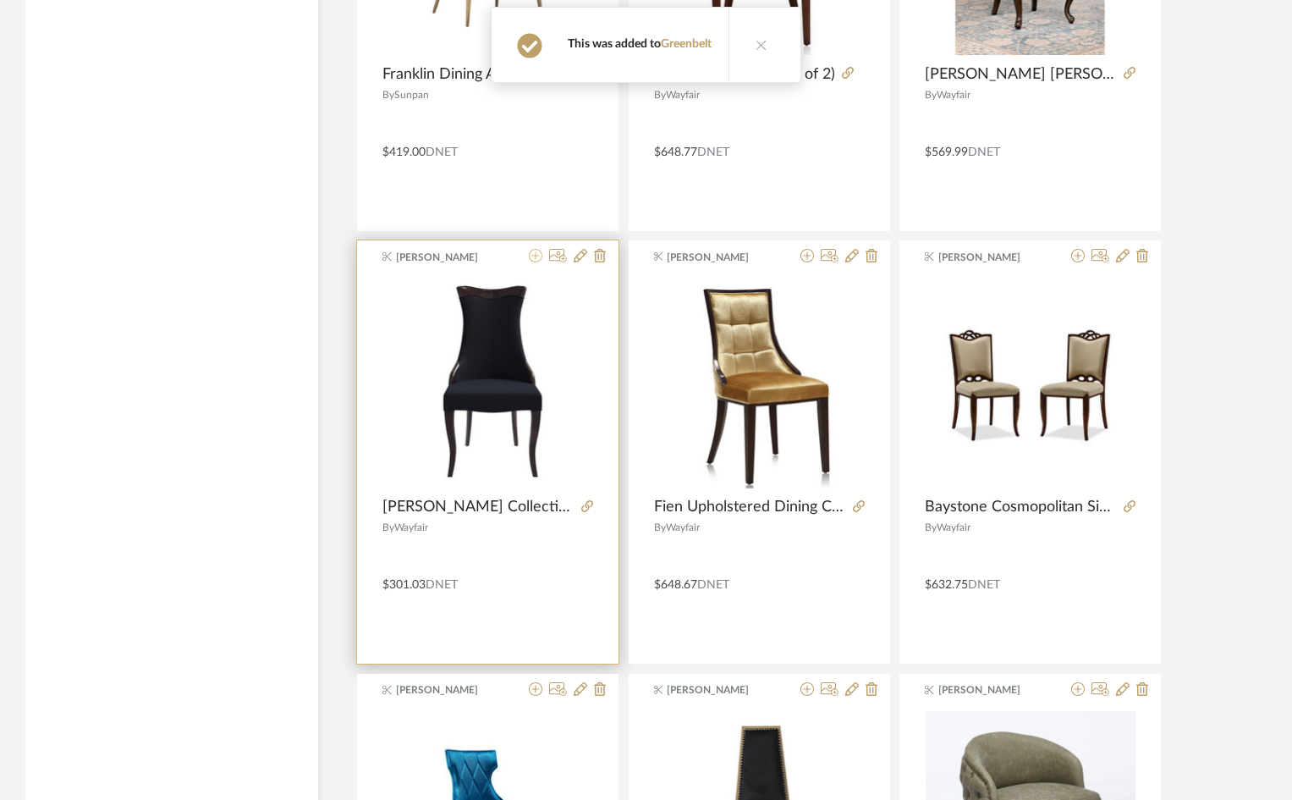
click at [537, 257] on icon at bounding box center [536, 256] width 14 height 14
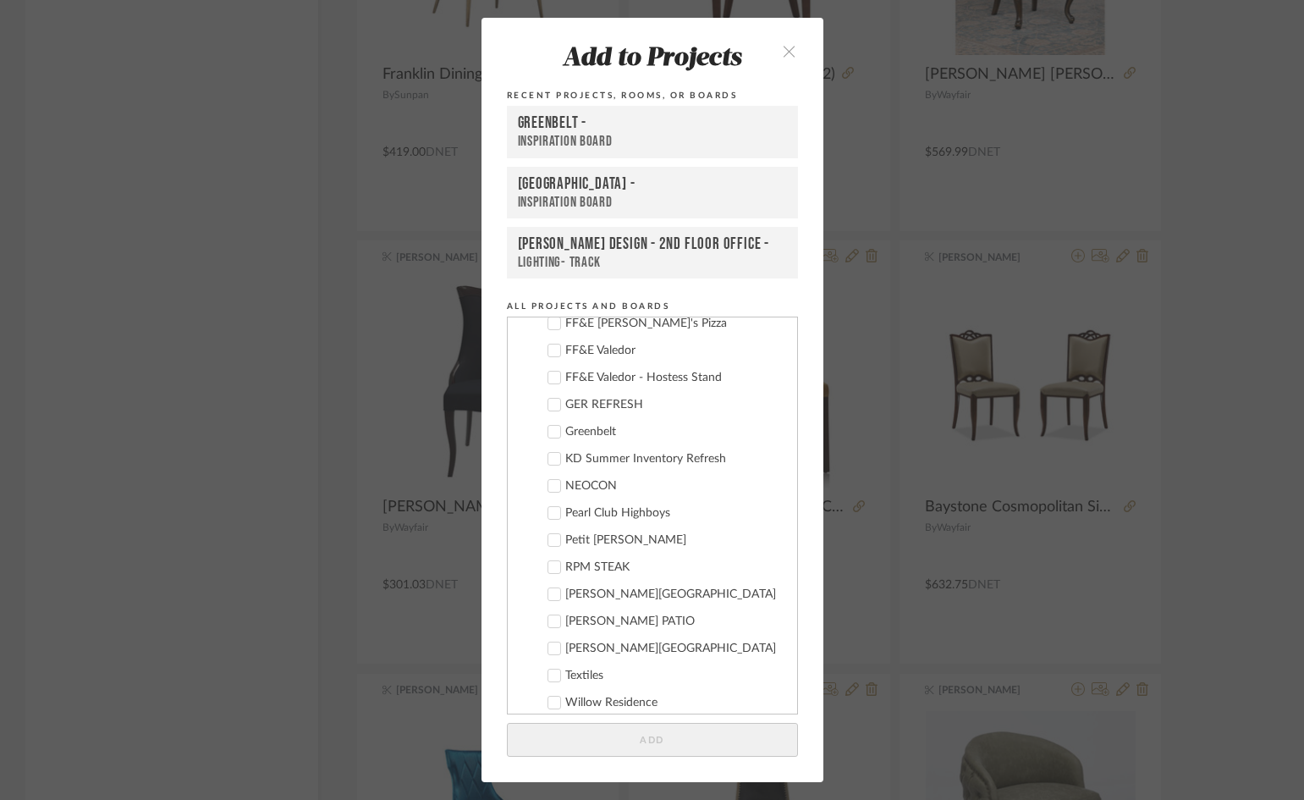
click at [576, 437] on div "Greenbelt" at bounding box center [674, 432] width 218 height 14
click at [665, 745] on button "Add" at bounding box center [652, 740] width 291 height 35
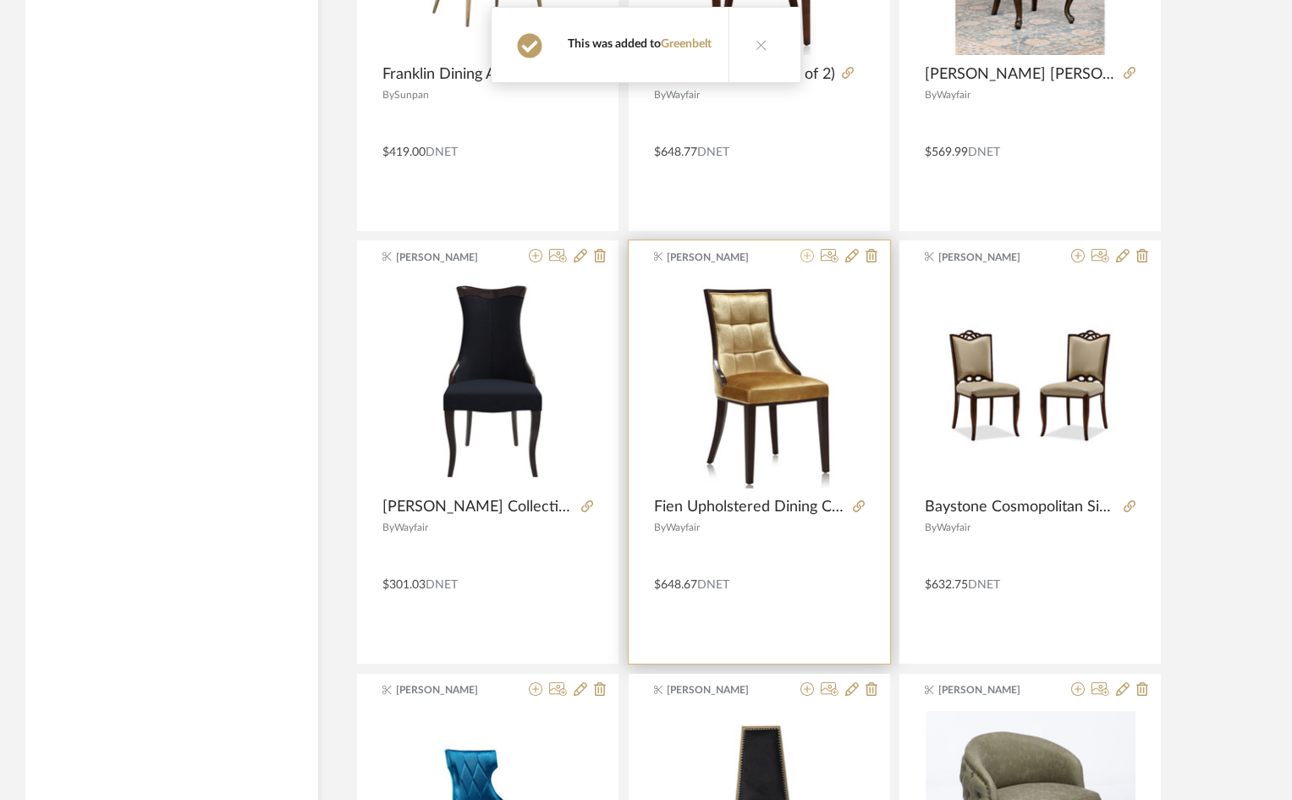
click at [809, 254] on icon at bounding box center [808, 256] width 14 height 14
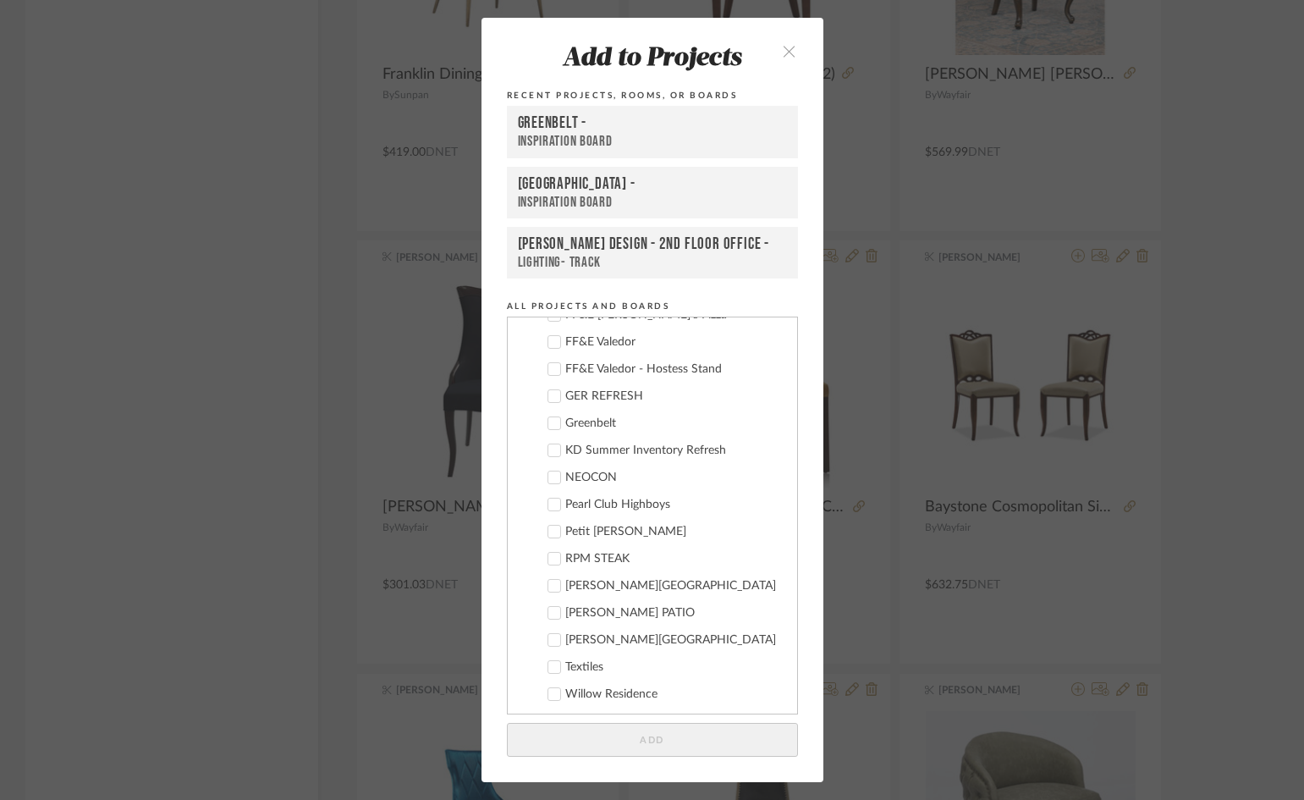
click at [595, 425] on div "Greenbelt" at bounding box center [674, 423] width 218 height 14
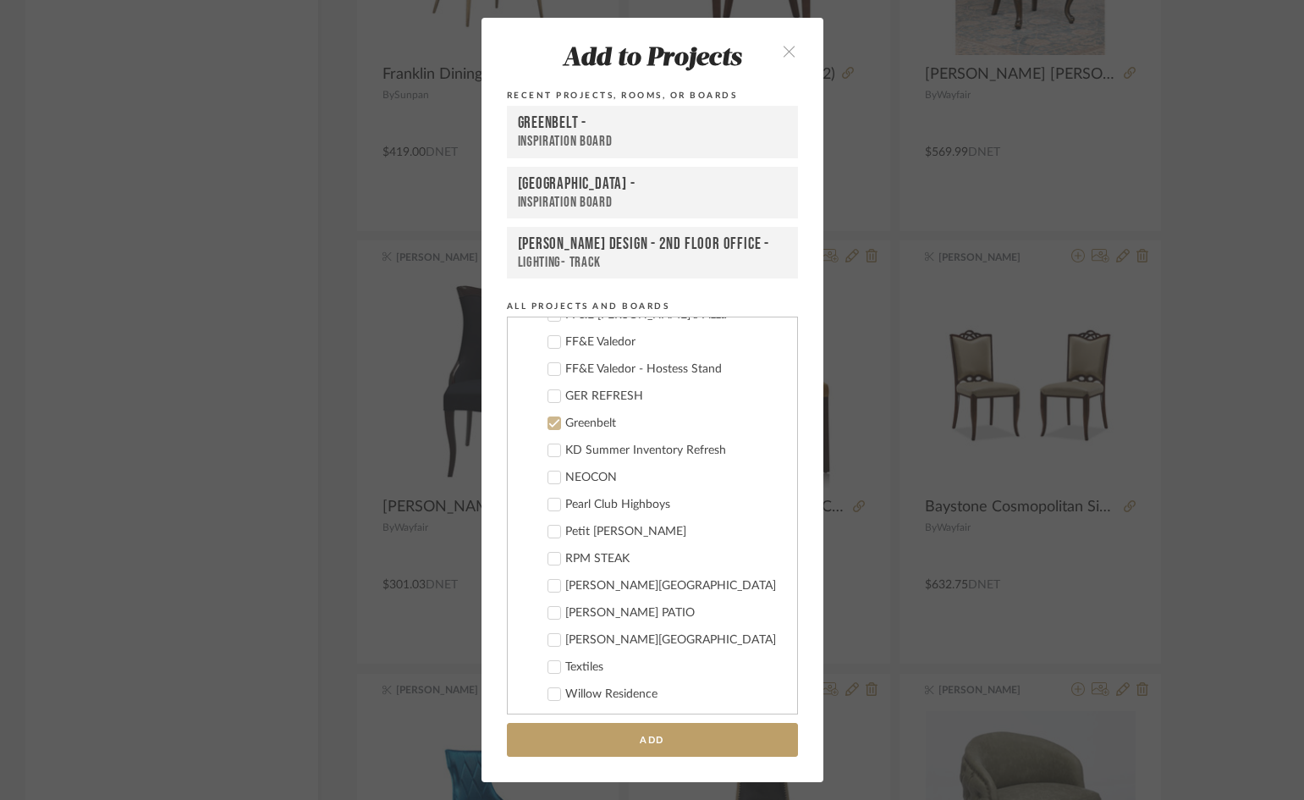
click at [627, 724] on button "Add" at bounding box center [652, 740] width 291 height 35
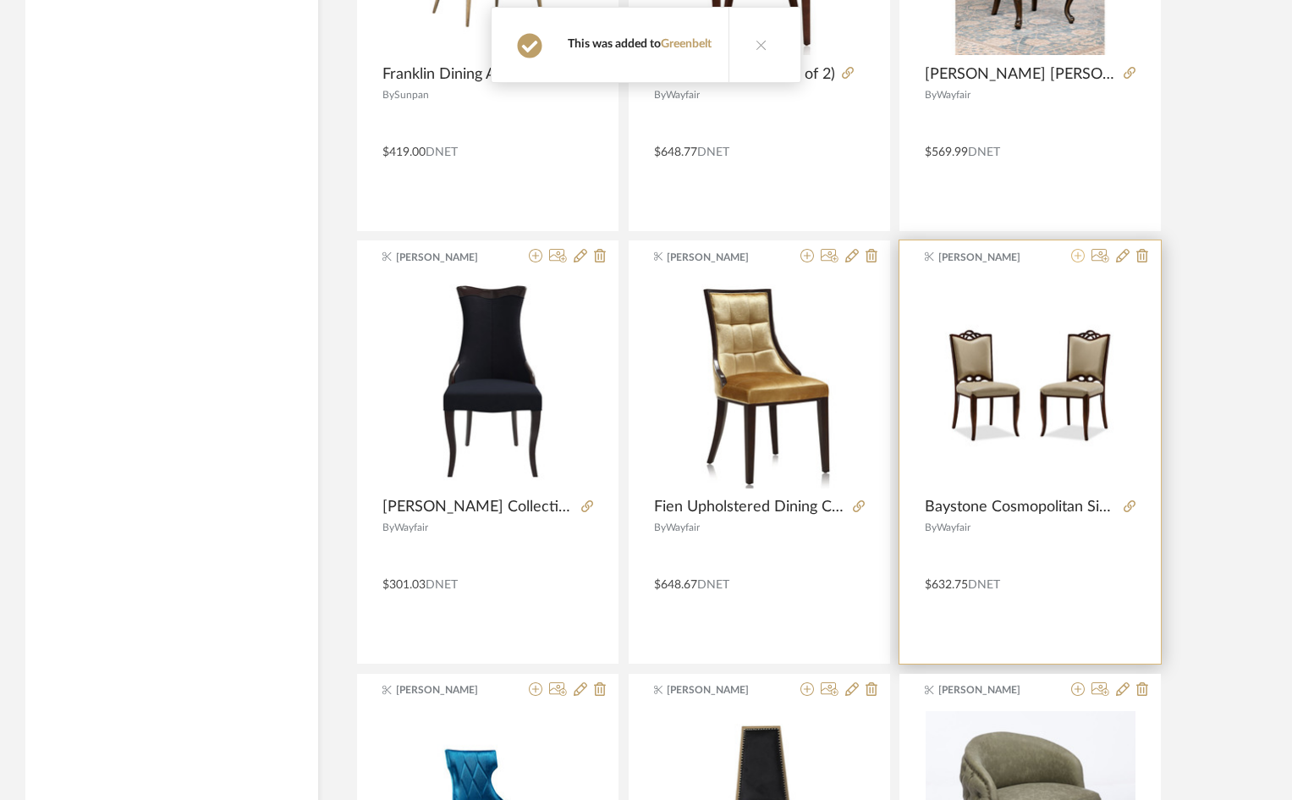
click at [1085, 256] on icon at bounding box center [1079, 256] width 14 height 14
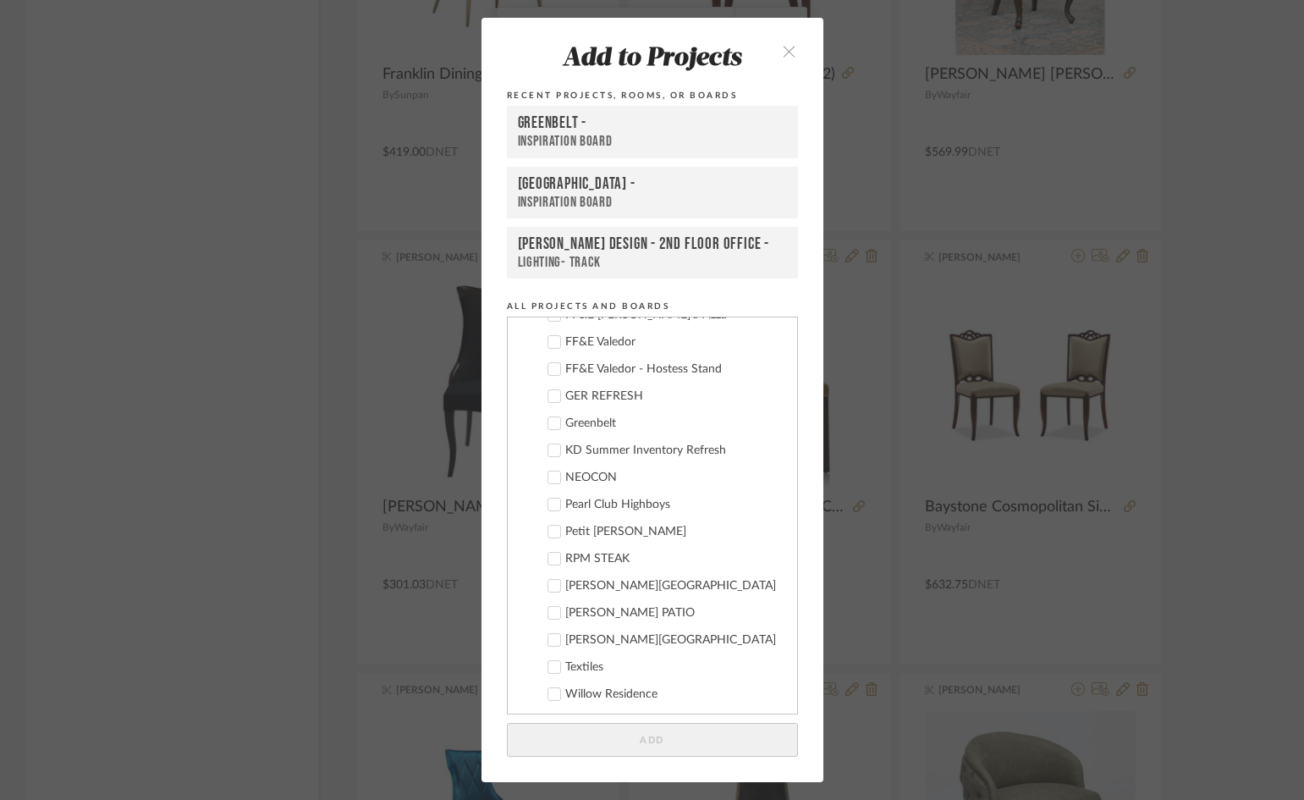
click at [591, 428] on div "Greenbelt" at bounding box center [674, 423] width 218 height 14
click at [688, 734] on button "Add" at bounding box center [652, 740] width 291 height 35
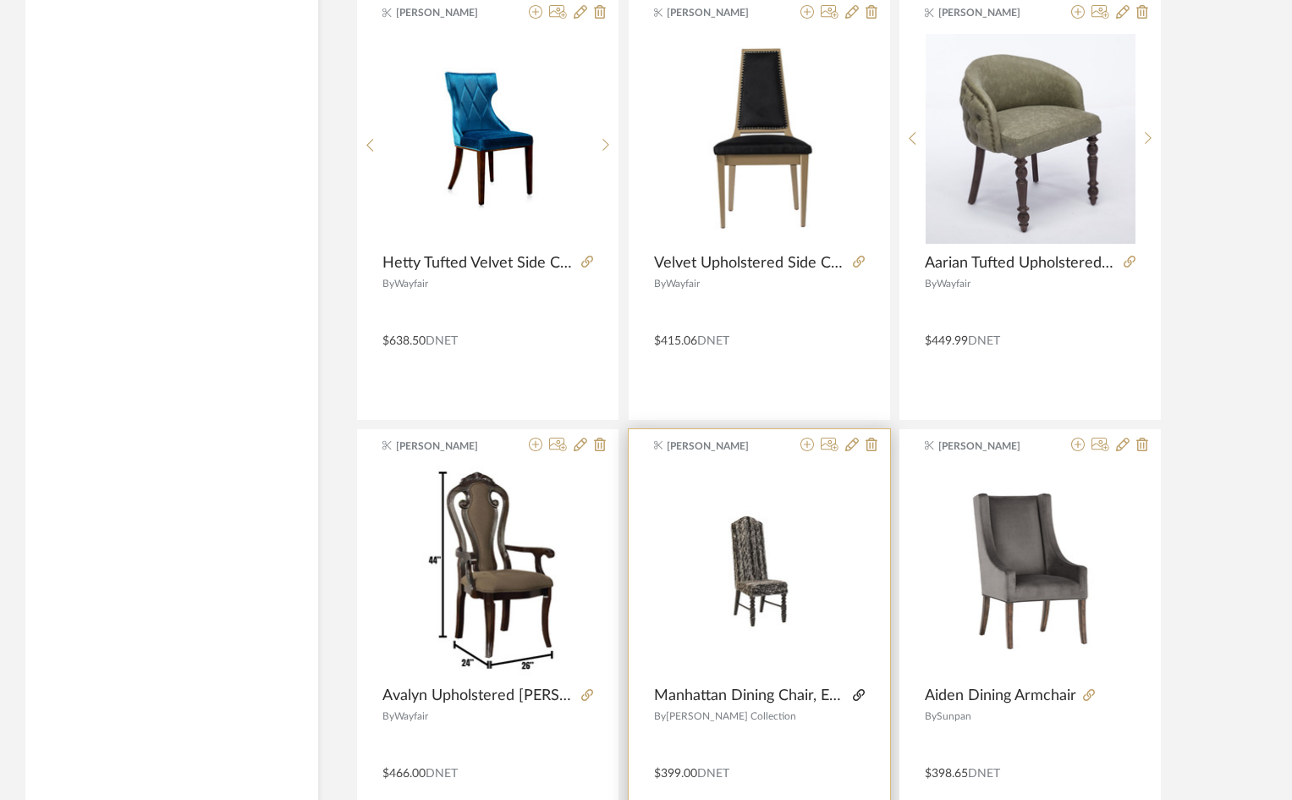
click at [862, 696] on icon at bounding box center [859, 695] width 12 height 12
click at [807, 444] on icon at bounding box center [808, 445] width 14 height 14
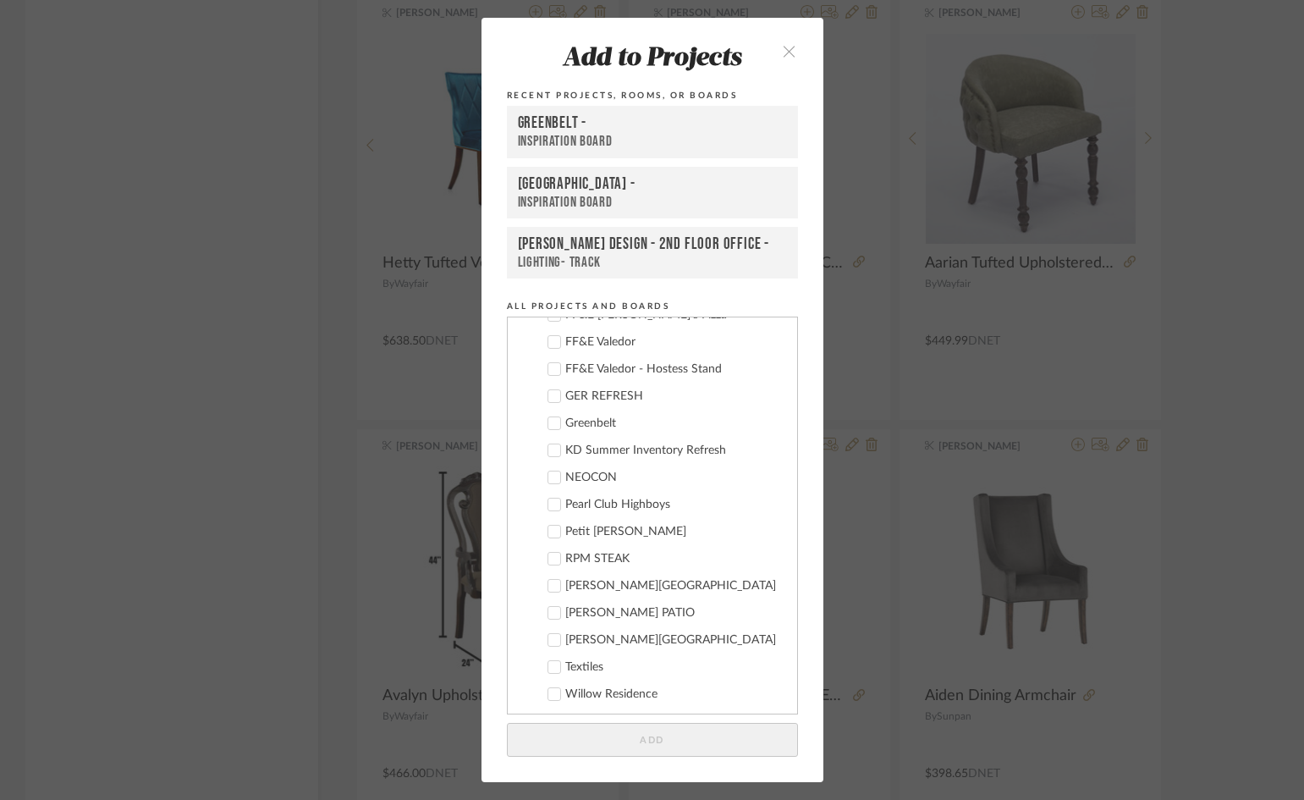
click at [591, 421] on div "Greenbelt" at bounding box center [674, 423] width 218 height 14
click at [752, 747] on button "Add" at bounding box center [652, 740] width 291 height 35
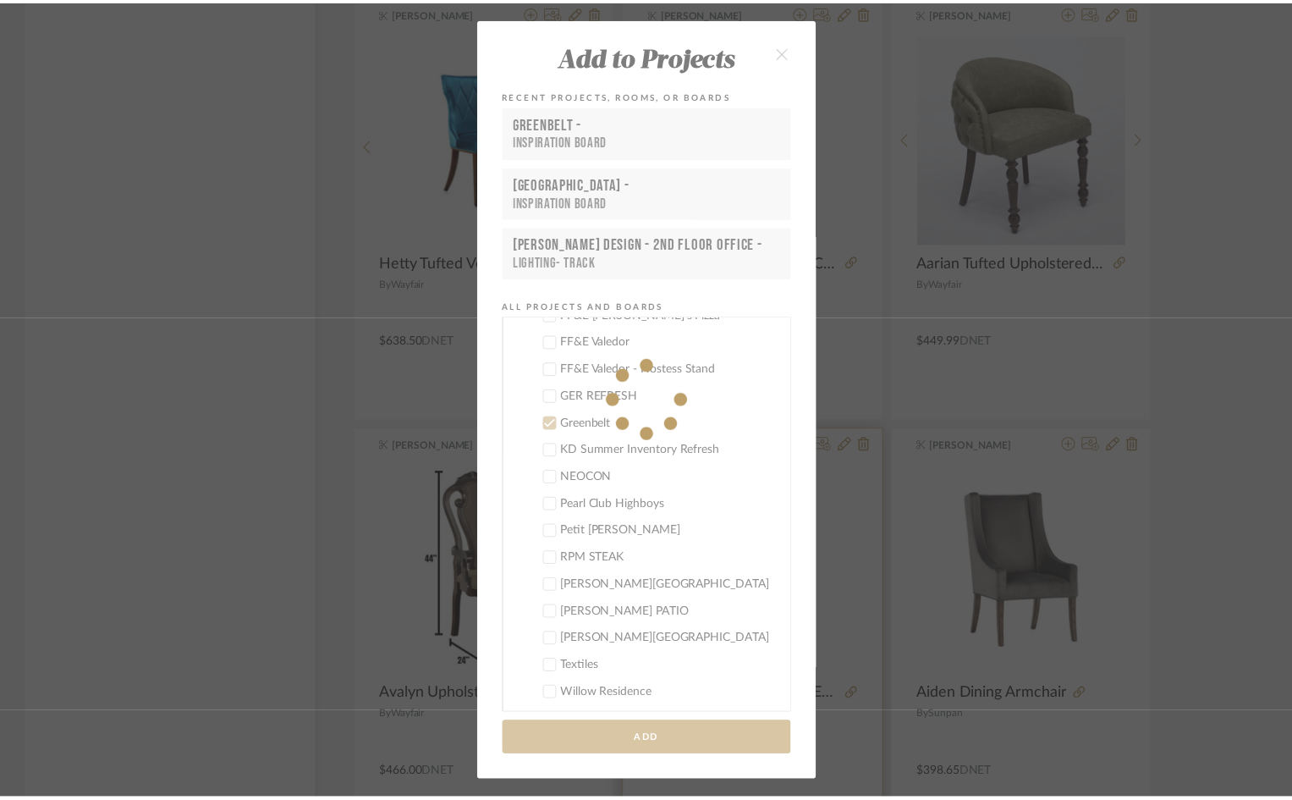
scroll to position [4299, 0]
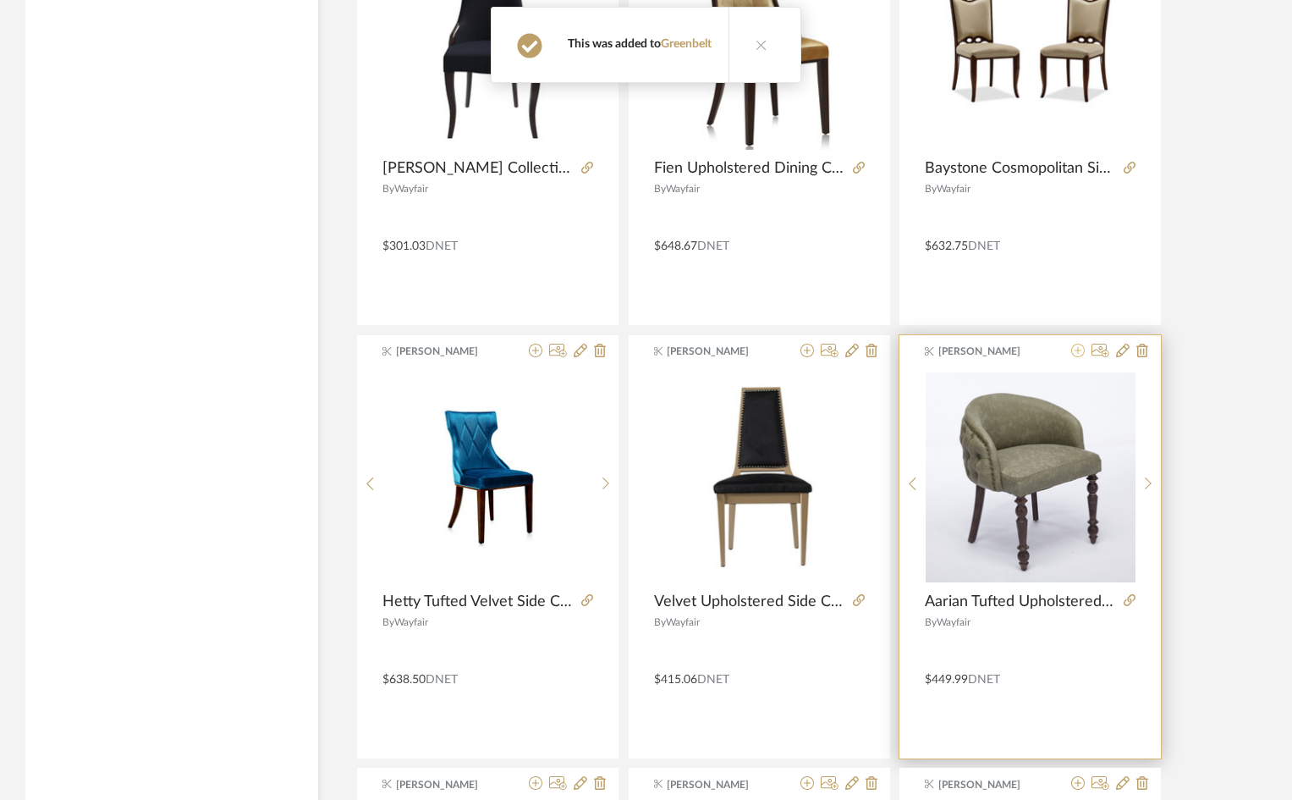
click at [1078, 355] on icon at bounding box center [1079, 351] width 14 height 14
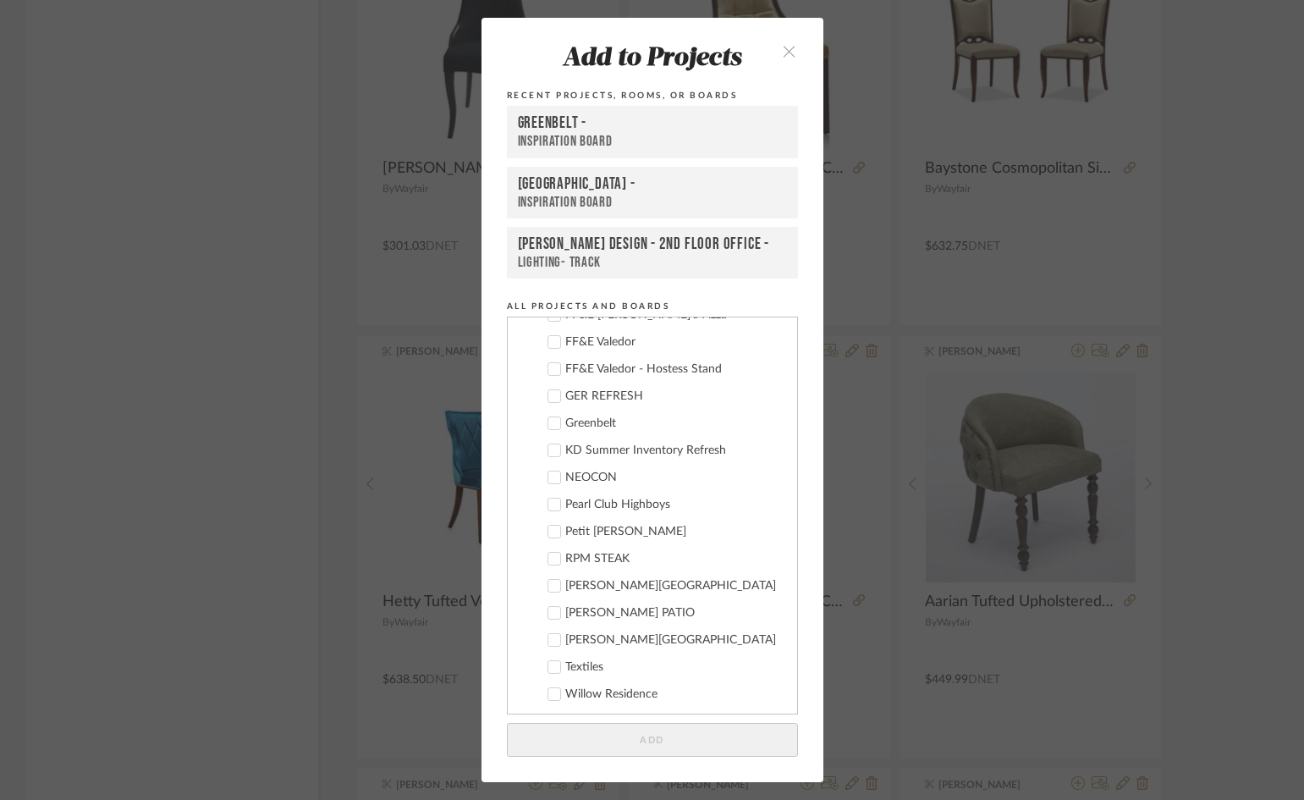
click at [586, 422] on div "Greenbelt" at bounding box center [674, 423] width 218 height 14
click at [671, 733] on button "Add" at bounding box center [652, 740] width 291 height 35
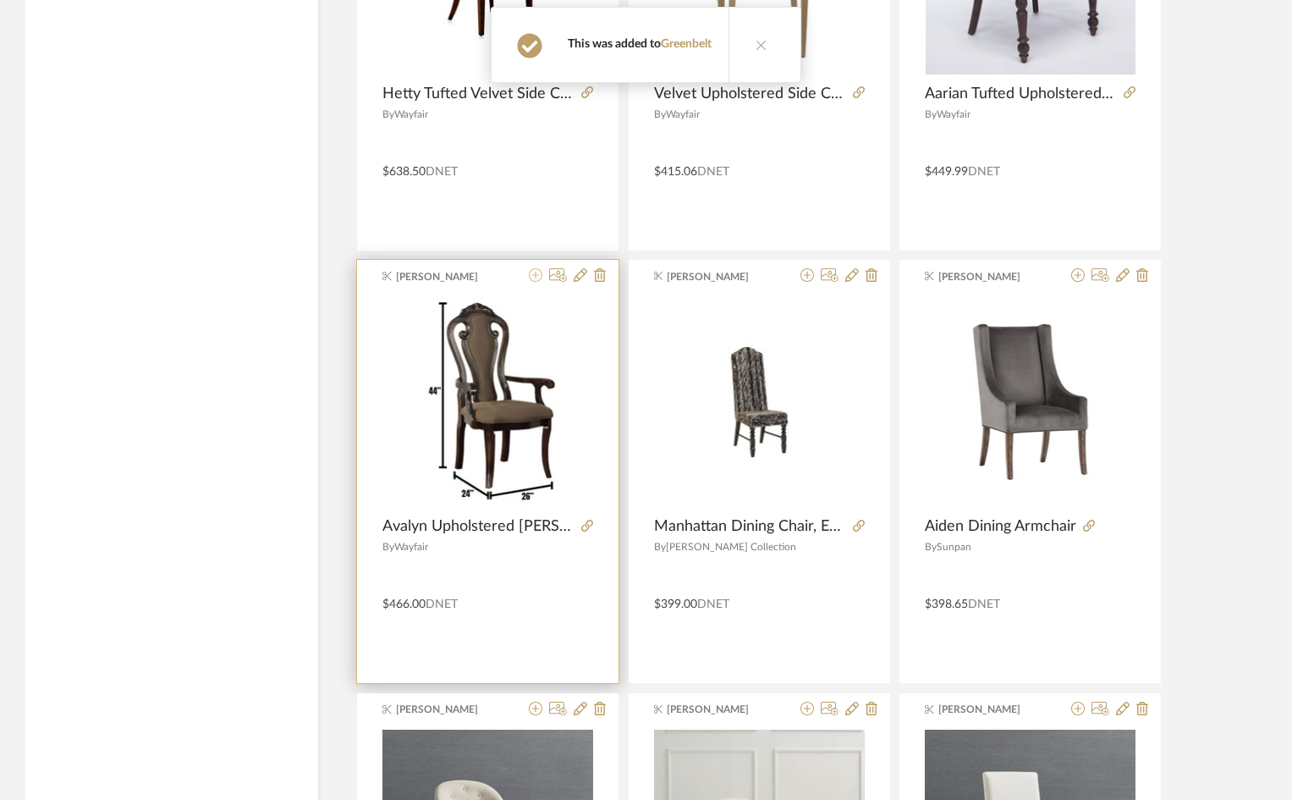
click at [529, 278] on icon at bounding box center [536, 275] width 14 height 14
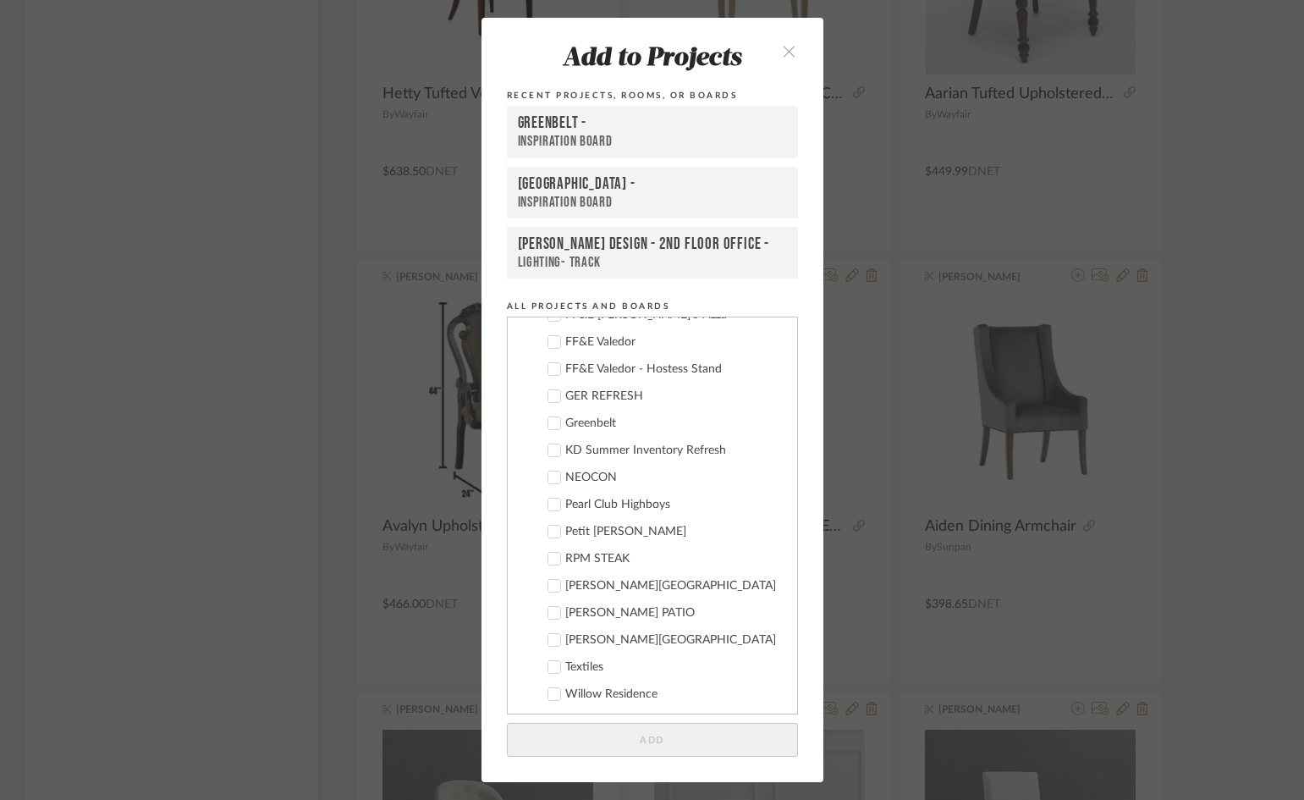
click at [584, 422] on div "Greenbelt" at bounding box center [674, 423] width 218 height 14
click at [712, 742] on button "Add" at bounding box center [652, 740] width 291 height 35
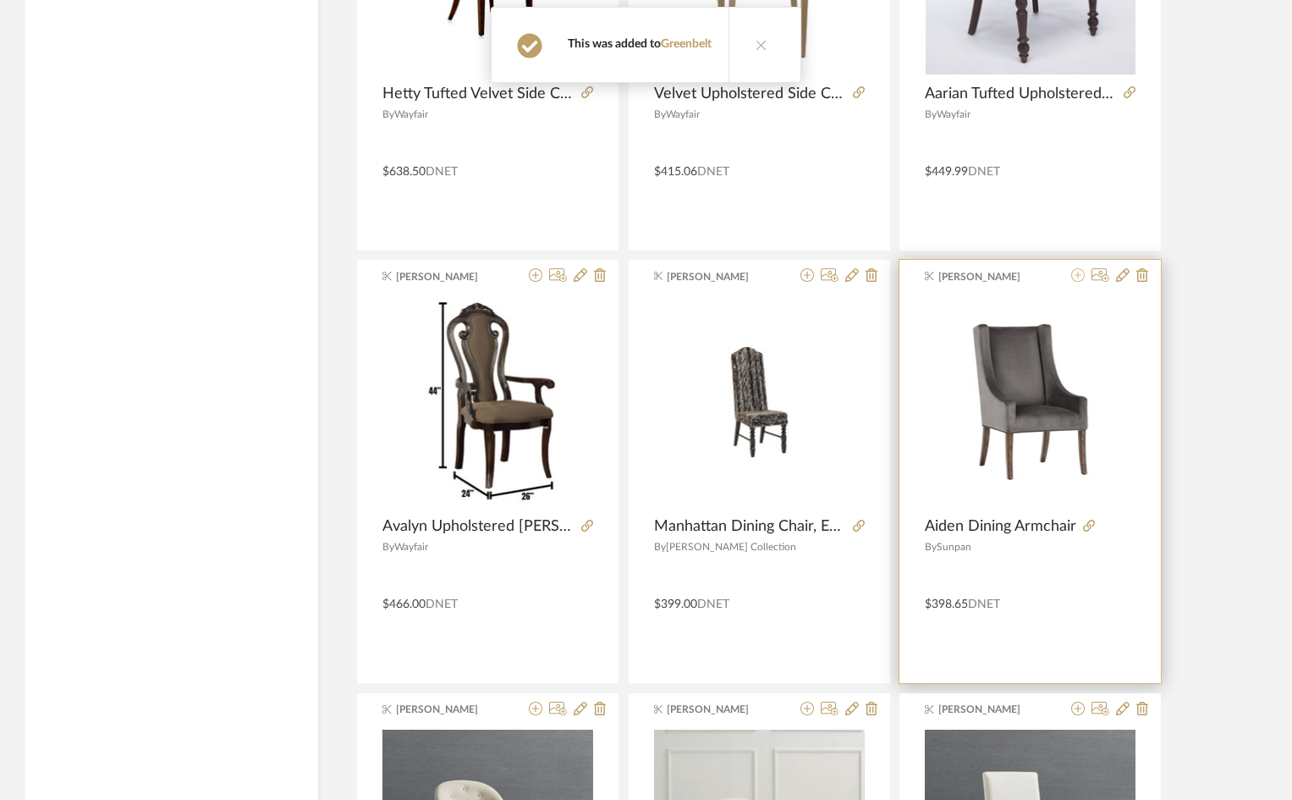
click at [1079, 273] on icon at bounding box center [1079, 275] width 14 height 14
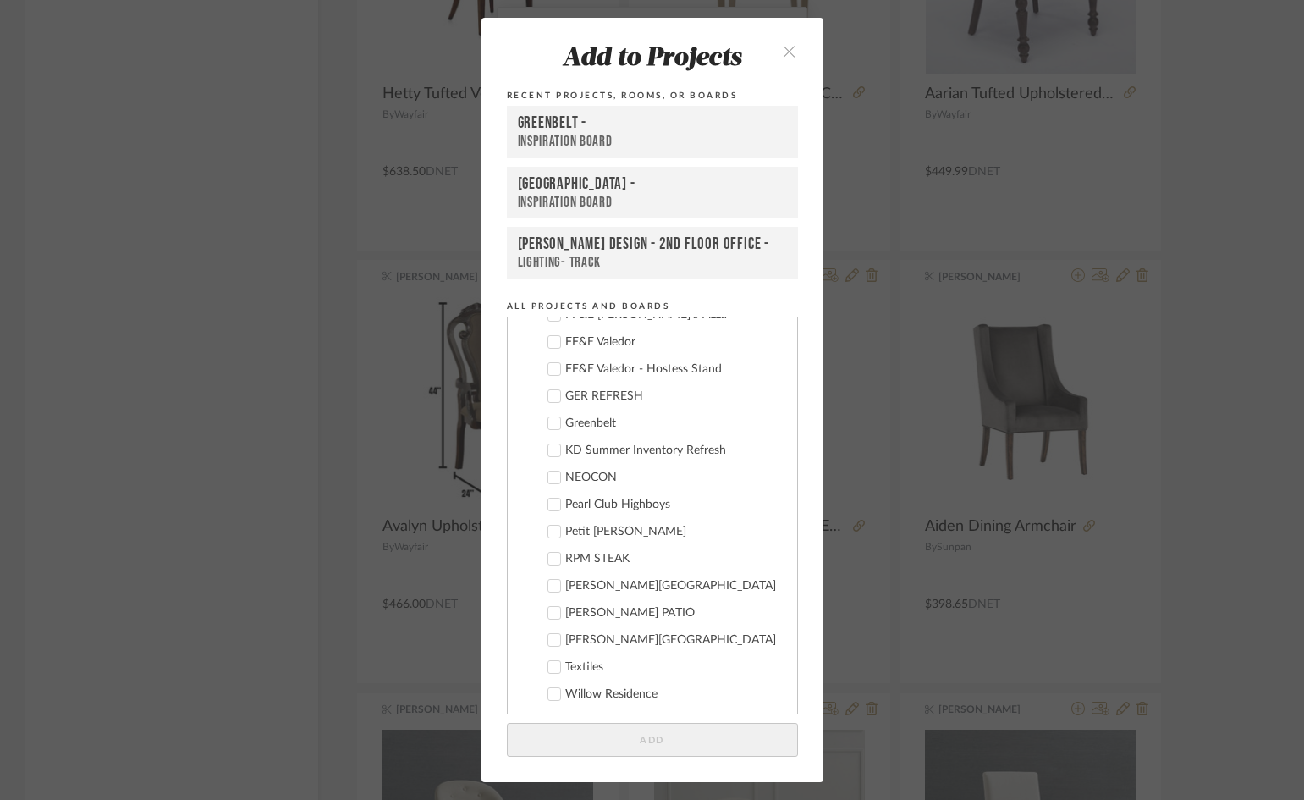
click at [1247, 562] on div "Add to Projects Recent Projects, Rooms, or Boards Greenbelt - Inspiration Board…" at bounding box center [652, 400] width 1304 height 800
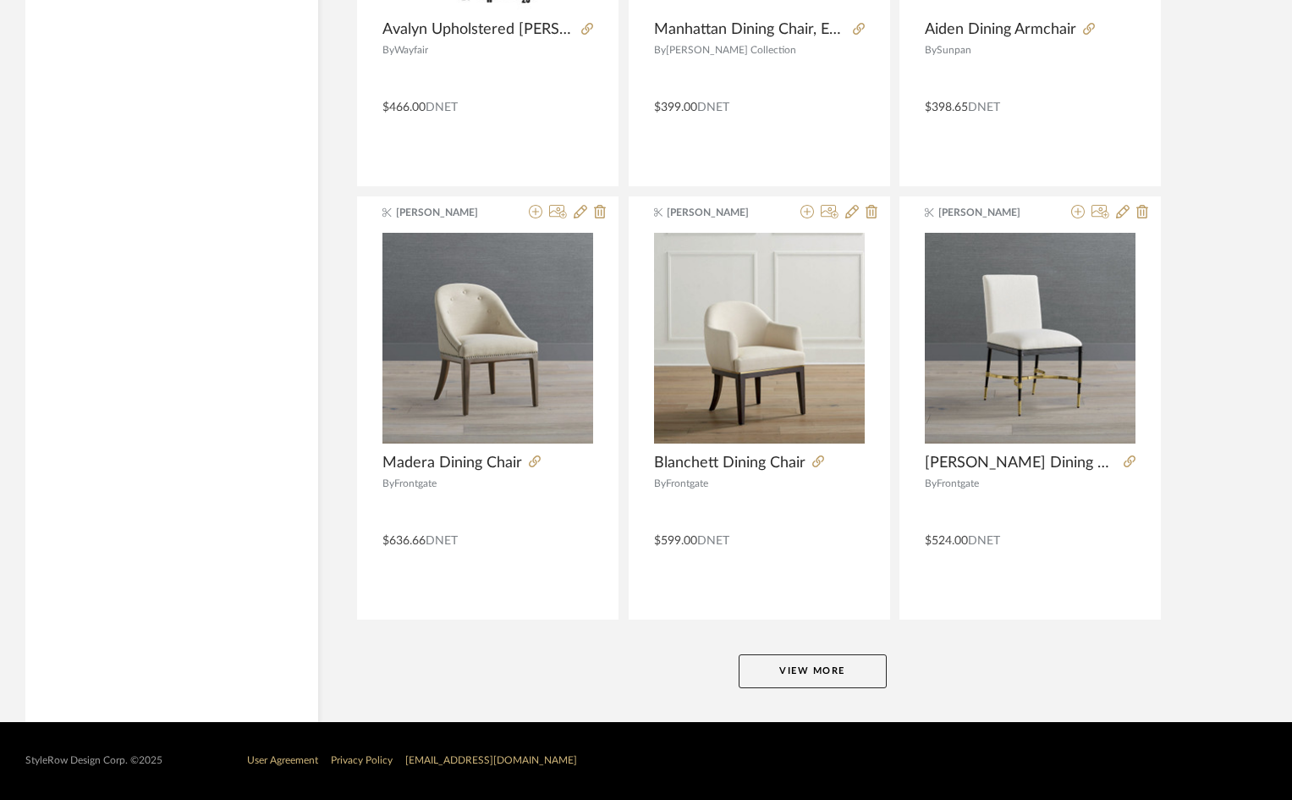
click at [815, 657] on button "View More" at bounding box center [813, 671] width 148 height 34
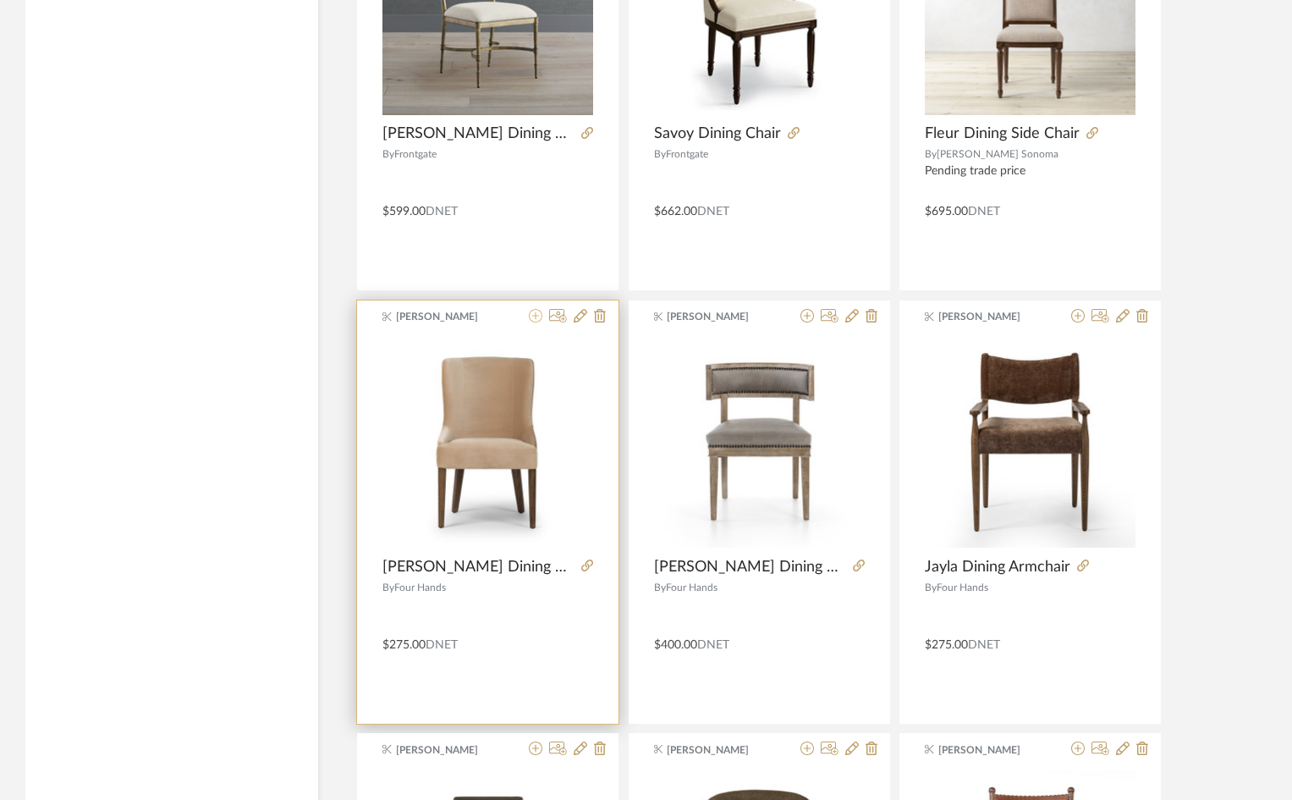
click at [539, 317] on icon at bounding box center [536, 316] width 14 height 14
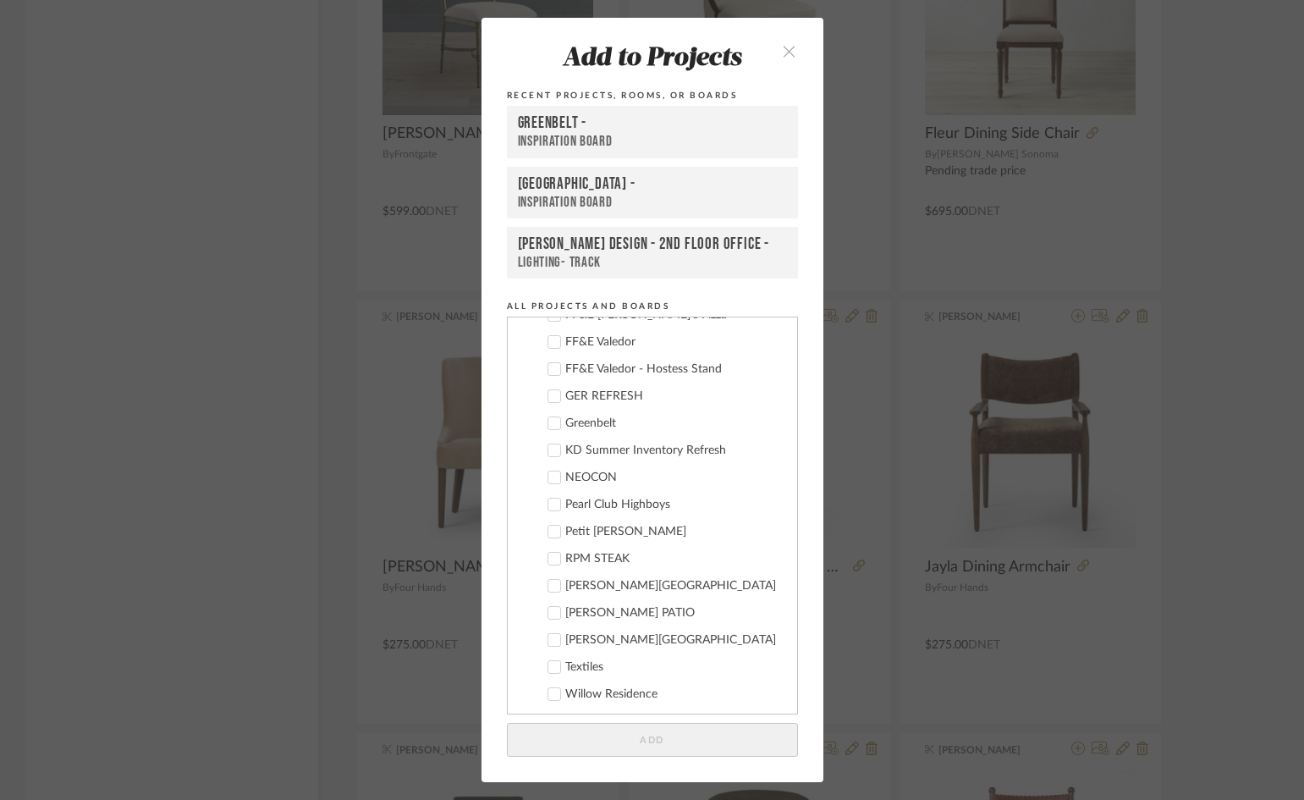
click at [585, 423] on div "Greenbelt" at bounding box center [674, 423] width 218 height 14
click at [729, 748] on button "Add" at bounding box center [652, 740] width 291 height 35
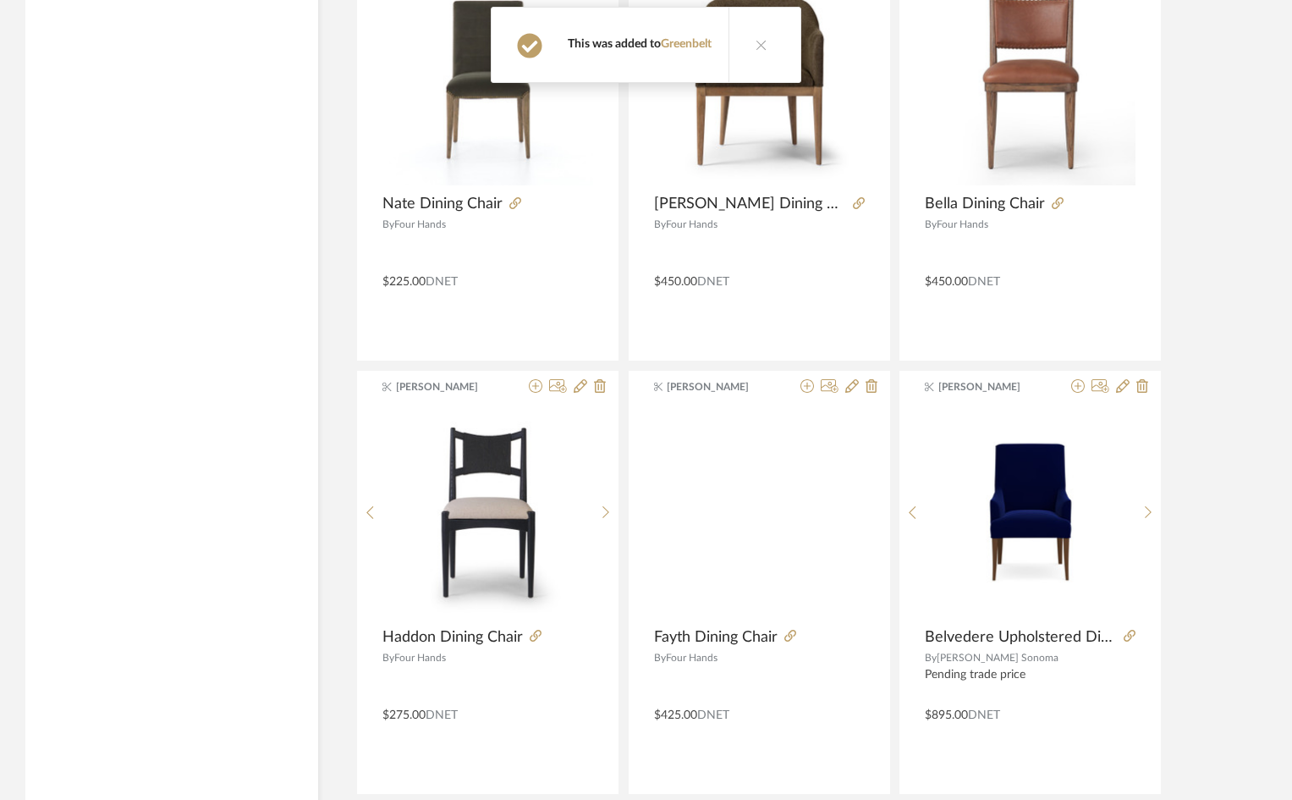
scroll to position [6573, 0]
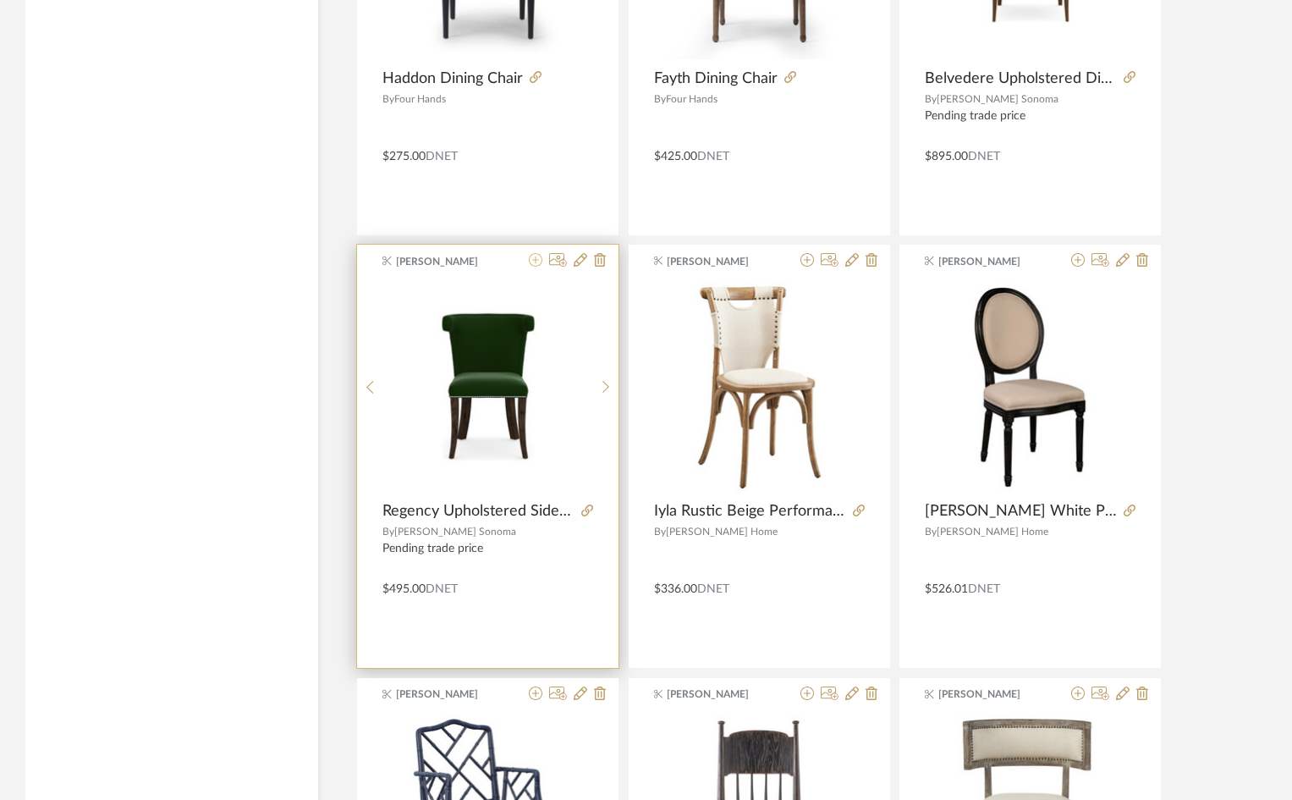
click at [539, 266] on icon at bounding box center [536, 260] width 14 height 14
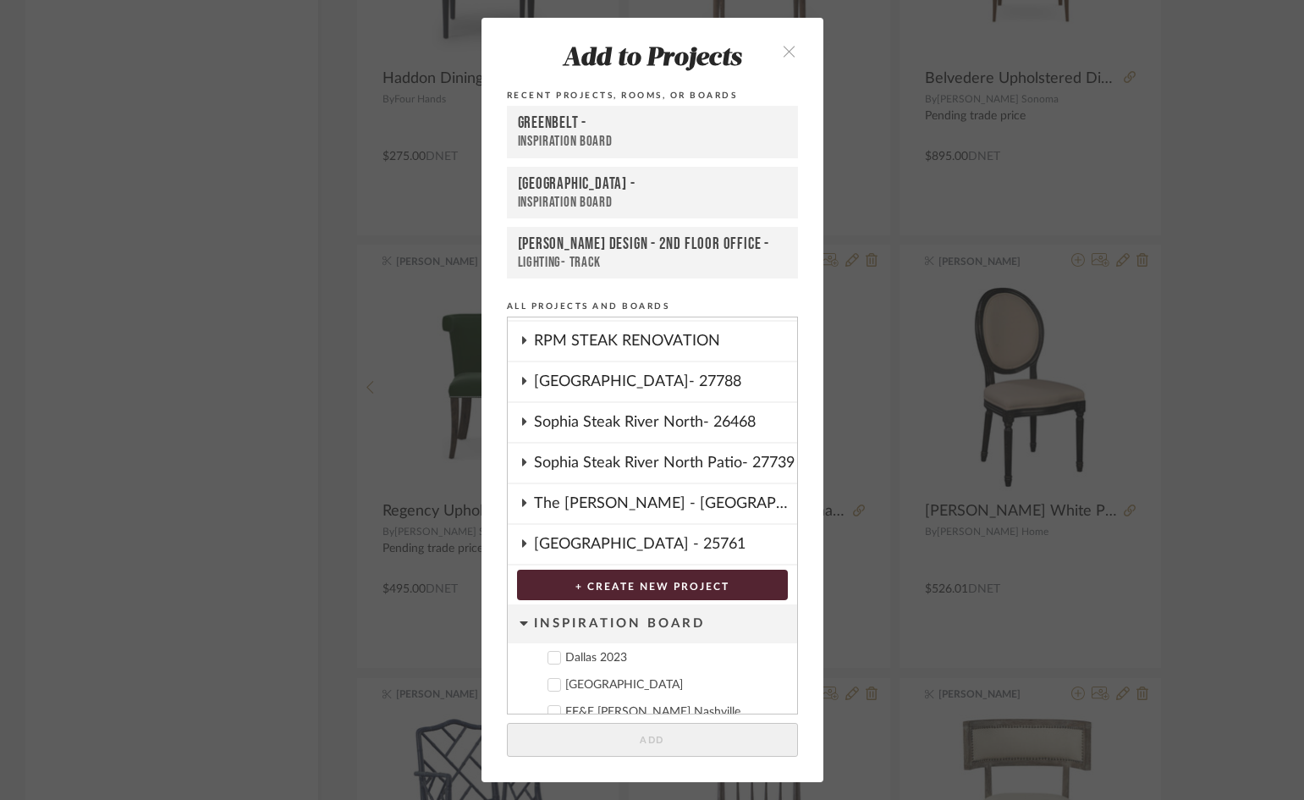
scroll to position [770, 0]
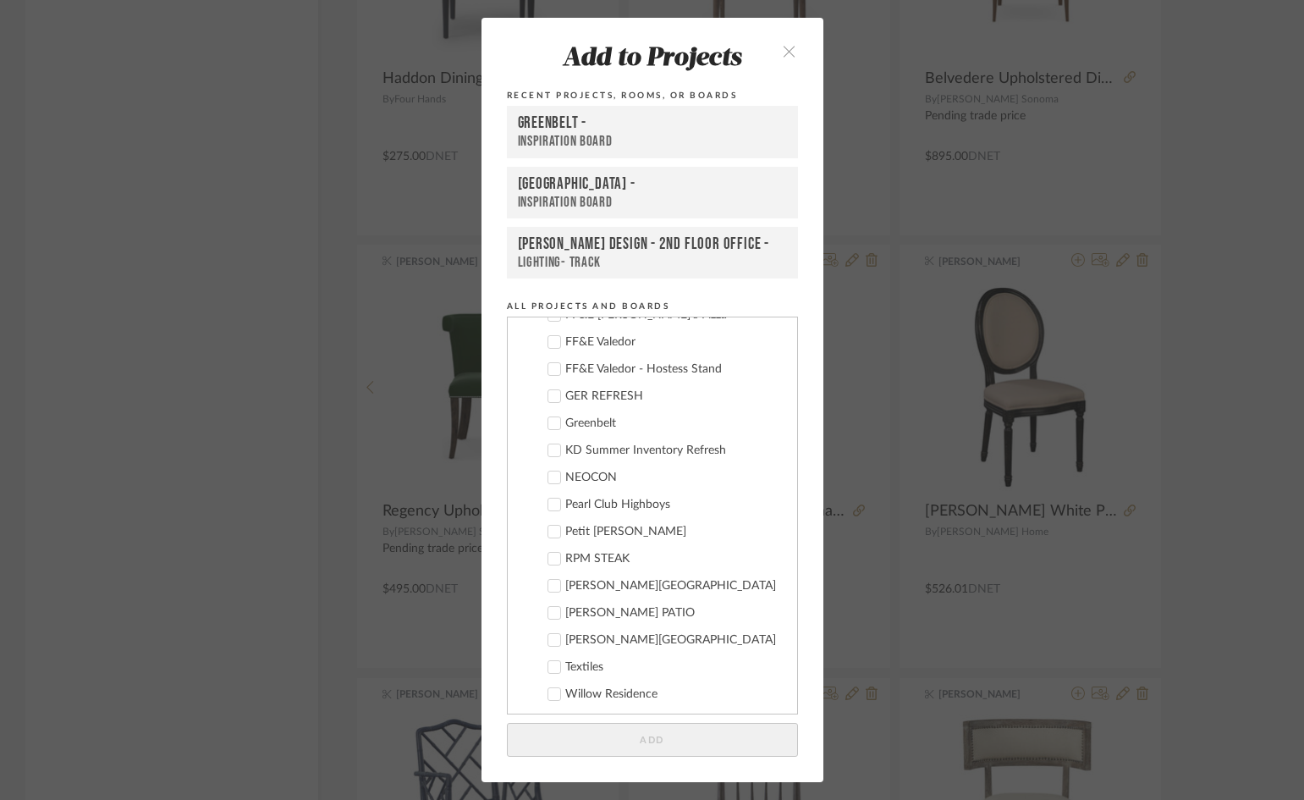
click at [567, 421] on div "Greenbelt" at bounding box center [674, 423] width 218 height 14
click at [711, 749] on button "Add" at bounding box center [652, 740] width 291 height 35
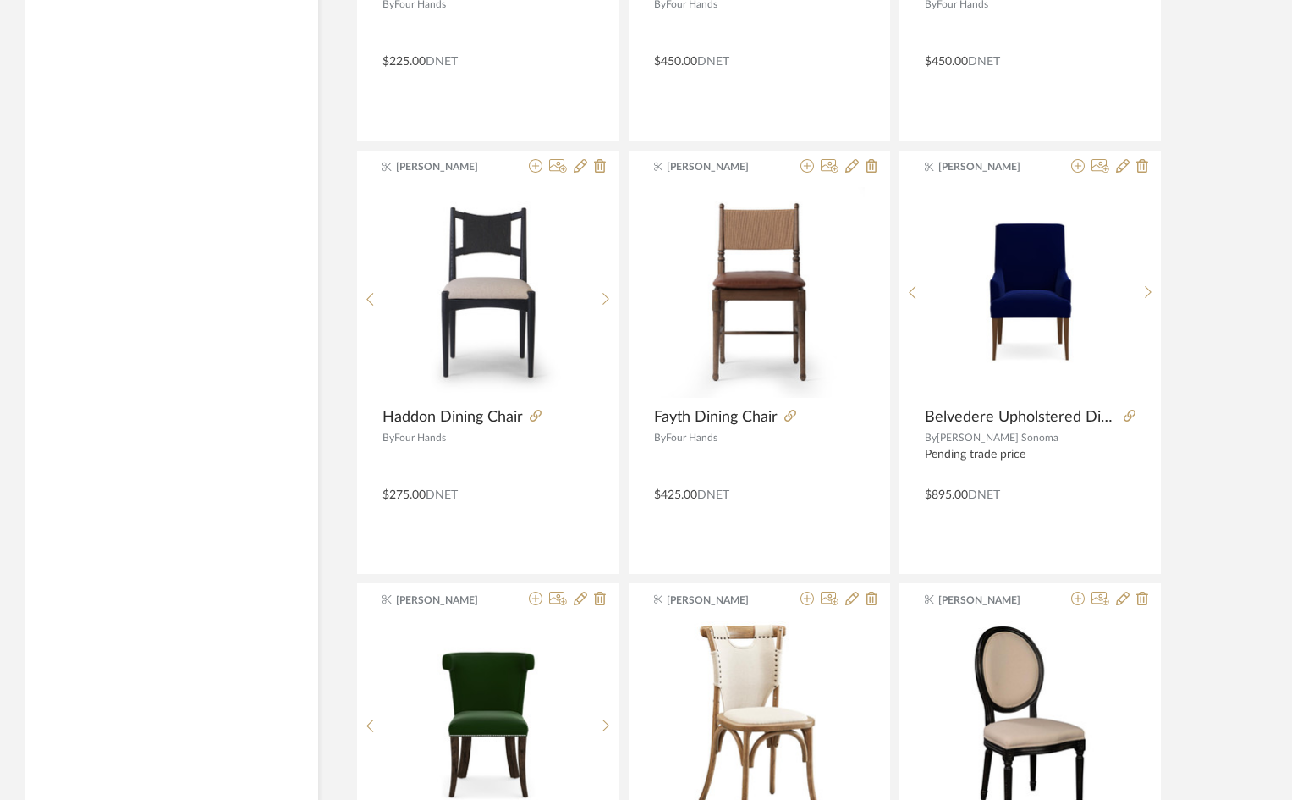
scroll to position [7081, 0]
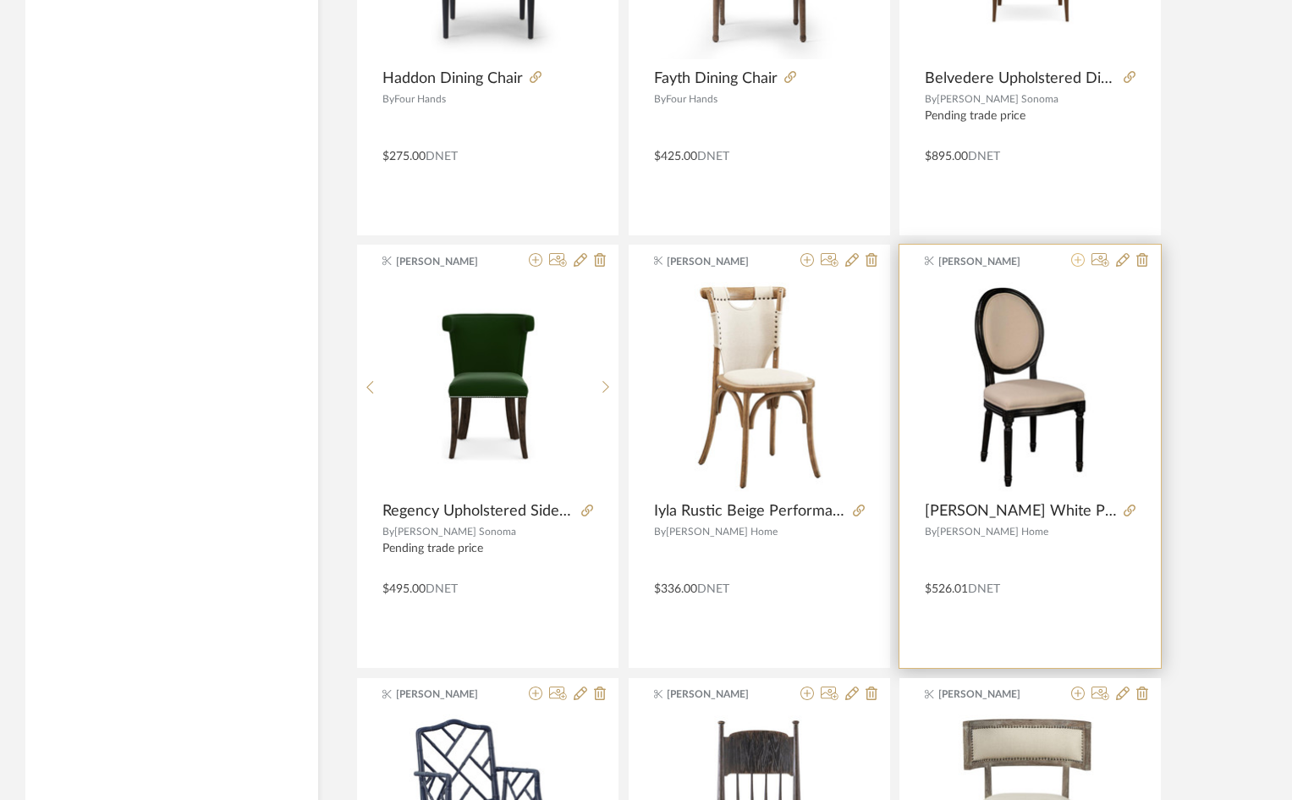
click at [1073, 262] on icon at bounding box center [1079, 260] width 14 height 14
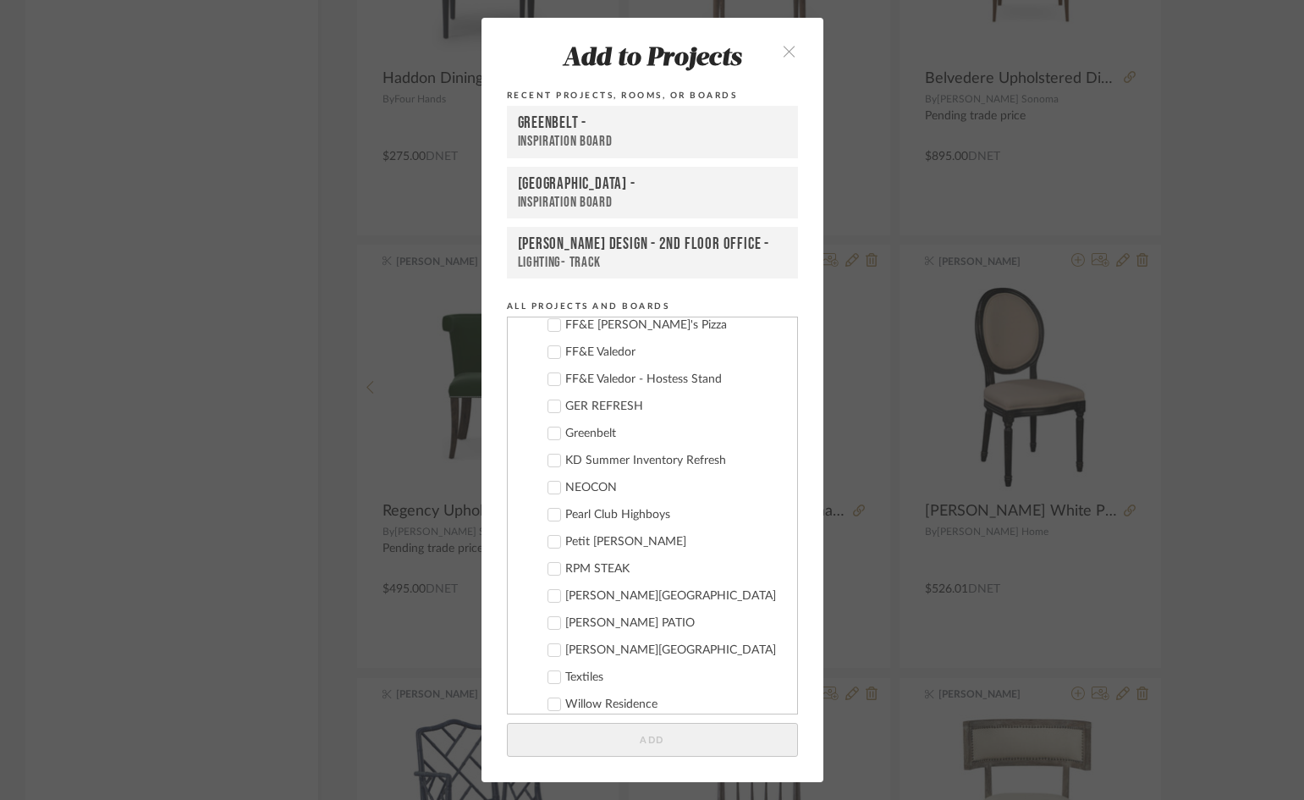
scroll to position [762, 0]
click at [601, 432] on div "Greenbelt" at bounding box center [674, 432] width 218 height 14
click at [680, 747] on button "Add" at bounding box center [652, 740] width 291 height 35
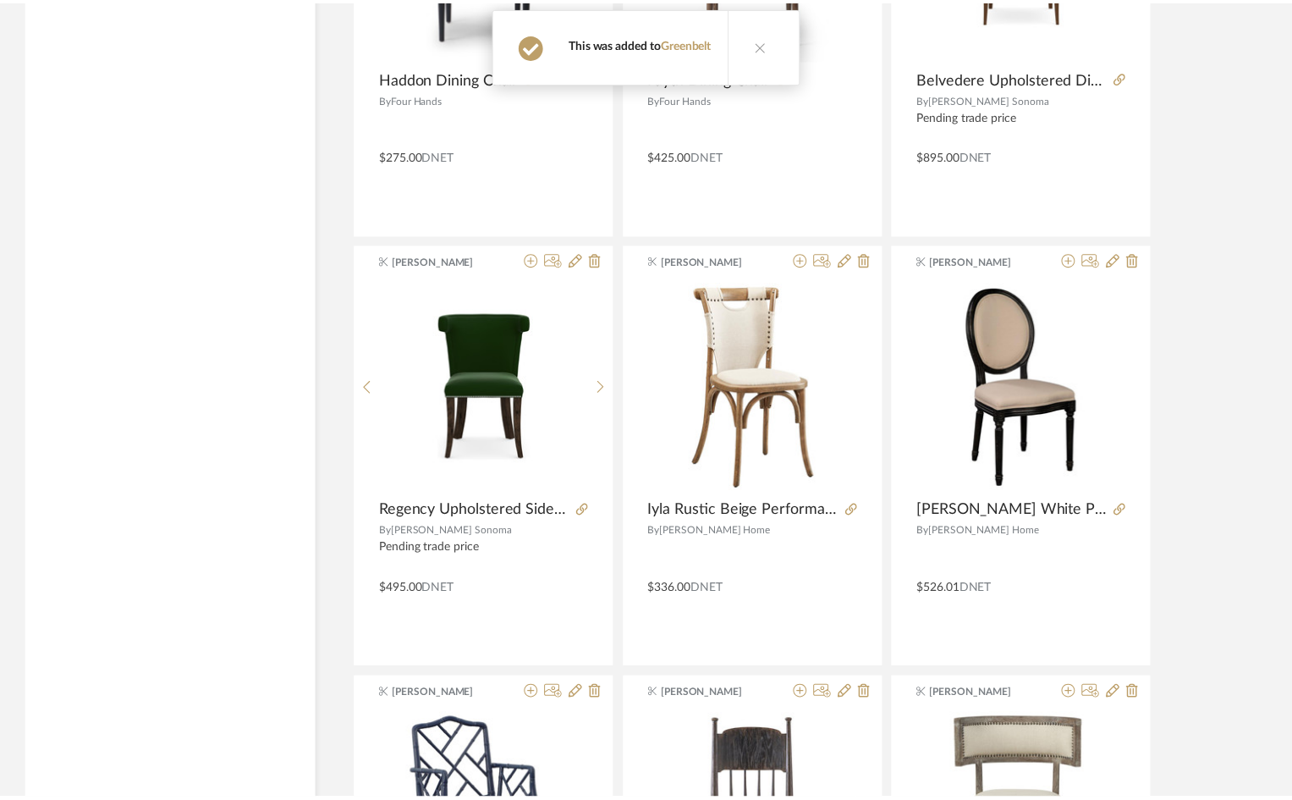
scroll to position [7081, 0]
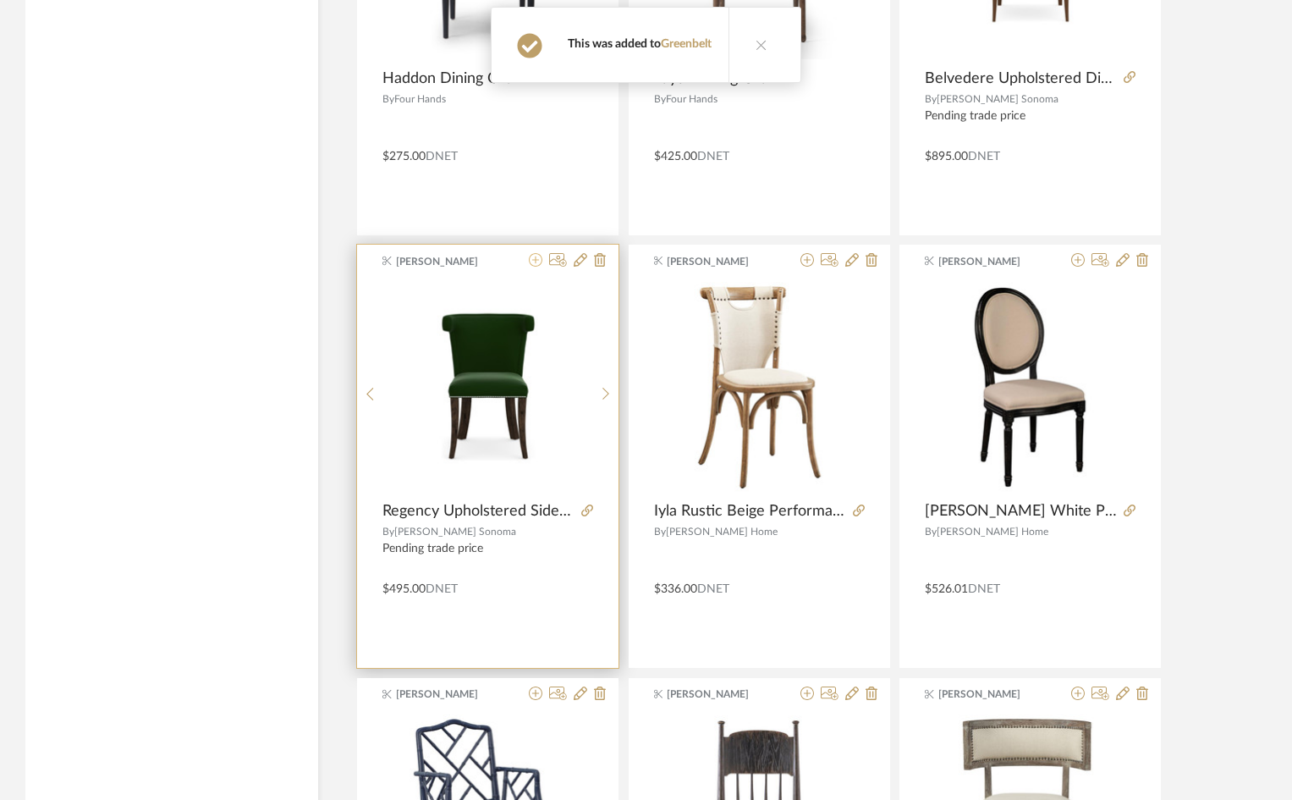
click at [539, 263] on icon at bounding box center [536, 260] width 14 height 14
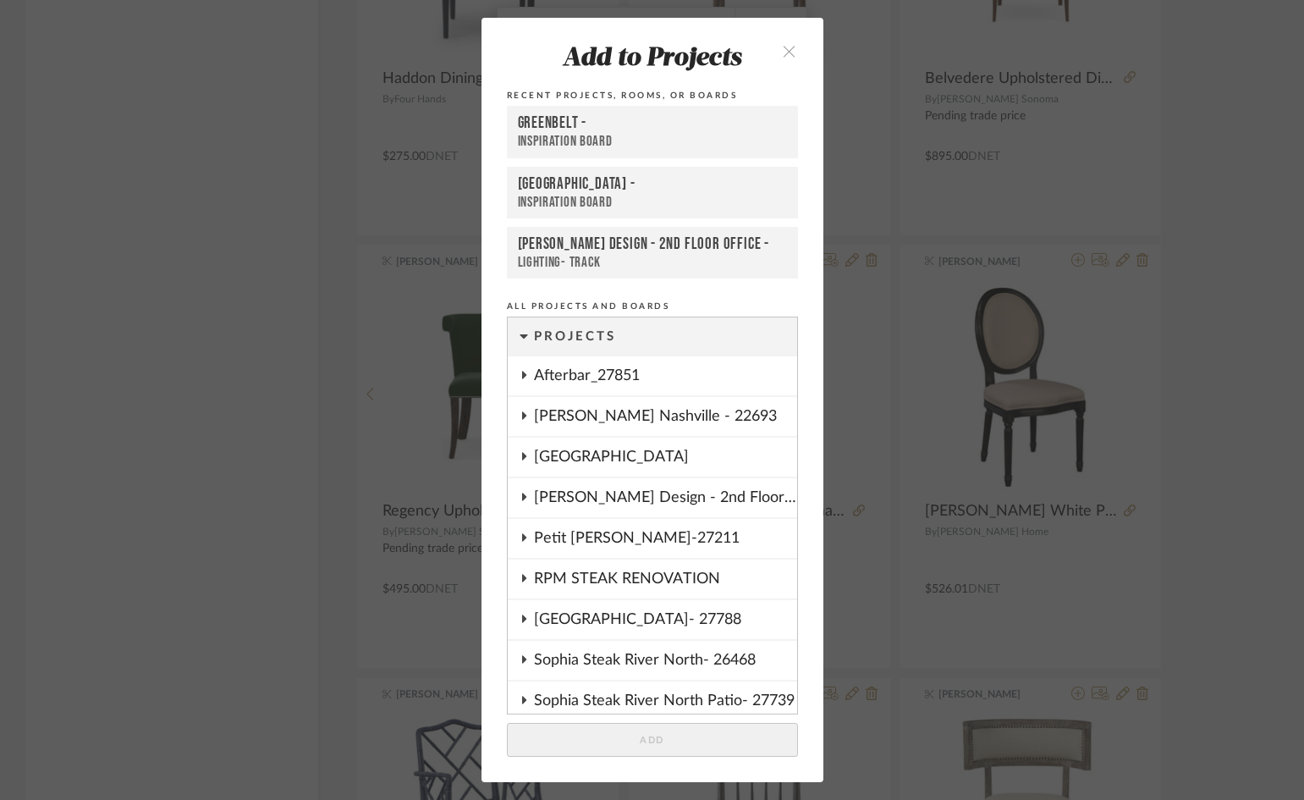
scroll to position [770, 0]
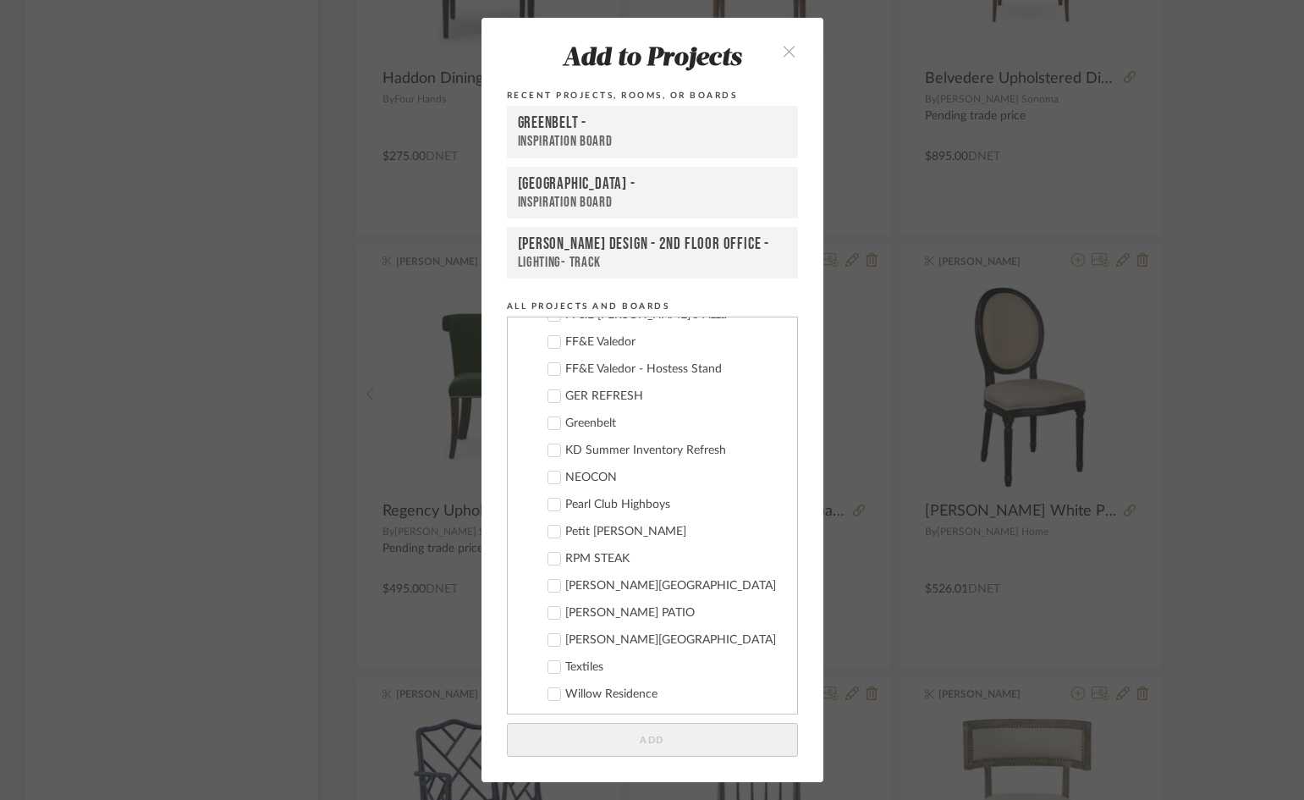
click at [576, 419] on div "Greenbelt" at bounding box center [674, 423] width 218 height 14
click at [731, 741] on button "Add" at bounding box center [652, 740] width 291 height 35
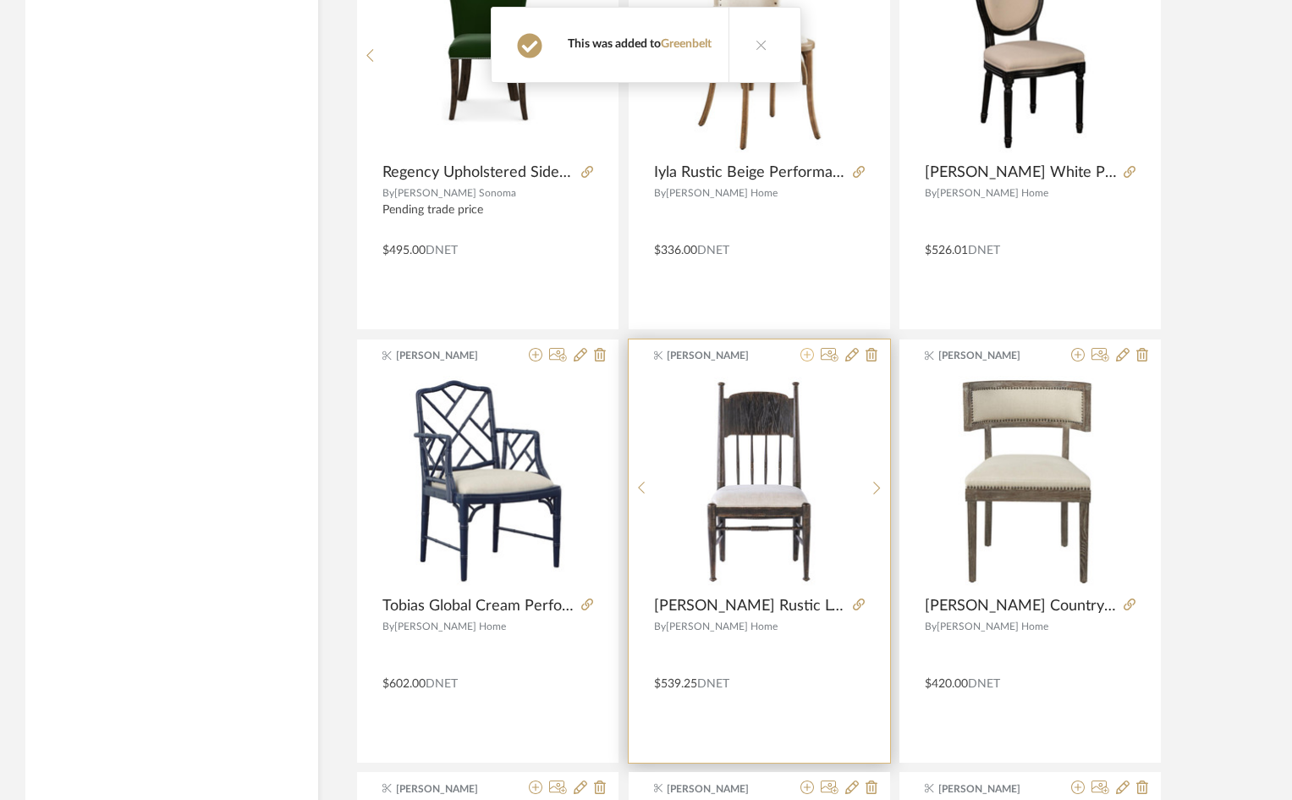
click at [813, 352] on icon at bounding box center [808, 355] width 14 height 14
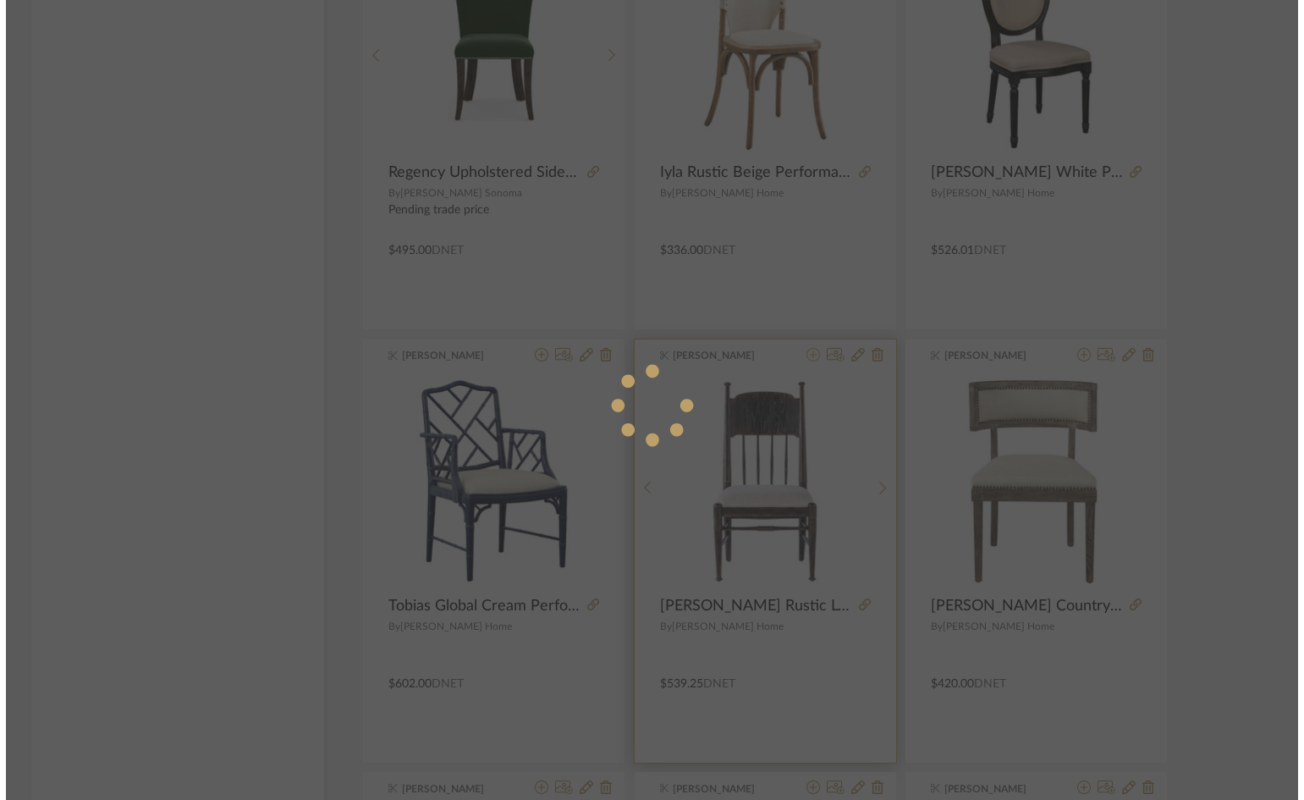
scroll to position [0, 0]
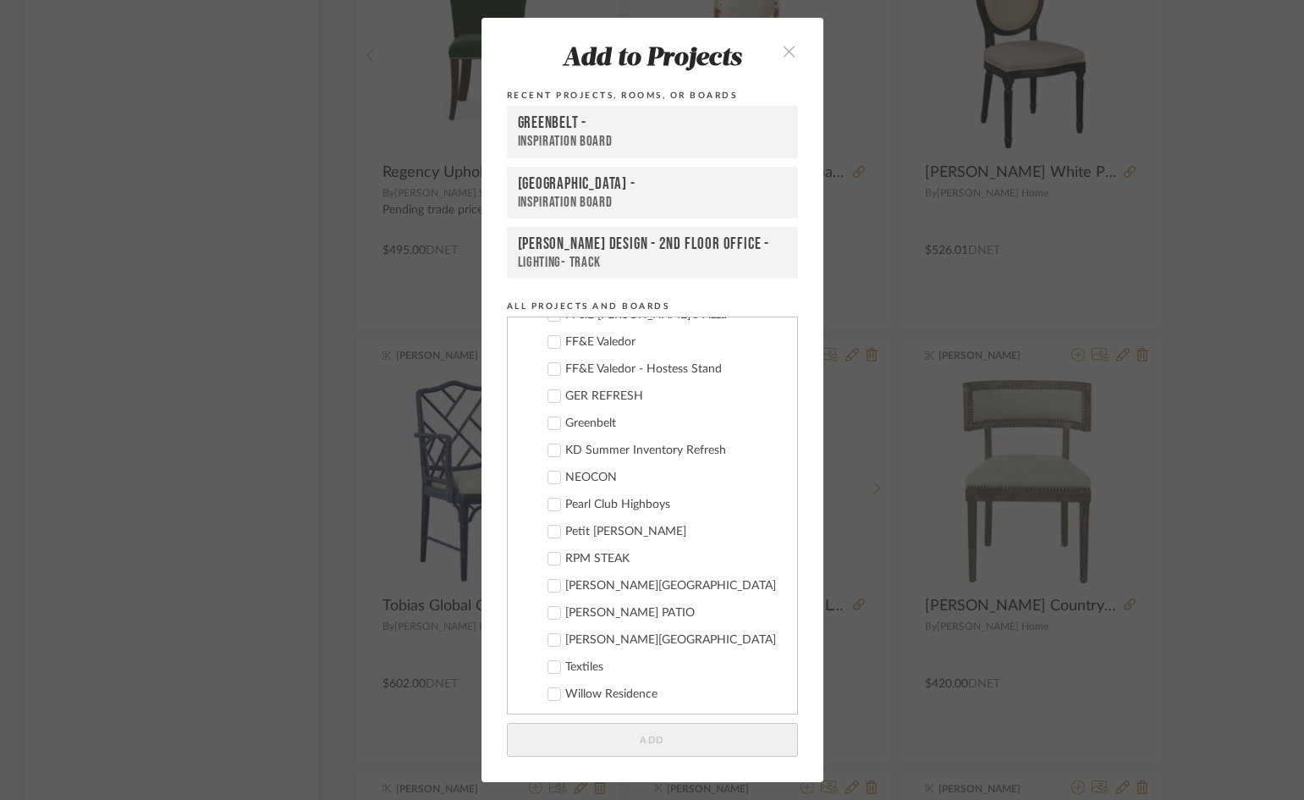
click at [589, 413] on cdk-nested-tree-node "Greenbelt" at bounding box center [646, 422] width 276 height 27
click at [589, 423] on div "Greenbelt" at bounding box center [674, 423] width 218 height 14
click at [690, 740] on button "Add" at bounding box center [652, 740] width 291 height 35
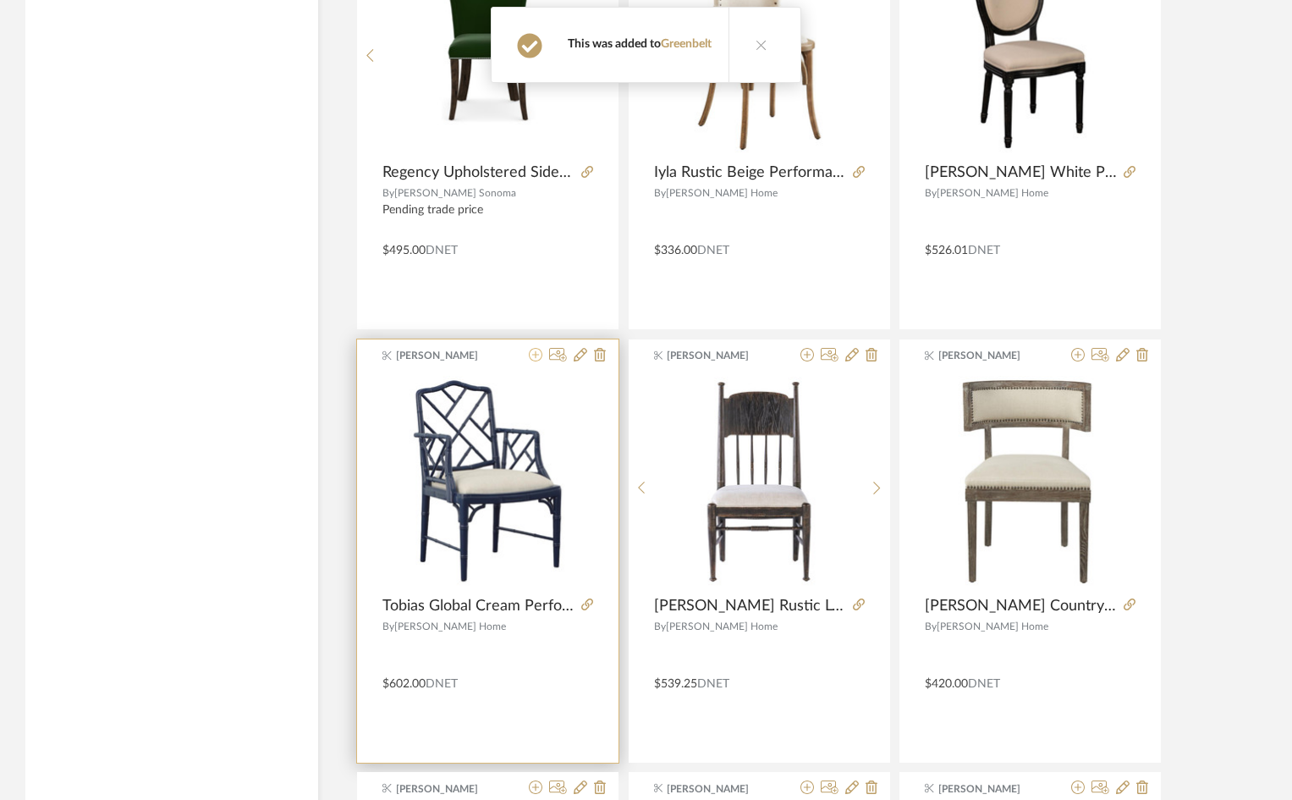
click at [537, 356] on icon at bounding box center [536, 355] width 14 height 14
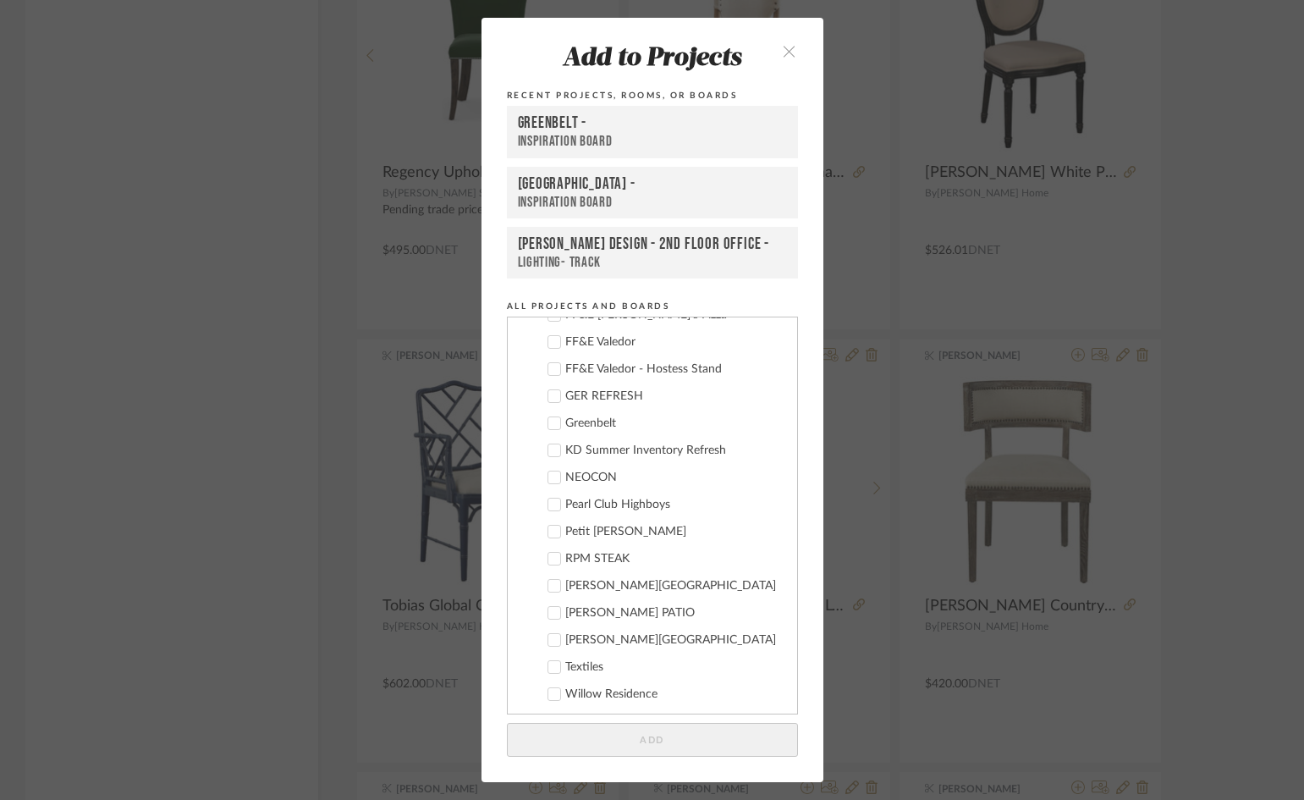
click at [590, 423] on div "Greenbelt" at bounding box center [674, 423] width 218 height 14
click at [717, 745] on button "Add" at bounding box center [652, 740] width 291 height 35
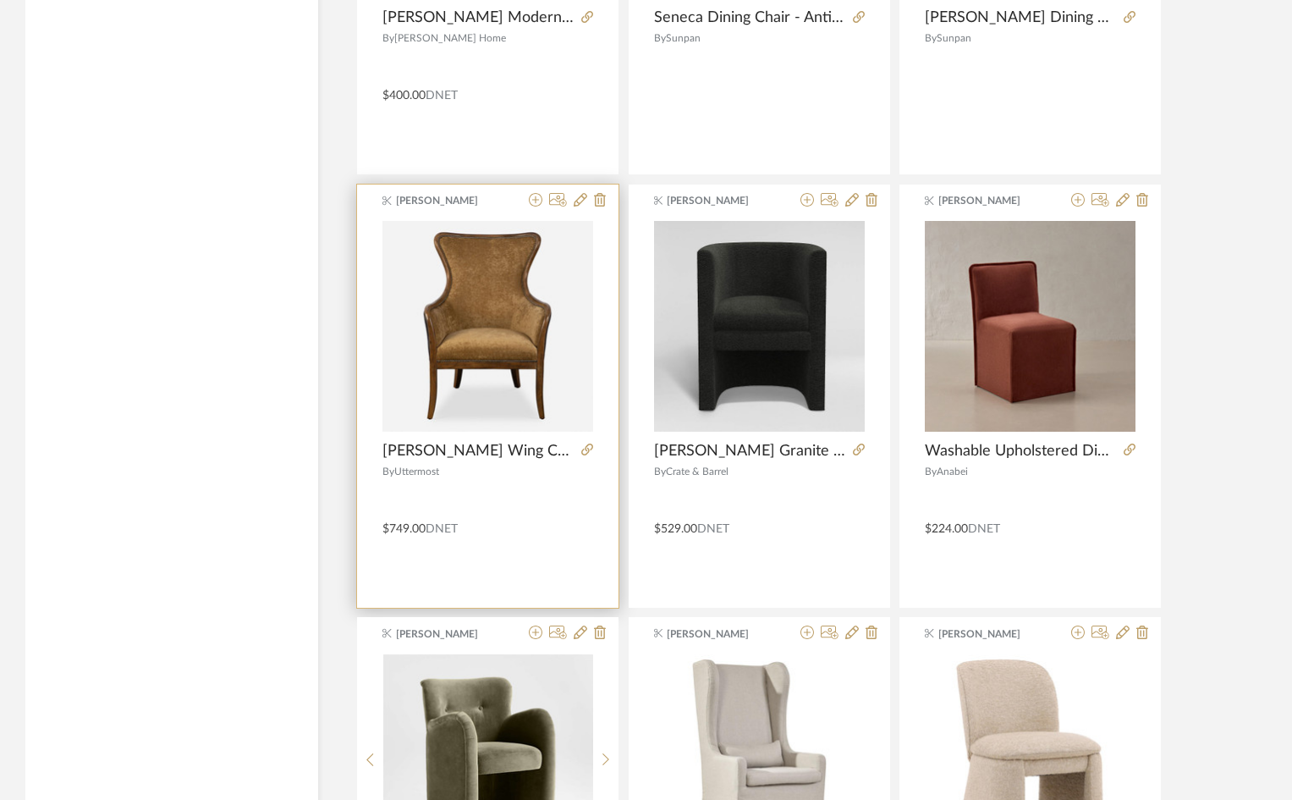
scroll to position [8435, 0]
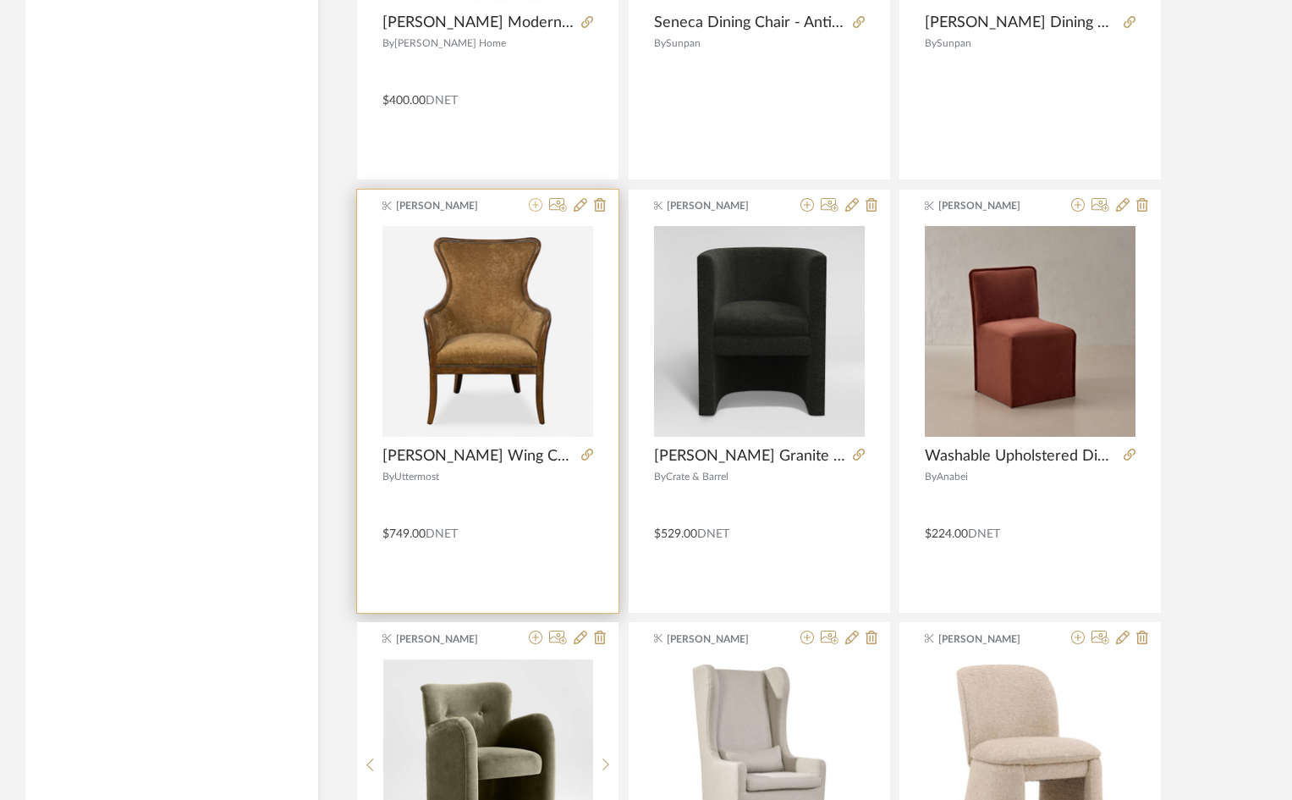
click at [540, 207] on icon at bounding box center [536, 205] width 14 height 14
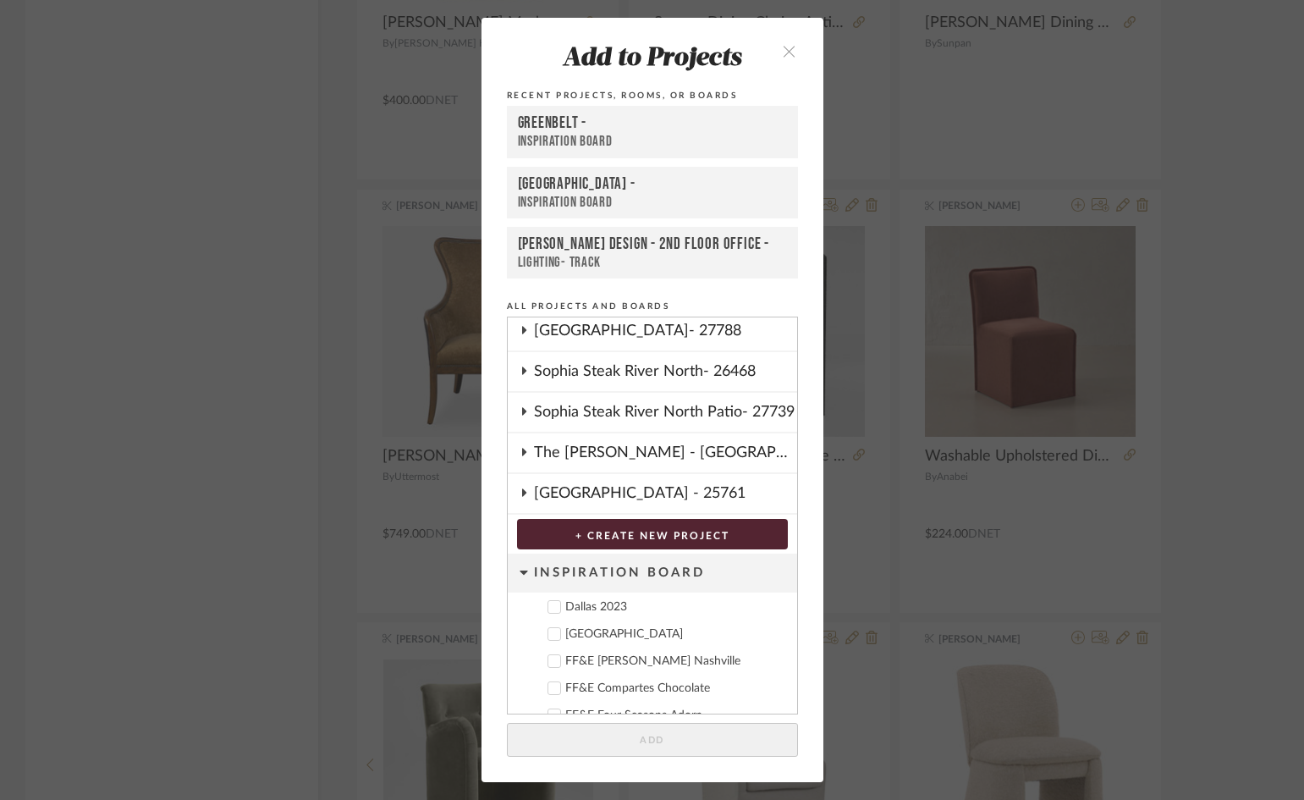
scroll to position [762, 0]
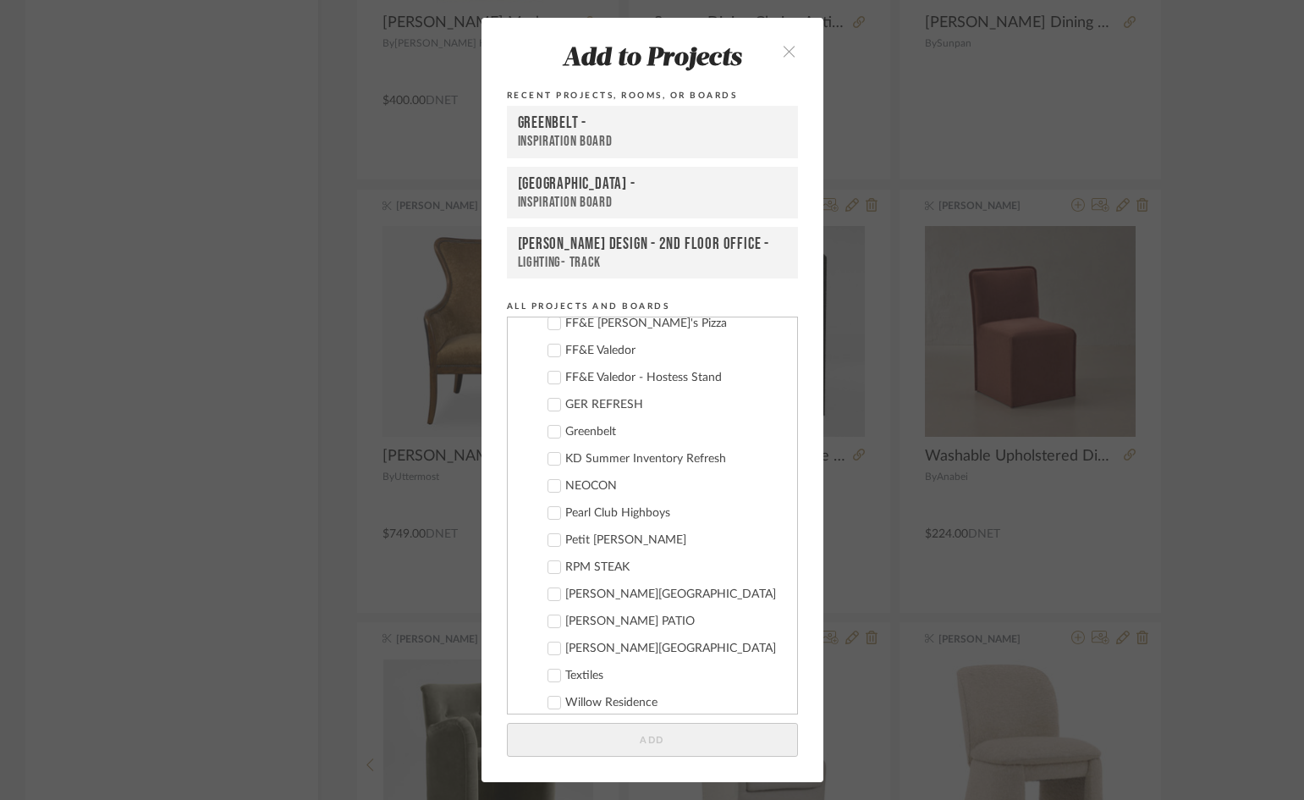
click at [589, 429] on div "Greenbelt" at bounding box center [674, 432] width 218 height 14
click at [717, 756] on button "Add" at bounding box center [652, 740] width 291 height 35
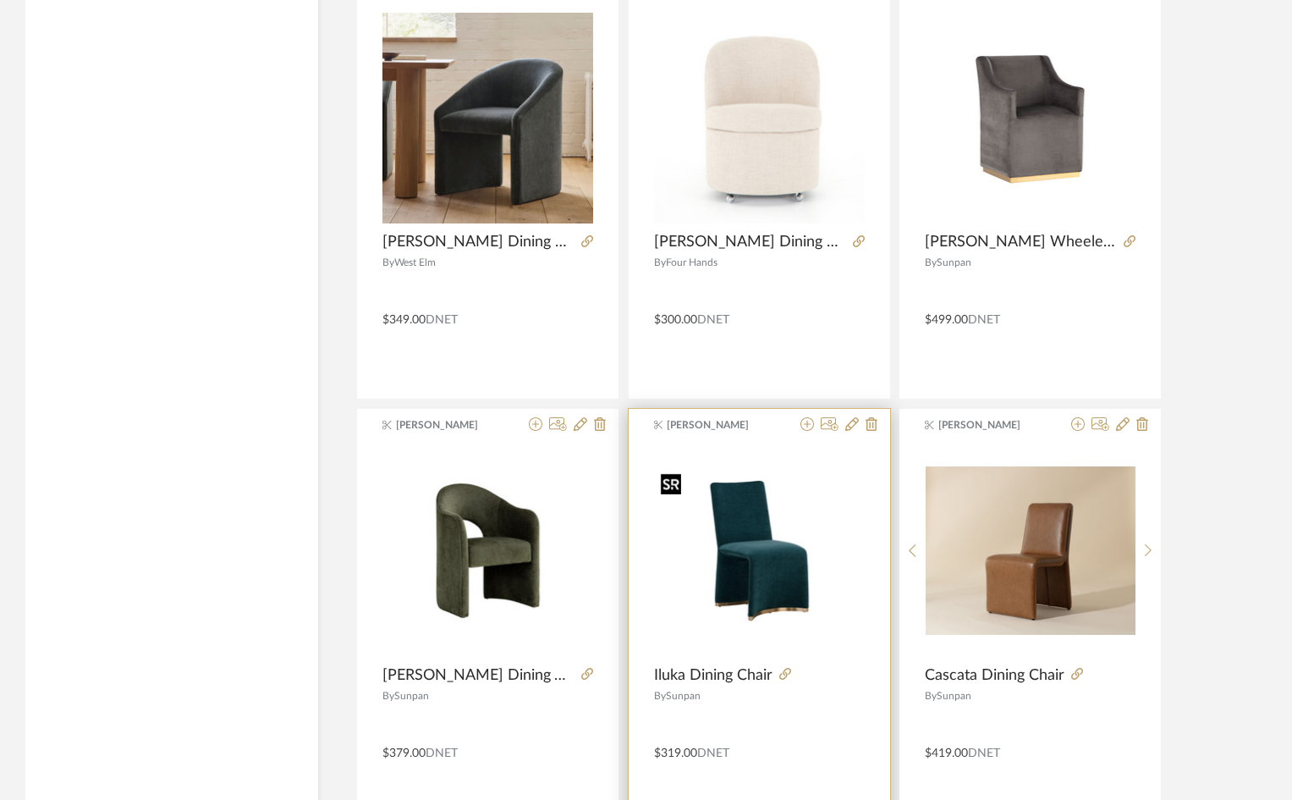
scroll to position [10160, 0]
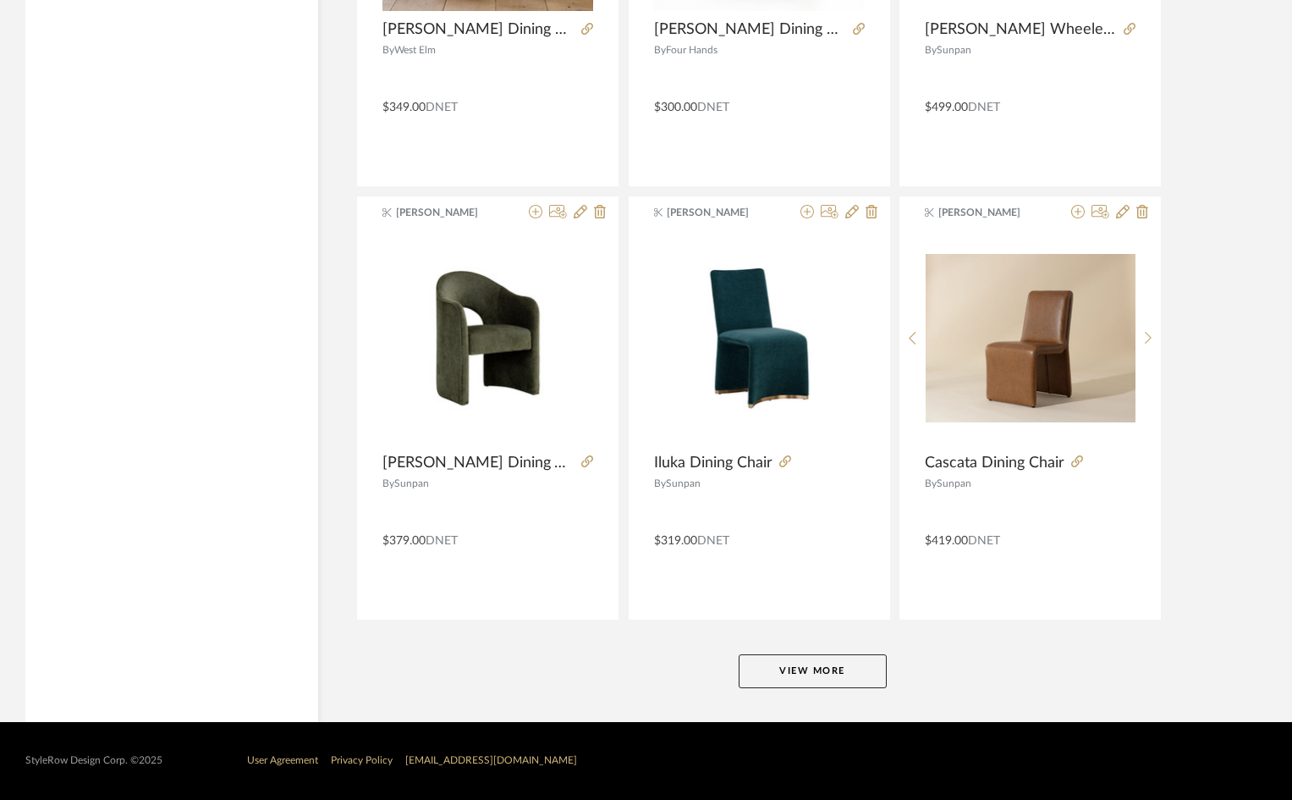
click at [853, 670] on button "View More" at bounding box center [813, 671] width 148 height 34
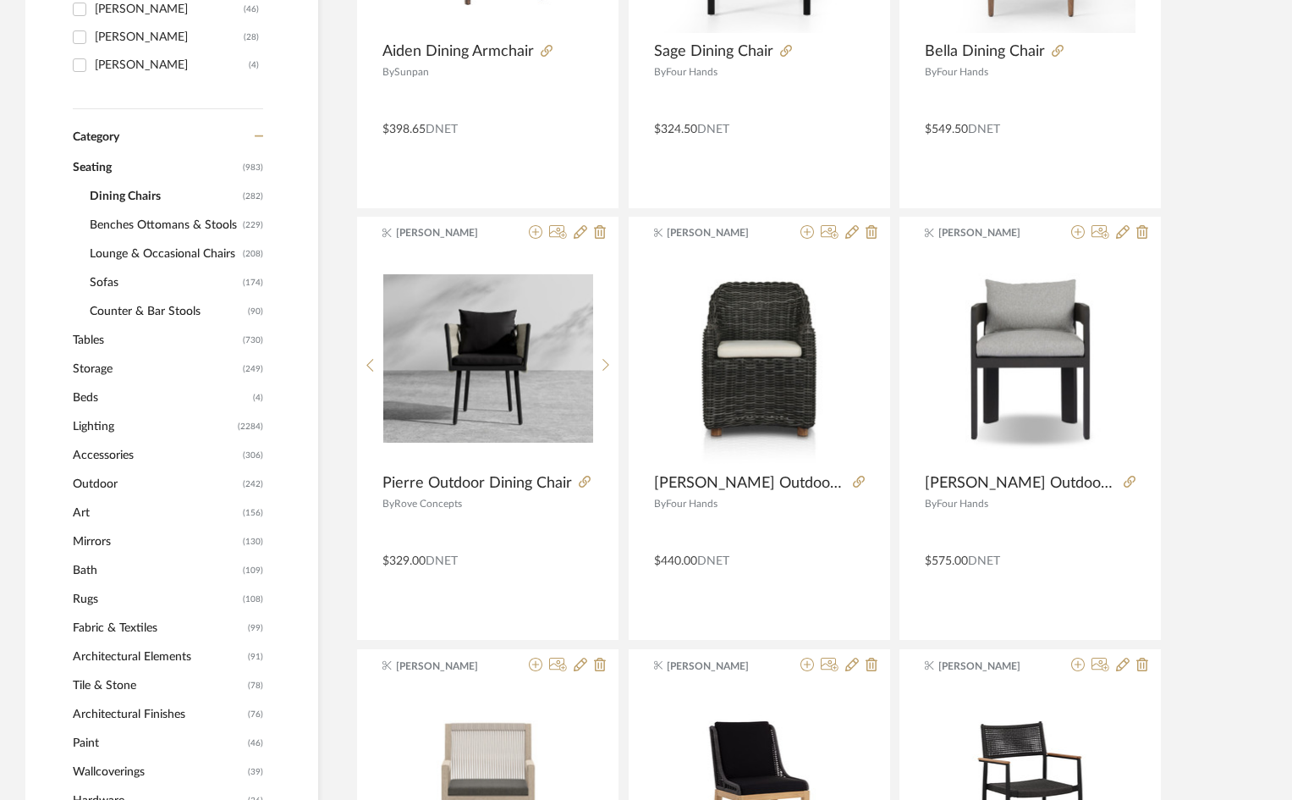
scroll to position [0, 0]
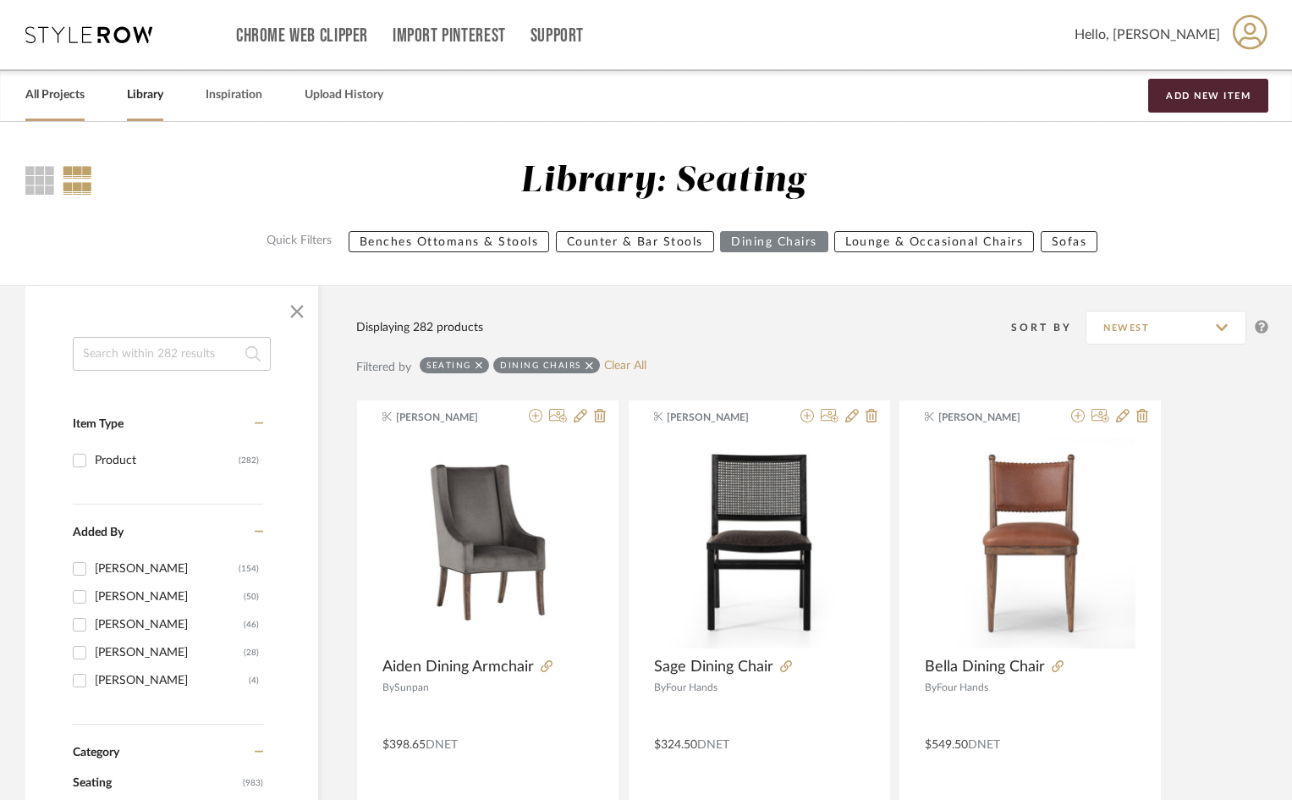
click at [60, 87] on link "All Projects" at bounding box center [54, 95] width 59 height 23
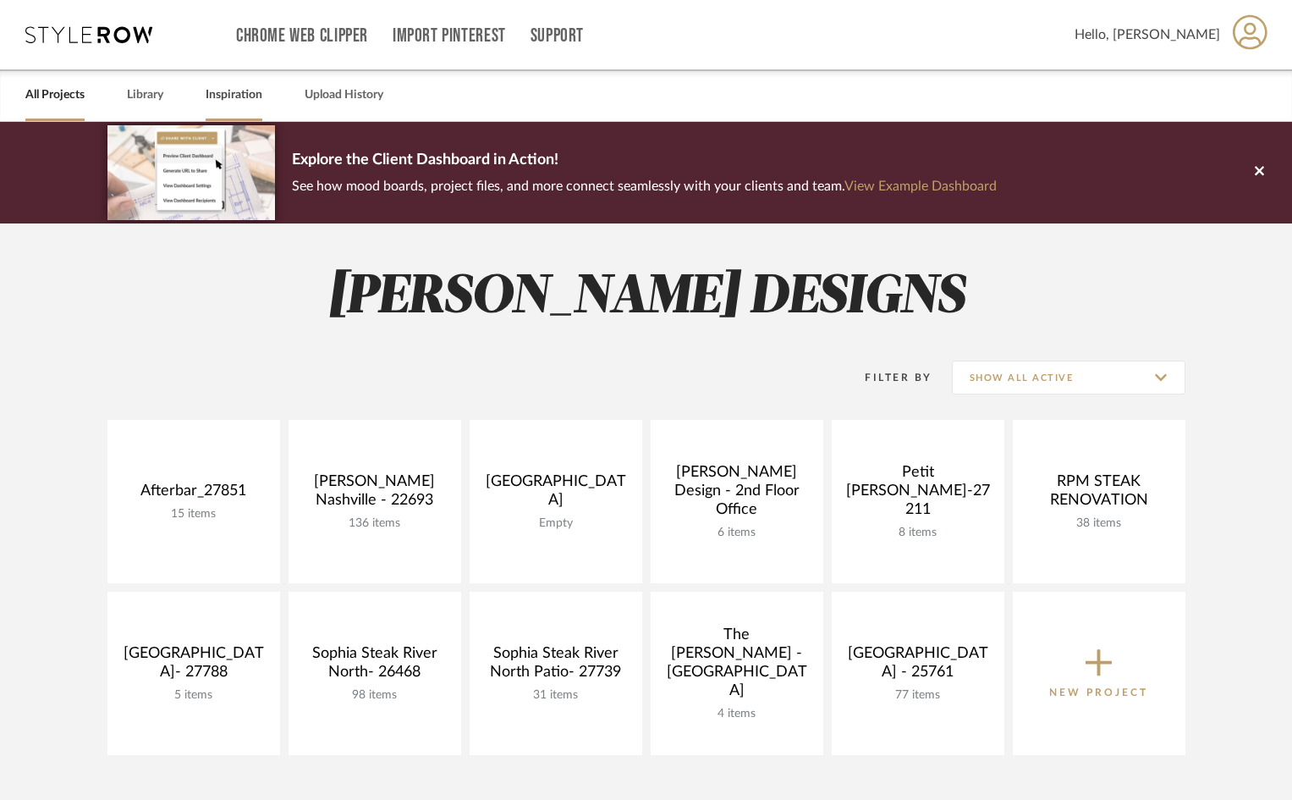
click at [215, 98] on link "Inspiration" at bounding box center [234, 95] width 57 height 23
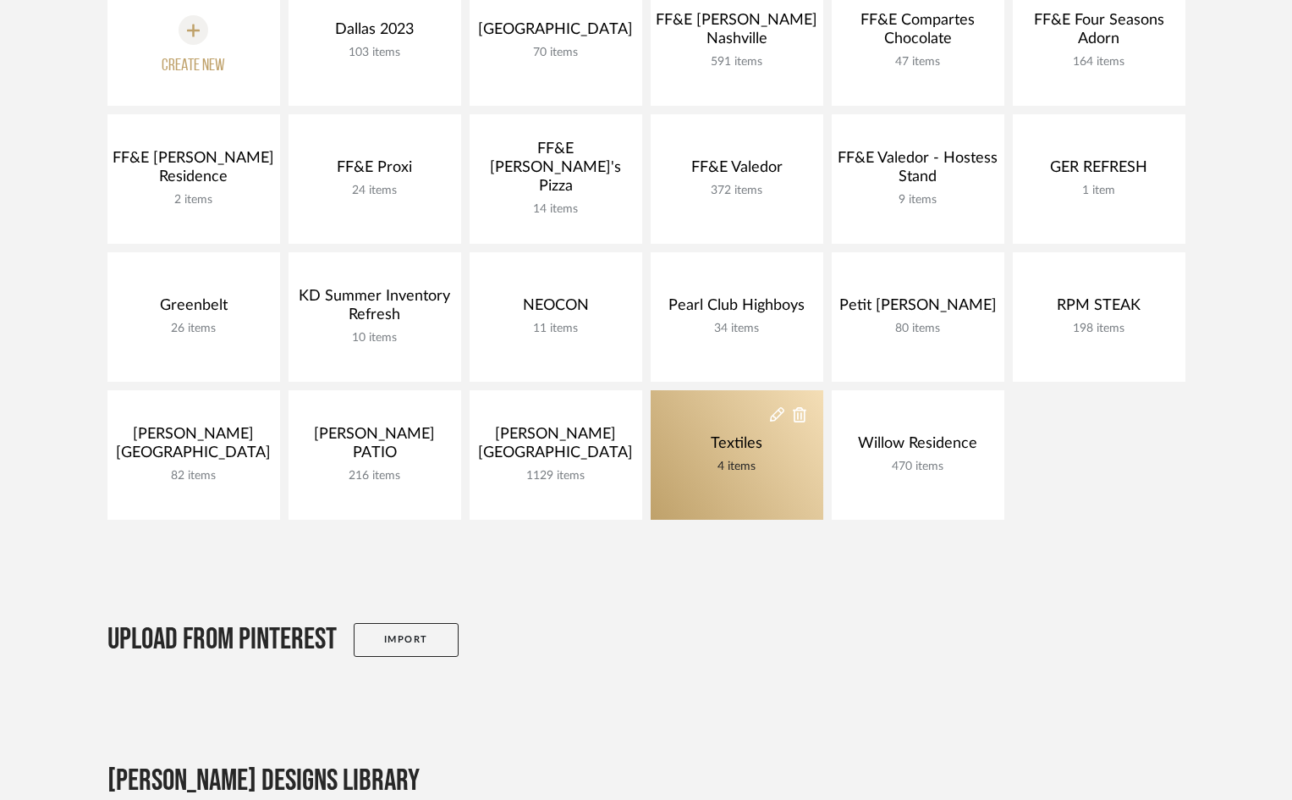
scroll to position [254, 0]
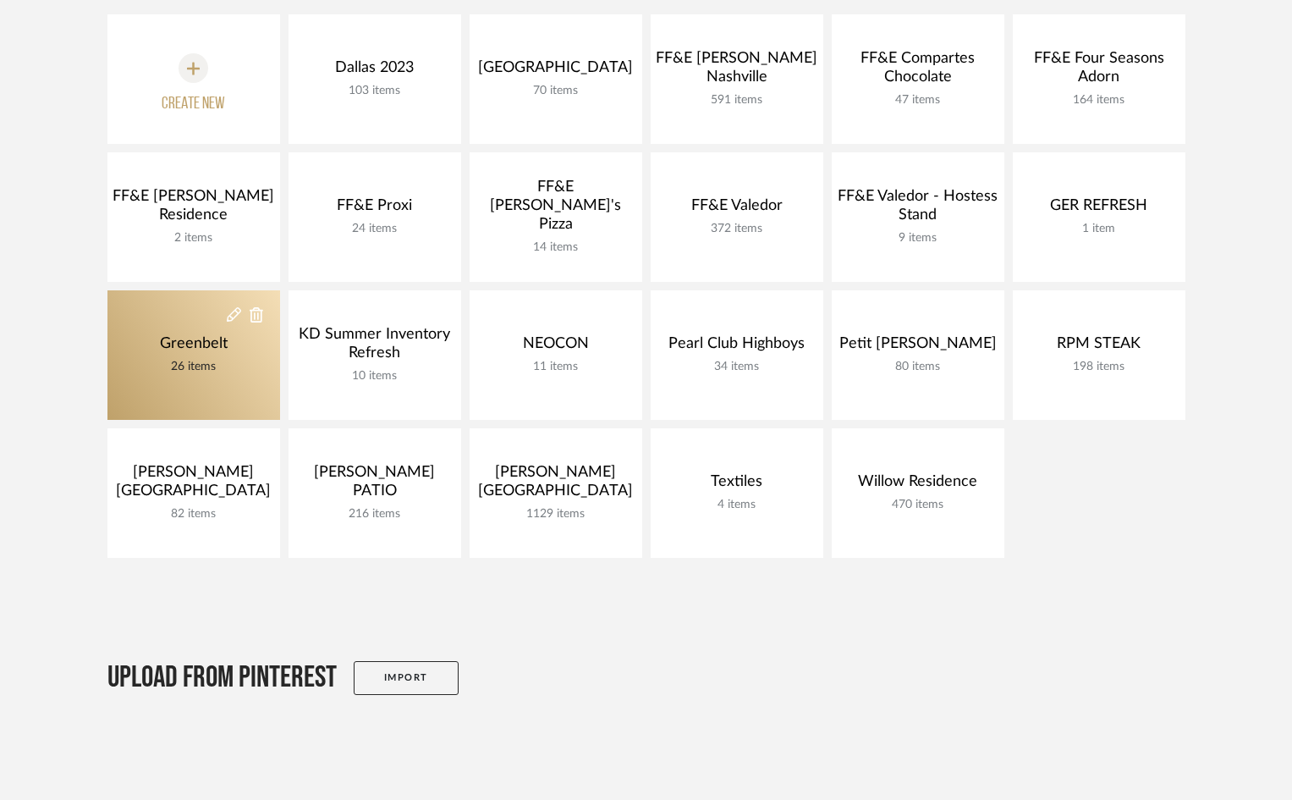
click at [177, 366] on div "26 items" at bounding box center [194, 366] width 76 height 19
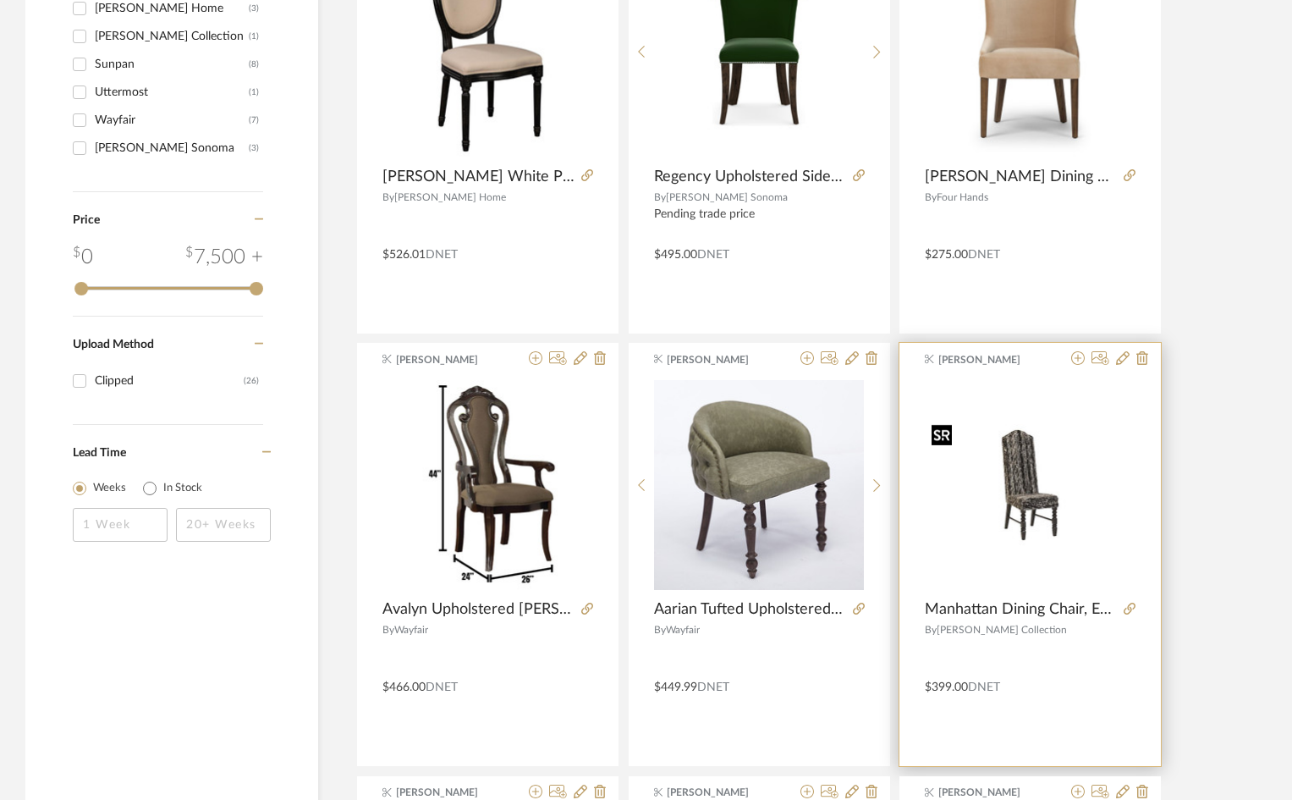
scroll to position [1524, 0]
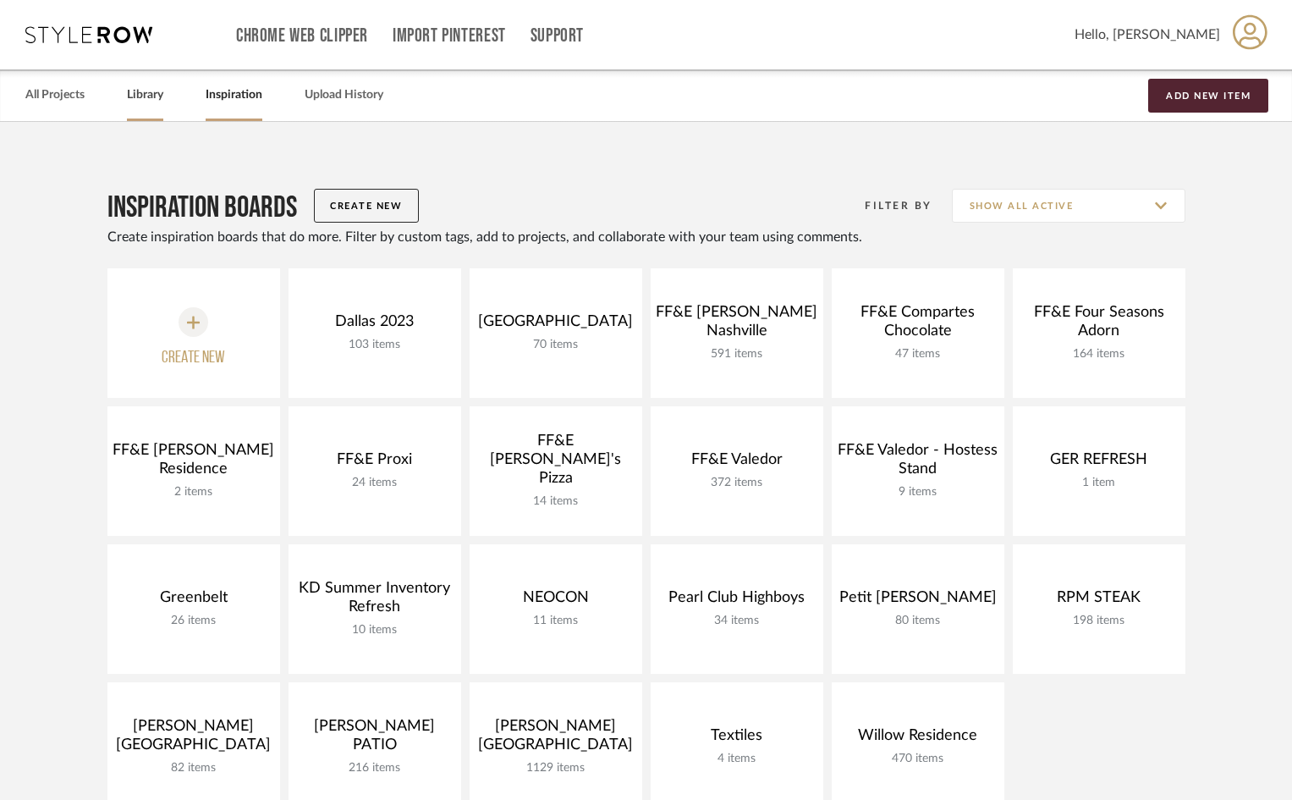
click at [143, 97] on link "Library" at bounding box center [145, 95] width 36 height 23
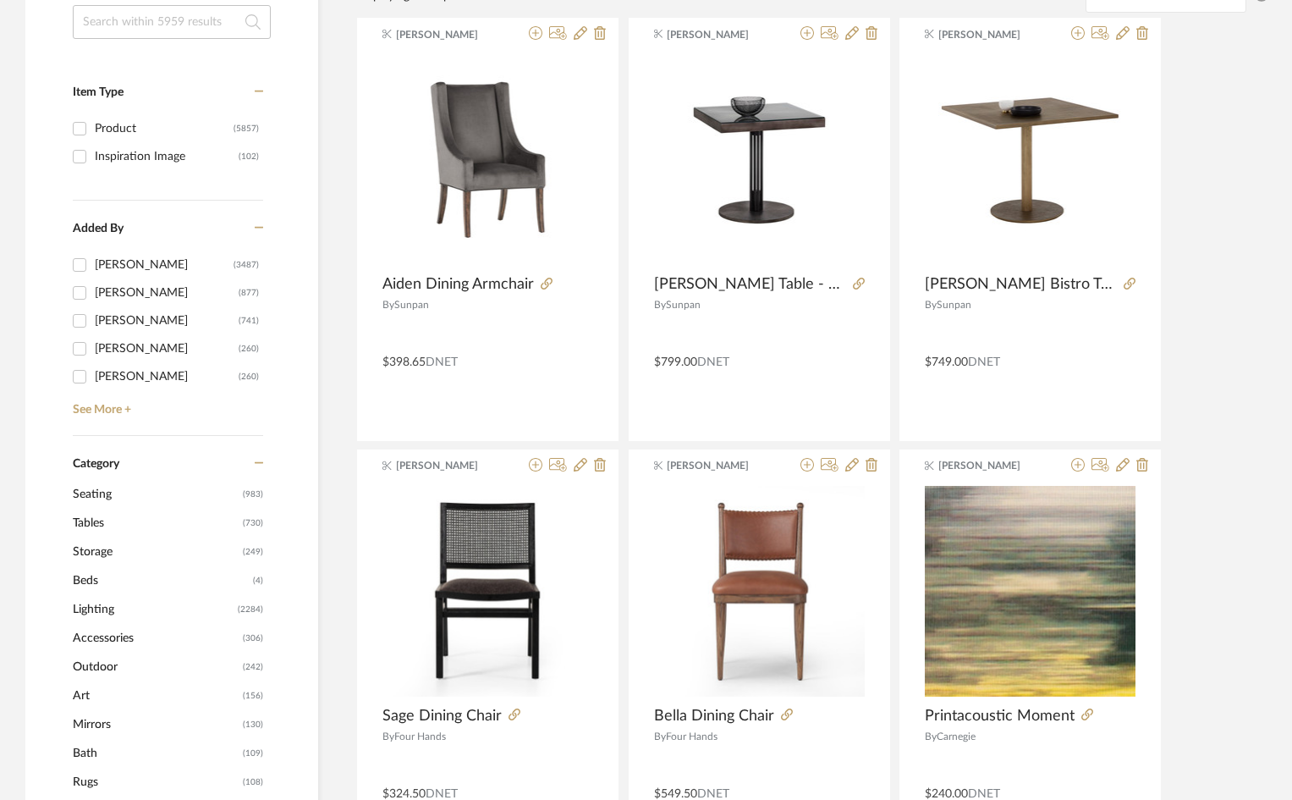
scroll to position [508, 0]
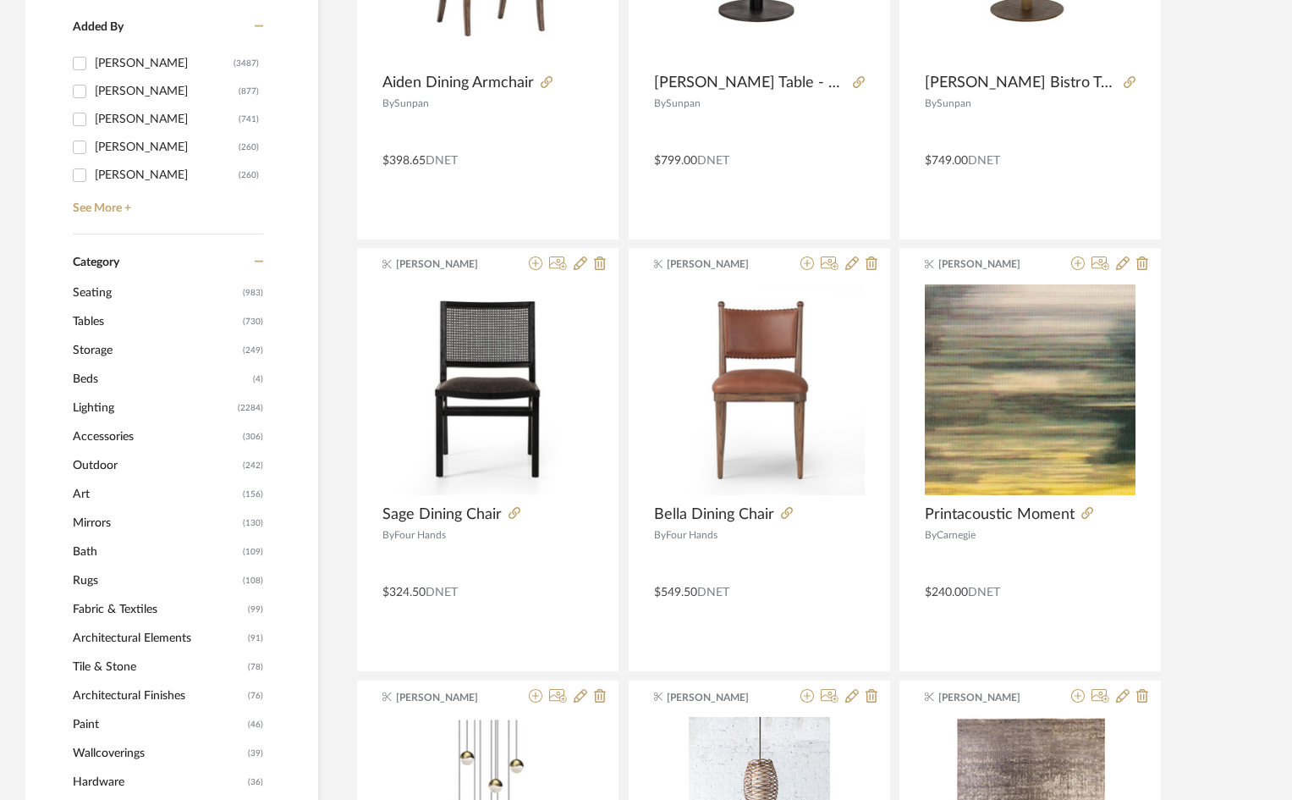
click at [93, 295] on span "Seating" at bounding box center [156, 292] width 166 height 29
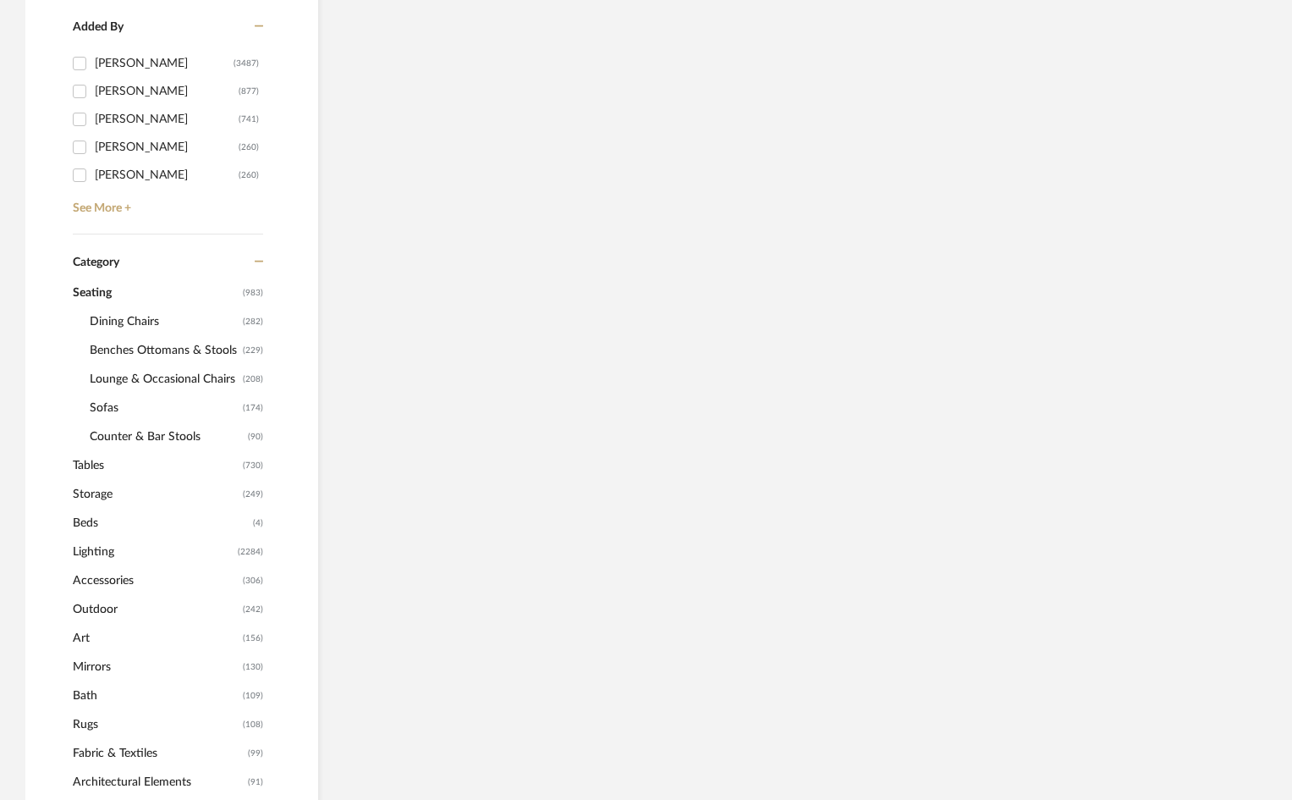
scroll to position [505, 0]
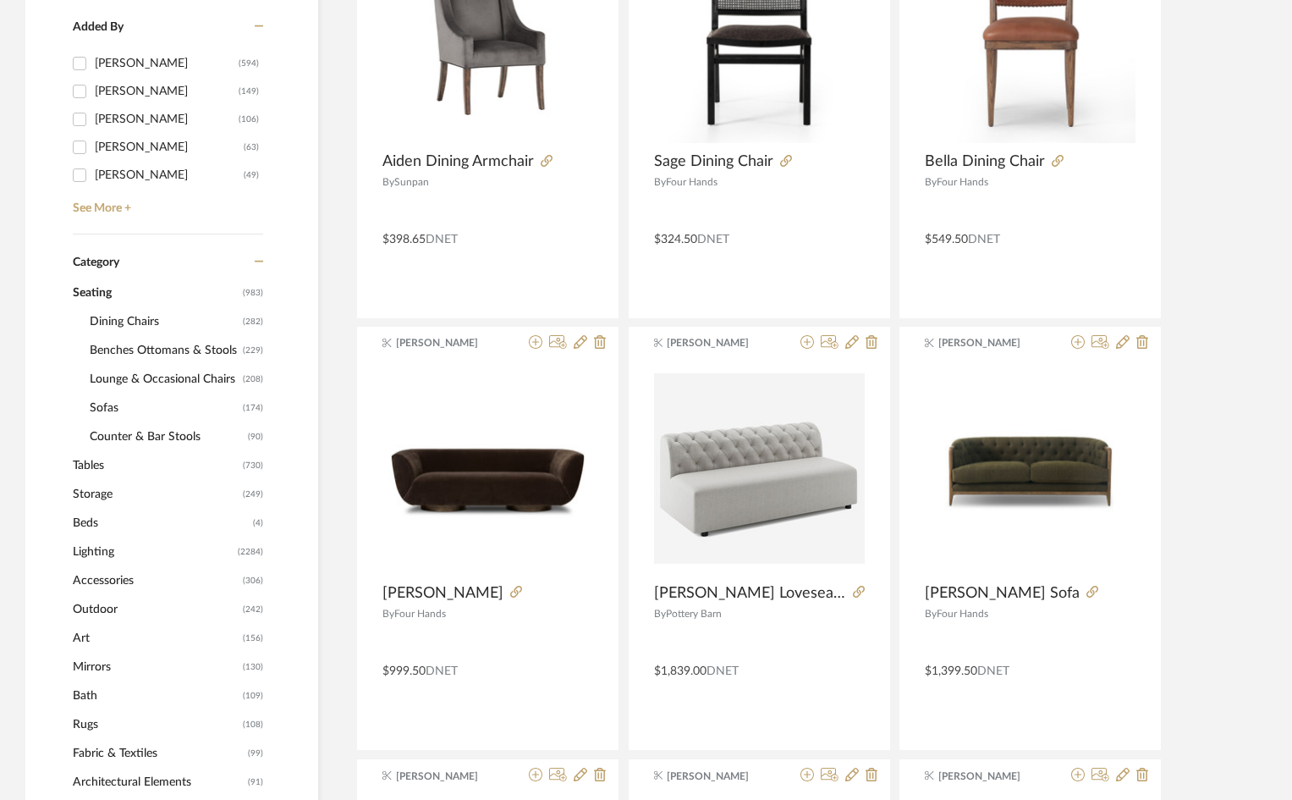
click at [168, 437] on span "Counter & Bar Stools" at bounding box center [167, 436] width 154 height 29
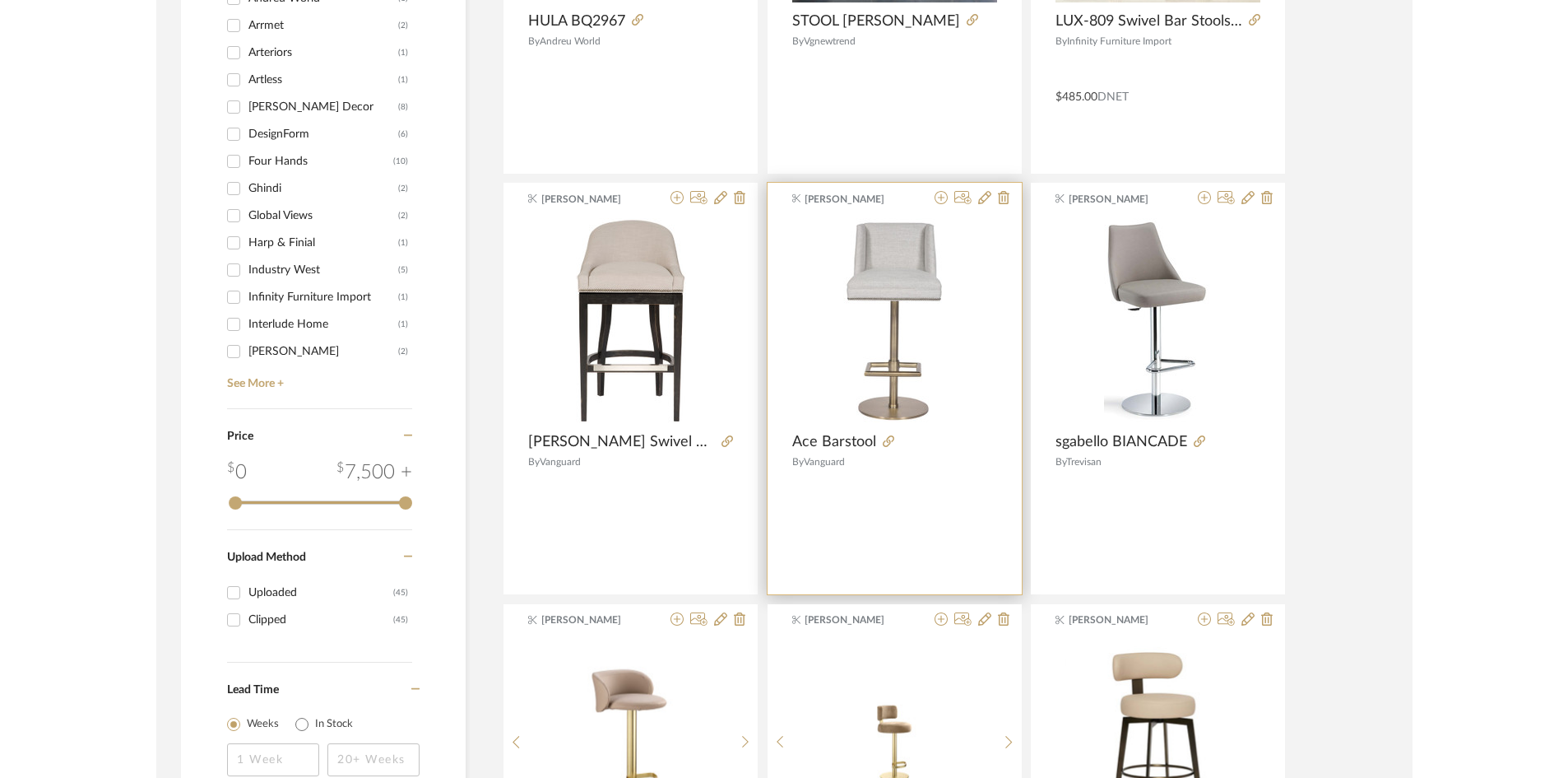
scroll to position [1701, 0]
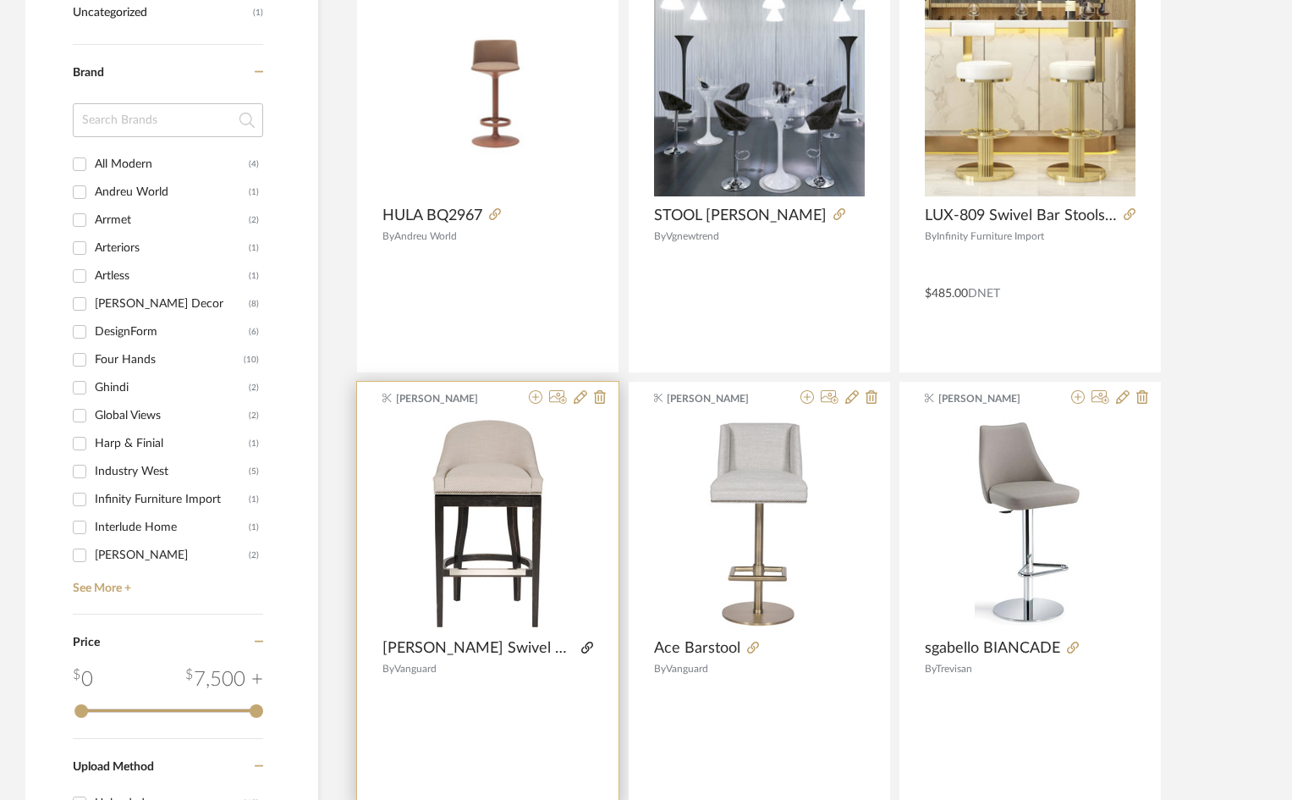
click at [581, 647] on icon at bounding box center [587, 648] width 12 height 12
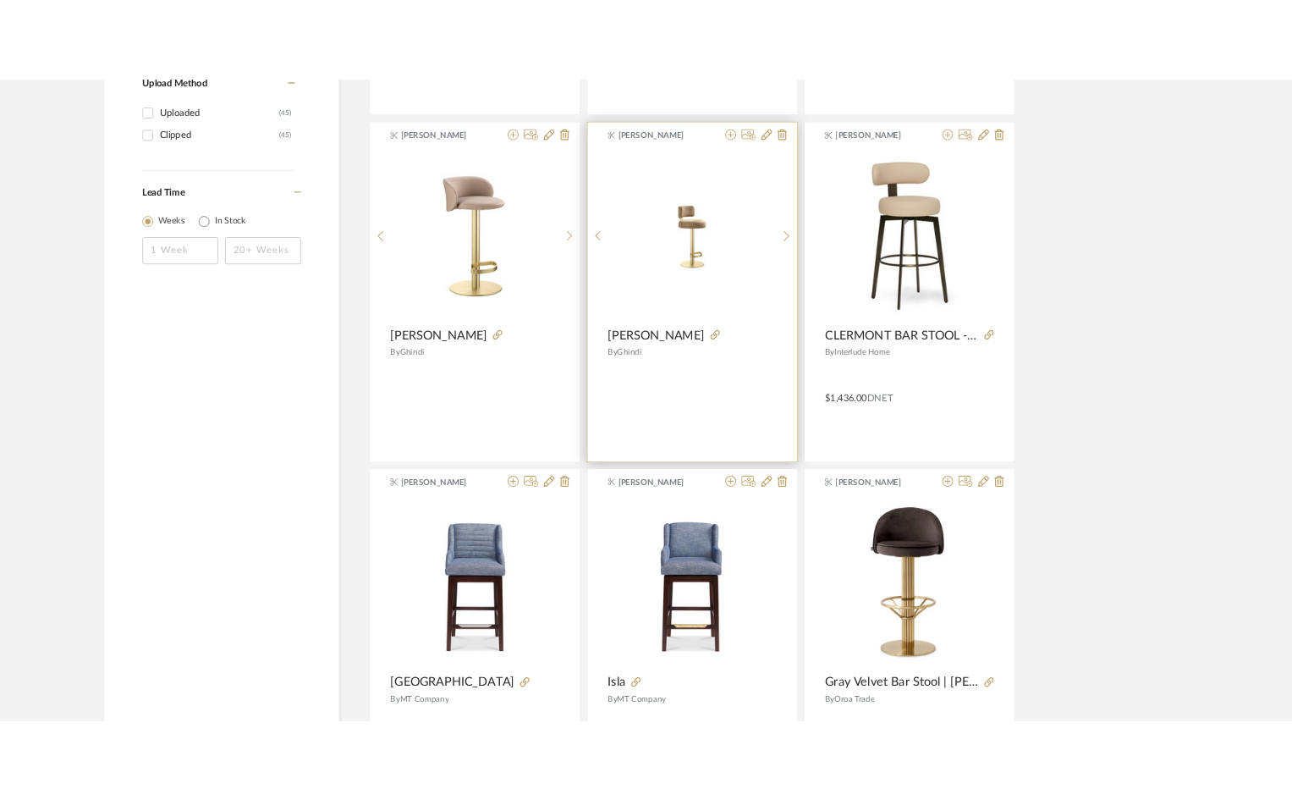
scroll to position [2849, 0]
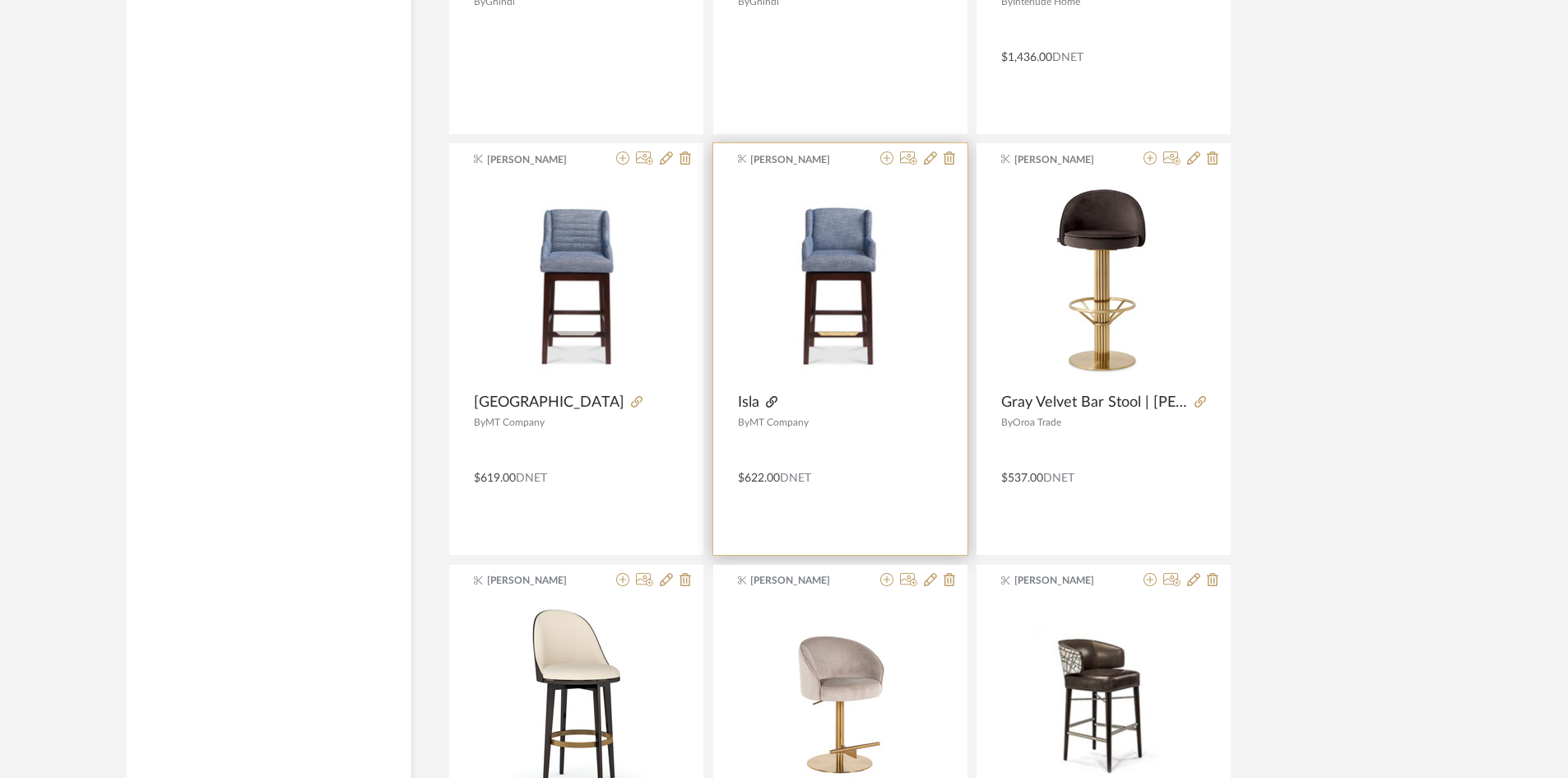
click at [772, 401] on icon at bounding box center [772, 402] width 12 height 12
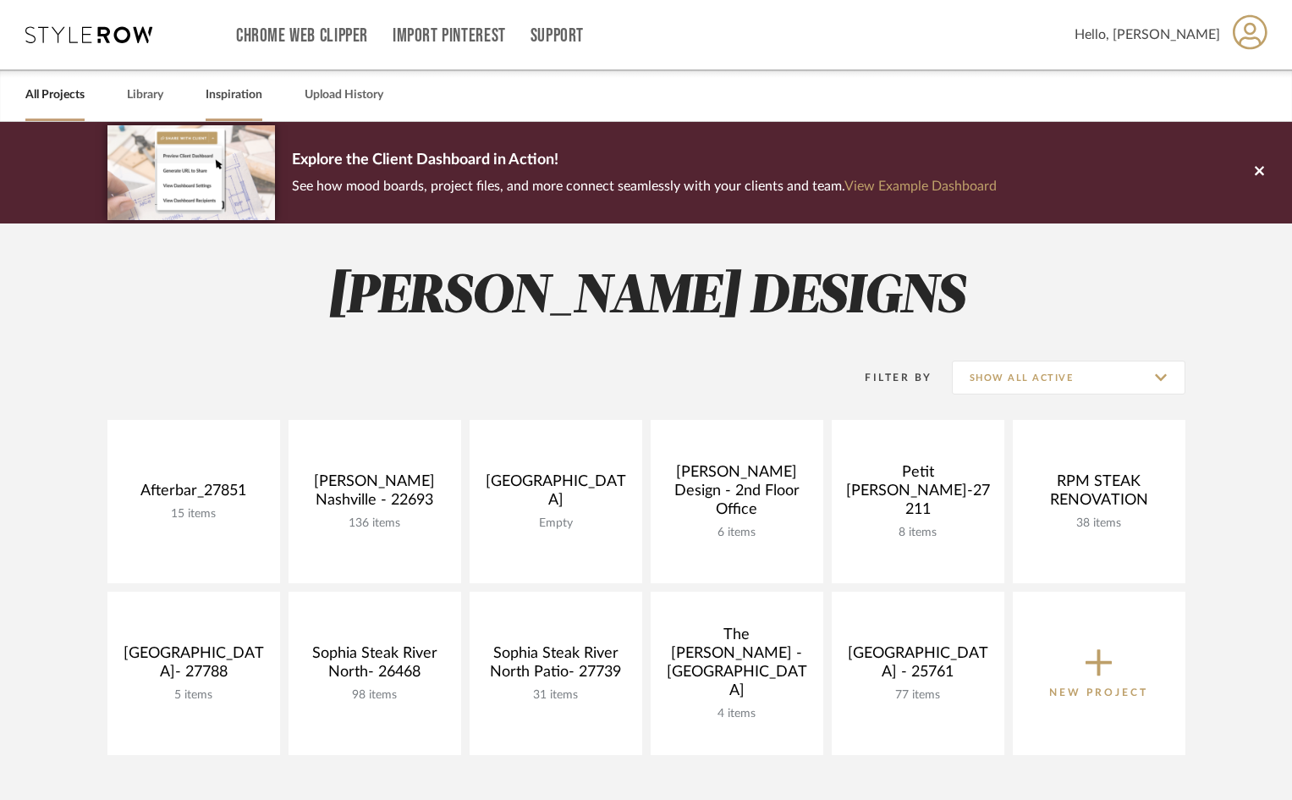
click at [245, 88] on link "Inspiration" at bounding box center [234, 95] width 57 height 23
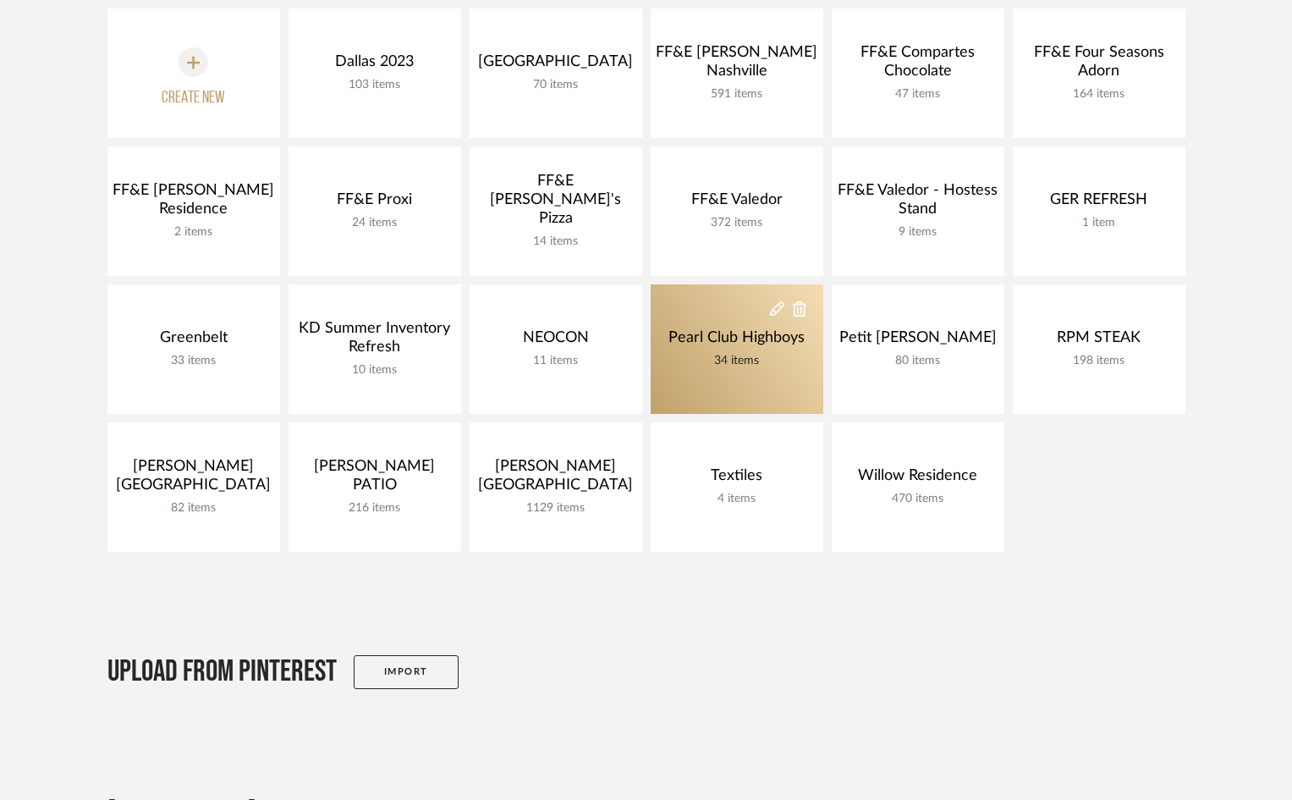
scroll to position [254, 0]
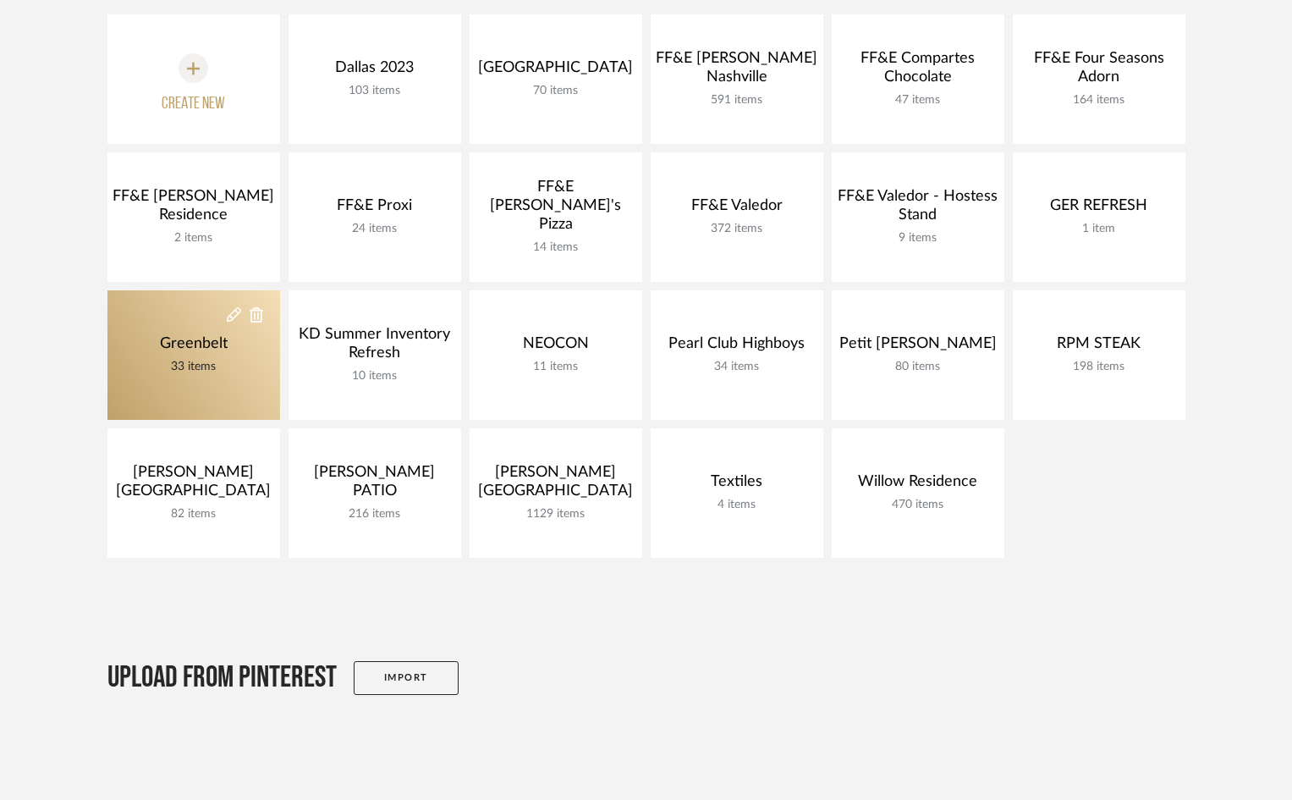
click at [187, 366] on div "33 items" at bounding box center [194, 366] width 76 height 19
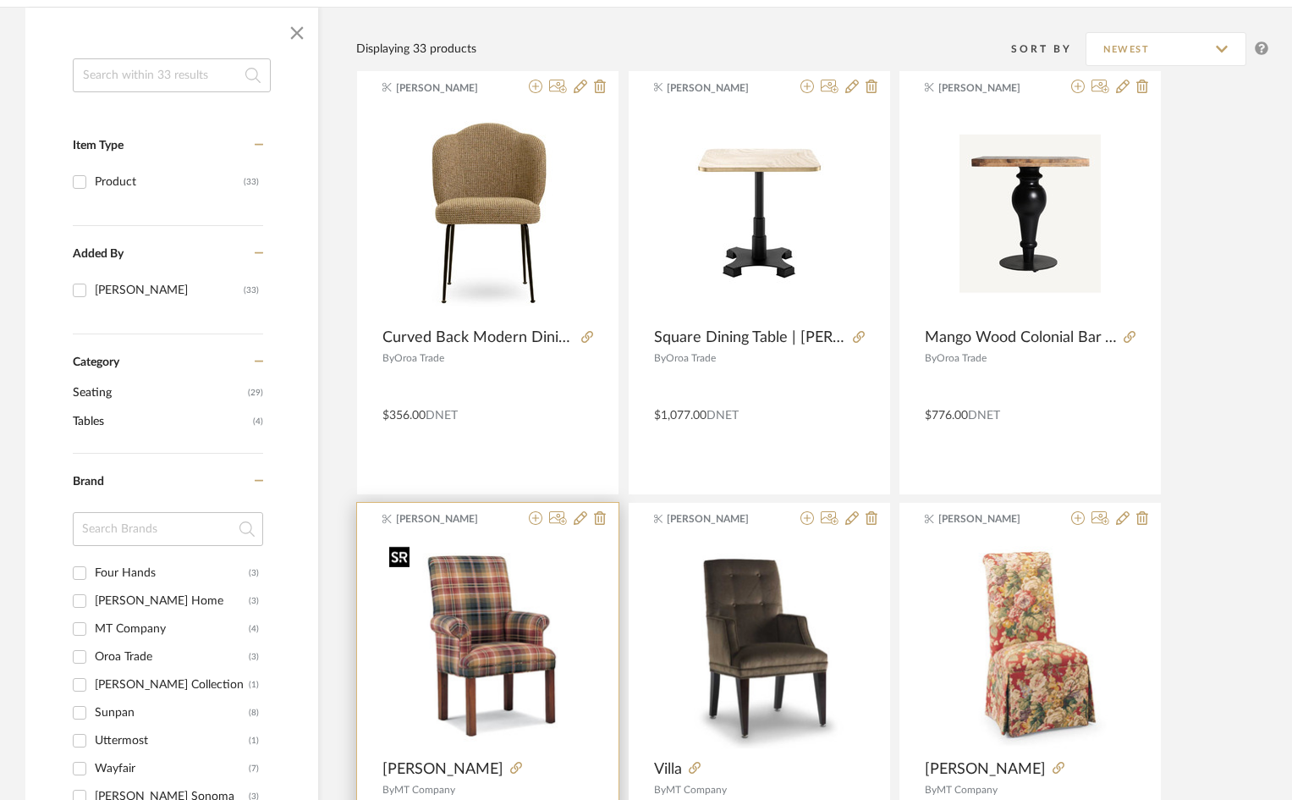
click at [530, 628] on div at bounding box center [488, 645] width 211 height 212
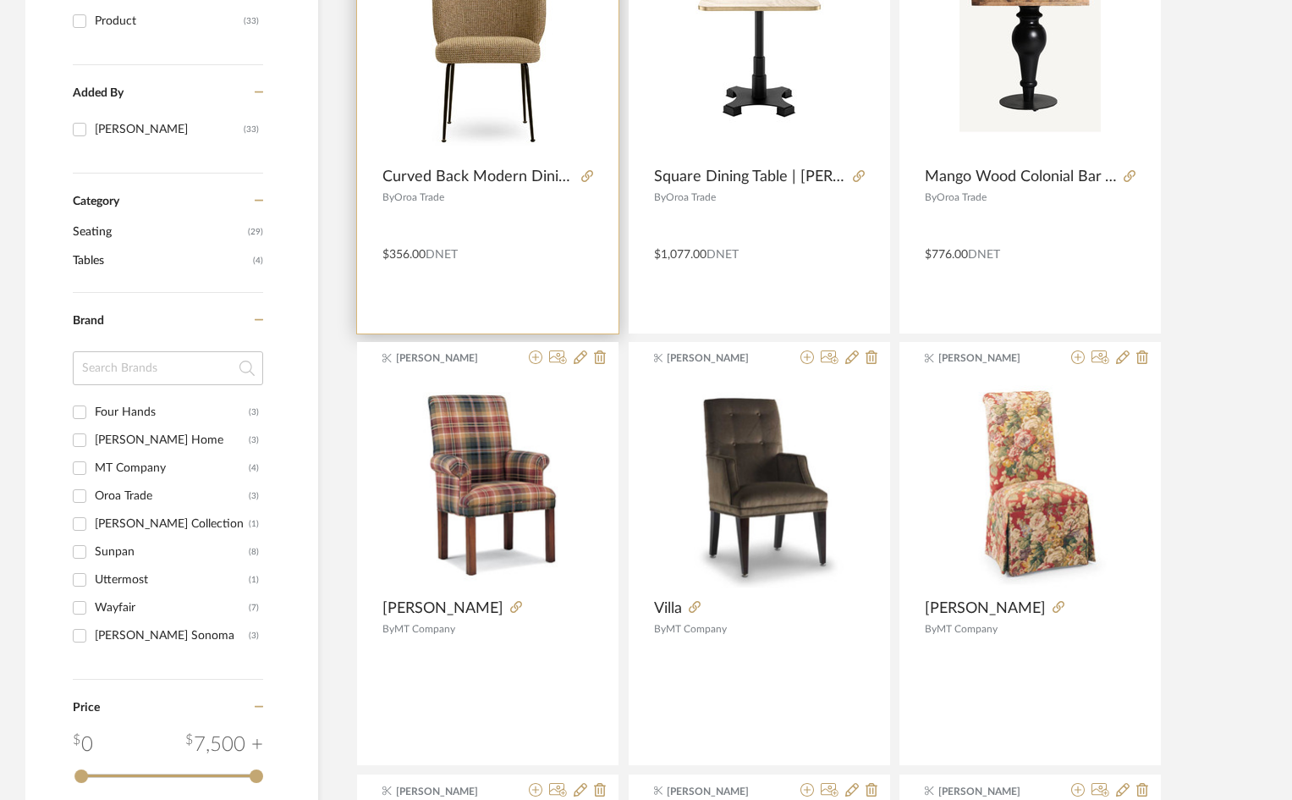
scroll to position [423, 0]
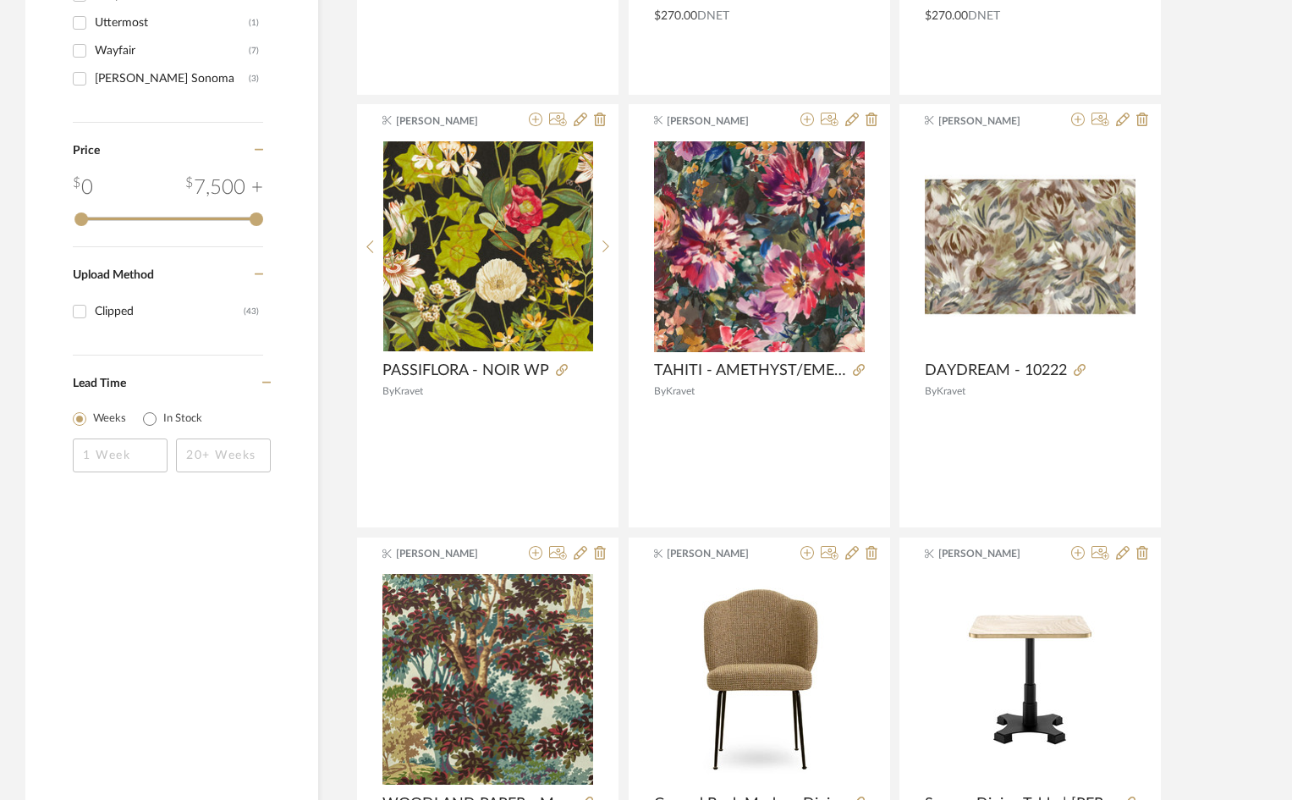
scroll to position [1185, 0]
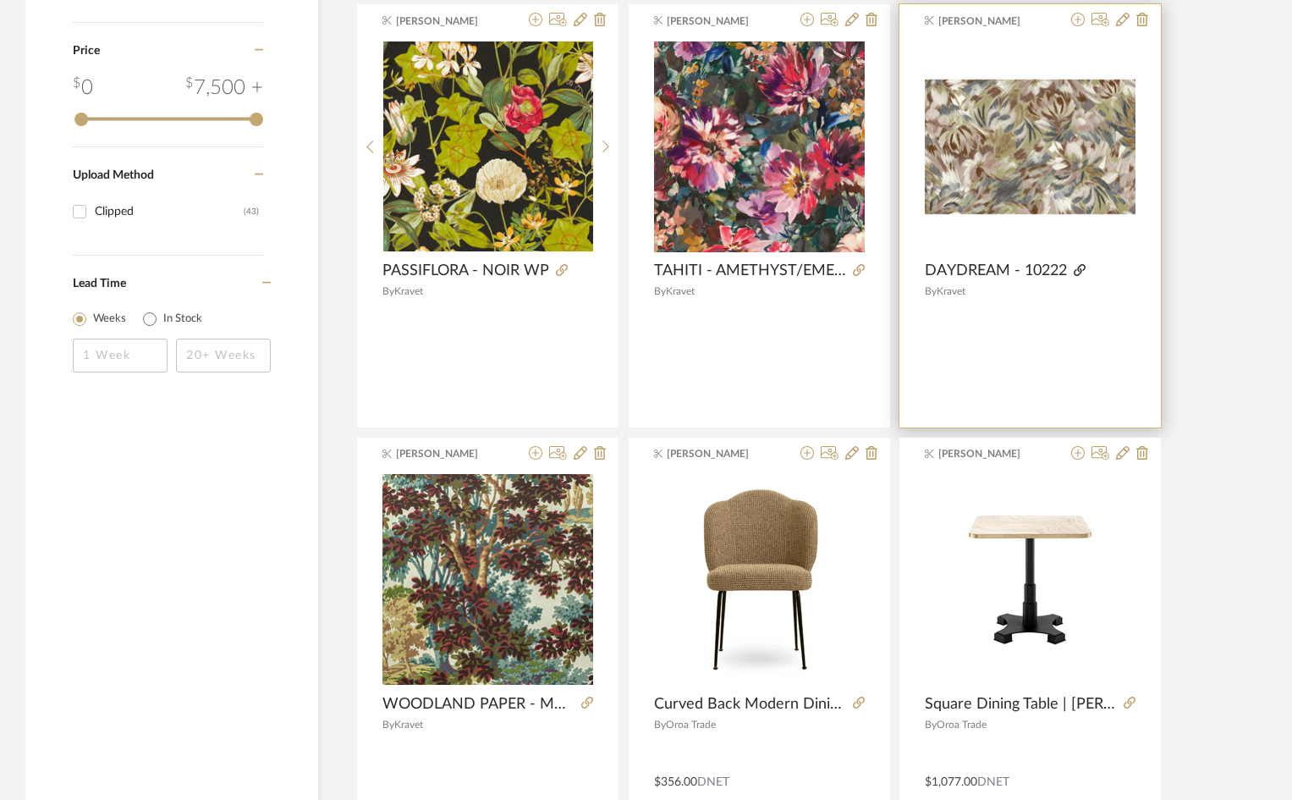
click at [1077, 267] on icon at bounding box center [1080, 270] width 12 height 12
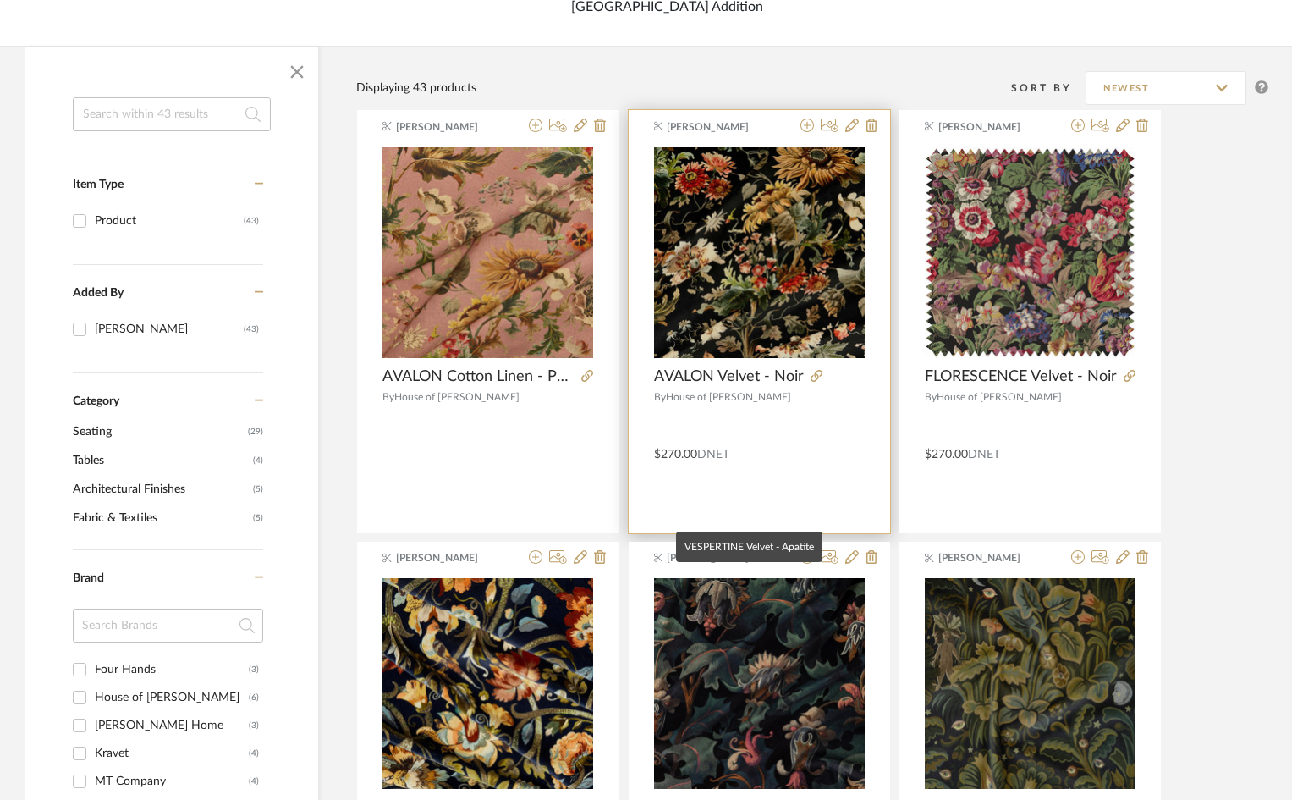
scroll to position [169, 0]
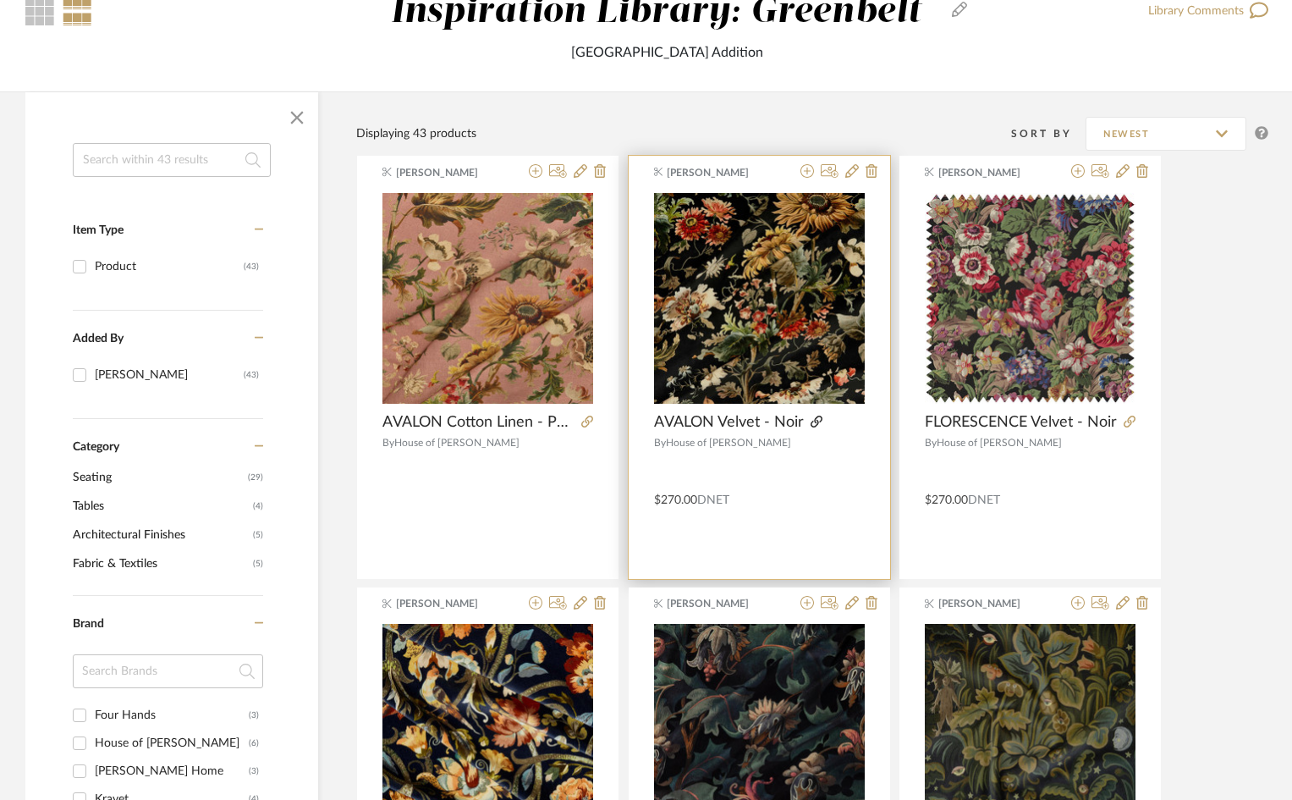
click at [821, 416] on icon at bounding box center [817, 422] width 12 height 12
